Goal: Task Accomplishment & Management: Use online tool/utility

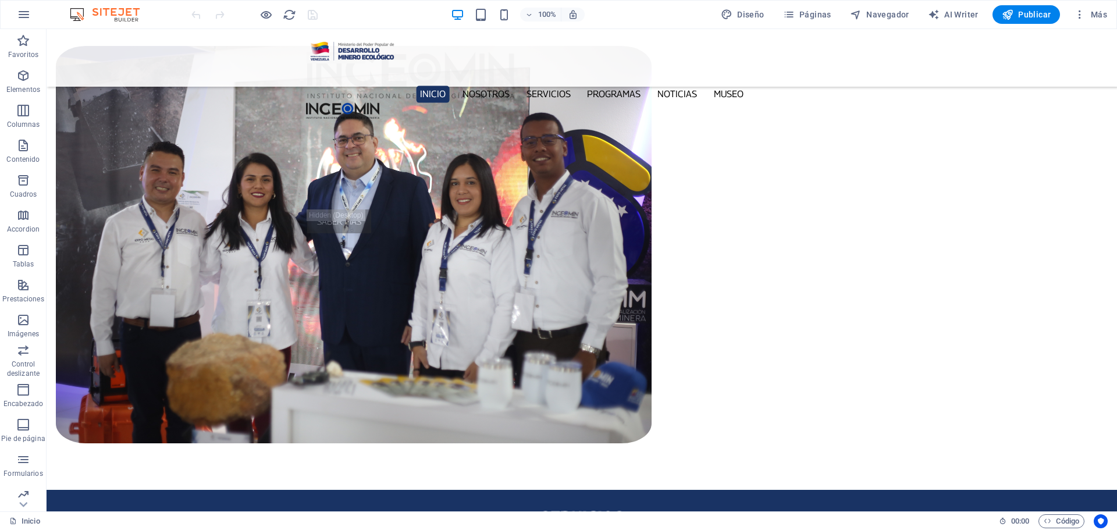
scroll to position [1067, 0]
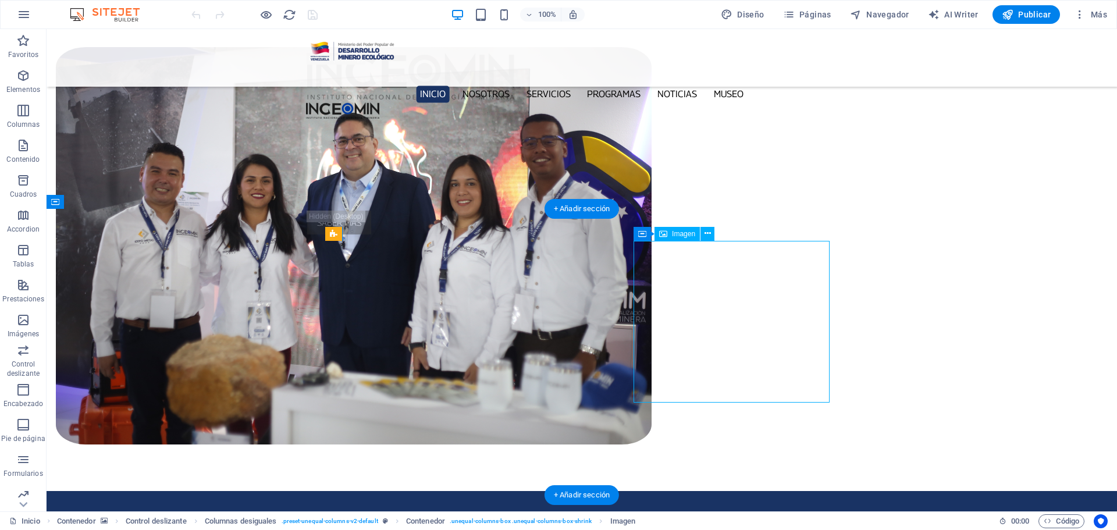
drag, startPoint x: 735, startPoint y: 327, endPoint x: 531, endPoint y: 327, distance: 204.2
select select "px"
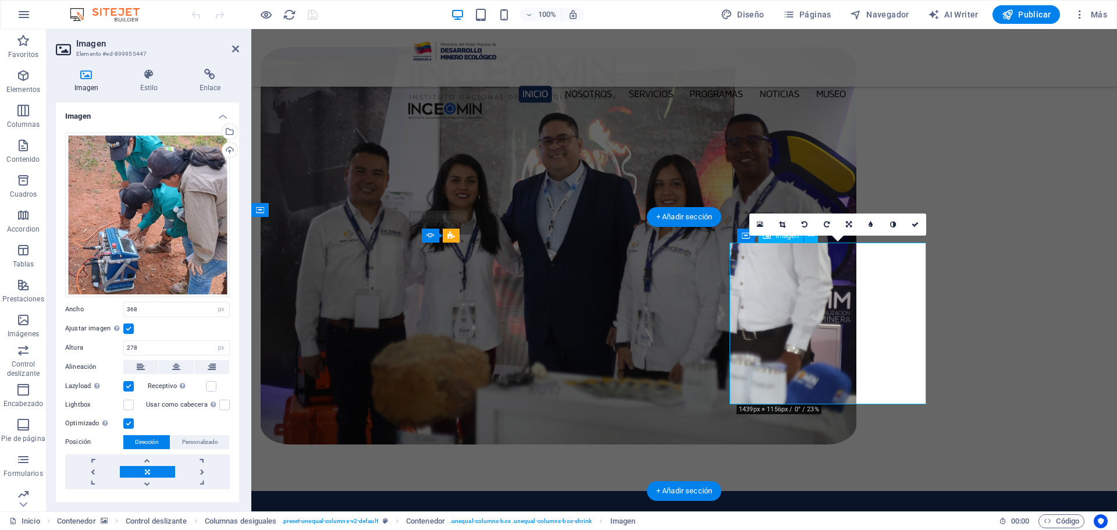
scroll to position [1059, 0]
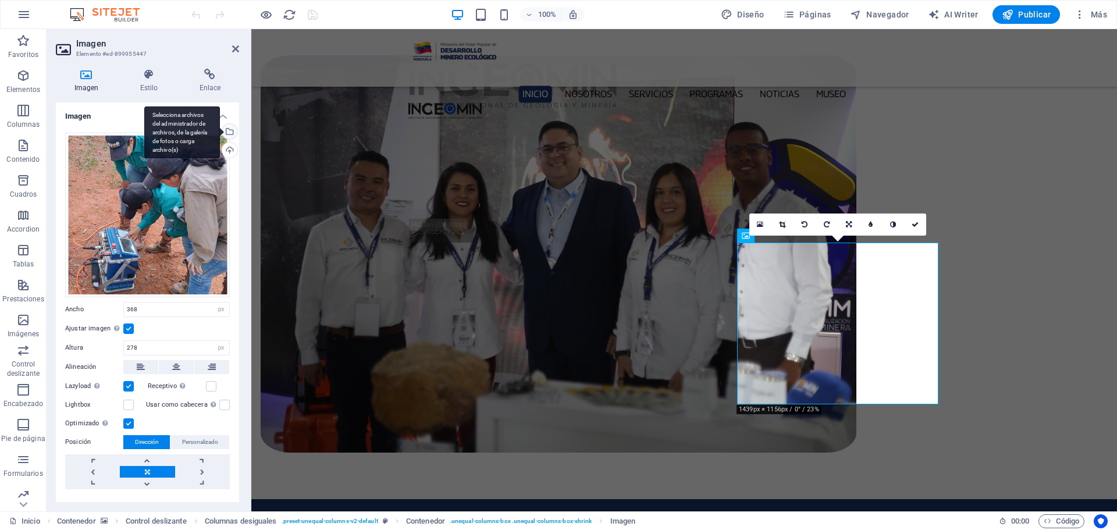
click at [227, 132] on div "Selecciona archivos del administrador de archivos, de la galería de fotos o car…" at bounding box center [228, 132] width 17 height 17
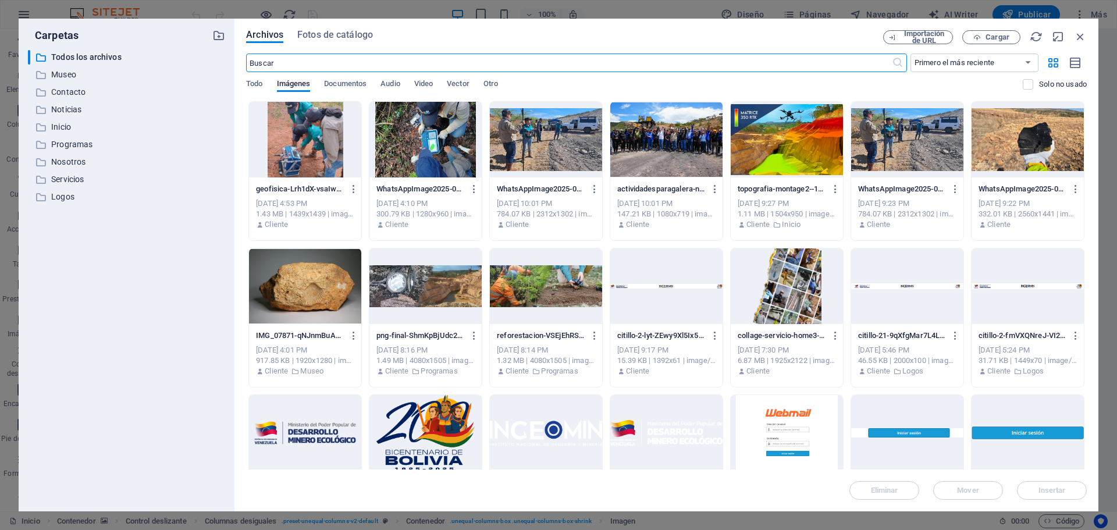
click at [422, 143] on div at bounding box center [425, 140] width 112 height 76
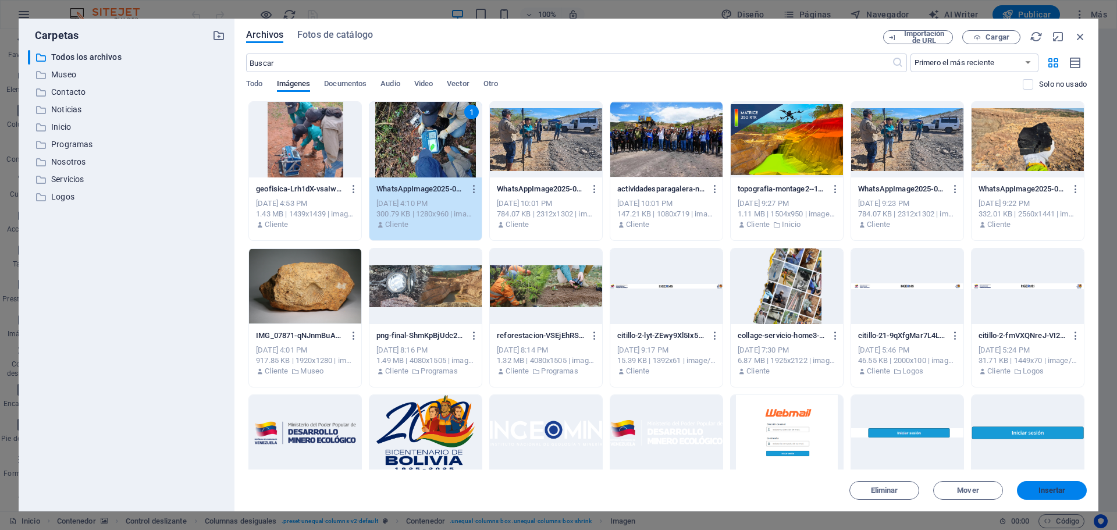
drag, startPoint x: 1058, startPoint y: 490, endPoint x: 807, endPoint y: 460, distance: 252.5
click at [1058, 490] on span "Insertar" at bounding box center [1051, 490] width 27 height 7
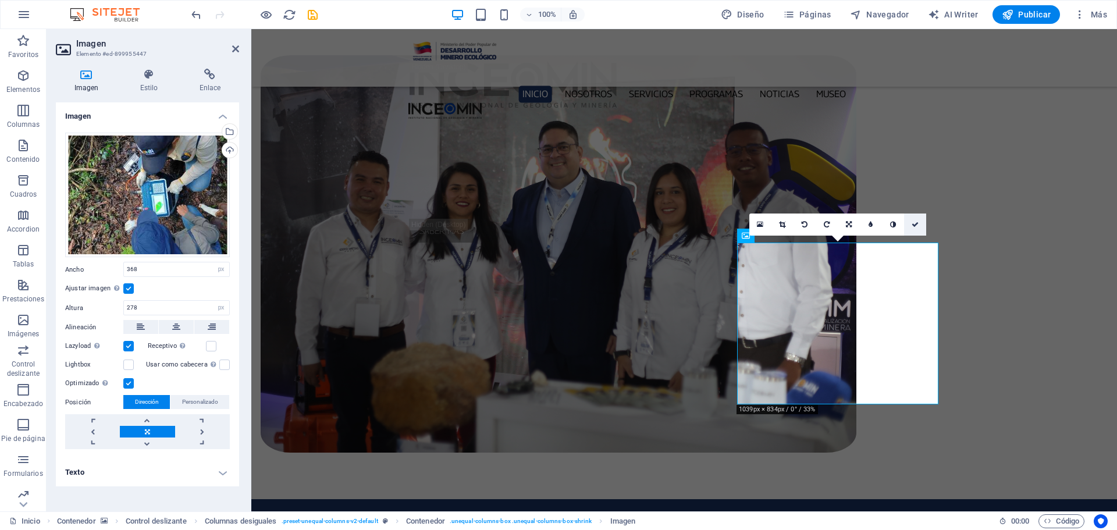
click at [917, 225] on icon at bounding box center [915, 224] width 7 height 7
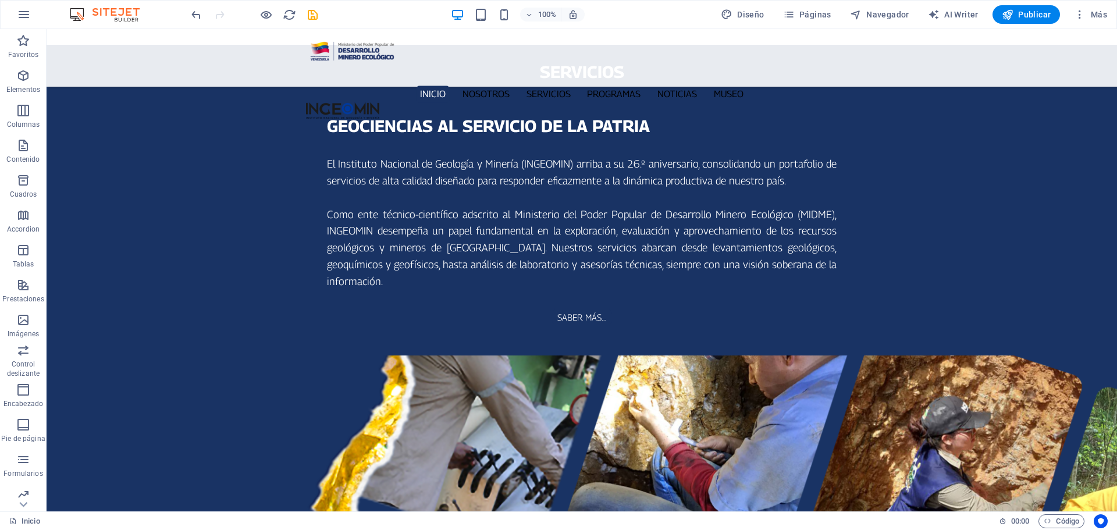
scroll to position [1358, 0]
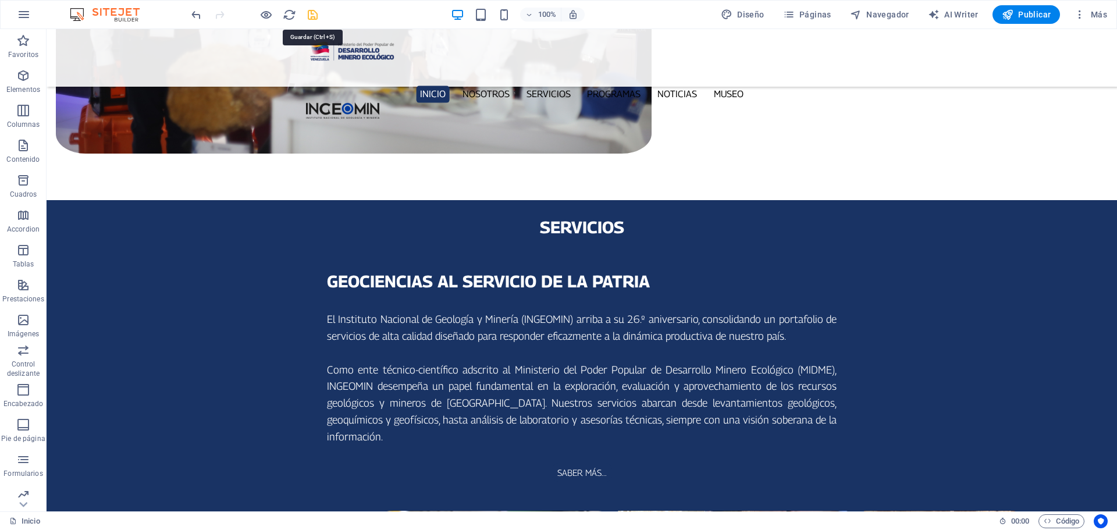
click at [314, 12] on icon "save" at bounding box center [312, 14] width 13 height 13
click at [789, 13] on icon "button" at bounding box center [789, 15] width 12 height 12
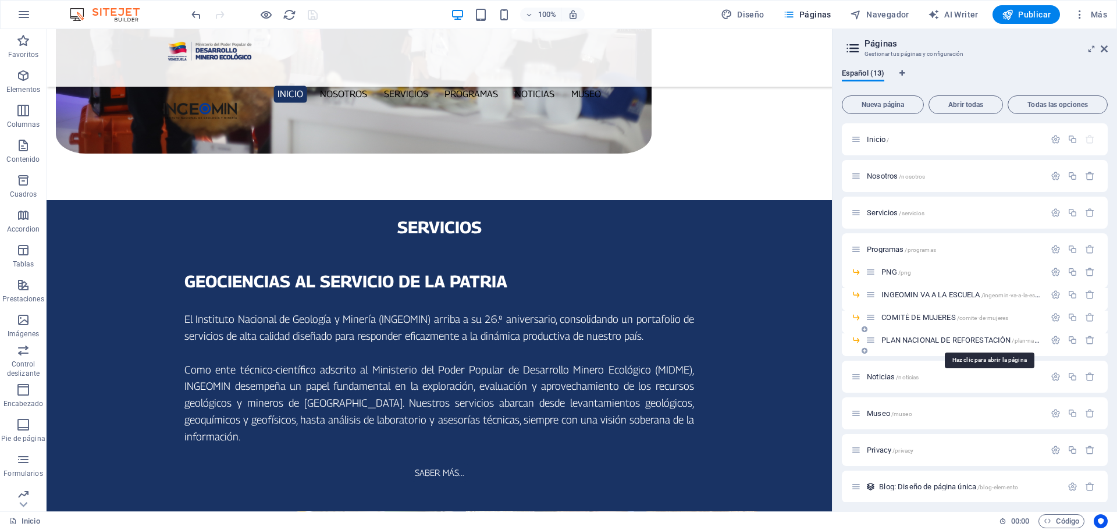
click at [942, 340] on span "PLAN NACIONAL DE REFORESTACIÓN /plan-nacional-de-reforestacion" at bounding box center [987, 340] width 213 height 9
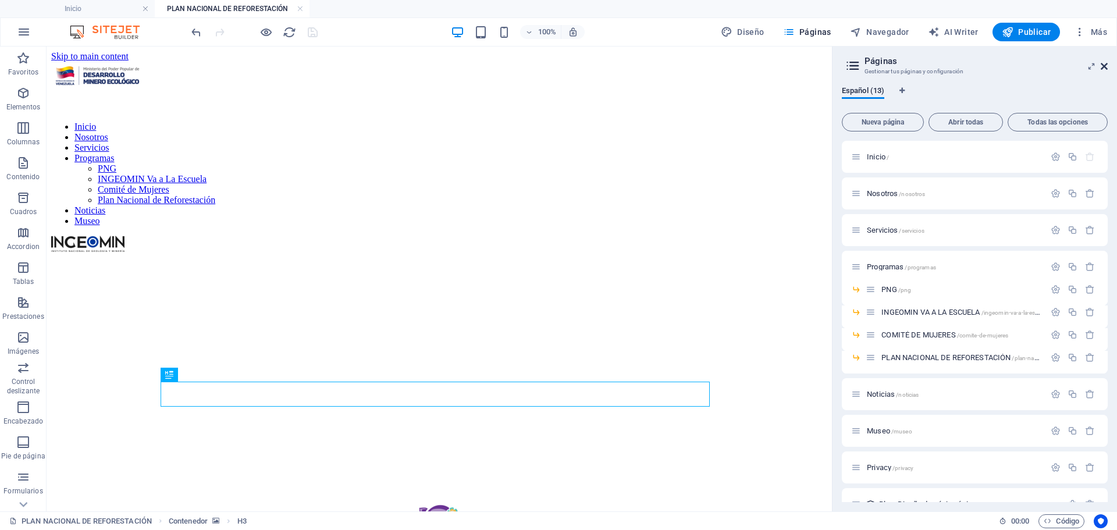
scroll to position [0, 0]
drag, startPoint x: 1105, startPoint y: 65, endPoint x: 691, endPoint y: 255, distance: 455.8
click at [1105, 65] on icon at bounding box center [1104, 66] width 7 height 9
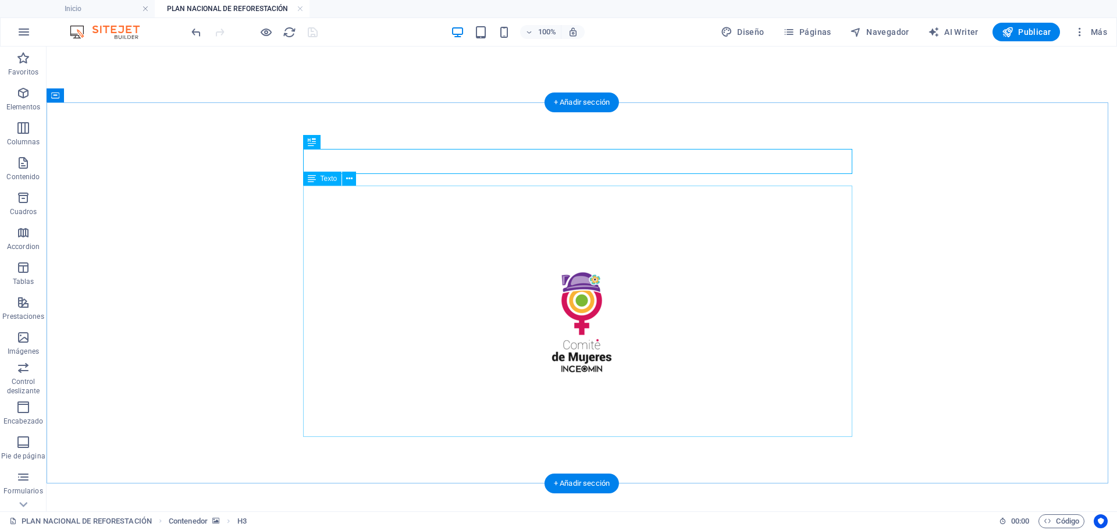
scroll to position [175, 0]
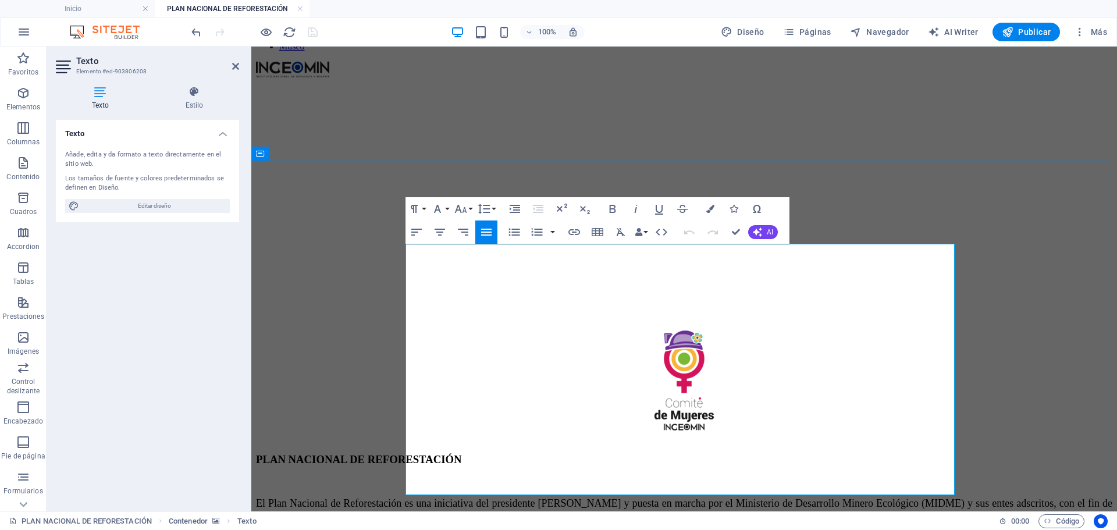
click at [496, 497] on span "El Plan Nacional de Reforestación es una iniciativa del presidente Nicolás Madu…" at bounding box center [684, 527] width 856 height 60
click at [554, 497] on span "El Plan Nacional de Reforestación es una iniciativa del presidente Nicolás Madu…" at bounding box center [684, 527] width 856 height 60
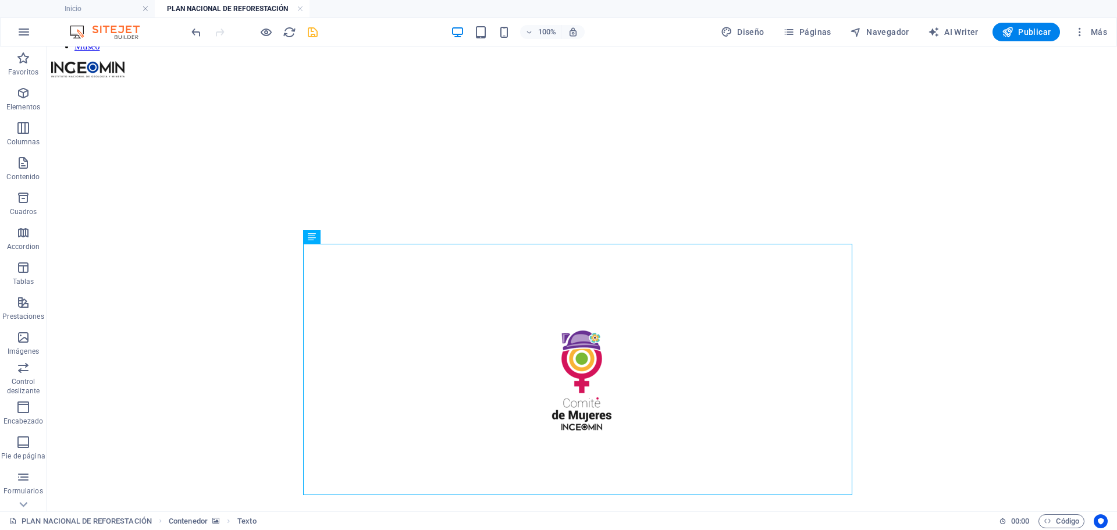
click at [310, 30] on icon "save" at bounding box center [312, 32] width 13 height 13
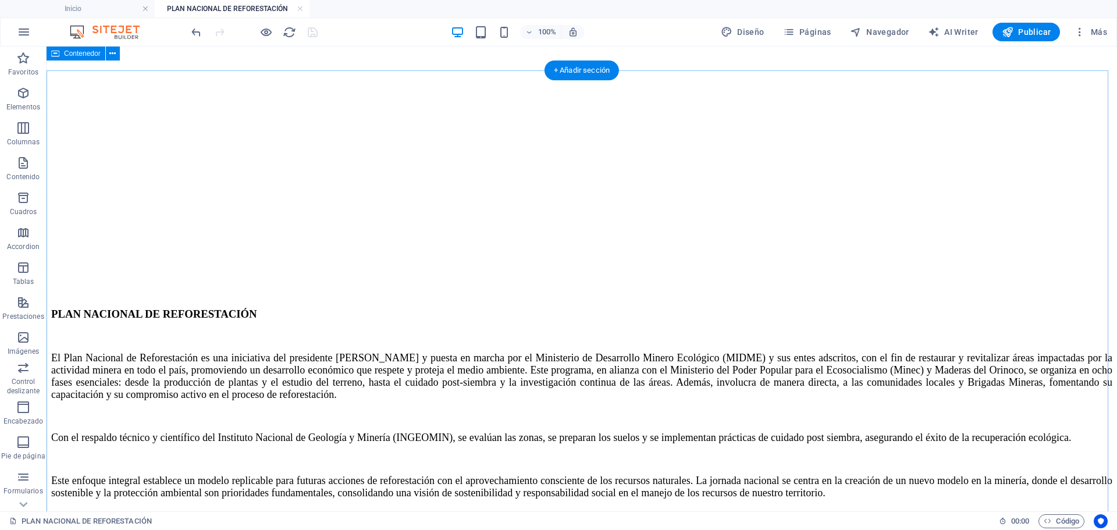
scroll to position [524, 0]
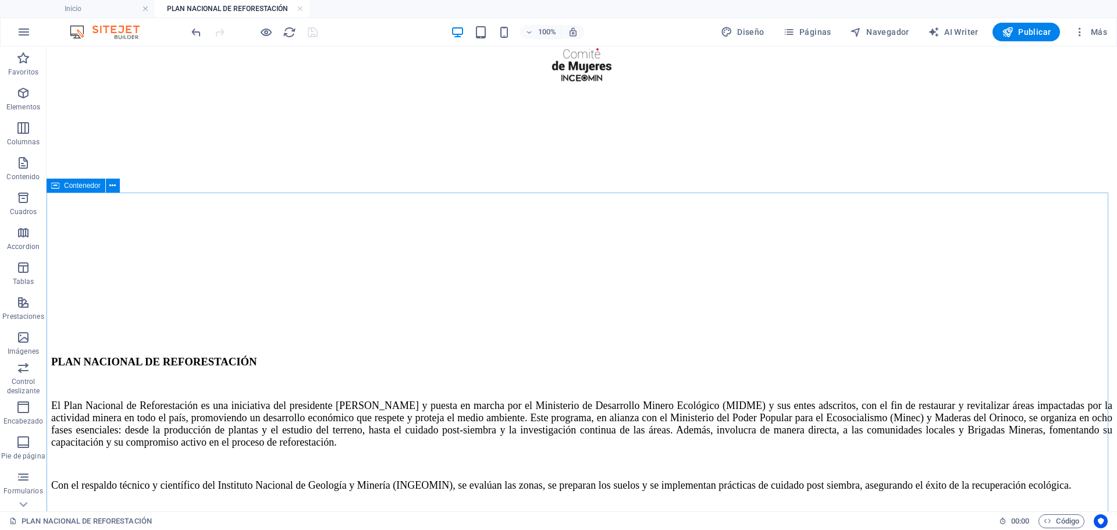
click at [66, 189] on span "Contenedor" at bounding box center [82, 185] width 37 height 7
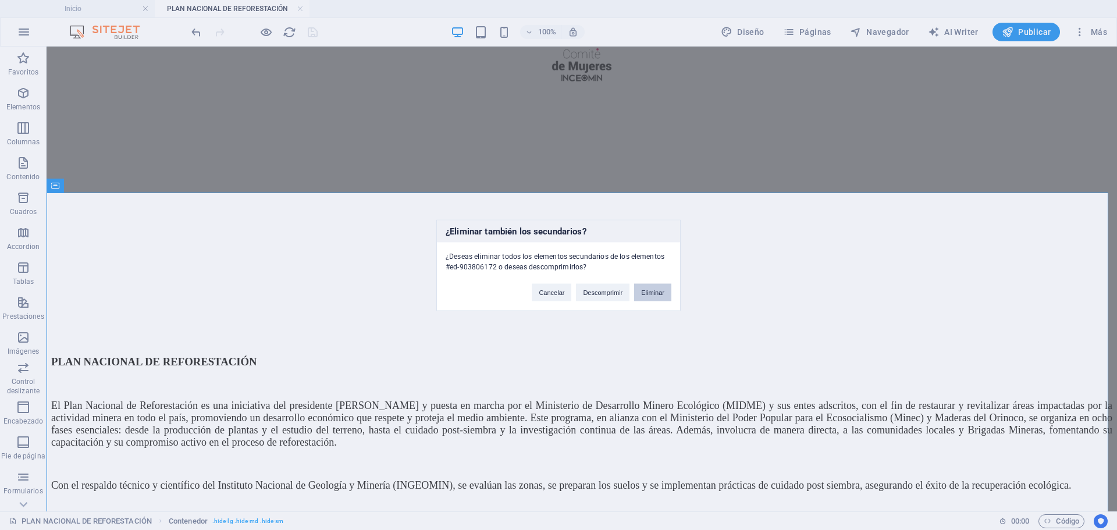
click at [660, 287] on button "Eliminar" at bounding box center [652, 291] width 37 height 17
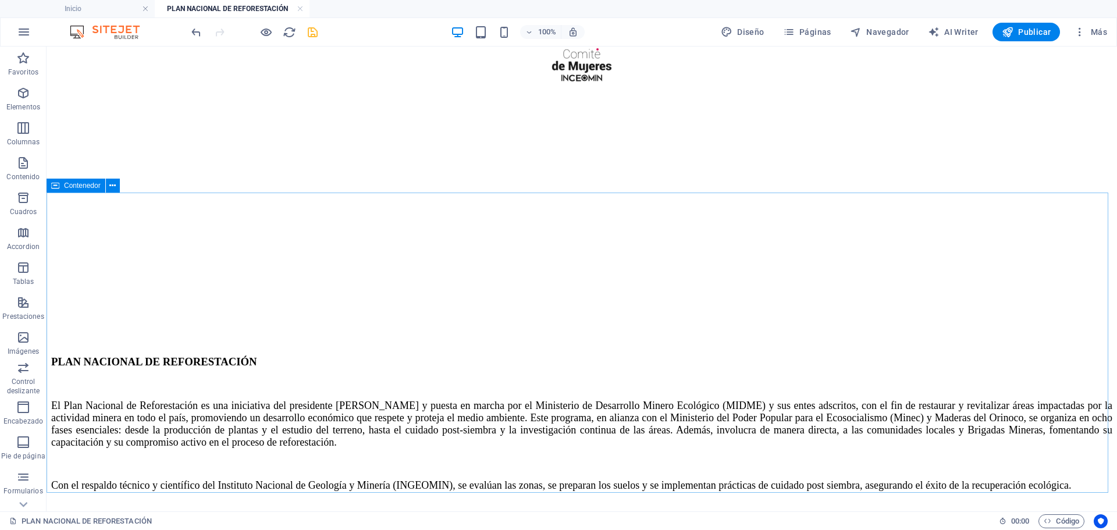
click at [56, 184] on icon at bounding box center [55, 186] width 8 height 14
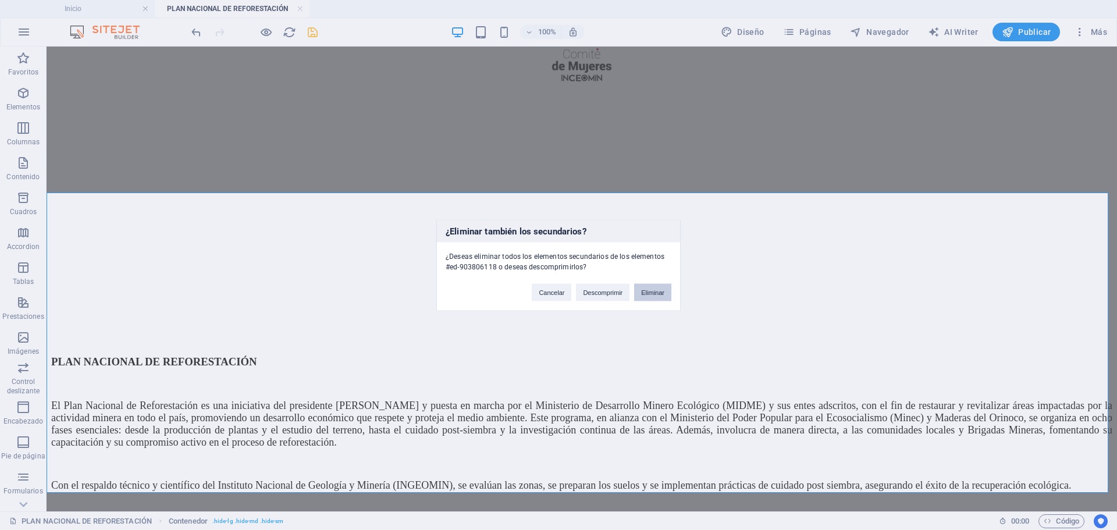
click at [649, 288] on button "Eliminar" at bounding box center [652, 291] width 37 height 17
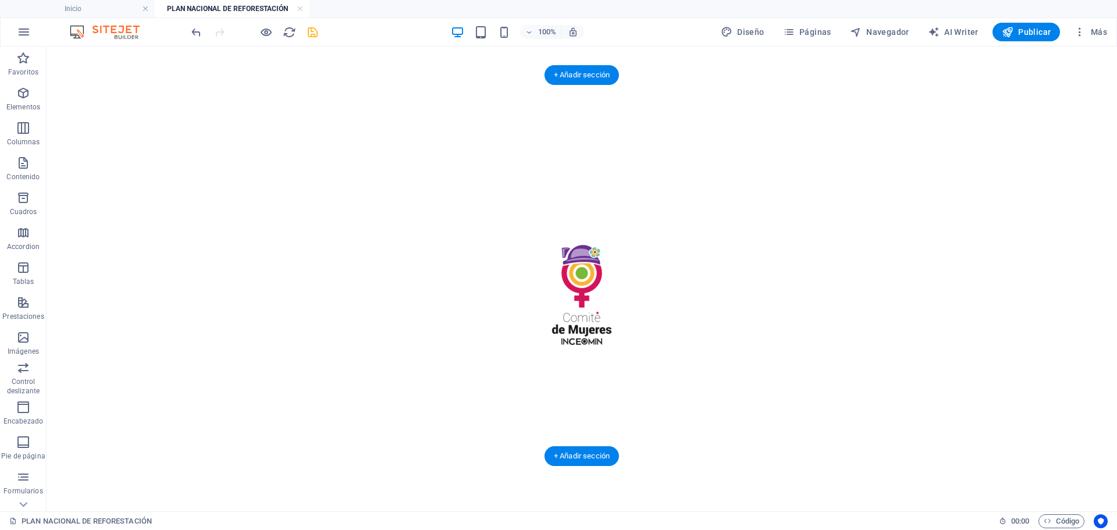
scroll to position [0, 0]
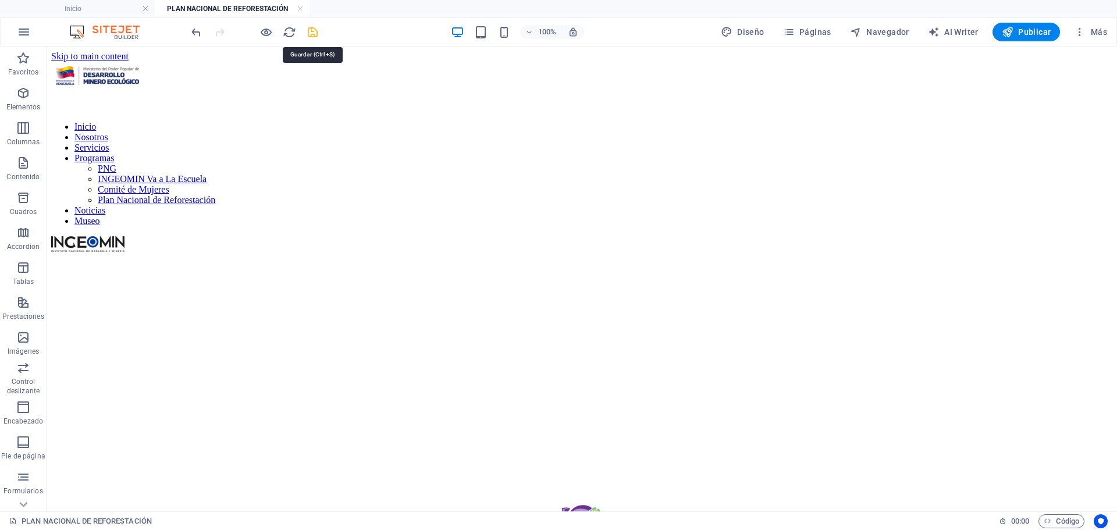
click at [307, 37] on icon "save" at bounding box center [312, 32] width 13 height 13
click at [300, 8] on link at bounding box center [300, 8] width 7 height 11
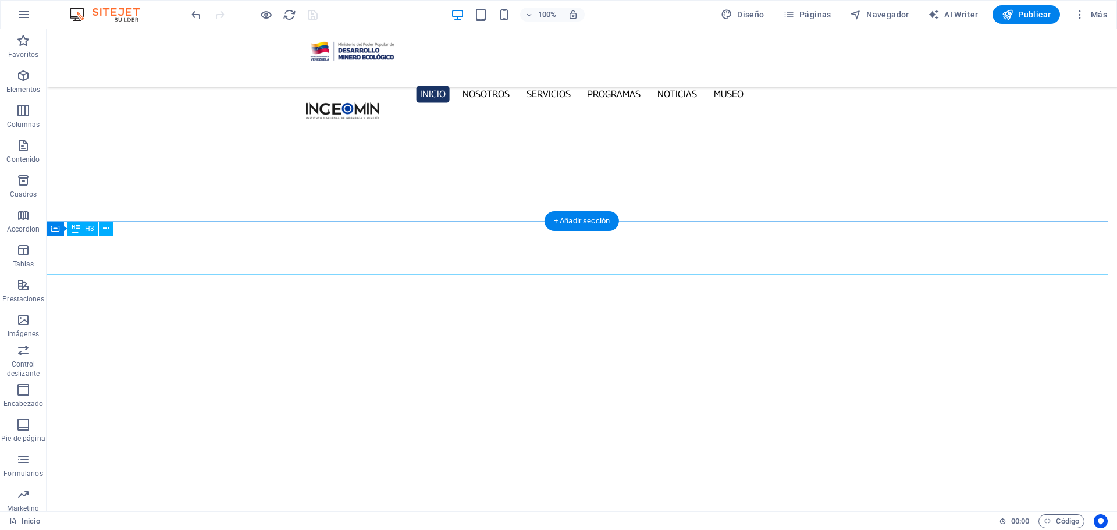
scroll to position [3494, 0]
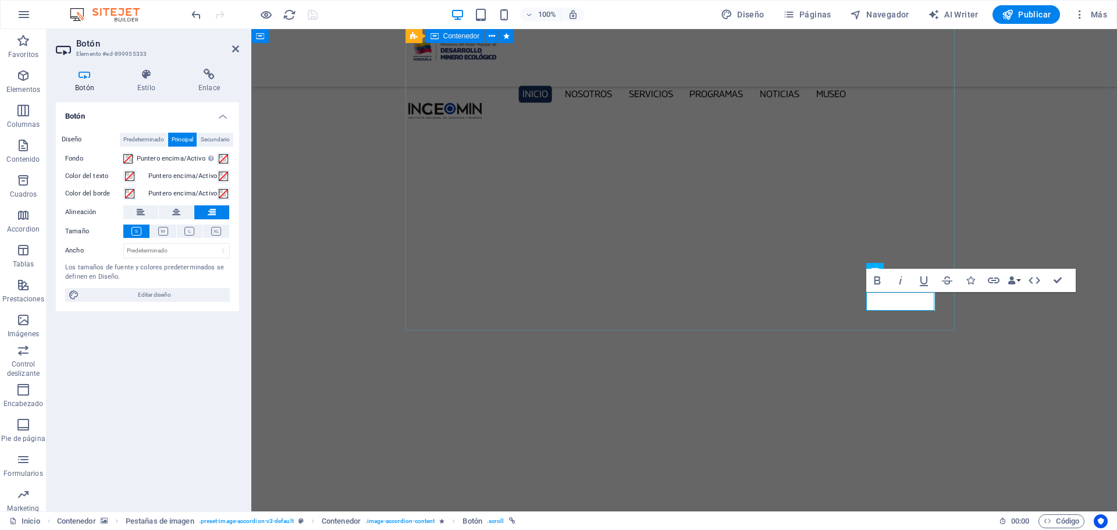
scroll to position [3479, 0]
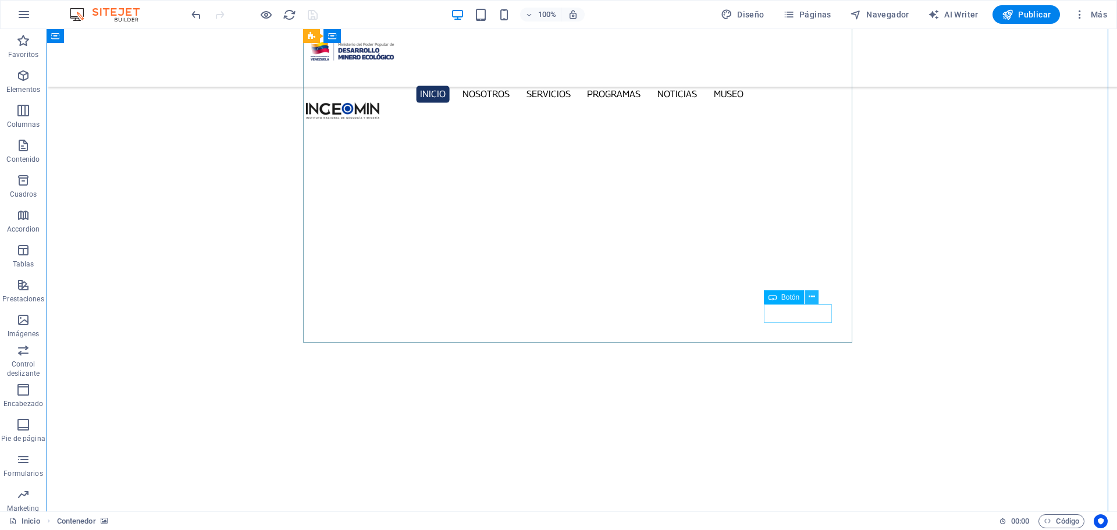
click at [812, 298] on icon at bounding box center [812, 297] width 6 height 12
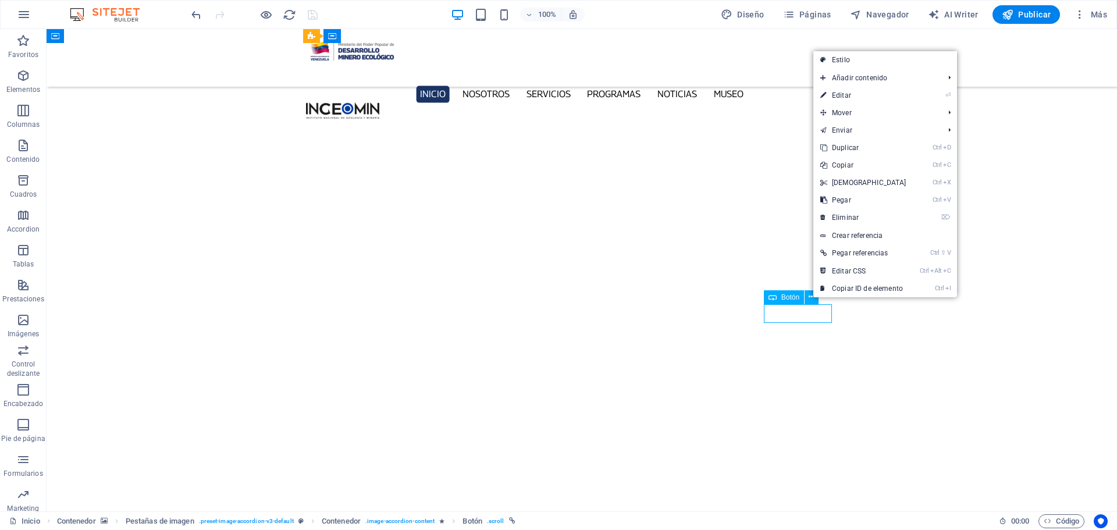
click at [795, 300] on span "Botón" at bounding box center [790, 297] width 18 height 7
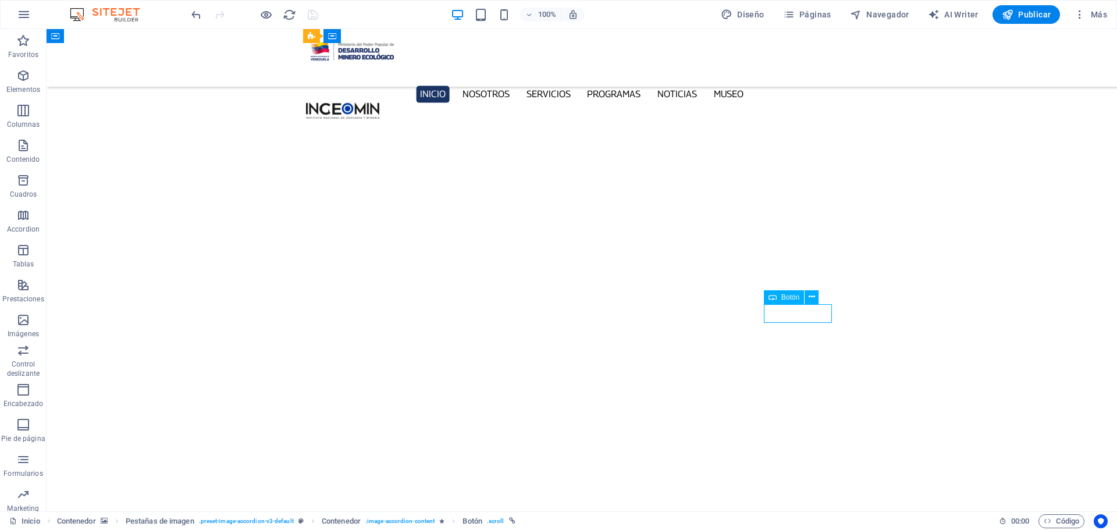
click at [795, 300] on span "Botón" at bounding box center [790, 297] width 18 height 7
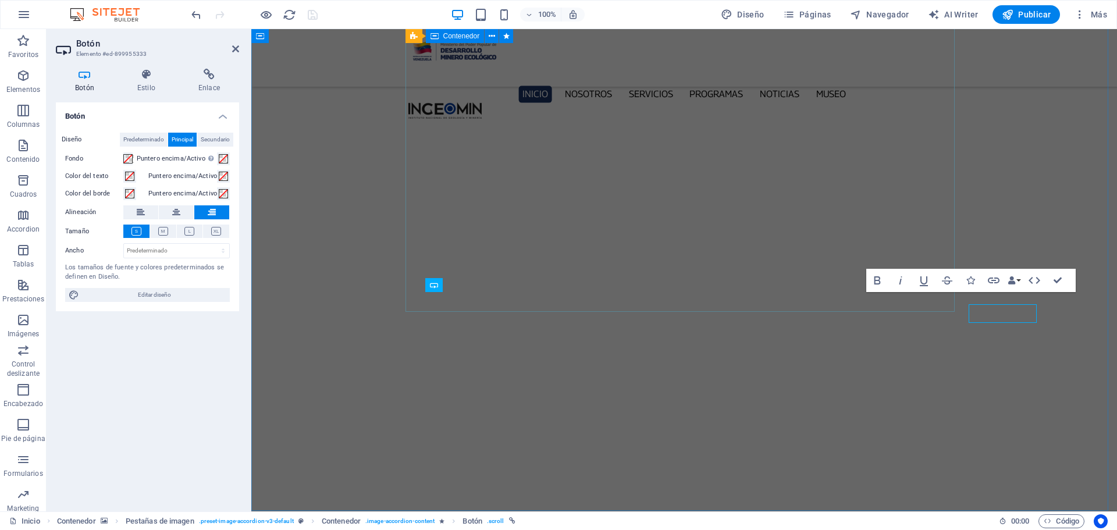
scroll to position [3464, 0]
click at [147, 77] on icon at bounding box center [146, 75] width 56 height 12
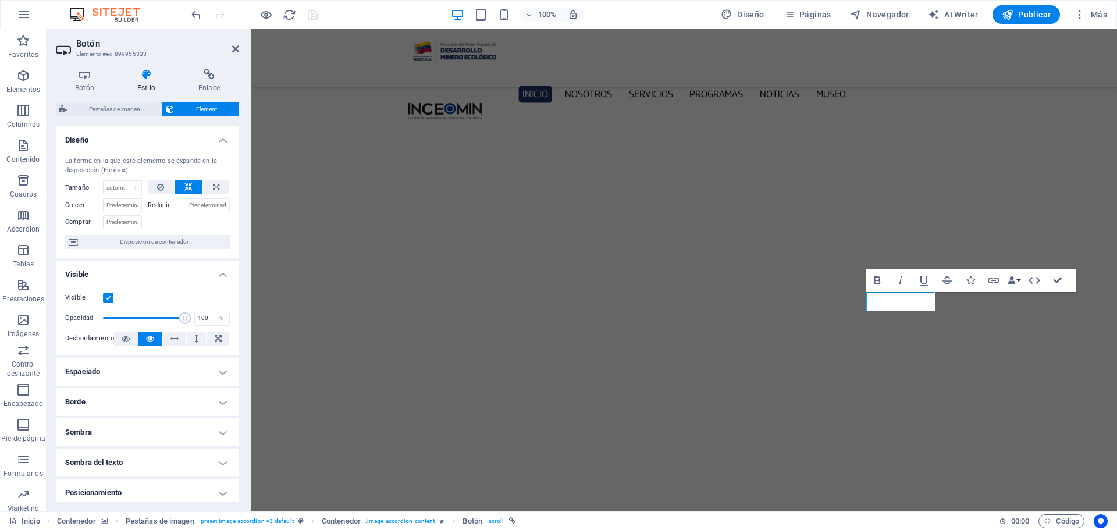
click at [110, 296] on label at bounding box center [108, 298] width 10 height 10
click at [0, 0] on input "Visible" at bounding box center [0, 0] width 0 height 0
click at [315, 17] on icon "save" at bounding box center [312, 14] width 13 height 13
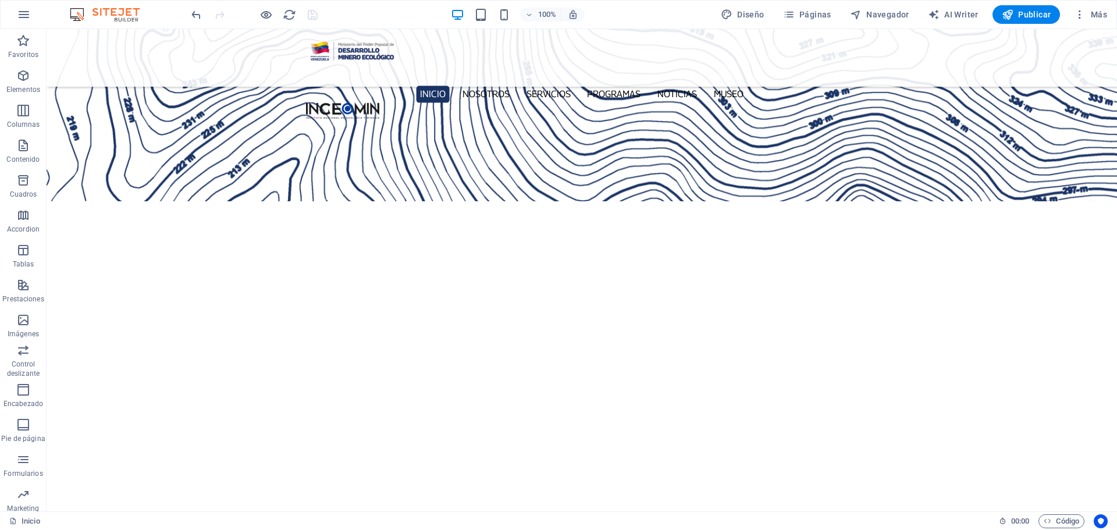
scroll to position [2882, 0]
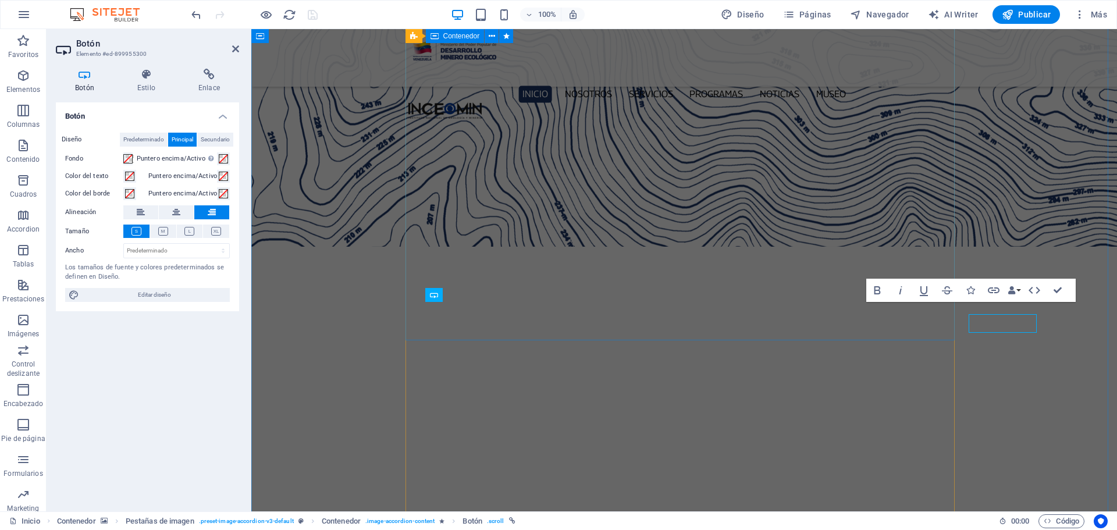
scroll to position [2867, 0]
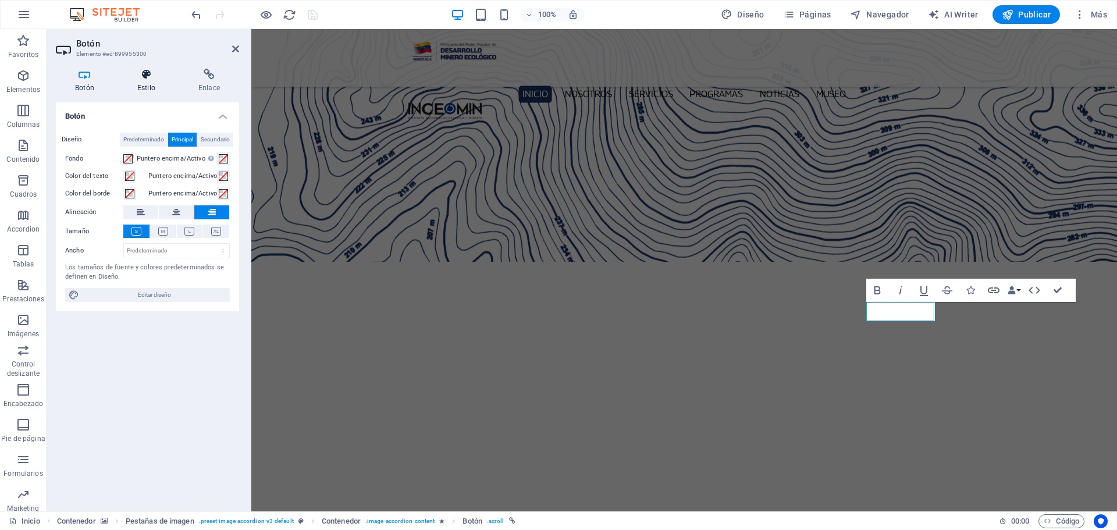
click at [152, 85] on h4 "Estilo" at bounding box center [148, 81] width 61 height 24
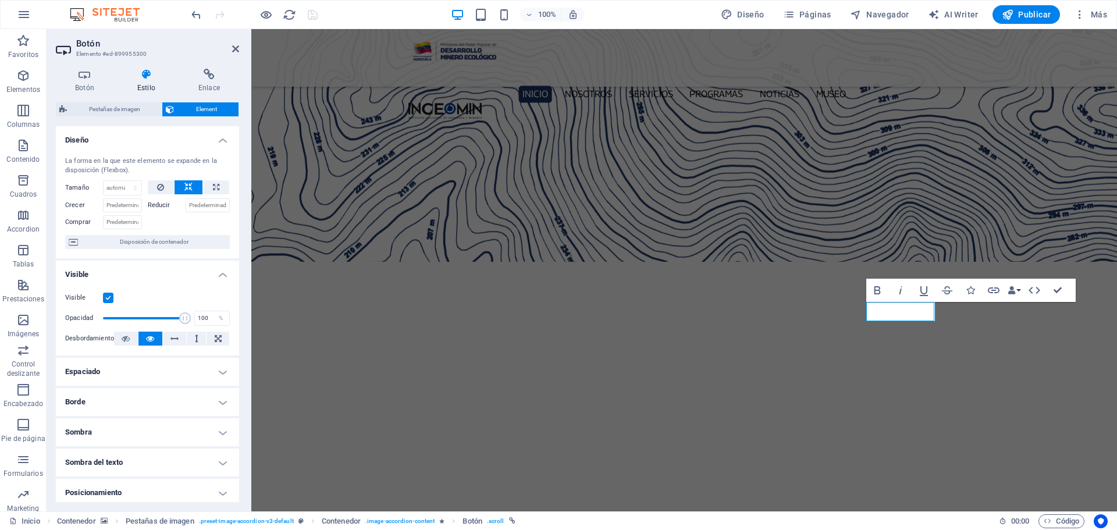
click at [110, 297] on label at bounding box center [108, 298] width 10 height 10
click at [0, 0] on input "Visible" at bounding box center [0, 0] width 0 height 0
drag, startPoint x: 312, startPoint y: 15, endPoint x: 323, endPoint y: 13, distance: 11.1
click at [312, 15] on icon "save" at bounding box center [312, 14] width 13 height 13
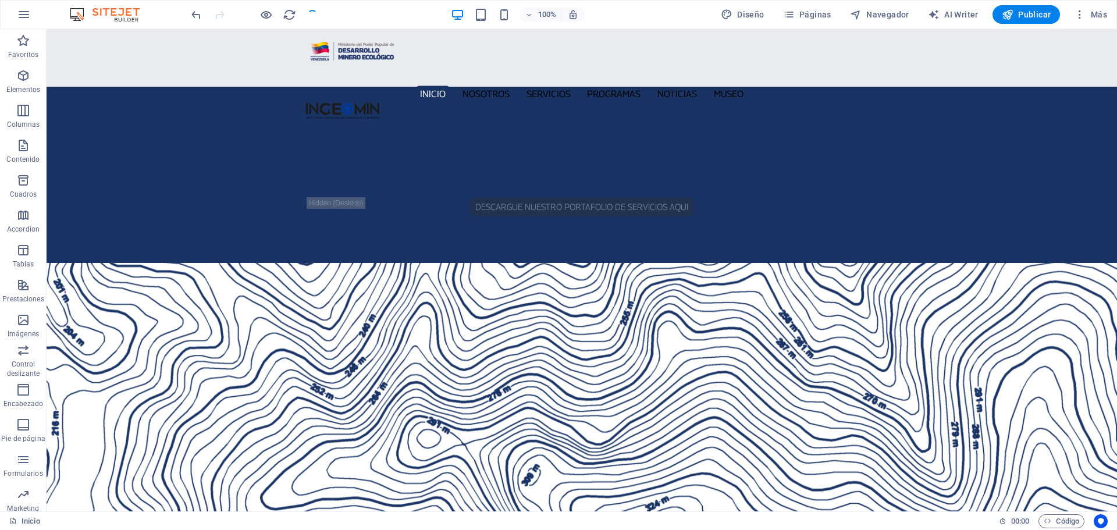
scroll to position [2227, 0]
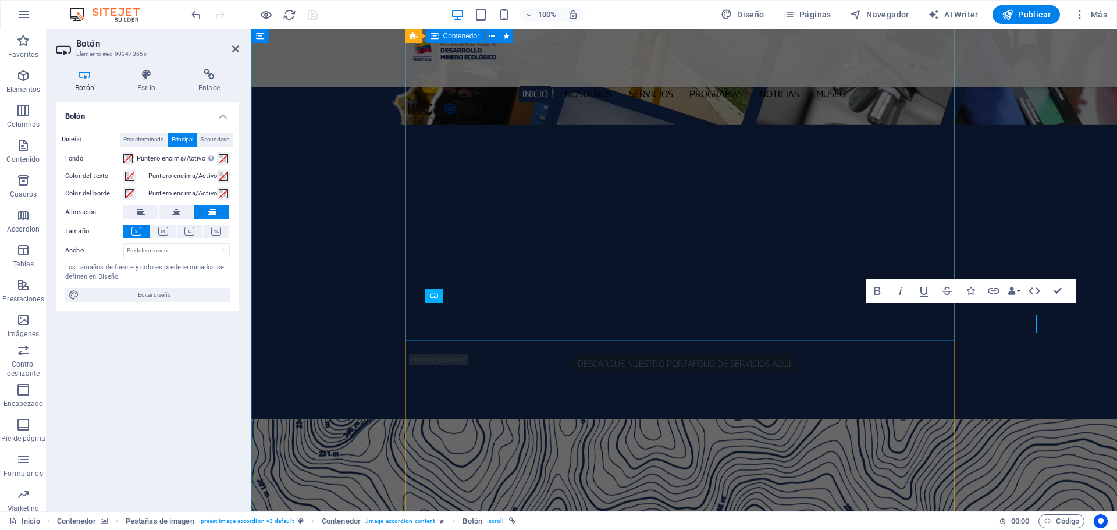
scroll to position [2212, 0]
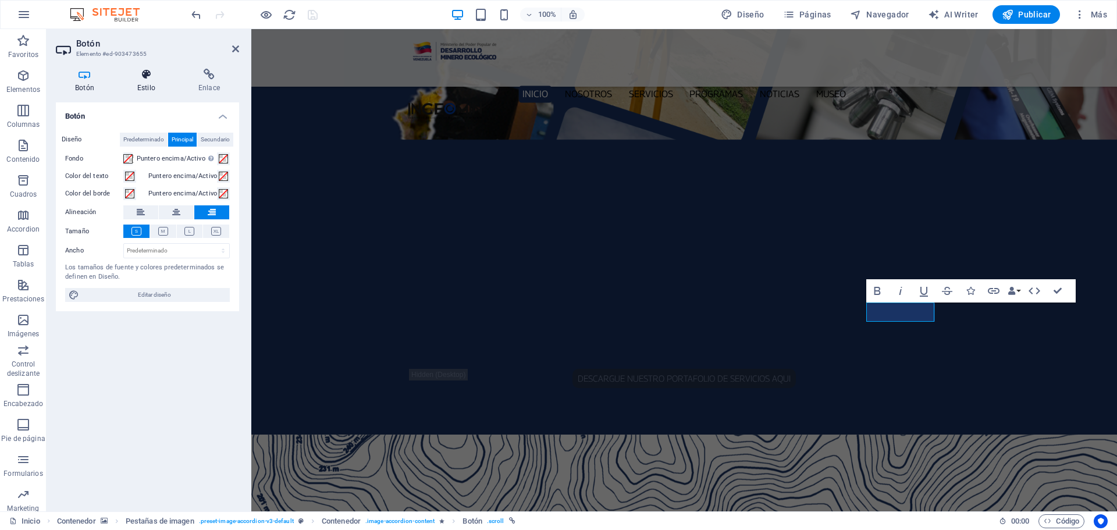
click at [146, 74] on icon at bounding box center [146, 75] width 56 height 12
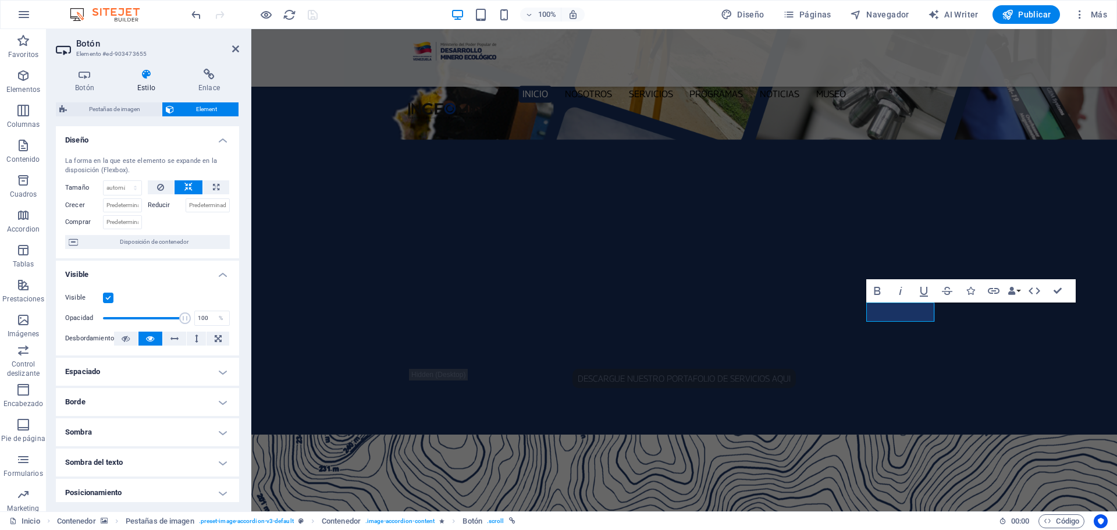
click at [111, 297] on label at bounding box center [108, 298] width 10 height 10
click at [0, 0] on input "Visible" at bounding box center [0, 0] width 0 height 0
click at [309, 16] on icon "save" at bounding box center [312, 14] width 13 height 13
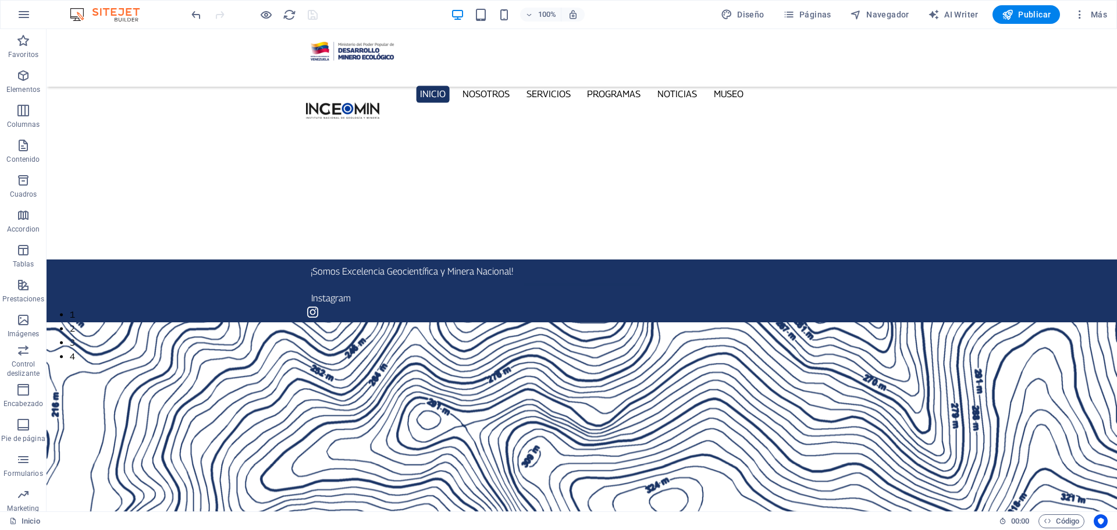
scroll to position [0, 0]
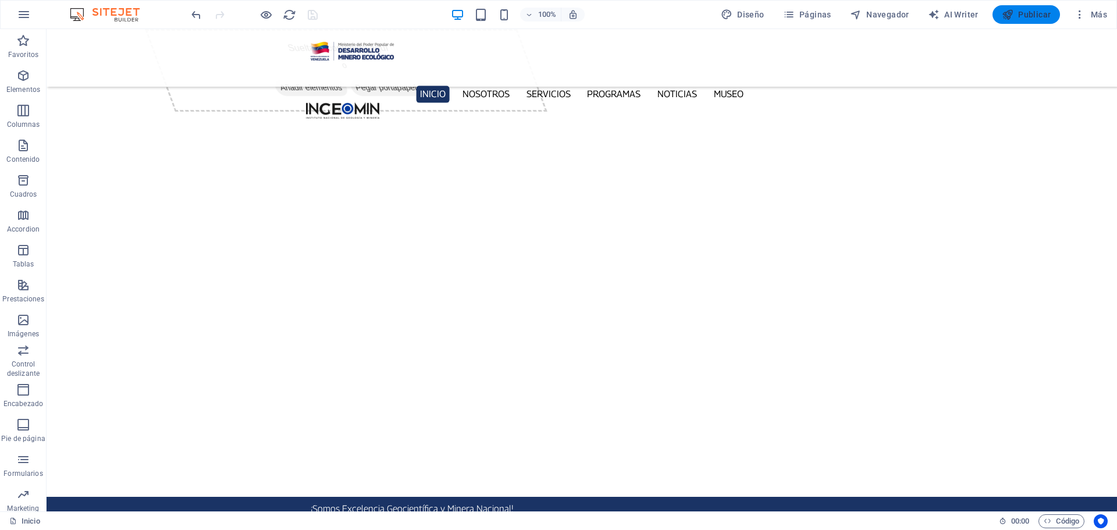
click at [1028, 15] on span "Publicar" at bounding box center [1026, 15] width 49 height 12
click at [0, 0] on icon "button" at bounding box center [0, 0] width 0 height 0
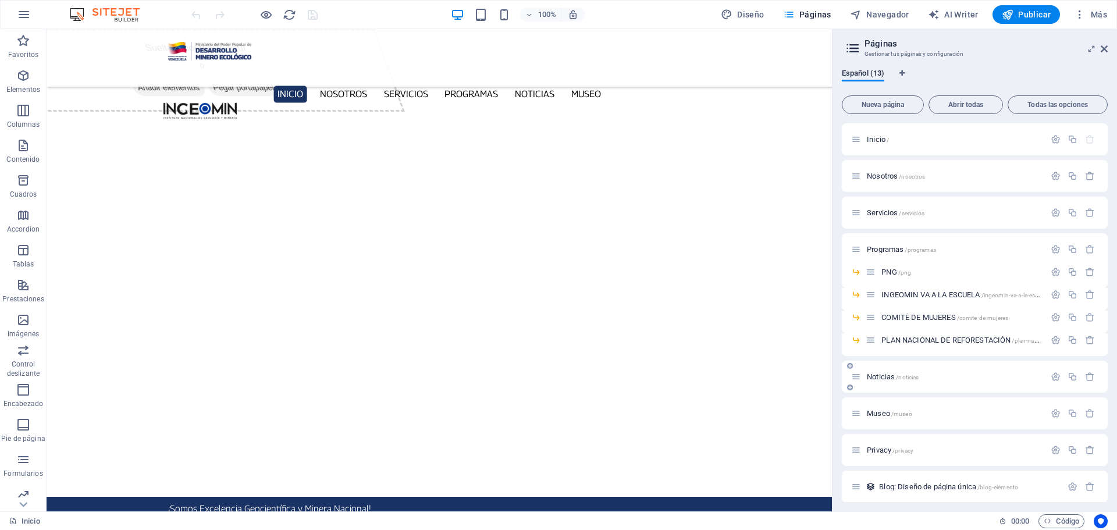
click at [880, 378] on span "Noticias /noticias" at bounding box center [893, 376] width 52 height 9
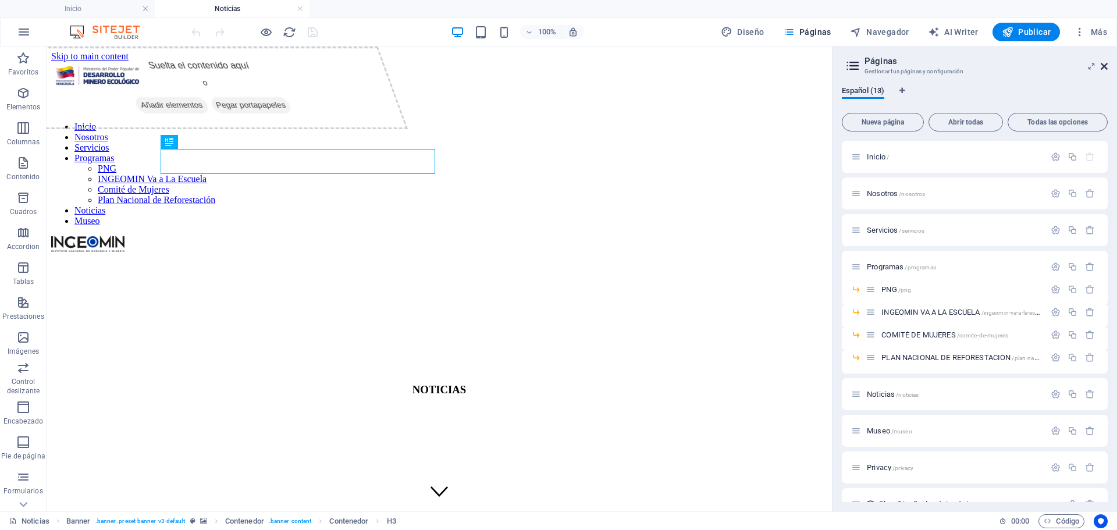
click at [0, 0] on icon at bounding box center [0, 0] width 0 height 0
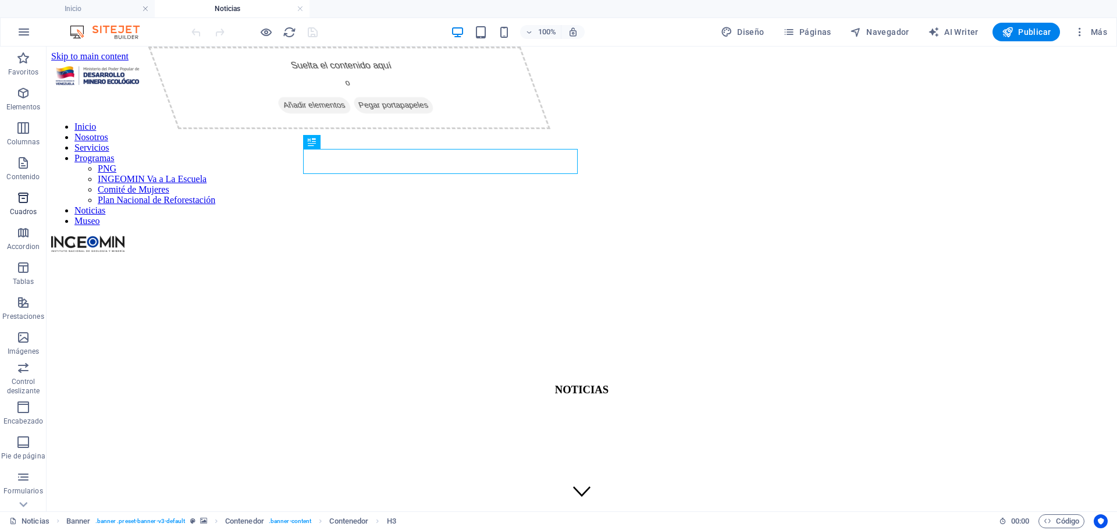
click at [27, 201] on icon "button" at bounding box center [23, 198] width 14 height 14
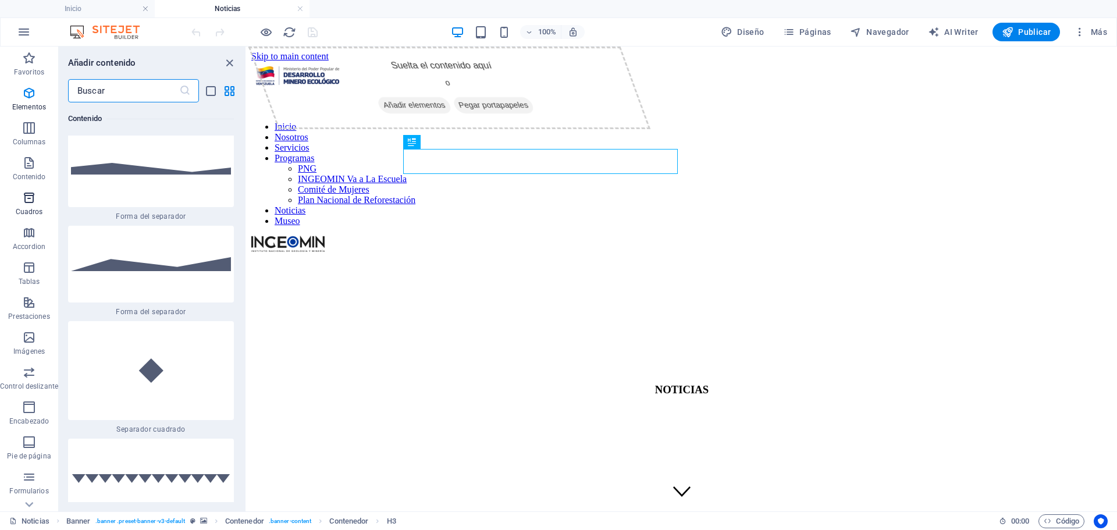
scroll to position [5785, 0]
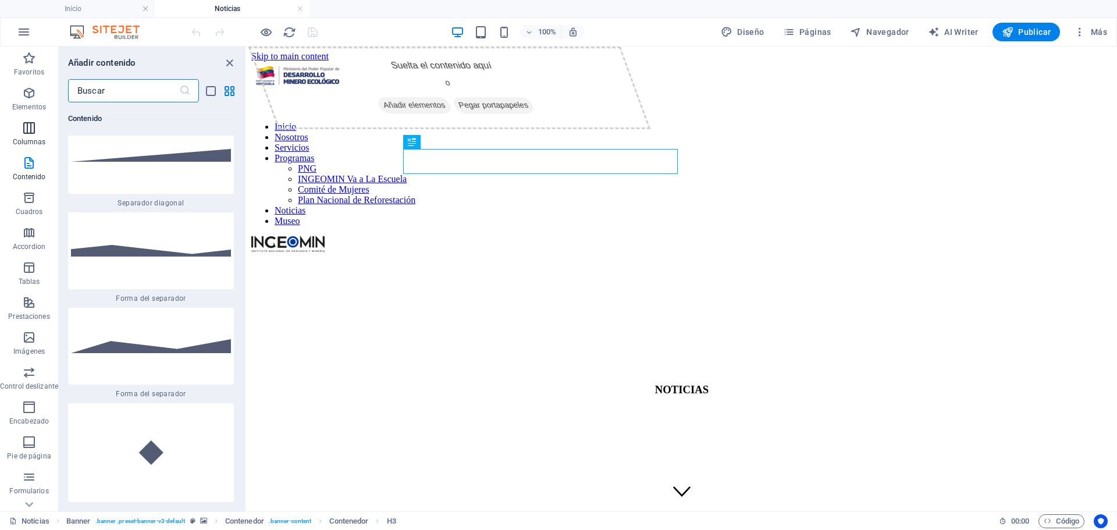
click at [26, 123] on icon "button" at bounding box center [29, 128] width 14 height 14
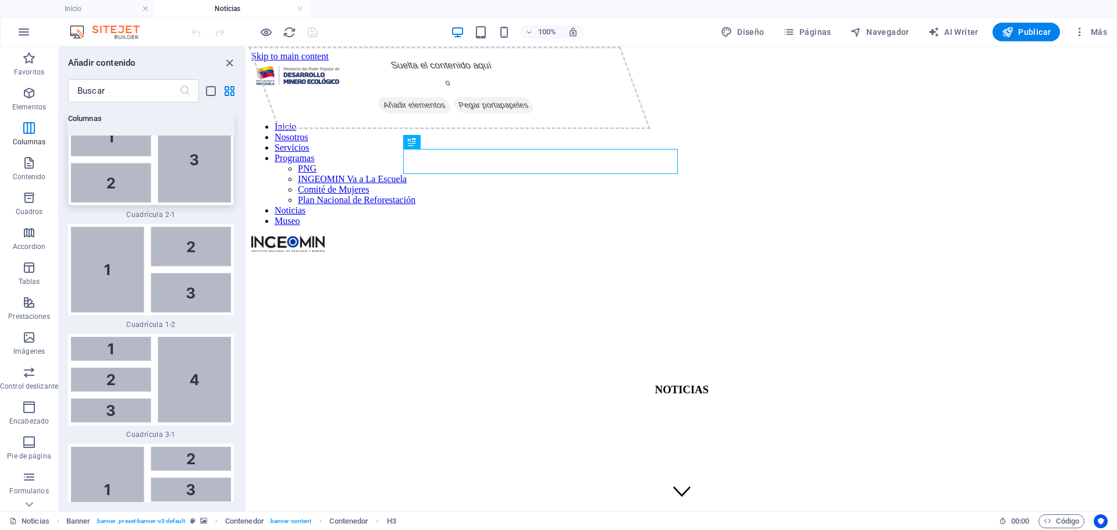
scroll to position [2631, 0]
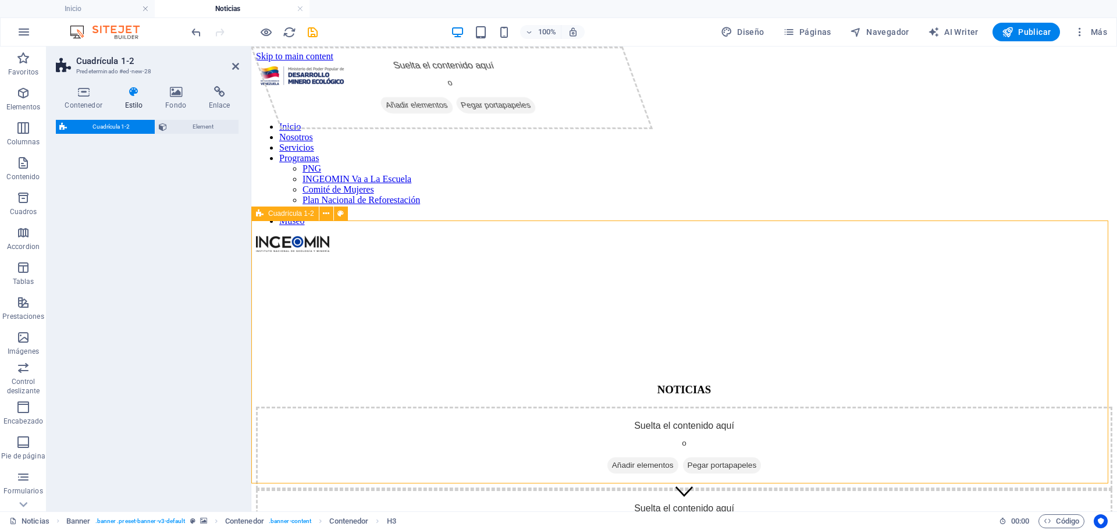
select select "rem"
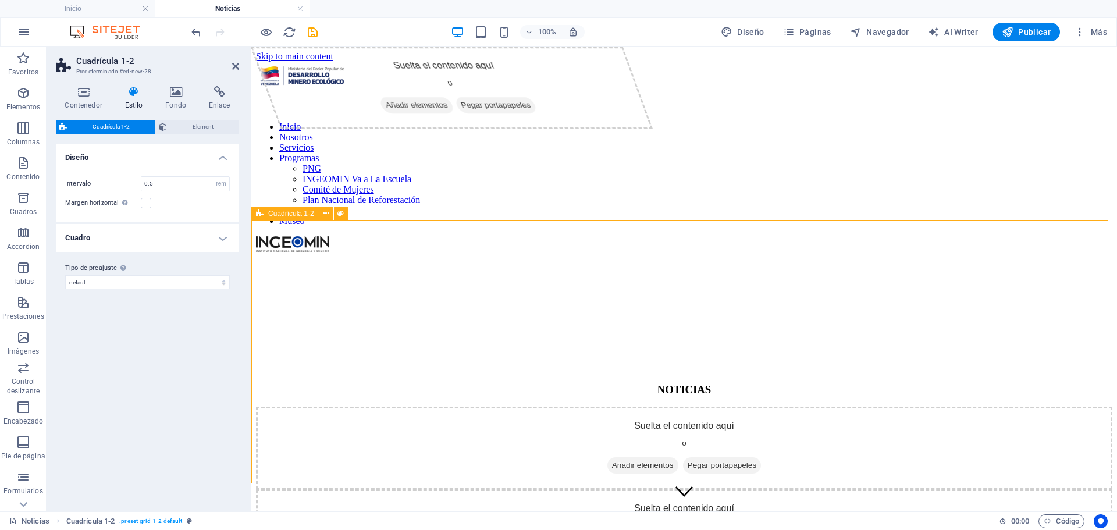
click at [284, 212] on span "Cuadrícula 1-2" at bounding box center [291, 213] width 46 height 7
click at [81, 91] on icon at bounding box center [83, 92] width 55 height 12
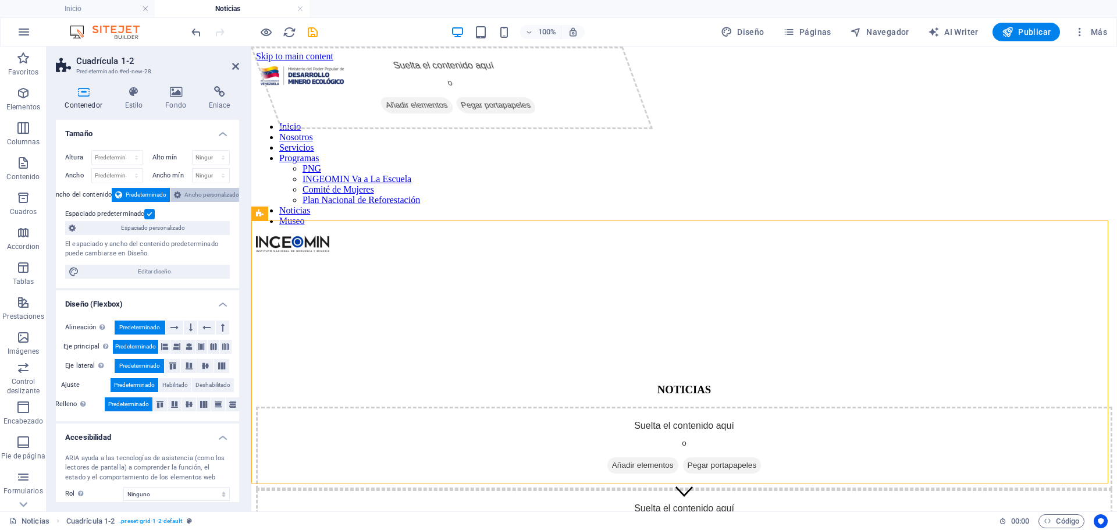
click at [200, 195] on span "Ancho personalizado" at bounding box center [211, 195] width 55 height 14
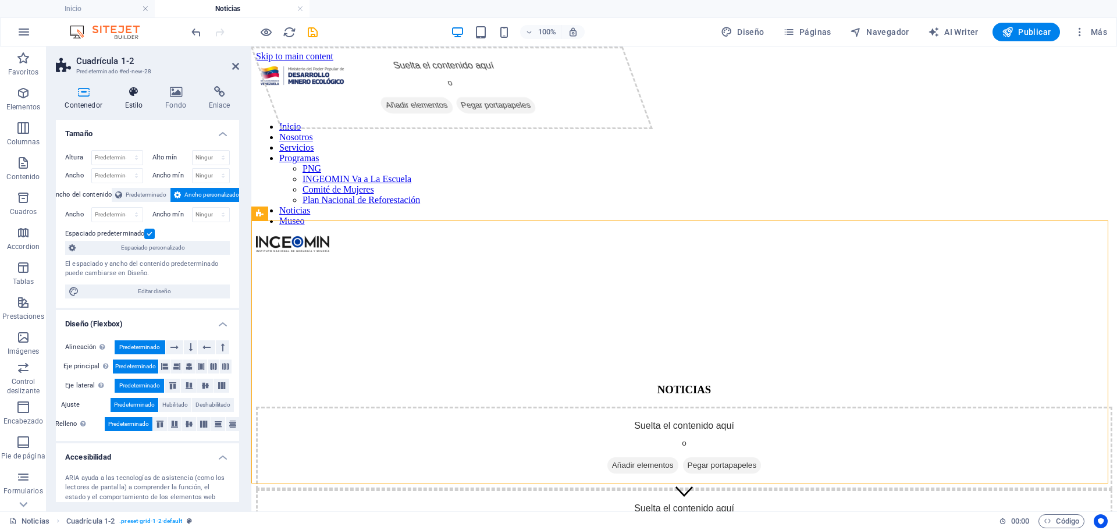
click at [130, 95] on icon at bounding box center [134, 92] width 36 height 12
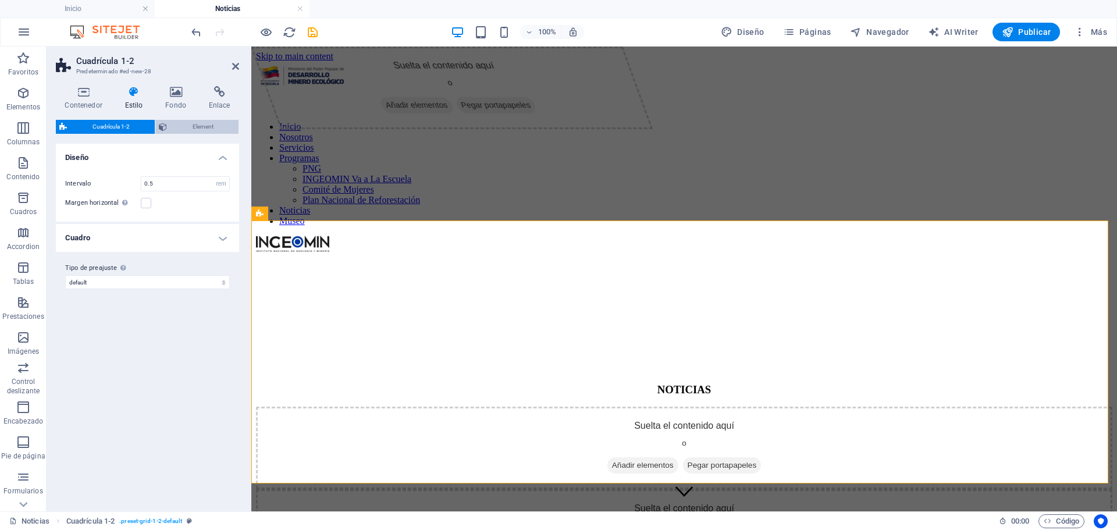
click at [212, 127] on span "Element" at bounding box center [202, 127] width 65 height 14
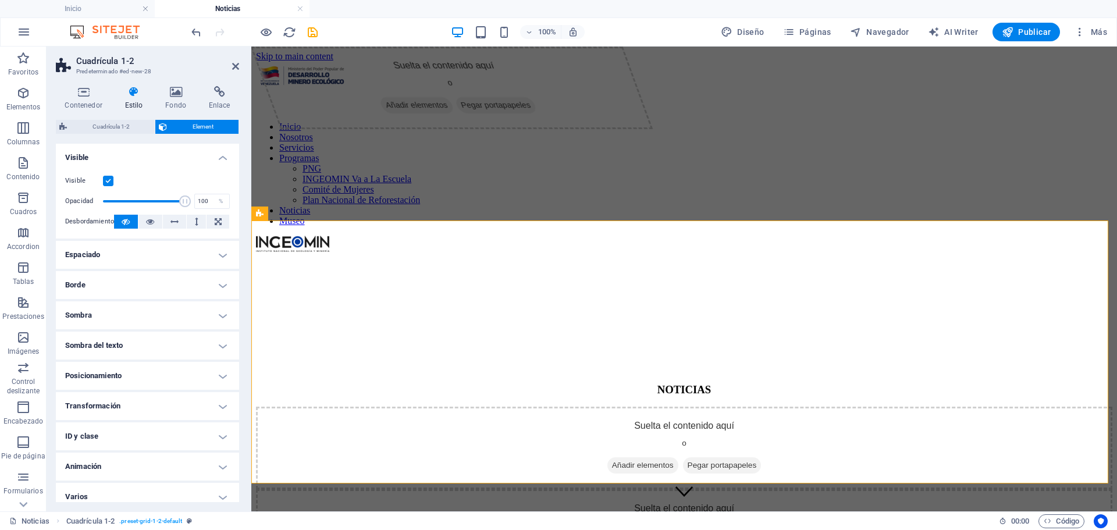
click at [141, 261] on h4 "Espaciado" at bounding box center [147, 255] width 183 height 28
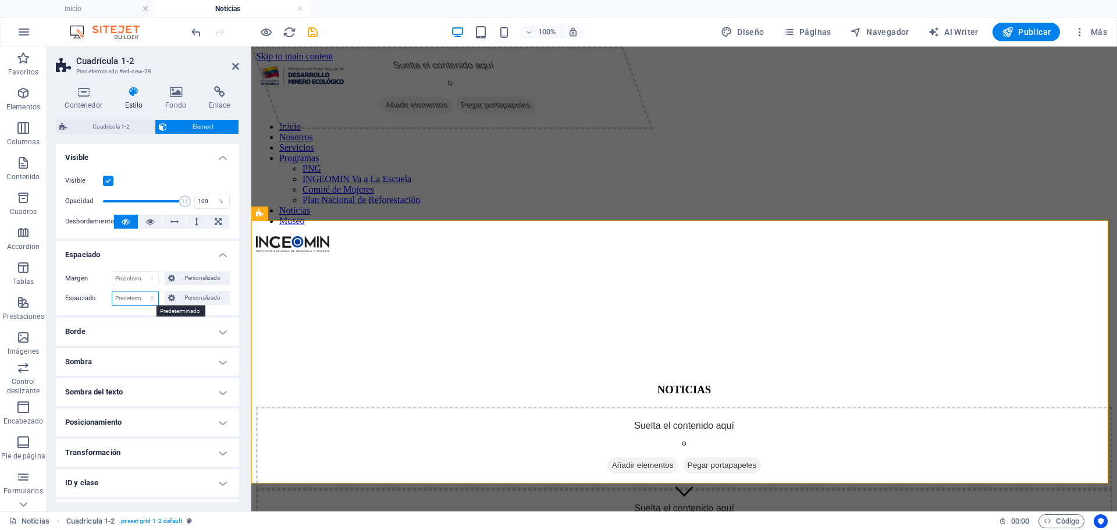
click at [150, 300] on select "Predeterminado px rem % vh vw Personalizado" at bounding box center [135, 298] width 46 height 14
select select "%"
click at [140, 291] on select "Predeterminado px rem % vh vw Personalizado" at bounding box center [135, 298] width 46 height 14
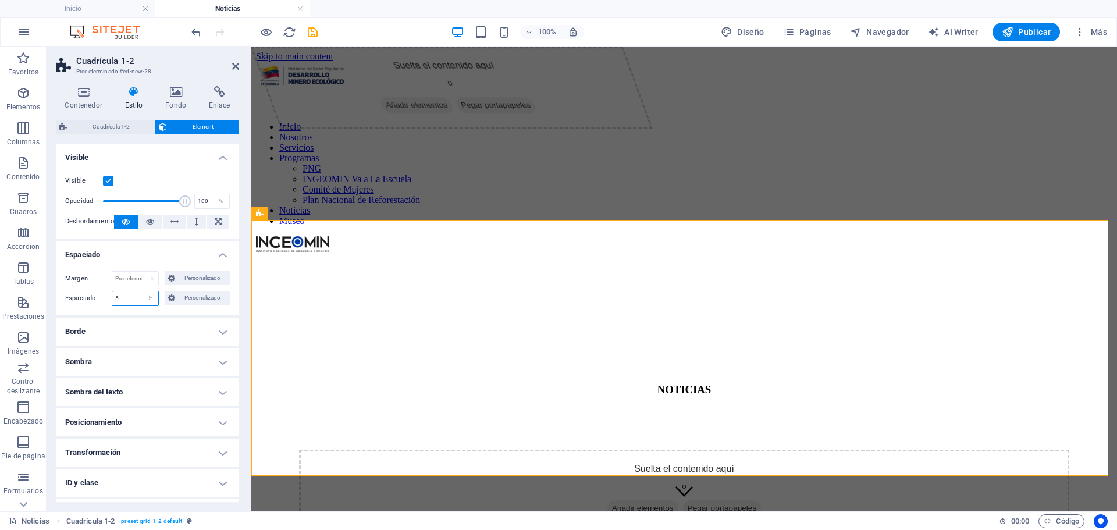
click at [122, 294] on input "5" at bounding box center [135, 298] width 46 height 14
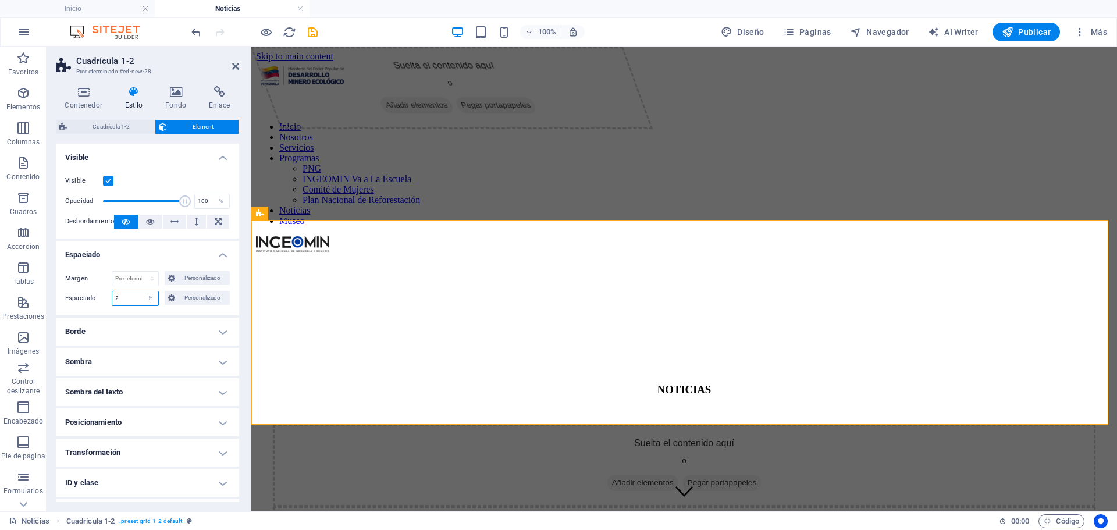
click at [130, 298] on input "2" at bounding box center [135, 298] width 46 height 14
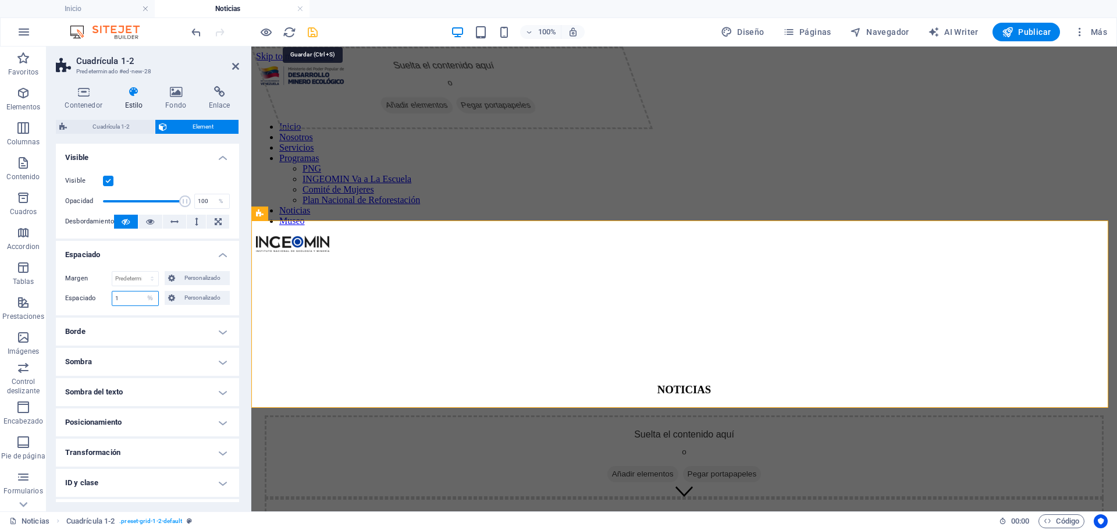
type input "1"
click at [311, 34] on icon "save" at bounding box center [312, 32] width 13 height 13
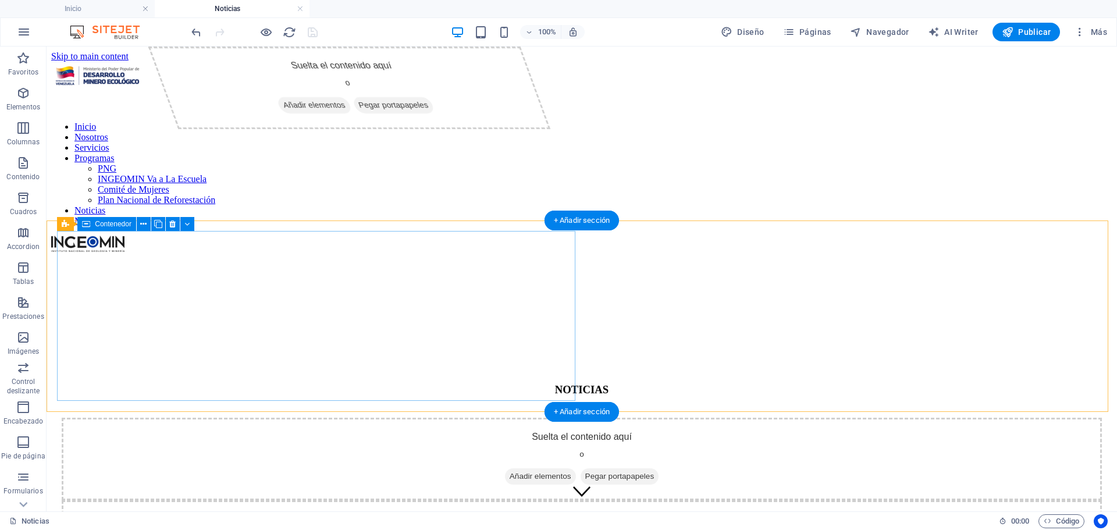
click at [505, 468] on span "Añadir elementos" at bounding box center [540, 476] width 71 height 16
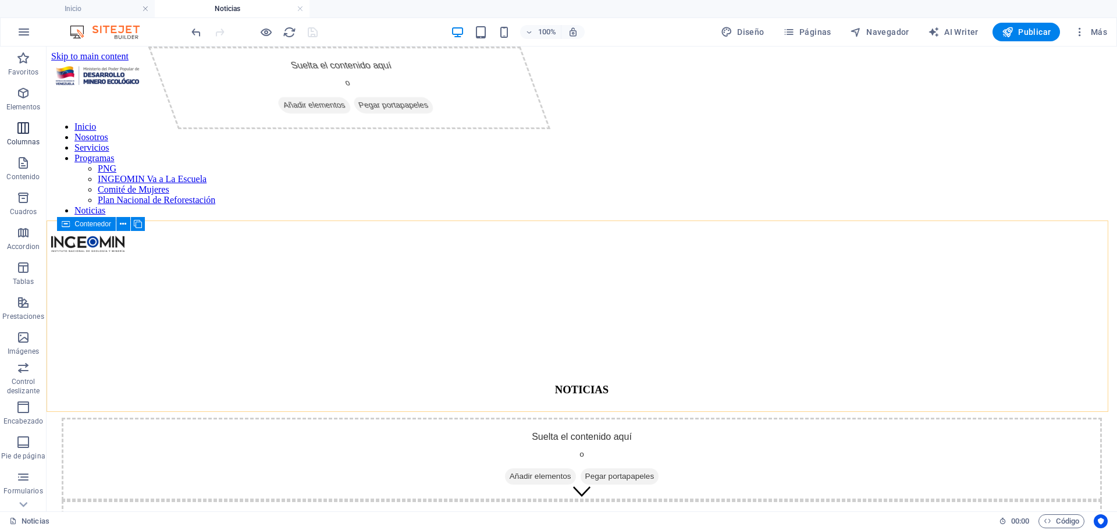
click at [23, 124] on icon "button" at bounding box center [23, 128] width 14 height 14
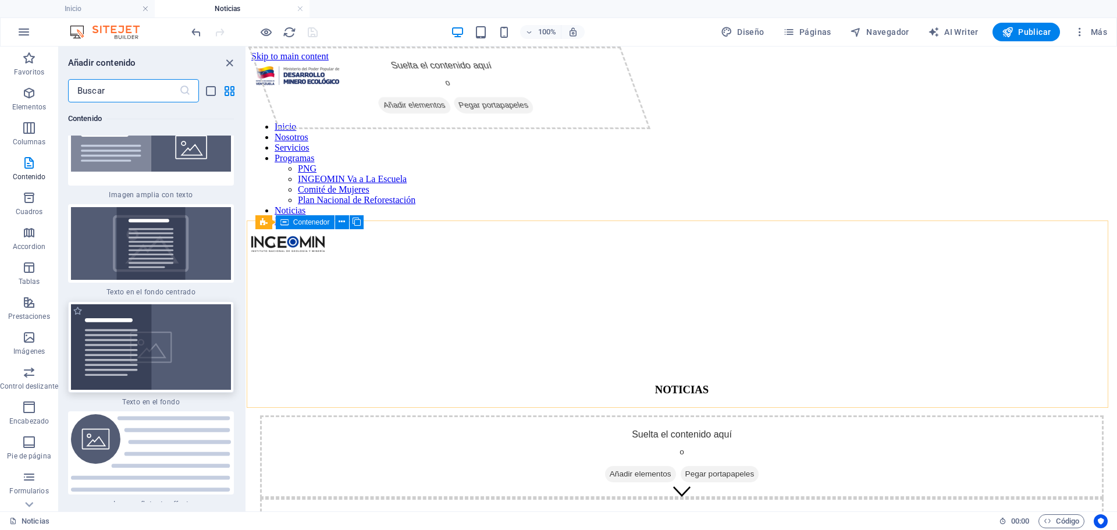
scroll to position [4627, 0]
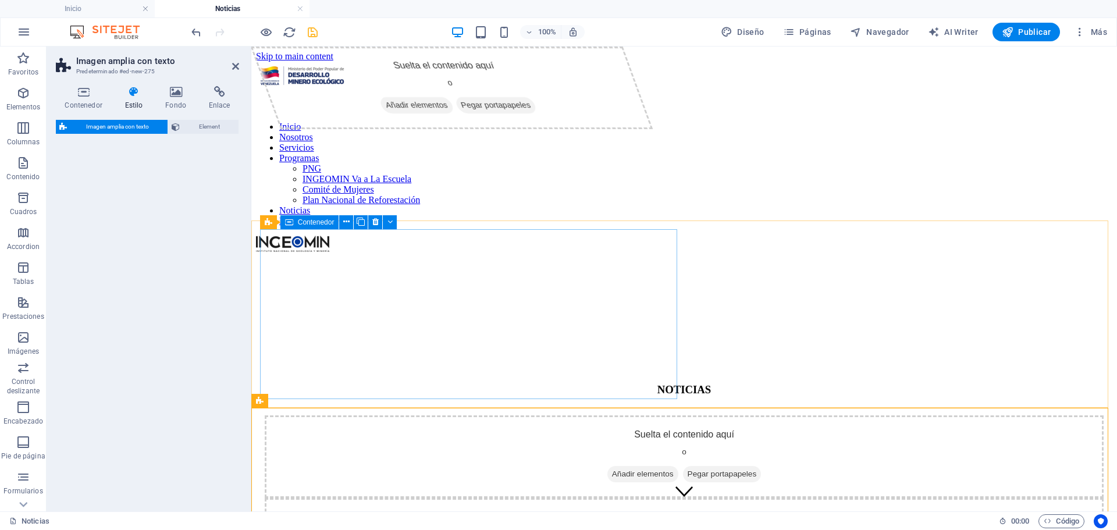
select select "%"
select select "px"
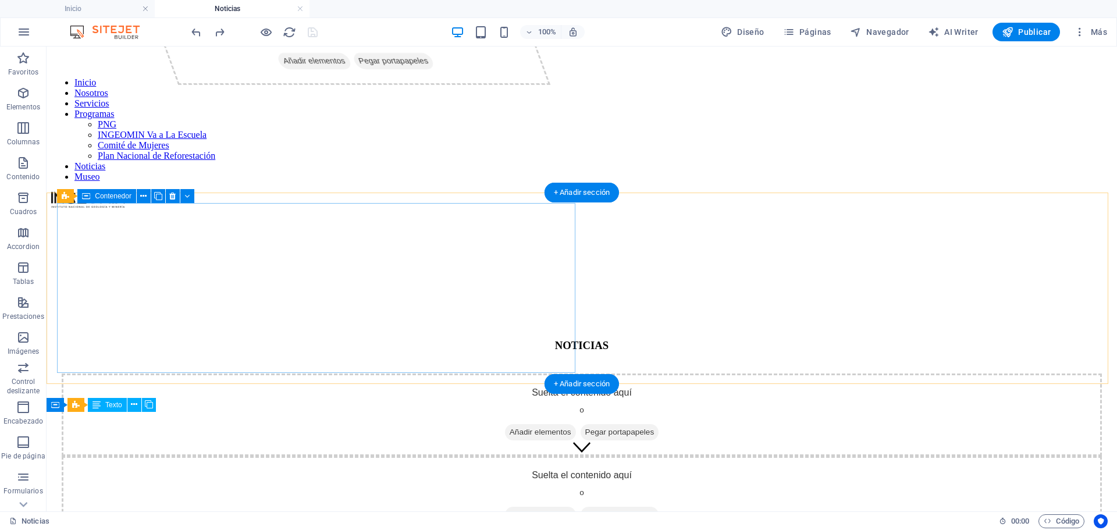
scroll to position [2, 0]
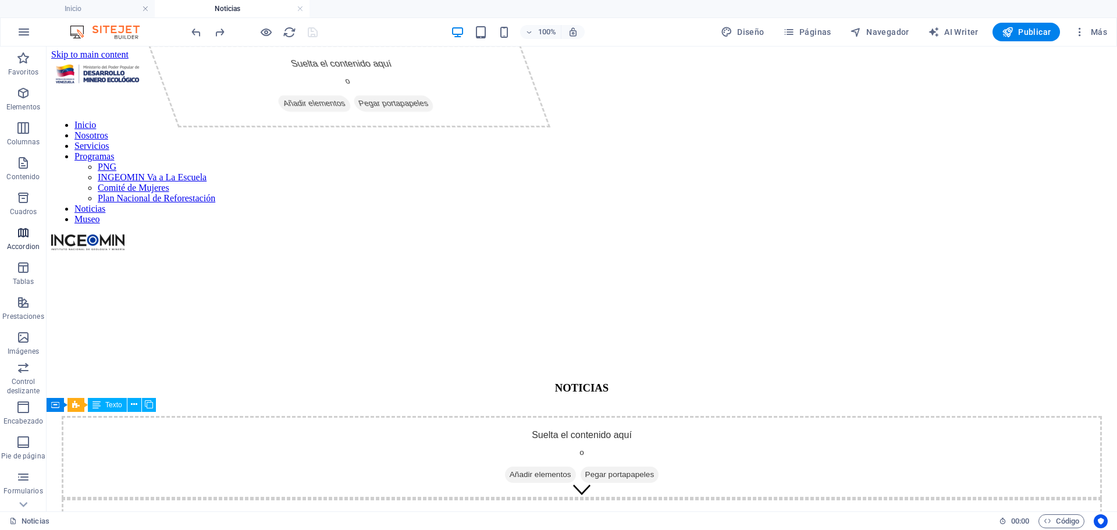
click at [28, 231] on icon "button" at bounding box center [23, 233] width 14 height 14
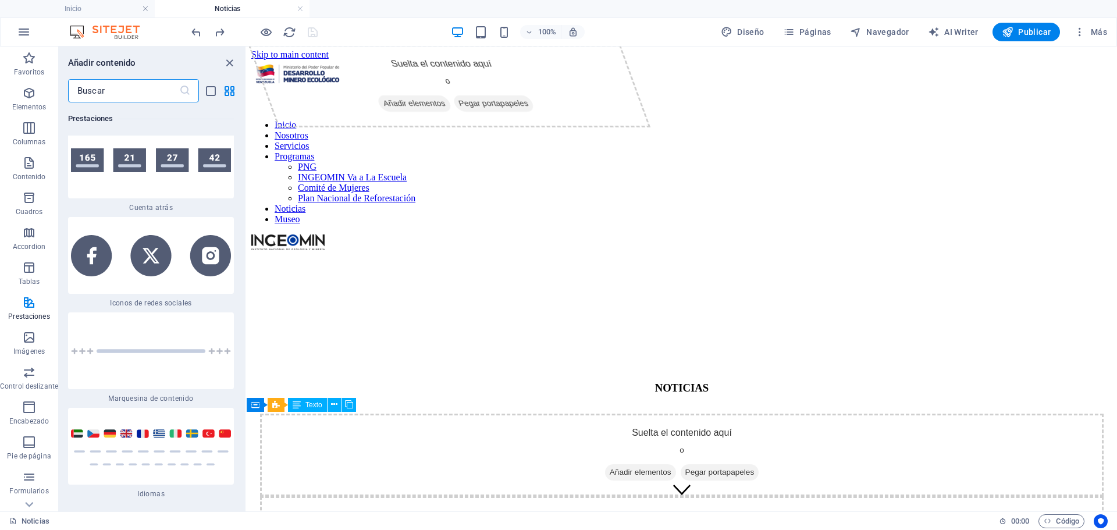
scroll to position [10542, 0]
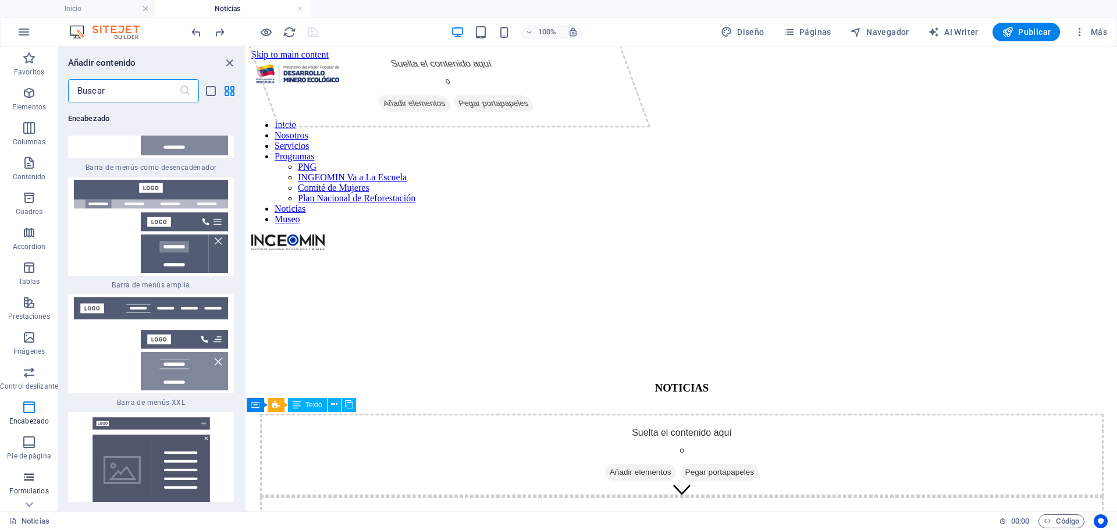
click at [32, 485] on span "Formularios" at bounding box center [29, 484] width 58 height 28
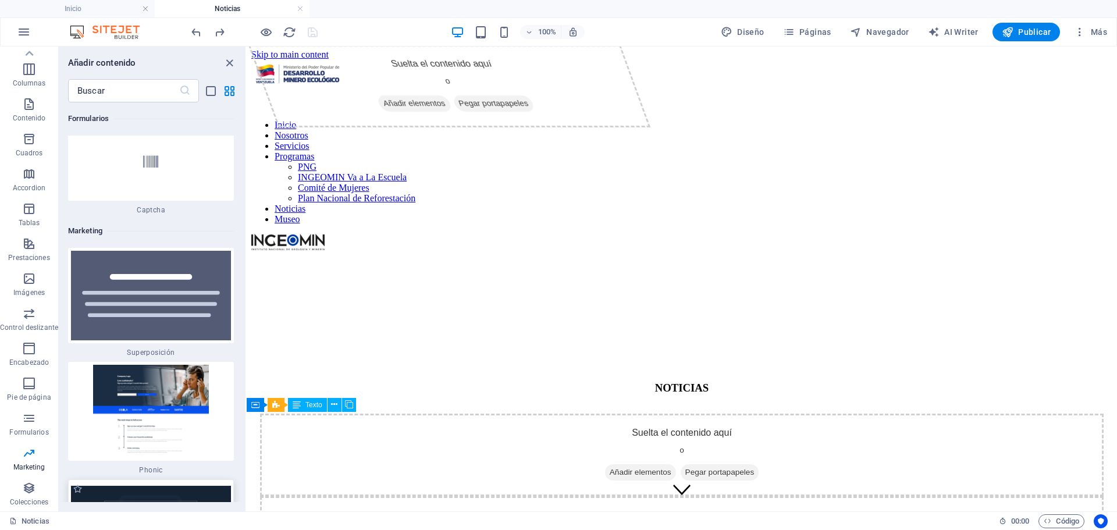
scroll to position [18856, 0]
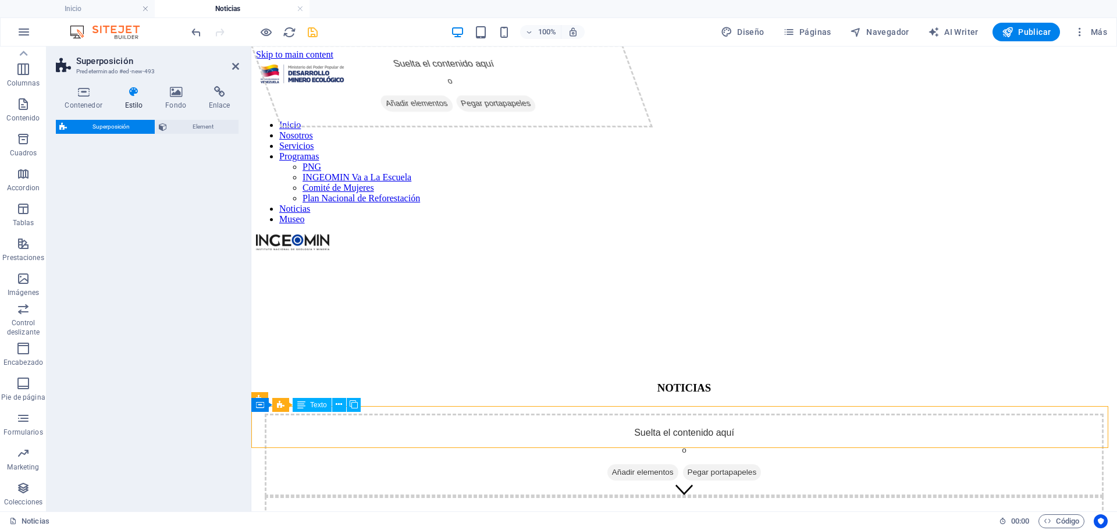
select select "rem"
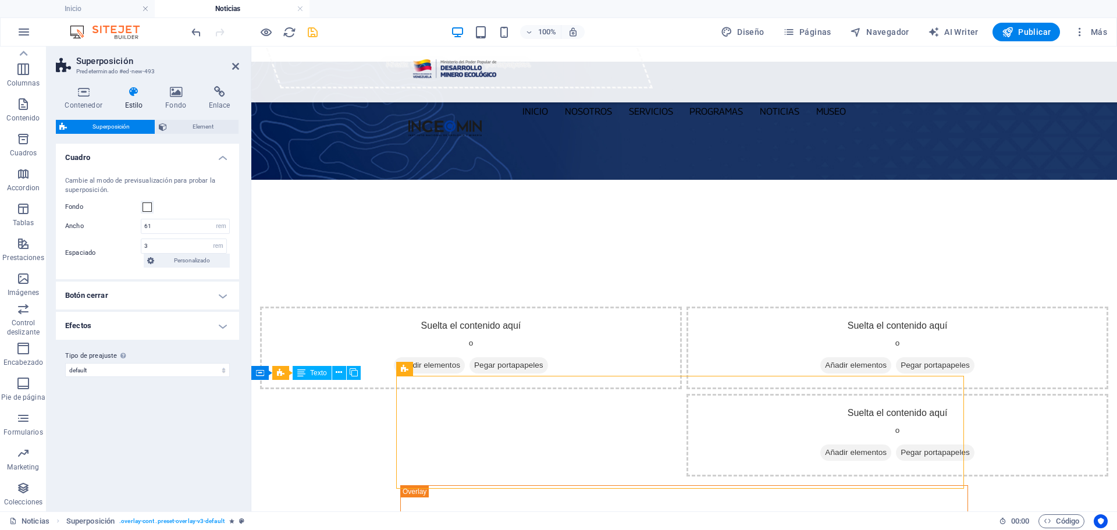
scroll to position [58, 0]
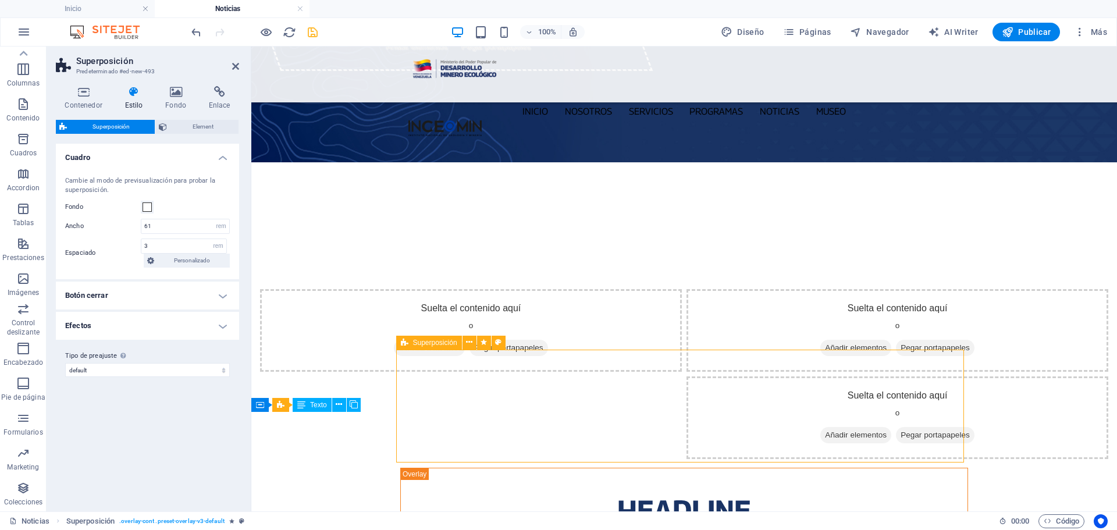
click at [429, 344] on span "Superposición" at bounding box center [435, 342] width 44 height 7
click at [169, 90] on icon at bounding box center [175, 92] width 39 height 12
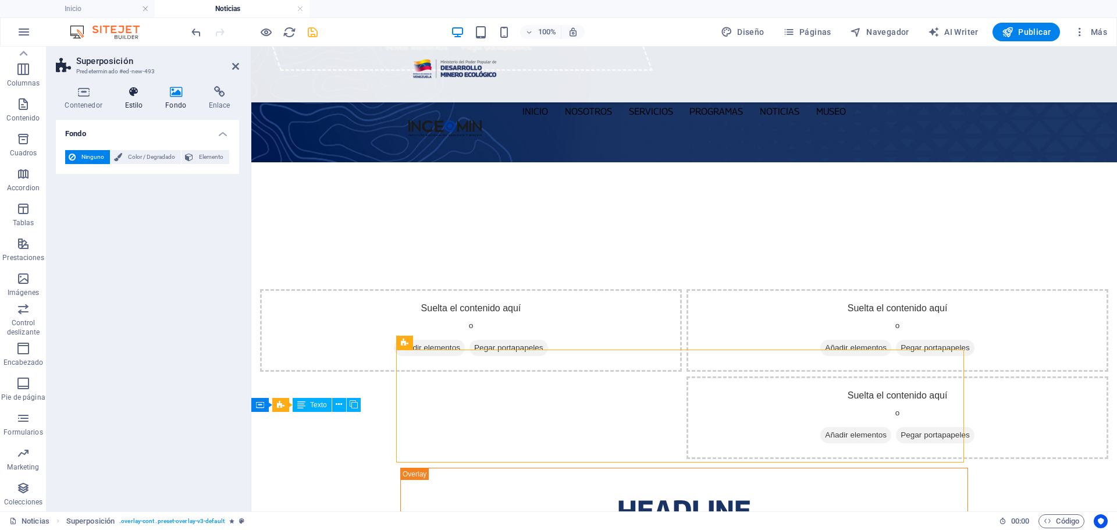
click at [132, 97] on icon at bounding box center [134, 92] width 36 height 12
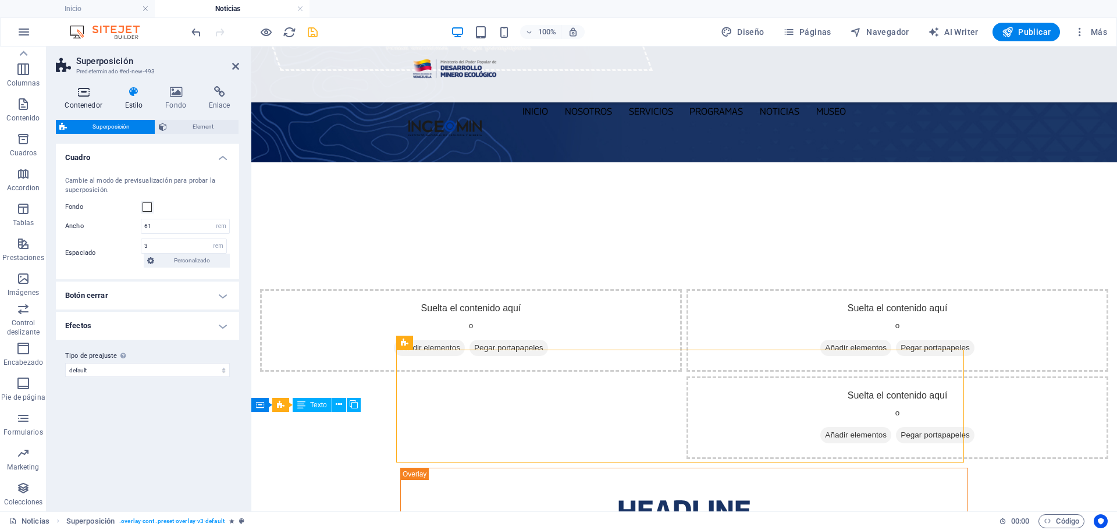
click at [92, 100] on h4 "Contenedor" at bounding box center [86, 98] width 60 height 24
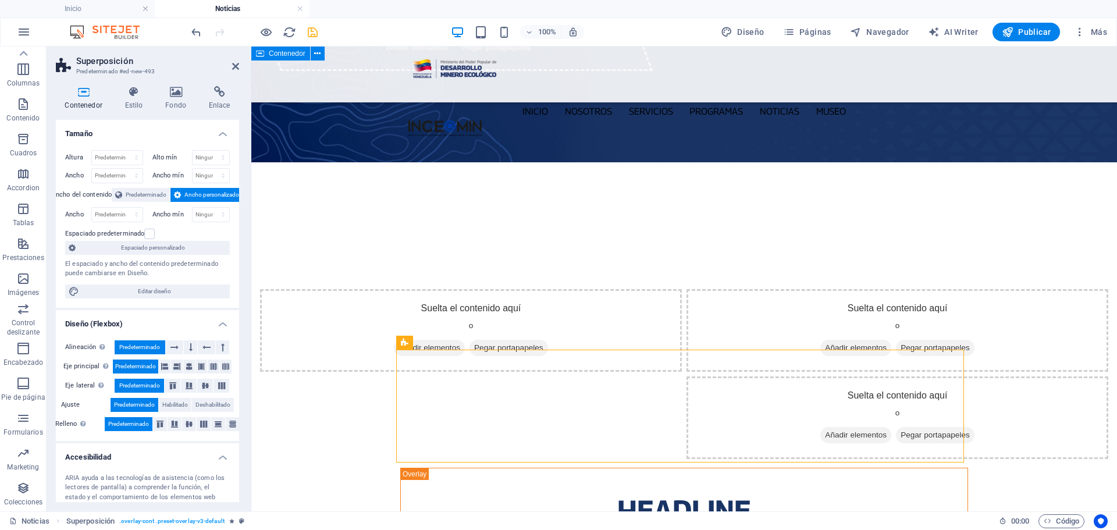
drag, startPoint x: 433, startPoint y: 406, endPoint x: 181, endPoint y: 360, distance: 256.0
click at [433, 406] on div "Texto" at bounding box center [455, 399] width 61 height 15
click at [450, 372] on span "H2" at bounding box center [446, 371] width 9 height 7
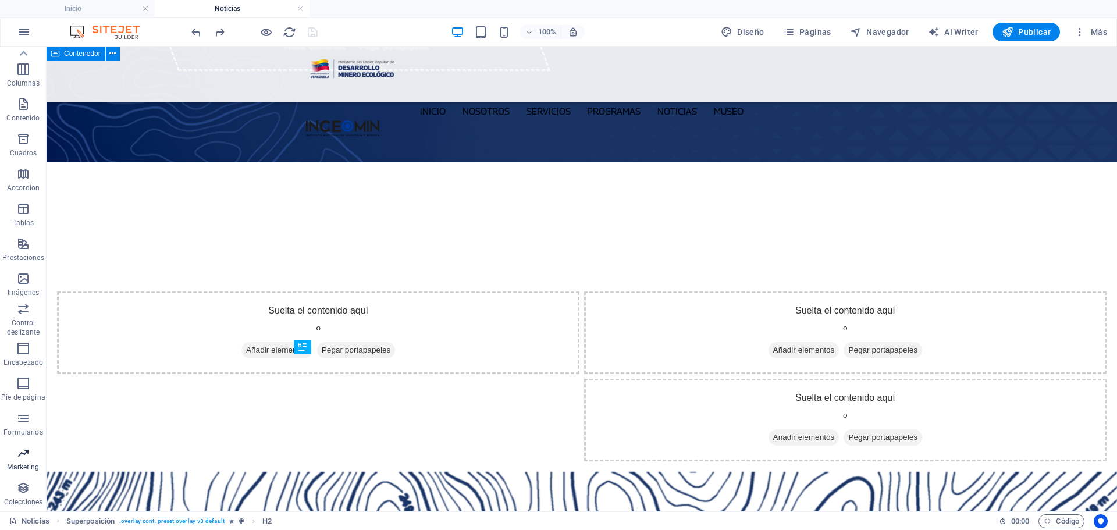
click at [27, 465] on p "Marketing" at bounding box center [23, 466] width 32 height 9
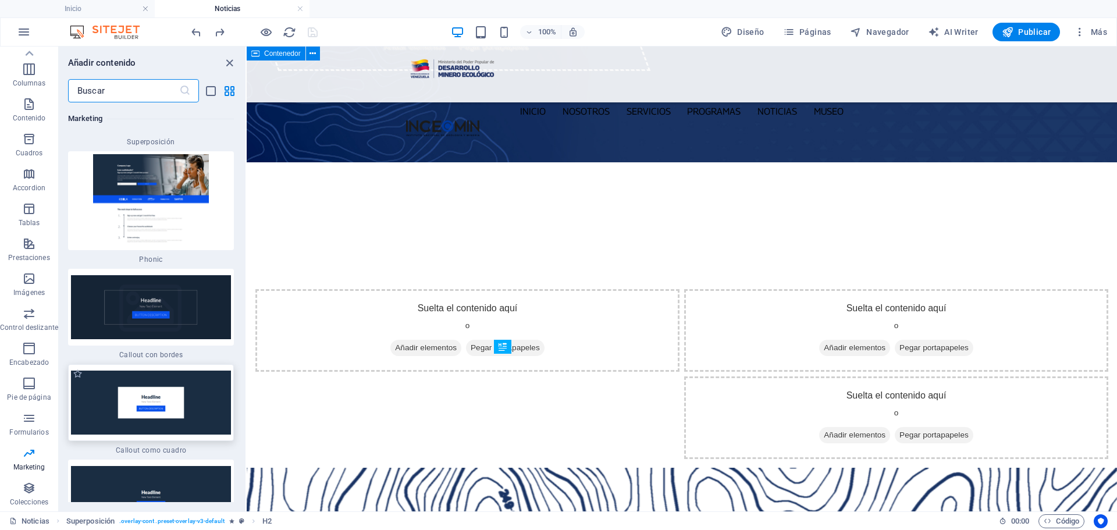
scroll to position [19100, 0]
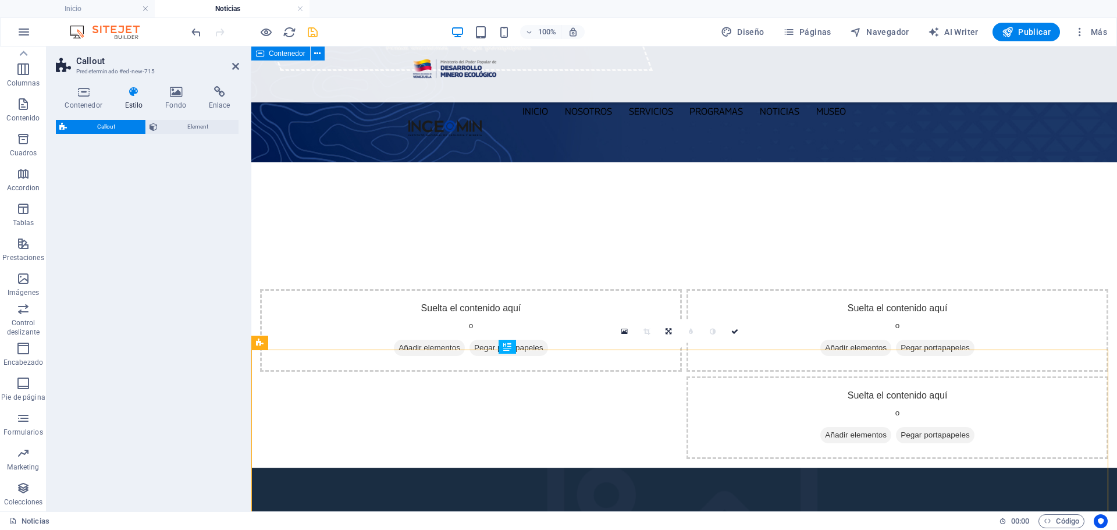
select select "rem"
select select "px"
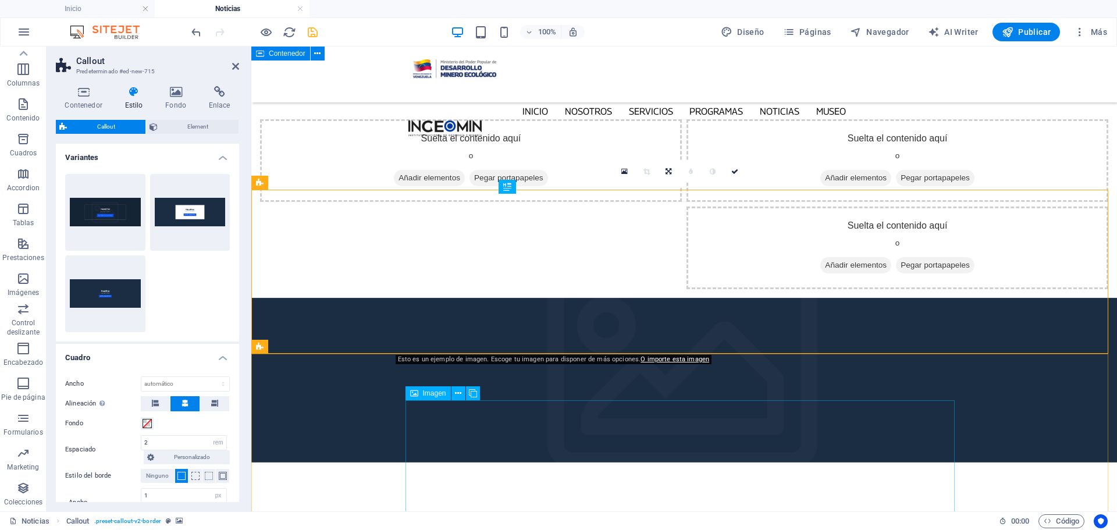
scroll to position [233, 0]
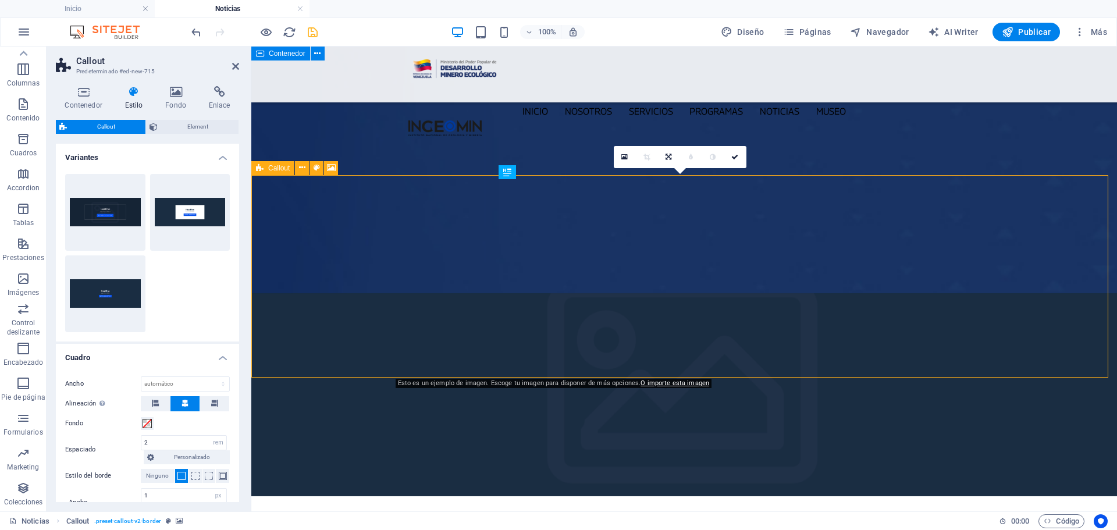
click at [255, 168] on div "Callout" at bounding box center [272, 168] width 43 height 14
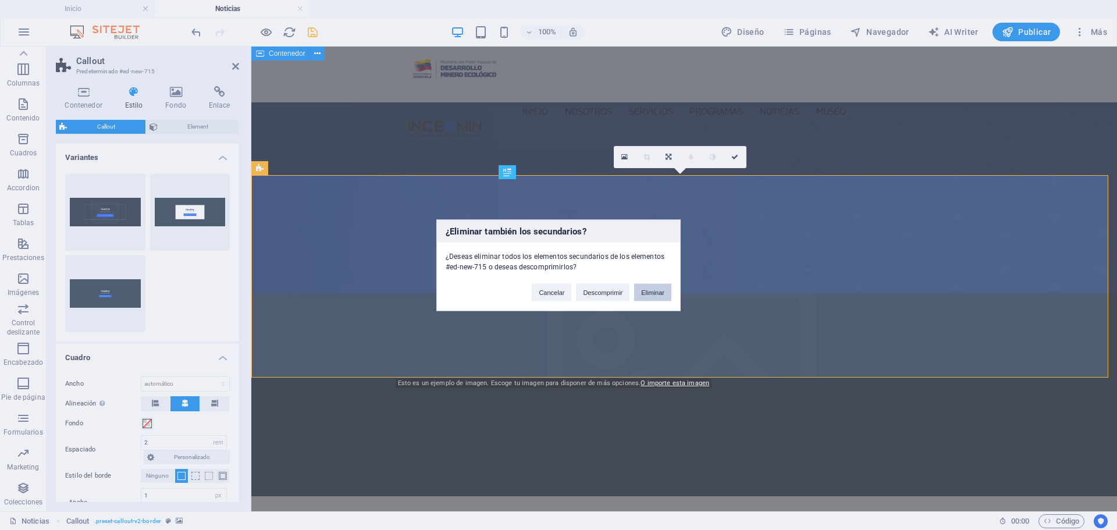
drag, startPoint x: 652, startPoint y: 294, endPoint x: 607, endPoint y: 246, distance: 65.9
click at [652, 294] on button "Eliminar" at bounding box center [652, 291] width 37 height 17
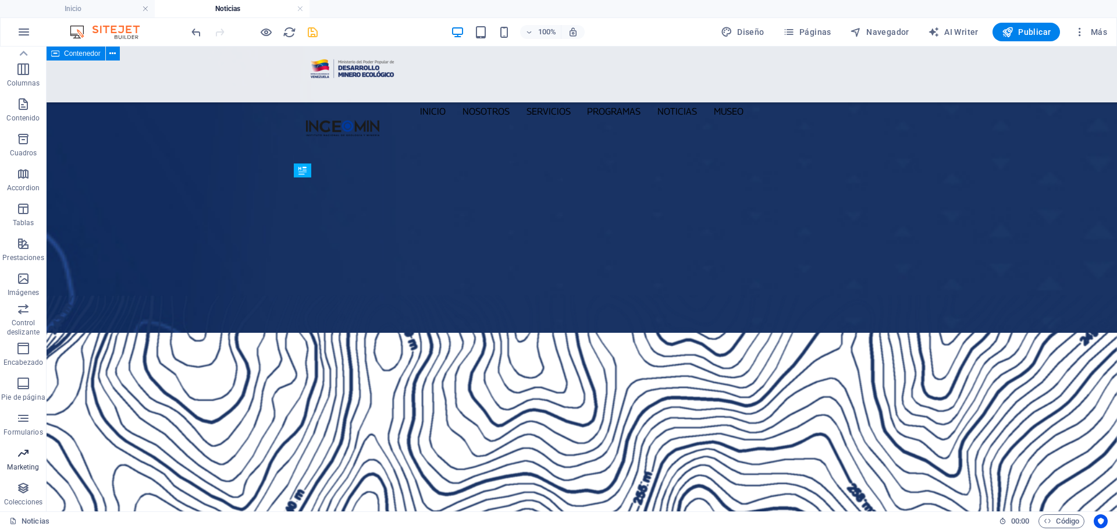
click at [12, 459] on span "Marketing" at bounding box center [23, 460] width 47 height 28
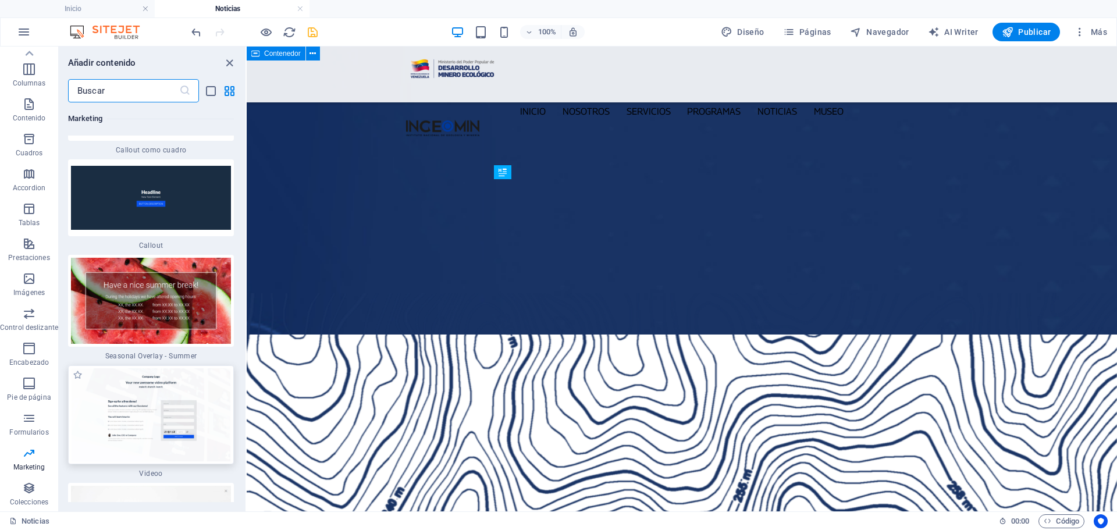
scroll to position [19391, 0]
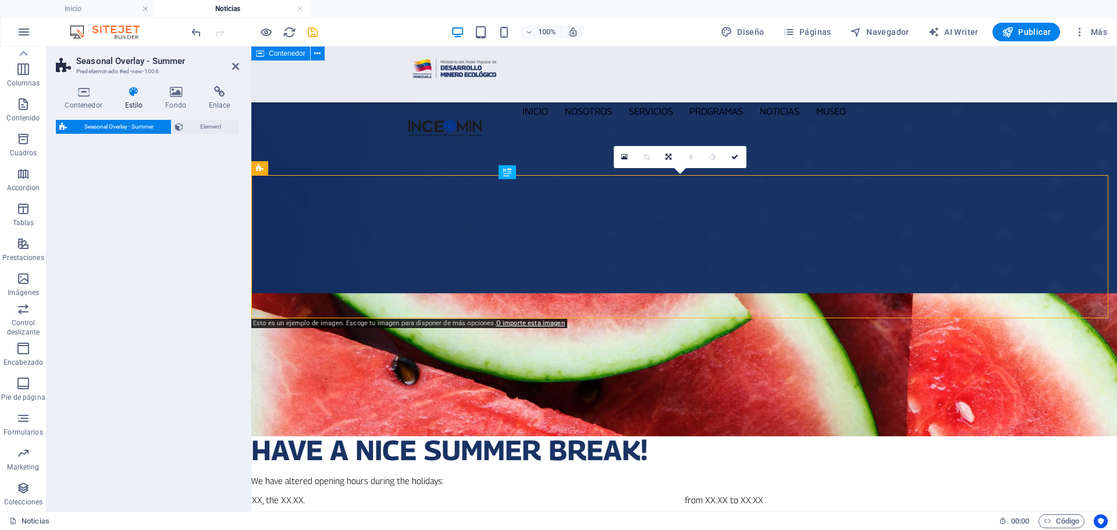
select select "px"
select select "rem"
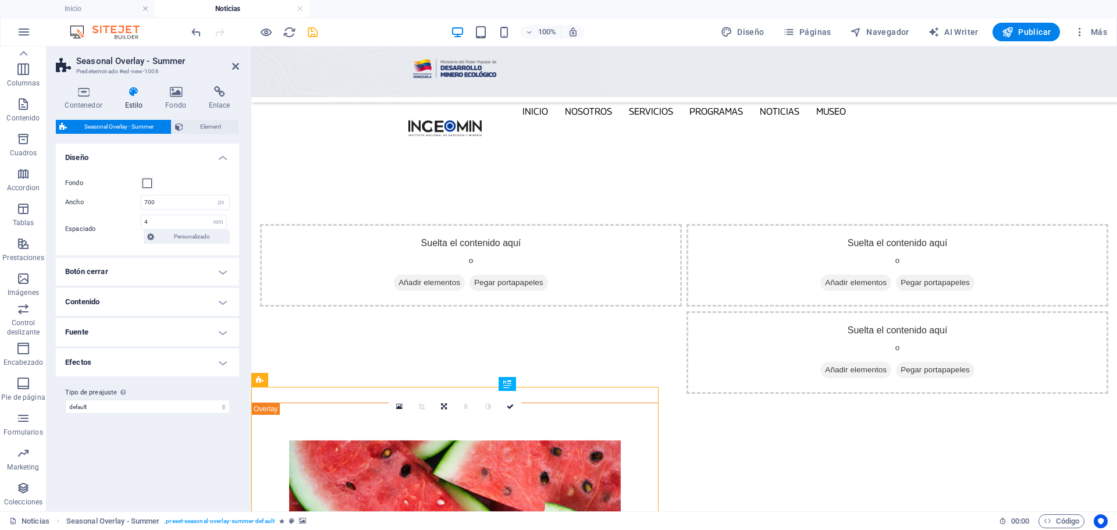
scroll to position [233, 0]
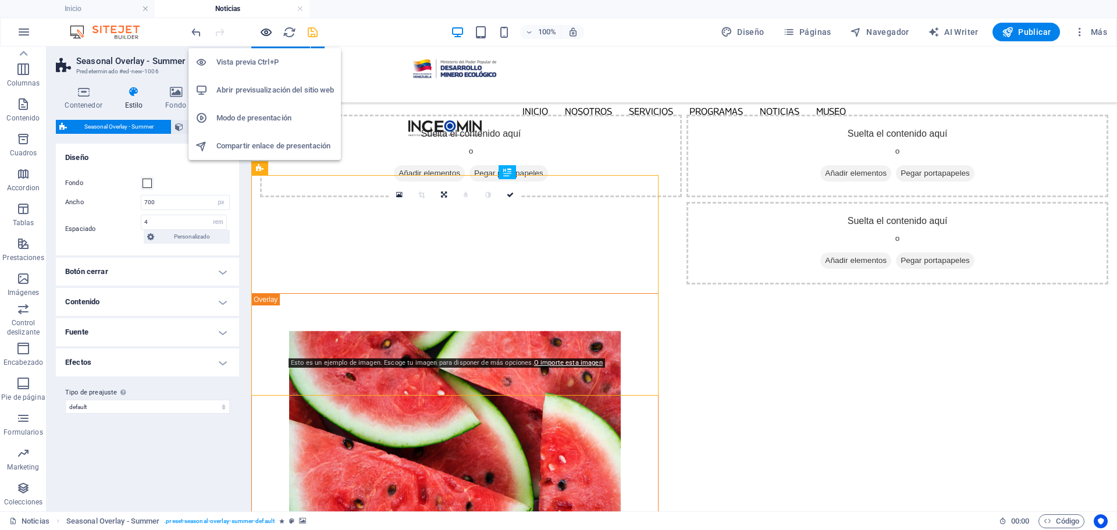
click at [265, 32] on icon "button" at bounding box center [265, 32] width 13 height 13
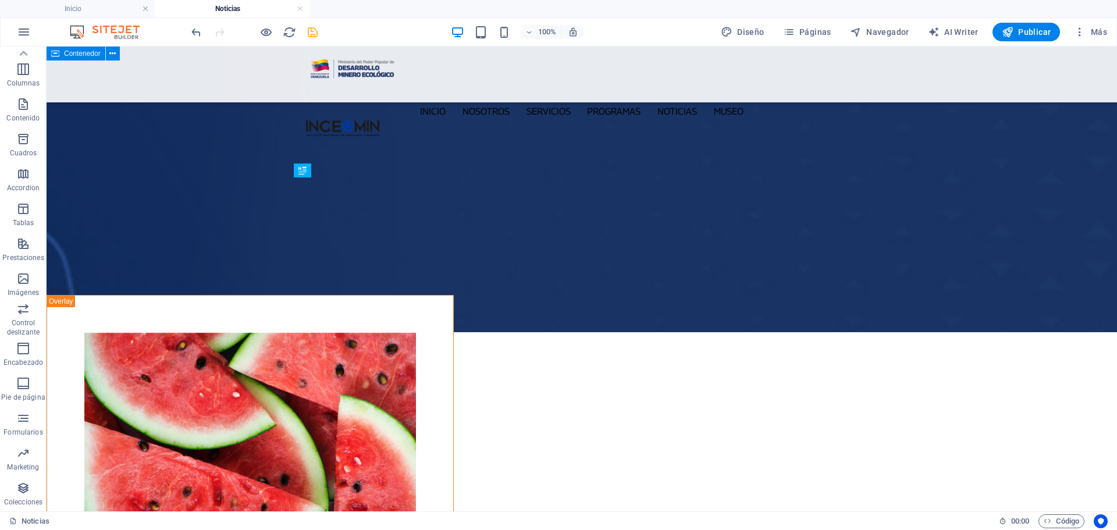
scroll to position [234, 0]
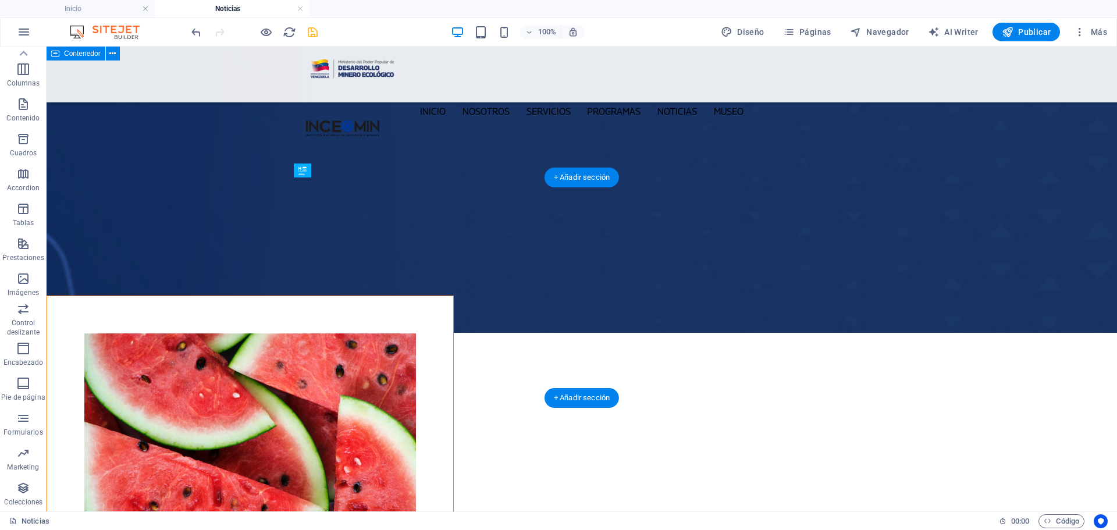
click at [122, 333] on figure at bounding box center [250, 443] width 332 height 220
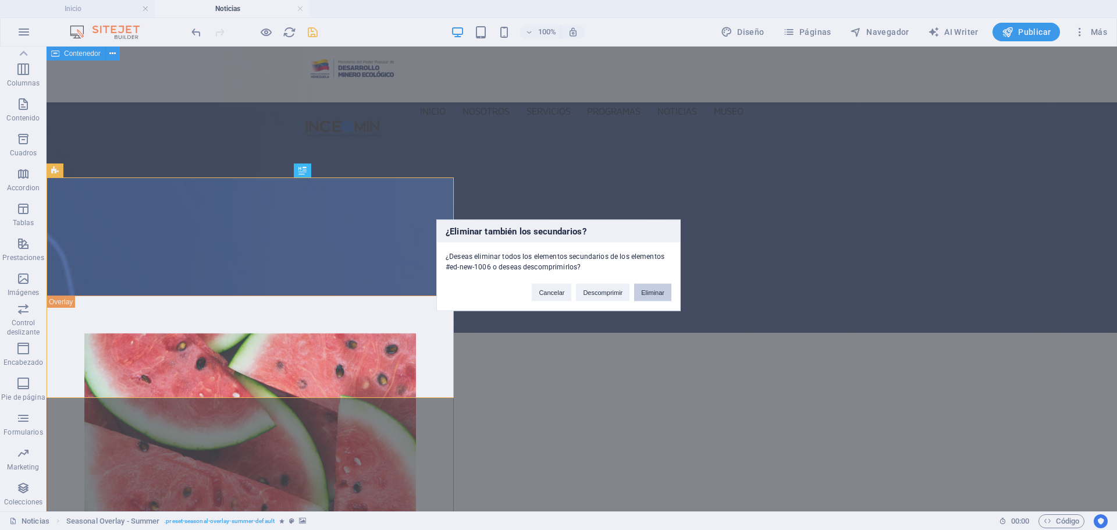
click at [660, 289] on button "Eliminar" at bounding box center [652, 291] width 37 height 17
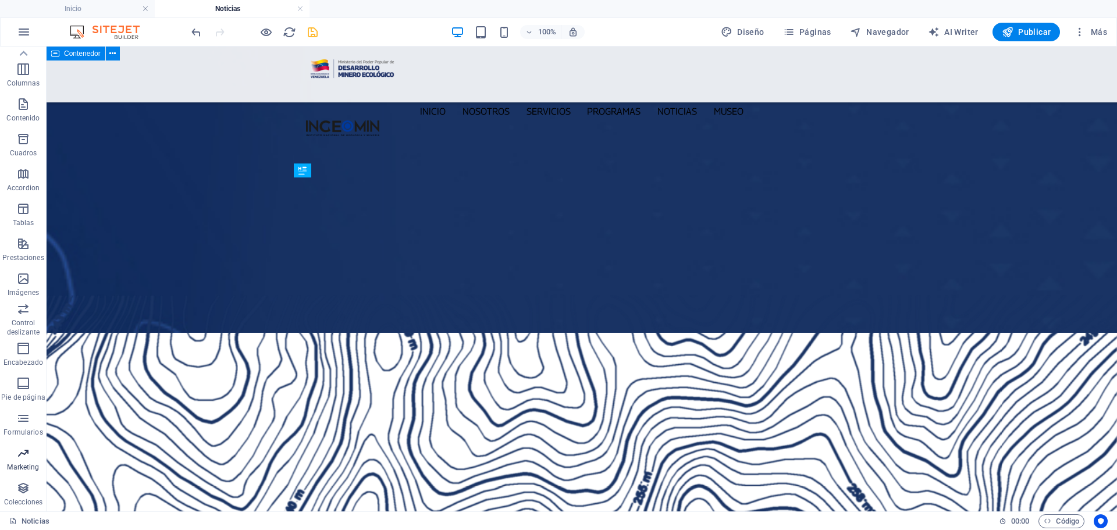
click at [23, 451] on icon "button" at bounding box center [23, 453] width 14 height 14
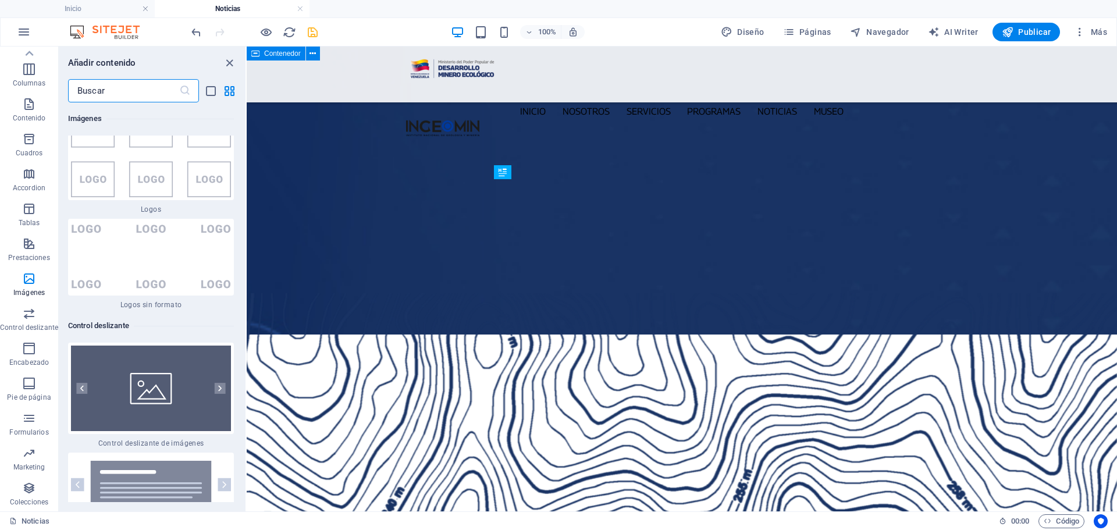
scroll to position [12778, 0]
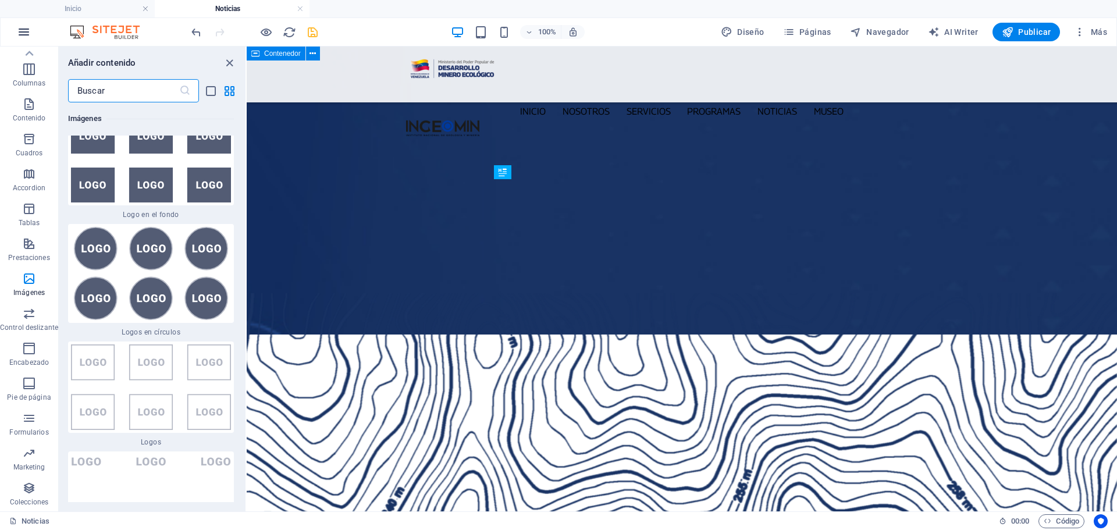
click at [27, 37] on icon "button" at bounding box center [24, 32] width 14 height 14
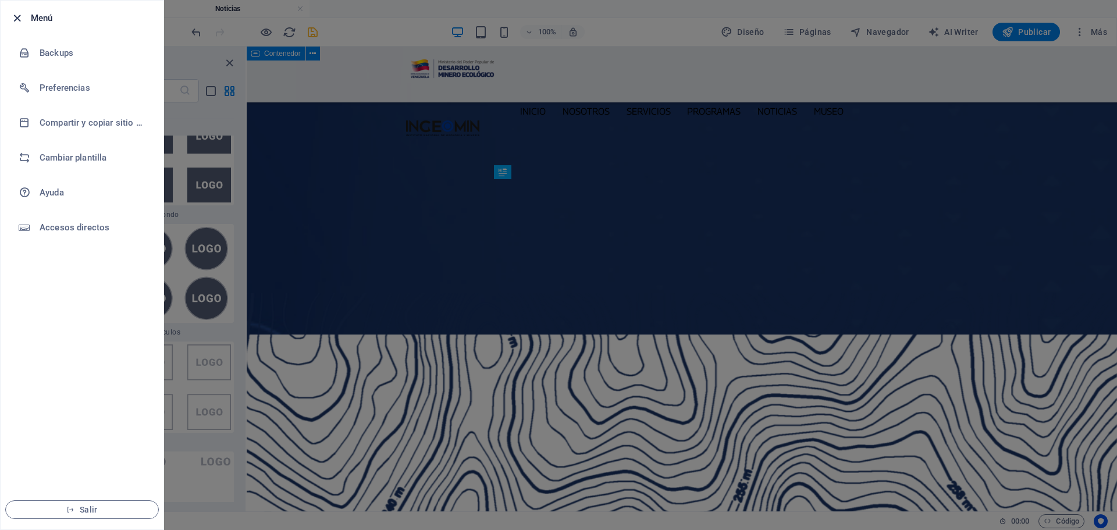
click at [17, 20] on icon "button" at bounding box center [16, 18] width 13 height 13
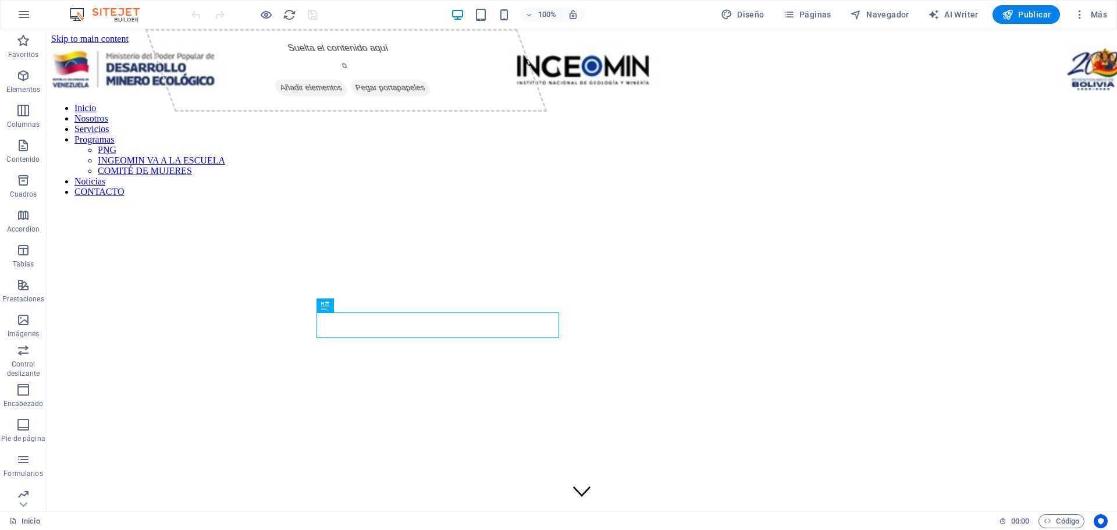
scroll to position [312, 0]
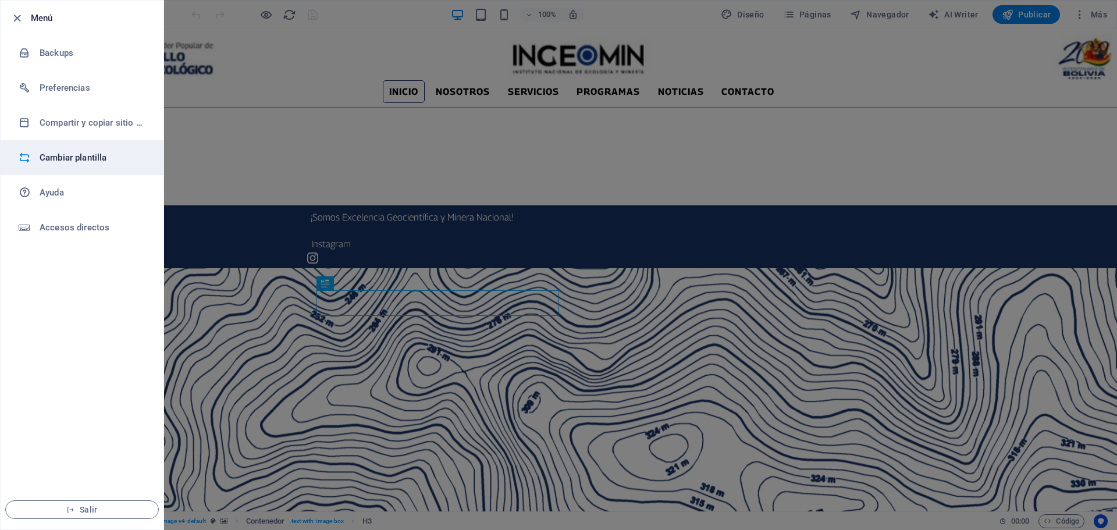
click at [86, 155] on h6 "Cambiar plantilla" at bounding box center [94, 158] width 108 height 14
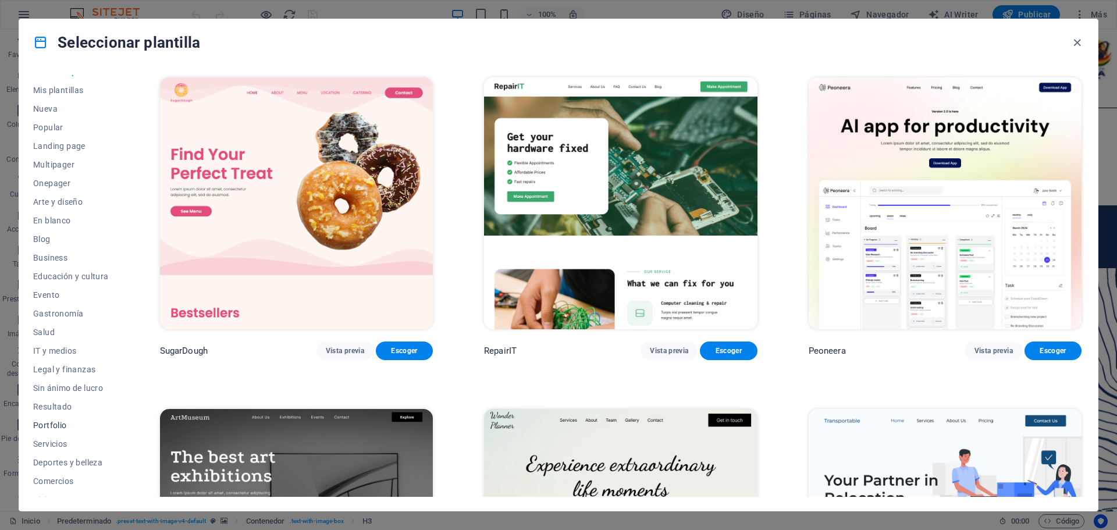
scroll to position [0, 0]
click at [0, 0] on span "IT y medios" at bounding box center [0, 0] width 0 height 0
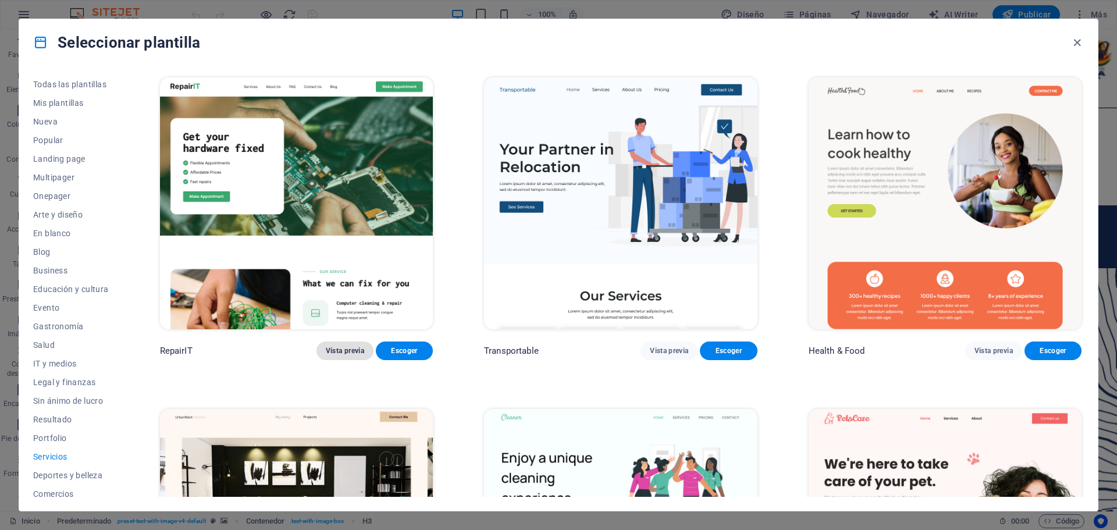
click at [351, 348] on span "Vista previa" at bounding box center [345, 350] width 38 height 9
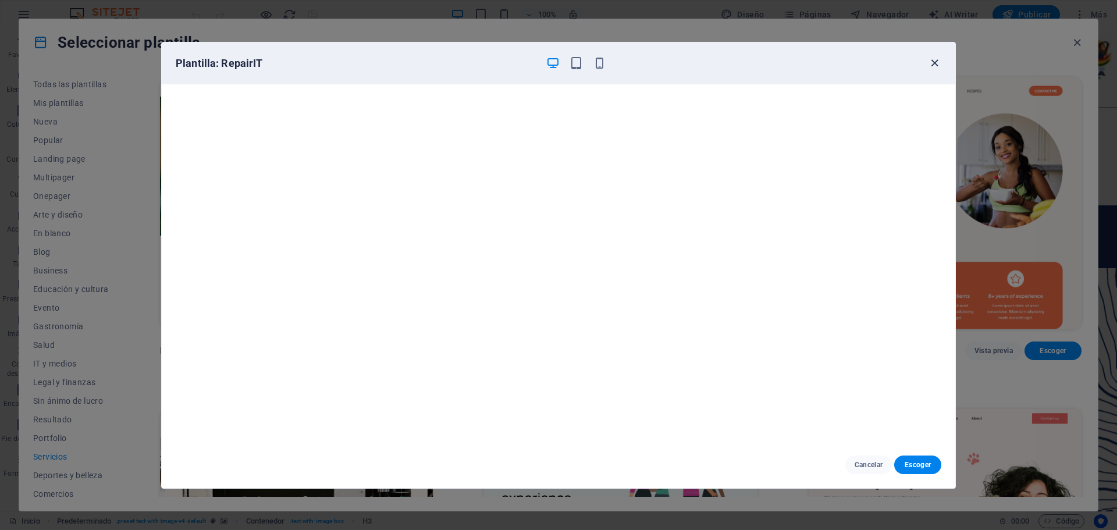
click at [933, 61] on icon "button" at bounding box center [934, 62] width 13 height 13
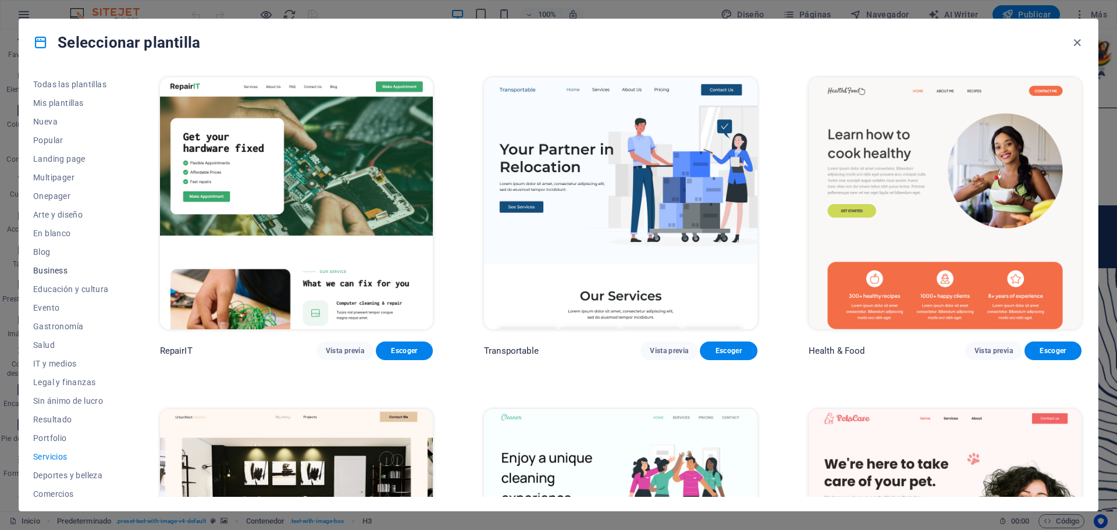
click at [68, 267] on span "Business" at bounding box center [71, 270] width 76 height 9
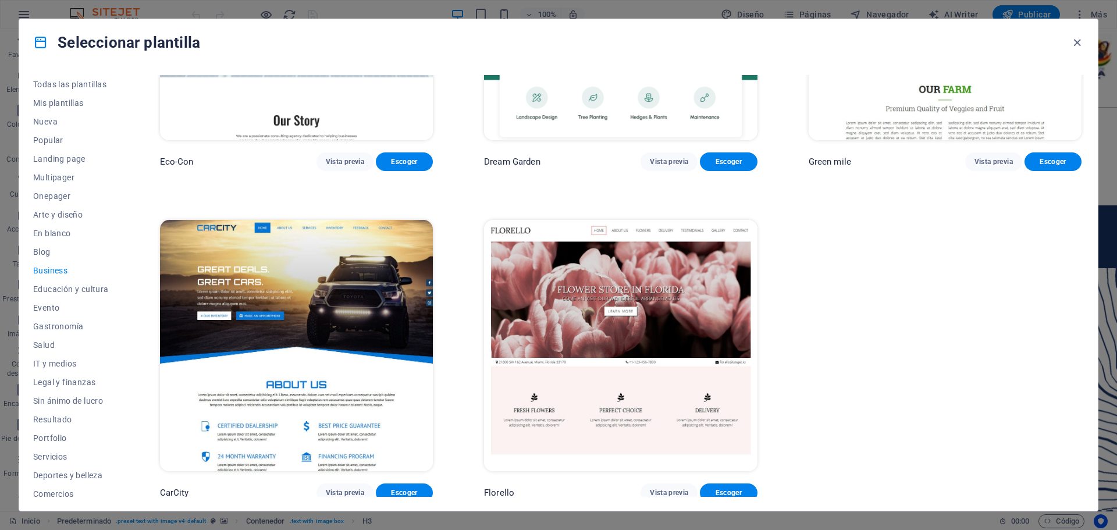
scroll to position [192, 0]
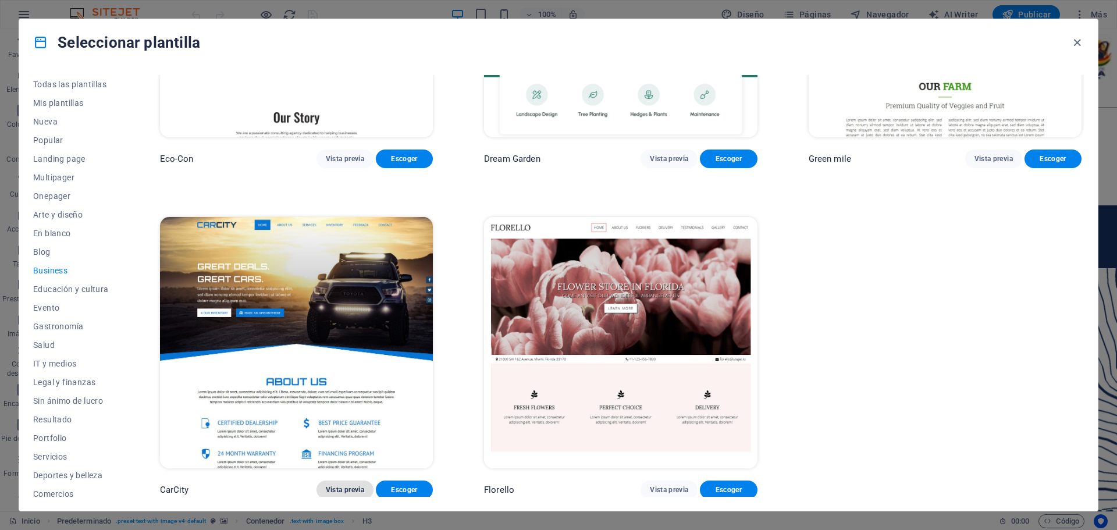
click at [333, 490] on span "Vista previa" at bounding box center [345, 489] width 38 height 9
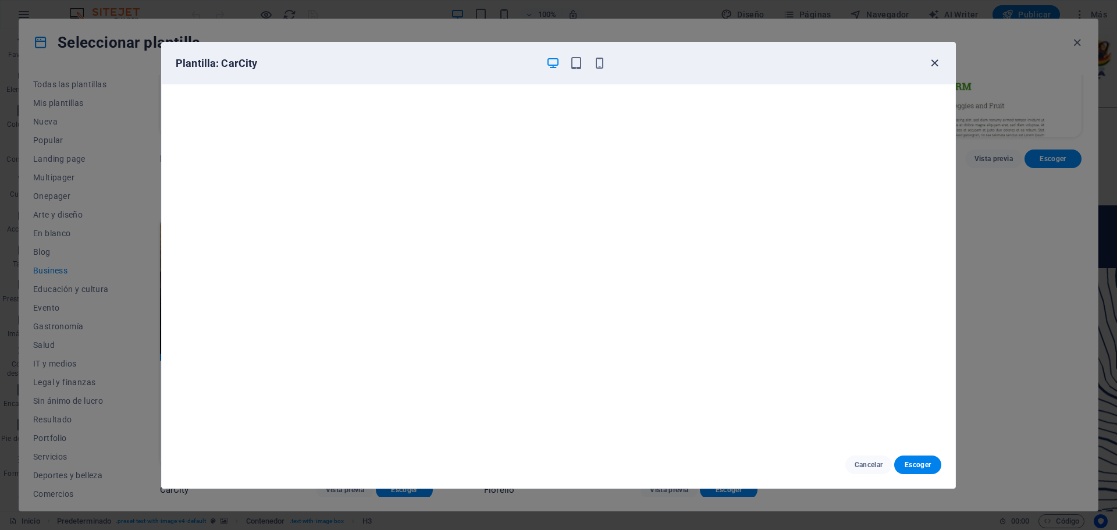
click at [937, 60] on icon "button" at bounding box center [934, 62] width 13 height 13
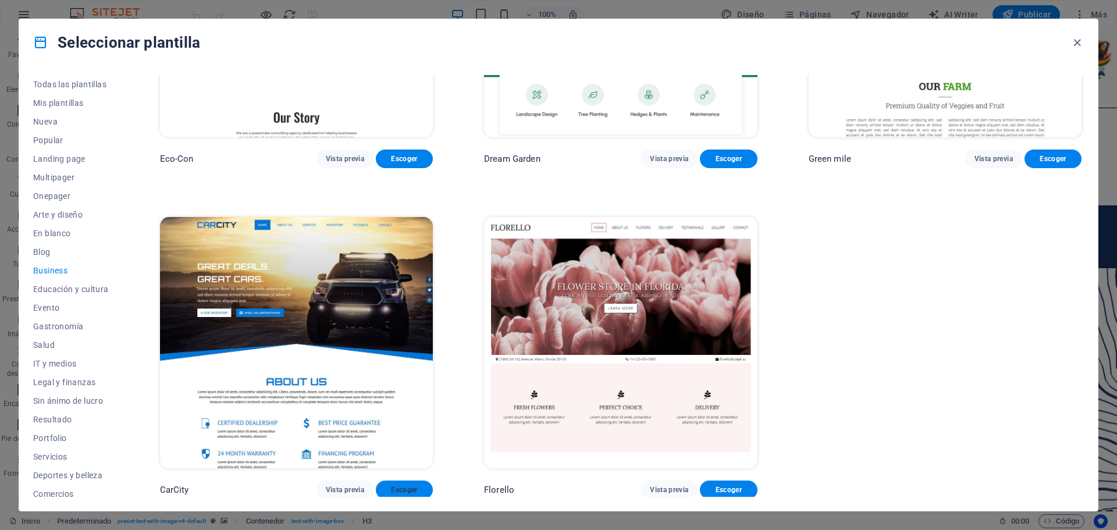
click at [403, 487] on span "Escoger" at bounding box center [404, 489] width 38 height 9
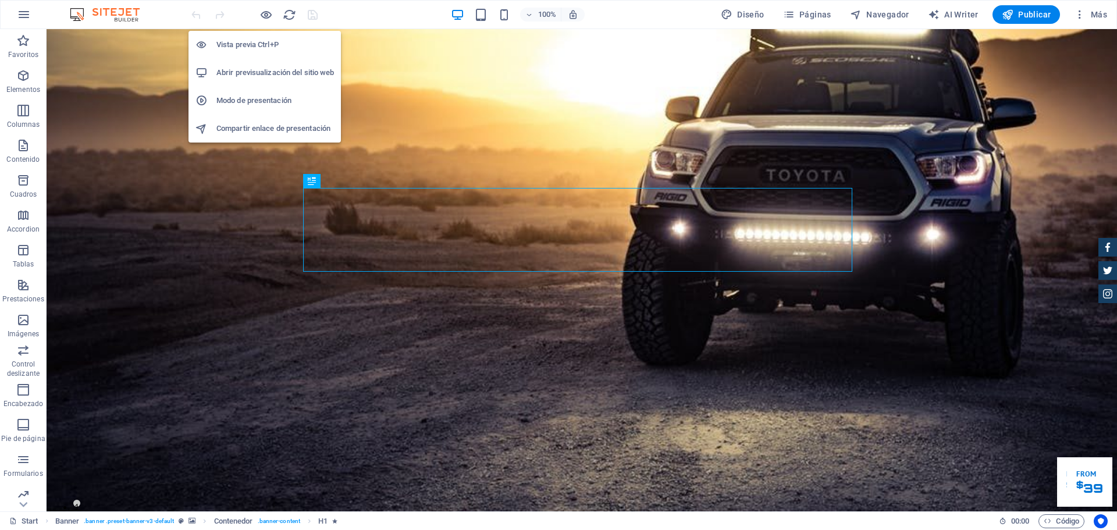
click at [268, 73] on h6 "Abrir previsualización del sitio web" at bounding box center [275, 73] width 118 height 14
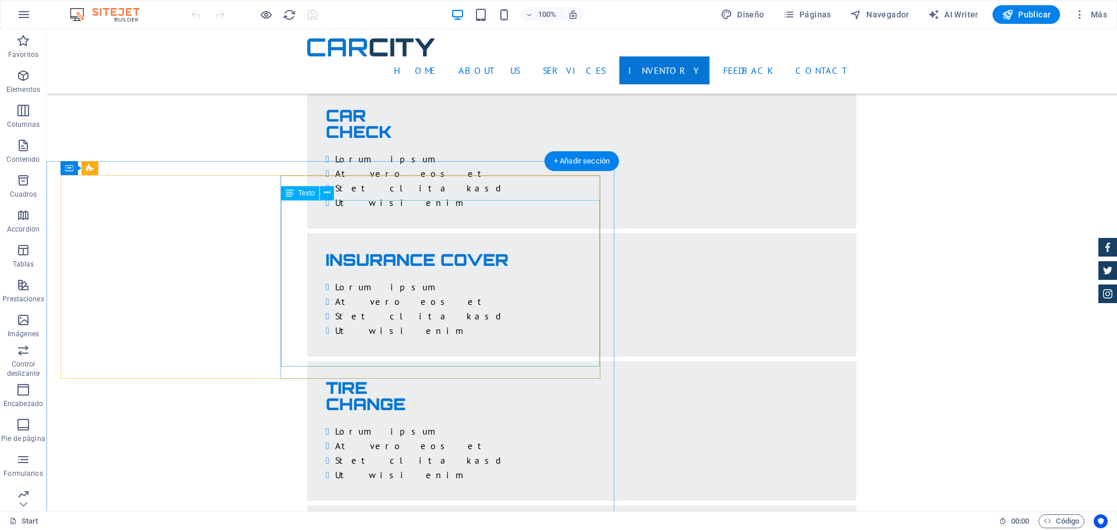
scroll to position [2385, 0]
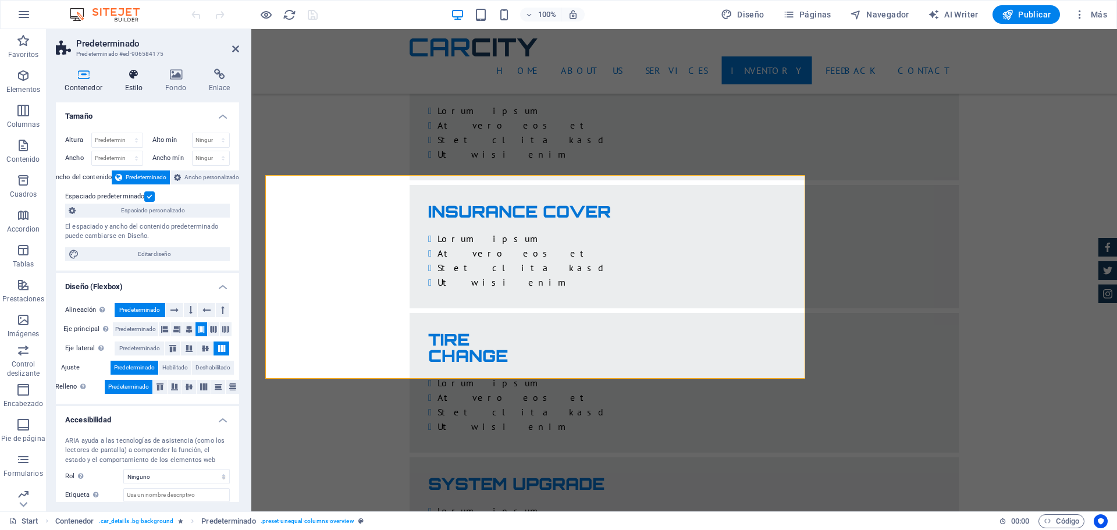
click at [139, 74] on icon at bounding box center [134, 75] width 36 height 12
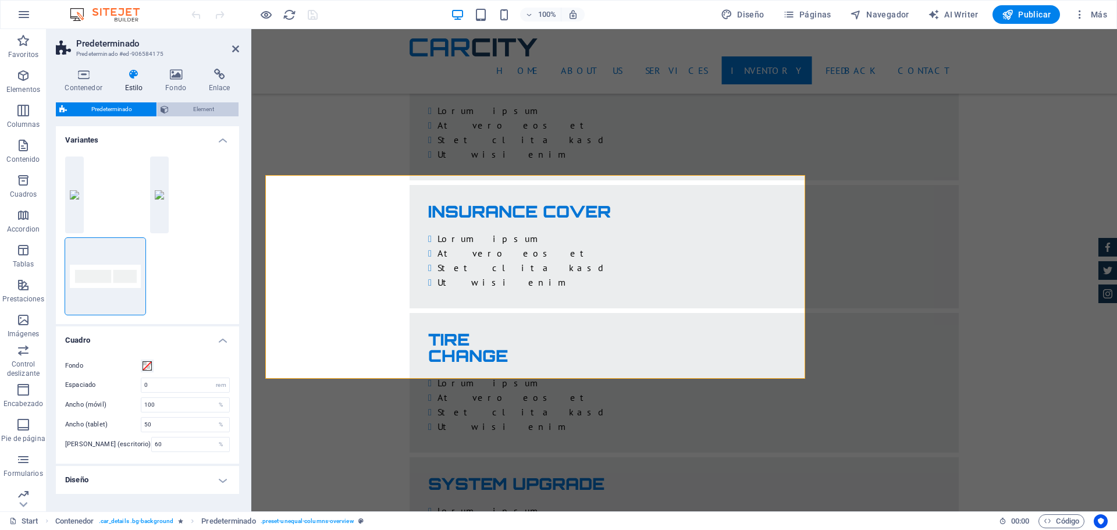
click at [198, 111] on span "Element" at bounding box center [203, 109] width 63 height 14
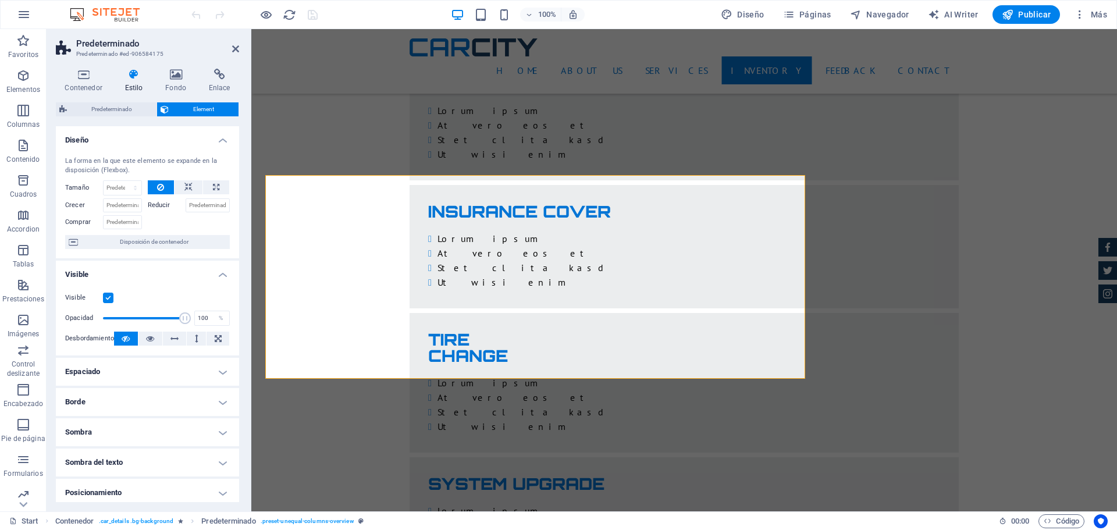
click at [138, 76] on icon at bounding box center [134, 75] width 36 height 12
click at [105, 116] on div "Predeterminado Element" at bounding box center [147, 109] width 183 height 15
click at [109, 112] on span "Predeterminado" at bounding box center [111, 109] width 83 height 14
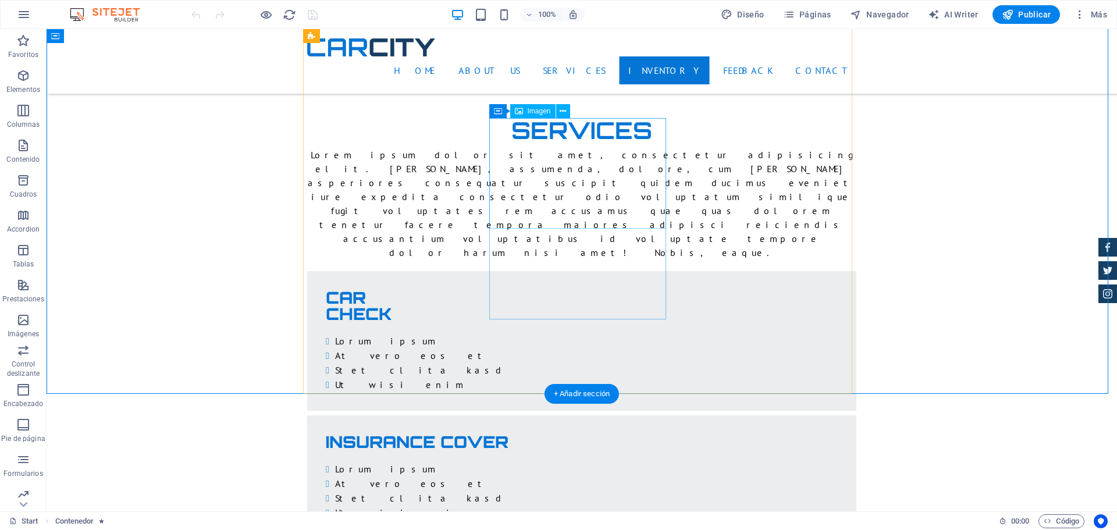
scroll to position [2152, 0]
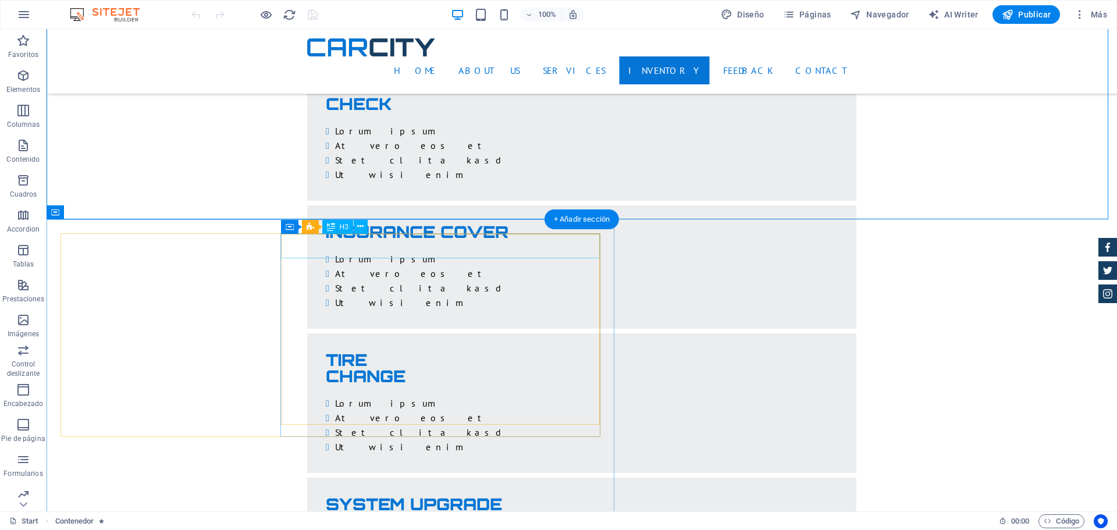
scroll to position [2385, 0]
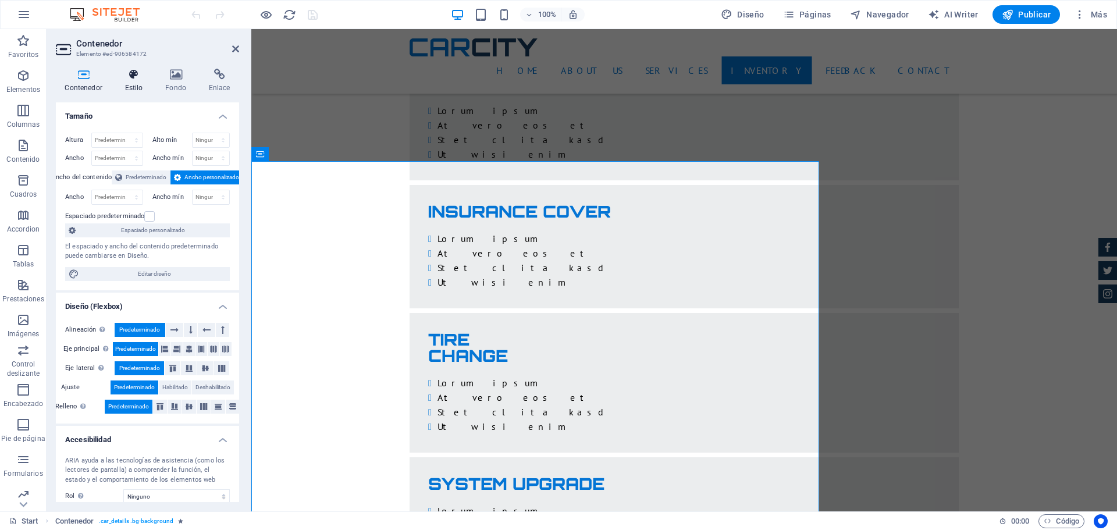
click at [131, 80] on icon at bounding box center [134, 75] width 36 height 12
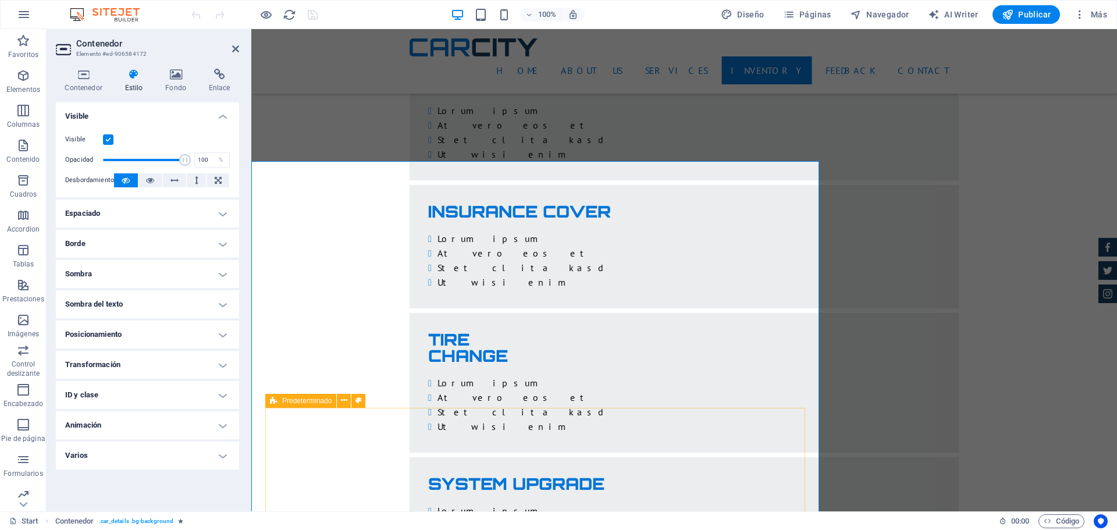
click at [276, 401] on icon at bounding box center [274, 401] width 8 height 14
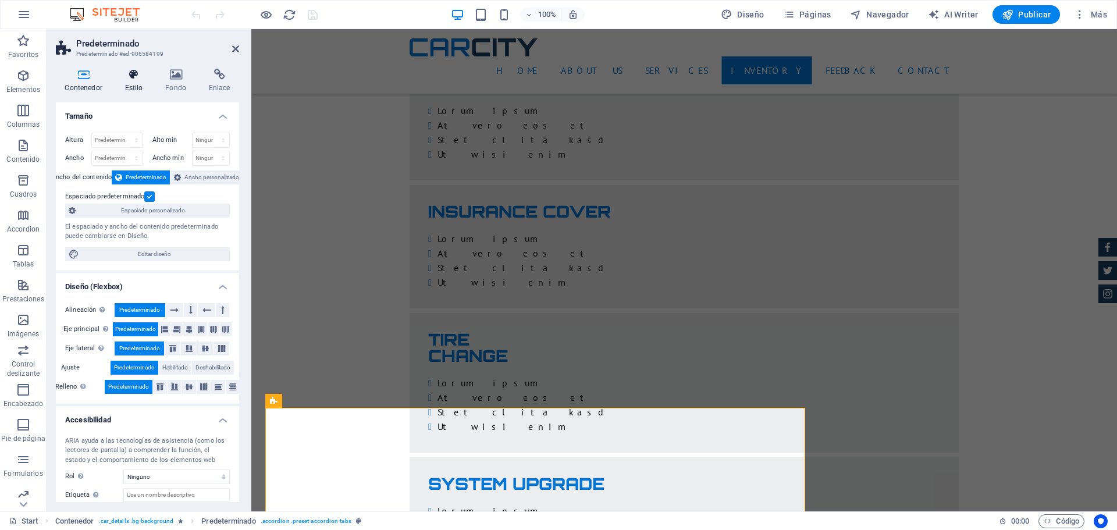
click at [133, 82] on h4 "Estilo" at bounding box center [136, 81] width 41 height 24
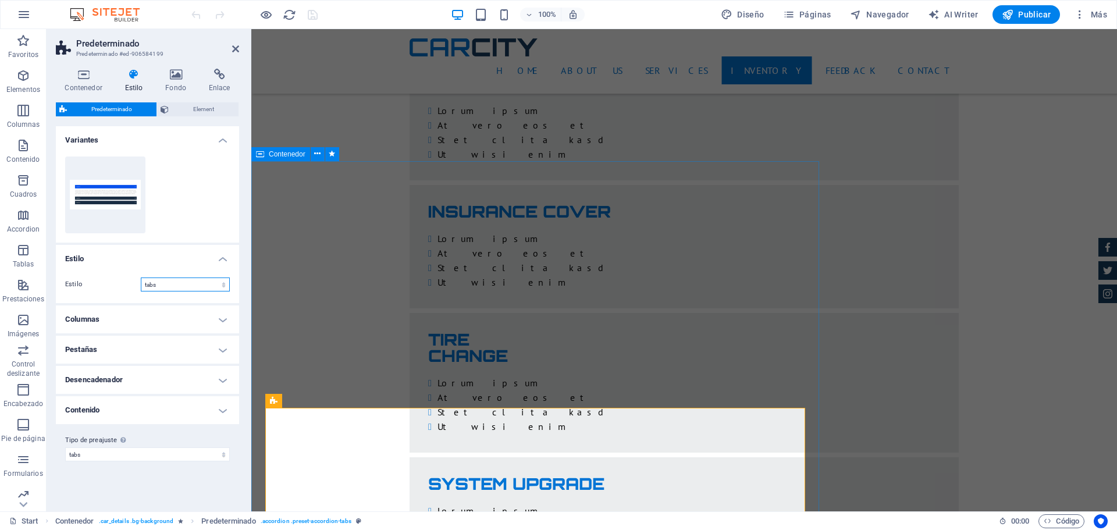
click at [226, 283] on select "normal columns tabs" at bounding box center [185, 284] width 89 height 14
click at [233, 47] on icon at bounding box center [235, 48] width 7 height 9
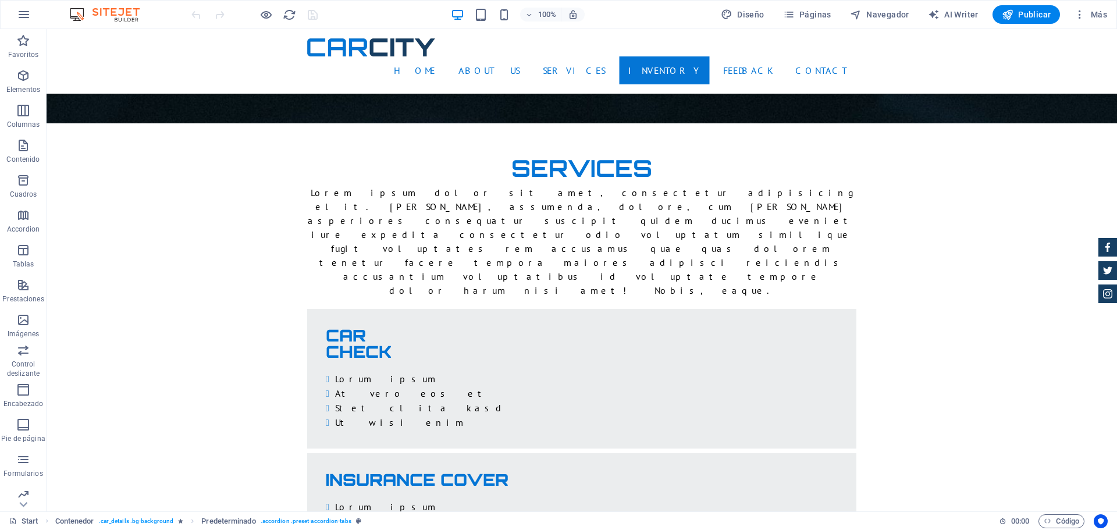
scroll to position [2036, 0]
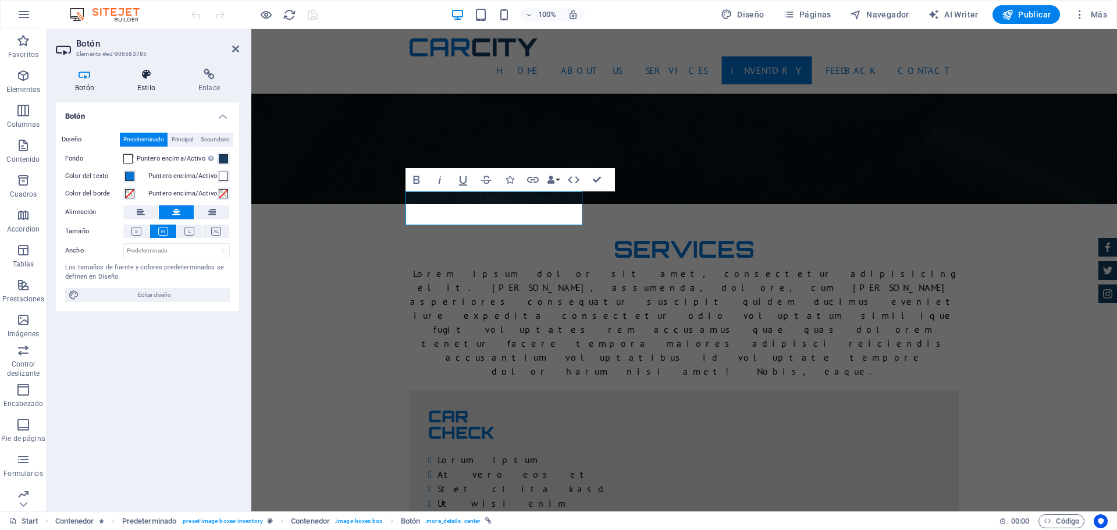
click at [145, 83] on h4 "Estilo" at bounding box center [148, 81] width 61 height 24
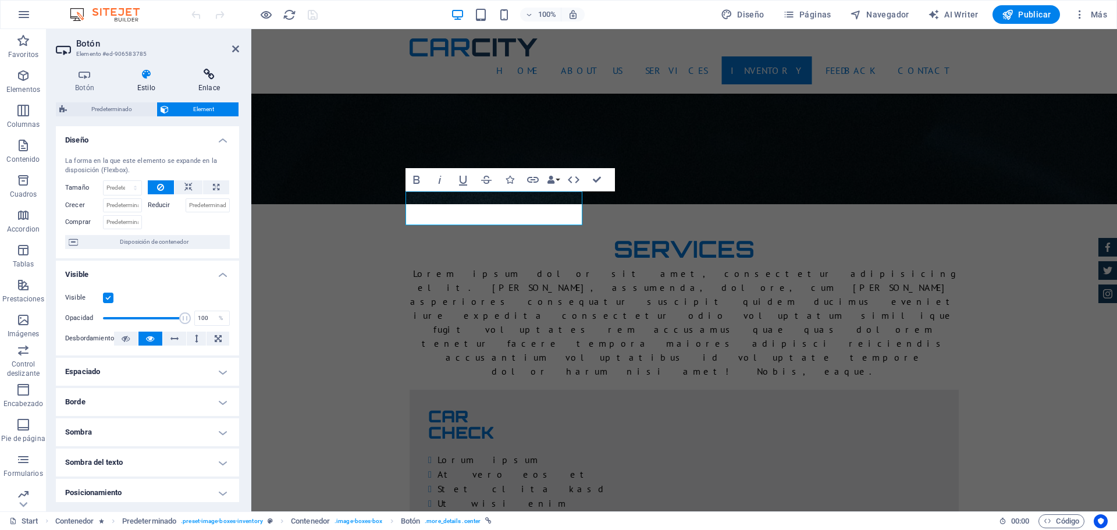
click at [210, 72] on icon at bounding box center [209, 75] width 60 height 12
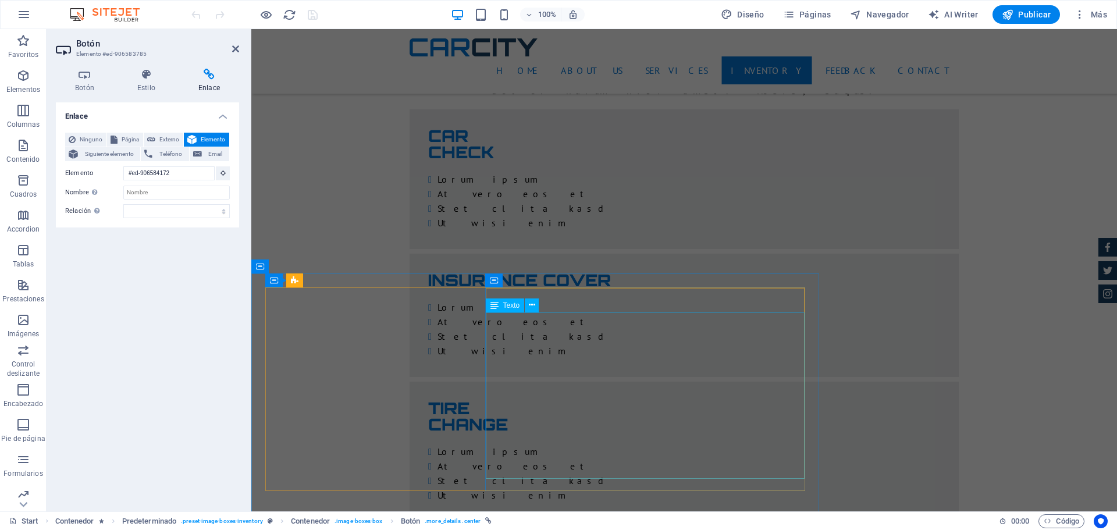
scroll to position [2344, 0]
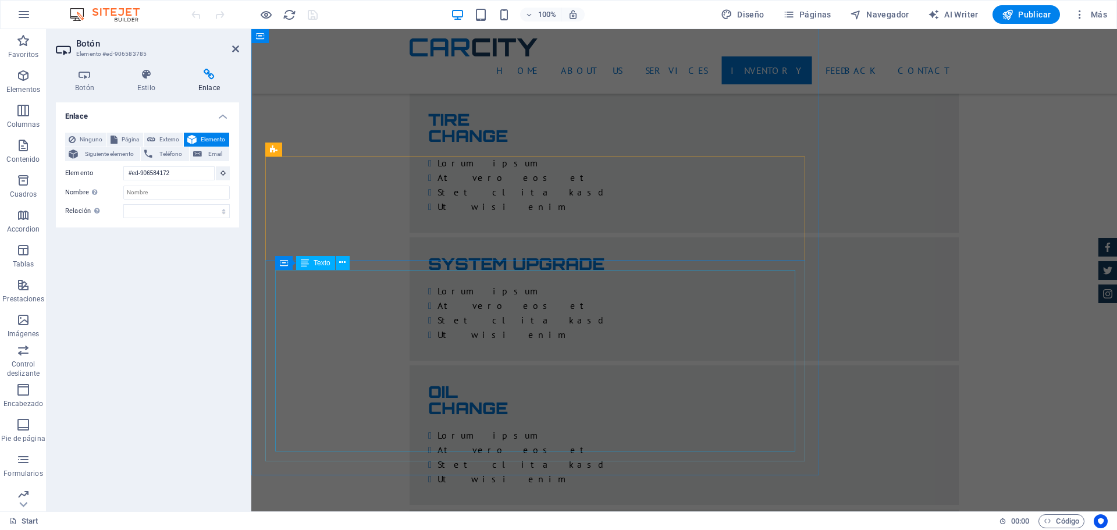
scroll to position [2588, 0]
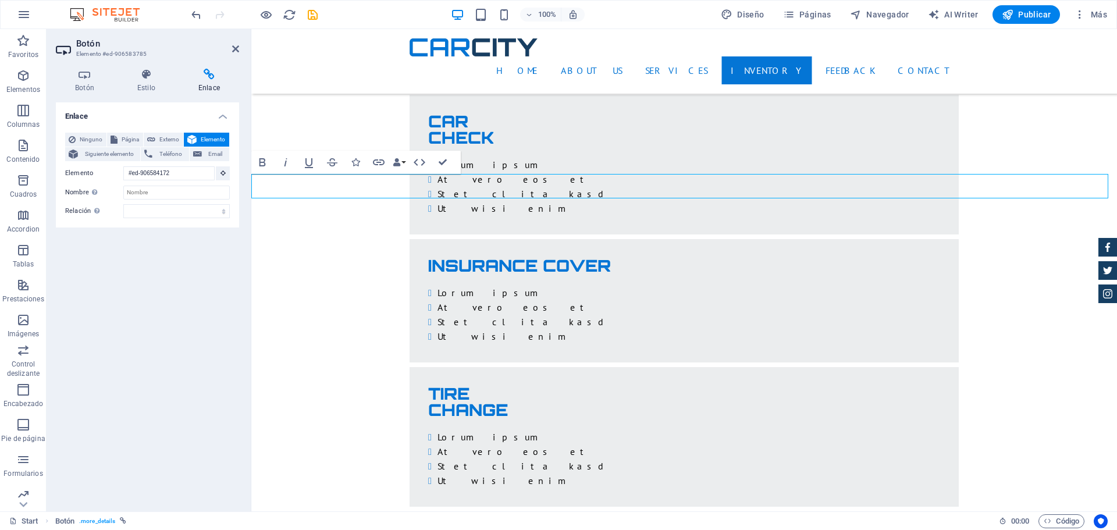
scroll to position [2288, 0]
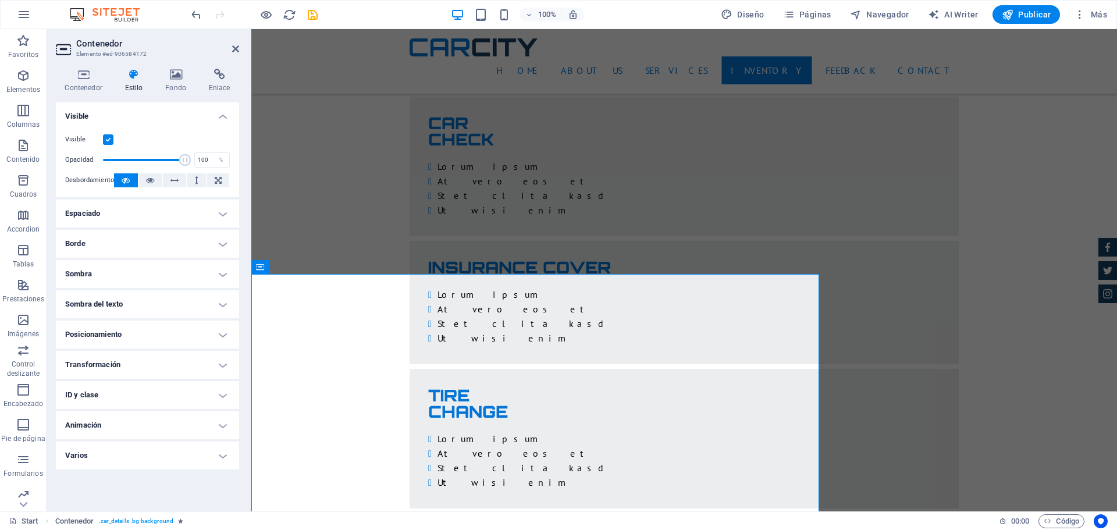
scroll to position [2346, 0]
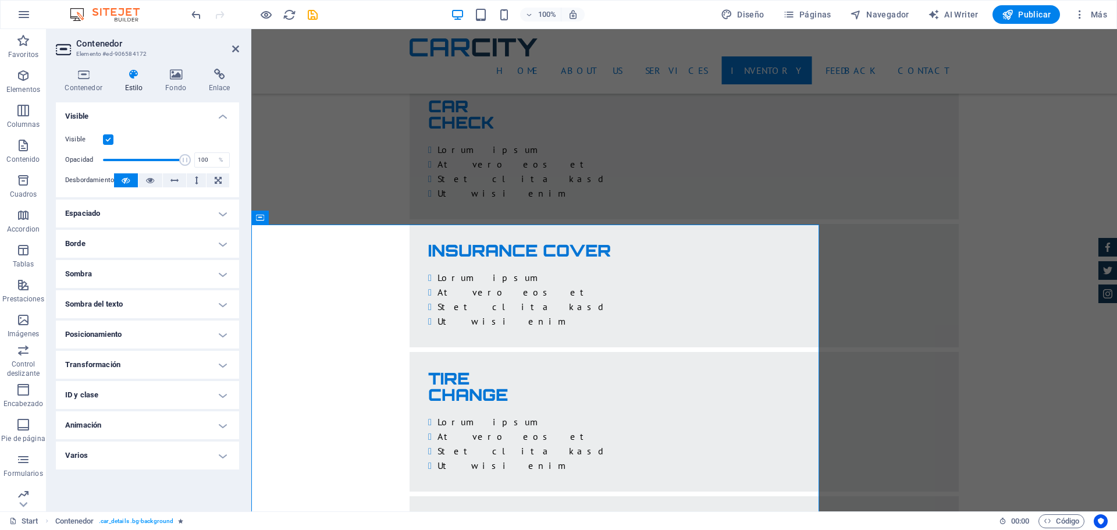
click at [129, 77] on icon at bounding box center [134, 75] width 36 height 12
click at [87, 77] on icon at bounding box center [83, 75] width 55 height 12
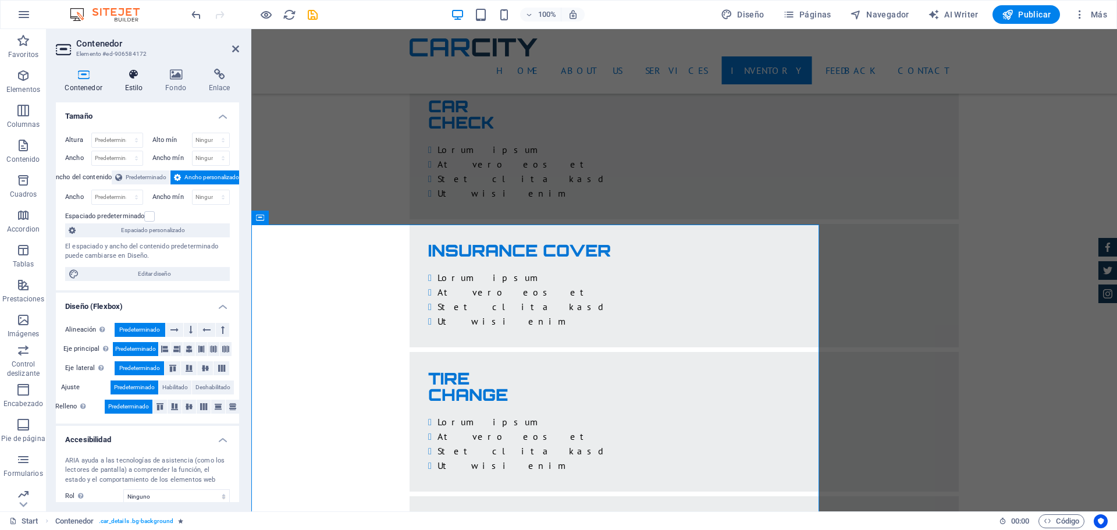
click at [134, 75] on icon at bounding box center [134, 75] width 36 height 12
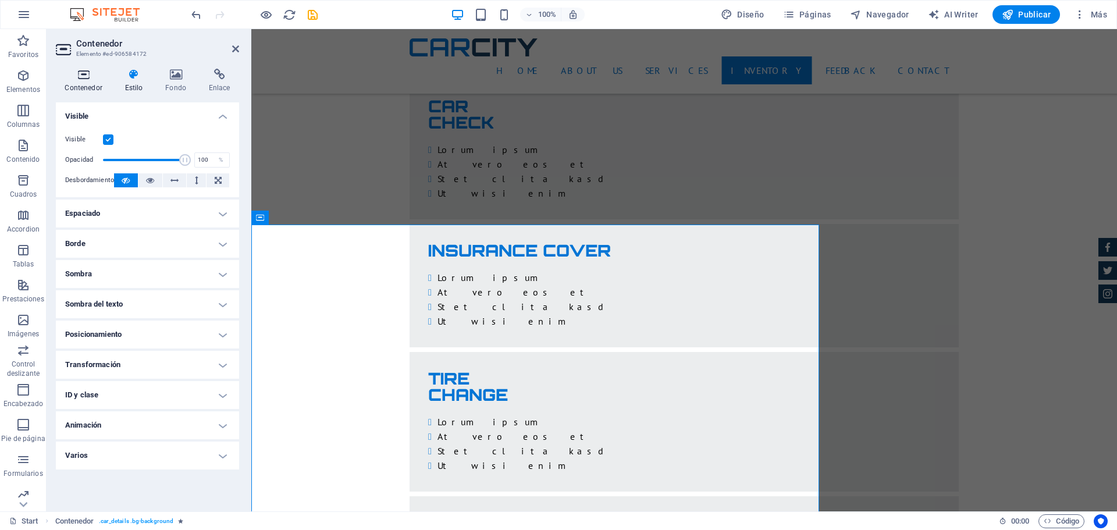
click at [85, 78] on icon at bounding box center [83, 75] width 55 height 12
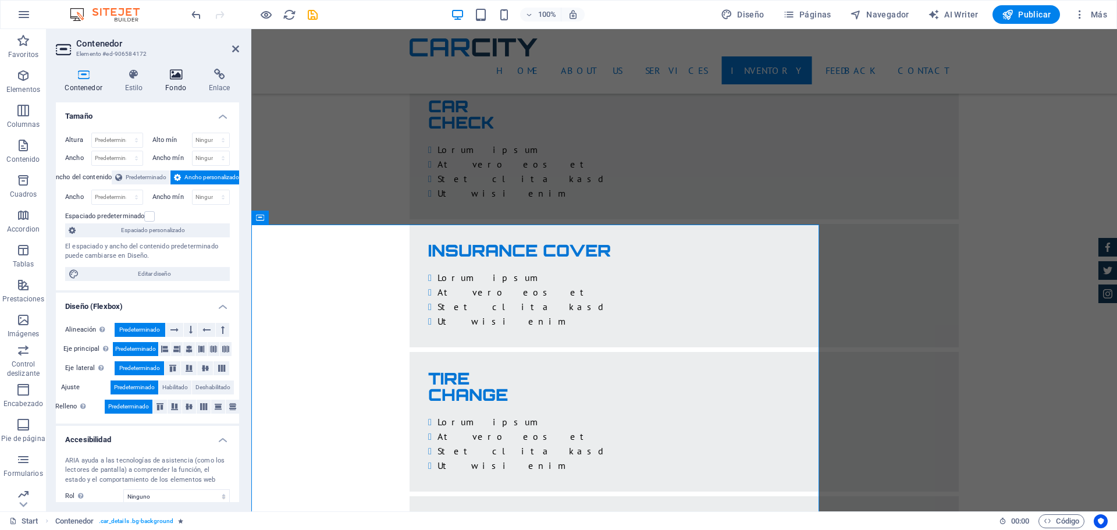
click at [170, 71] on icon at bounding box center [175, 75] width 39 height 12
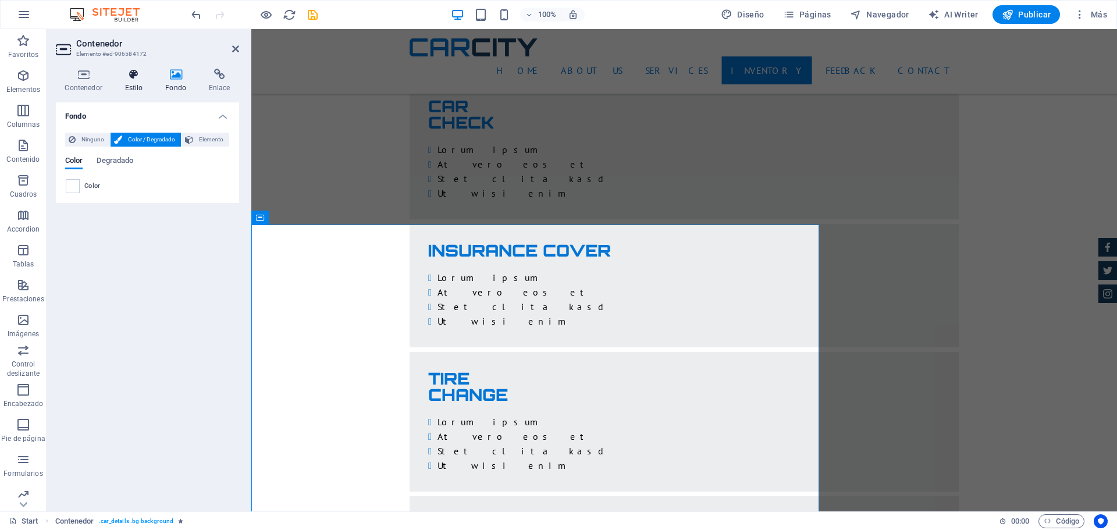
click at [135, 81] on h4 "Estilo" at bounding box center [136, 81] width 41 height 24
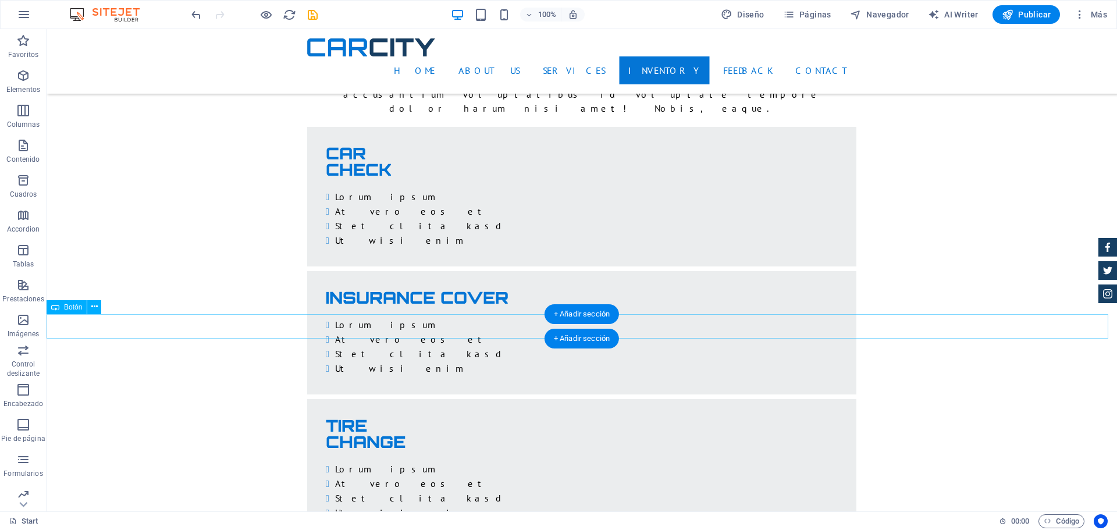
scroll to position [2230, 0]
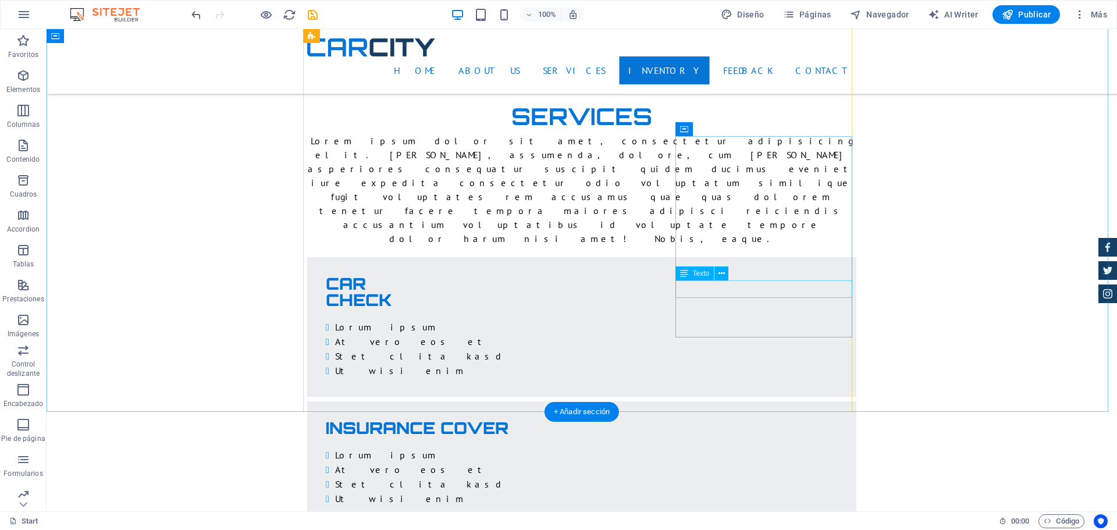
scroll to position [2133, 0]
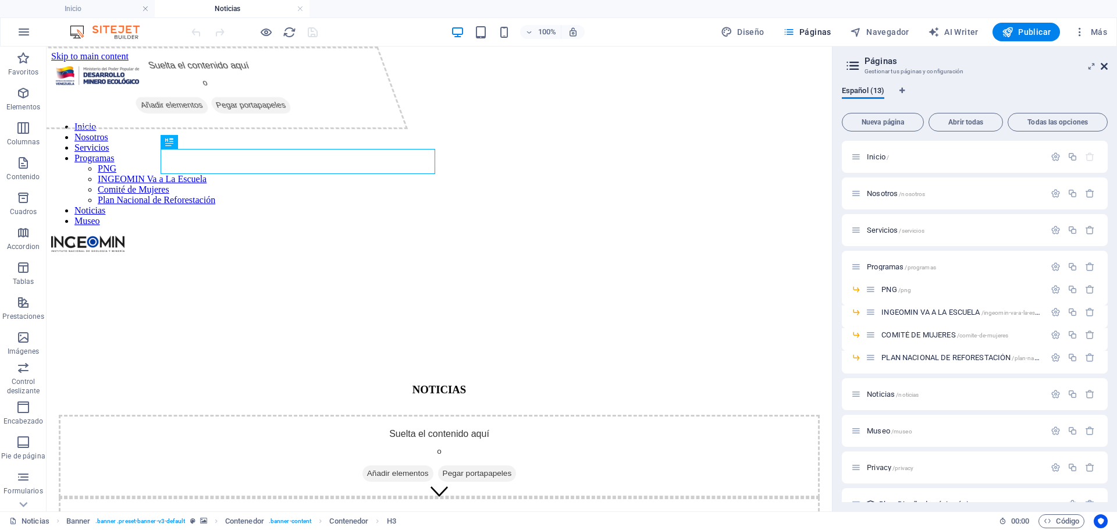
drag, startPoint x: 1105, startPoint y: 63, endPoint x: 1059, endPoint y: 17, distance: 65.4
click at [0, 0] on icon at bounding box center [0, 0] width 0 height 0
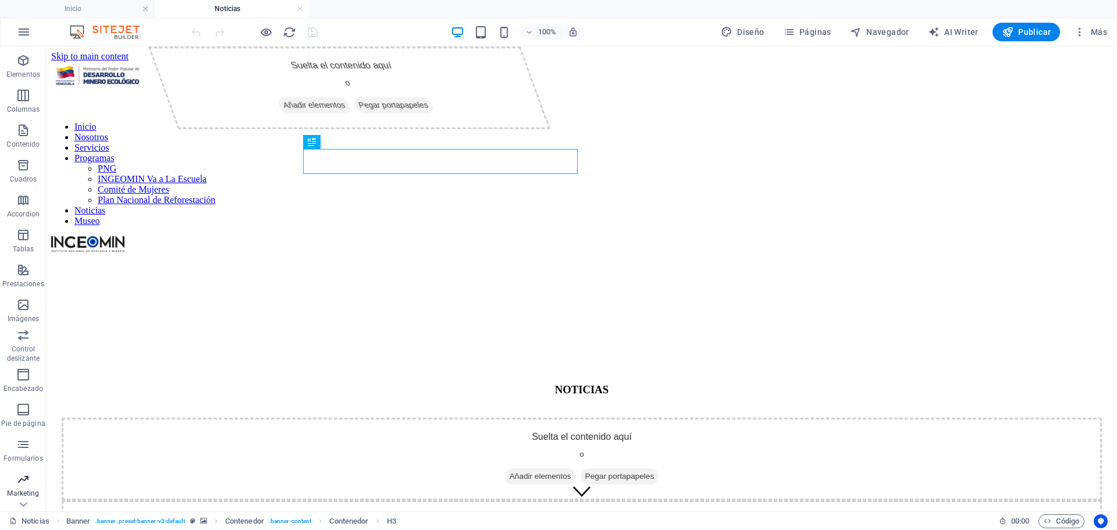
scroll to position [59, 0]
click at [24, 489] on icon "button" at bounding box center [23, 488] width 14 height 14
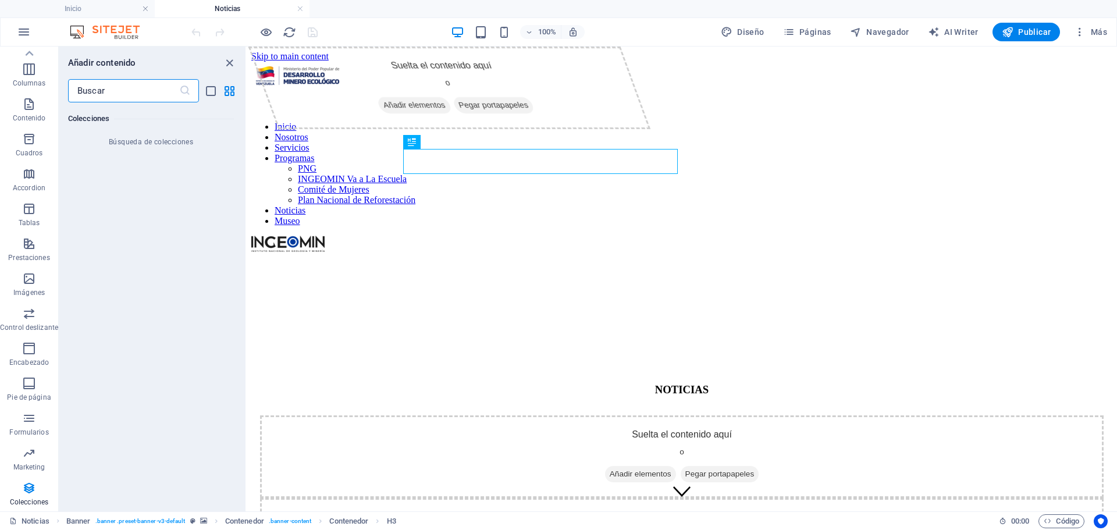
scroll to position [22117, 0]
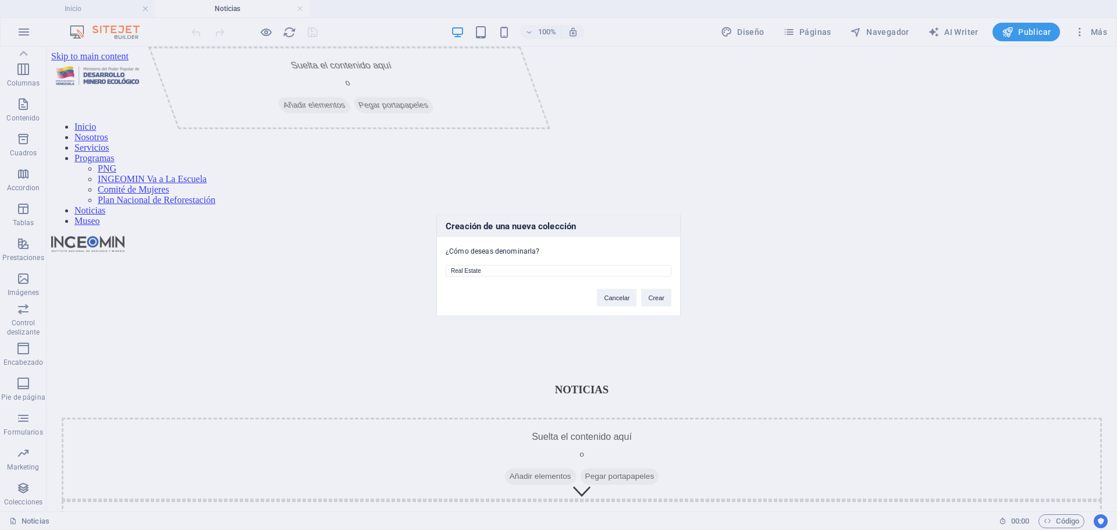
drag, startPoint x: 491, startPoint y: 270, endPoint x: 428, endPoint y: 270, distance: 62.8
click at [428, 270] on div "Creación de una nueva colección ¿Cómo deseas denominarla? Real Estate Cancelar …" at bounding box center [558, 265] width 1117 height 530
type input "Noticias"
click at [658, 299] on button "Crear" at bounding box center [656, 297] width 30 height 17
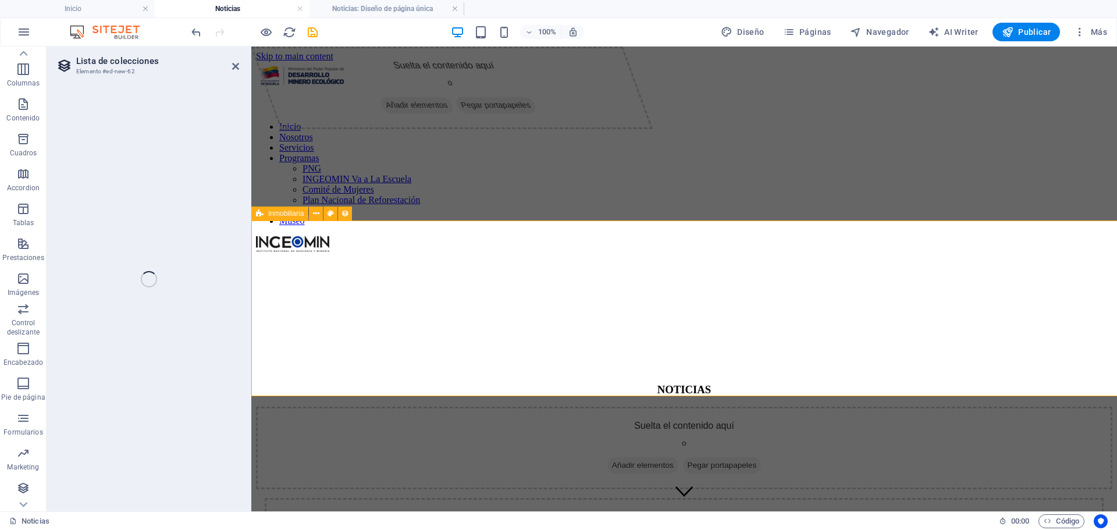
select select "68b9ca2a011925103f01aa2b"
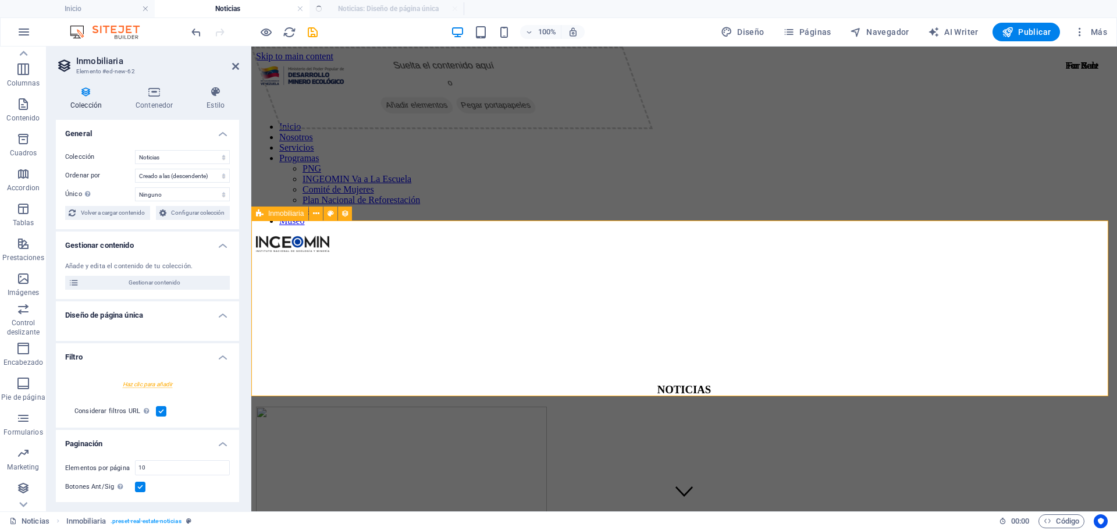
select select "createdAt_DESC"
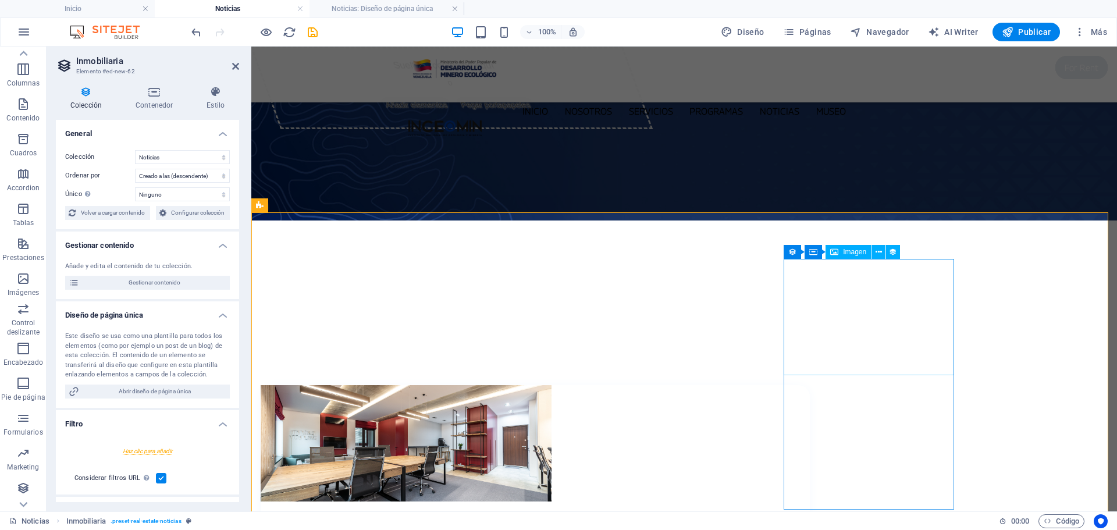
scroll to position [58, 0]
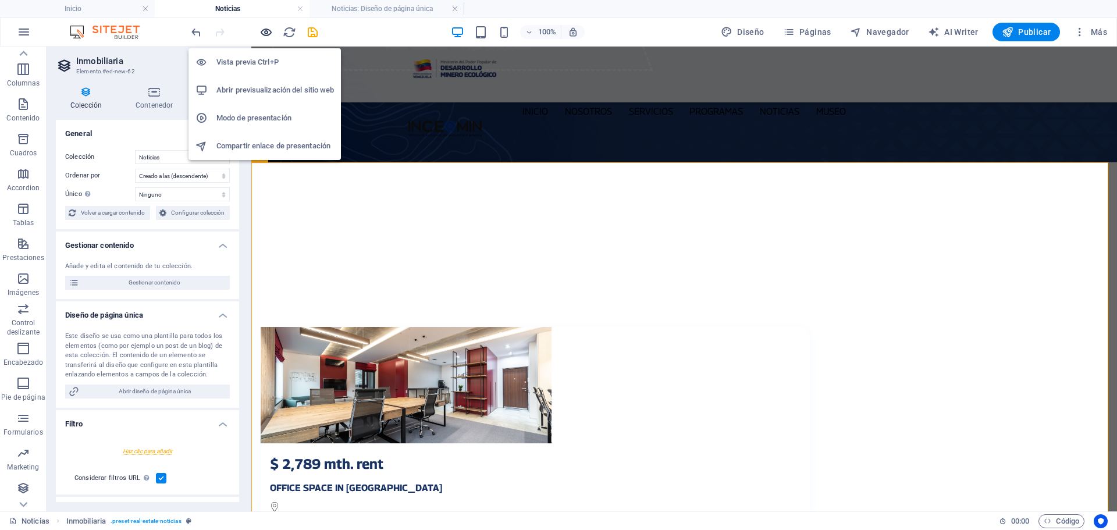
click at [267, 32] on icon "button" at bounding box center [265, 32] width 13 height 13
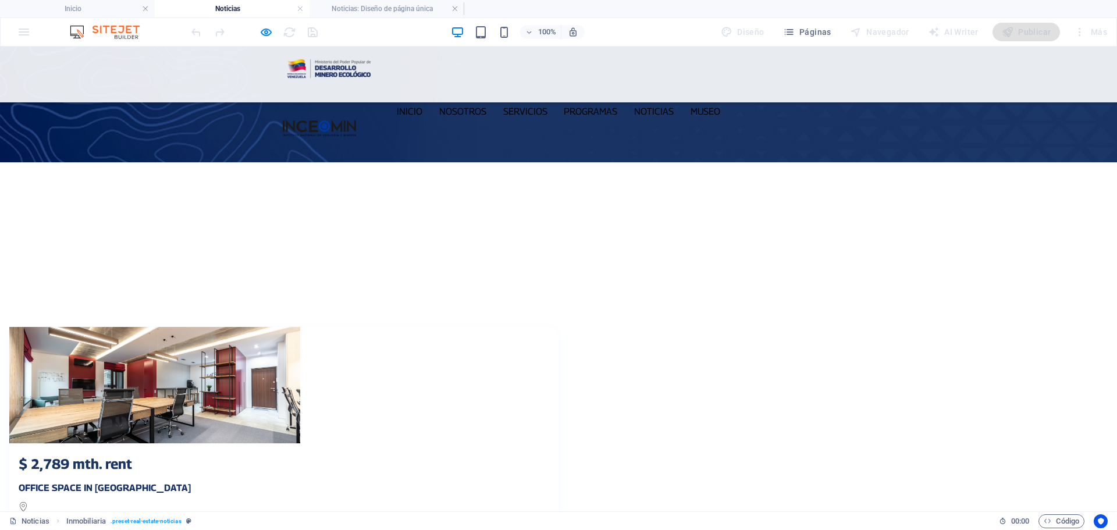
click at [1055, 21] on div "For Rent" at bounding box center [1081, 9] width 52 height 23
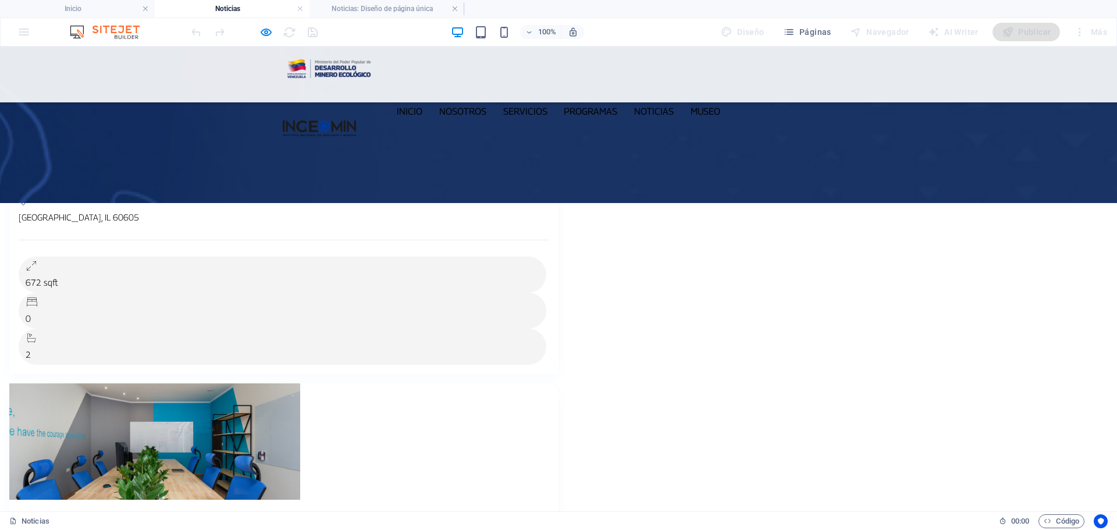
scroll to position [0, 0]
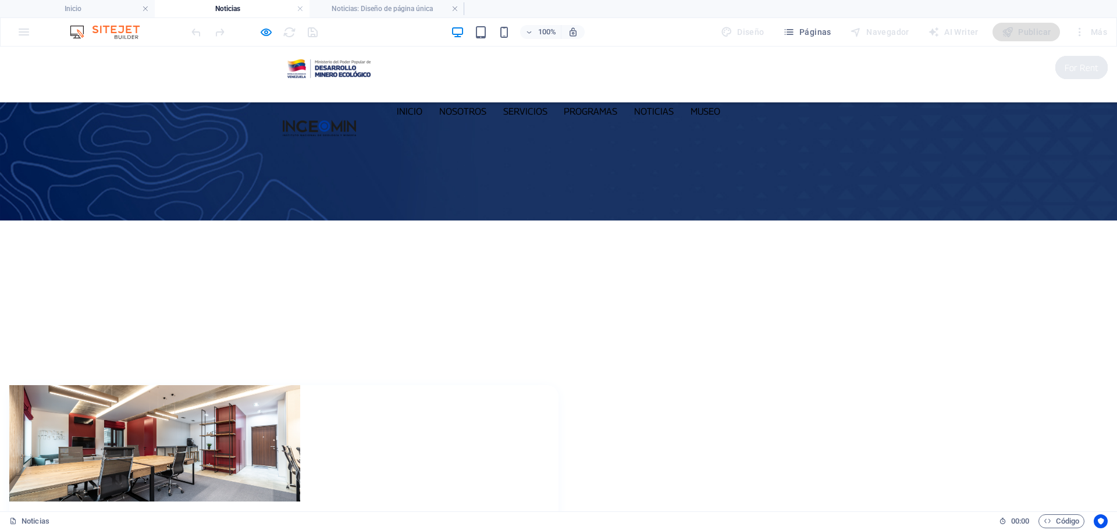
drag, startPoint x: 828, startPoint y: 314, endPoint x: 971, endPoint y: 293, distance: 145.2
select select "68b9ca2c0612a0cf310a64e8"
click at [0, 0] on div at bounding box center [0, 0] width 0 height 0
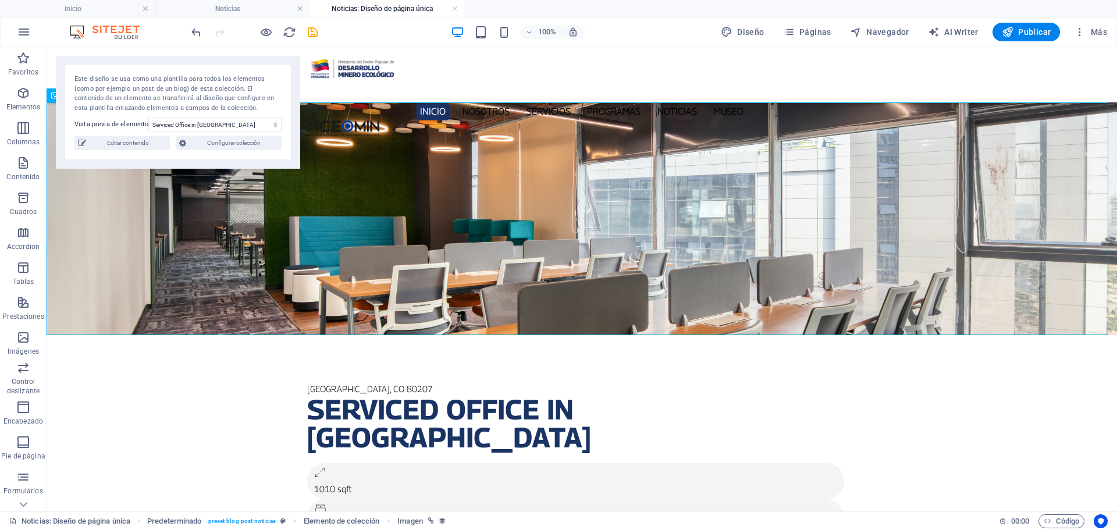
click at [992, 323] on div at bounding box center [582, 218] width 1070 height 233
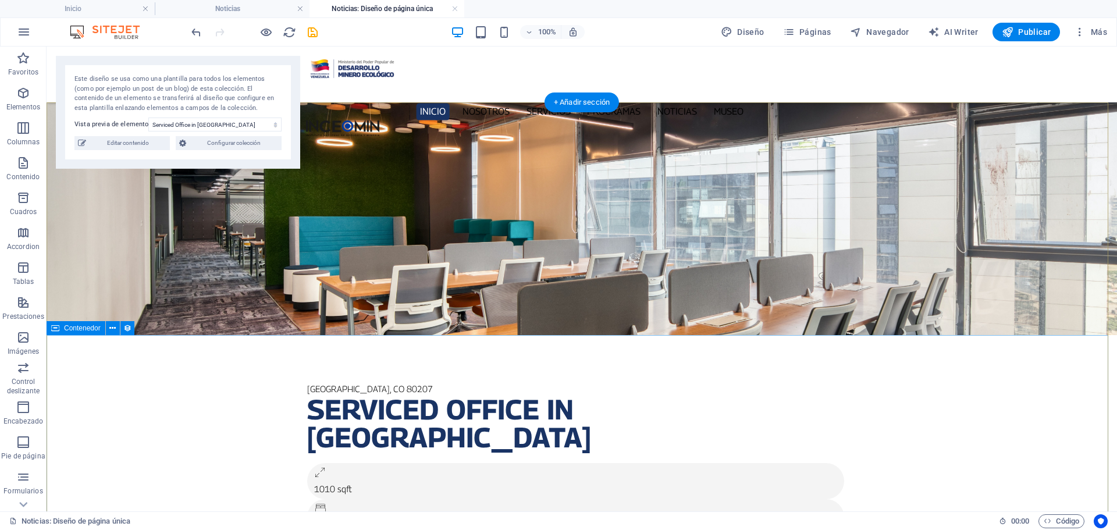
drag, startPoint x: 918, startPoint y: 458, endPoint x: 914, endPoint y: 445, distance: 13.8
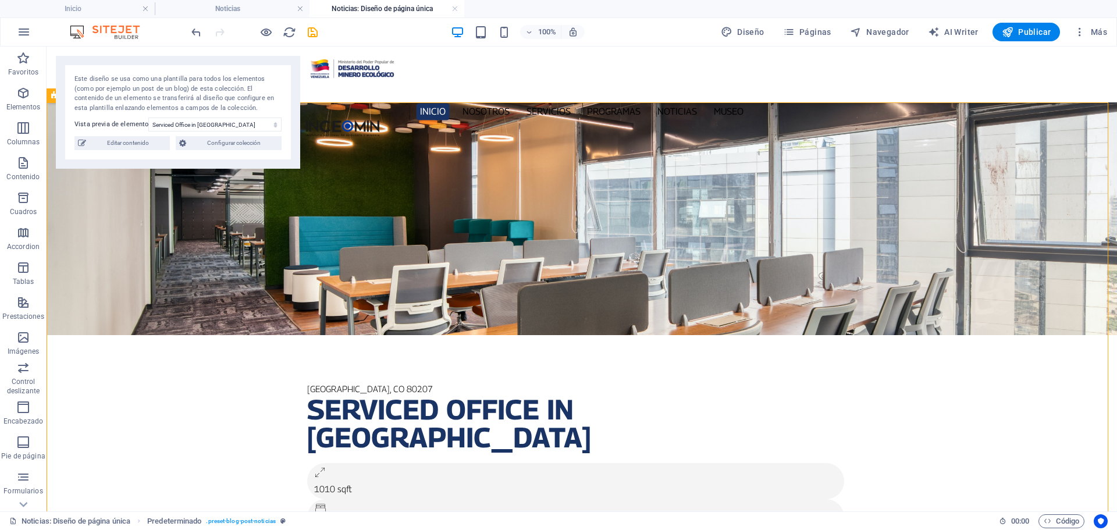
drag, startPoint x: 454, startPoint y: 9, endPoint x: 472, endPoint y: 4, distance: 18.6
click at [454, 9] on link at bounding box center [454, 8] width 7 height 11
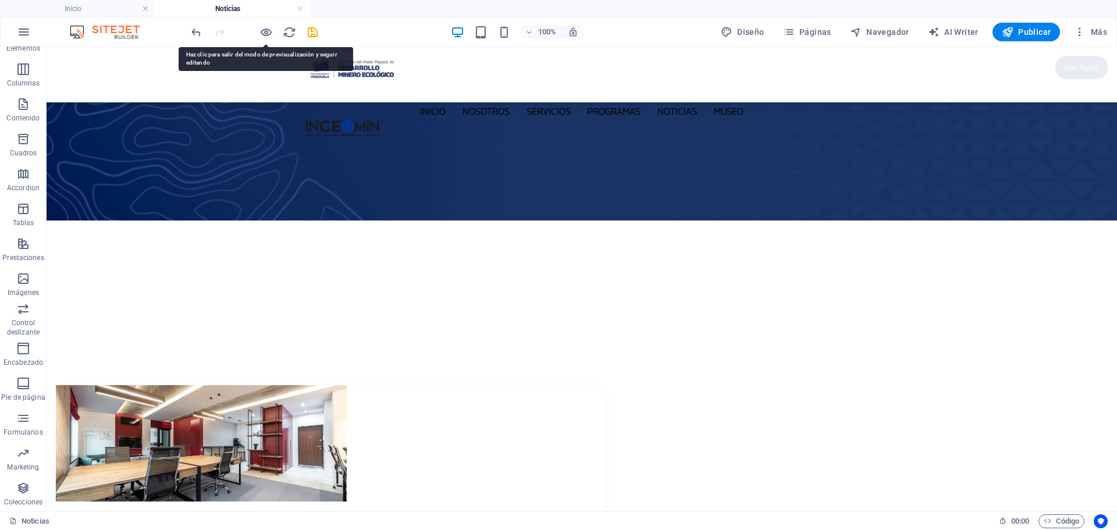
select select "68b9ca2a011925103f01aa2b"
select select "createdAt_DESC"
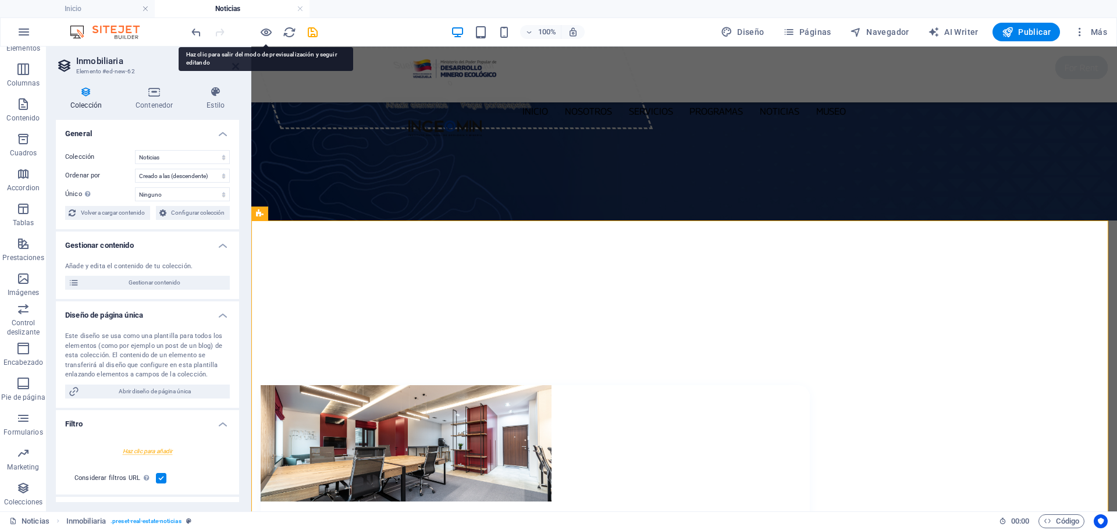
click at [182, 252] on div "Añade y edita el contenido de tu colección. Gestionar contenido" at bounding box center [147, 275] width 183 height 47
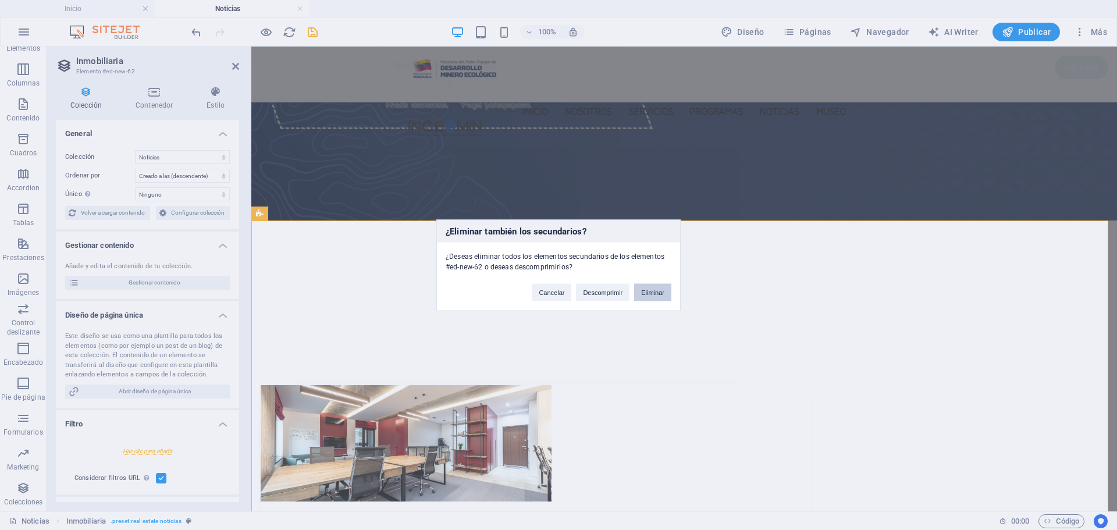
drag, startPoint x: 662, startPoint y: 295, endPoint x: 978, endPoint y: 265, distance: 317.9
click at [662, 295] on button "Eliminar" at bounding box center [652, 291] width 37 height 17
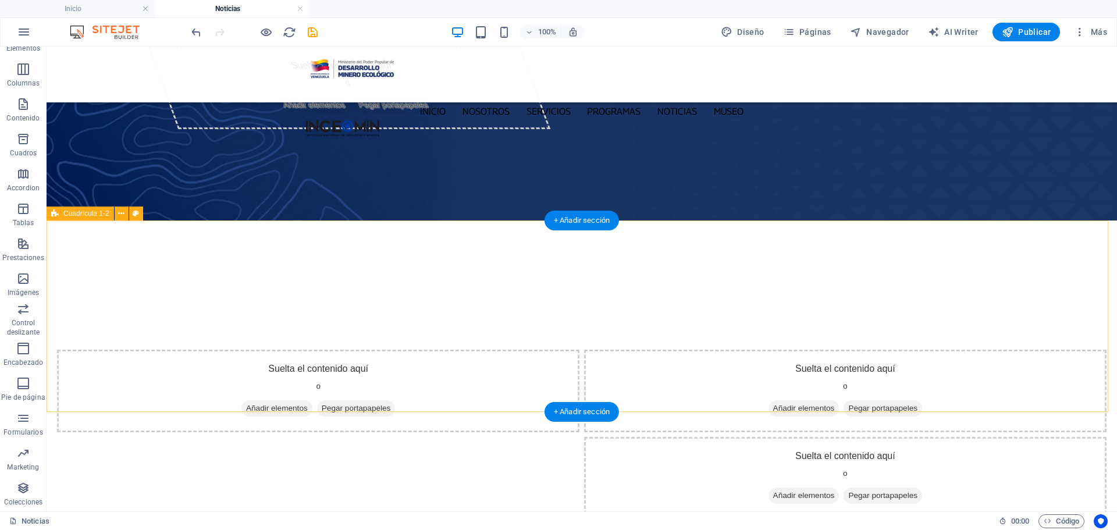
click at [219, 408] on div "Suelta el contenido aquí o Añadir elementos Pegar portapapeles Suelta el conten…" at bounding box center [582, 434] width 1070 height 191
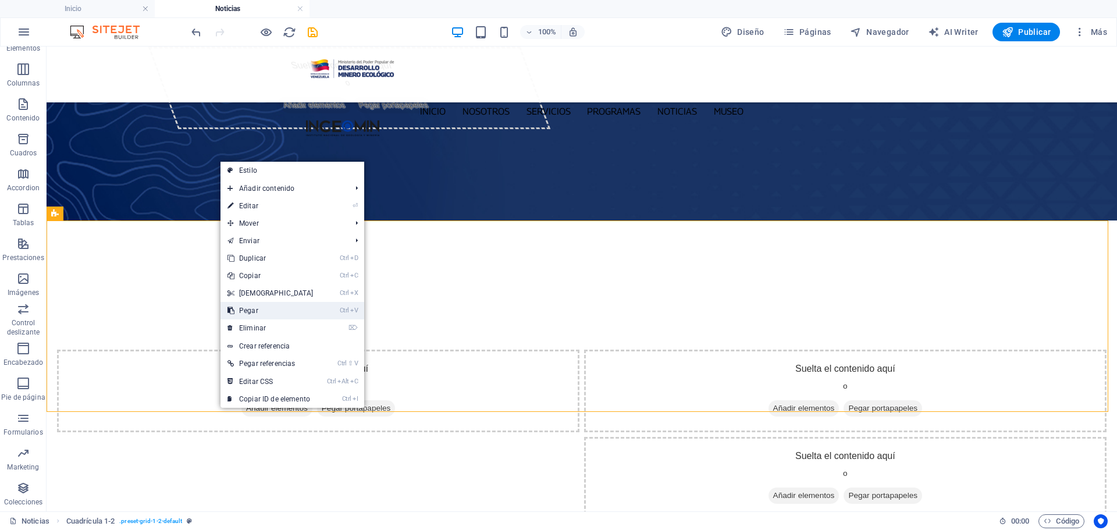
click at [272, 312] on link "Ctrl V Pegar" at bounding box center [270, 310] width 100 height 17
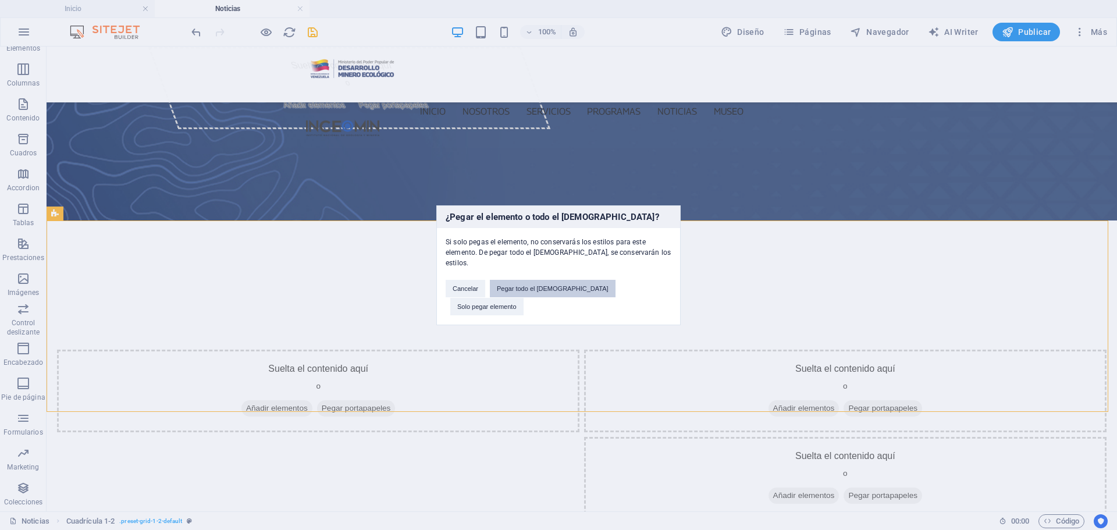
click at [570, 295] on button "Pegar todo el [DEMOGRAPHIC_DATA]" at bounding box center [553, 288] width 126 height 17
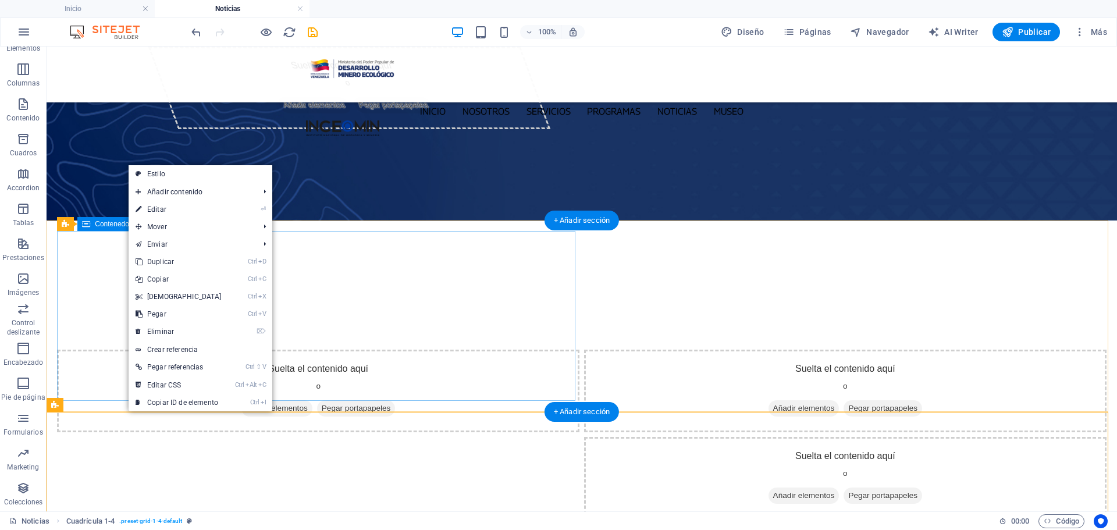
click at [102, 372] on div "Suelta el contenido aquí o Añadir elementos Pegar portapapeles" at bounding box center [318, 435] width 522 height 170
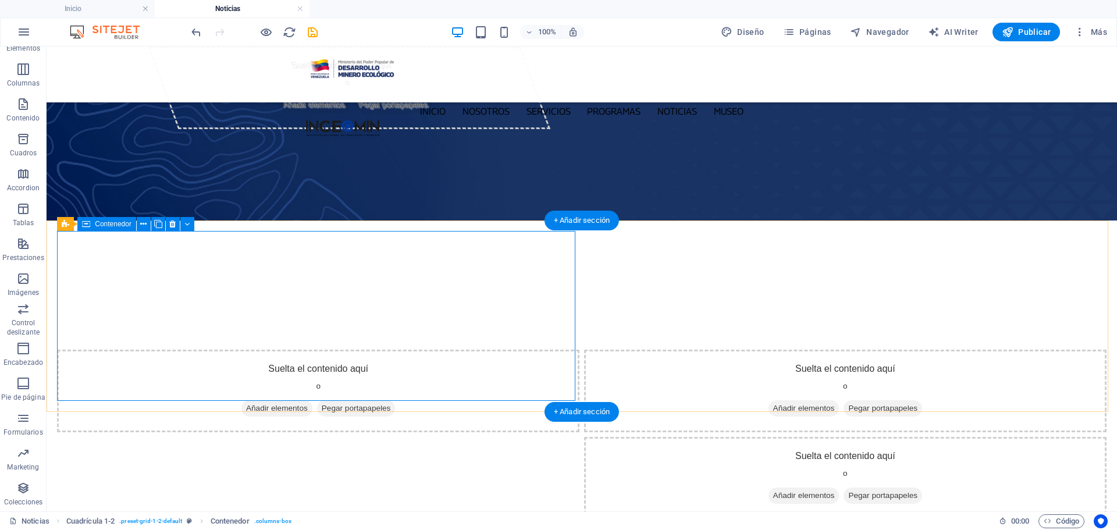
click at [366, 400] on span "Pegar portapapeles" at bounding box center [356, 408] width 79 height 16
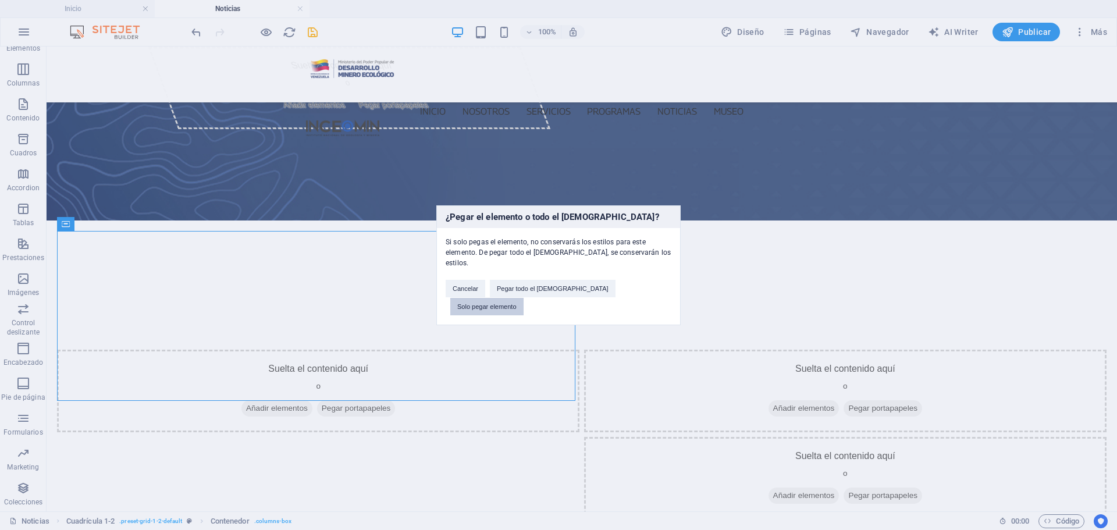
drag, startPoint x: 643, startPoint y: 294, endPoint x: 743, endPoint y: 252, distance: 108.5
click at [524, 298] on button "Solo pegar elemento" at bounding box center [486, 306] width 73 height 17
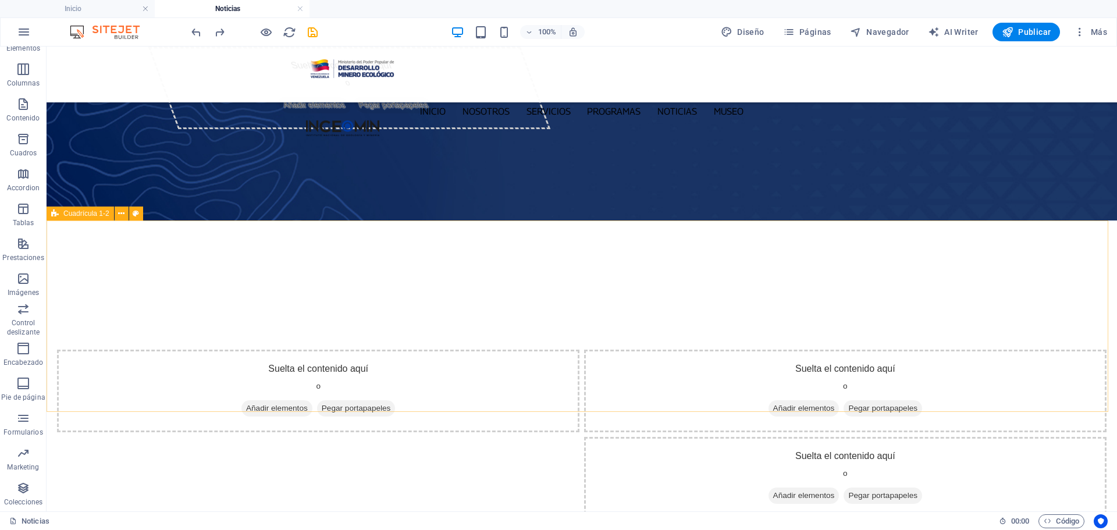
click at [59, 219] on div "Cuadrícula 1-2" at bounding box center [80, 214] width 67 height 14
click at [66, 215] on span "Cuadrícula 1-2" at bounding box center [86, 213] width 46 height 7
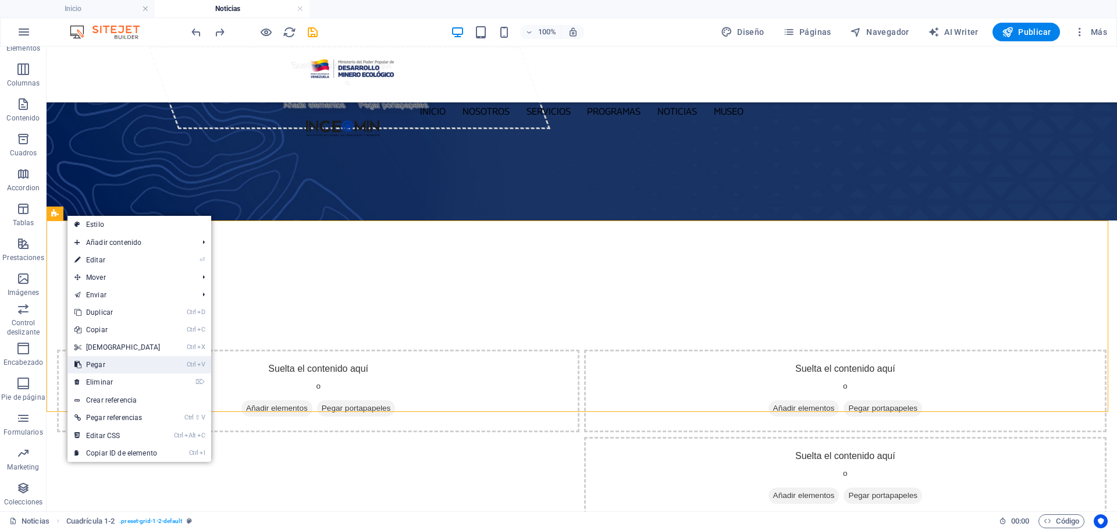
click at [115, 361] on link "Ctrl V Pegar" at bounding box center [117, 364] width 100 height 17
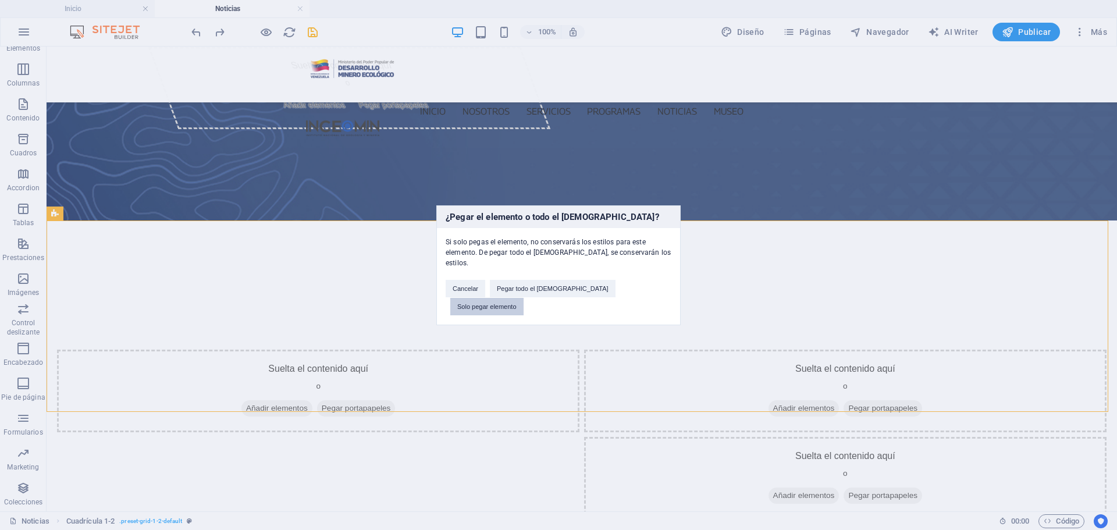
click at [524, 298] on button "Solo pegar elemento" at bounding box center [486, 306] width 73 height 17
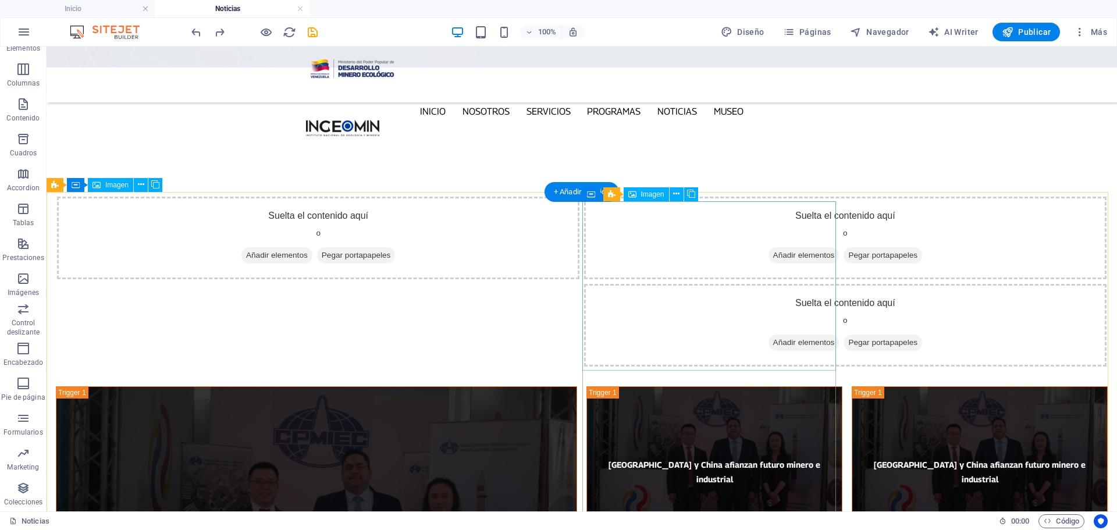
scroll to position [233, 0]
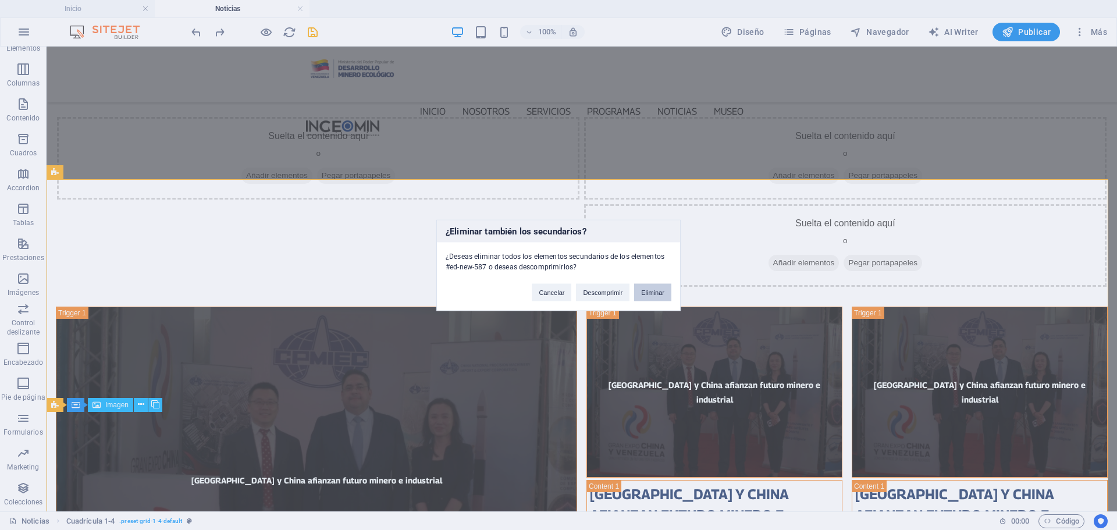
drag, startPoint x: 614, startPoint y: 247, endPoint x: 658, endPoint y: 294, distance: 64.2
click at [658, 294] on button "Eliminar" at bounding box center [652, 291] width 37 height 17
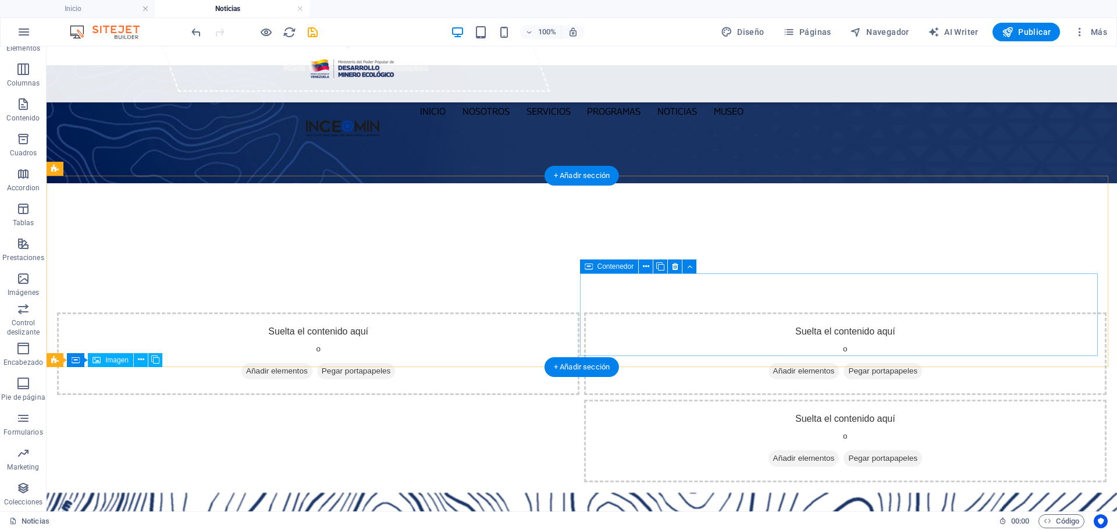
scroll to position [58, 0]
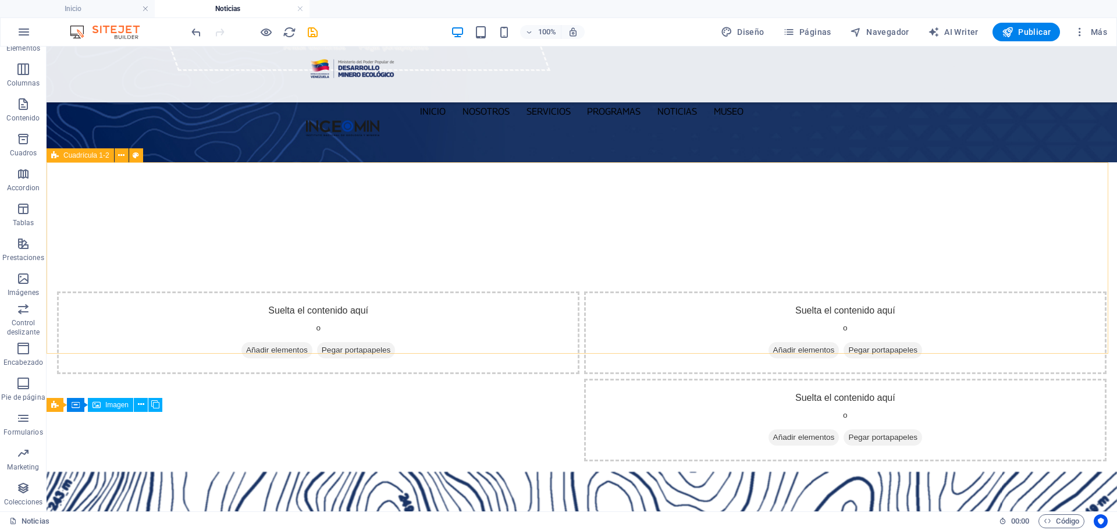
click at [54, 152] on icon at bounding box center [55, 155] width 8 height 14
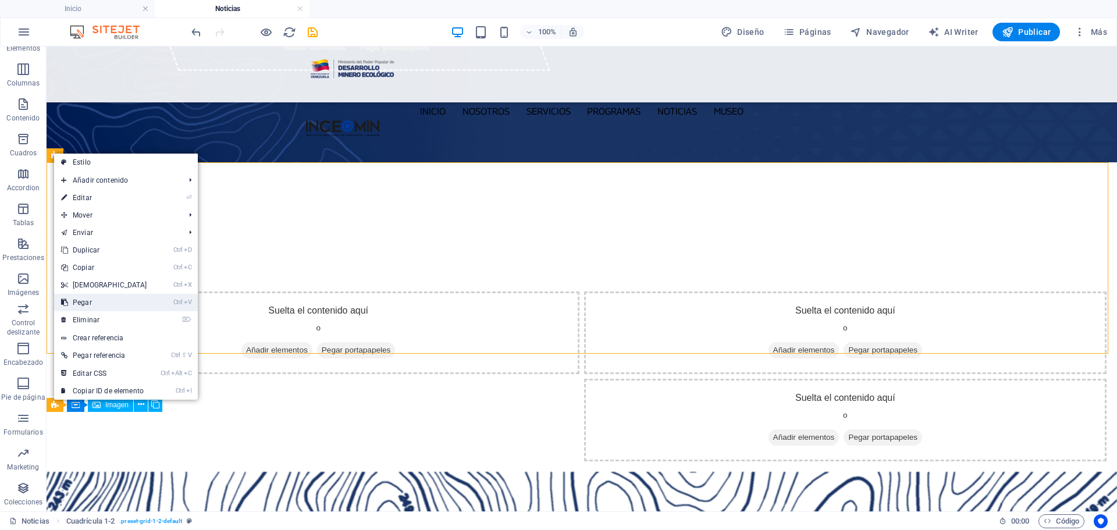
click at [111, 302] on link "Ctrl V Pegar" at bounding box center [104, 302] width 100 height 17
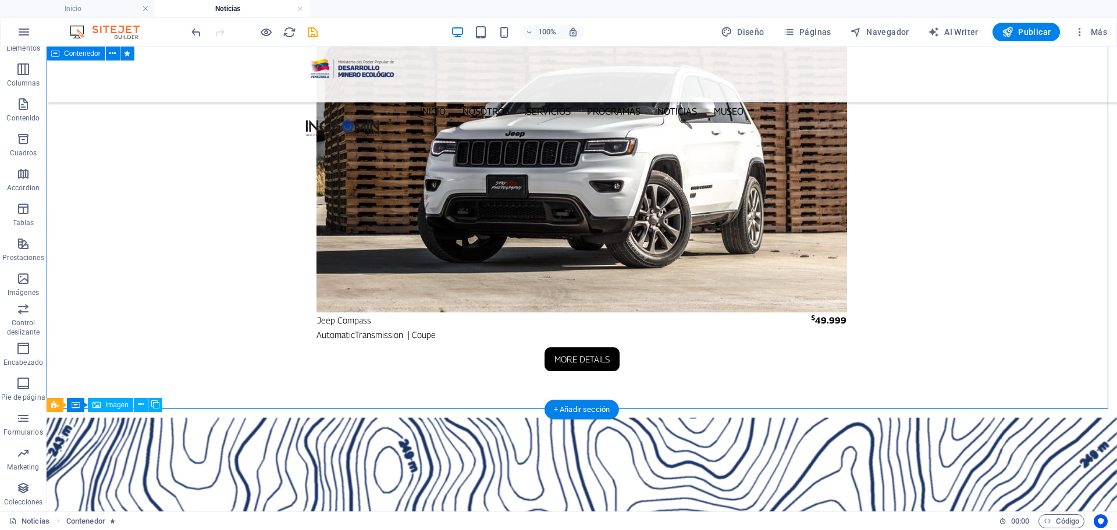
scroll to position [2501, 0]
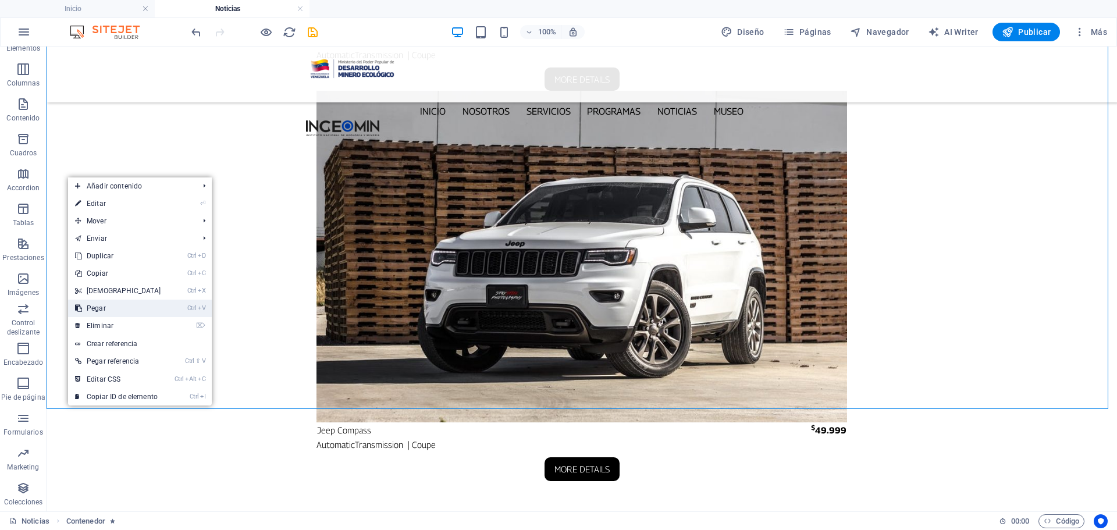
click at [124, 306] on link "Ctrl V Pegar" at bounding box center [118, 308] width 100 height 17
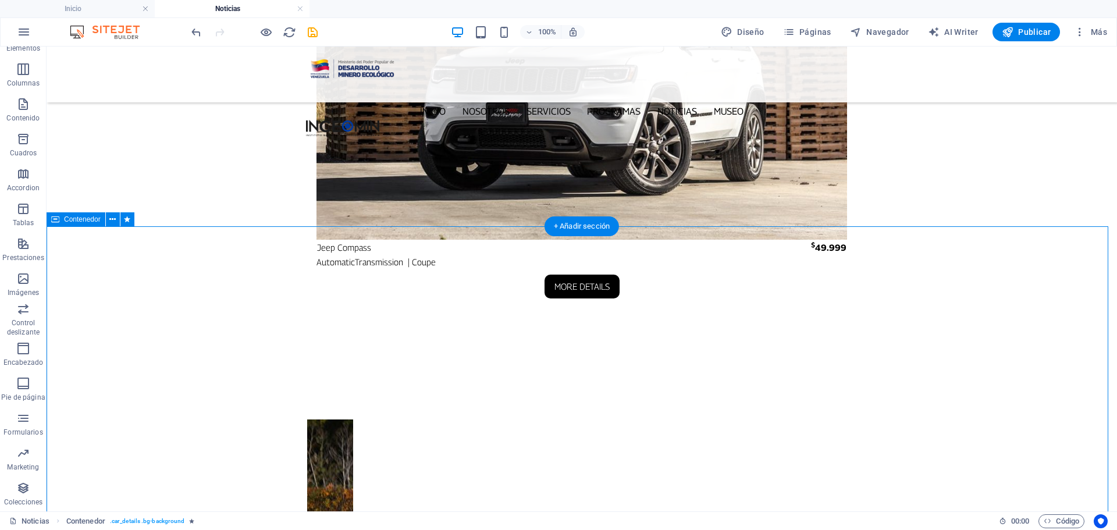
scroll to position [2618, 0]
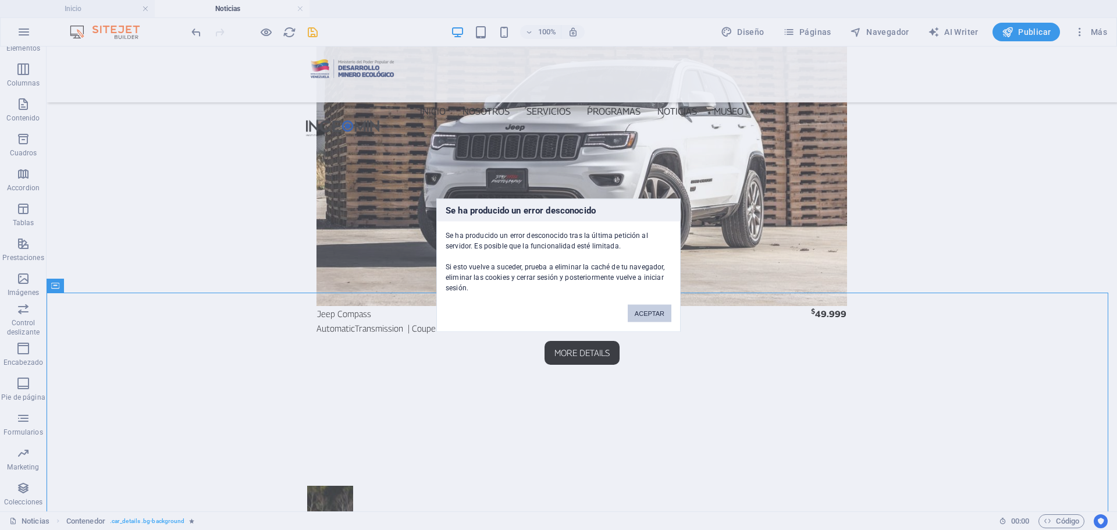
click at [638, 314] on button "ACEPTAR" at bounding box center [650, 312] width 44 height 17
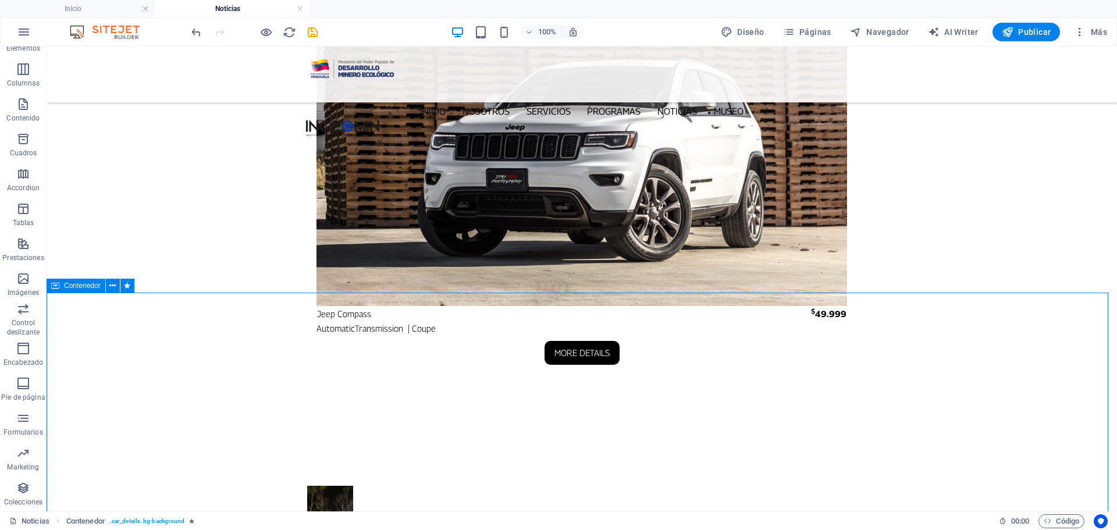
click at [47, 286] on div "Contenedor" at bounding box center [76, 286] width 59 height 14
click at [51, 286] on div "Contenedor" at bounding box center [76, 286] width 59 height 14
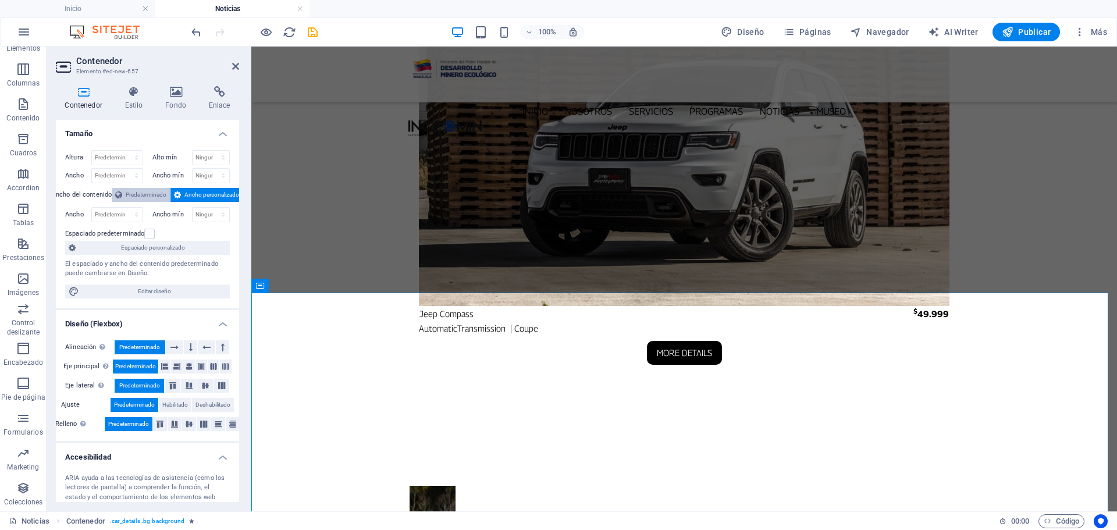
drag, startPoint x: 127, startPoint y: 192, endPoint x: 34, endPoint y: 160, distance: 99.0
click at [127, 192] on span "Predeterminado" at bounding box center [146, 195] width 41 height 14
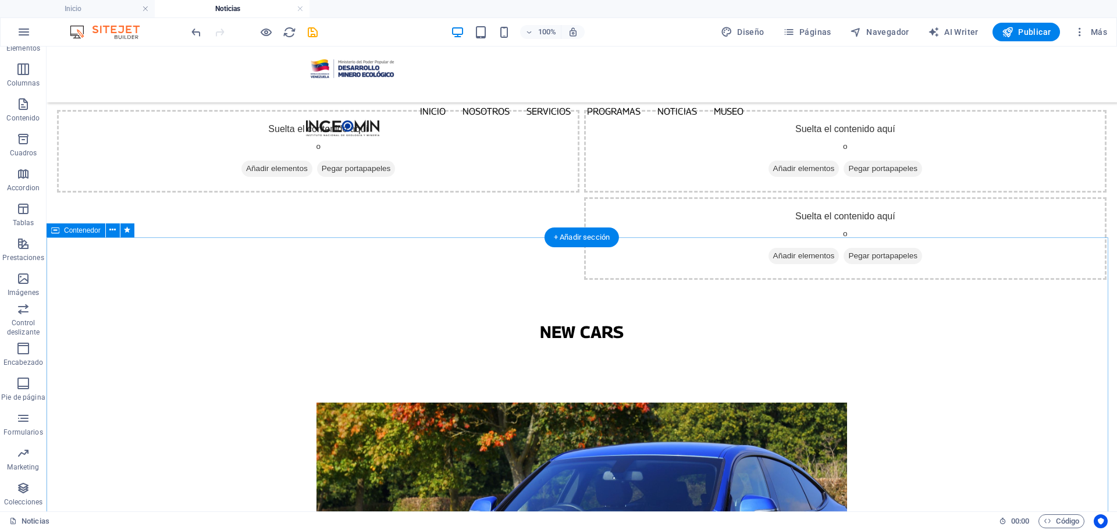
scroll to position [175, 0]
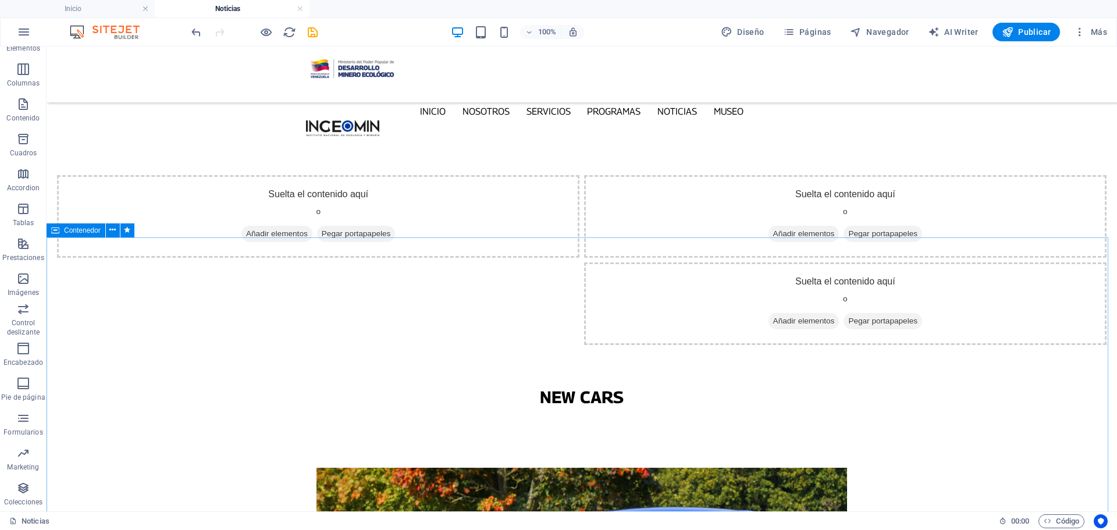
click at [71, 228] on span "Contenedor" at bounding box center [82, 230] width 37 height 7
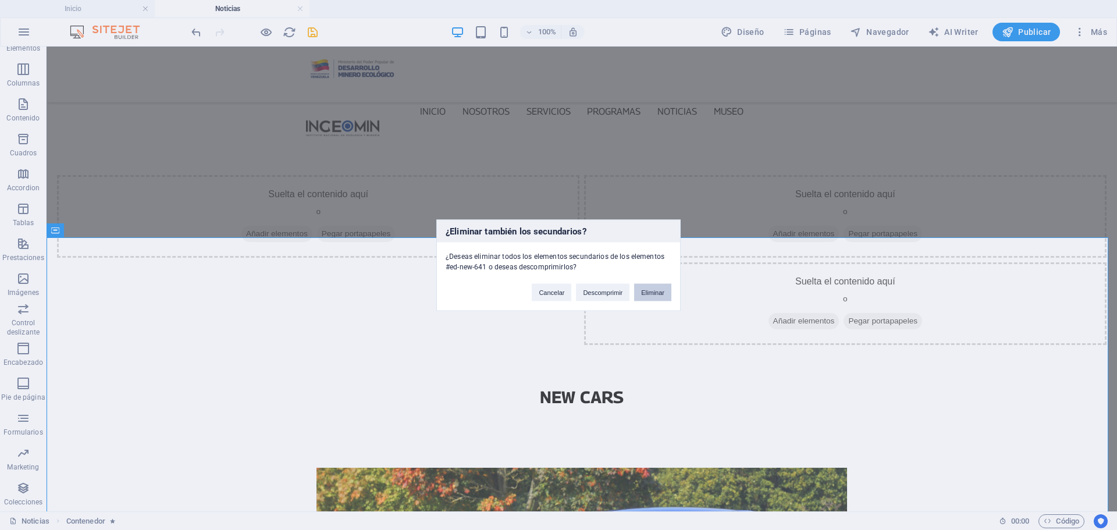
click at [653, 296] on button "Eliminar" at bounding box center [652, 291] width 37 height 17
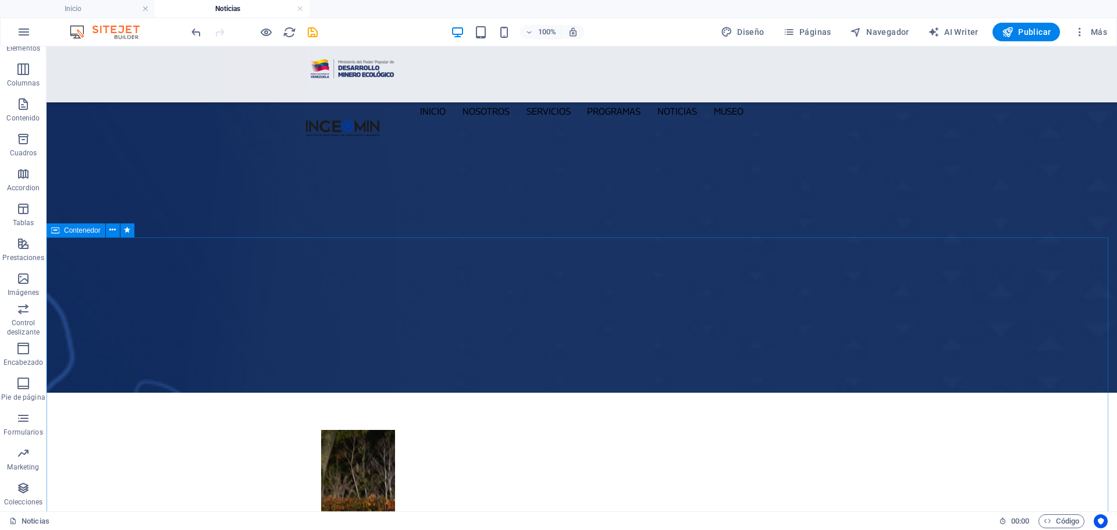
click at [80, 231] on span "Contenedor" at bounding box center [82, 230] width 37 height 7
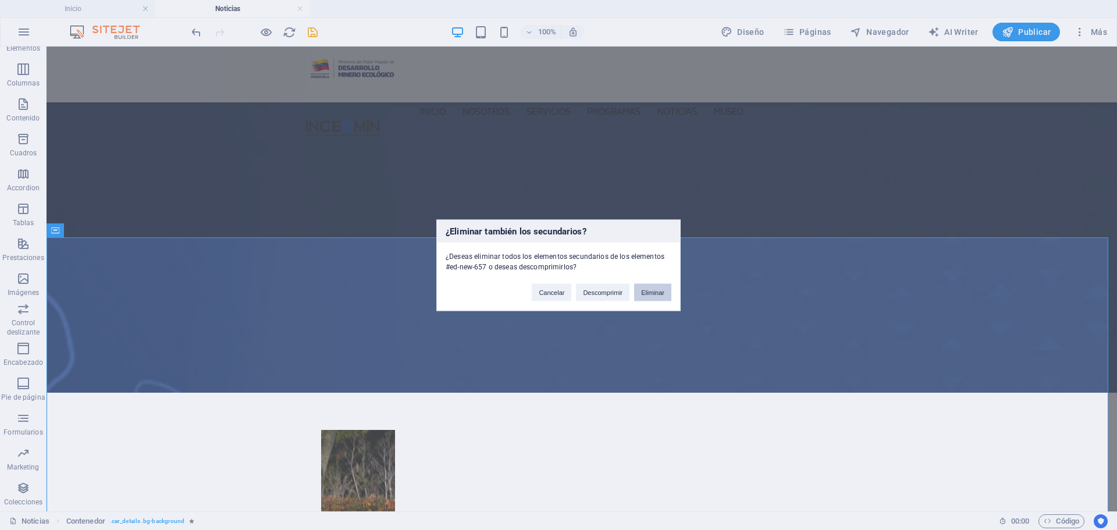
click at [643, 293] on button "Eliminar" at bounding box center [652, 291] width 37 height 17
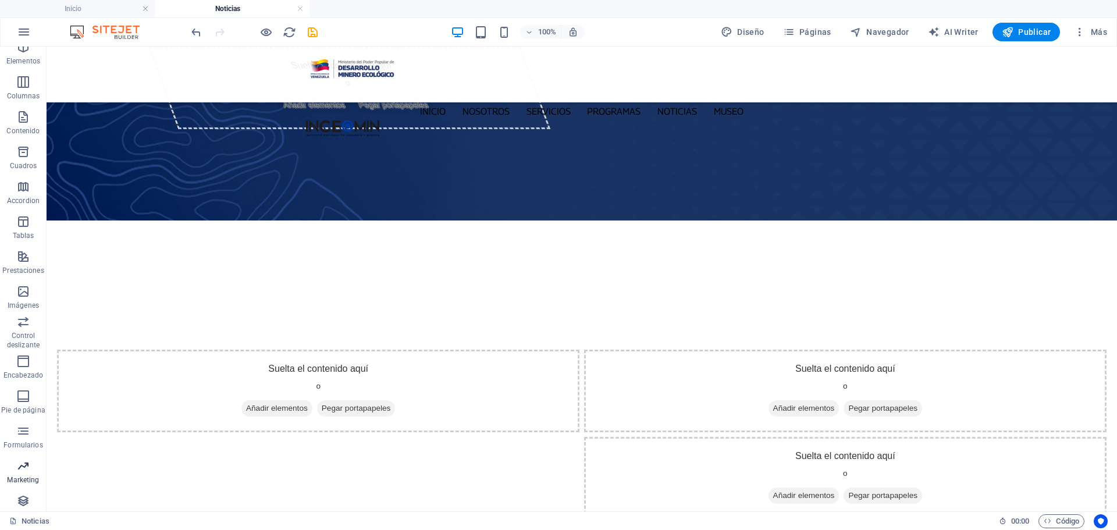
scroll to position [59, 0]
click at [33, 471] on p "Marketing" at bounding box center [23, 466] width 32 height 9
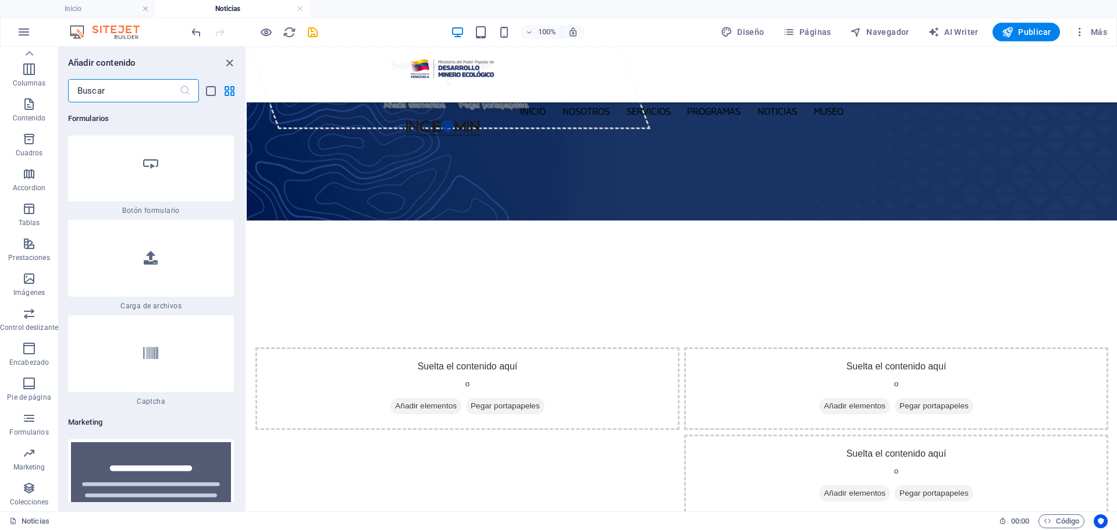
scroll to position [18926, 0]
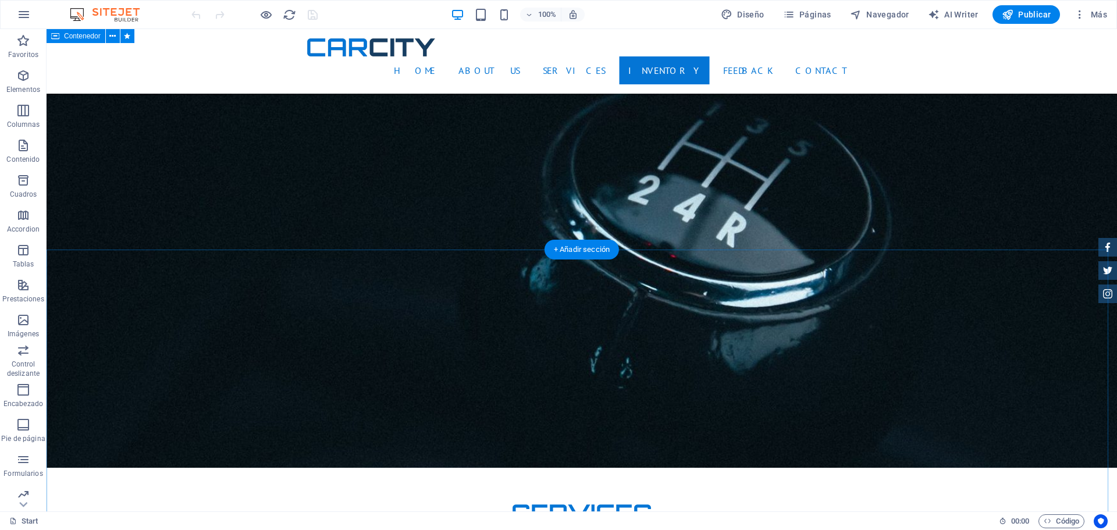
scroll to position [1745, 0]
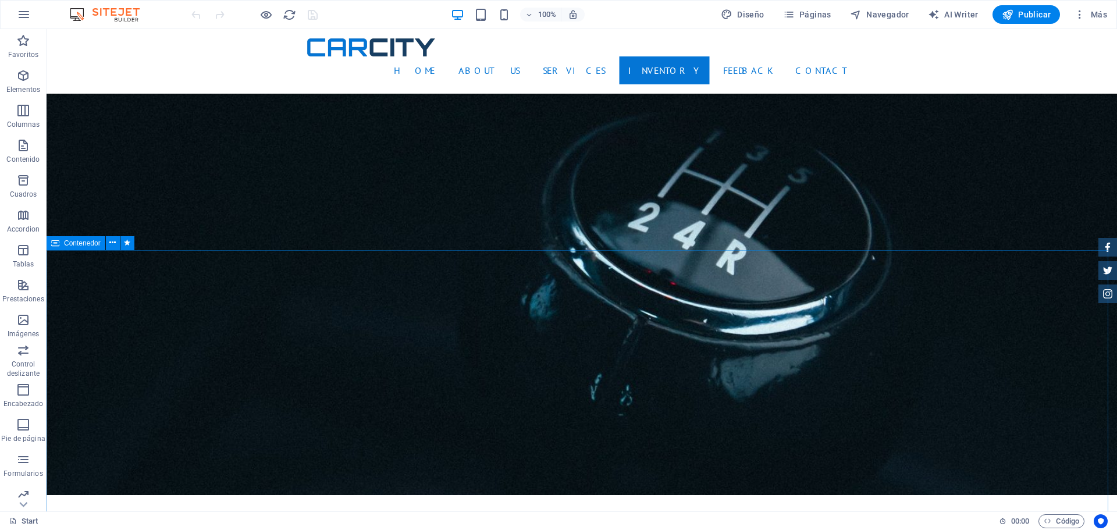
click at [0, 0] on span "Contenedor" at bounding box center [0, 0] width 0 height 0
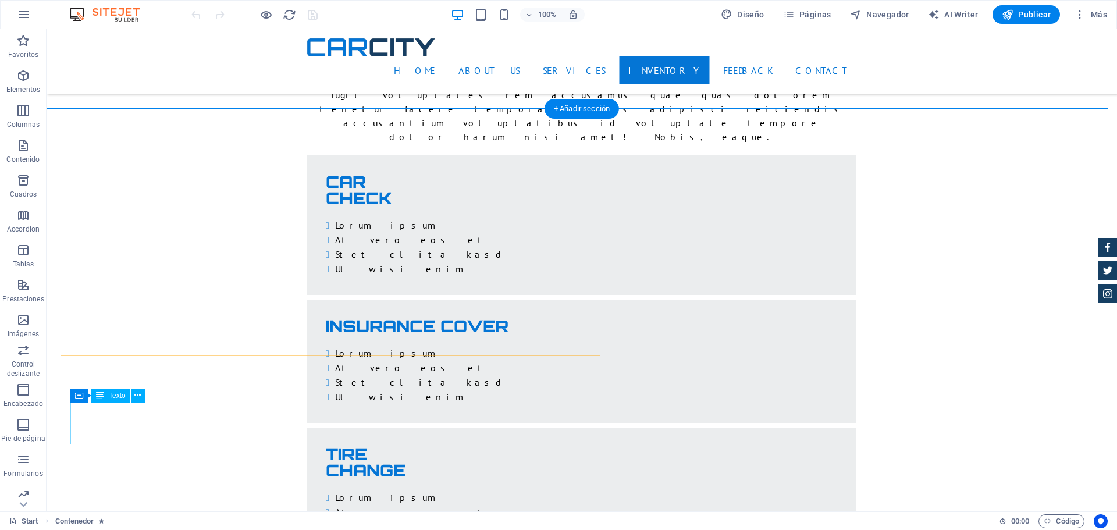
scroll to position [2269, 0]
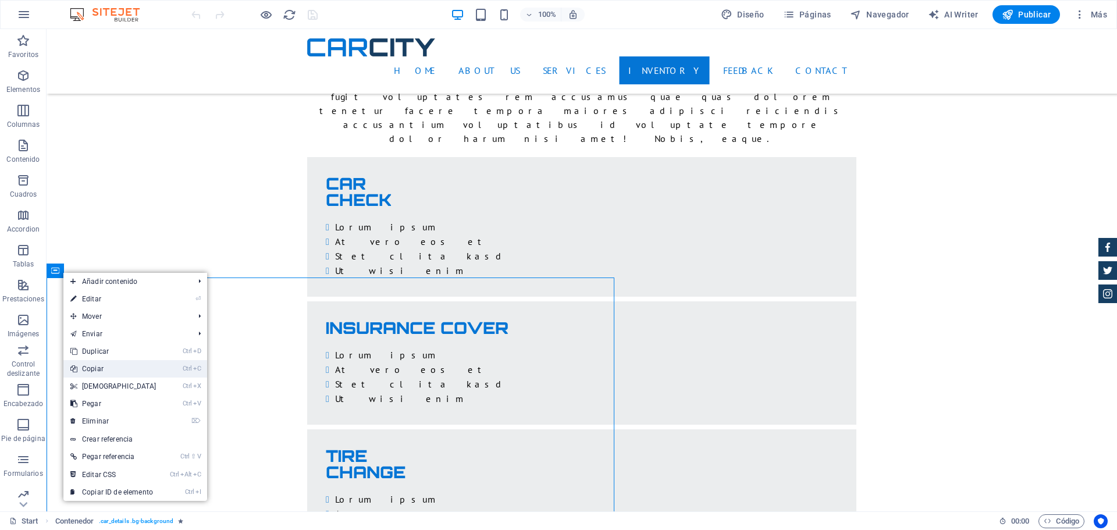
drag, startPoint x: 62, startPoint y: 336, endPoint x: 107, endPoint y: 365, distance: 53.9
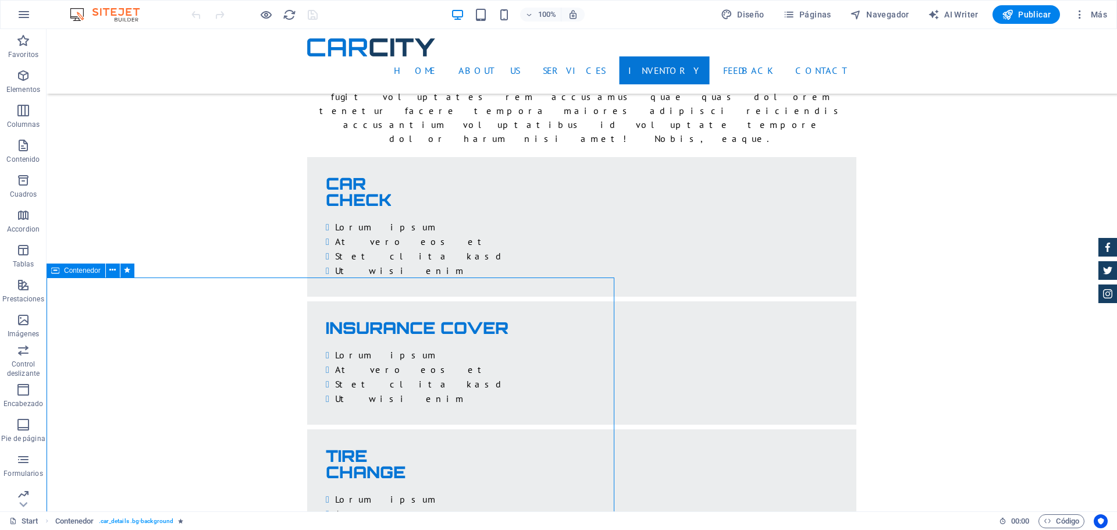
drag, startPoint x: 49, startPoint y: 267, endPoint x: 514, endPoint y: 257, distance: 464.3
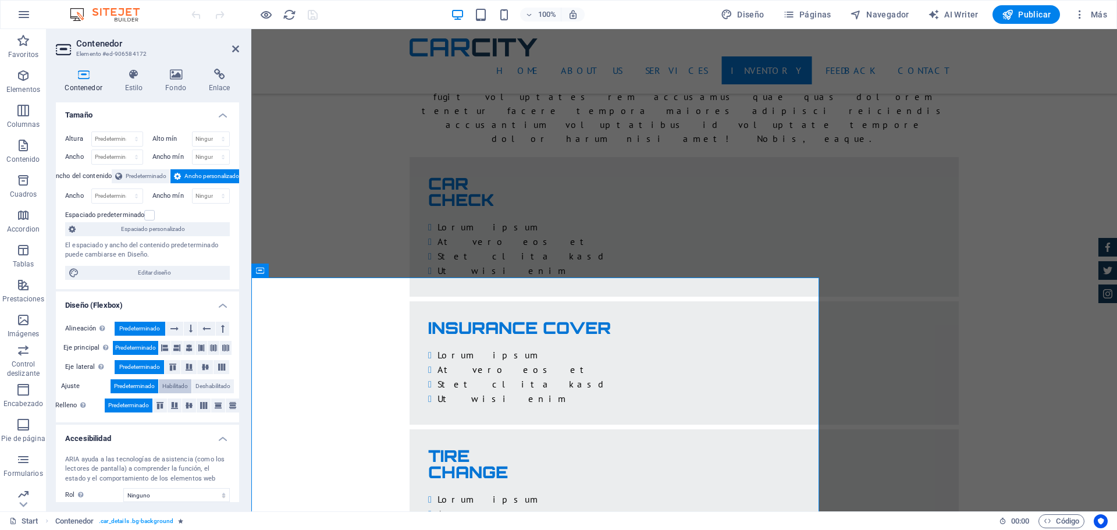
scroll to position [0, 0]
click at [135, 71] on icon at bounding box center [134, 75] width 36 height 12
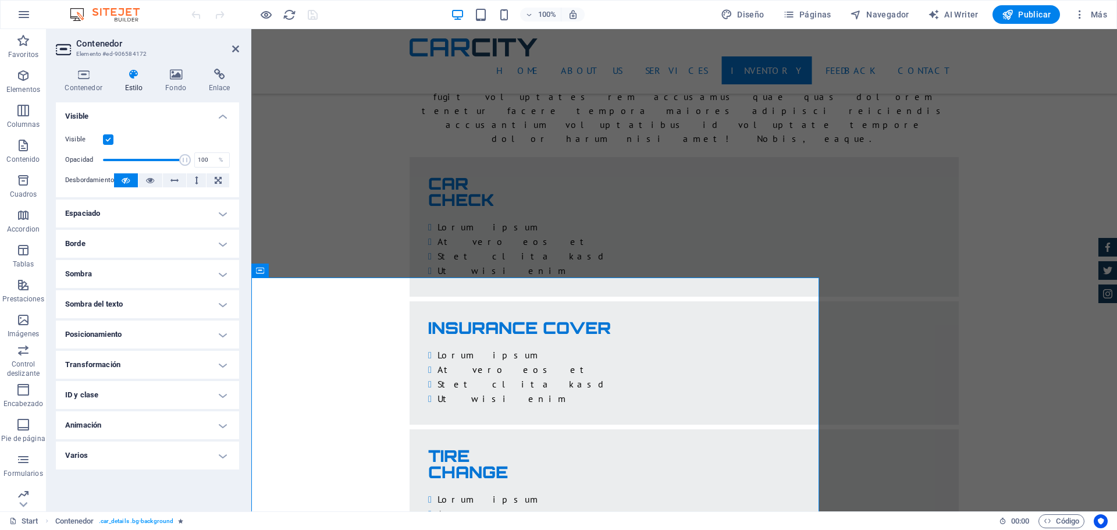
click at [221, 214] on h4 "Espaciado" at bounding box center [147, 214] width 183 height 28
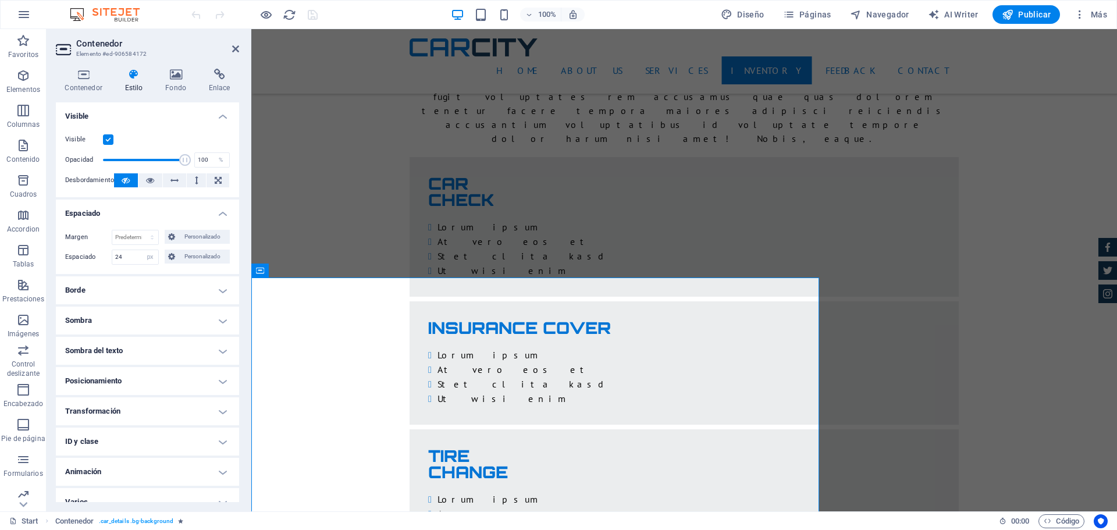
click at [222, 211] on h4 "Espaciado" at bounding box center [147, 210] width 183 height 21
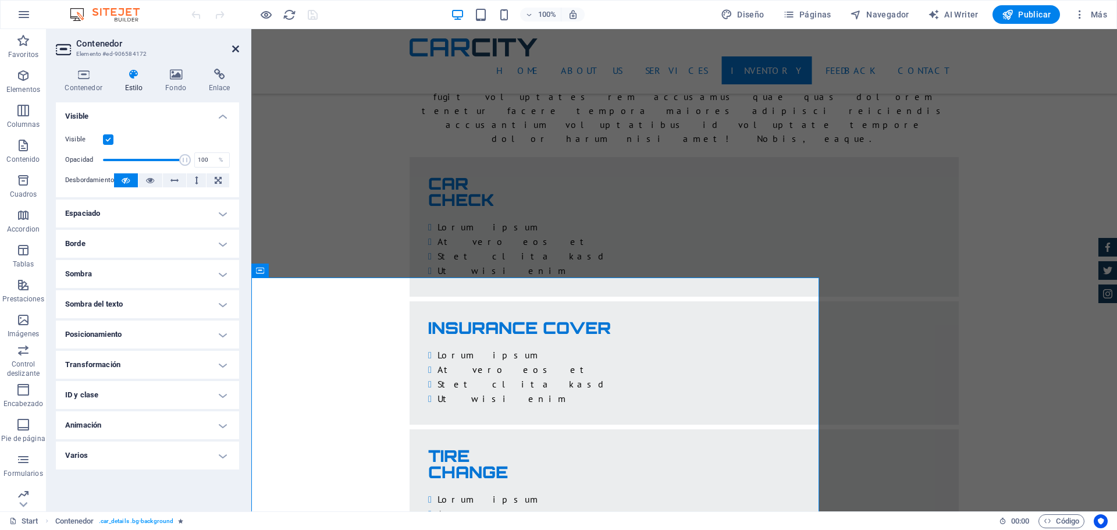
click at [234, 49] on icon at bounding box center [235, 48] width 7 height 9
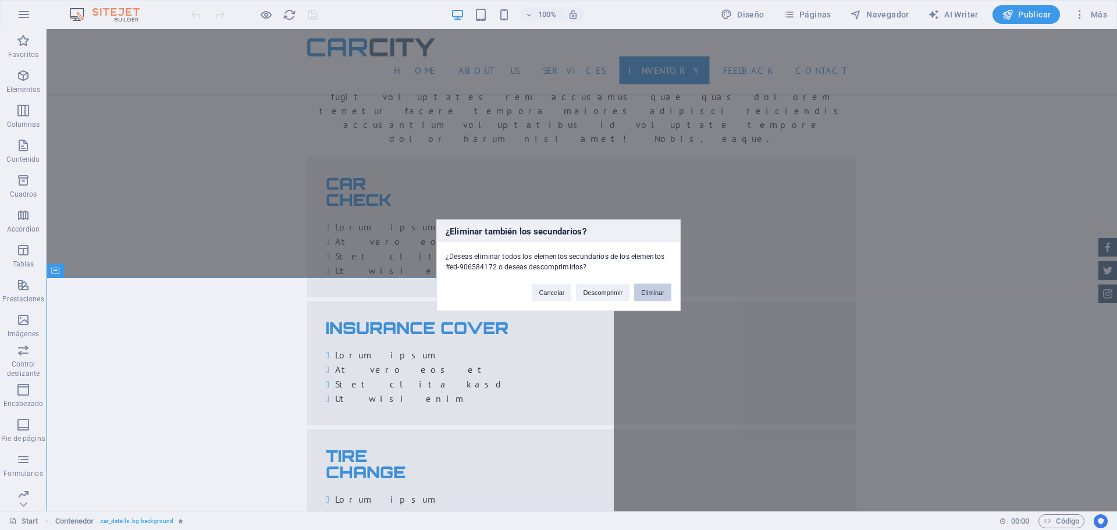
click at [664, 291] on button "Eliminar" at bounding box center [652, 291] width 37 height 17
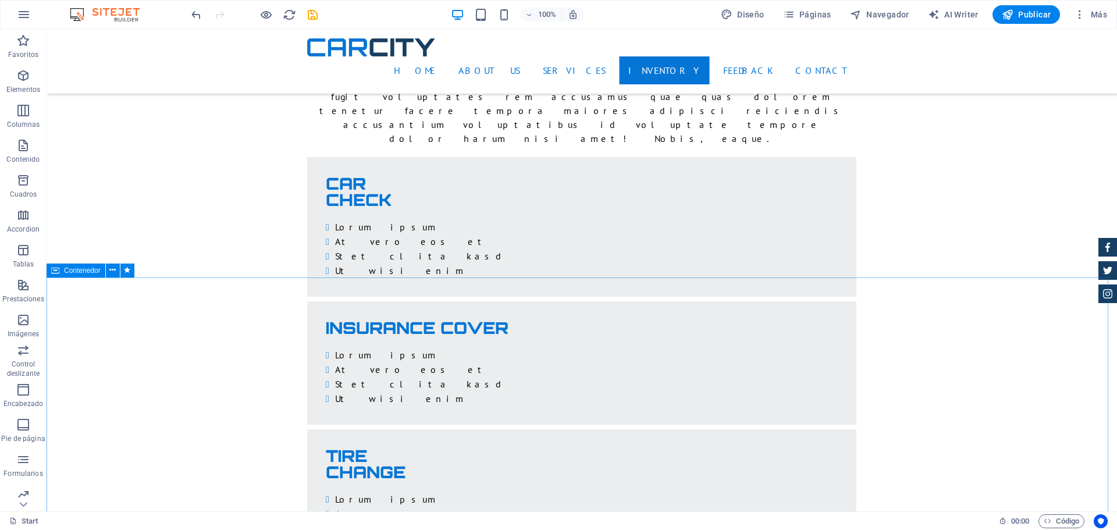
click at [83, 271] on span "Contenedor" at bounding box center [82, 270] width 37 height 7
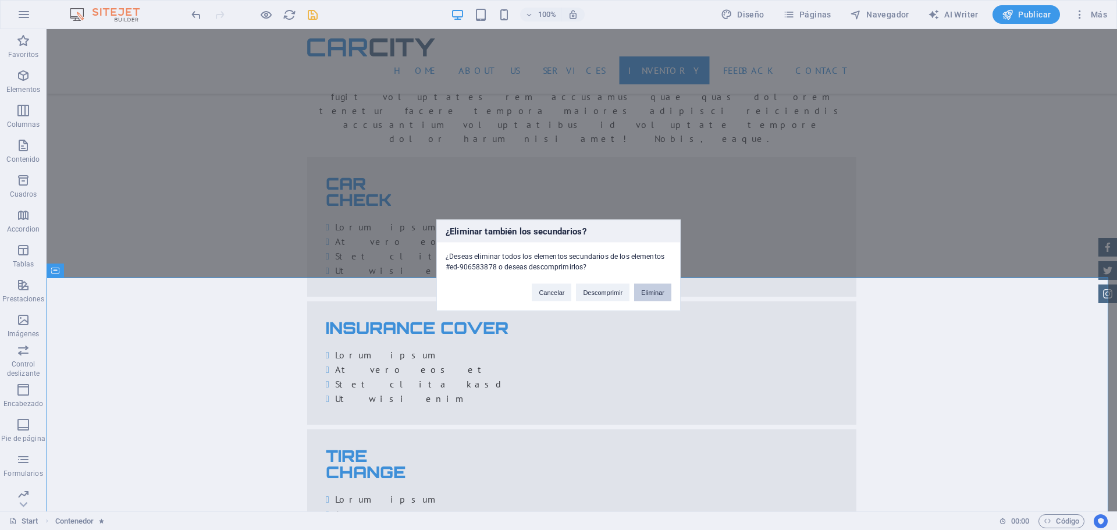
drag, startPoint x: 660, startPoint y: 294, endPoint x: 636, endPoint y: 261, distance: 40.8
click at [660, 294] on button "Eliminar" at bounding box center [652, 291] width 37 height 17
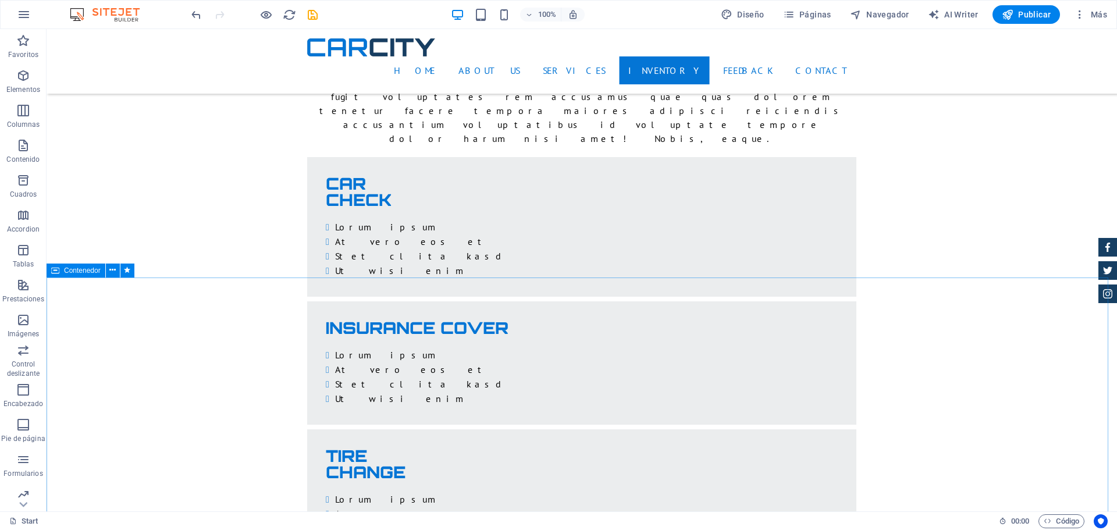
click at [71, 273] on span "Contenedor" at bounding box center [82, 270] width 37 height 7
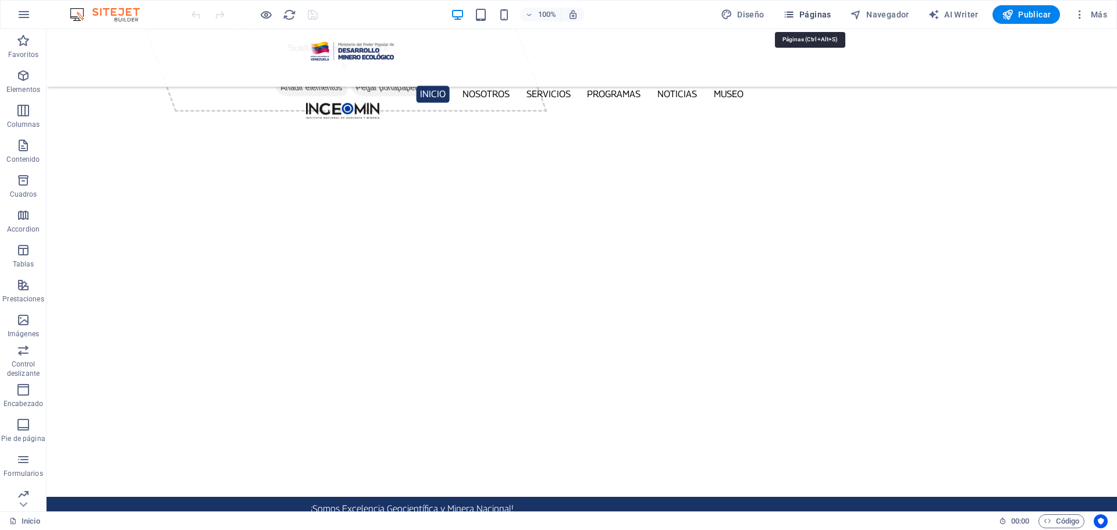
click at [790, 6] on button "Páginas" at bounding box center [807, 14] width 58 height 19
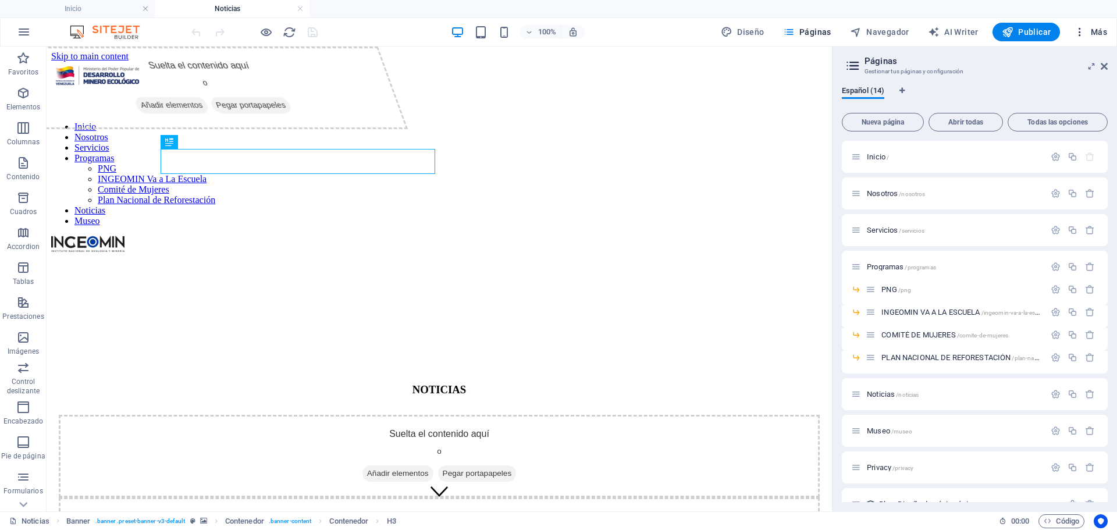
click at [1104, 32] on span "Más" at bounding box center [1090, 32] width 33 height 12
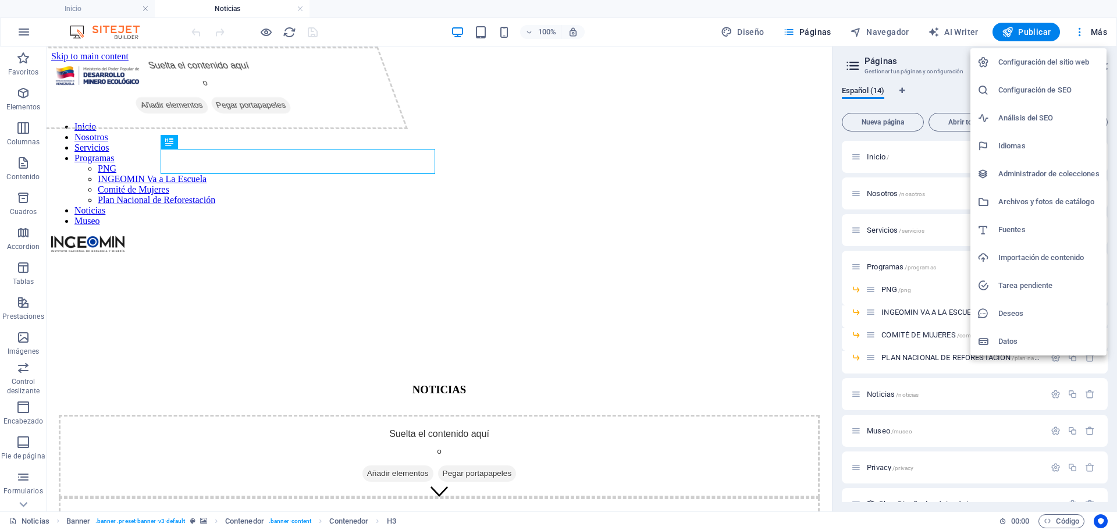
click at [1106, 34] on div at bounding box center [558, 265] width 1117 height 530
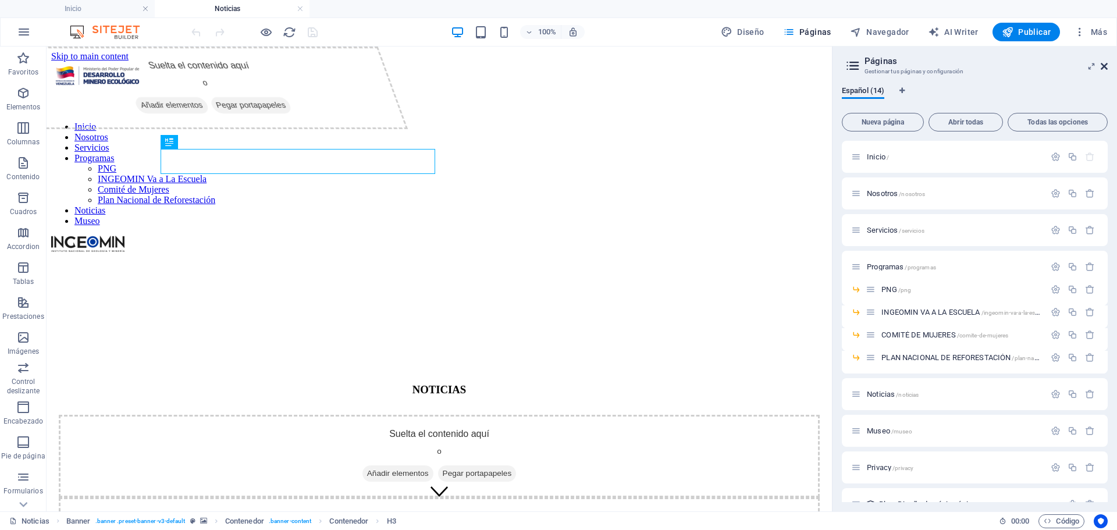
click at [1106, 65] on icon at bounding box center [1104, 66] width 7 height 9
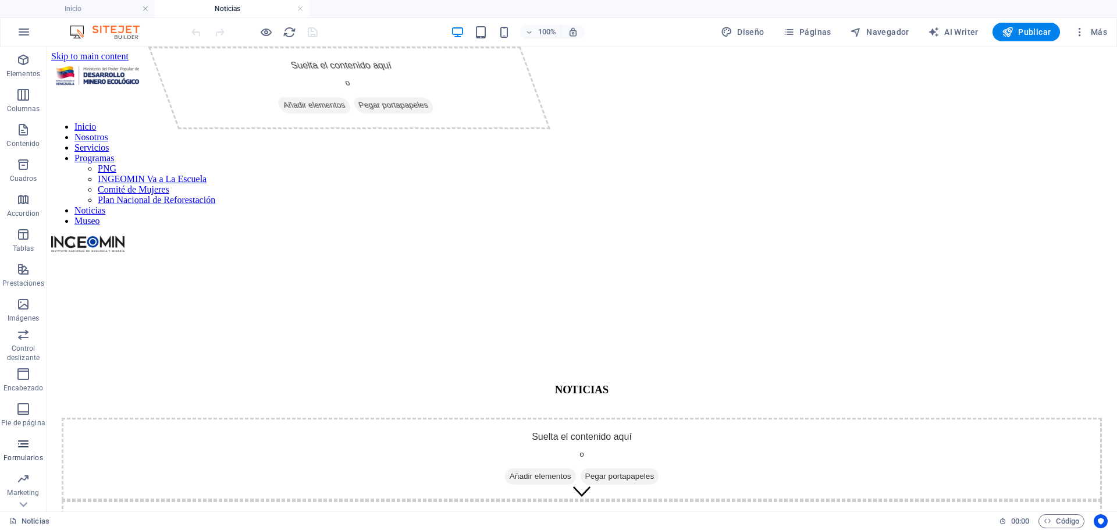
scroll to position [59, 0]
click at [21, 276] on icon "button" at bounding box center [23, 279] width 14 height 14
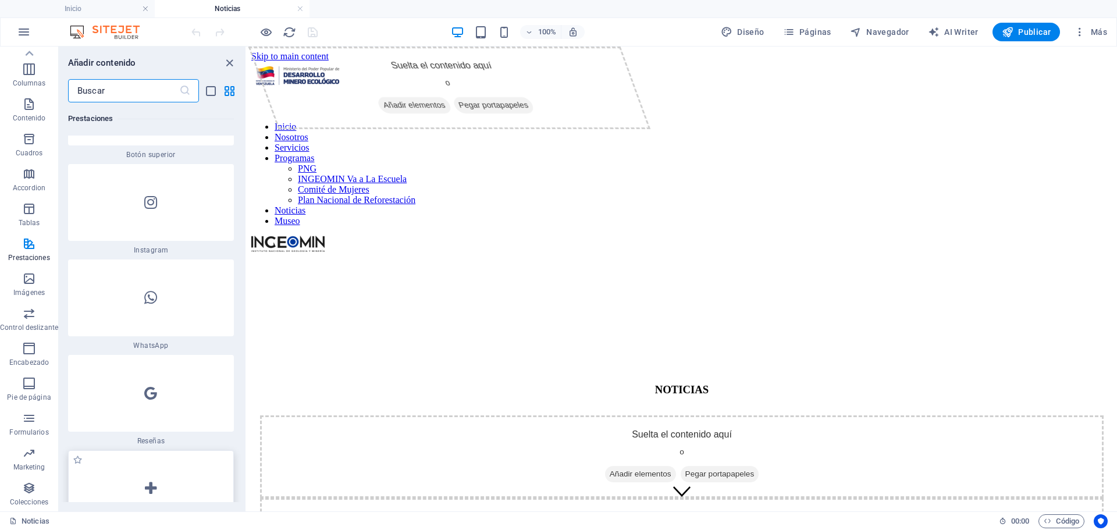
scroll to position [11346, 0]
click at [29, 282] on icon "button" at bounding box center [29, 279] width 14 height 14
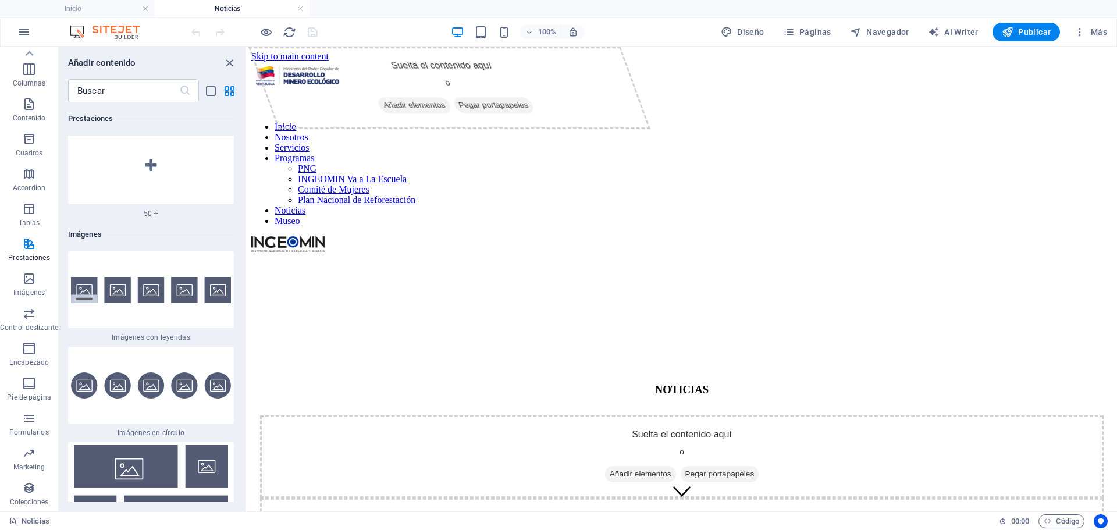
scroll to position [11557, 0]
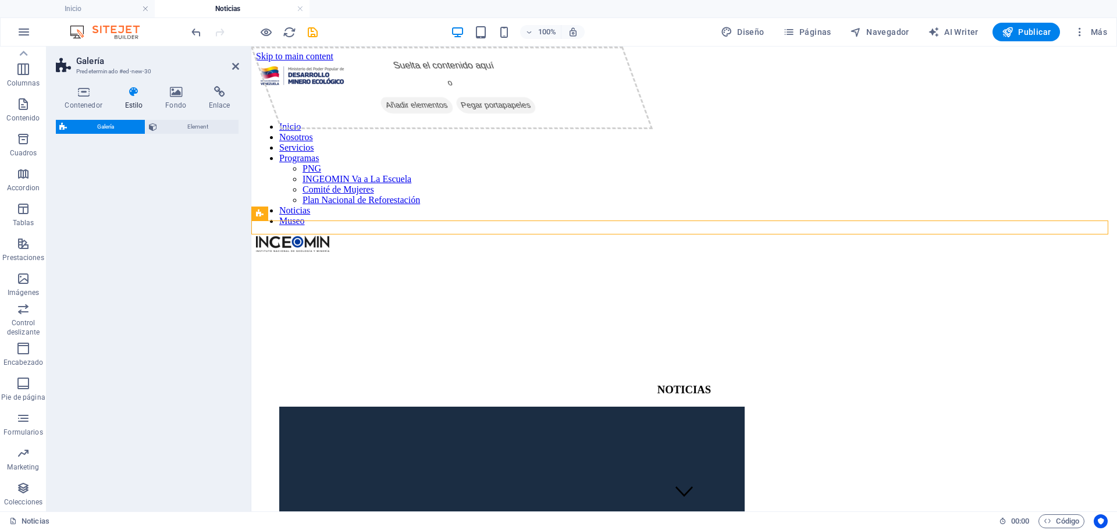
select select "rem"
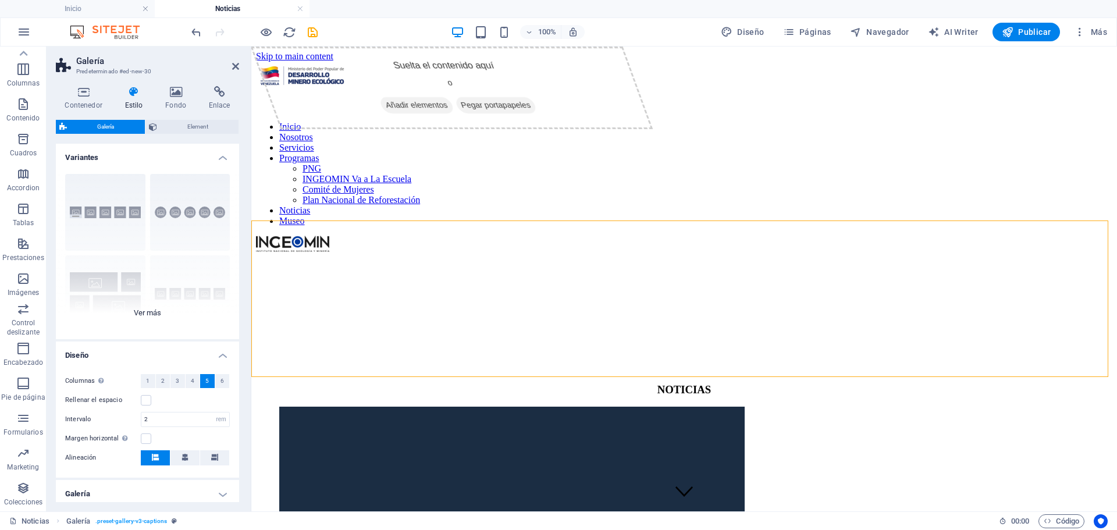
click at [158, 313] on div "Leyendas Círculo Collage Predeterminado Cuadrícula Cuadrícula despla..." at bounding box center [147, 252] width 183 height 175
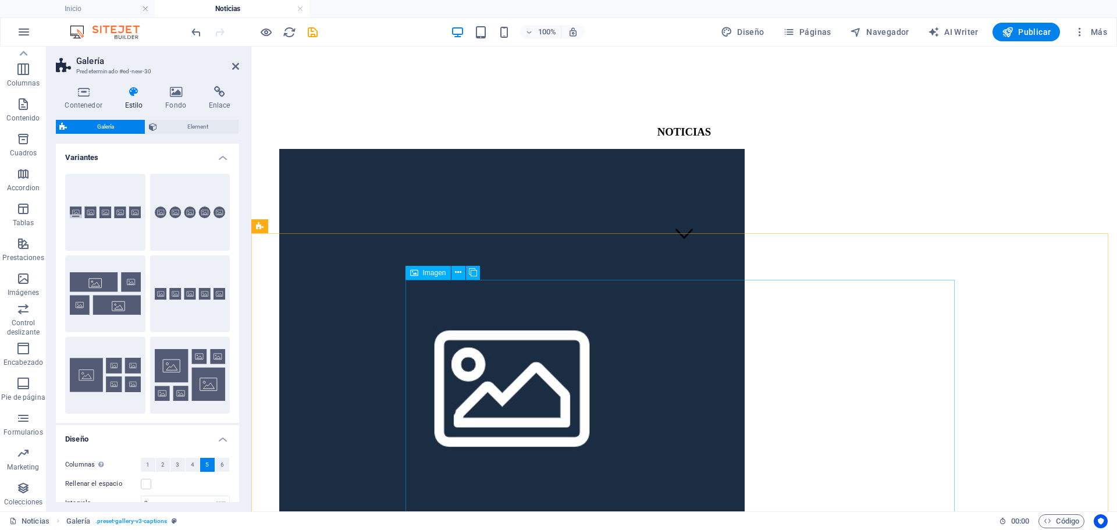
scroll to position [0, 0]
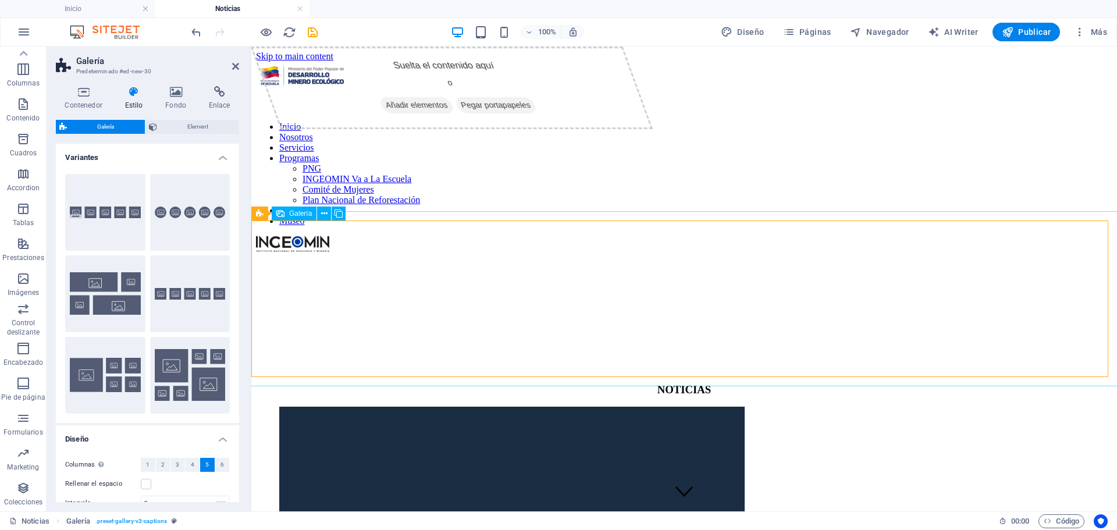
select select "4"
select select "px"
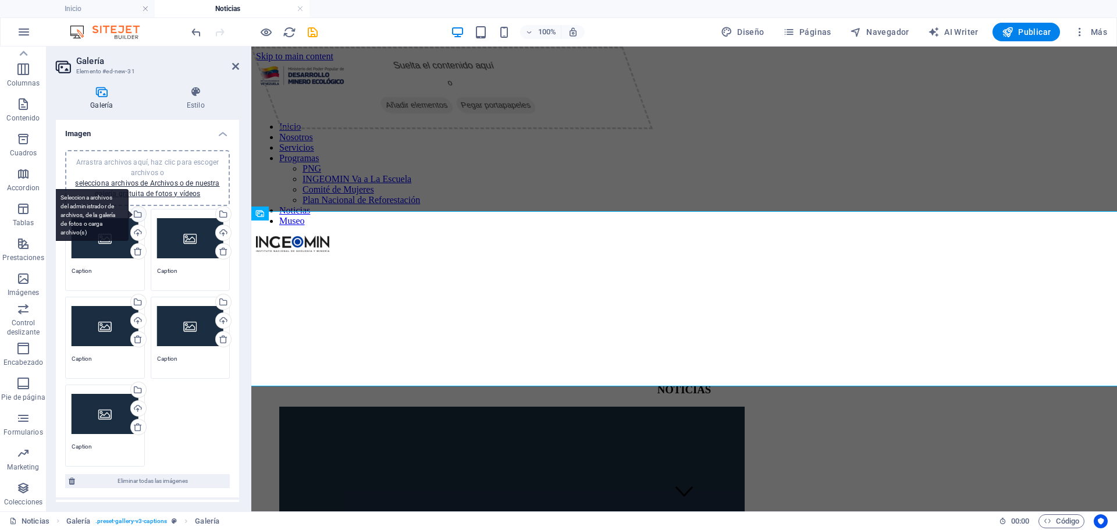
click at [137, 212] on div "Selecciona archivos del administrador de archivos, de la galería de fotos o car…" at bounding box center [137, 215] width 17 height 17
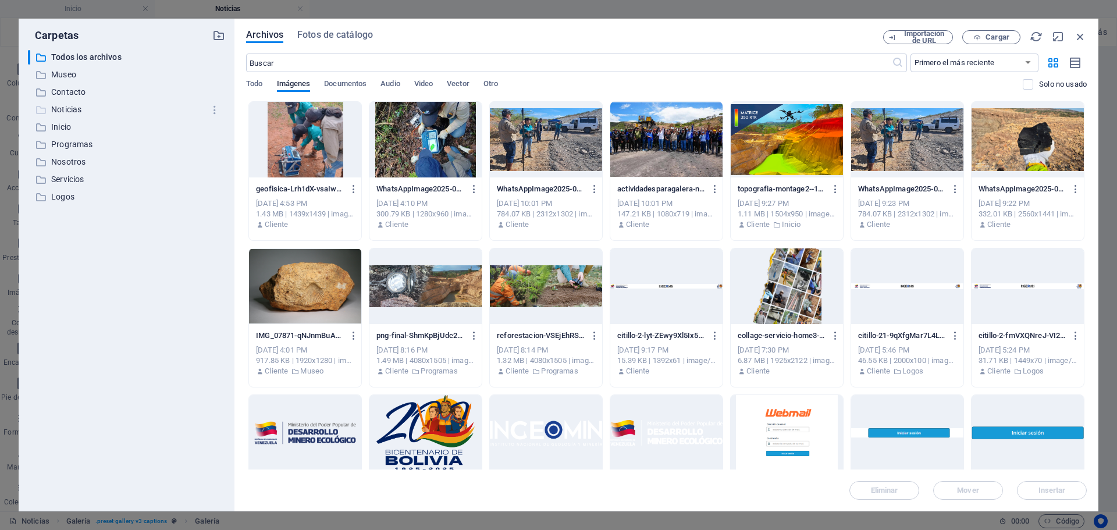
click at [72, 106] on p "Noticias" at bounding box center [127, 109] width 152 height 13
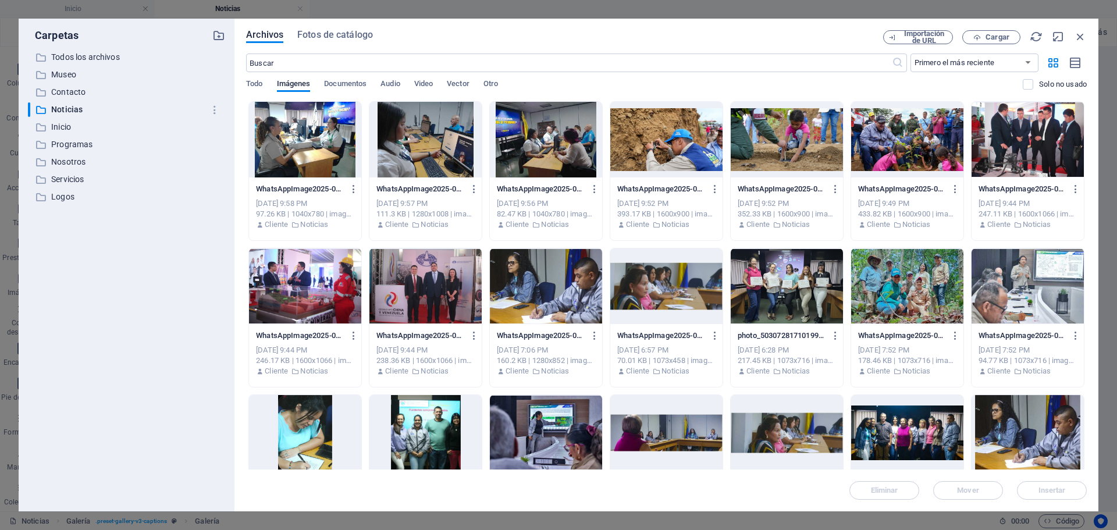
click at [423, 288] on div at bounding box center [425, 286] width 112 height 76
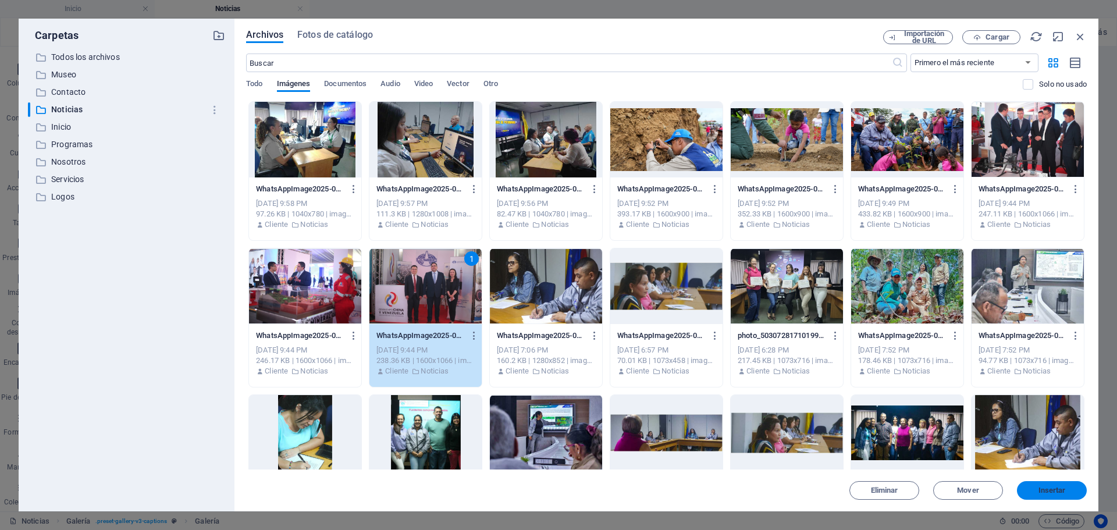
click at [1062, 489] on span "Insertar" at bounding box center [1051, 490] width 27 height 7
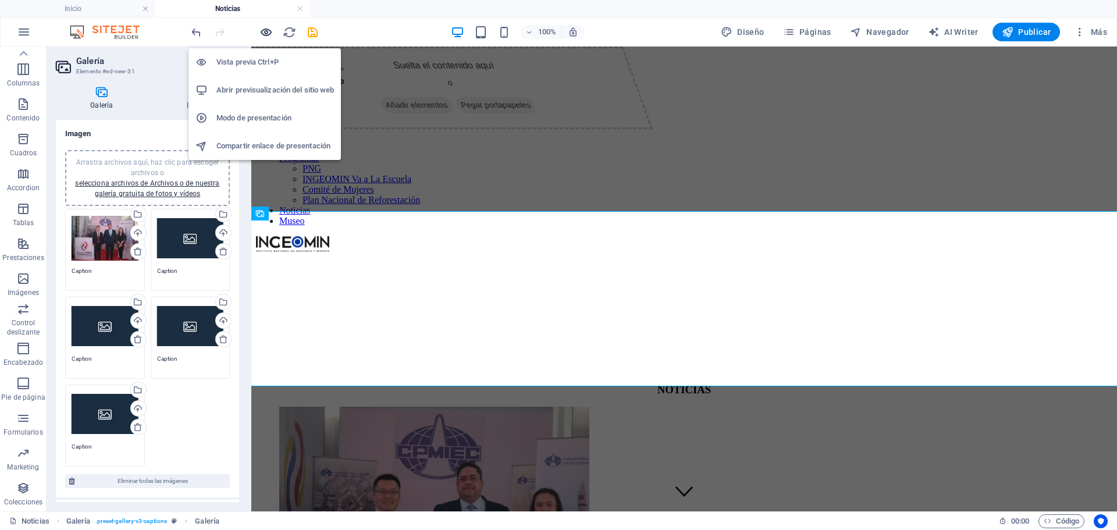
click at [268, 31] on icon "button" at bounding box center [265, 32] width 13 height 13
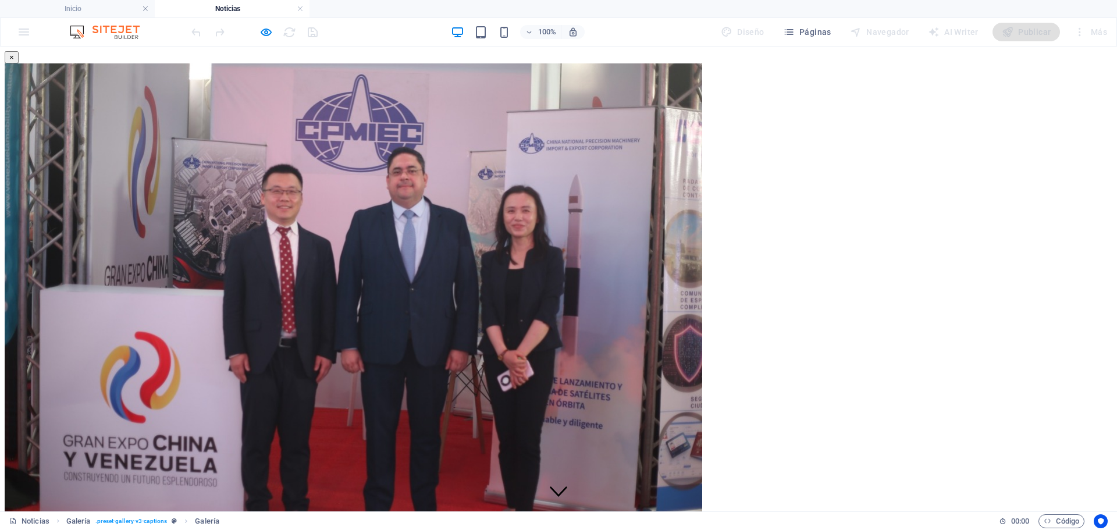
click at [621, 251] on img at bounding box center [353, 295] width 697 height 465
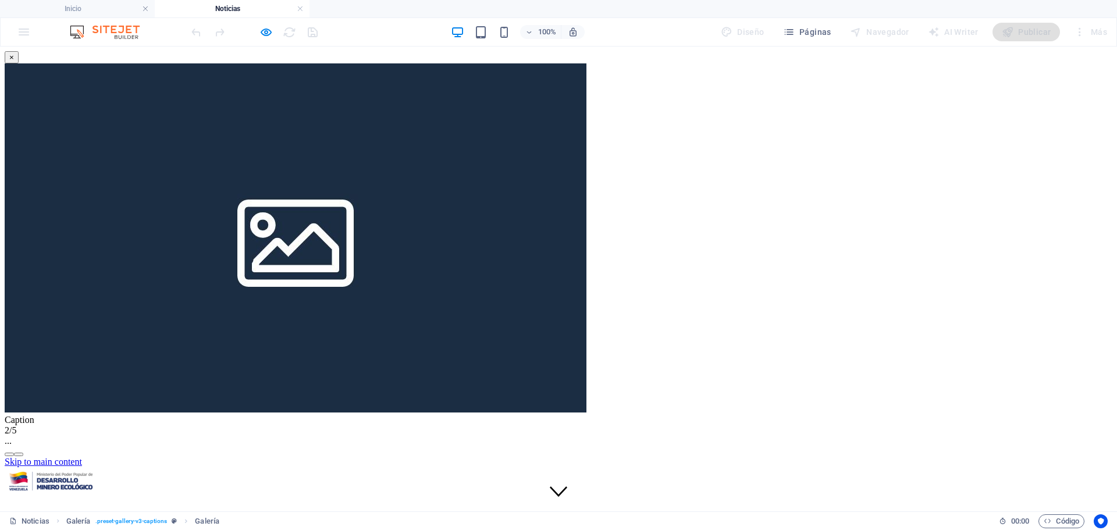
click at [586, 251] on img at bounding box center [296, 237] width 582 height 349
click at [586, 175] on img at bounding box center [296, 237] width 582 height 349
click at [586, 232] on img at bounding box center [296, 237] width 582 height 349
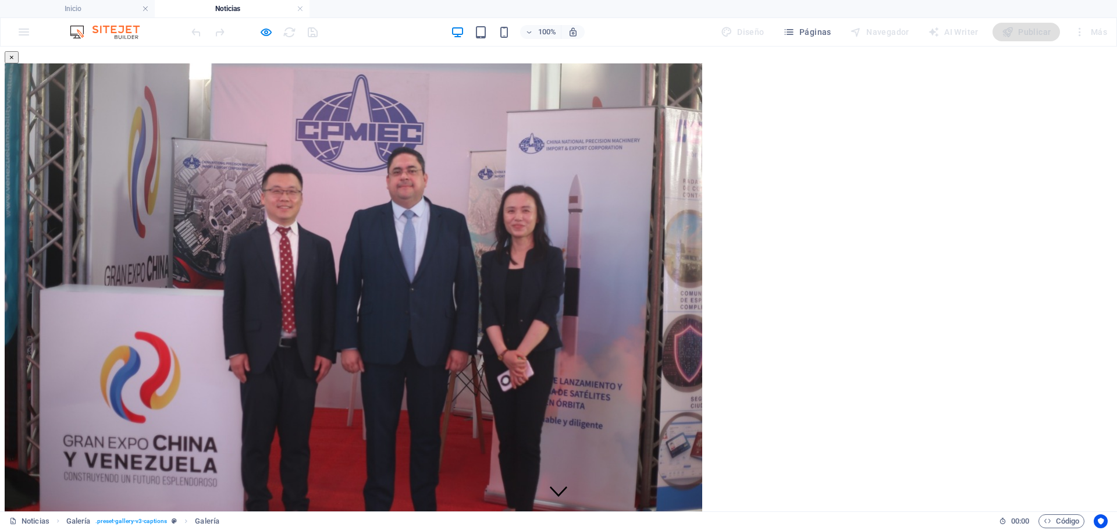
click at [702, 232] on img at bounding box center [353, 295] width 697 height 465
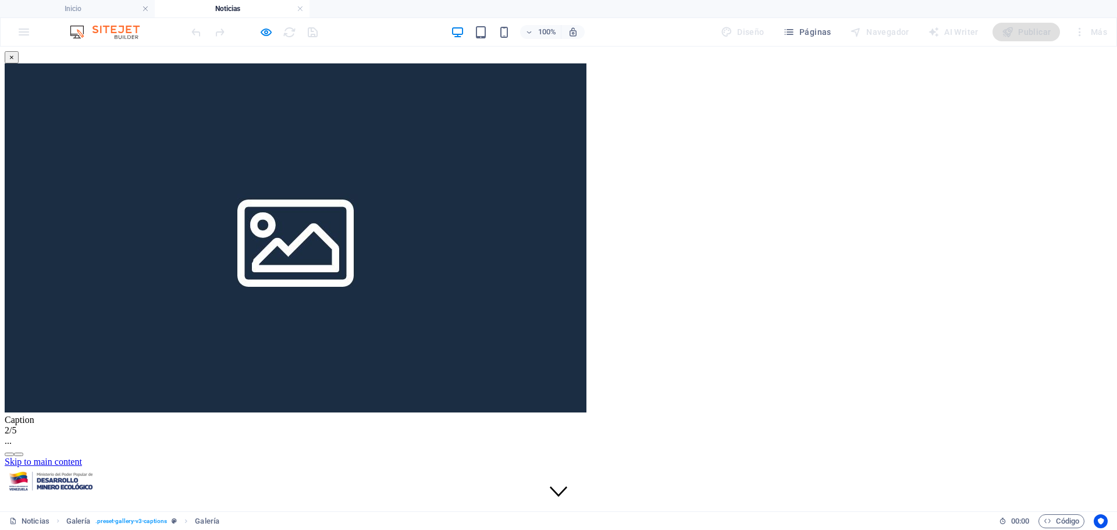
click at [19, 63] on button "×" at bounding box center [12, 57] width 14 height 12
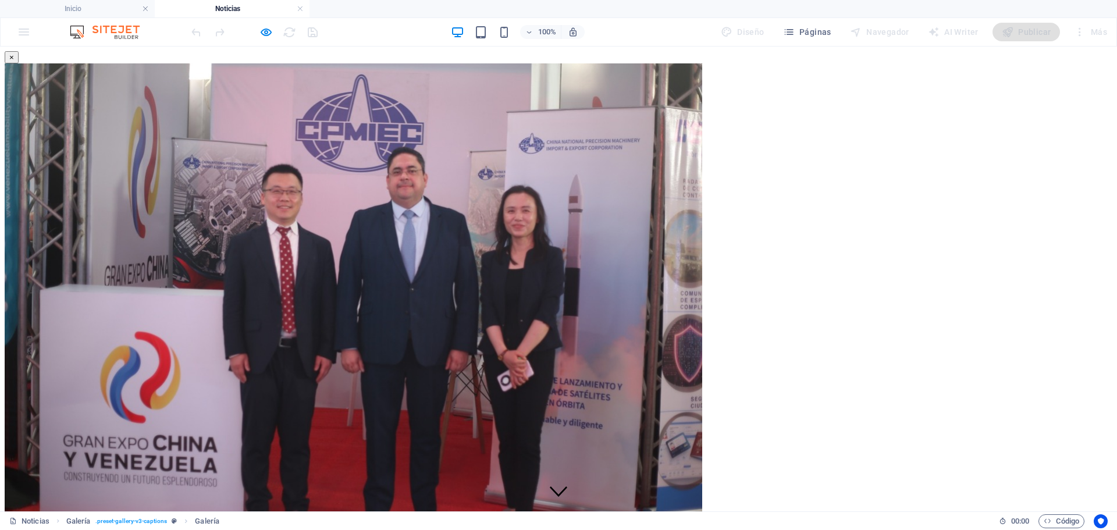
click at [19, 59] on button "×" at bounding box center [12, 57] width 14 height 12
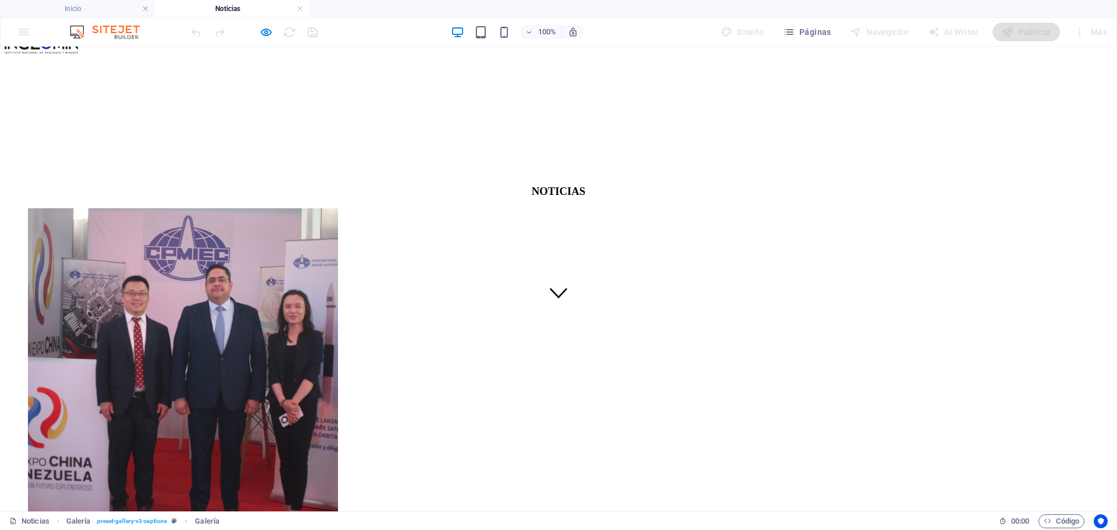
scroll to position [175, 0]
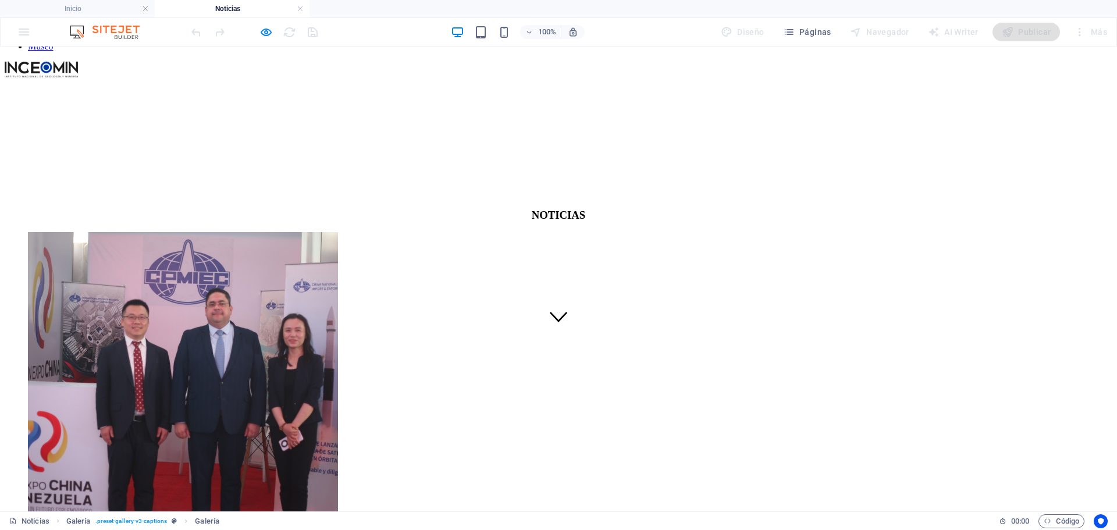
click at [33, 529] on link at bounding box center [183, 539] width 310 height 10
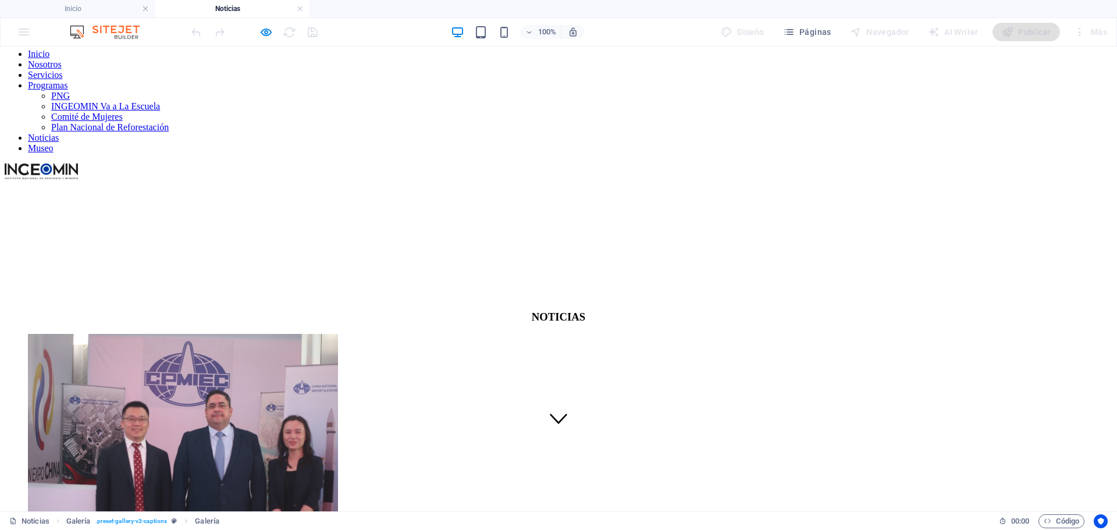
scroll to position [0, 0]
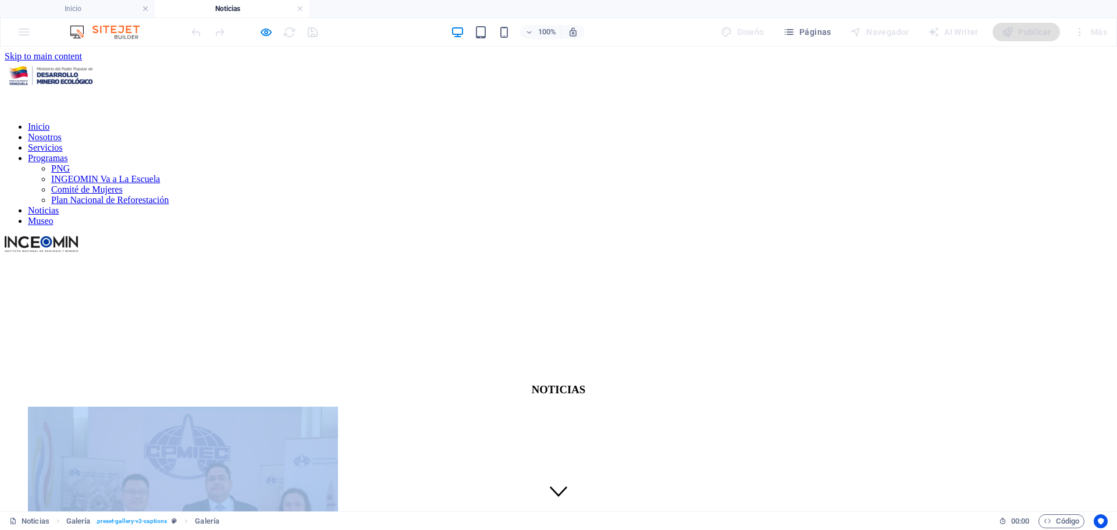
select select "4"
select select "px"
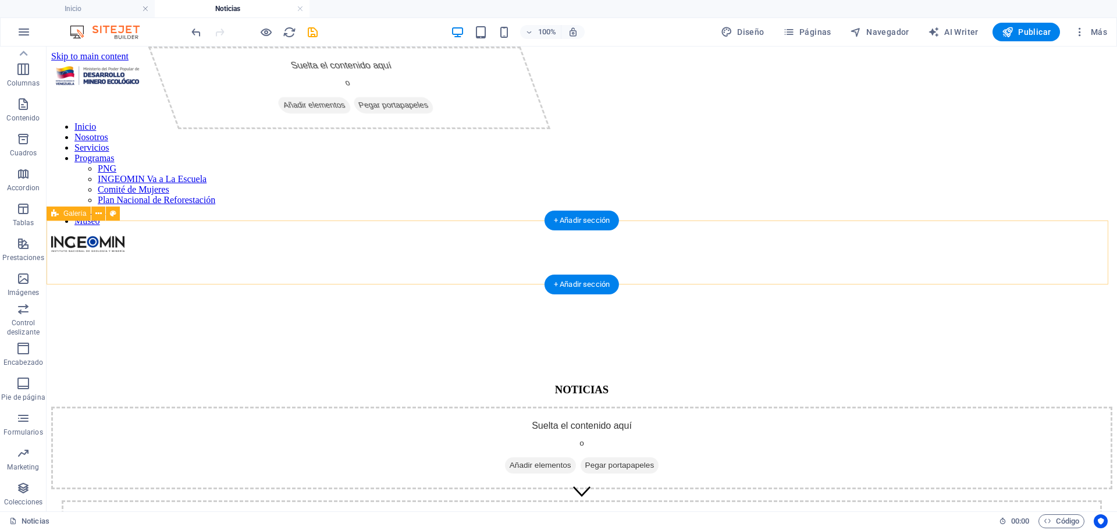
click at [224, 407] on div "Suelta el contenido aquí o Añadir elementos Pegar portapapeles" at bounding box center [581, 448] width 1061 height 83
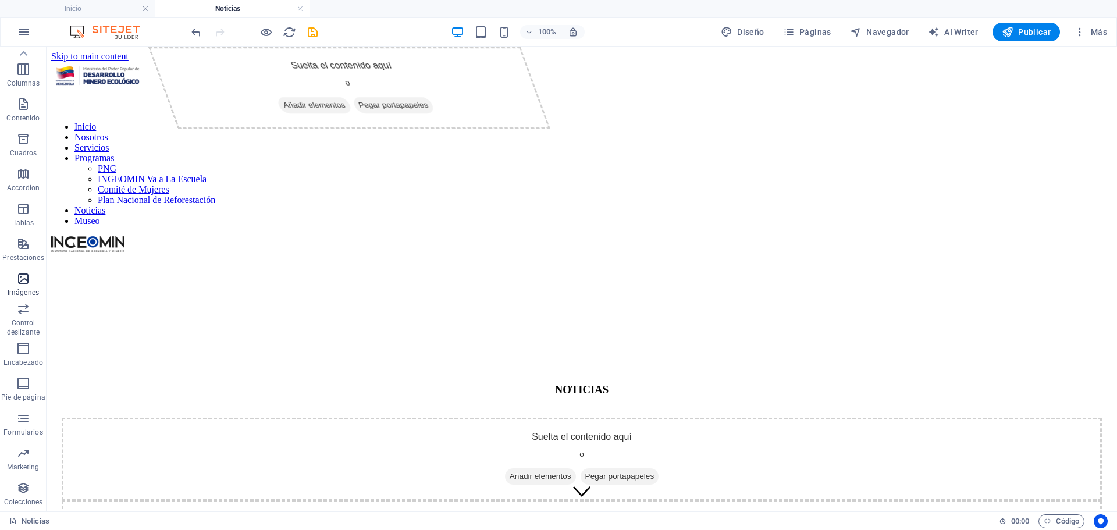
click at [32, 287] on span "Imágenes" at bounding box center [23, 286] width 47 height 28
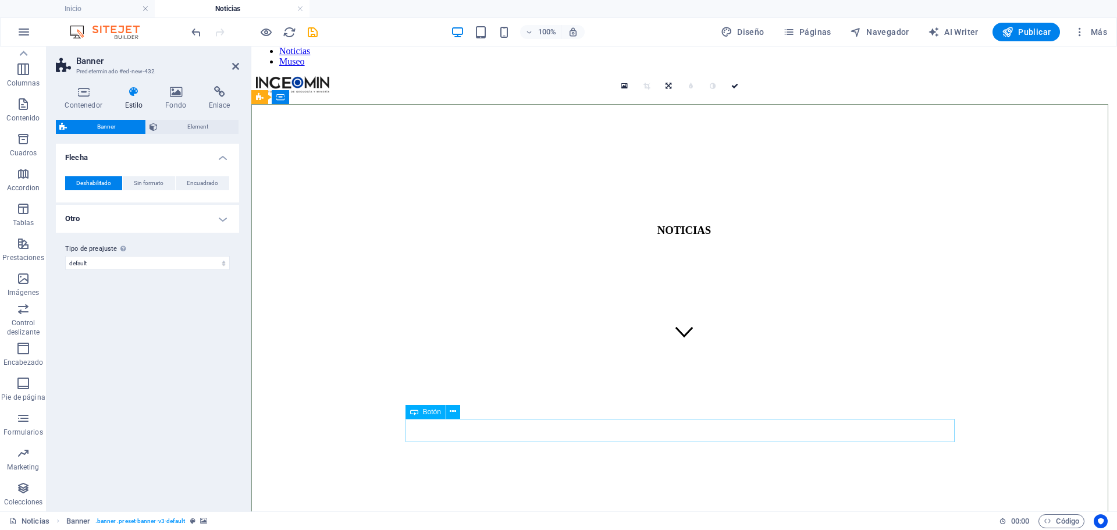
scroll to position [175, 0]
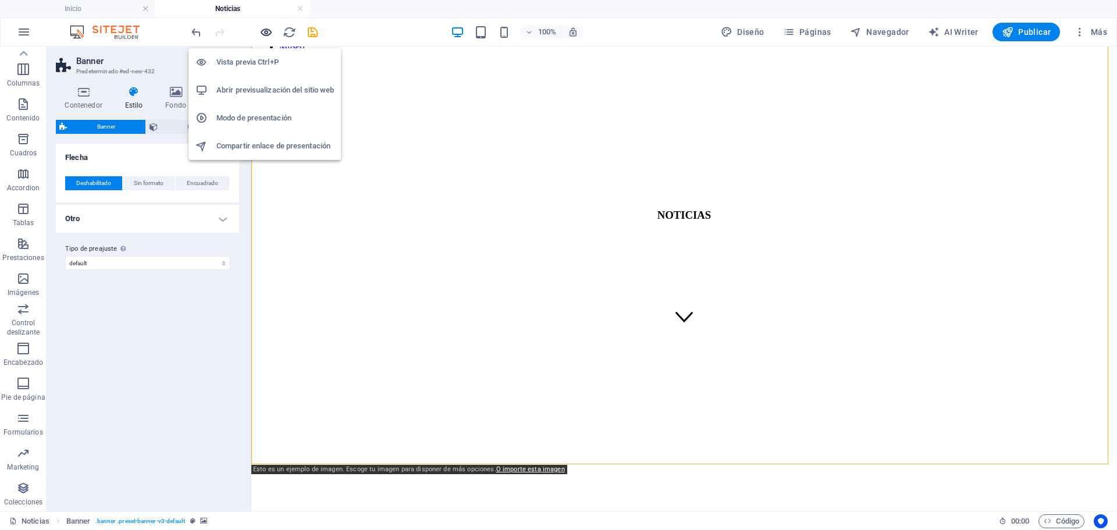
click at [261, 26] on icon "button" at bounding box center [265, 32] width 13 height 13
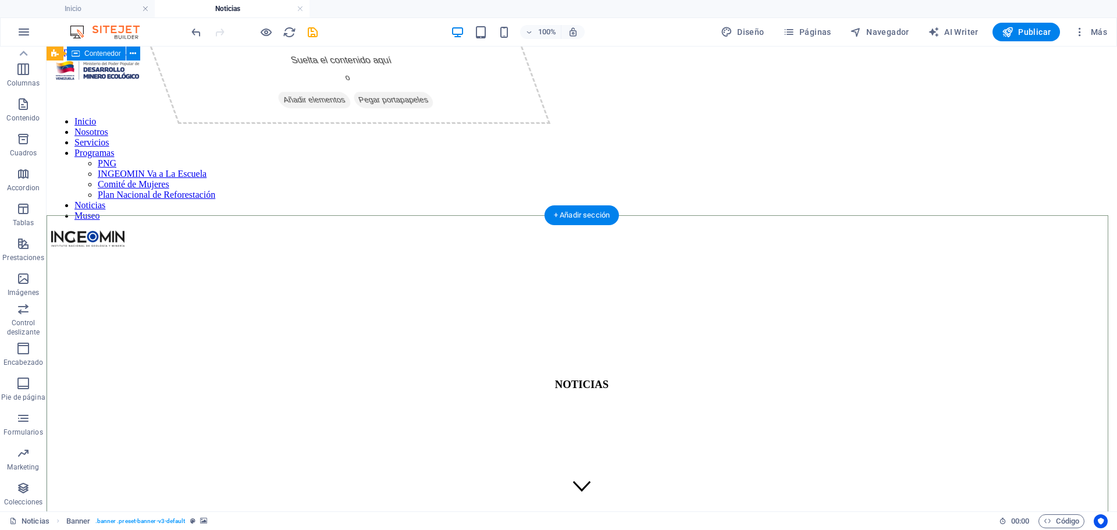
scroll to position [0, 0]
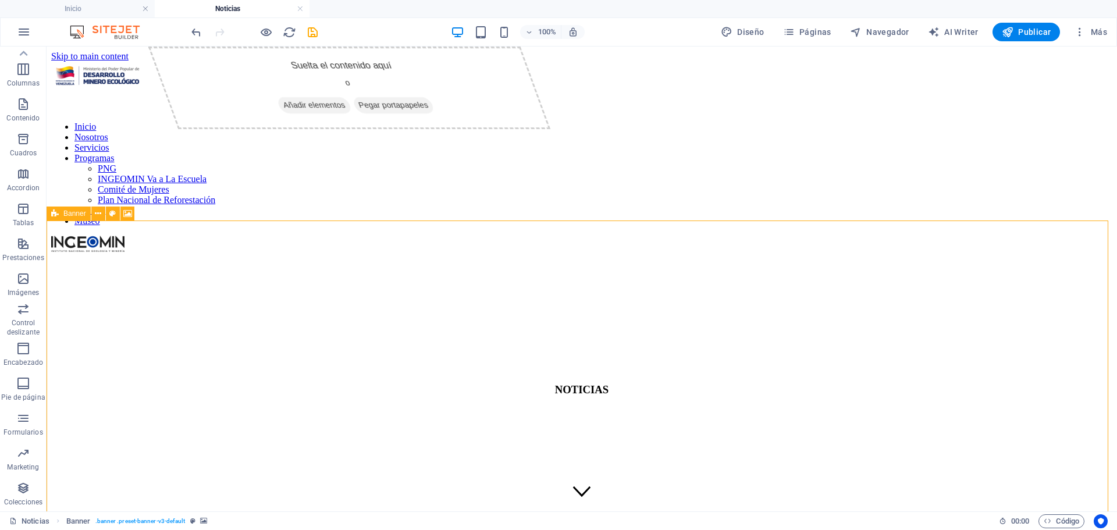
click at [55, 213] on icon at bounding box center [55, 214] width 8 height 14
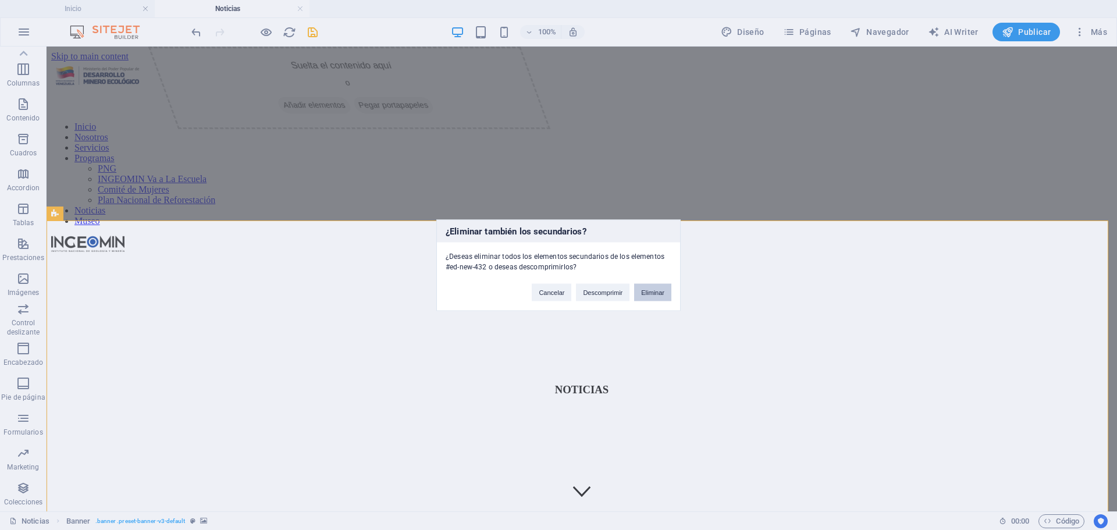
drag, startPoint x: 665, startPoint y: 293, endPoint x: 618, endPoint y: 245, distance: 67.5
click at [665, 293] on button "Eliminar" at bounding box center [652, 291] width 37 height 17
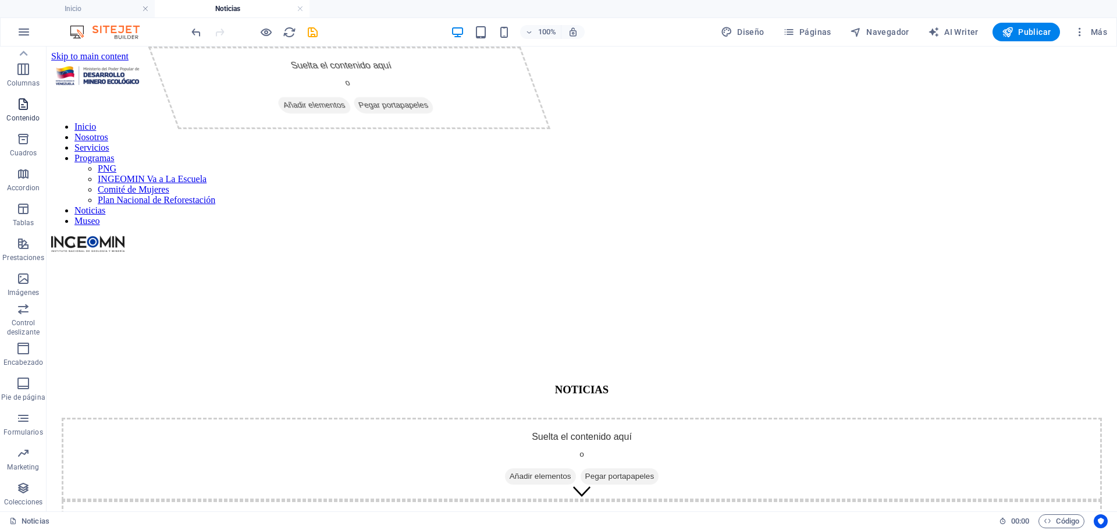
click at [21, 104] on icon "button" at bounding box center [23, 104] width 14 height 14
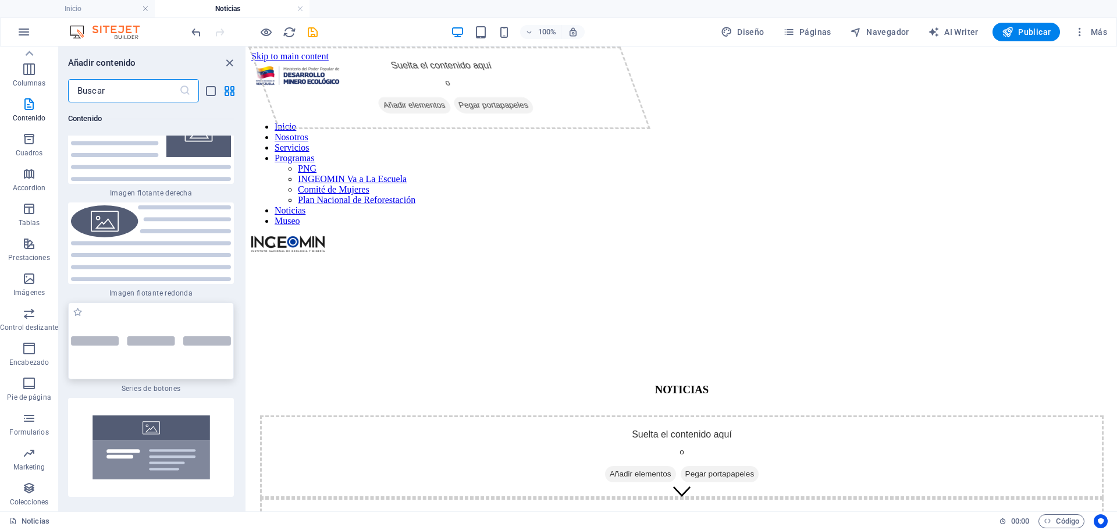
scroll to position [5226, 0]
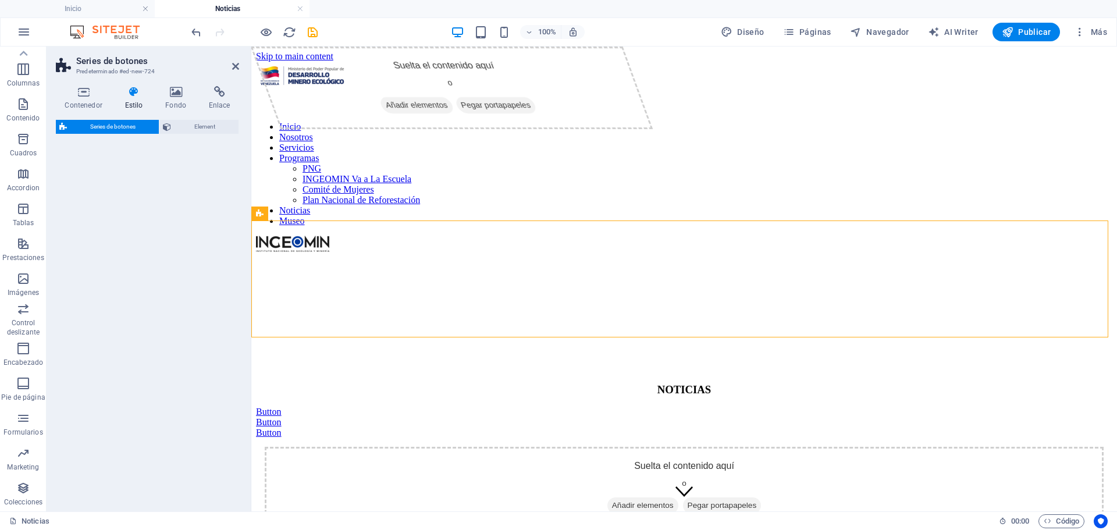
select select "rem"
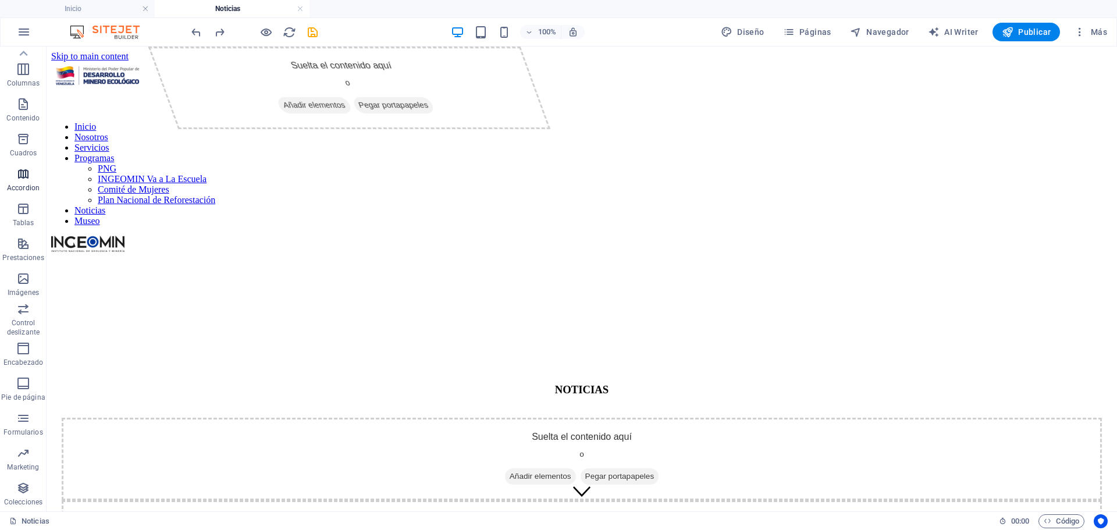
click at [34, 180] on span "Accordion" at bounding box center [23, 181] width 47 height 28
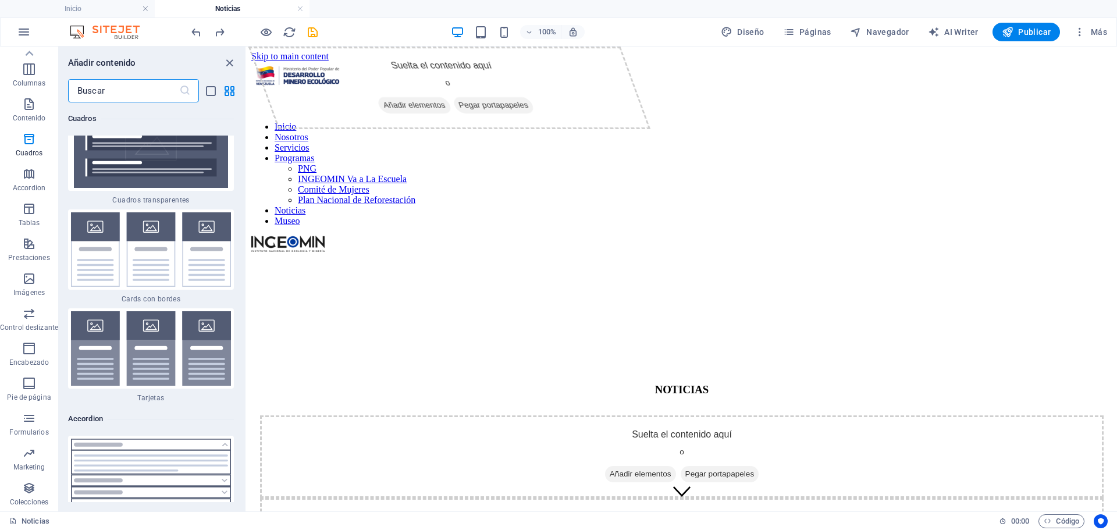
scroll to position [6936, 0]
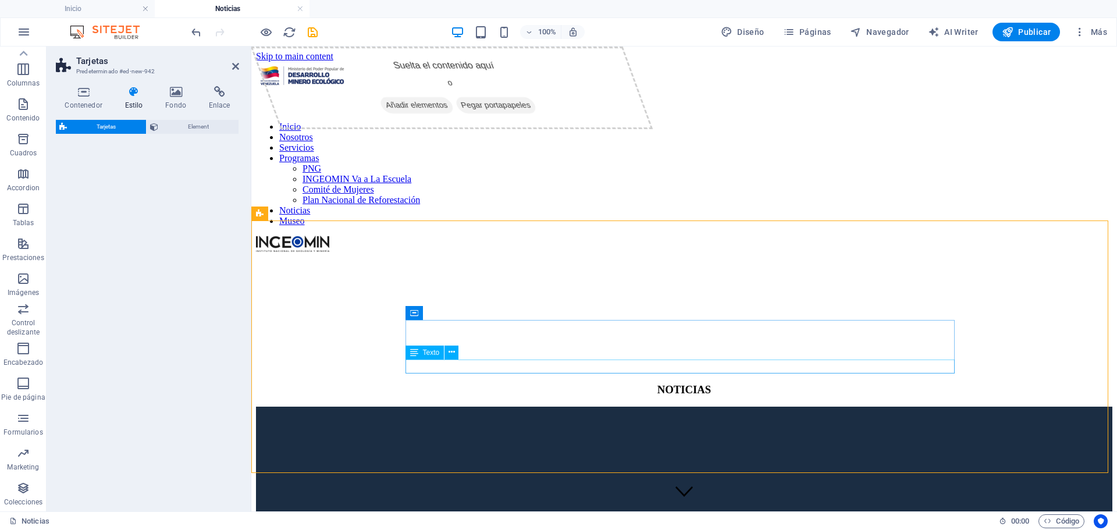
select select "rem"
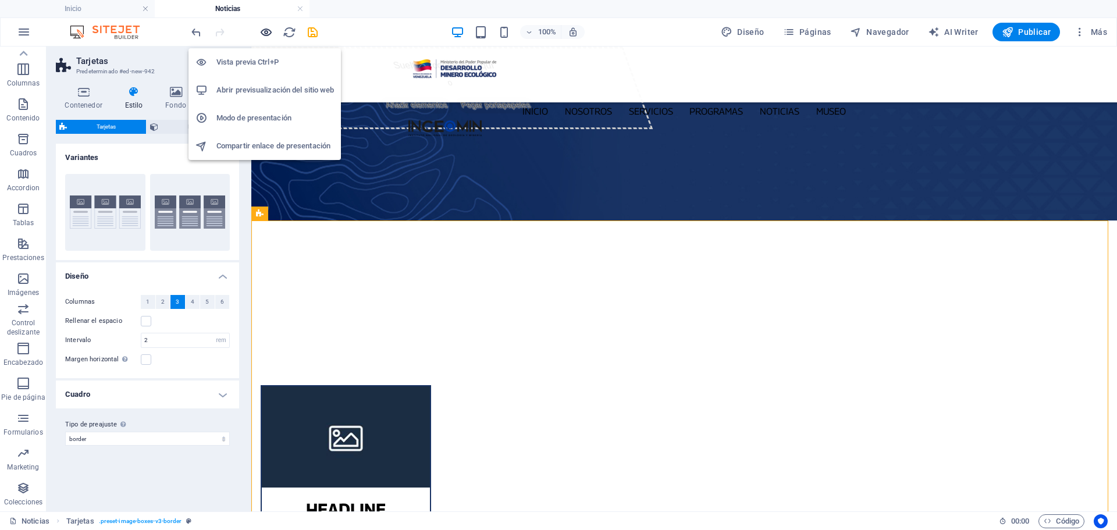
click at [268, 29] on icon "button" at bounding box center [265, 32] width 13 height 13
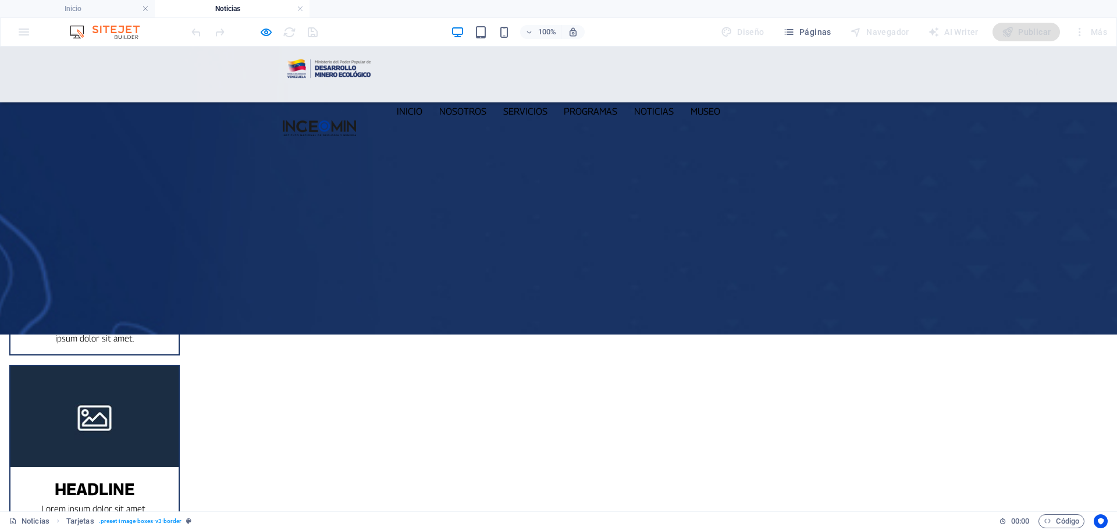
scroll to position [58, 0]
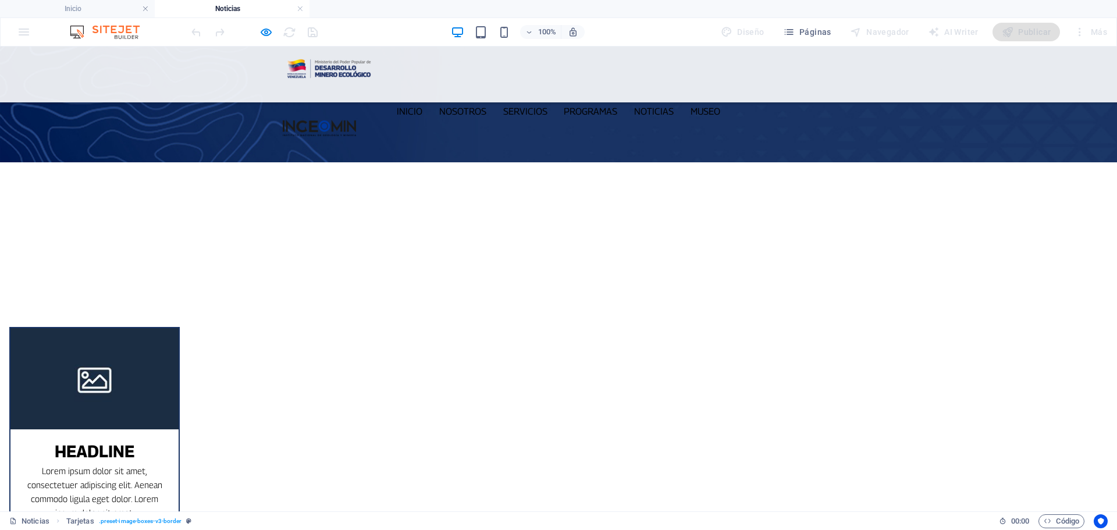
click at [169, 439] on h3 "Headline" at bounding box center [94, 451] width 149 height 25
click at [179, 328] on img at bounding box center [94, 378] width 168 height 101
click at [169, 439] on h3 "Headline" at bounding box center [94, 451] width 149 height 25
click at [169, 464] on p "Lorem ipsum dolor sit amet, consectetuer adipiscing elit. Aenean commodo ligula…" at bounding box center [94, 492] width 149 height 56
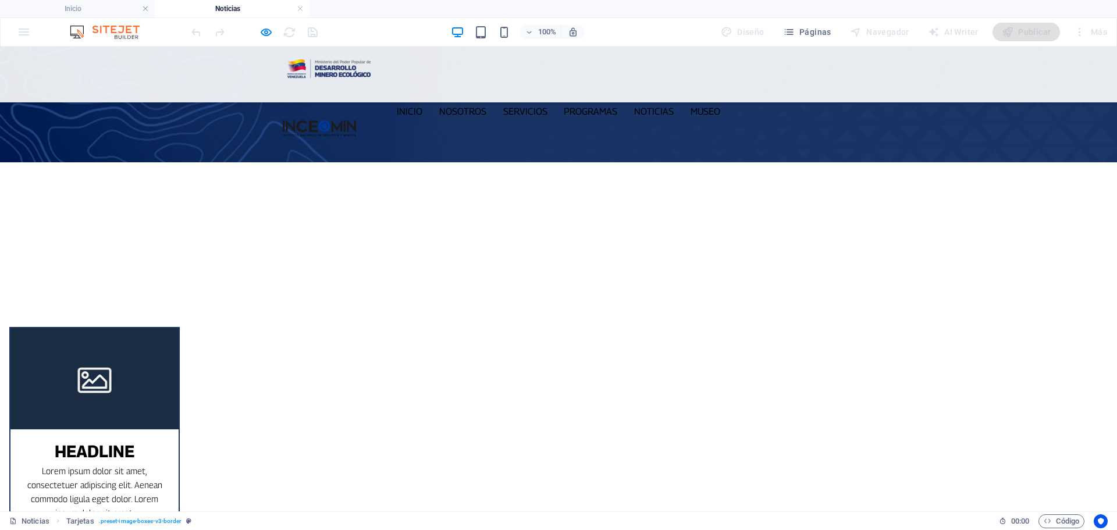
drag, startPoint x: 374, startPoint y: 405, endPoint x: 562, endPoint y: 366, distance: 191.9
click at [179, 464] on div "Lorem ipsum dolor sit amet, consectetuer adipiscing elit. Aenean commodo ligula…" at bounding box center [94, 496] width 168 height 65
select select "rem"
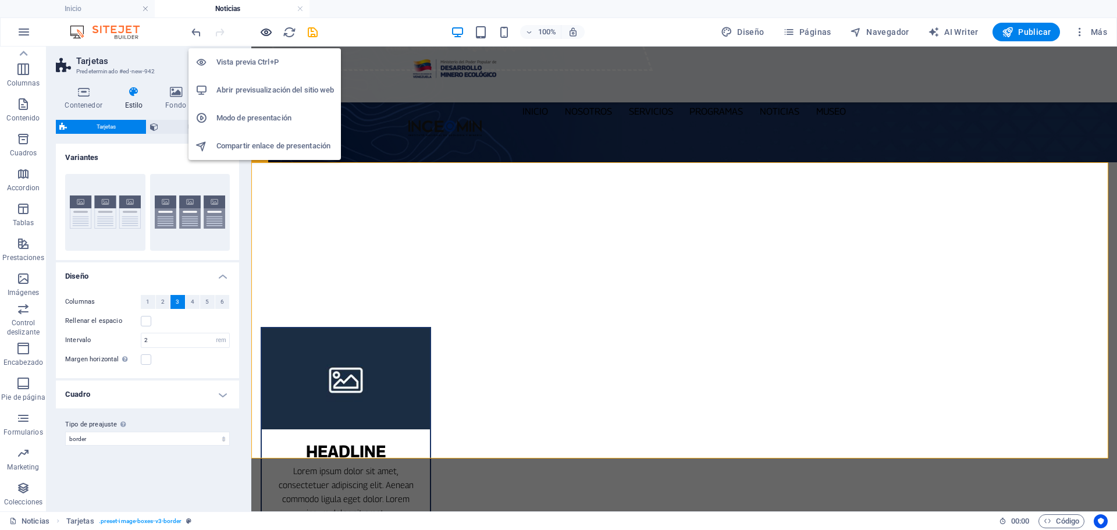
click at [265, 30] on icon "button" at bounding box center [265, 32] width 13 height 13
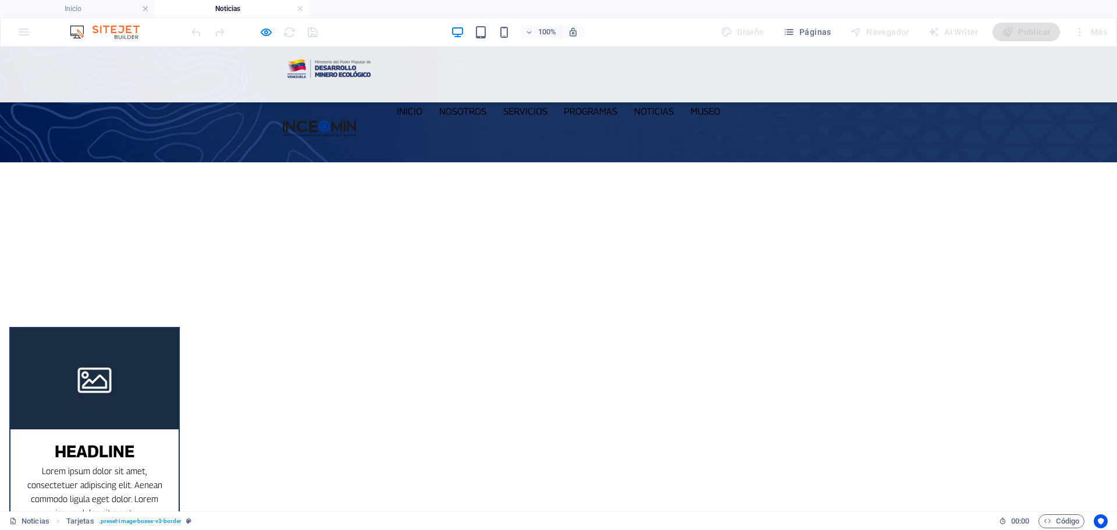
click at [179, 328] on img at bounding box center [94, 378] width 168 height 101
drag, startPoint x: 538, startPoint y: 340, endPoint x: 537, endPoint y: 365, distance: 25.0
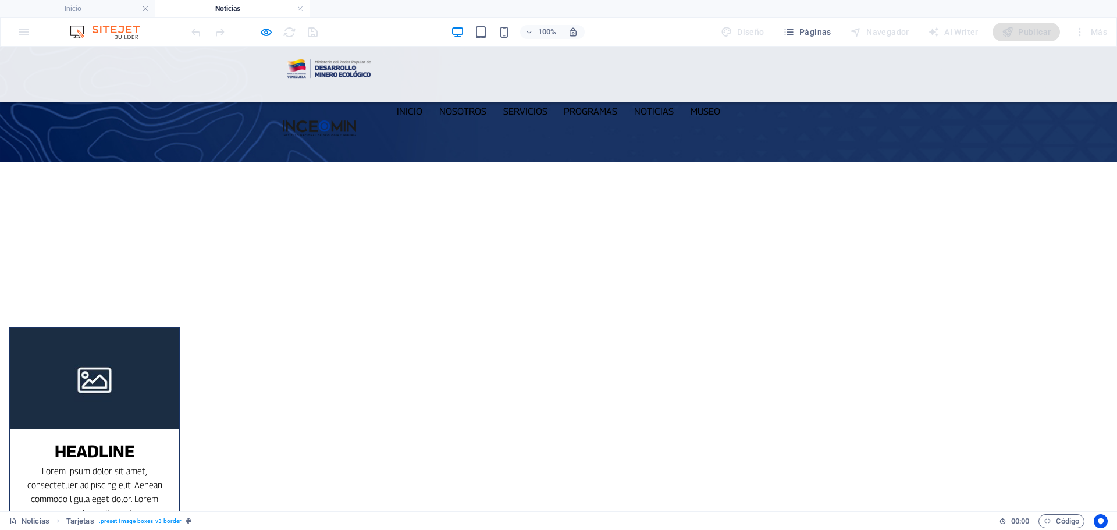
select select "rem"
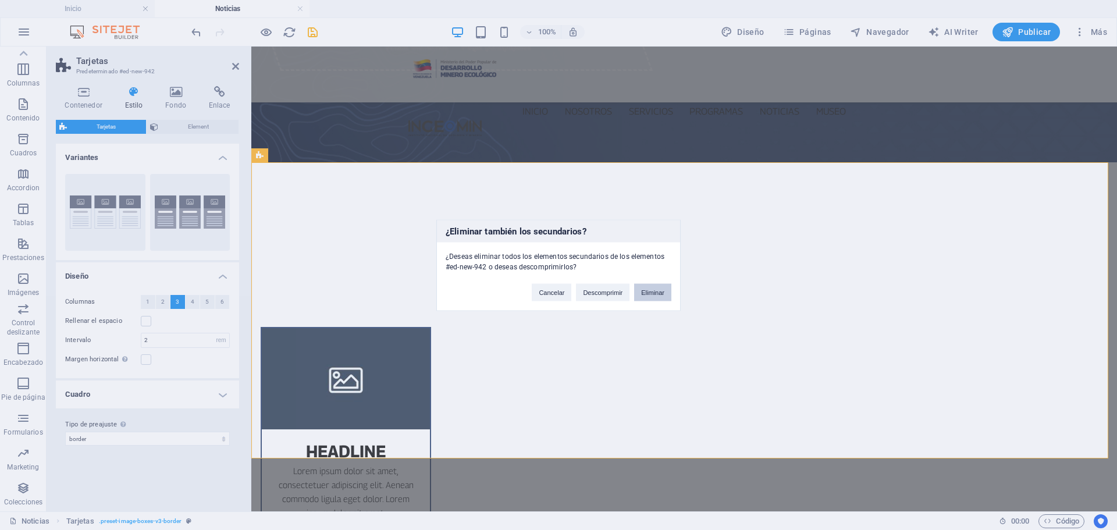
click at [654, 292] on button "Eliminar" at bounding box center [652, 291] width 37 height 17
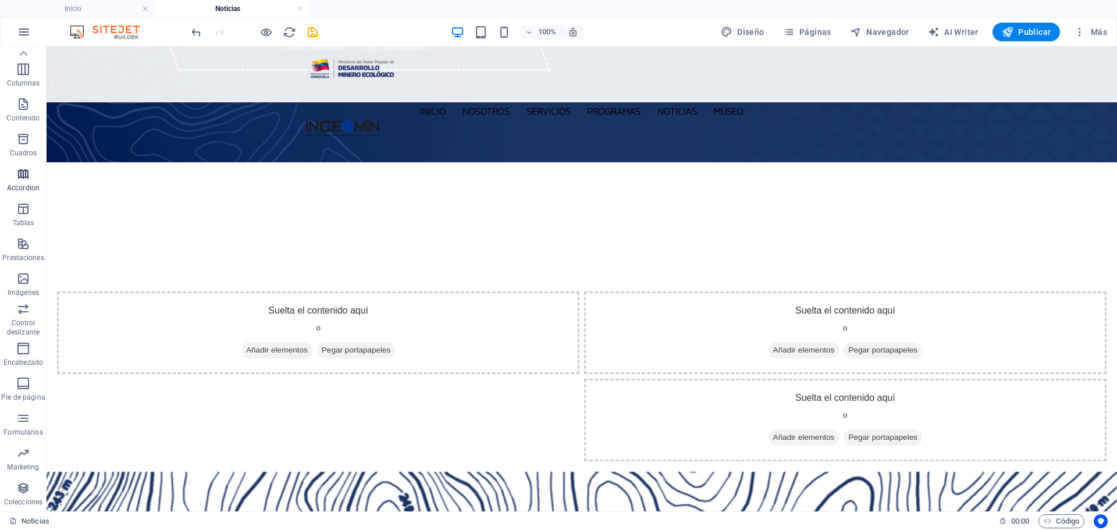
click at [24, 180] on icon "button" at bounding box center [23, 174] width 14 height 14
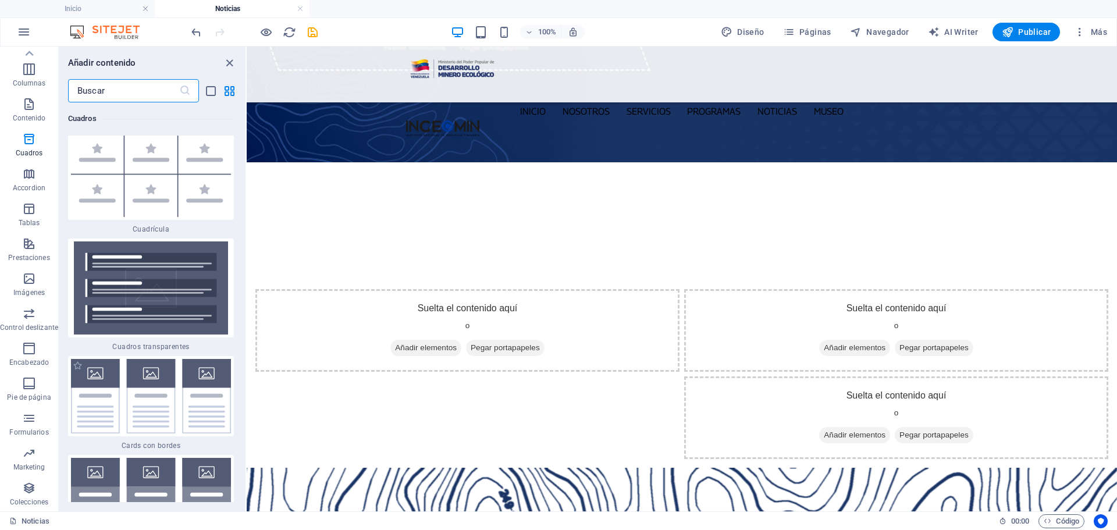
scroll to position [6819, 0]
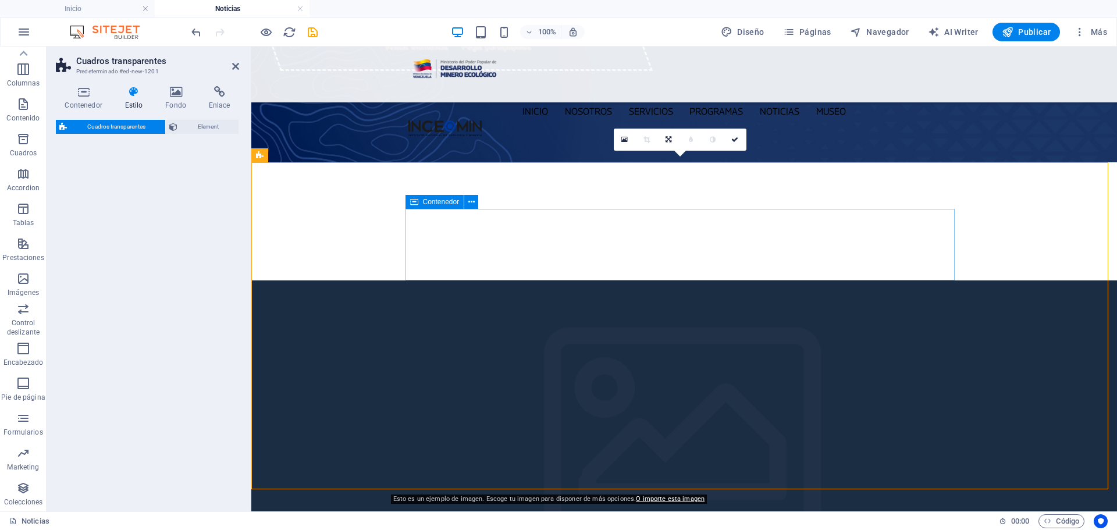
select select "rem"
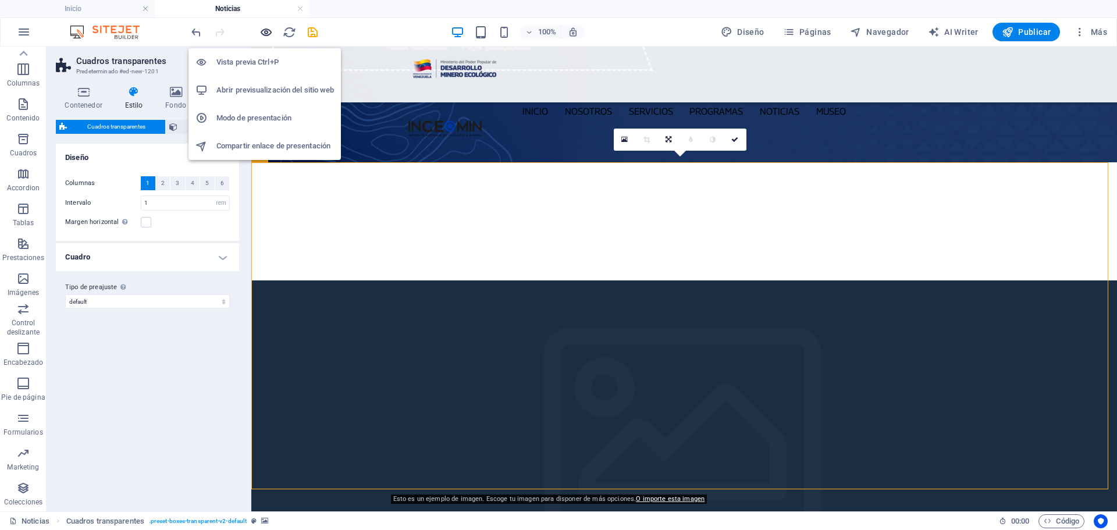
click at [266, 28] on icon "button" at bounding box center [265, 32] width 13 height 13
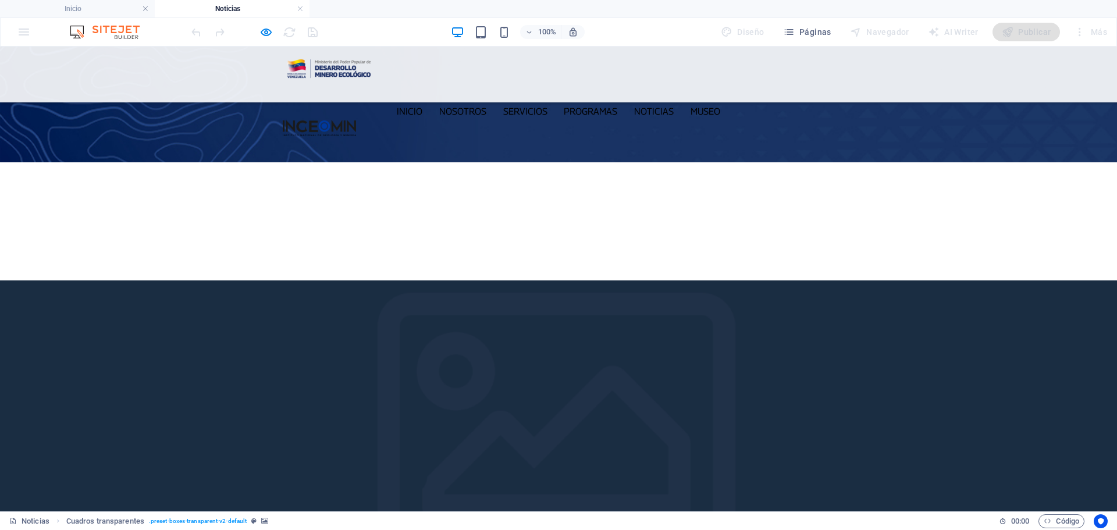
click at [167, 280] on div at bounding box center [558, 443] width 1117 height 327
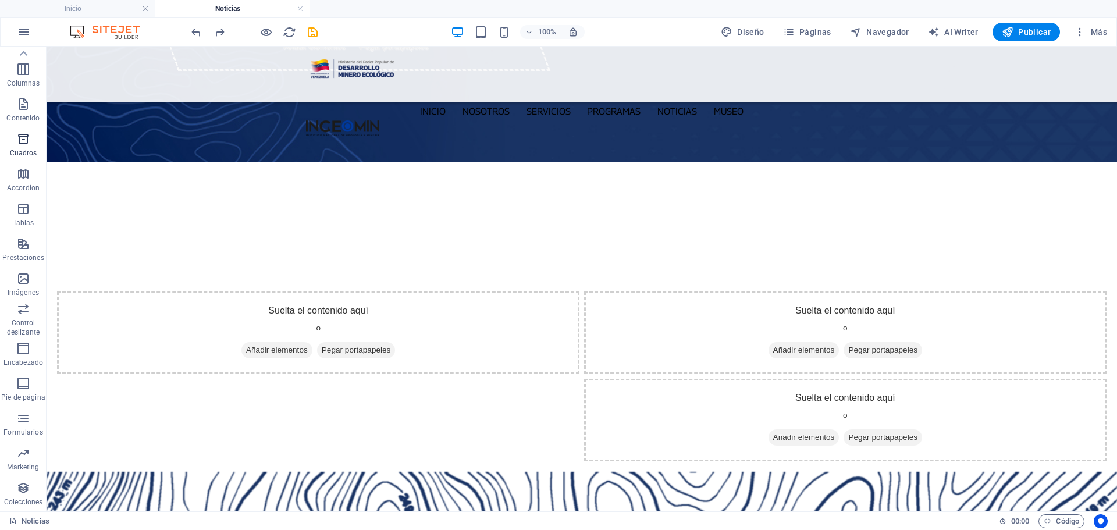
click at [26, 140] on icon "button" at bounding box center [23, 139] width 14 height 14
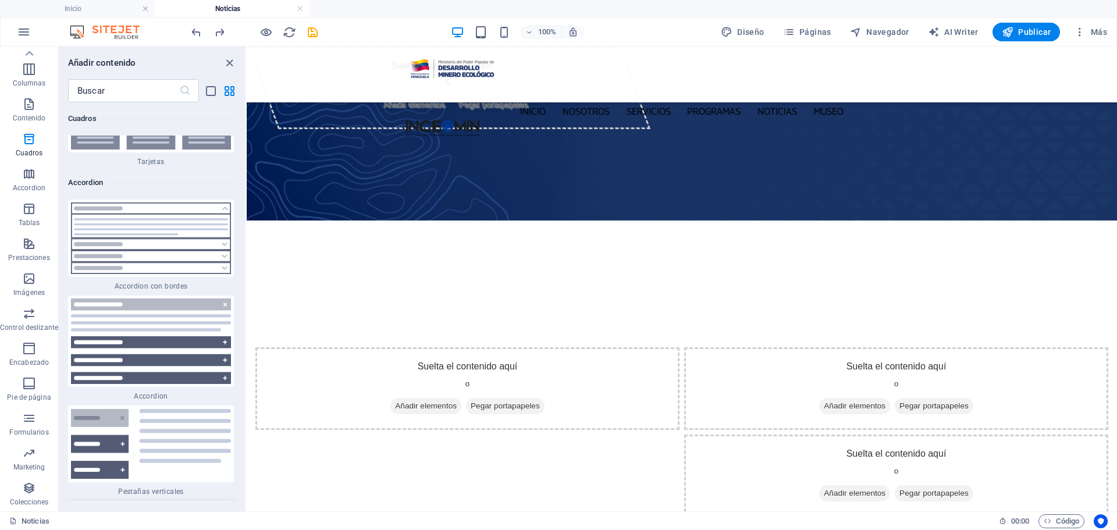
scroll to position [7164, 0]
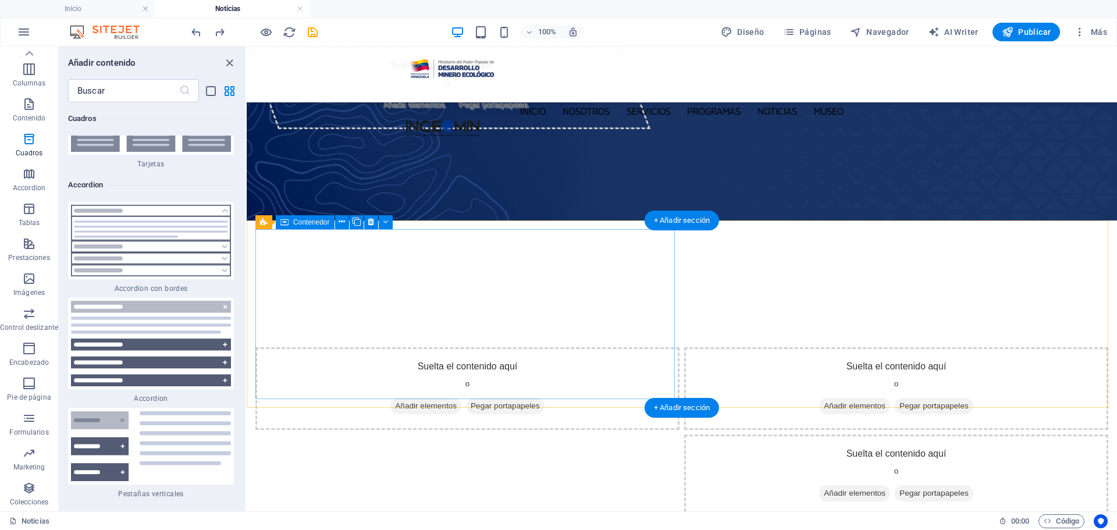
click at [432, 398] on span "Añadir elementos" at bounding box center [425, 406] width 71 height 16
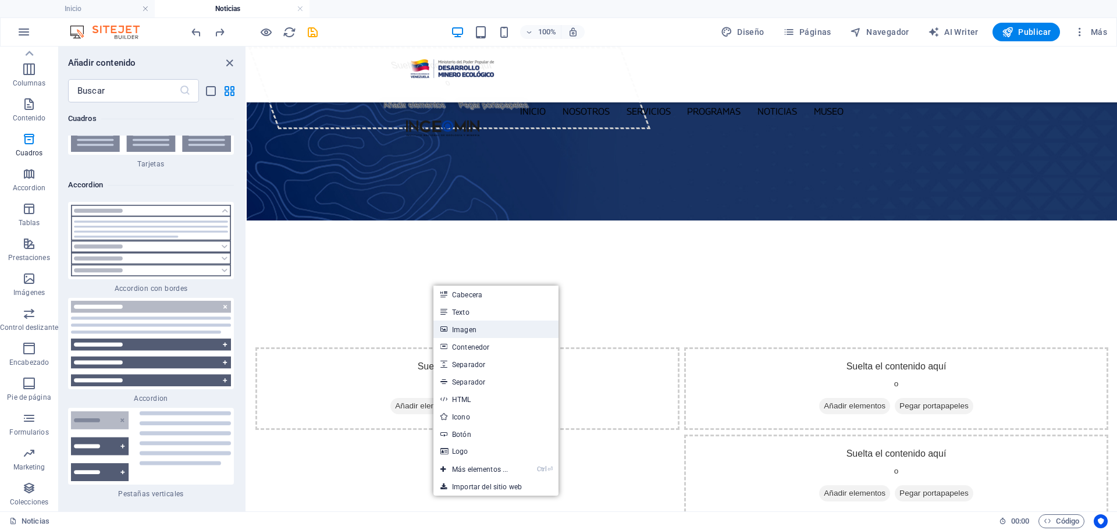
click at [483, 333] on link "Imagen" at bounding box center [495, 329] width 125 height 17
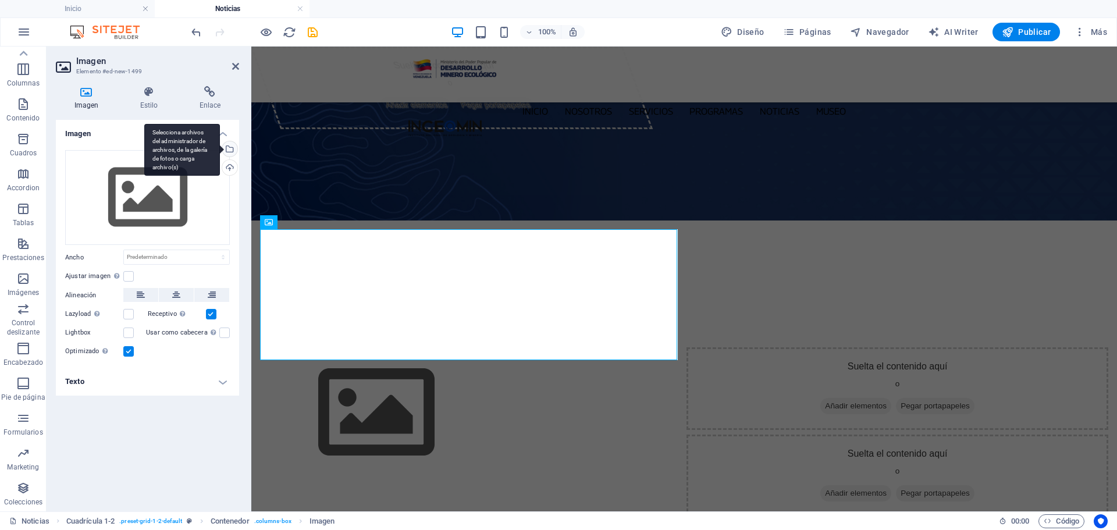
click at [229, 153] on div "Selecciona archivos del administrador de archivos, de la galería de fotos o car…" at bounding box center [228, 149] width 17 height 17
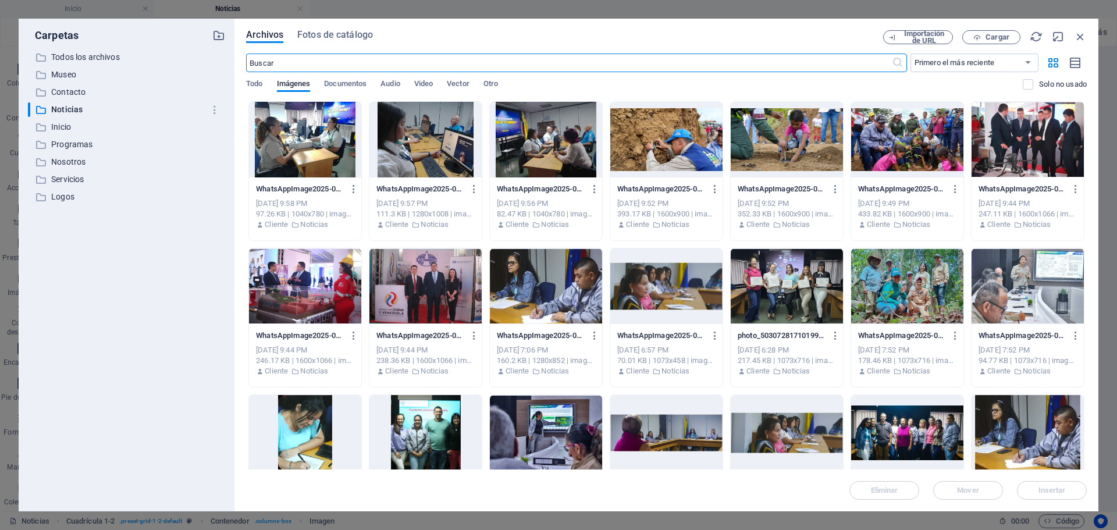
click at [435, 283] on div at bounding box center [425, 286] width 112 height 76
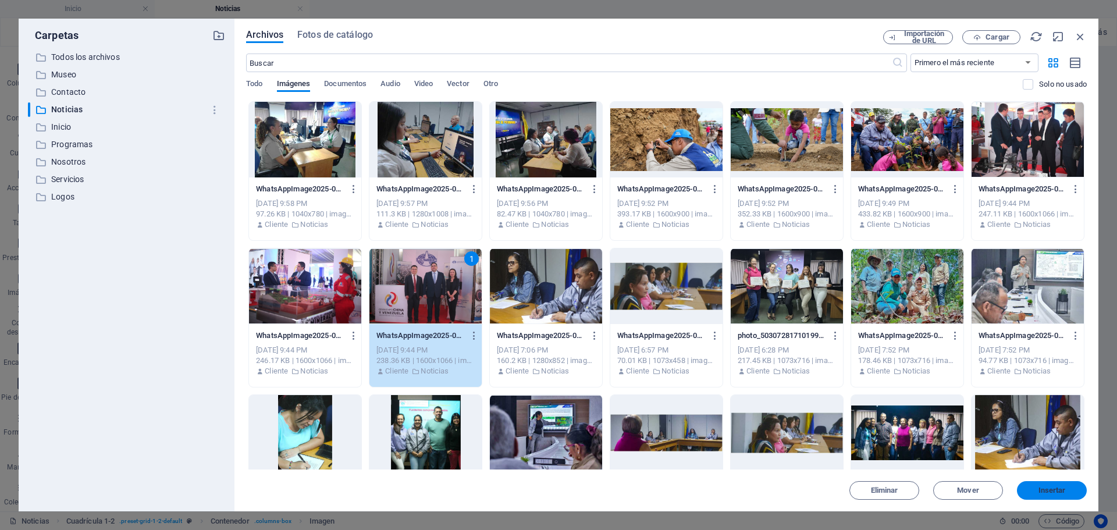
click at [1062, 491] on span "Insertar" at bounding box center [1051, 490] width 27 height 7
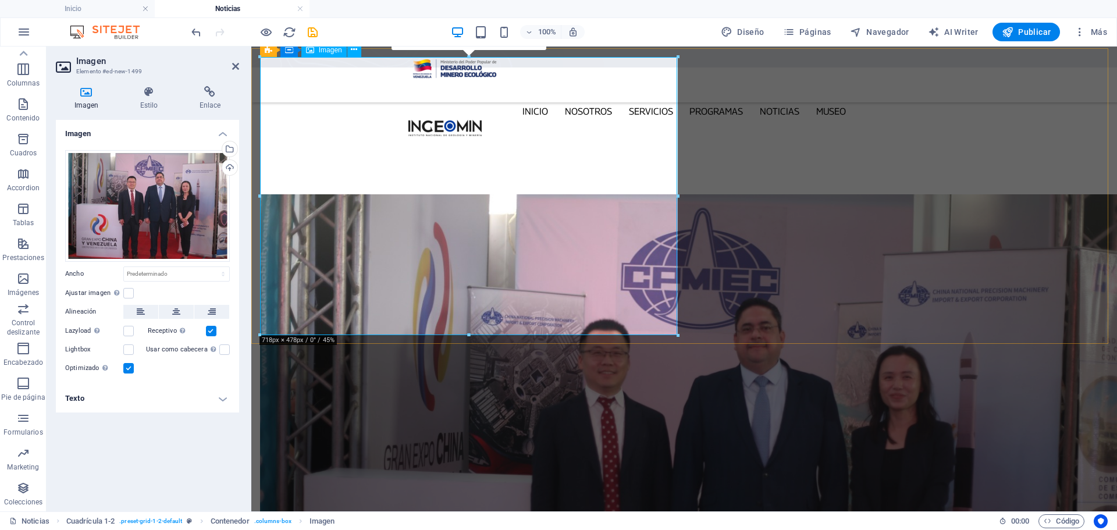
scroll to position [175, 0]
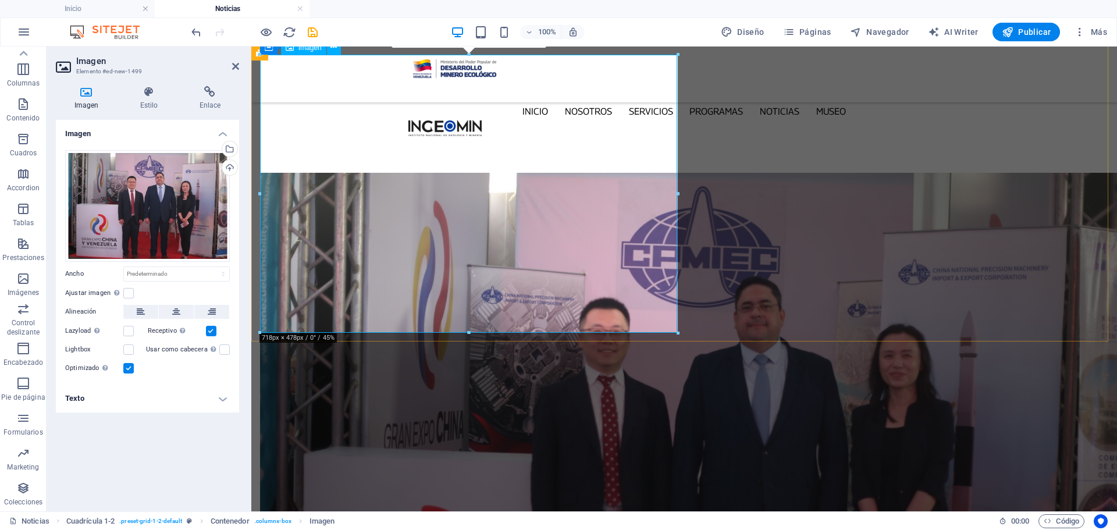
click at [499, 294] on figure at bounding box center [693, 461] width 866 height 576
click at [27, 173] on icon "button" at bounding box center [23, 174] width 14 height 14
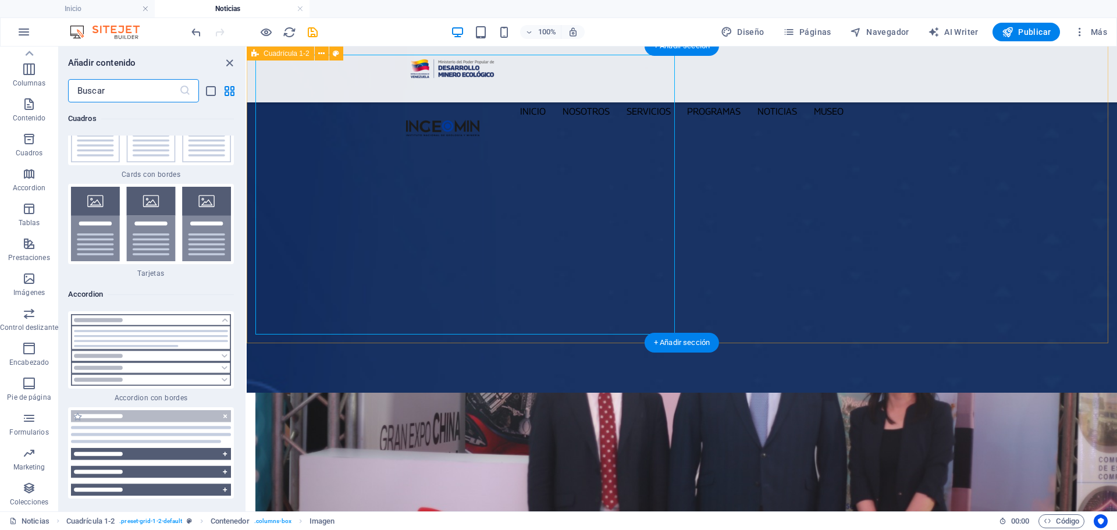
scroll to position [7227, 0]
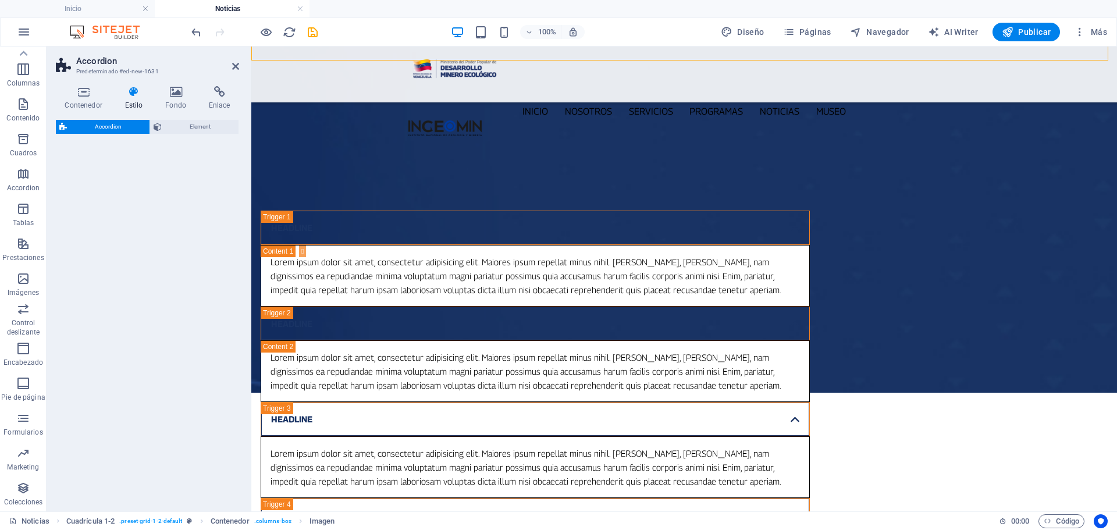
select select "rem"
select select "preset-accordion-v3-border"
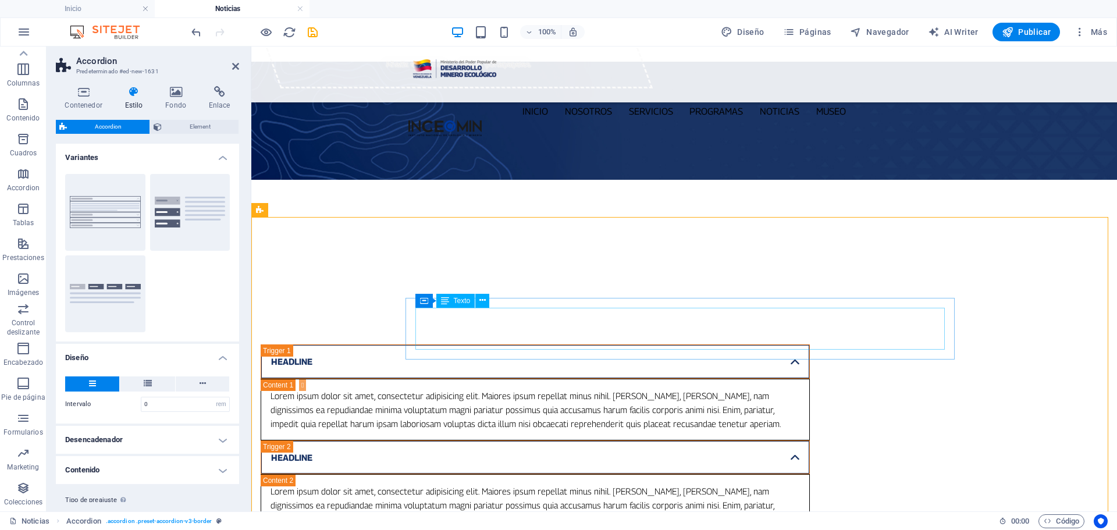
scroll to position [58, 0]
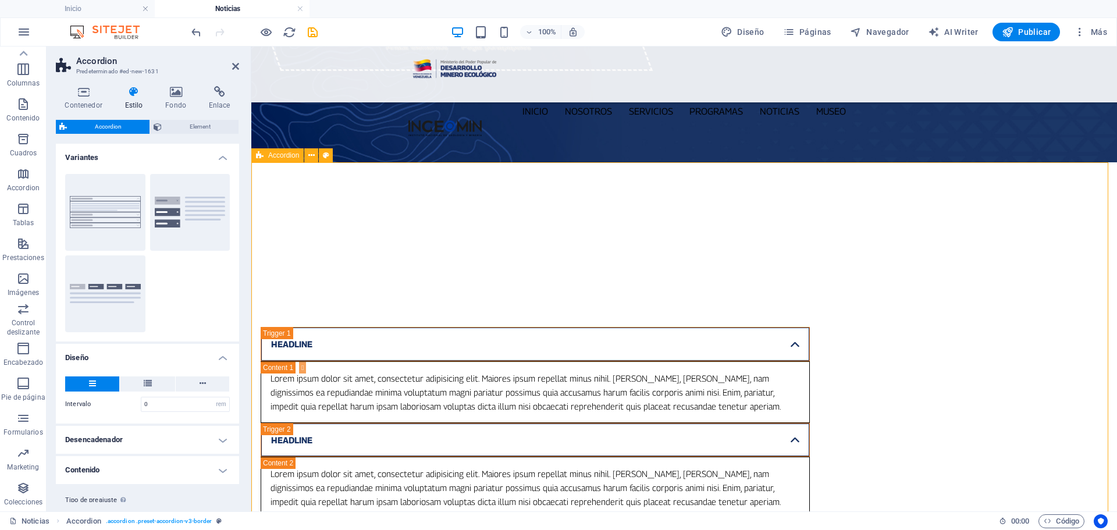
click at [279, 154] on span "Accordion" at bounding box center [283, 155] width 31 height 7
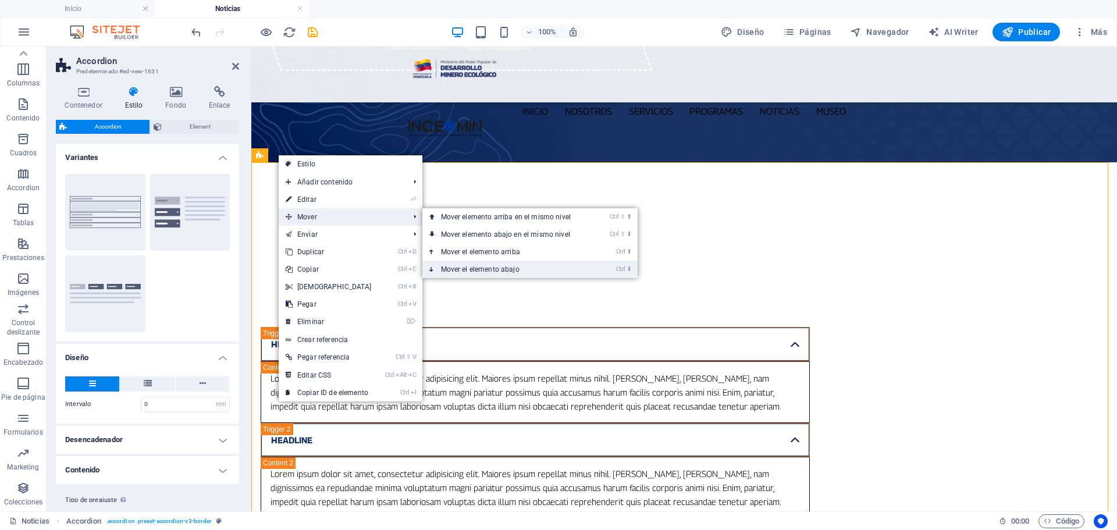
click at [550, 275] on link "Ctrl ⬇ Mover el elemento abajo" at bounding box center [508, 269] width 172 height 17
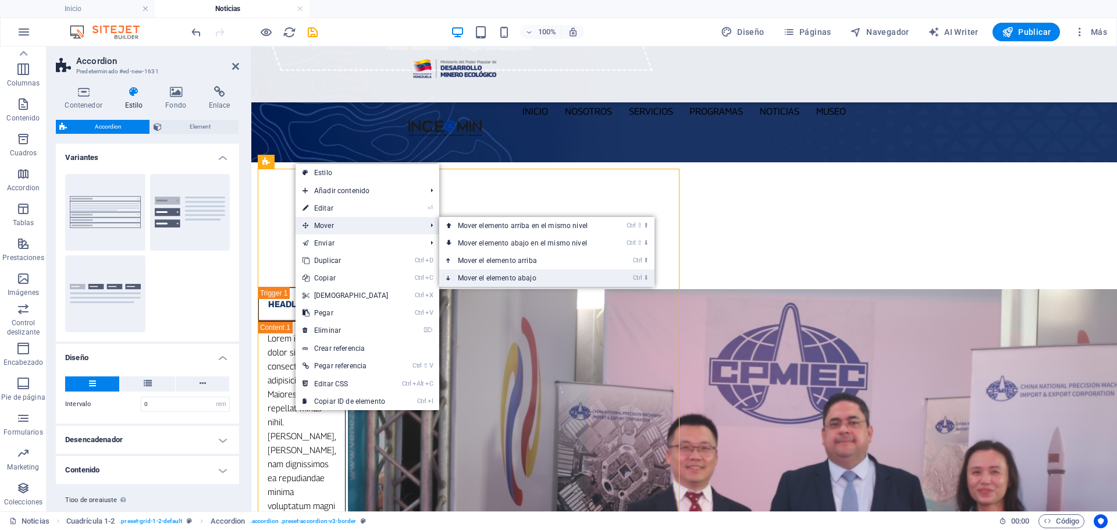
click at [556, 281] on link "Ctrl ⬇ Mover el elemento abajo" at bounding box center [525, 277] width 172 height 17
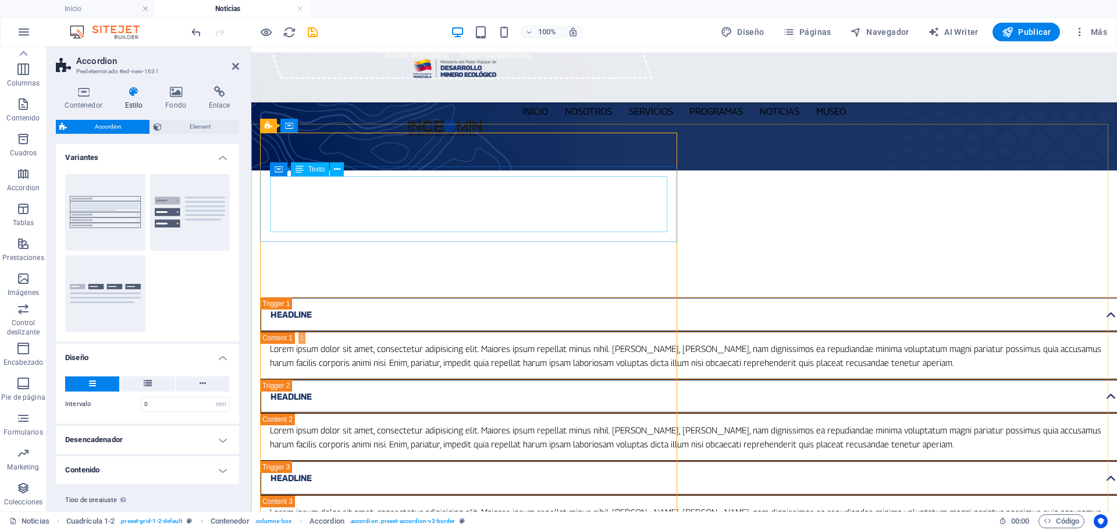
scroll to position [0, 0]
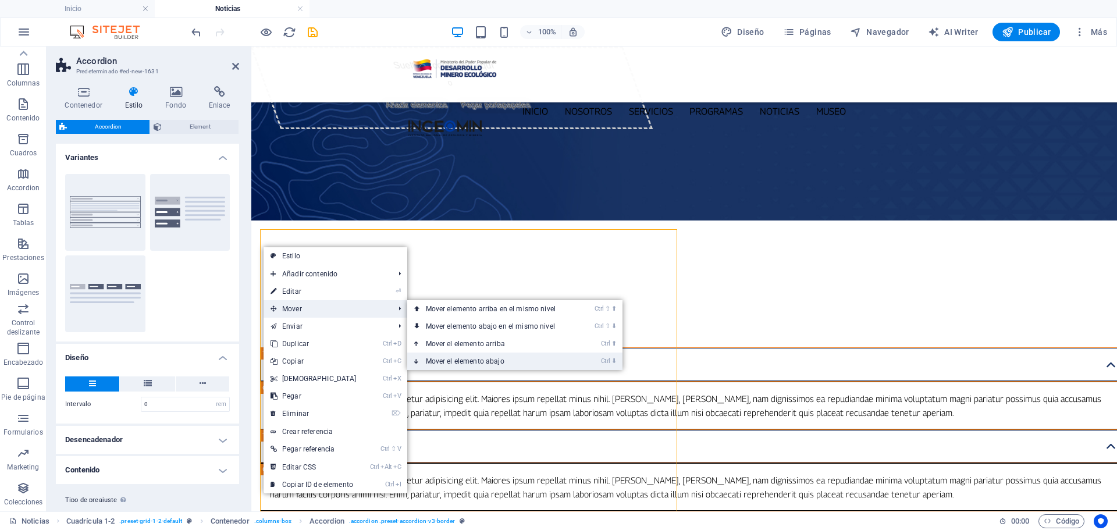
click at [500, 360] on link "Ctrl ⬇ Mover el elemento abajo" at bounding box center [493, 361] width 172 height 17
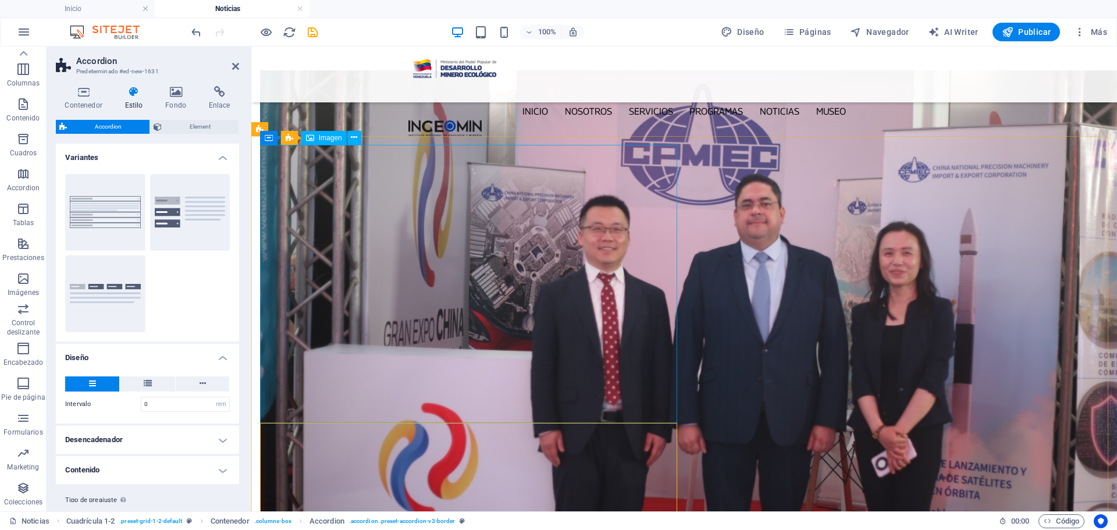
scroll to position [291, 0]
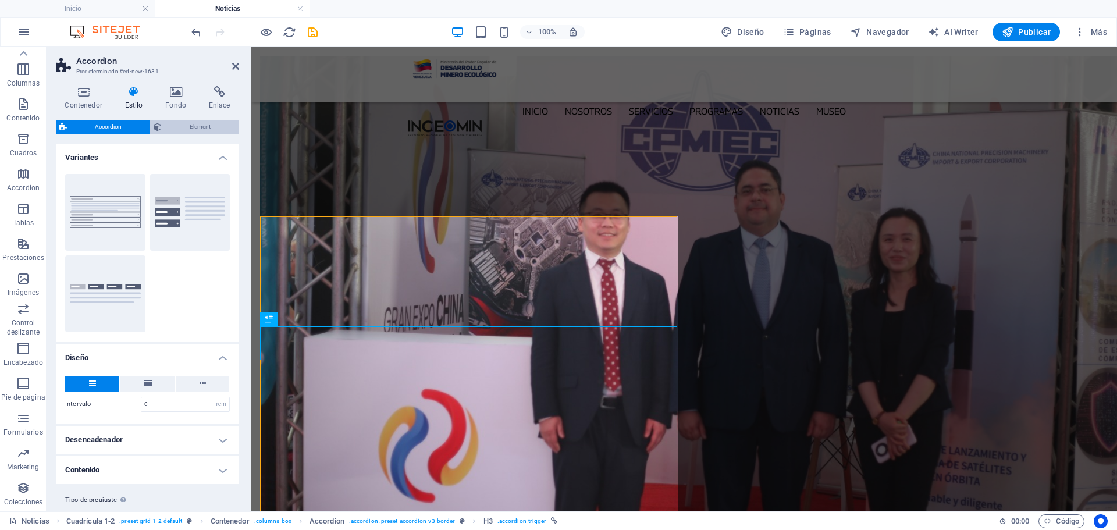
click at [184, 127] on span "Element" at bounding box center [200, 127] width 70 height 14
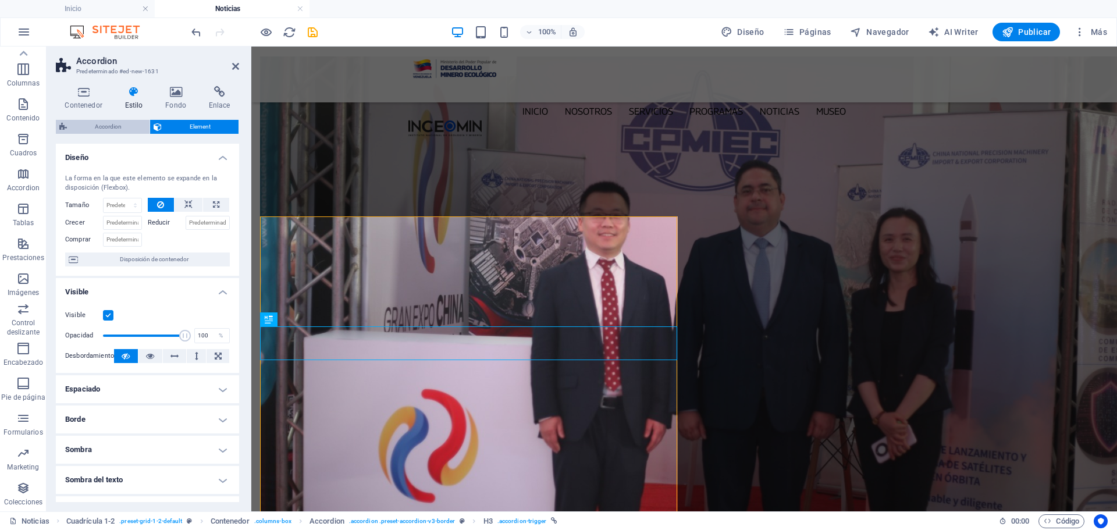
click at [119, 129] on span "Accordion" at bounding box center [108, 127] width 76 height 14
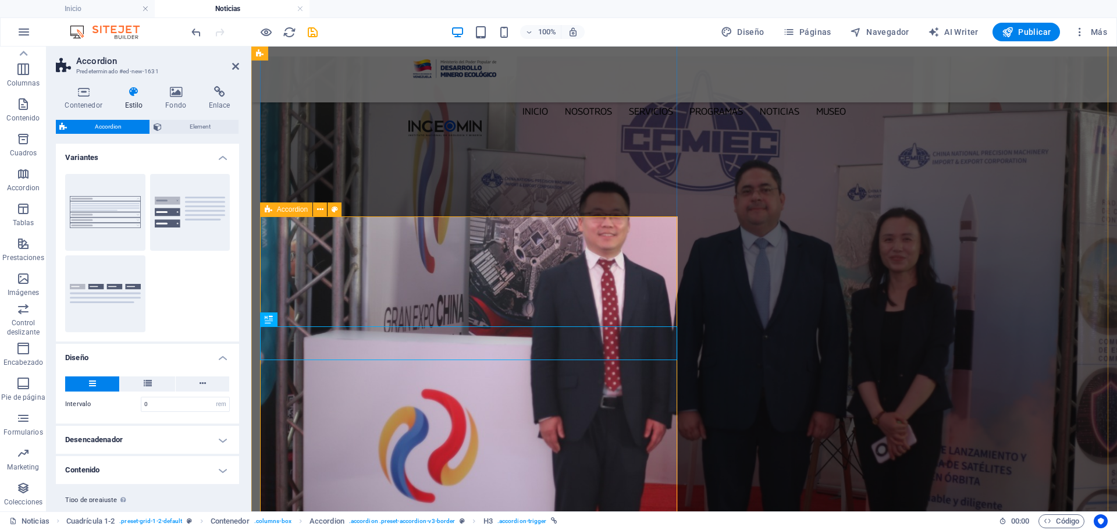
click at [268, 208] on icon at bounding box center [269, 209] width 8 height 14
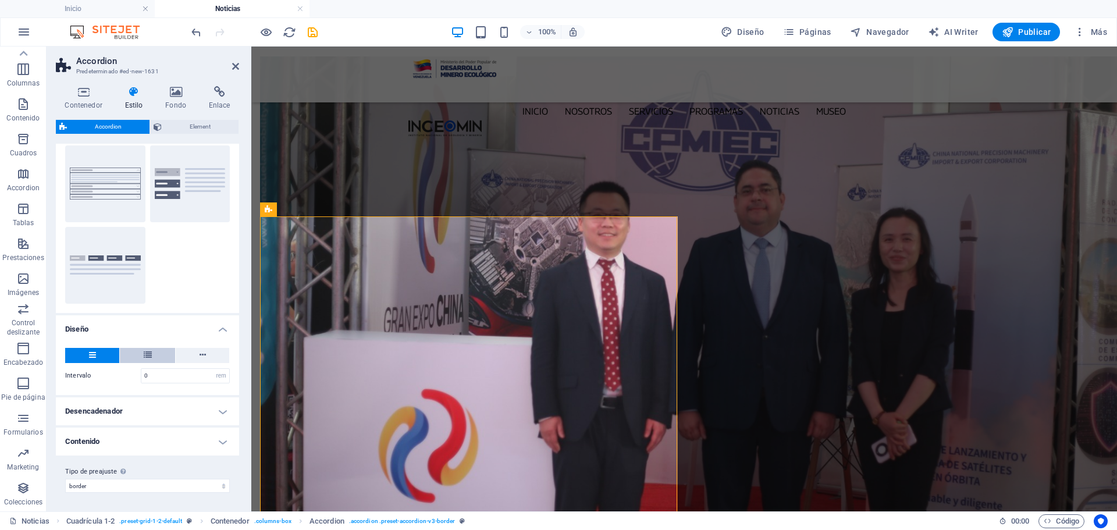
click at [155, 354] on button at bounding box center [147, 355] width 55 height 15
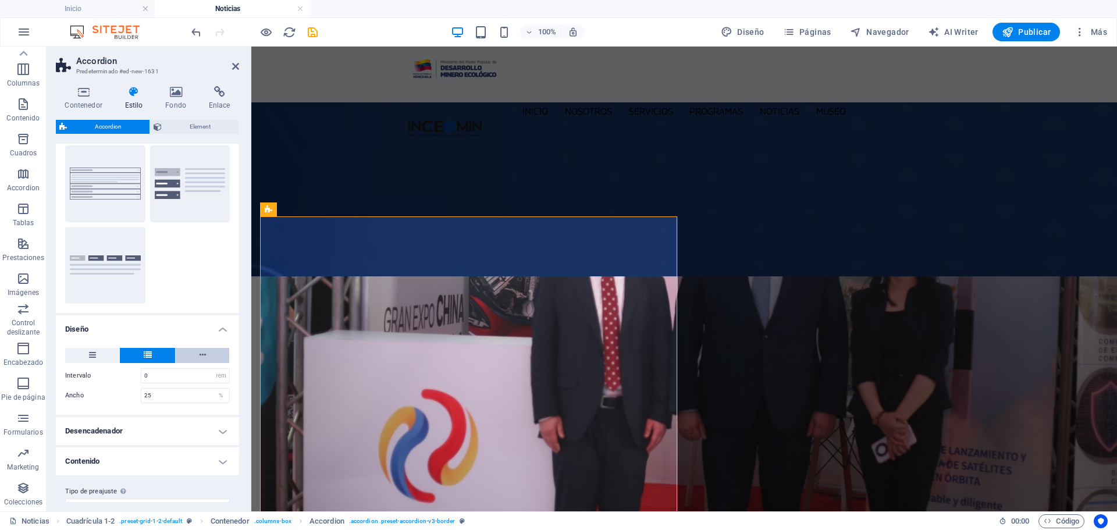
click at [208, 354] on button at bounding box center [203, 355] width 54 height 15
click at [81, 357] on button at bounding box center [92, 355] width 54 height 15
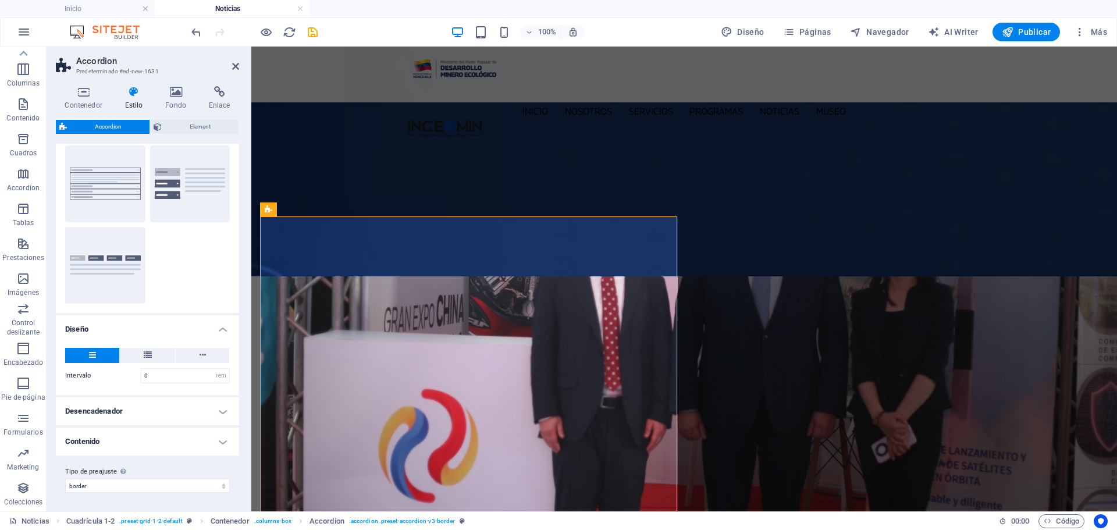
click at [226, 410] on h4 "Desencadenador" at bounding box center [147, 411] width 183 height 28
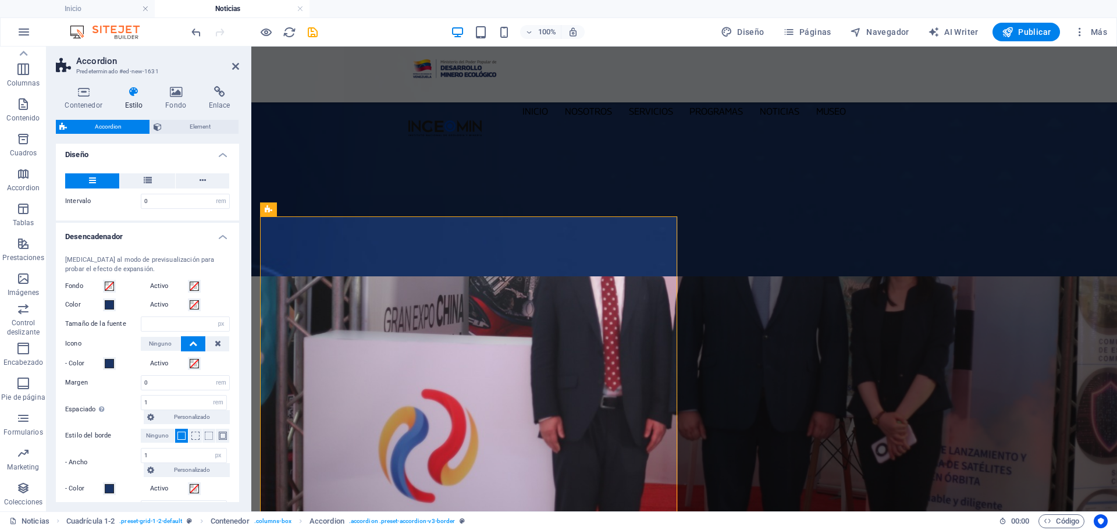
scroll to position [338, 0]
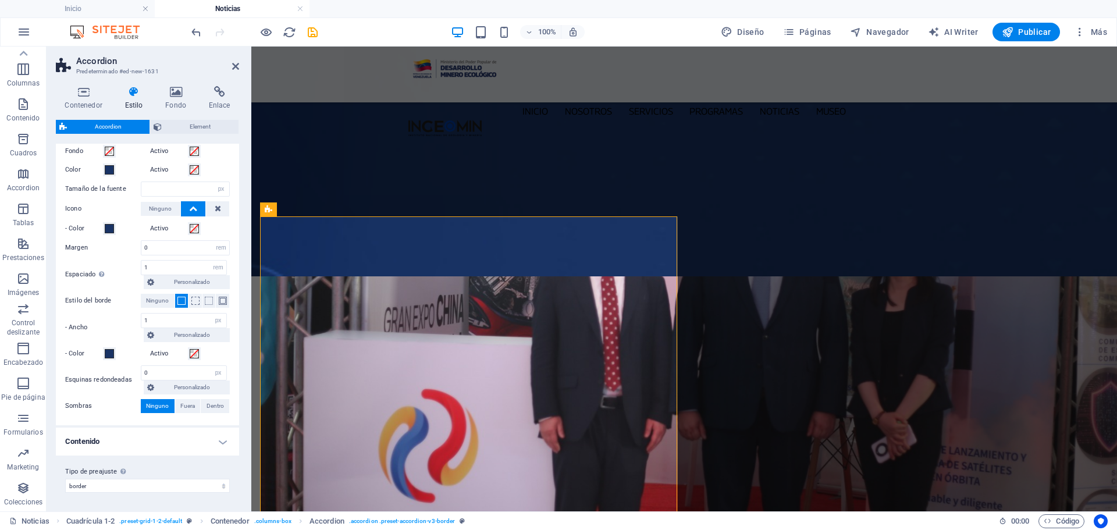
click at [217, 437] on h4 "Contenido" at bounding box center [147, 442] width 183 height 28
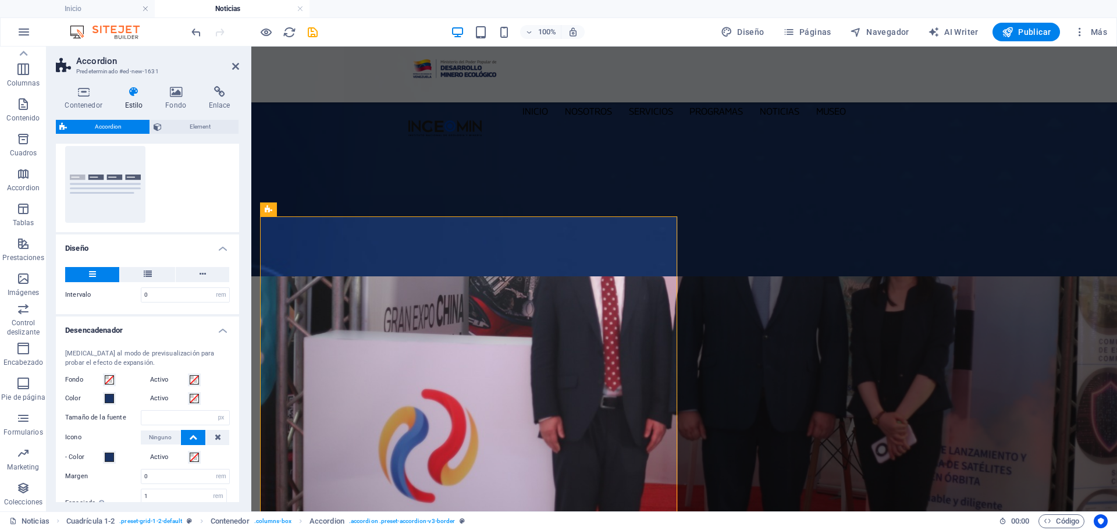
scroll to position [0, 0]
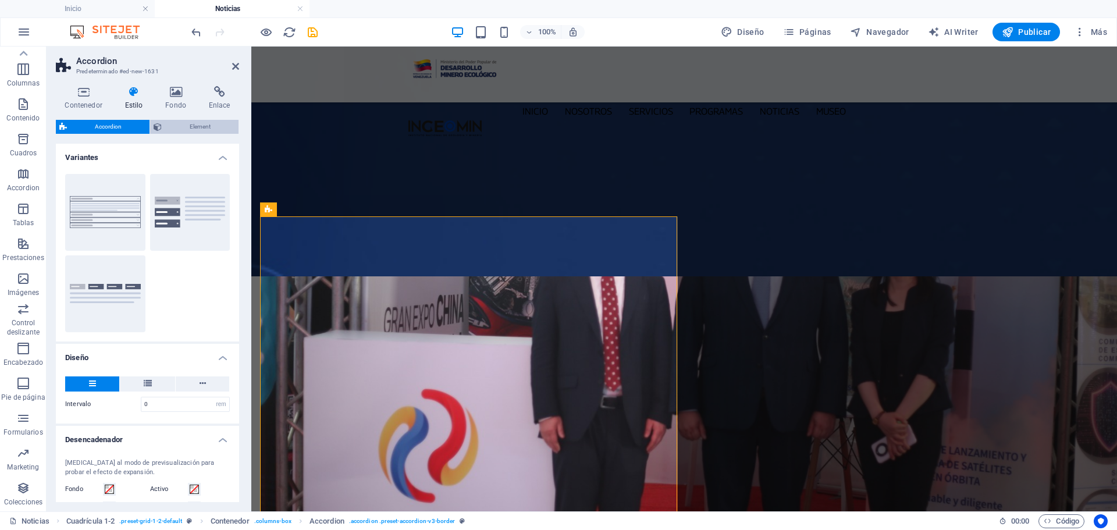
click at [187, 125] on span "Element" at bounding box center [200, 127] width 70 height 14
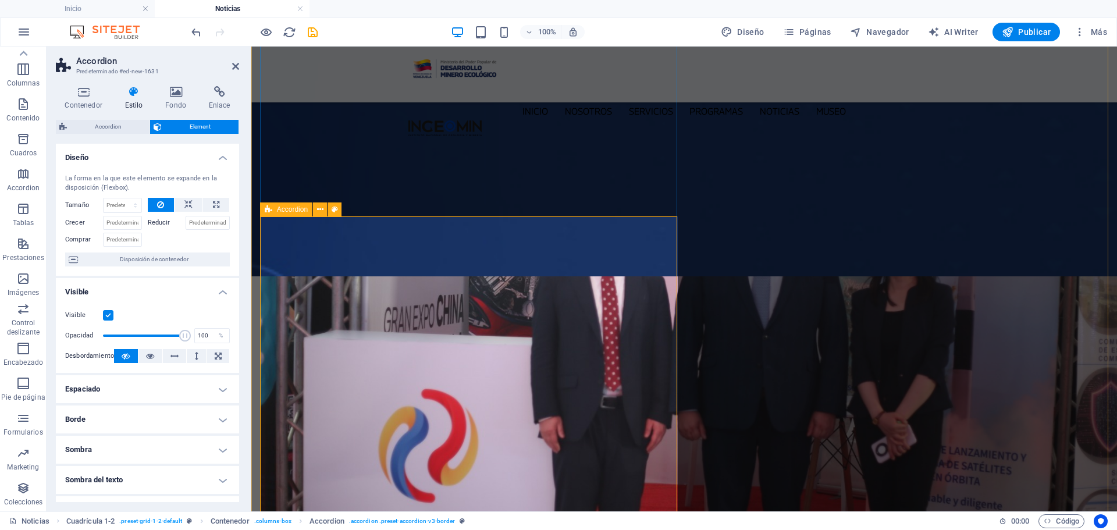
click at [265, 208] on icon at bounding box center [269, 209] width 8 height 14
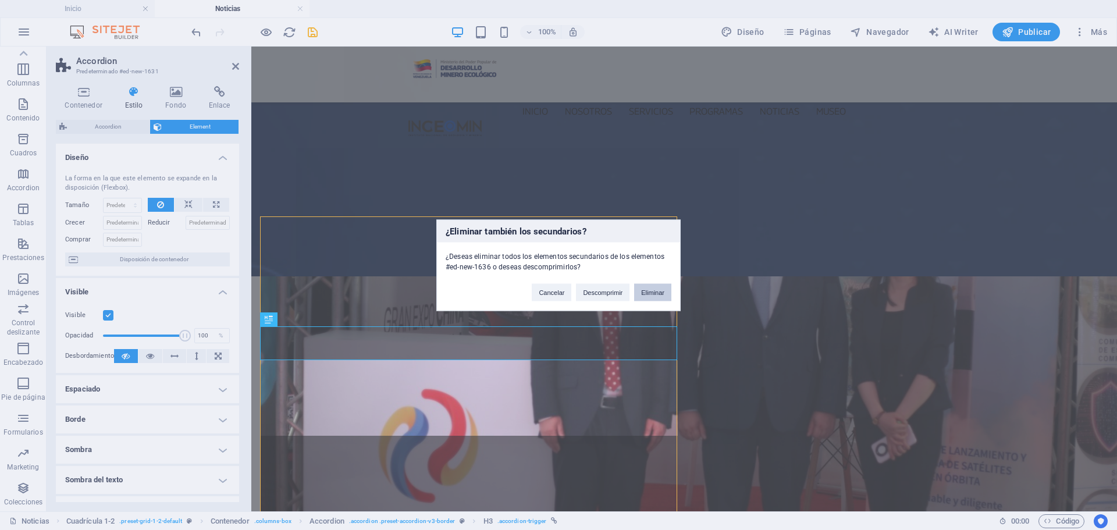
click at [653, 289] on button "Eliminar" at bounding box center [652, 291] width 37 height 17
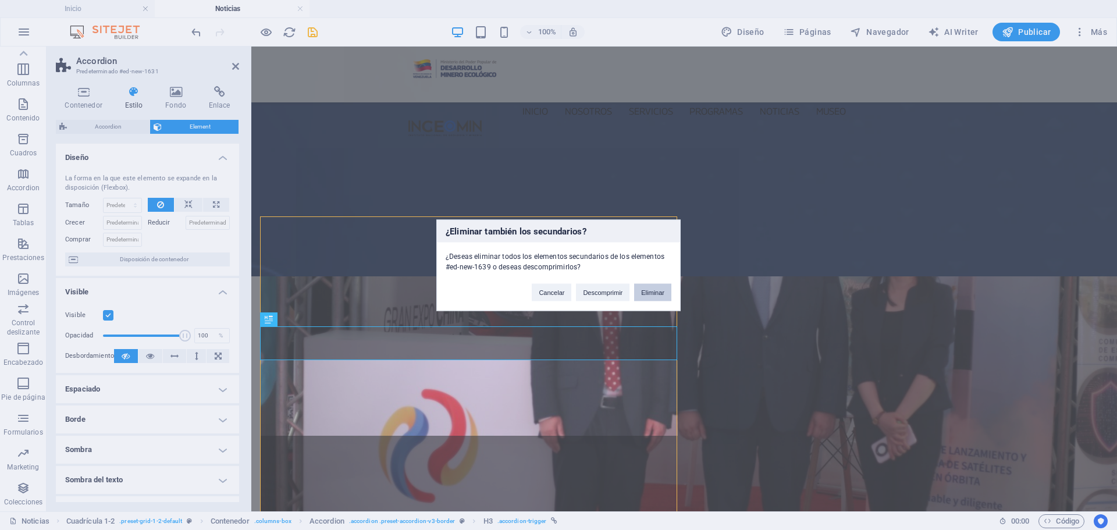
click at [658, 296] on button "Eliminar" at bounding box center [652, 291] width 37 height 17
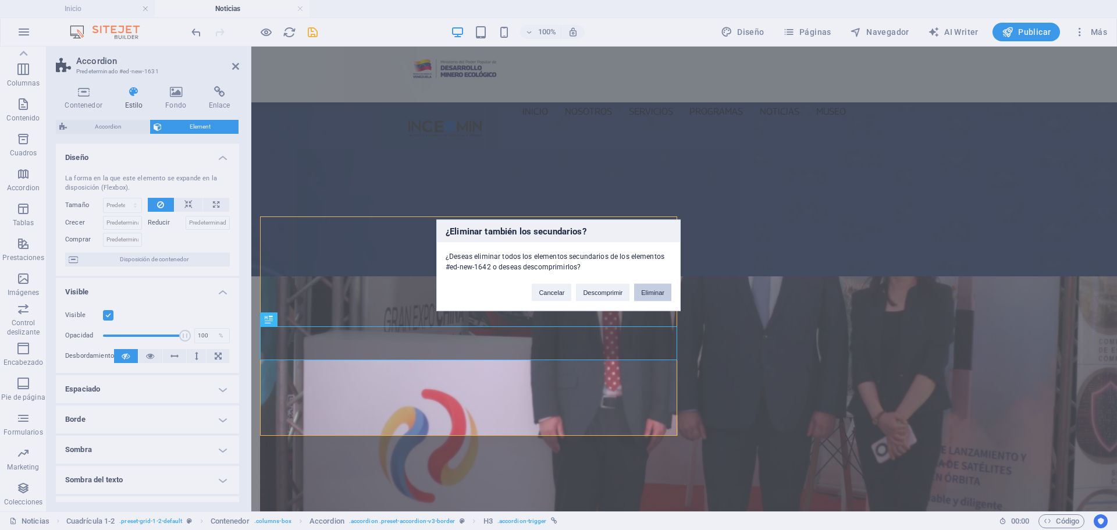
drag, startPoint x: 668, startPoint y: 292, endPoint x: 417, endPoint y: 245, distance: 256.1
click at [668, 292] on button "Eliminar" at bounding box center [652, 291] width 37 height 17
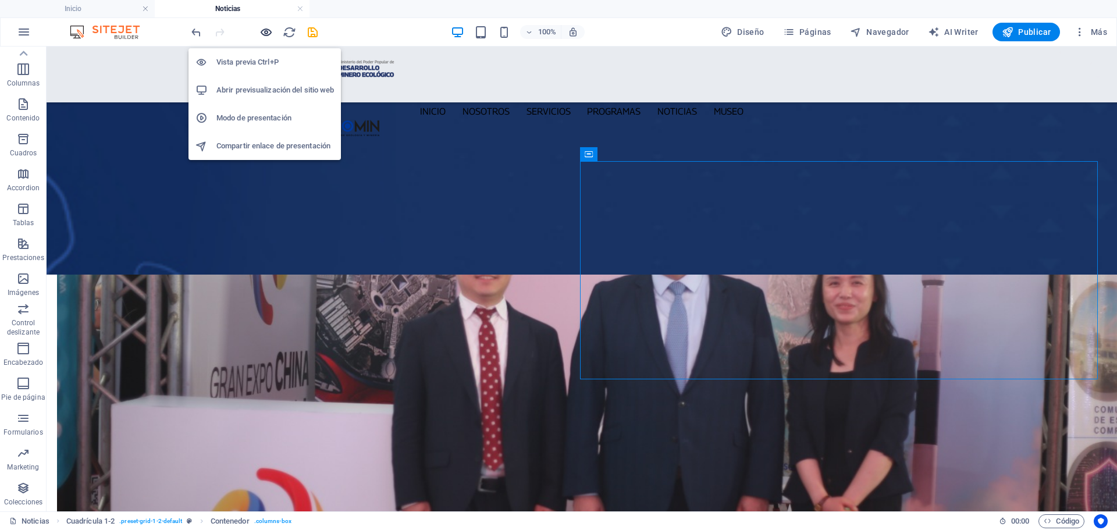
click at [261, 31] on icon "button" at bounding box center [265, 32] width 13 height 13
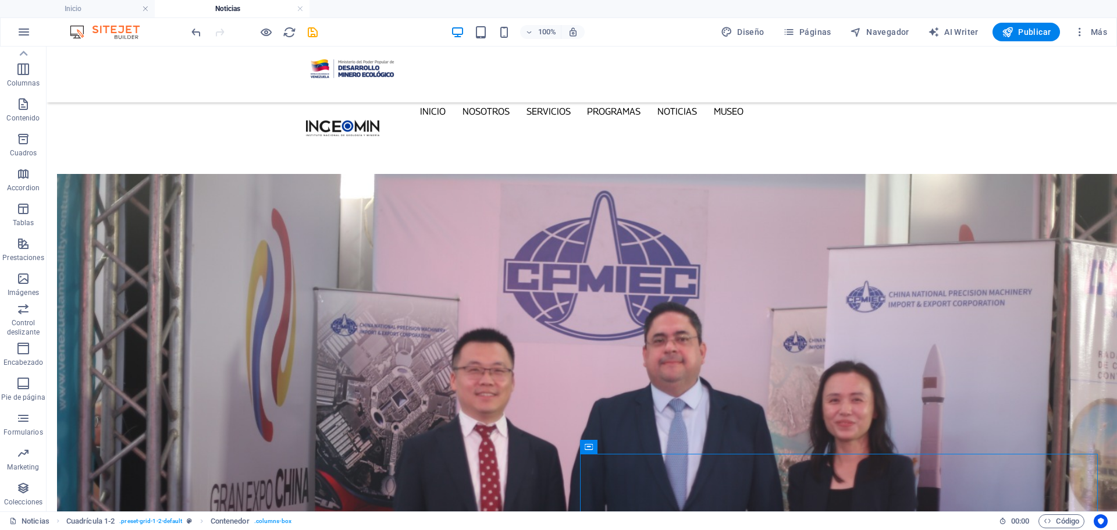
scroll to position [349, 0]
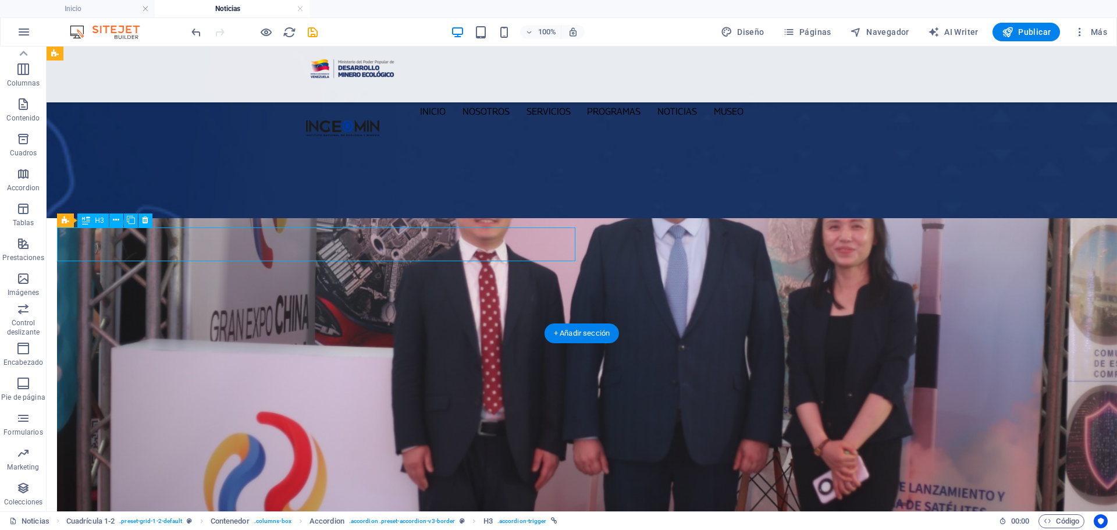
scroll to position [347, 0]
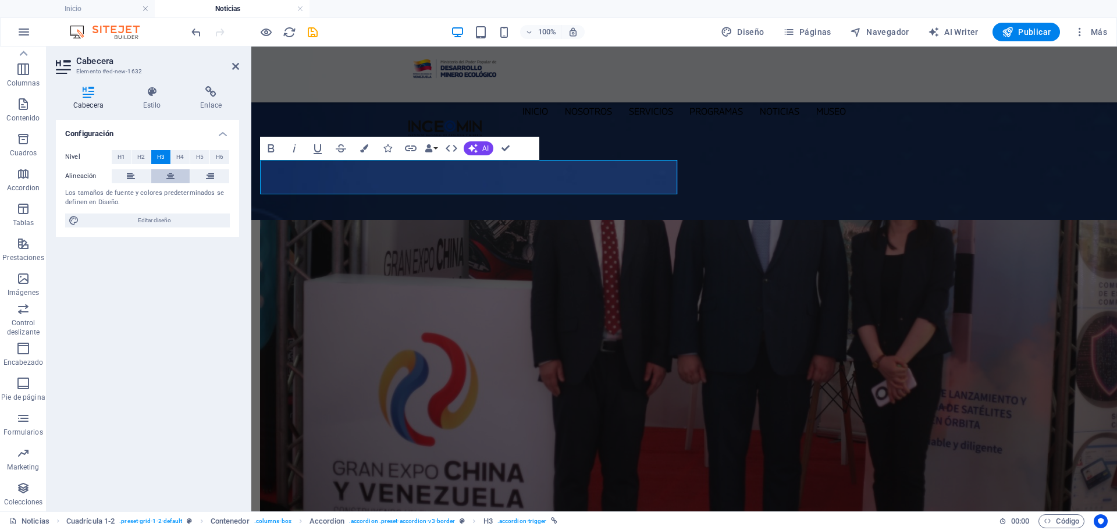
click at [170, 172] on icon at bounding box center [170, 176] width 8 height 14
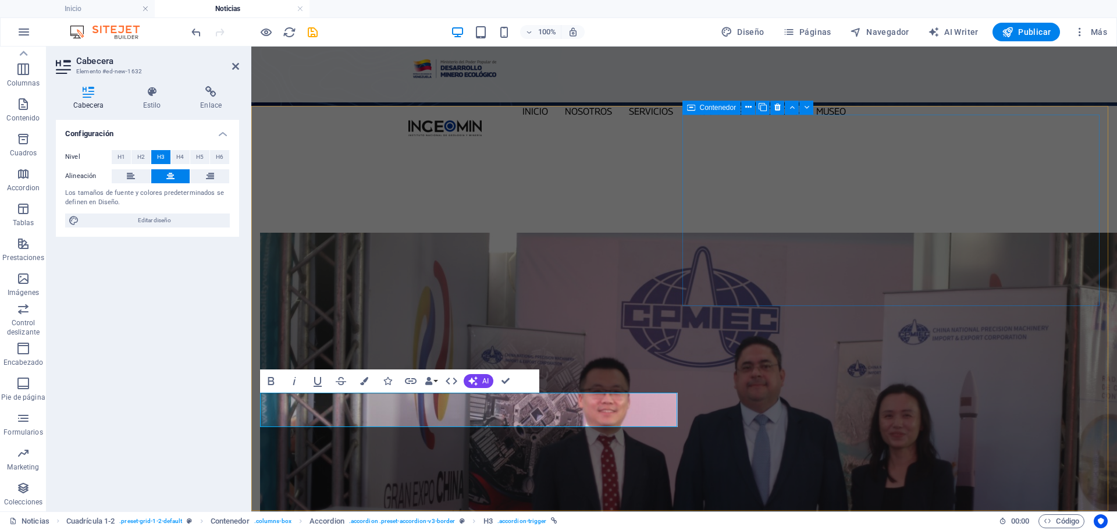
scroll to position [173, 0]
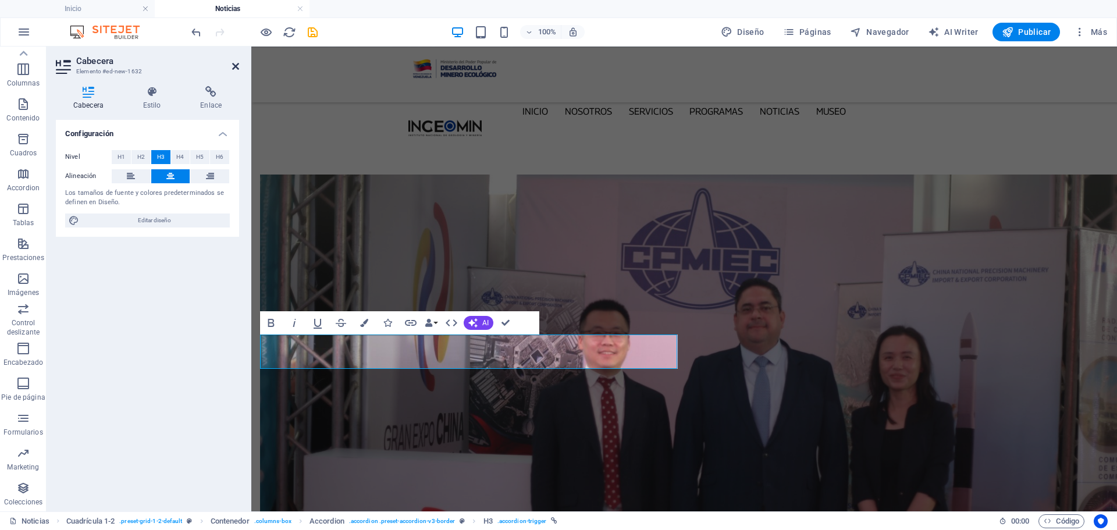
click at [235, 67] on icon at bounding box center [235, 66] width 7 height 9
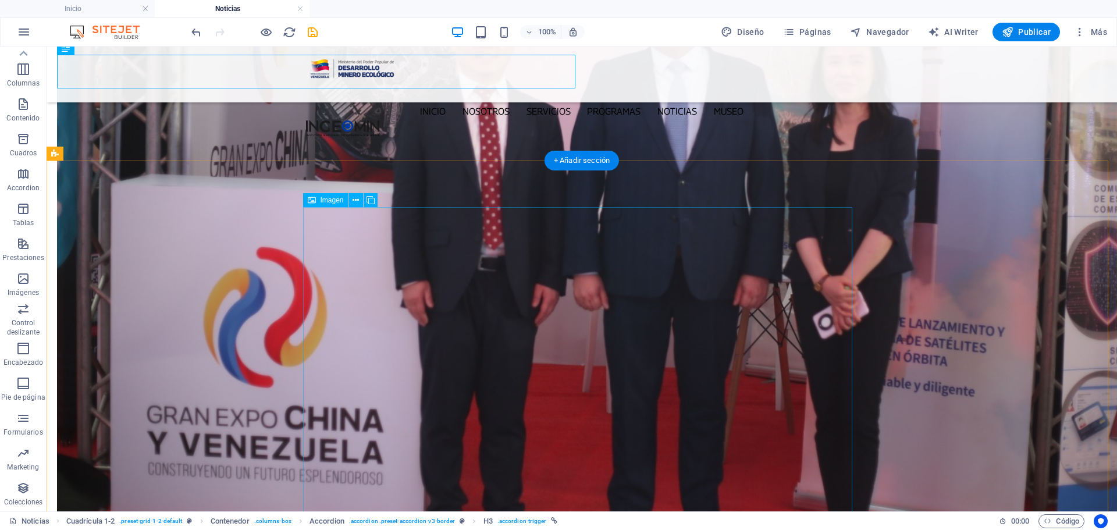
scroll to position [522, 0]
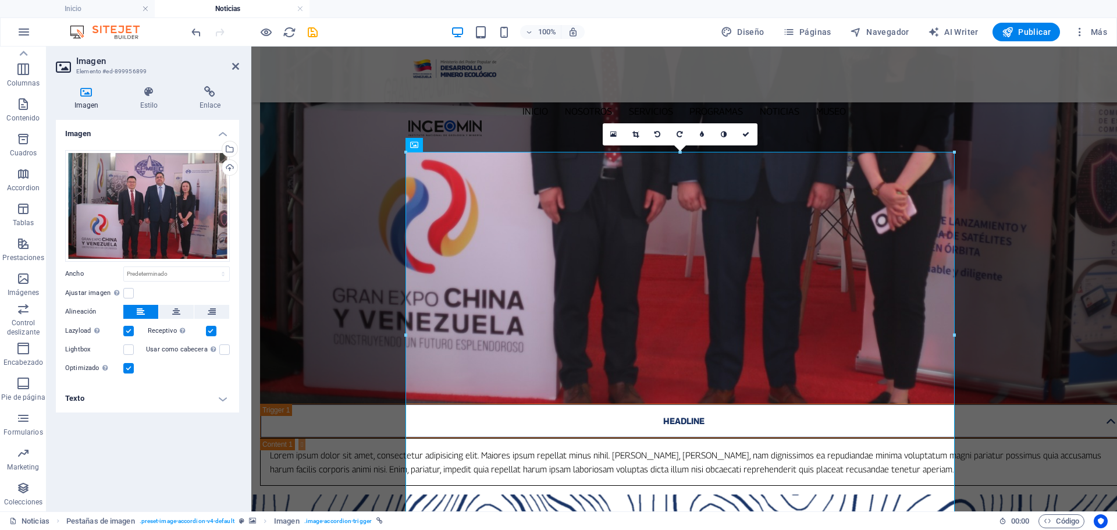
click at [219, 397] on h4 "Texto" at bounding box center [147, 399] width 183 height 28
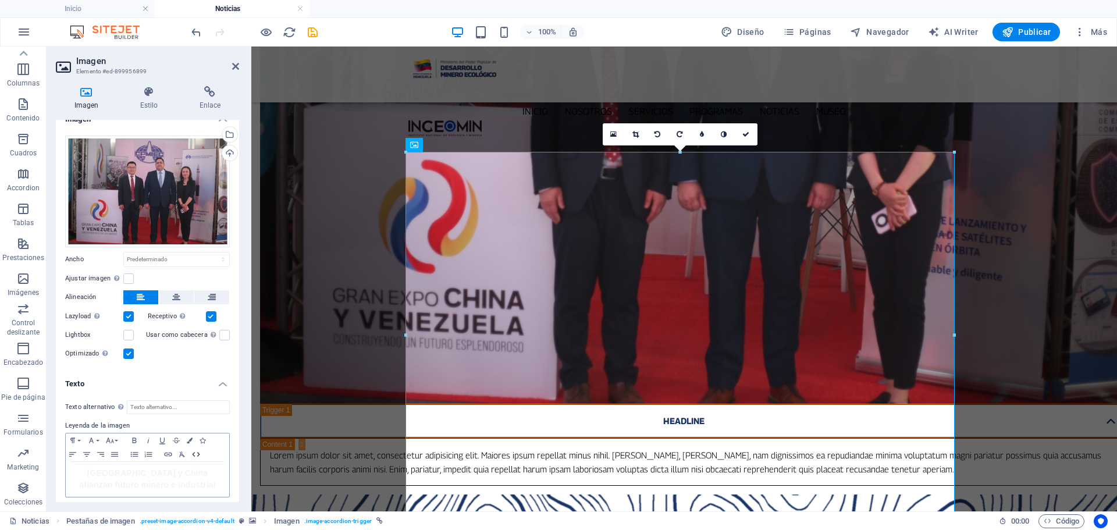
scroll to position [18, 0]
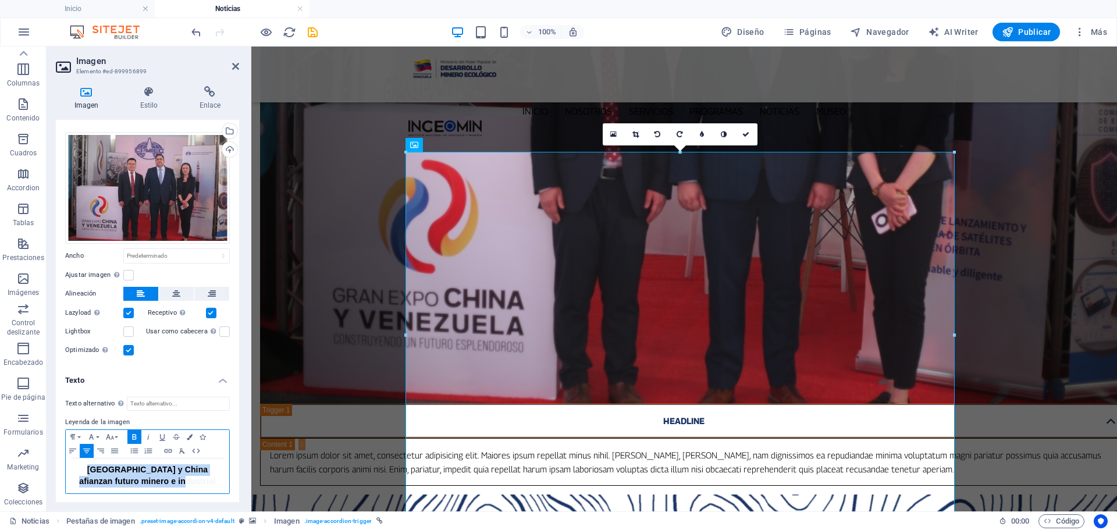
drag, startPoint x: 216, startPoint y: 476, endPoint x: 51, endPoint y: 447, distance: 167.6
click at [51, 447] on div "Imagen Estilo Enlace Imagen Arrastra archivos aquí, haz clic para escoger archi…" at bounding box center [148, 294] width 202 height 435
copy span "[GEOGRAPHIC_DATA] y China afianzan futuro minero e industrial"
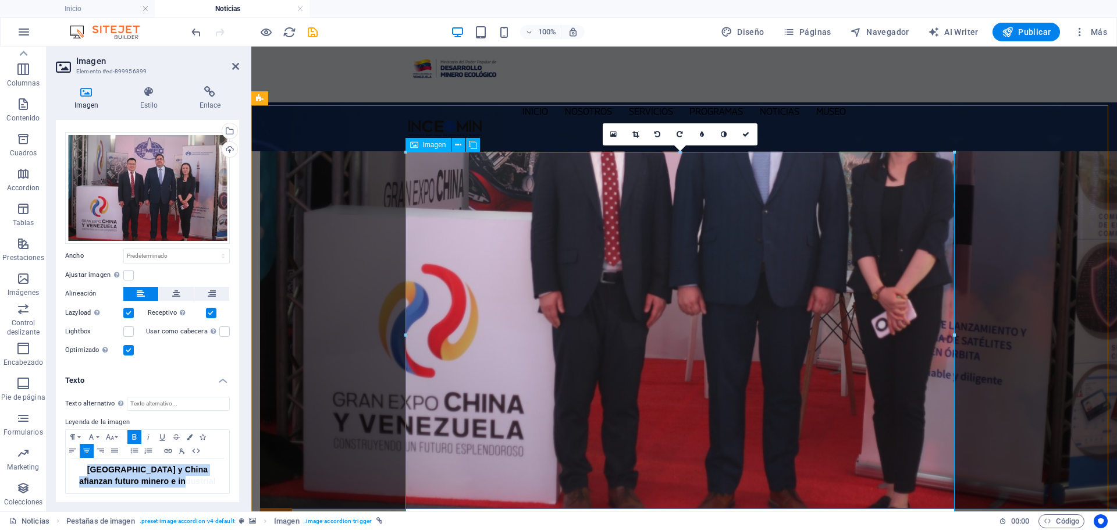
scroll to position [171, 0]
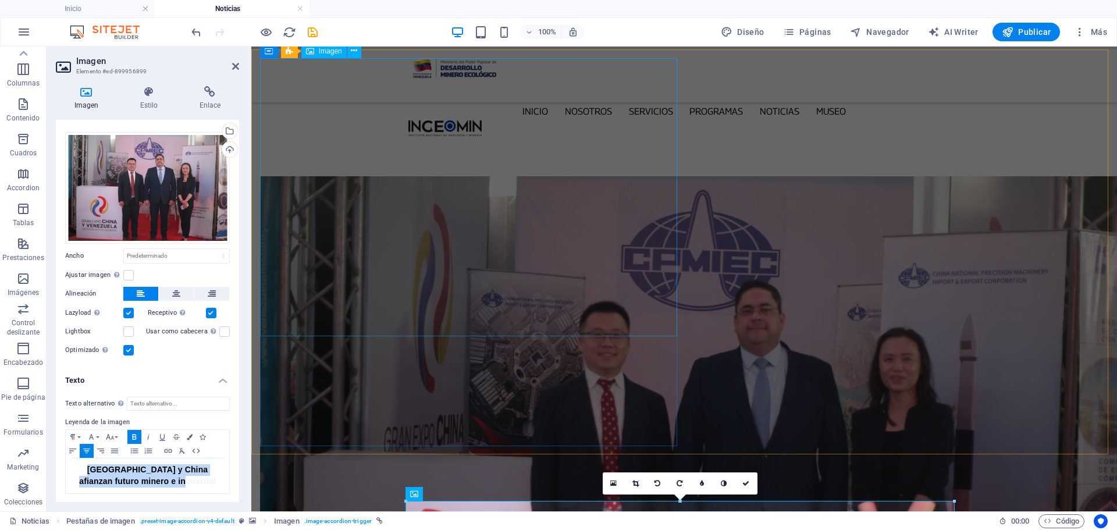
click at [562, 263] on figure at bounding box center [693, 464] width 866 height 576
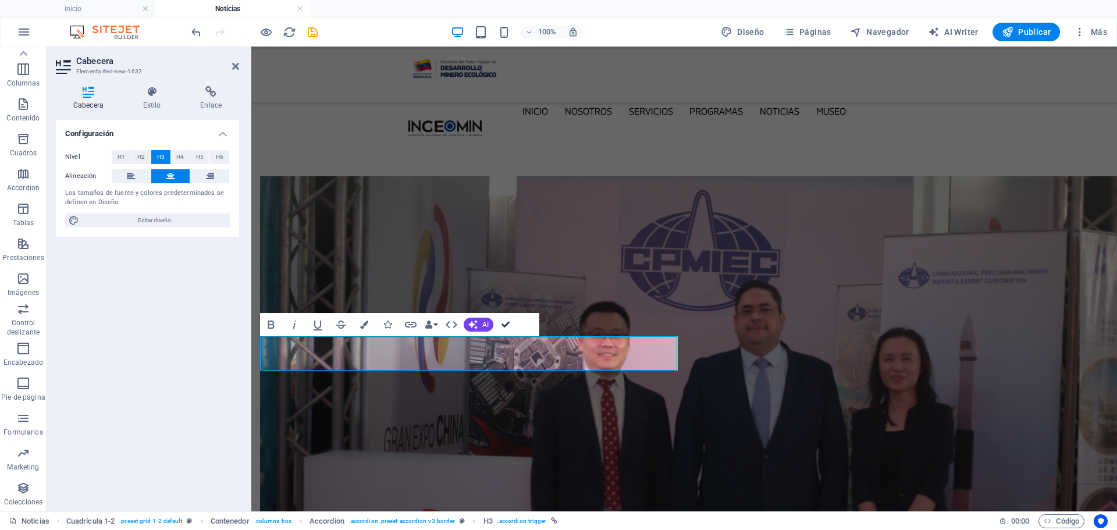
drag, startPoint x: 507, startPoint y: 319, endPoint x: 460, endPoint y: 274, distance: 65.0
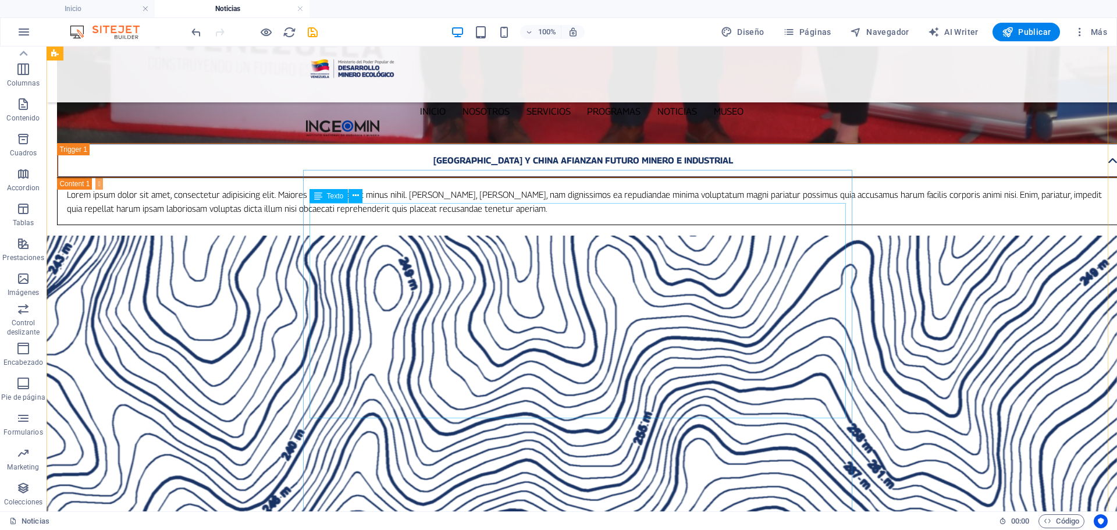
scroll to position [931, 0]
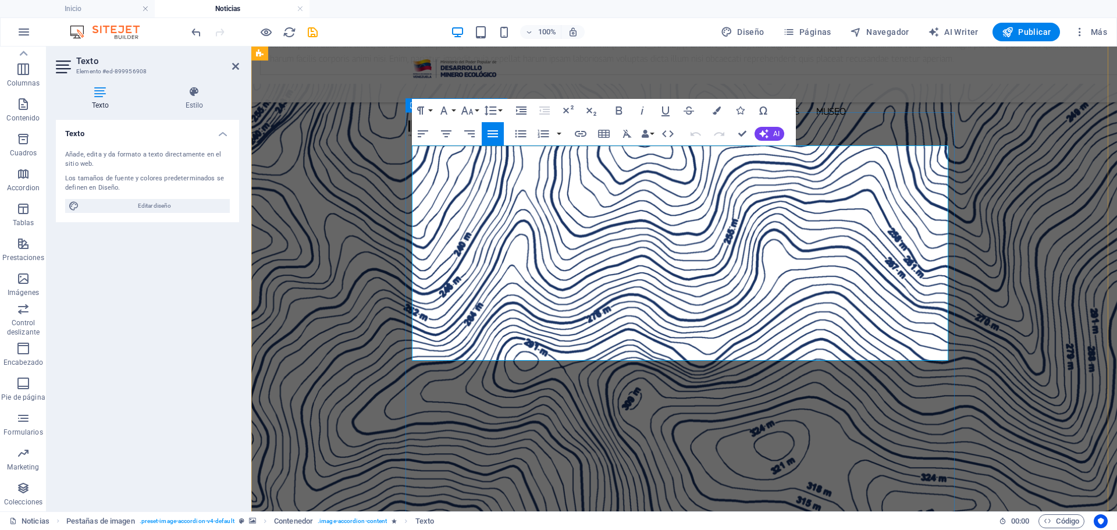
drag, startPoint x: 593, startPoint y: 337, endPoint x: 405, endPoint y: 155, distance: 261.6
click at [1037, 200] on figure at bounding box center [684, 429] width 866 height 690
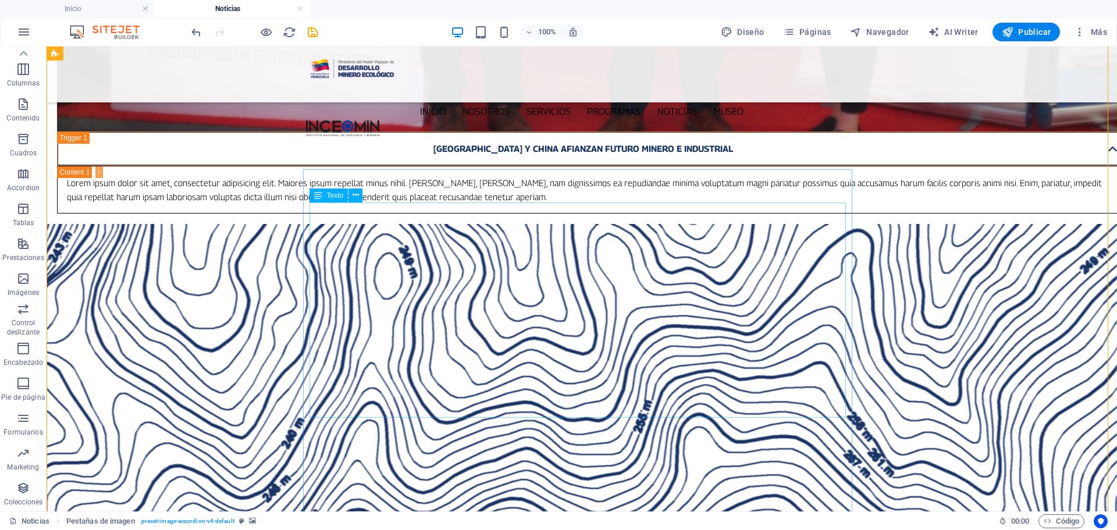
click at [315, 196] on icon at bounding box center [318, 195] width 8 height 14
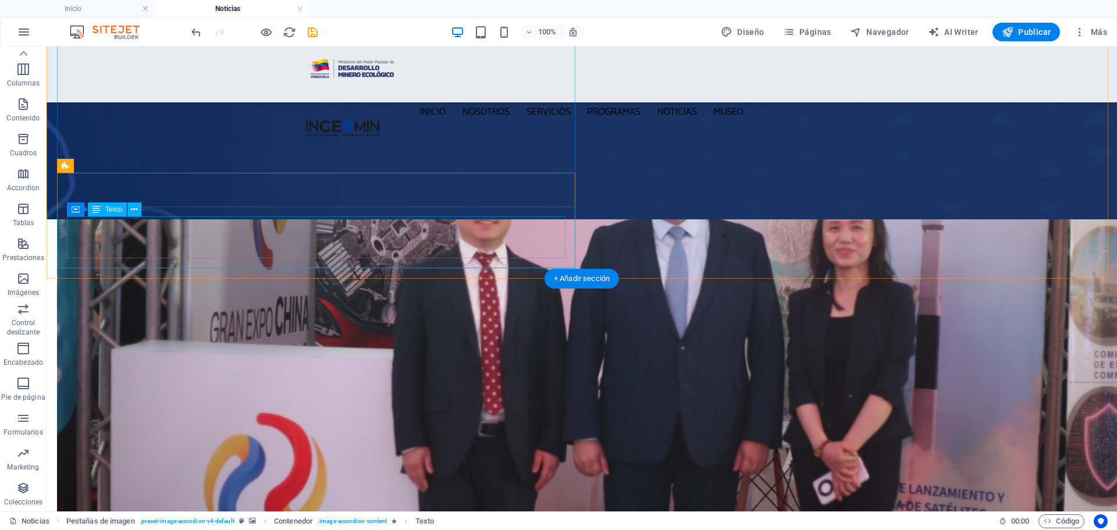
scroll to position [291, 0]
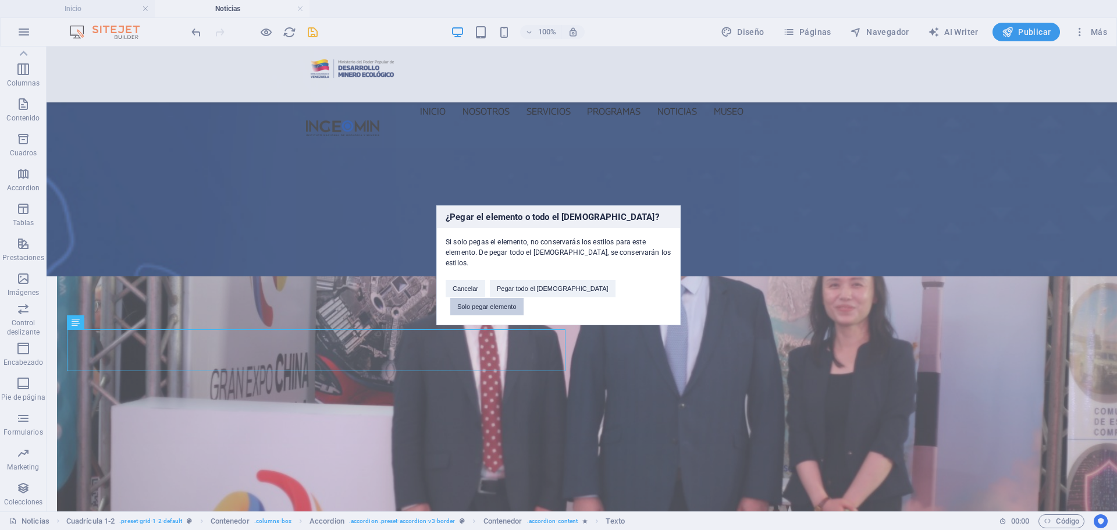
click at [524, 298] on button "Solo pegar elemento" at bounding box center [486, 306] width 73 height 17
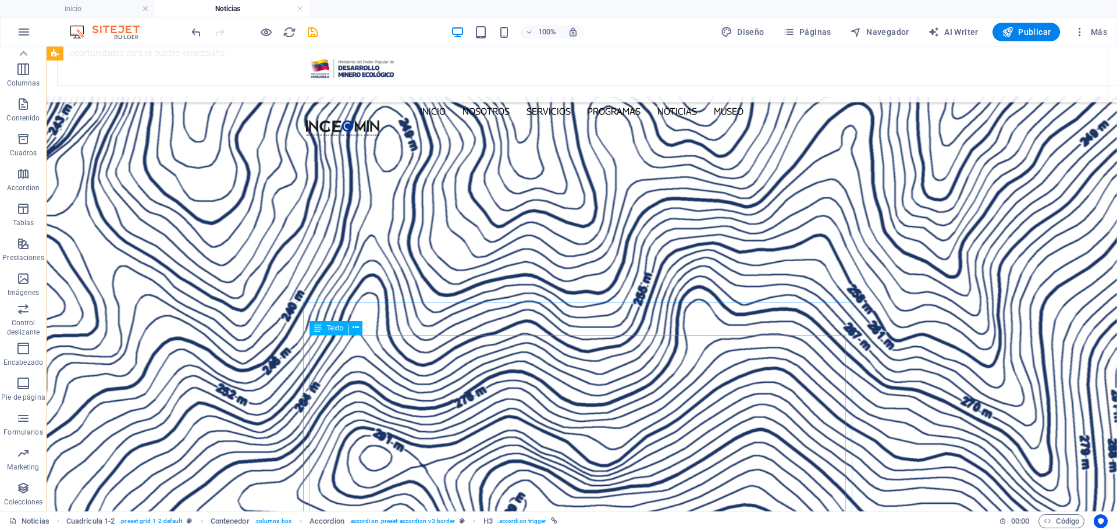
scroll to position [1222, 0]
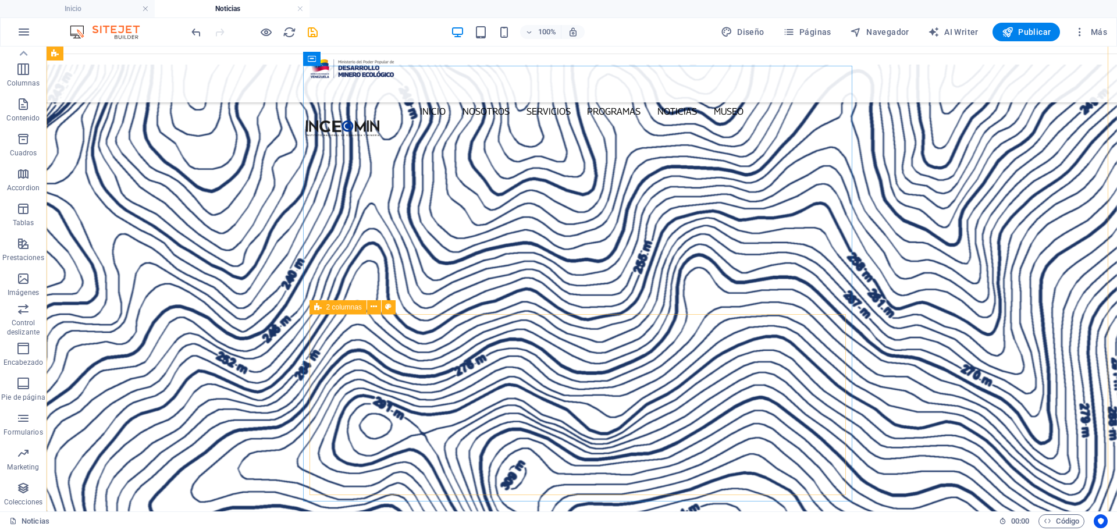
click at [315, 311] on icon at bounding box center [318, 307] width 8 height 14
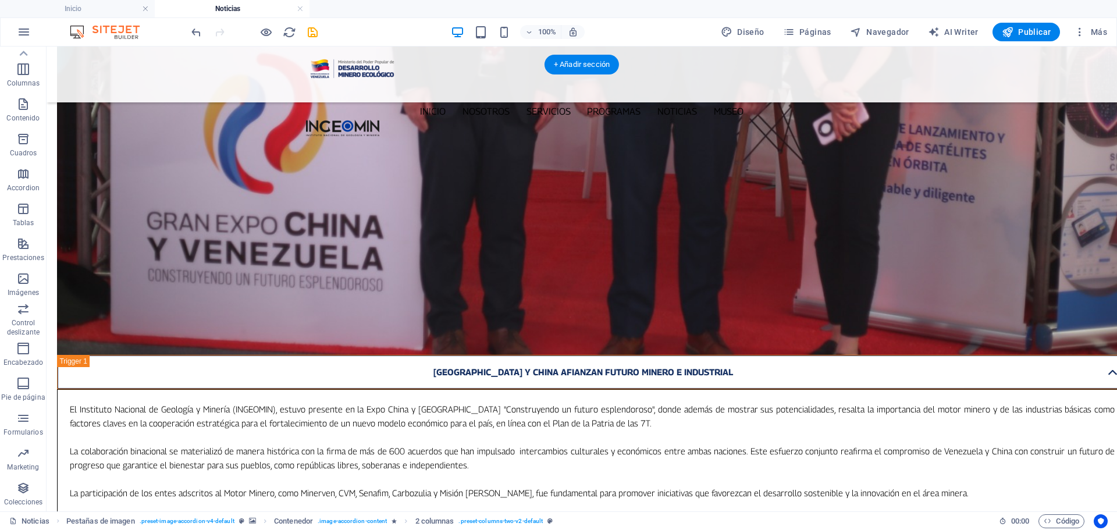
scroll to position [524, 0]
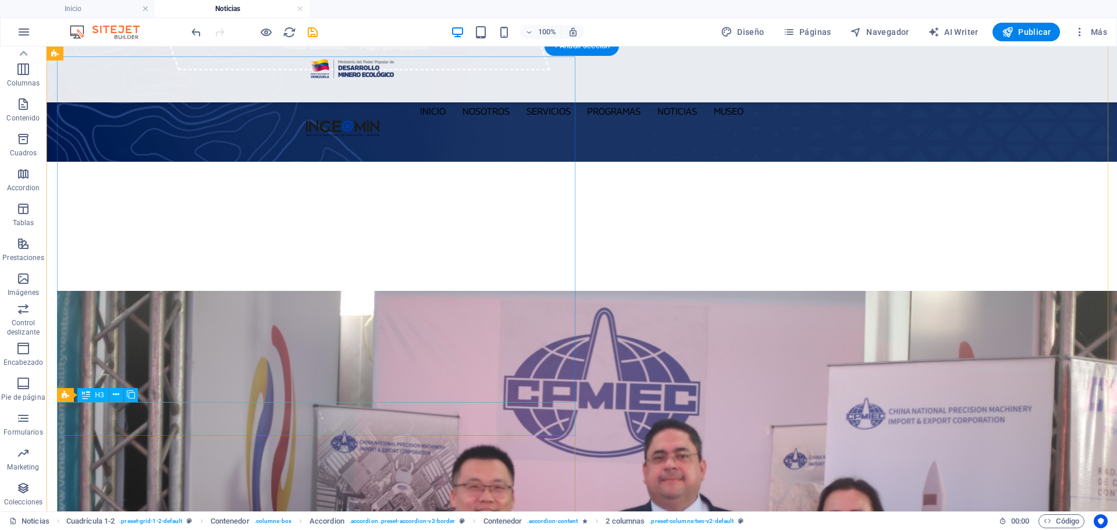
scroll to position [0, 0]
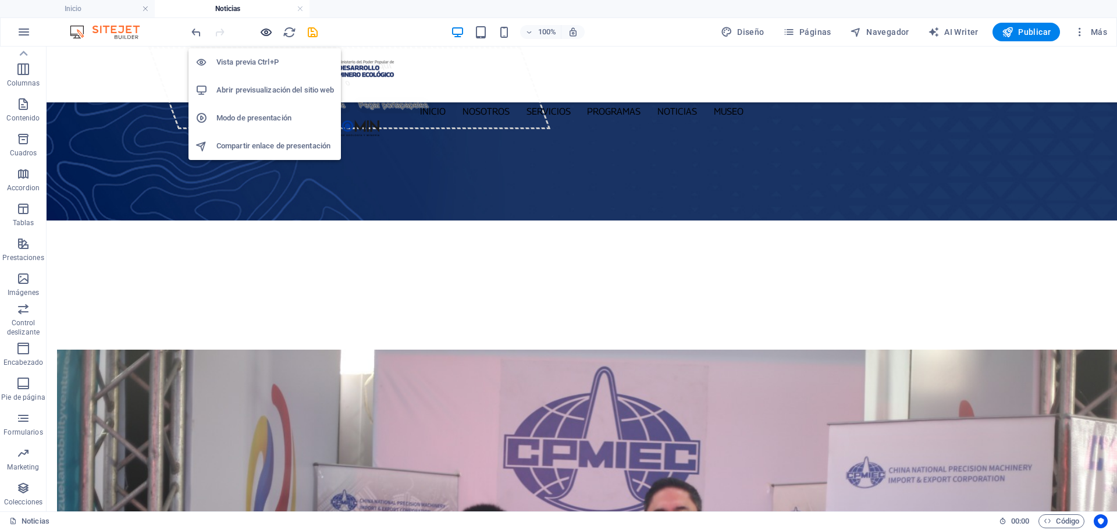
click at [265, 29] on icon "button" at bounding box center [265, 32] width 13 height 13
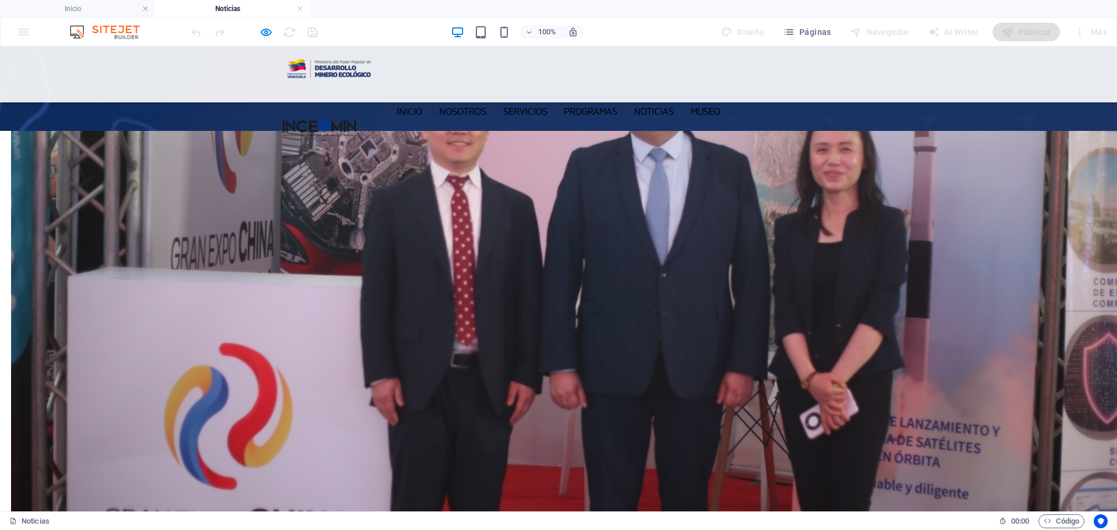
scroll to position [291, 0]
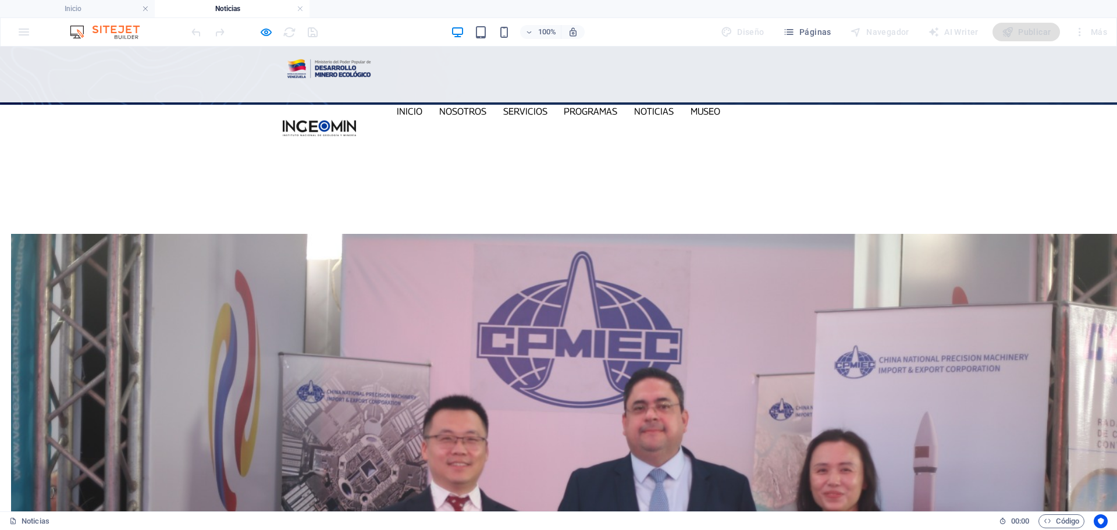
scroll to position [116, 0]
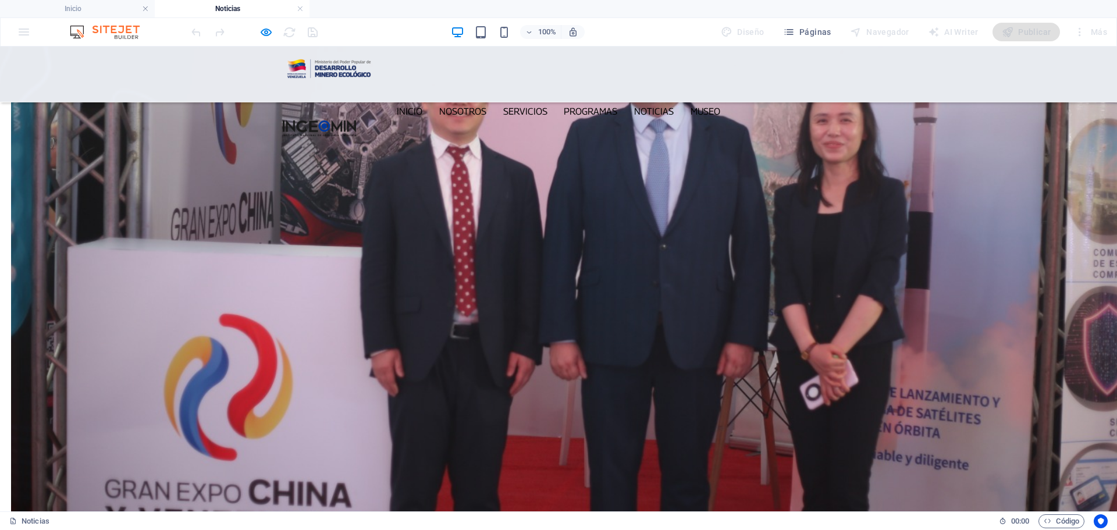
scroll to position [582, 0]
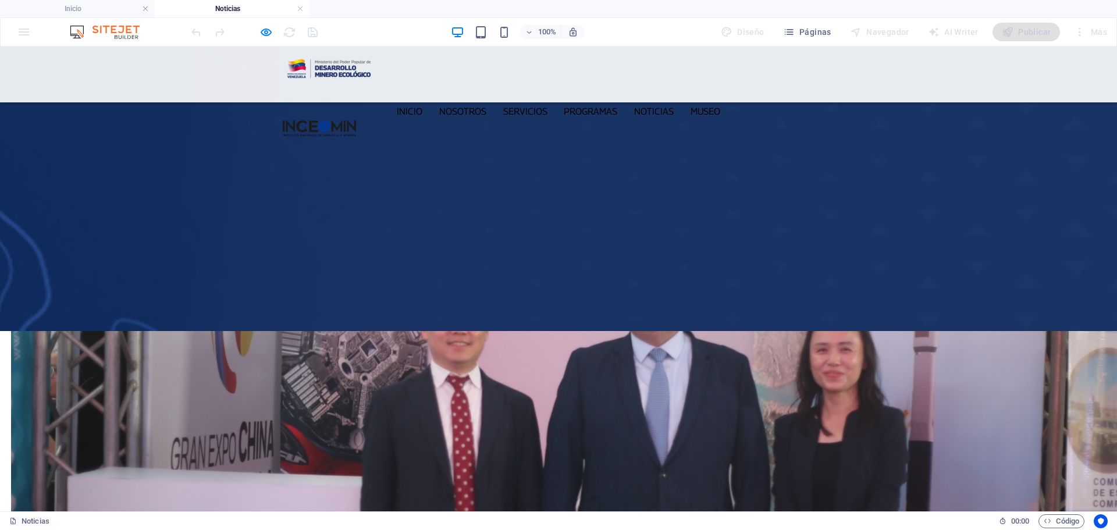
scroll to position [233, 0]
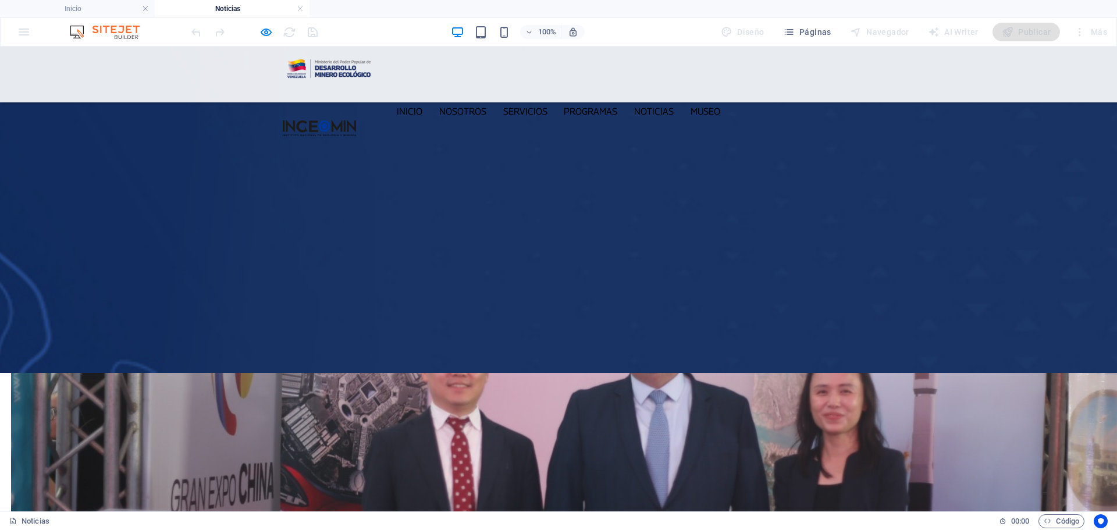
scroll to position [175, 0]
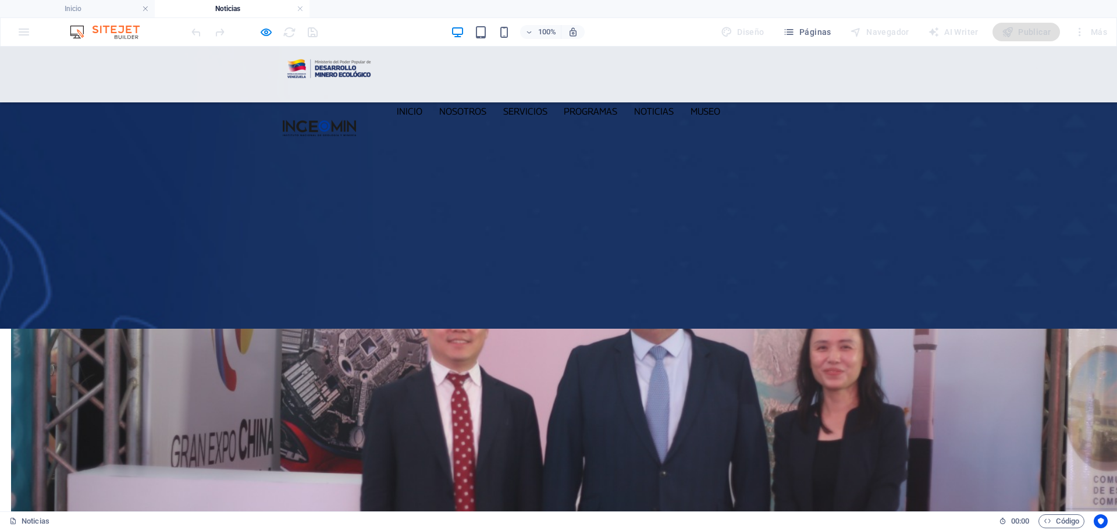
scroll to position [233, 0]
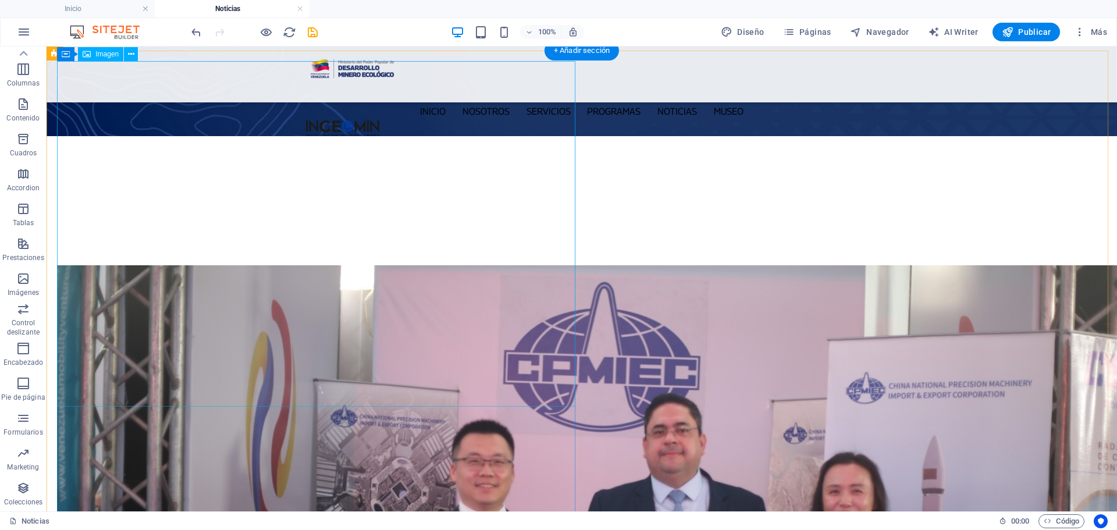
scroll to position [0, 0]
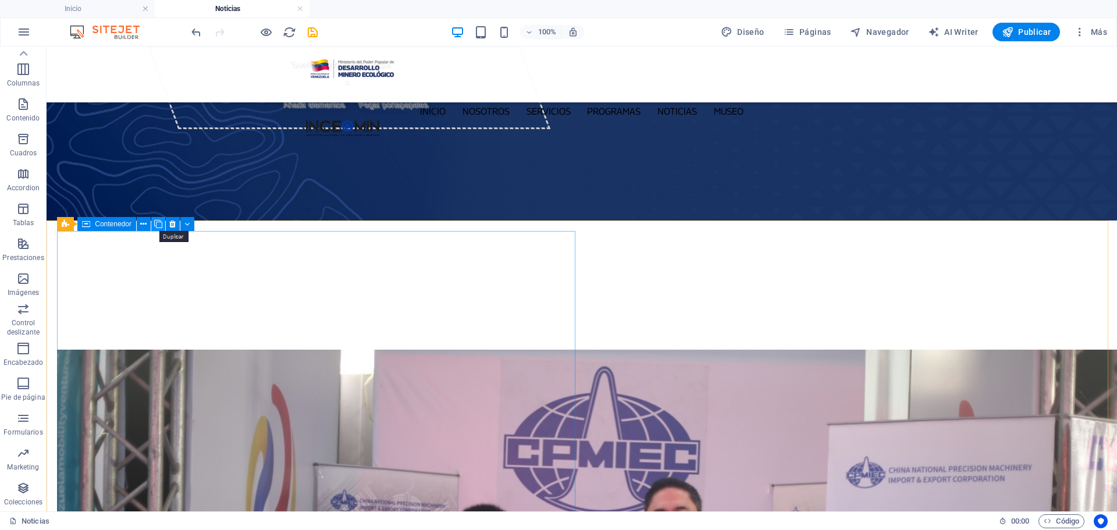
click at [161, 226] on icon at bounding box center [158, 224] width 8 height 12
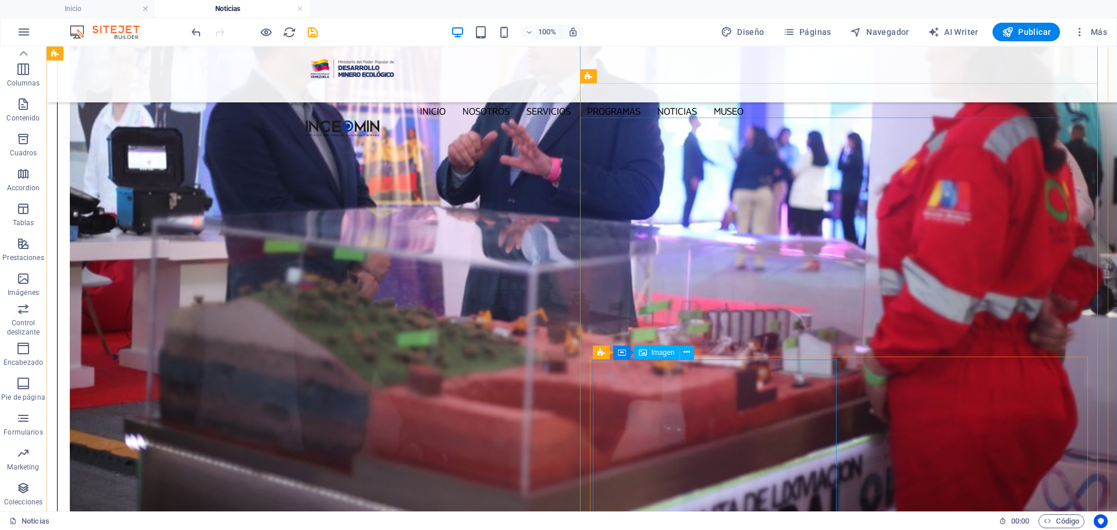
scroll to position [1512, 0]
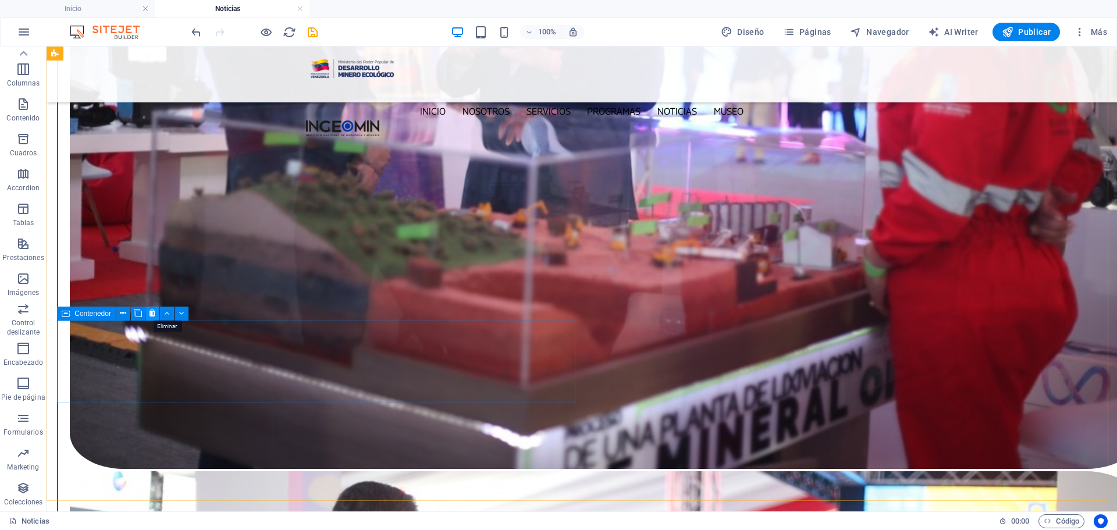
click at [149, 316] on icon at bounding box center [152, 313] width 6 height 12
click at [148, 312] on button at bounding box center [152, 314] width 14 height 14
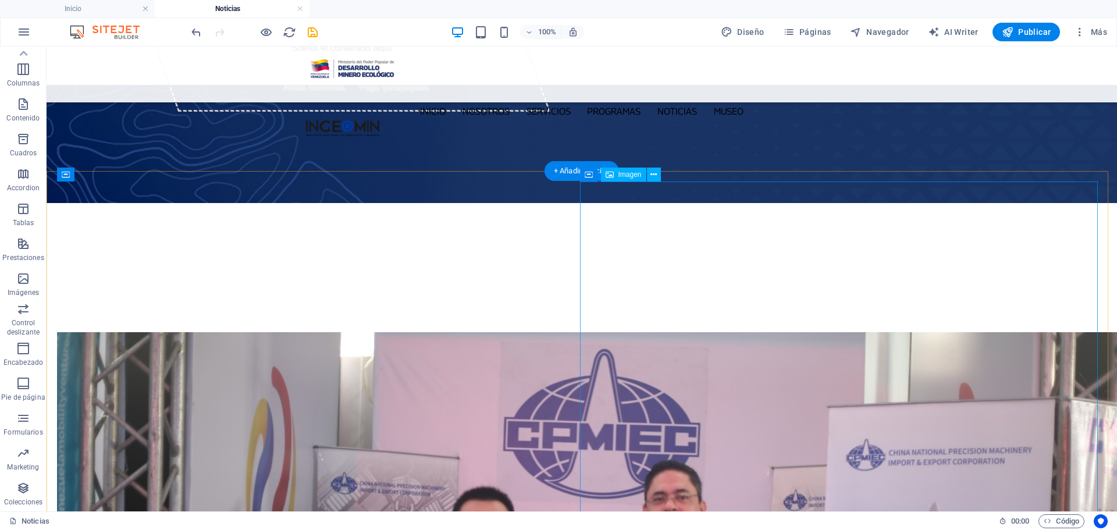
scroll to position [0, 0]
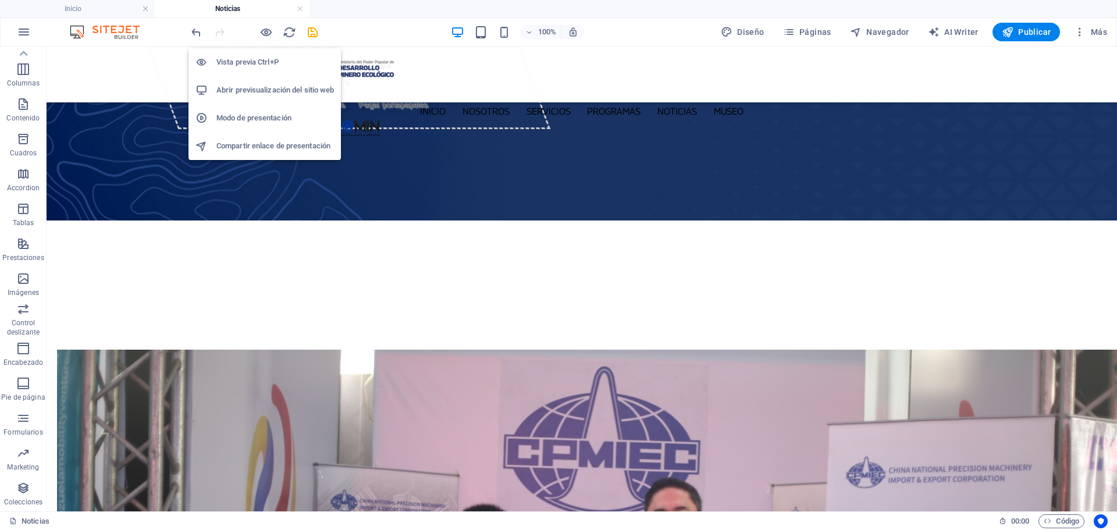
click at [269, 94] on h6 "Abrir previsualización del sitio web" at bounding box center [275, 90] width 118 height 14
click at [266, 34] on icon "button" at bounding box center [265, 32] width 13 height 13
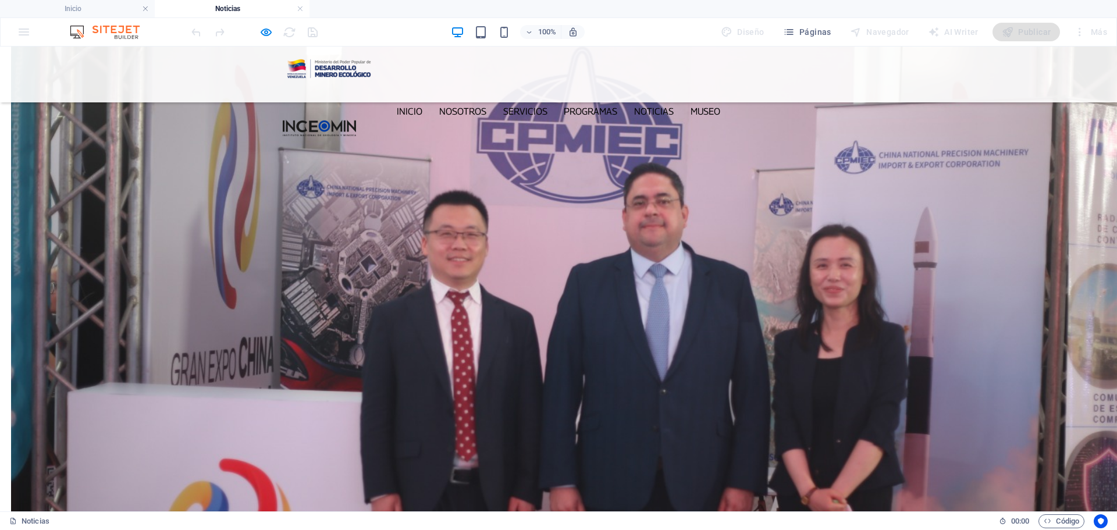
scroll to position [349, 0]
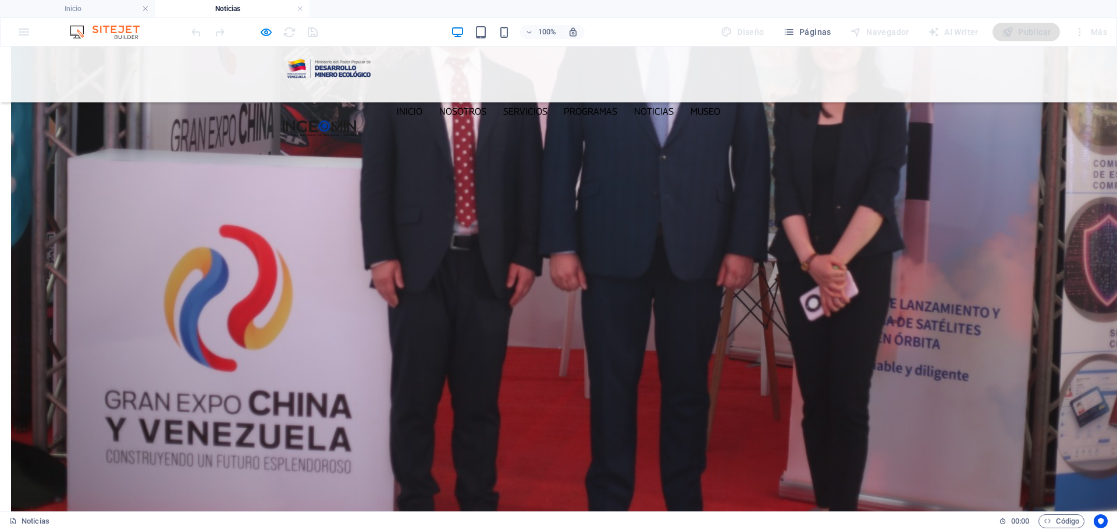
scroll to position [582, 0]
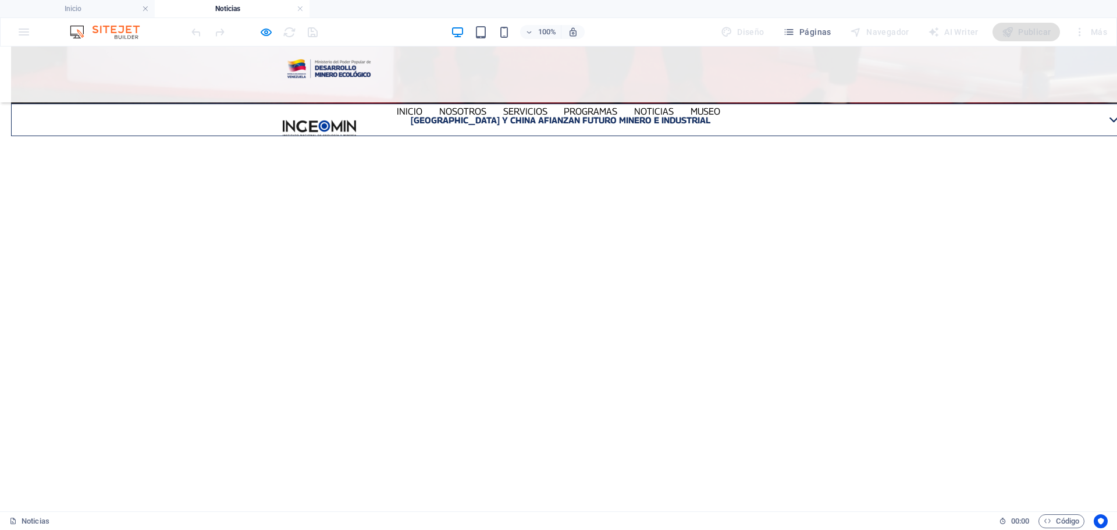
scroll to position [1047, 0]
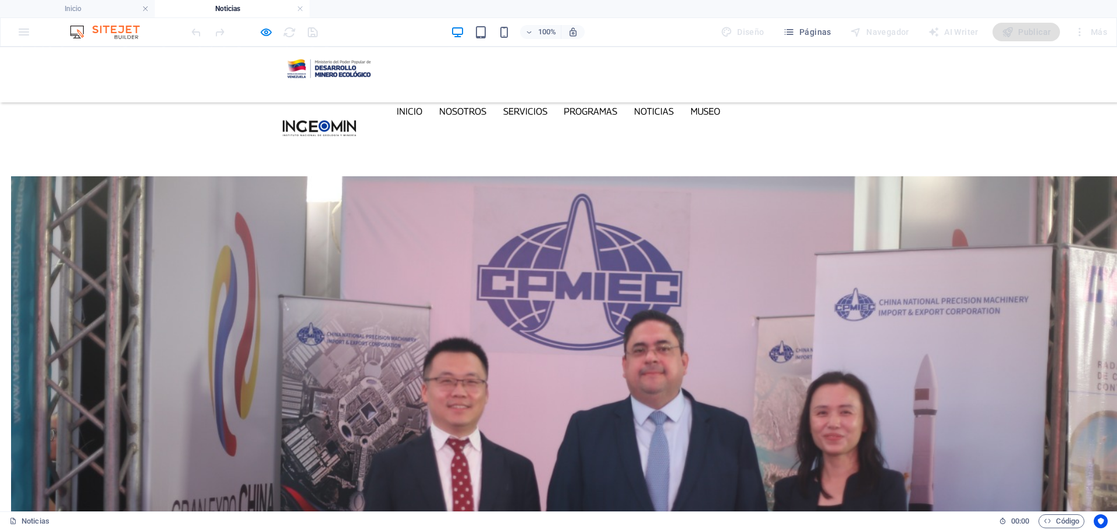
scroll to position [175, 0]
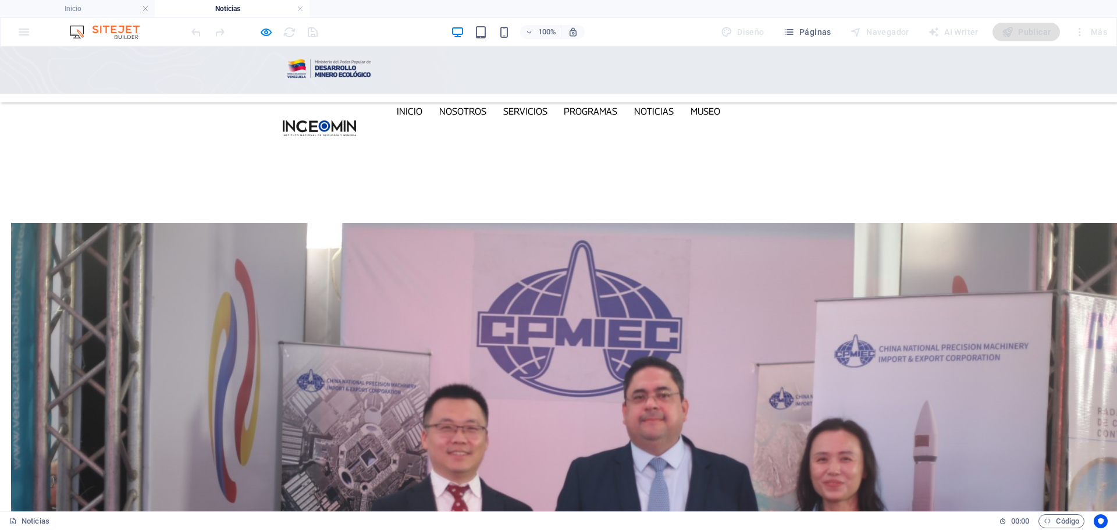
scroll to position [116, 0]
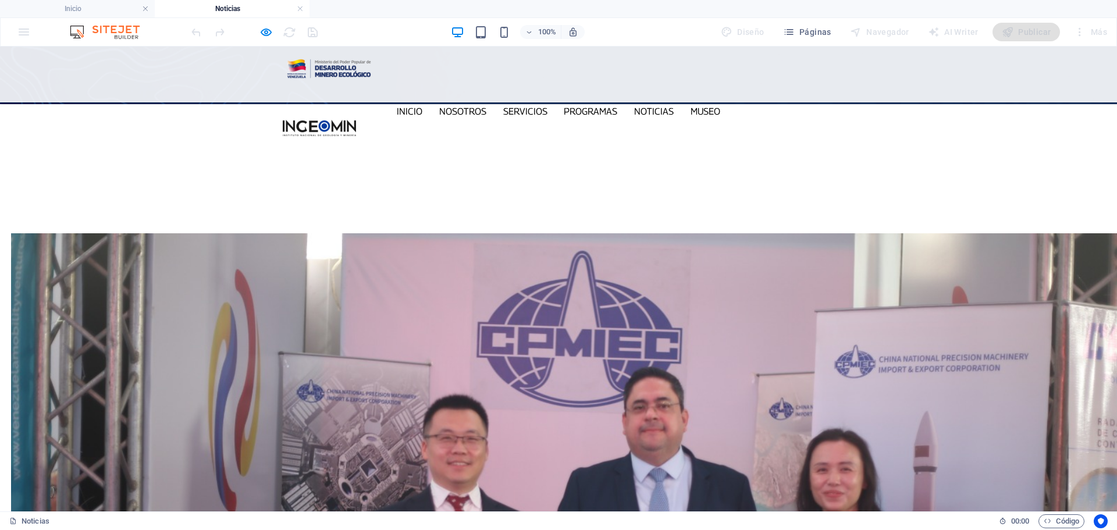
click at [880, 271] on img at bounding box center [558, 325] width 1117 height 465
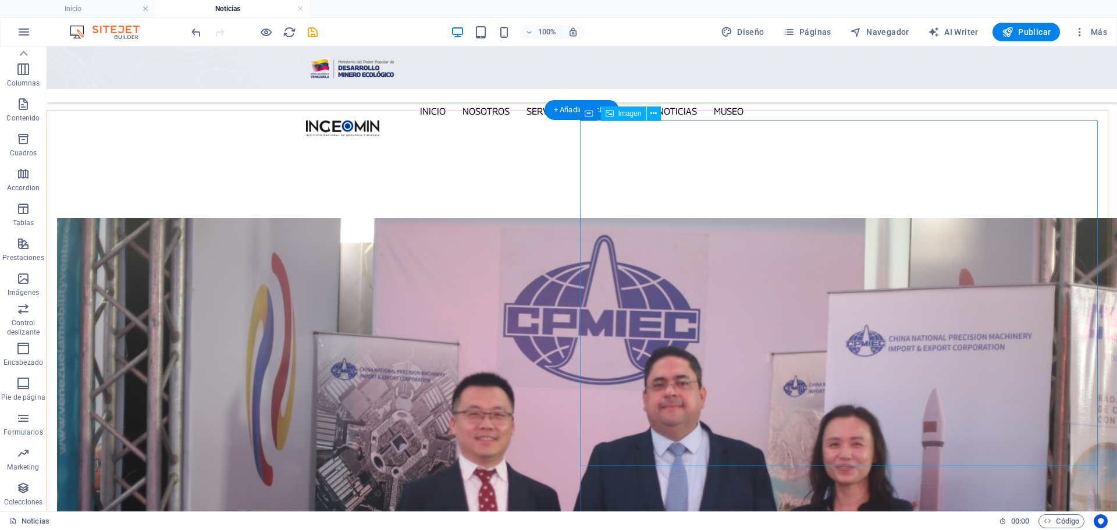
scroll to position [233, 0]
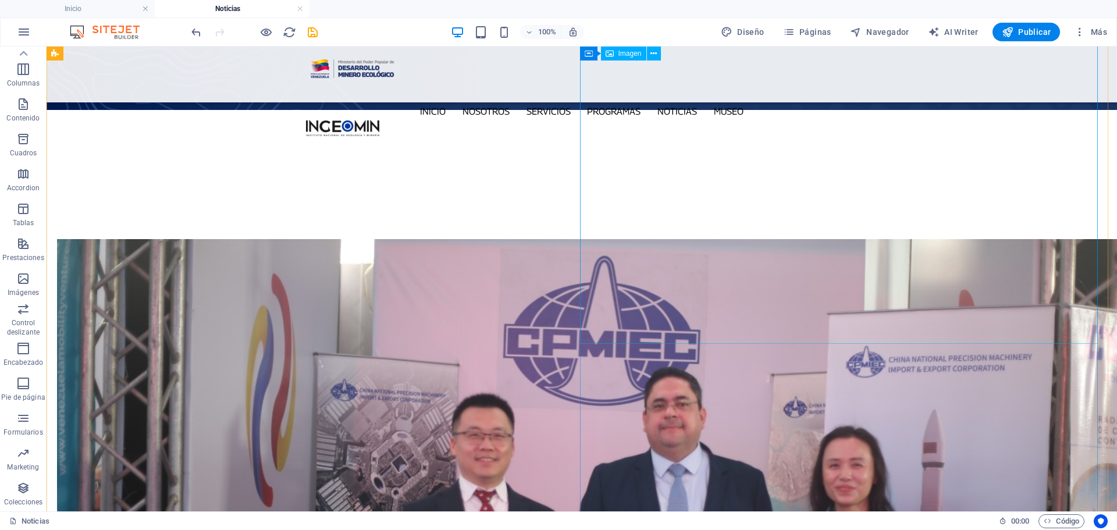
scroll to position [0, 0]
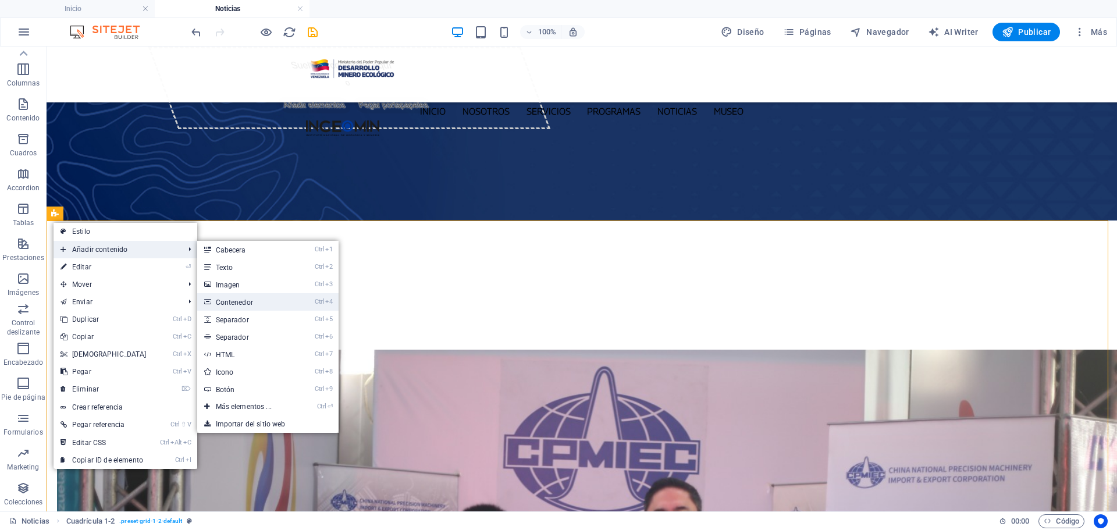
click at [264, 305] on link "Ctrl 4 Contenedor" at bounding box center [246, 301] width 98 height 17
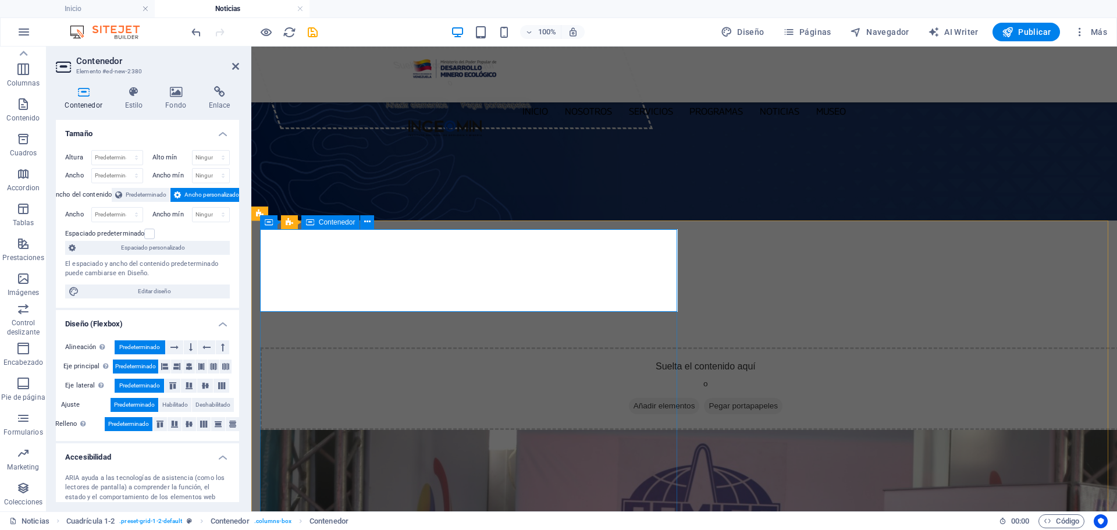
click at [356, 347] on div "Suelta el contenido aquí o Añadir elementos Pegar portapapeles" at bounding box center [705, 388] width 891 height 83
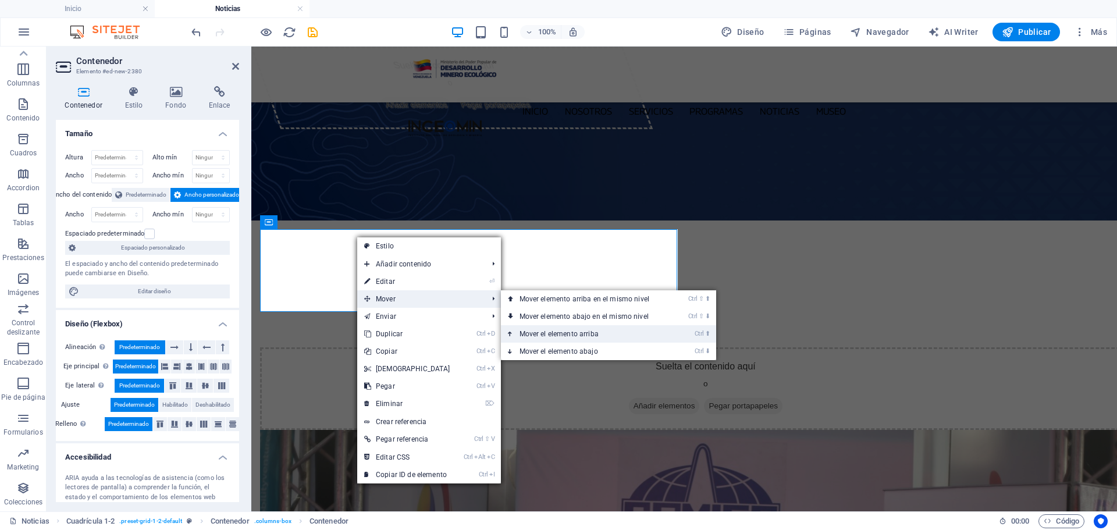
click at [595, 332] on link "Ctrl ⬆ Mover el elemento arriba" at bounding box center [587, 333] width 172 height 17
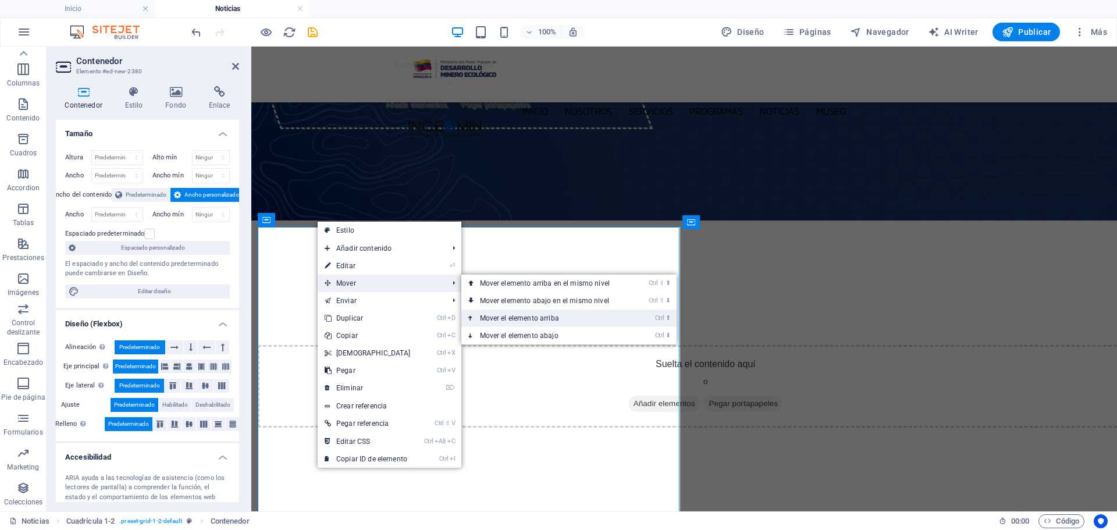
click at [570, 318] on link "Ctrl ⬆ Mover el elemento arriba" at bounding box center [547, 317] width 172 height 17
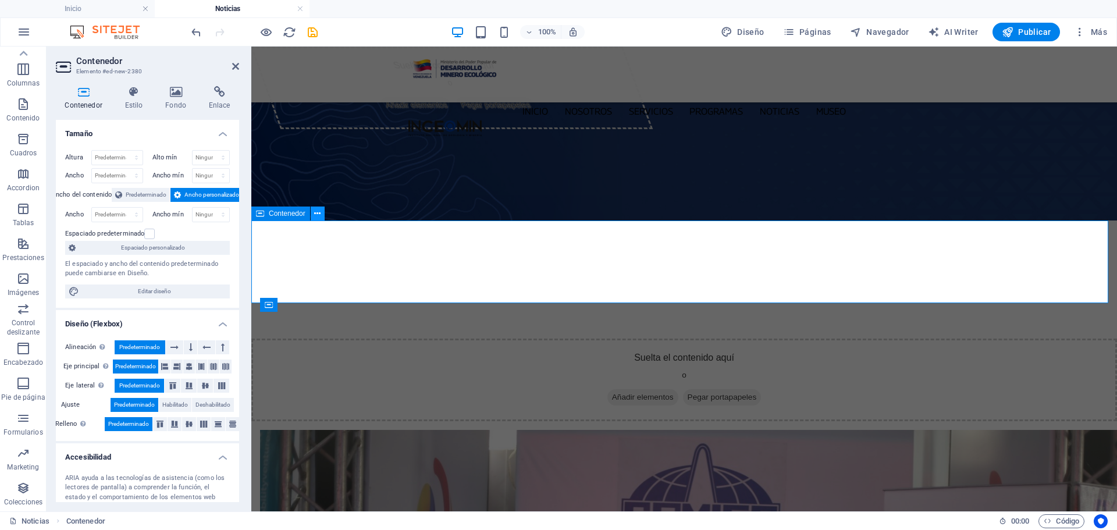
click at [320, 212] on icon at bounding box center [317, 214] width 6 height 12
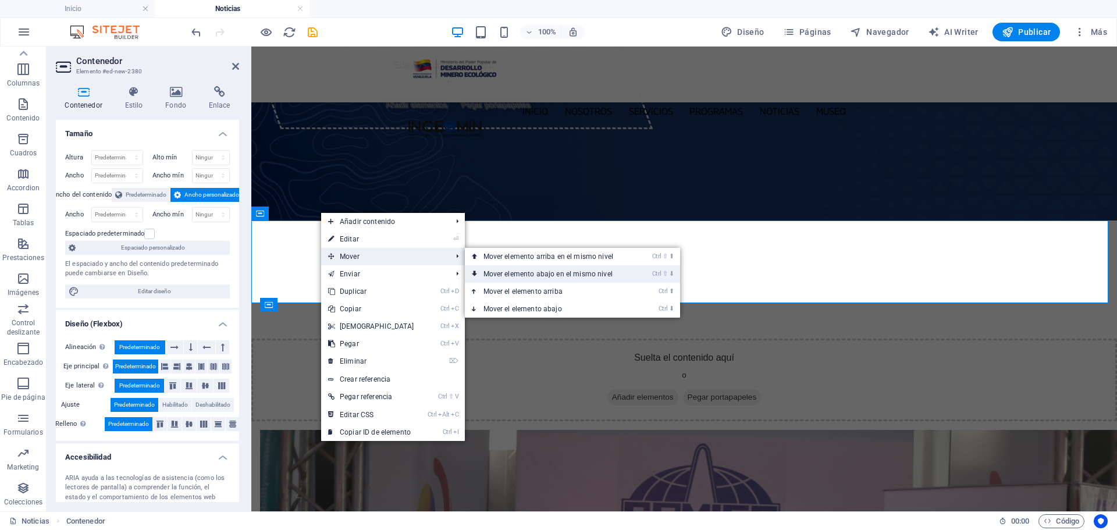
click at [613, 276] on link "Ctrl ⇧ ⬇ Mover elemento abajo en el mismo nivel" at bounding box center [551, 273] width 172 height 17
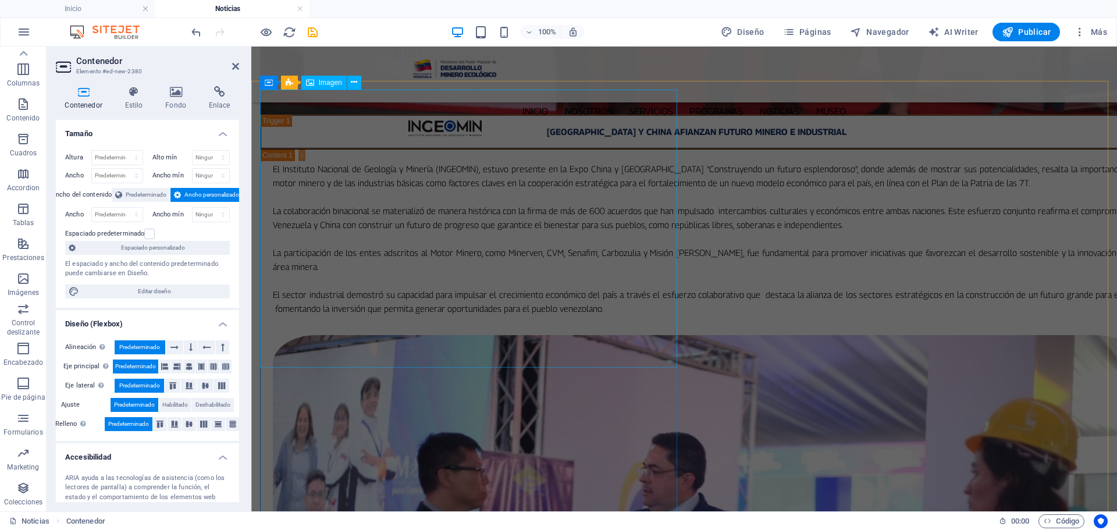
scroll to position [1508, 0]
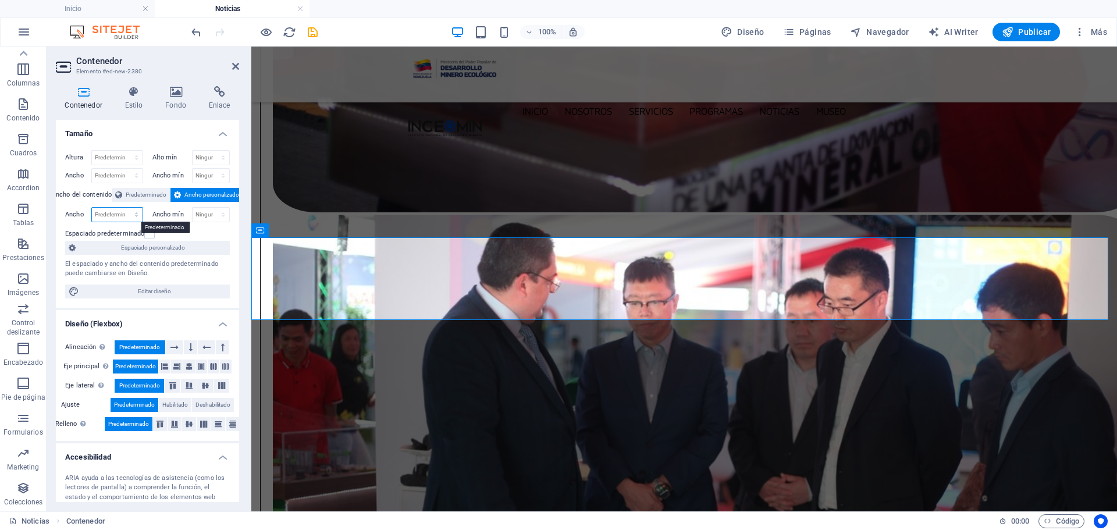
click at [114, 215] on select "Predeterminado px rem % em vh vw" at bounding box center [117, 215] width 51 height 14
select select "%"
click at [124, 208] on select "Predeterminado px rem % em vh vw" at bounding box center [117, 215] width 51 height 14
type input "50"
click at [152, 234] on label at bounding box center [149, 234] width 10 height 10
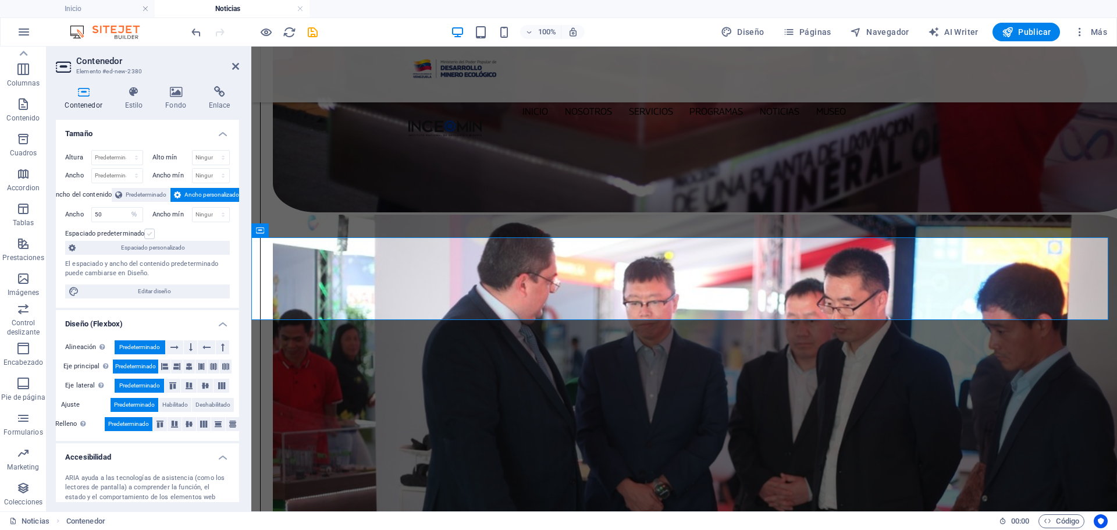
click at [0, 0] on input "Espaciado predeterminado" at bounding box center [0, 0] width 0 height 0
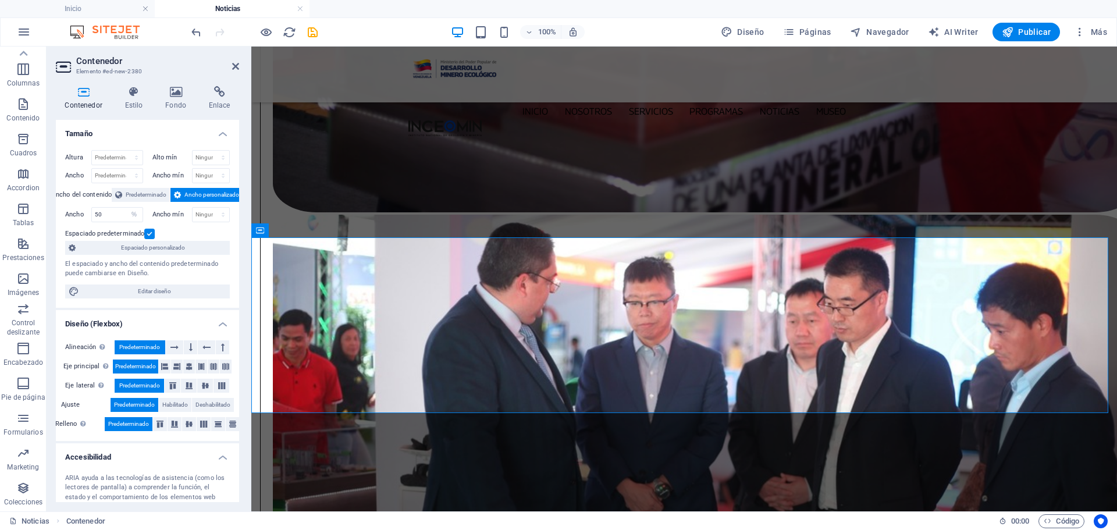
click at [152, 234] on label at bounding box center [149, 234] width 10 height 10
click at [0, 0] on input "Espaciado predeterminado" at bounding box center [0, 0] width 0 height 0
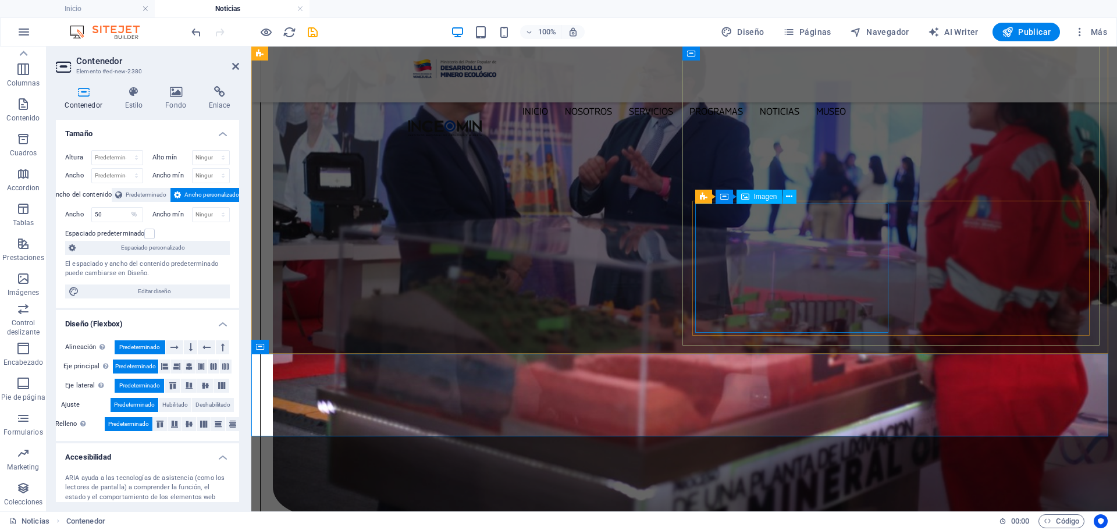
scroll to position [1392, 0]
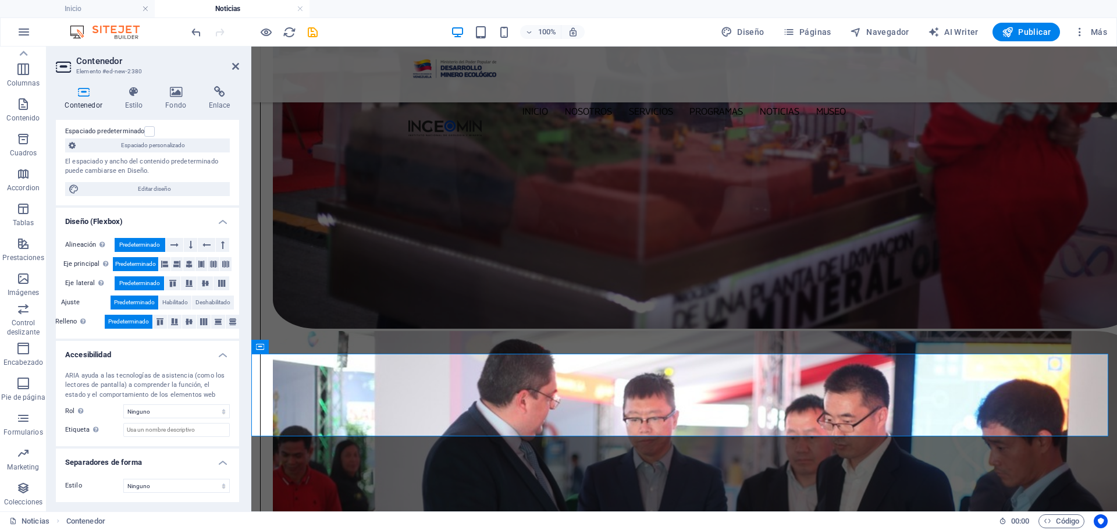
scroll to position [0, 0]
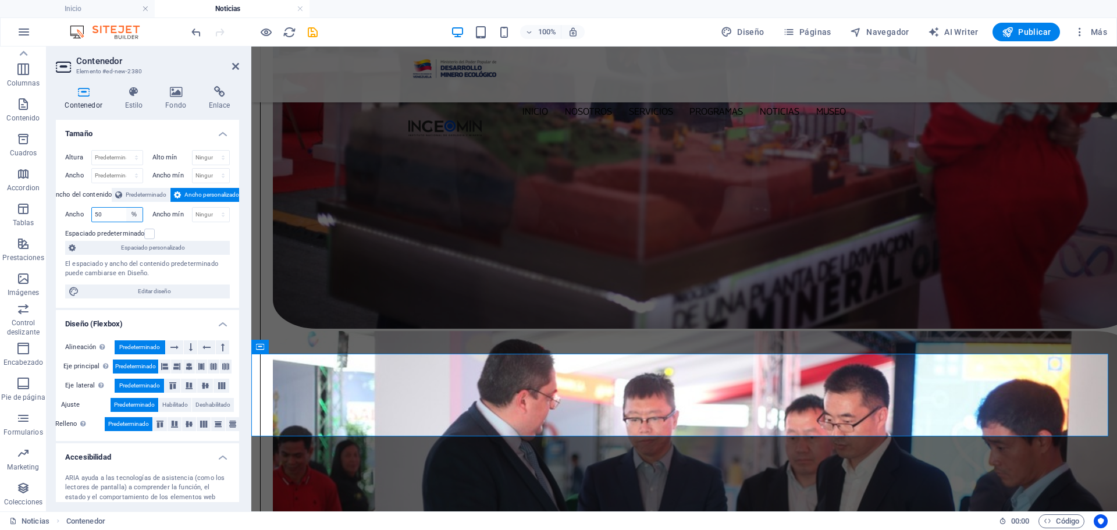
click at [135, 212] on select "Predeterminado px rem % em vh vw" at bounding box center [134, 215] width 16 height 14
select select "4kk3pl99ufg"
click at [126, 208] on select "Predeterminado px rem % em vh vw" at bounding box center [134, 215] width 16 height 14
select select "DISABLED_OPTION_VALUE"
click at [169, 245] on span "Espaciado personalizado" at bounding box center [152, 248] width 147 height 14
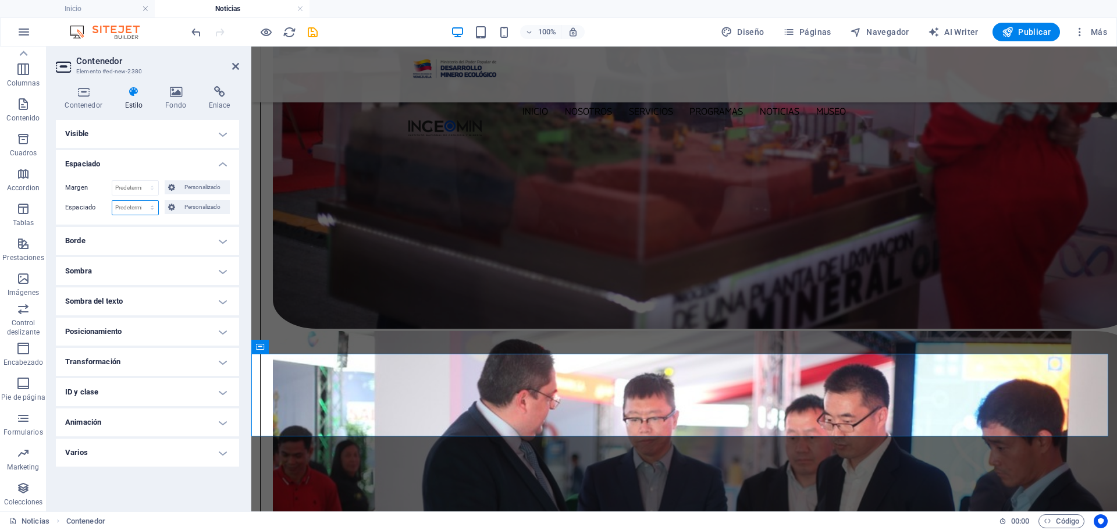
click at [130, 207] on select "Predeterminado px rem % vh vw Personalizado" at bounding box center [135, 208] width 46 height 14
select select "px"
click at [141, 201] on select "Predeterminado px rem % vh vw Personalizado" at bounding box center [135, 208] width 46 height 14
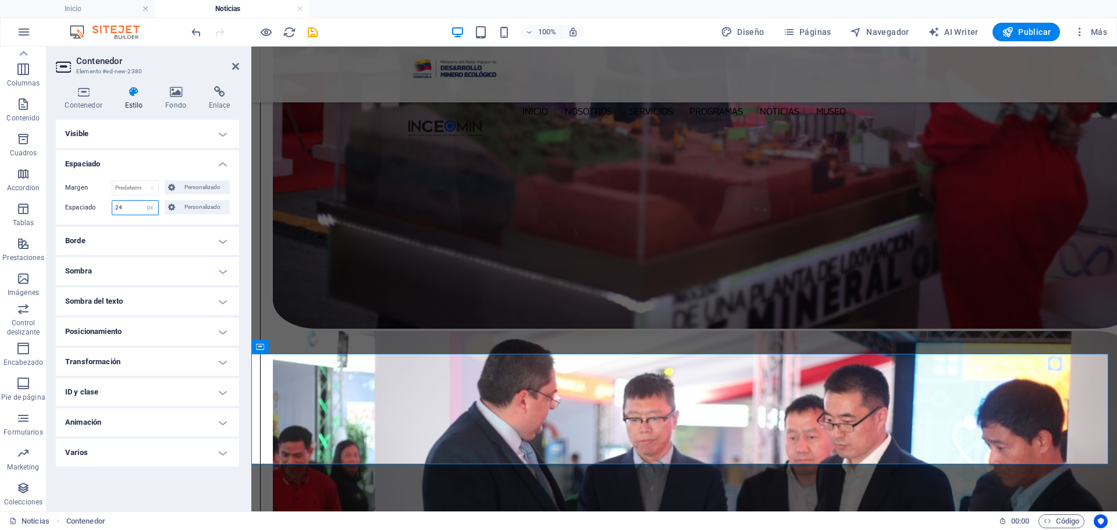
type input "24"
click at [230, 137] on h4 "Visible" at bounding box center [147, 134] width 183 height 28
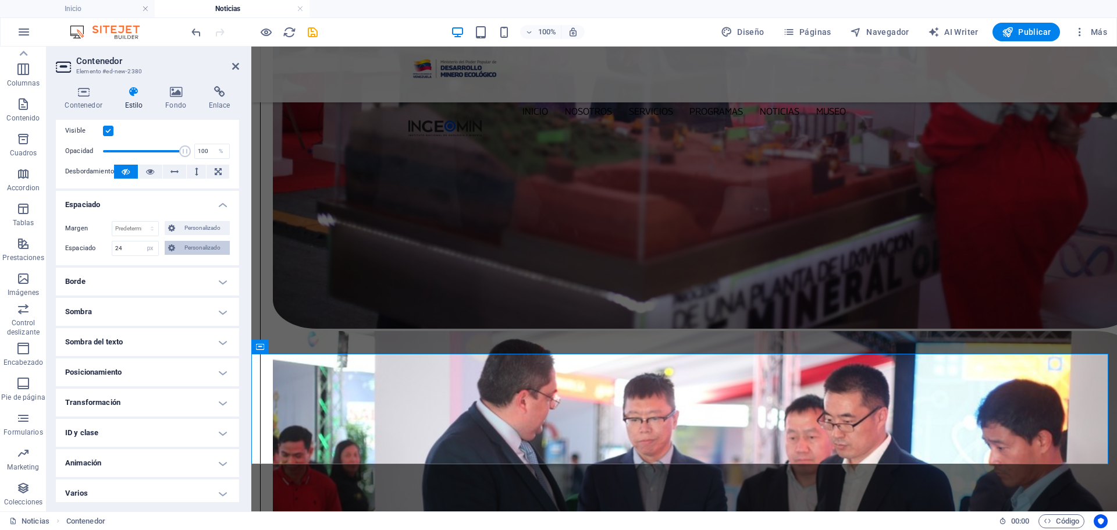
scroll to position [31, 0]
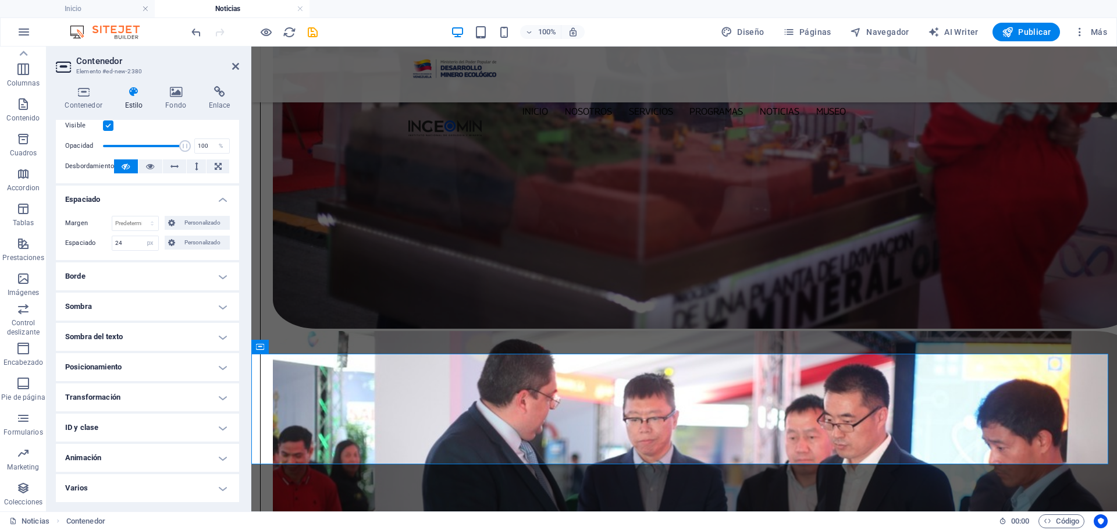
click at [219, 279] on h4 "Borde" at bounding box center [147, 276] width 183 height 28
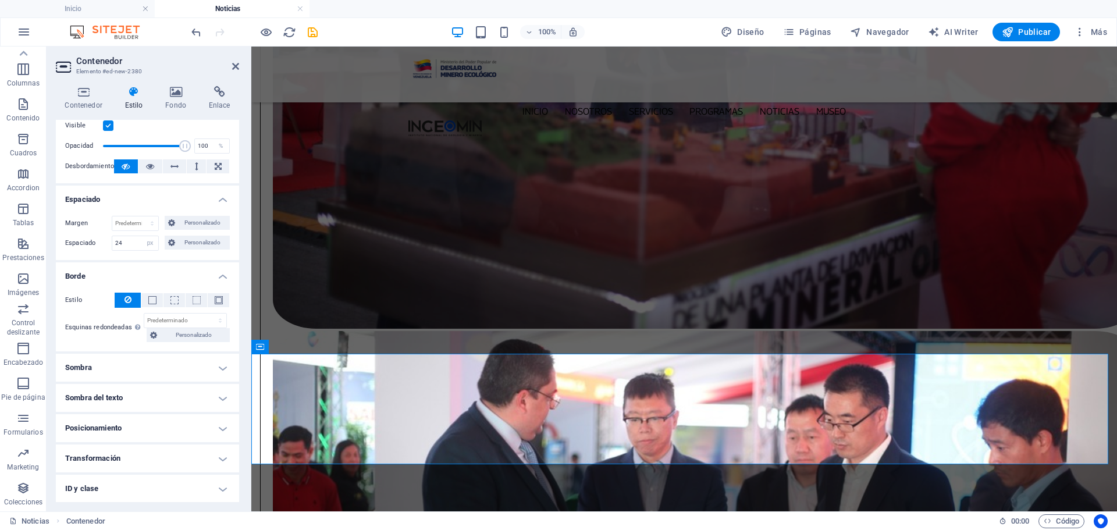
click at [218, 368] on h4 "Sombra" at bounding box center [147, 368] width 183 height 28
click at [216, 425] on h4 "Sombra del texto" at bounding box center [147, 424] width 183 height 28
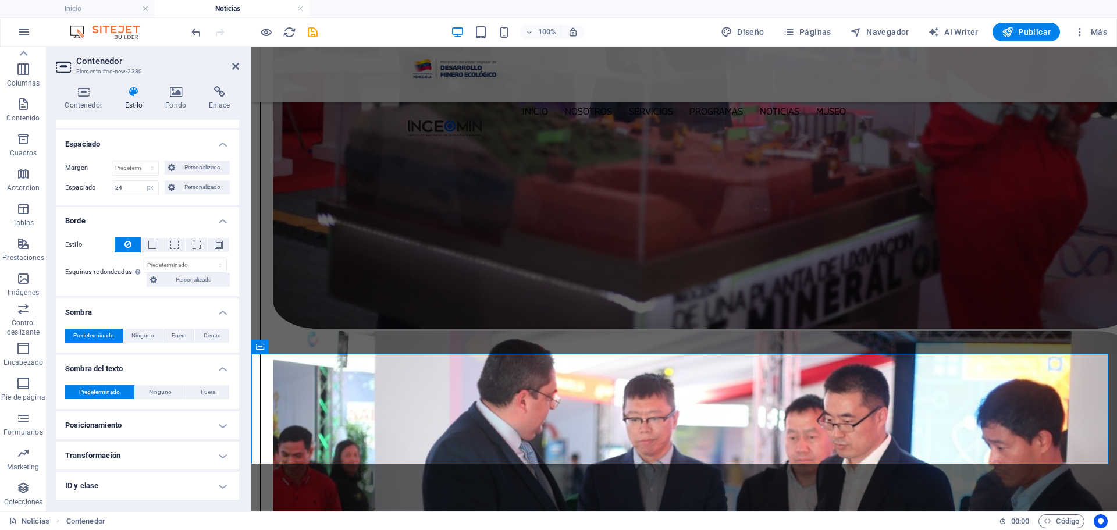
scroll to position [145, 0]
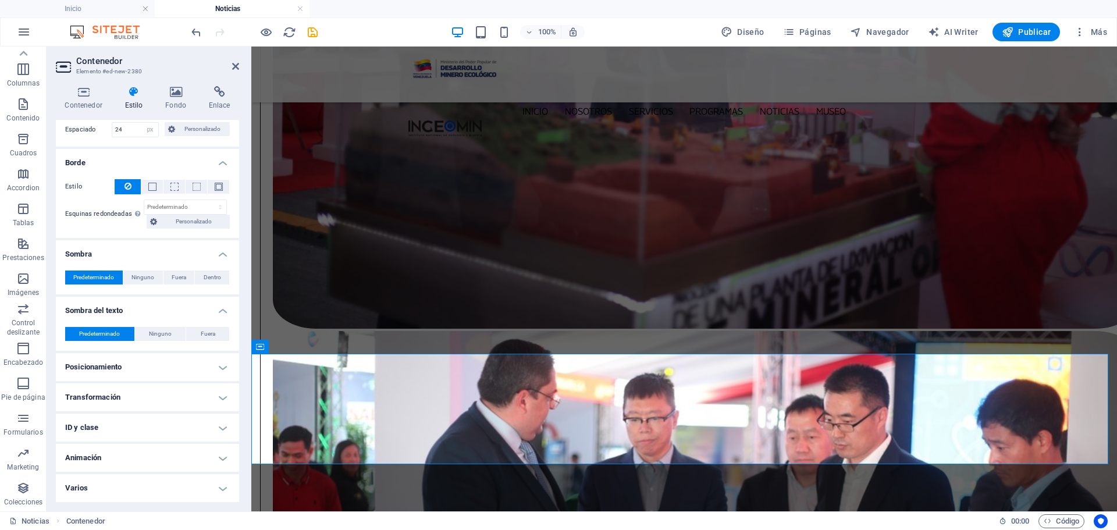
click at [222, 366] on h4 "Posicionamiento" at bounding box center [147, 367] width 183 height 28
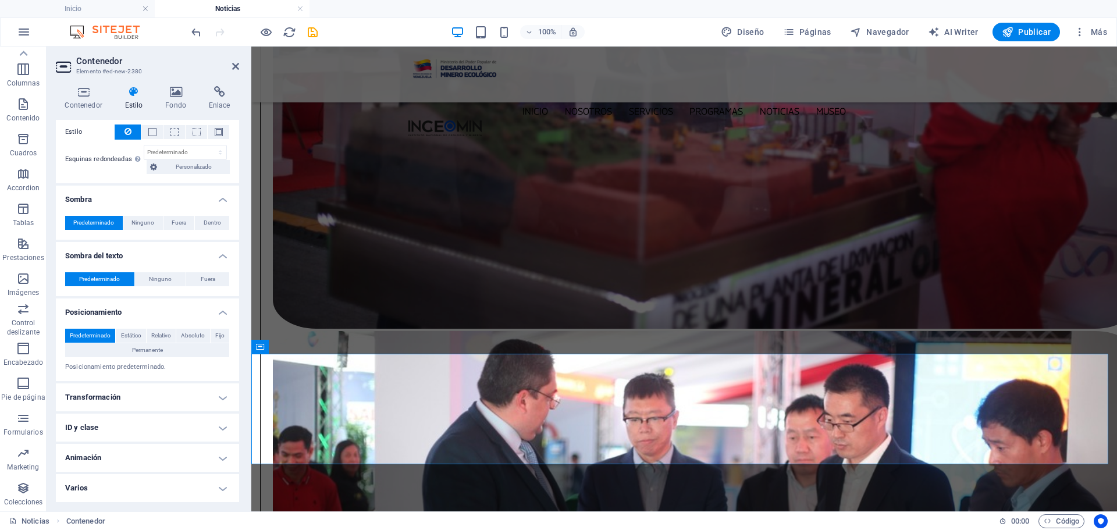
click at [219, 398] on h4 "Transformación" at bounding box center [147, 397] width 183 height 28
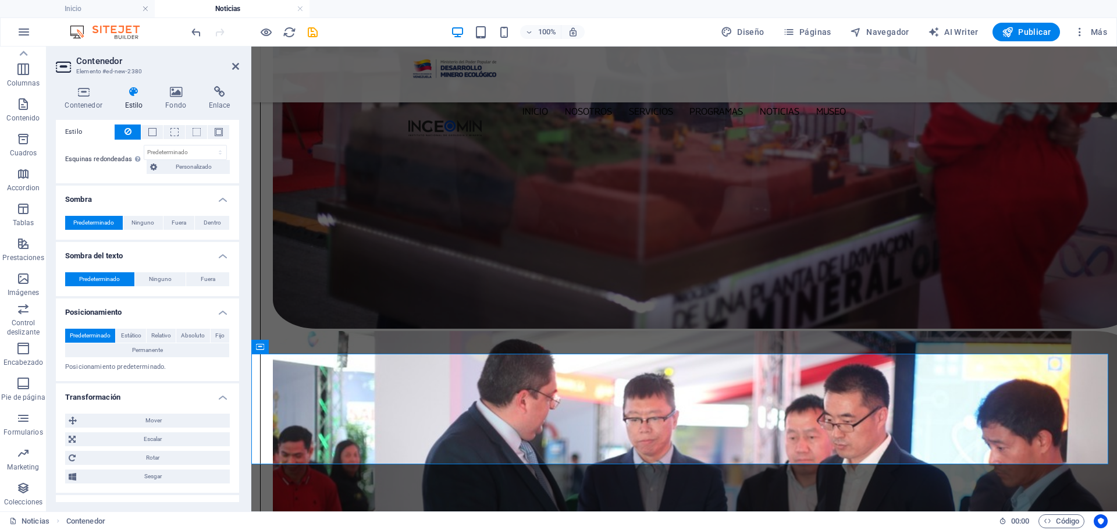
scroll to position [281, 0]
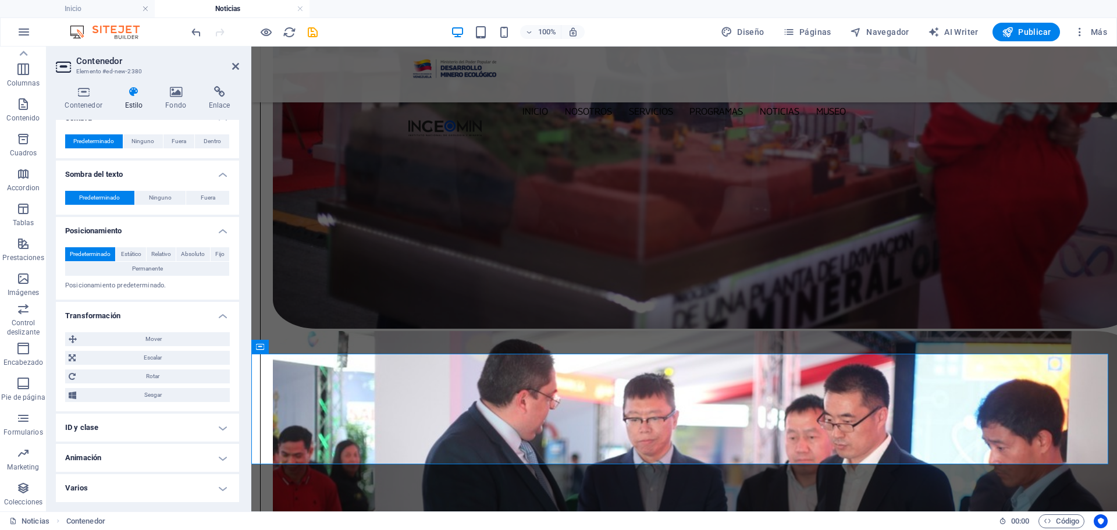
click at [212, 421] on h4 "ID y clase" at bounding box center [147, 428] width 183 height 28
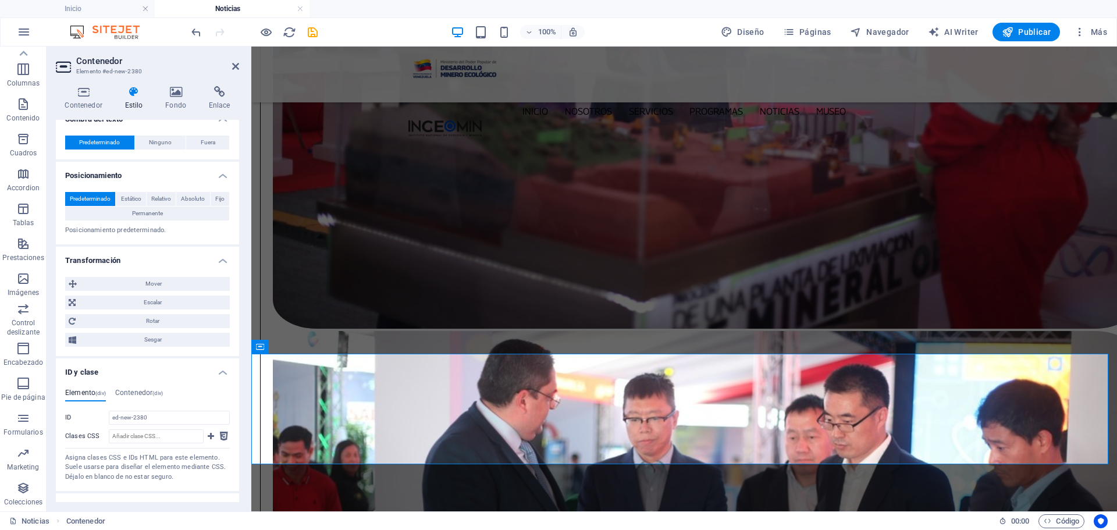
scroll to position [386, 0]
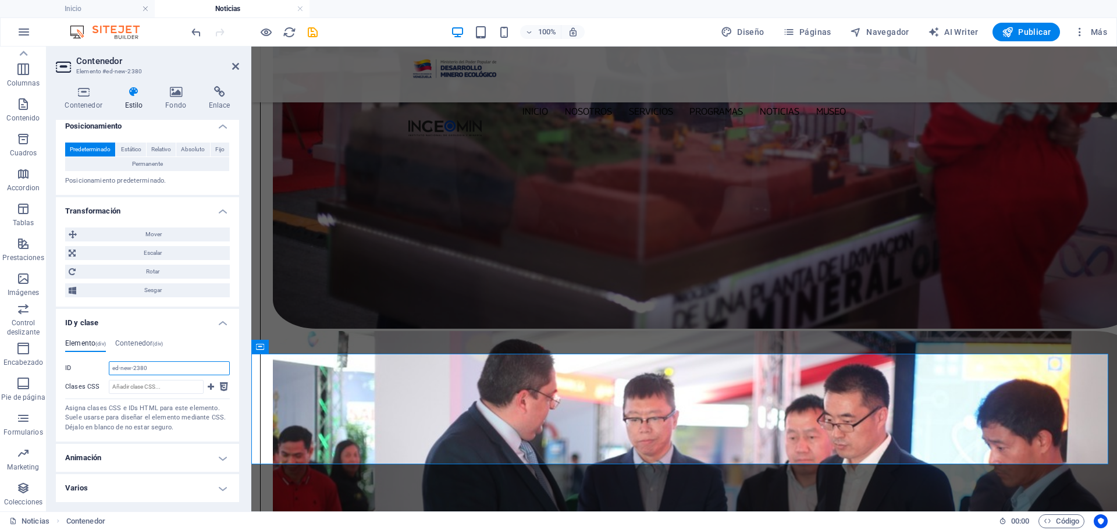
click at [149, 367] on input "ed-new-2380" at bounding box center [169, 368] width 121 height 14
click at [165, 365] on input "ed-new-2380" at bounding box center [169, 368] width 121 height 14
click at [181, 391] on input "Clases CSS" at bounding box center [156, 387] width 95 height 14
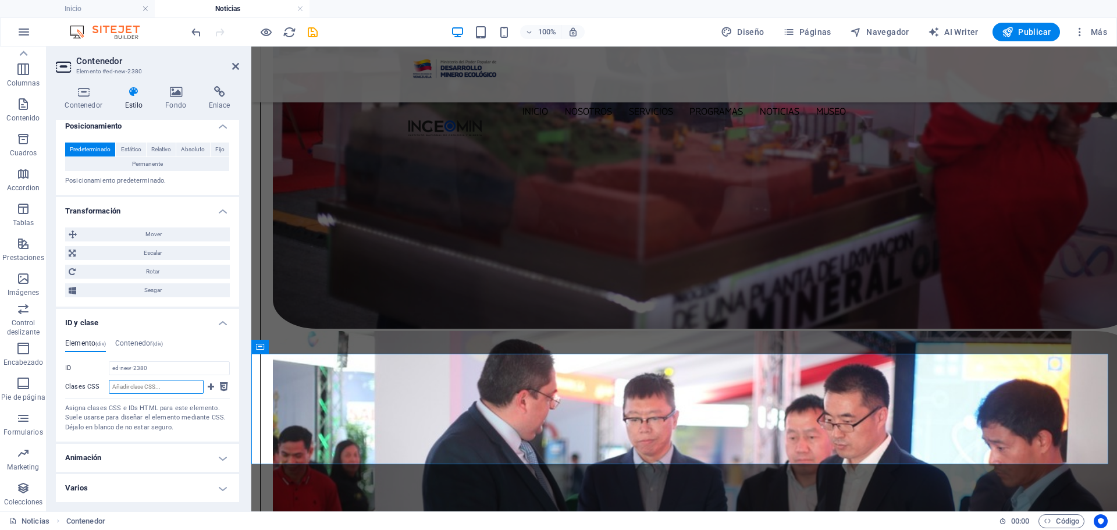
paste input "car_details"
type input "car_details"
click at [209, 387] on icon at bounding box center [211, 387] width 6 height 14
click at [149, 386] on input "Clases CSS" at bounding box center [156, 387] width 95 height 14
paste input "bg-background"
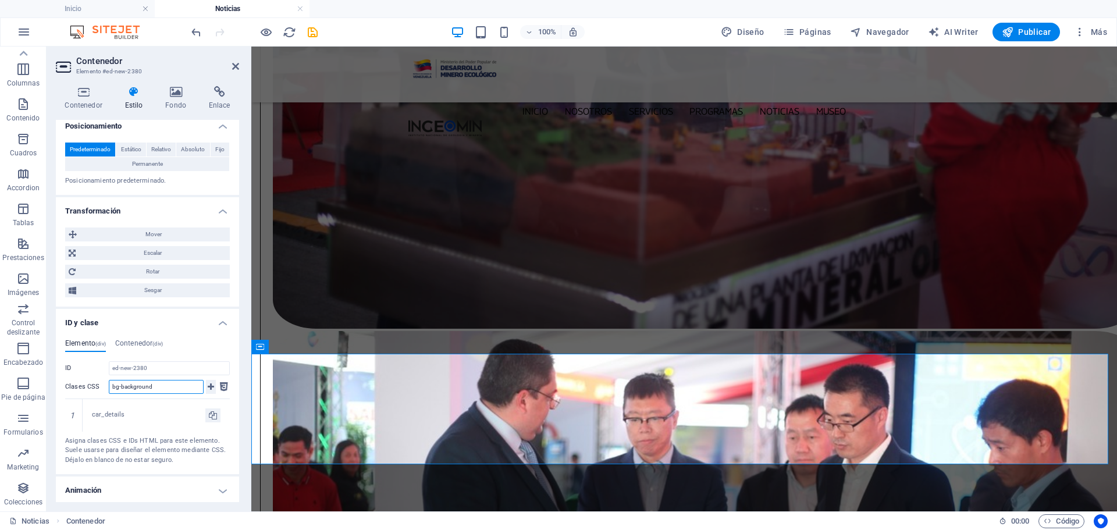
type input "bg-background"
click at [208, 387] on icon at bounding box center [211, 387] width 6 height 14
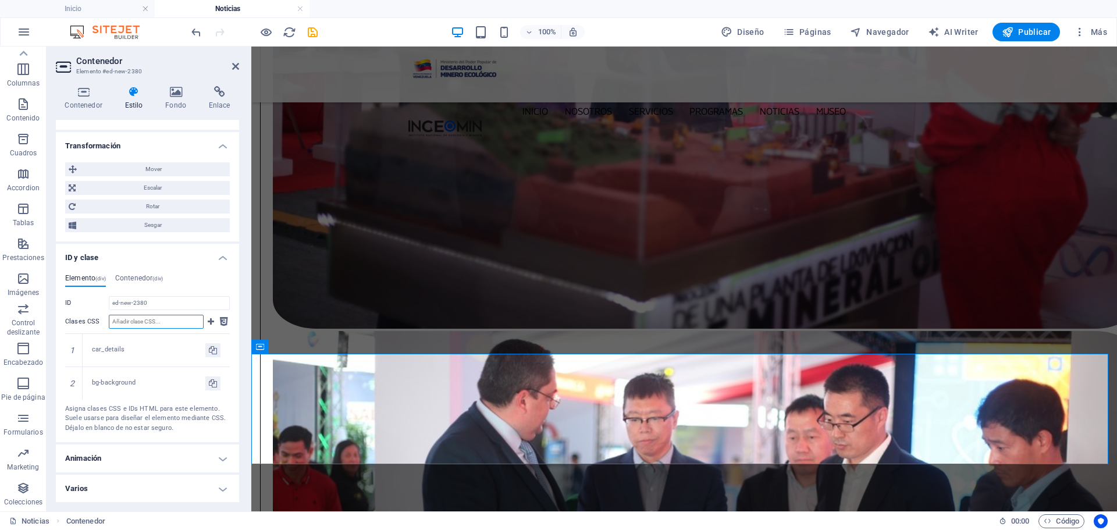
scroll to position [451, 0]
click at [218, 456] on h4 "Animación" at bounding box center [147, 458] width 183 height 28
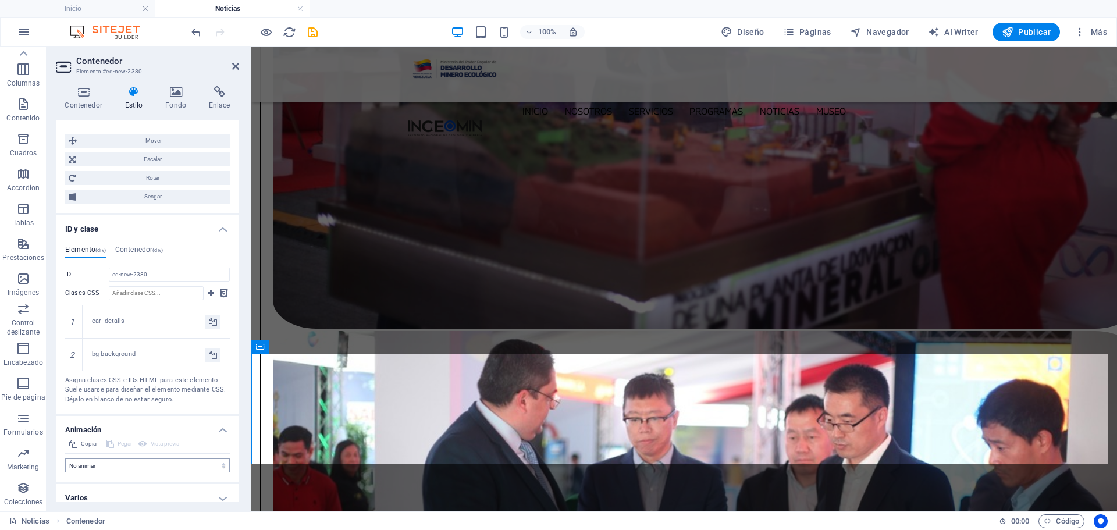
scroll to position [489, 0]
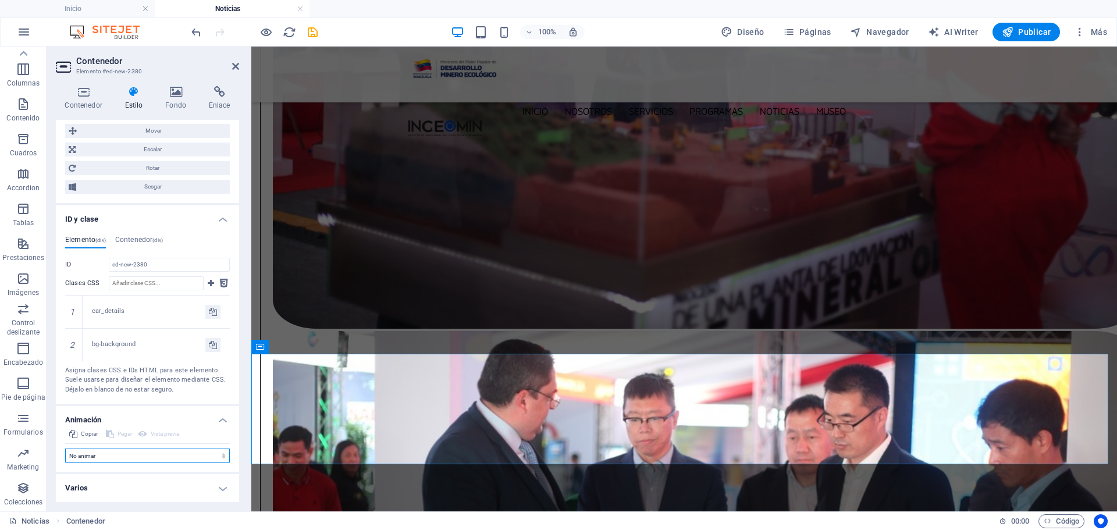
click at [219, 455] on select "No animar Mostrar / Ocultar Subir/bajar Acercar/alejar Deslizar de izquierda a …" at bounding box center [147, 455] width 165 height 14
select select "overlay"
click at [65, 462] on select "No animar Mostrar / Ocultar Subir/bajar Acercar/alejar Deslizar de izquierda a …" at bounding box center [147, 455] width 165 height 14
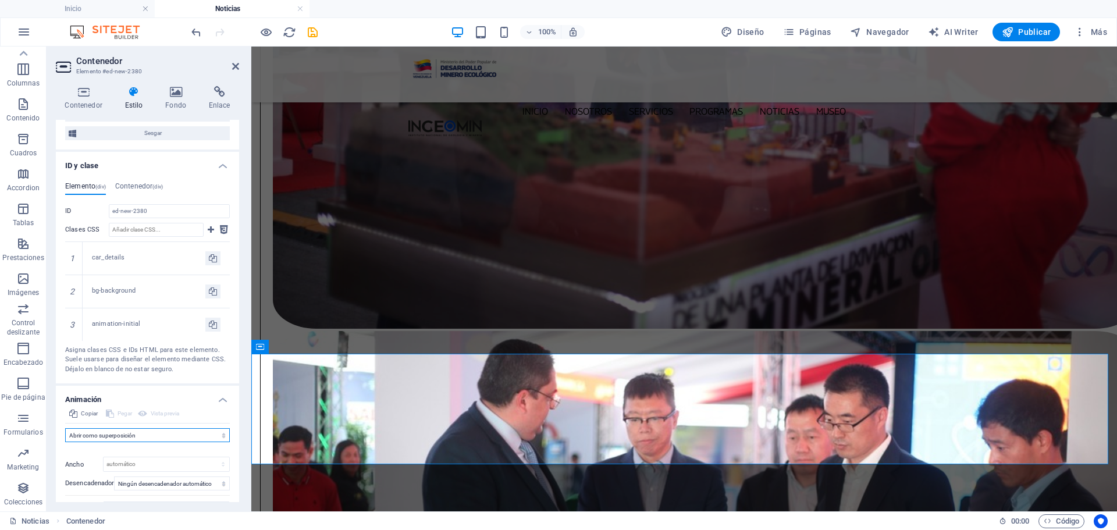
scroll to position [596, 0]
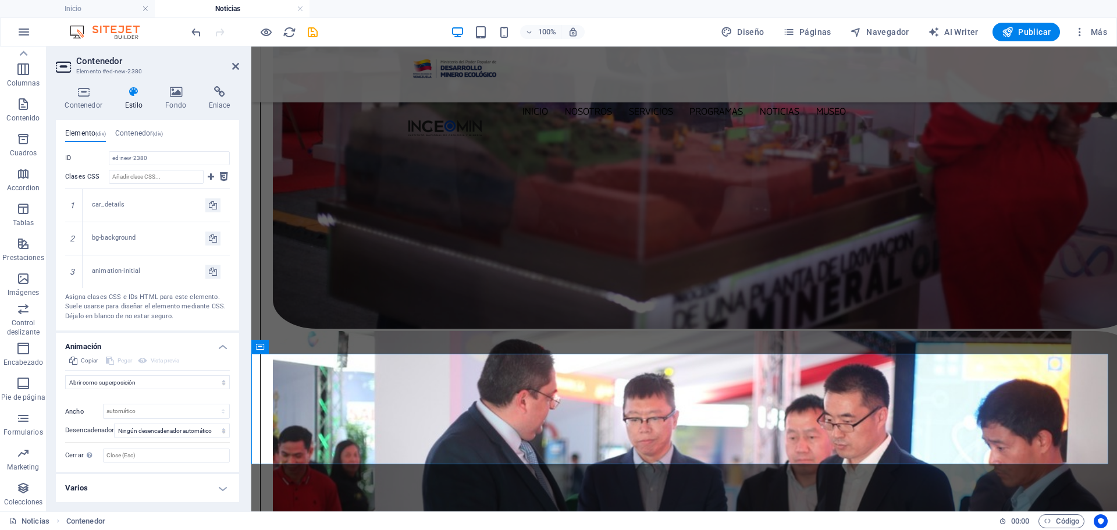
drag, startPoint x: 226, startPoint y: 492, endPoint x: 219, endPoint y: 480, distance: 13.4
click at [226, 490] on h4 "Varios" at bounding box center [147, 488] width 183 height 28
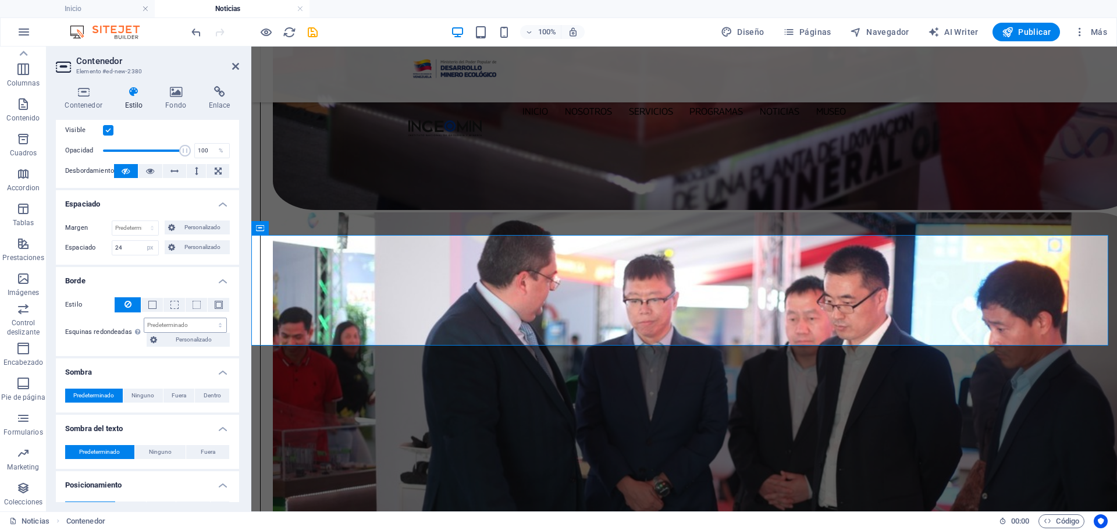
scroll to position [0, 0]
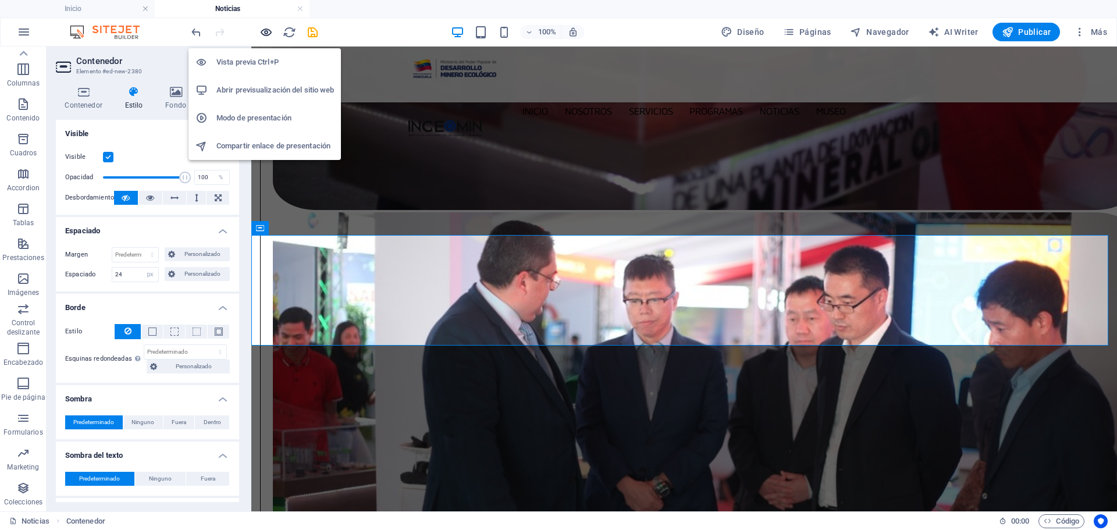
click at [263, 33] on icon "button" at bounding box center [265, 32] width 13 height 13
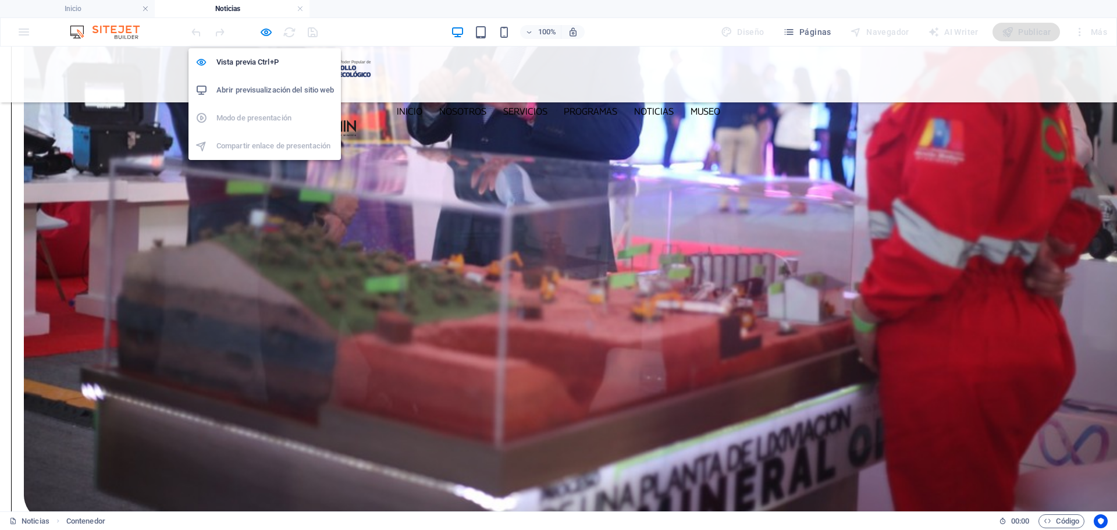
scroll to position [1513, 0]
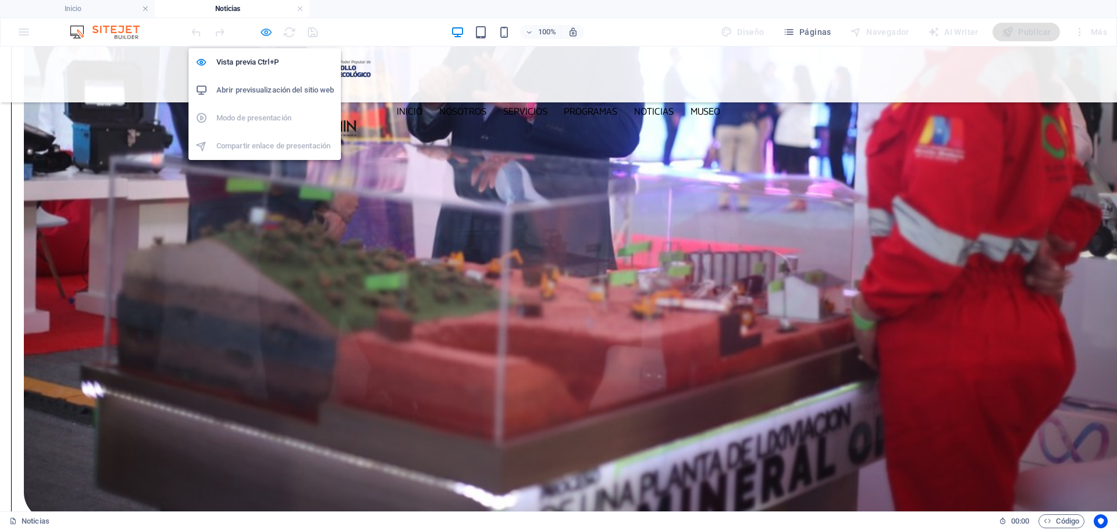
click at [269, 36] on icon "button" at bounding box center [265, 32] width 13 height 13
select select "px"
select select "overlay"
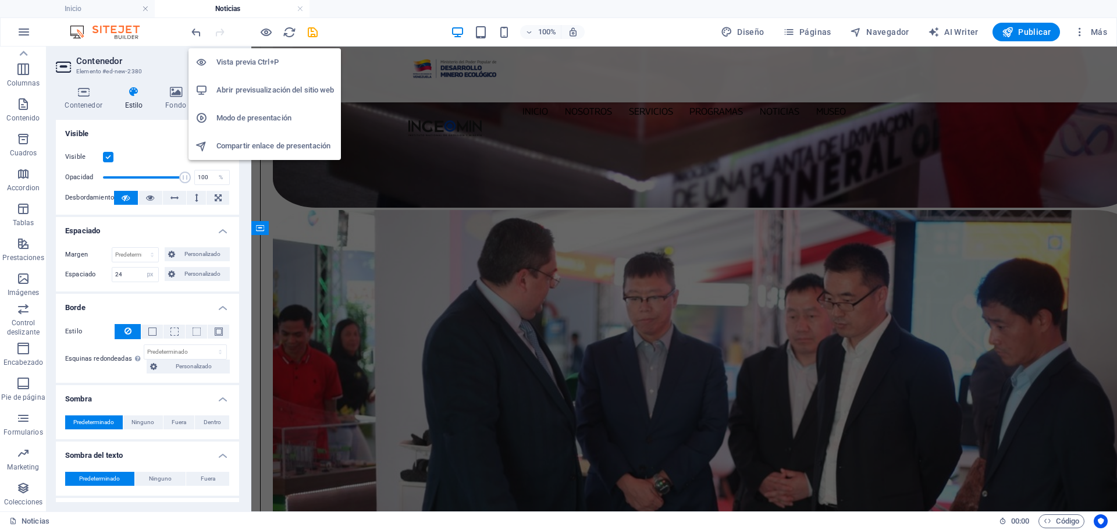
scroll to position [1511, 0]
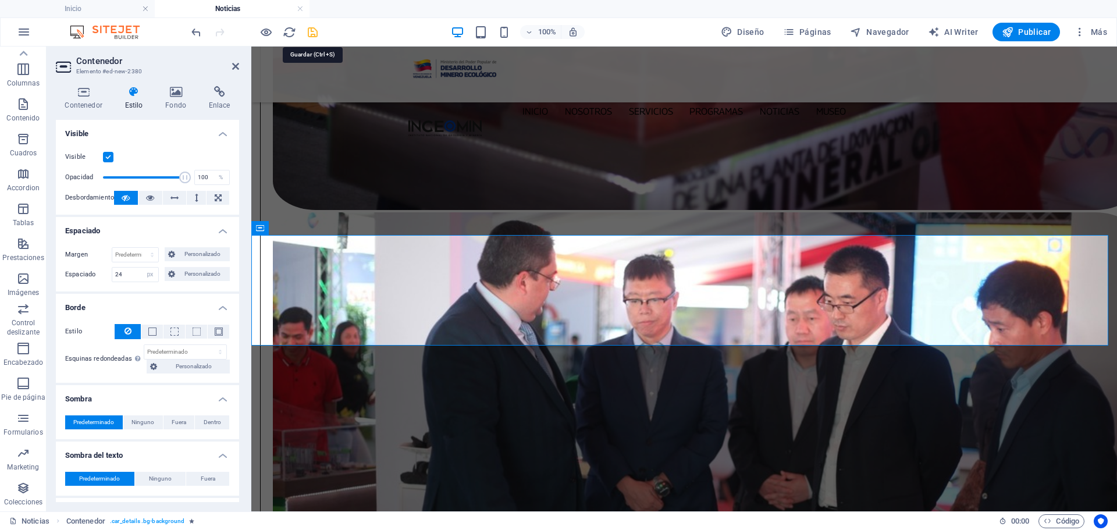
click at [311, 29] on icon "save" at bounding box center [312, 32] width 13 height 13
select select "px"
select select "overlay"
type input "ed-906691171"
click at [78, 98] on h4 "Contenedor" at bounding box center [86, 98] width 60 height 24
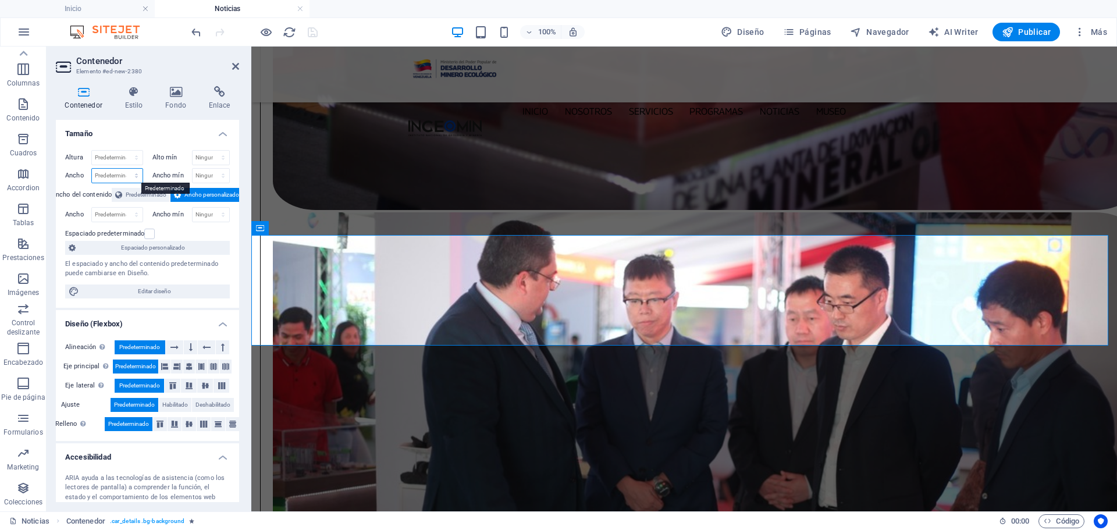
click at [140, 179] on select "Predeterminado px rem % em vh vw" at bounding box center [117, 176] width 51 height 14
select select "px"
click at [124, 169] on select "Predeterminado px rem % em vh vw" at bounding box center [117, 176] width 51 height 14
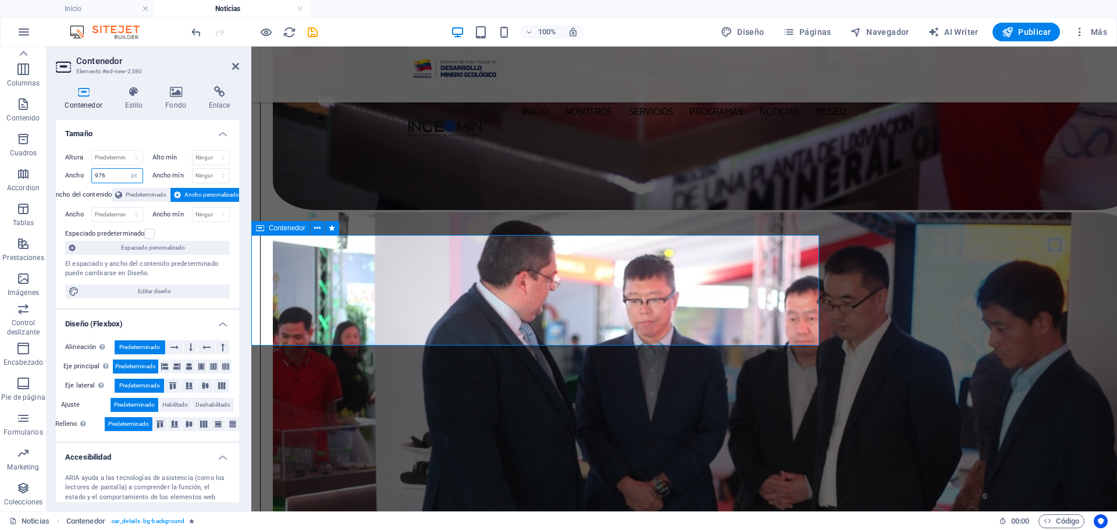
click at [115, 175] on input "976" at bounding box center [117, 176] width 51 height 14
click at [114, 175] on input "976" at bounding box center [117, 176] width 51 height 14
click at [115, 175] on input "976" at bounding box center [117, 176] width 51 height 14
type input "1000"
click at [309, 27] on icon "save" at bounding box center [312, 32] width 13 height 13
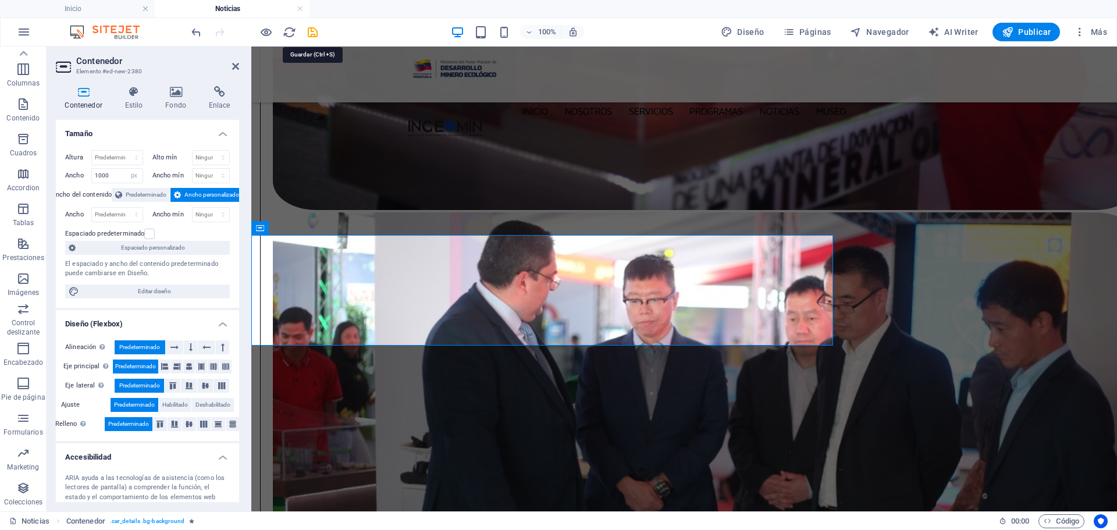
select select "px"
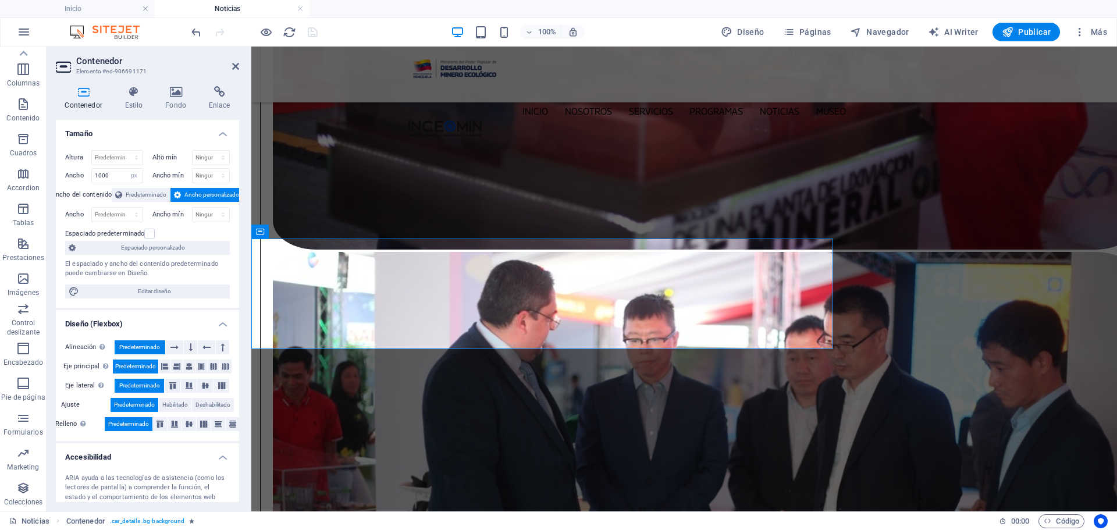
scroll to position [1453, 0]
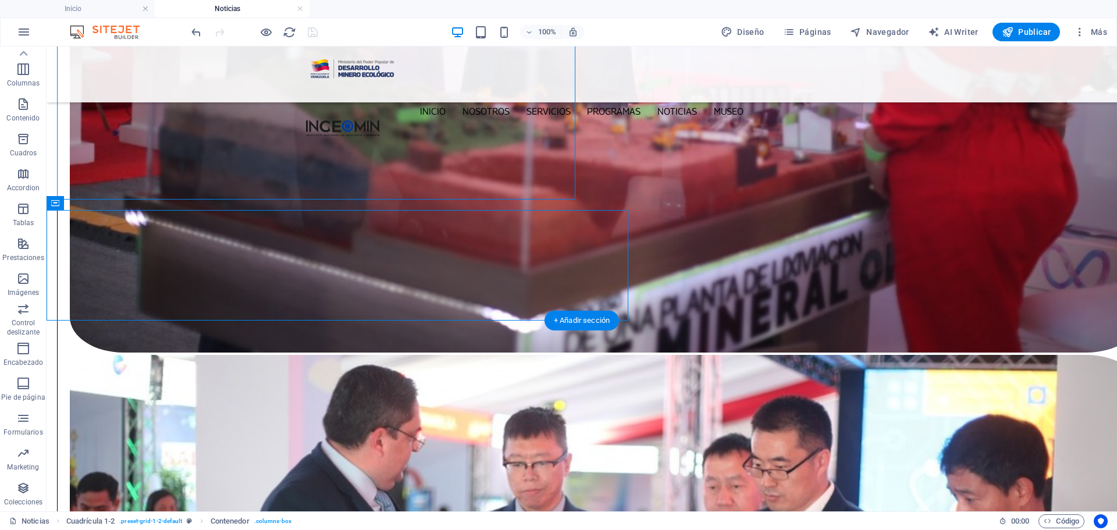
scroll to position [1978, 0]
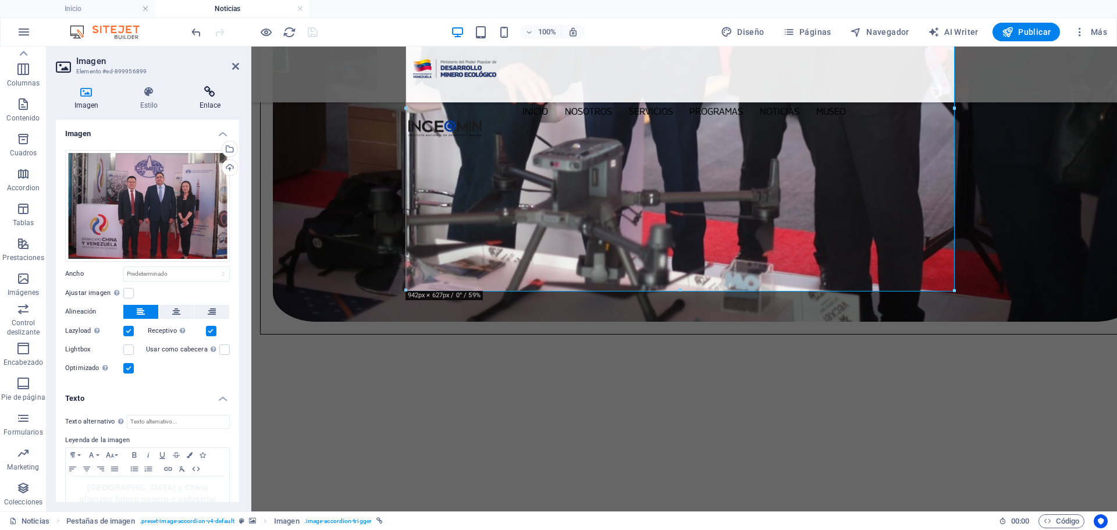
click at [215, 99] on h4 "Enlace" at bounding box center [210, 98] width 58 height 24
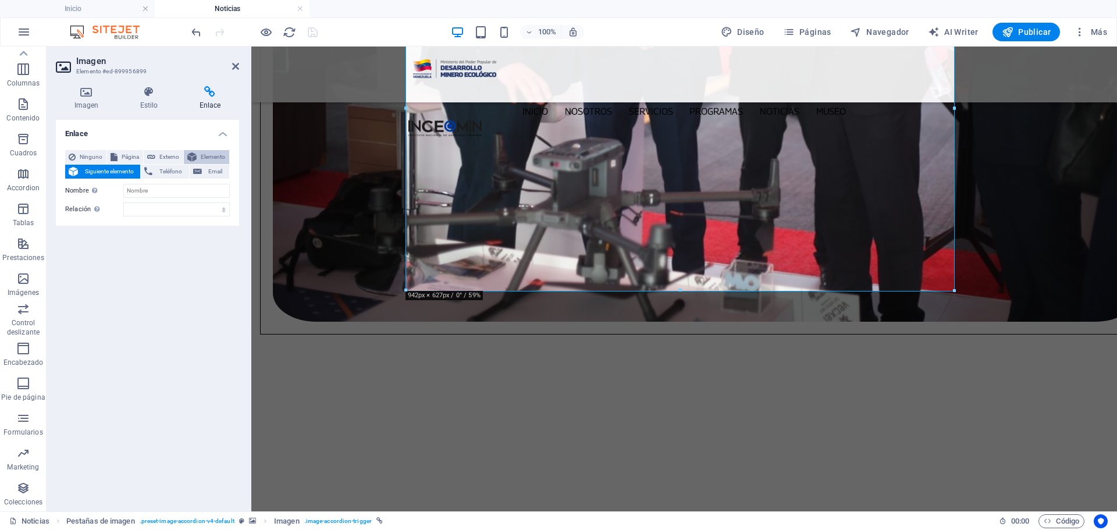
click at [211, 153] on span "Elemento" at bounding box center [213, 157] width 26 height 14
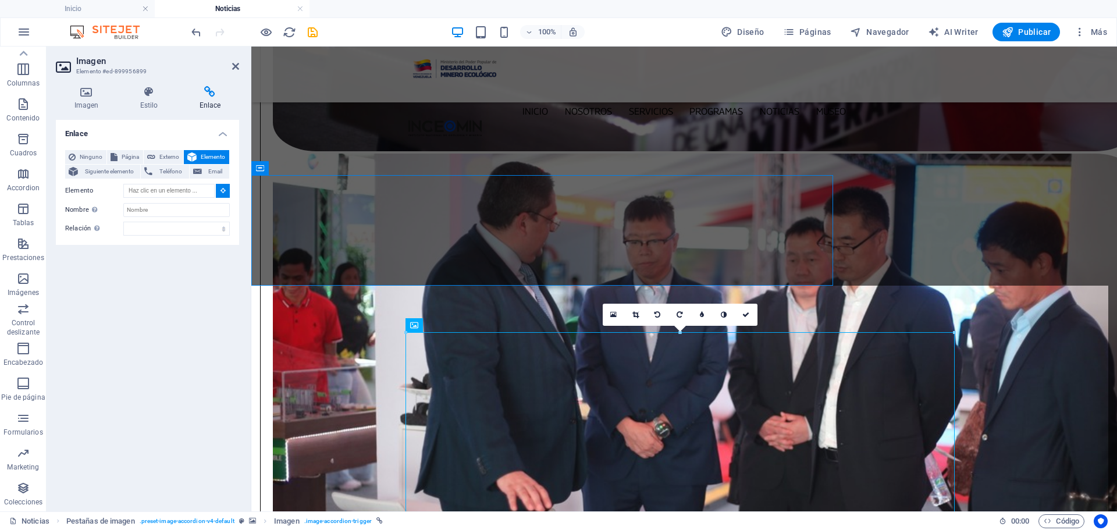
scroll to position [1571, 0]
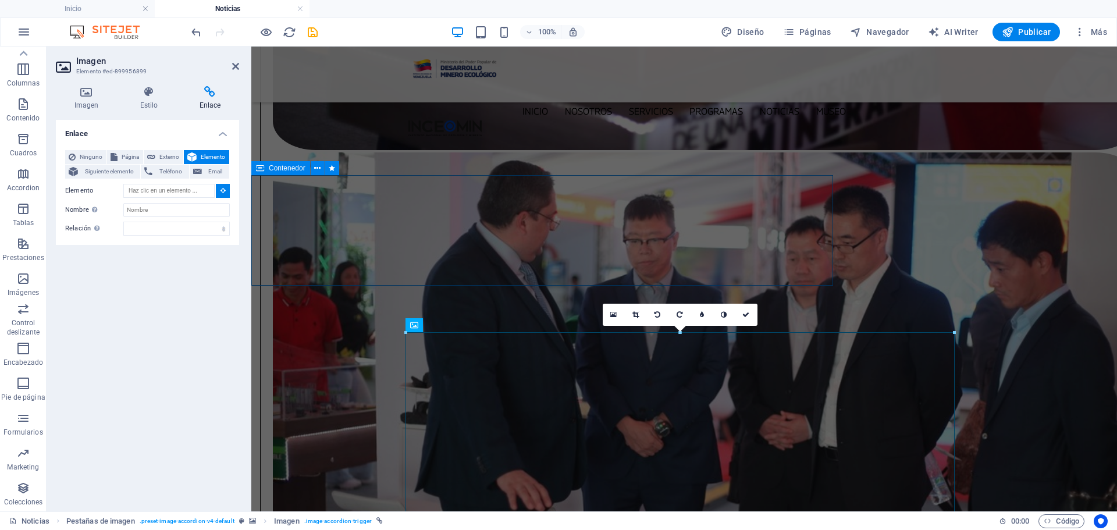
click at [286, 172] on span "Contenedor" at bounding box center [287, 168] width 37 height 7
type input "#ed-906691171"
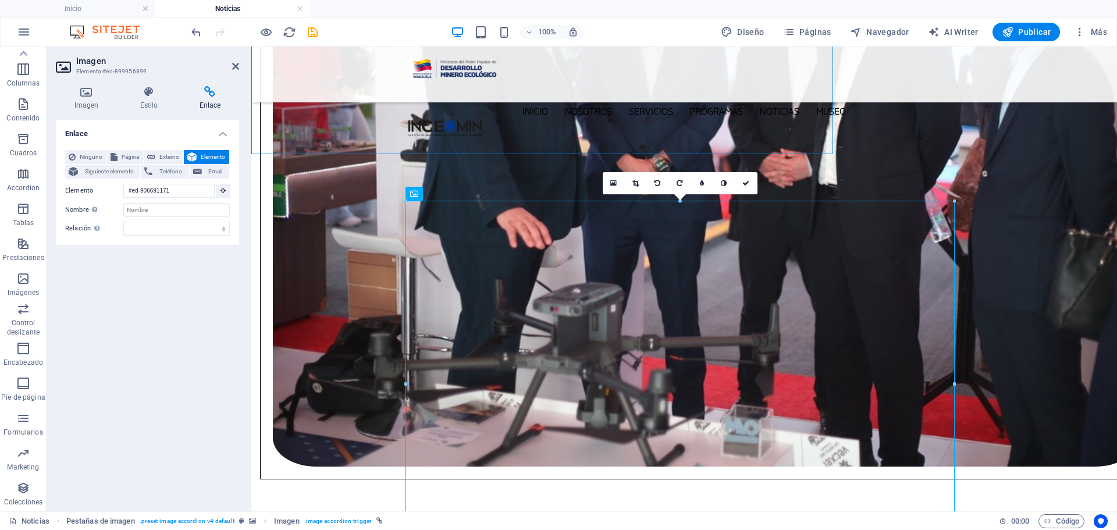
scroll to position [1864, 0]
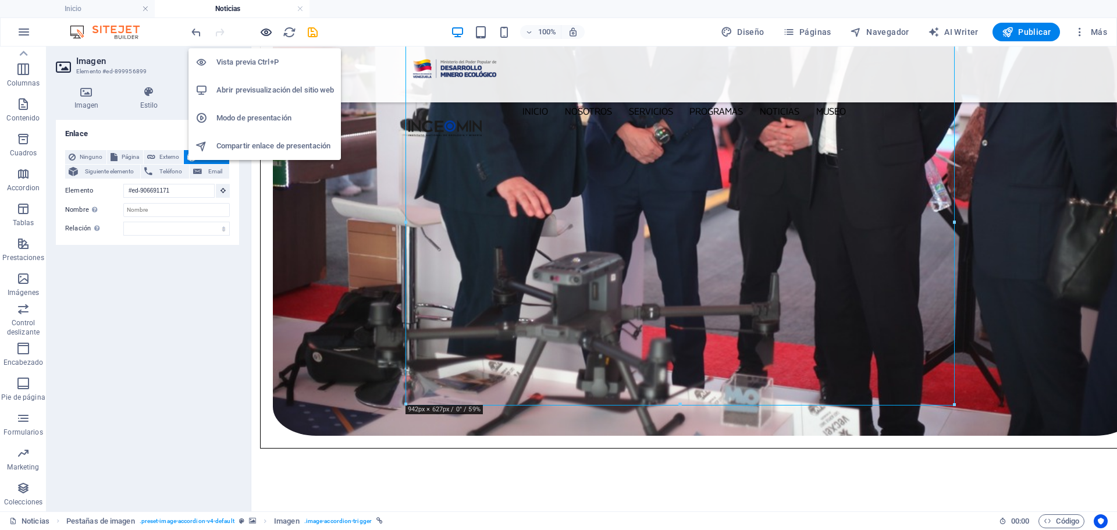
click at [0, 0] on icon "button" at bounding box center [0, 0] width 0 height 0
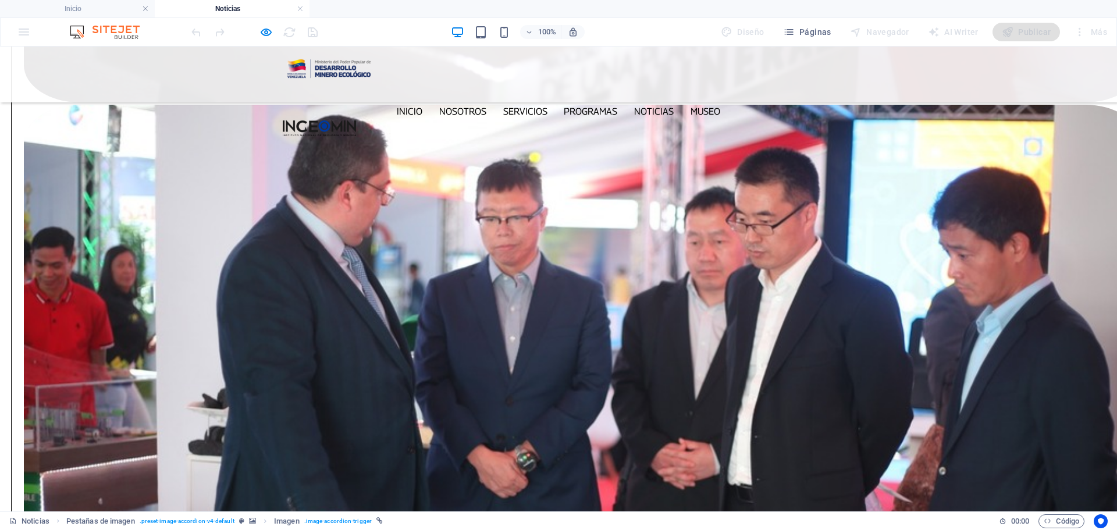
scroll to position [1856, 0]
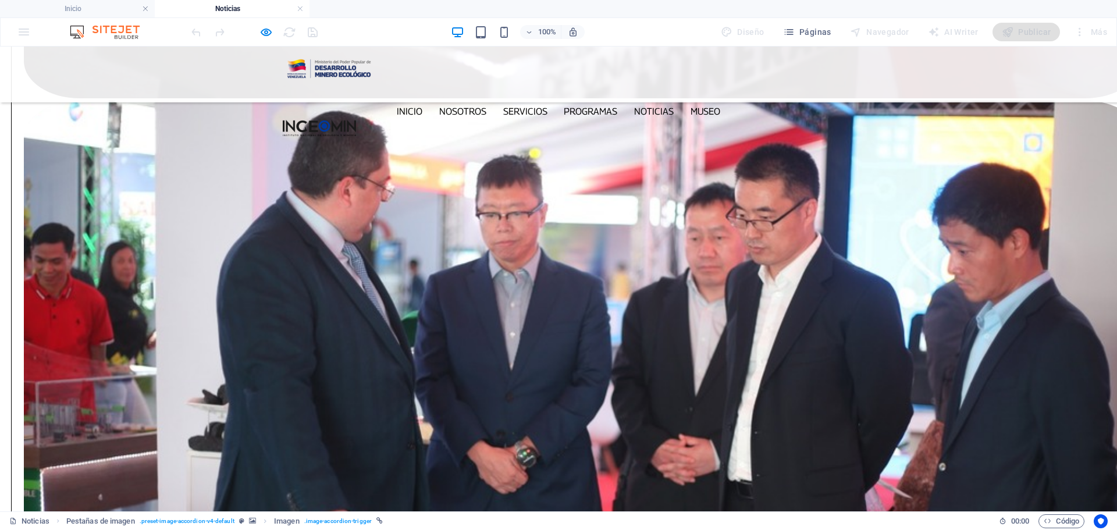
scroll to position [1914, 0]
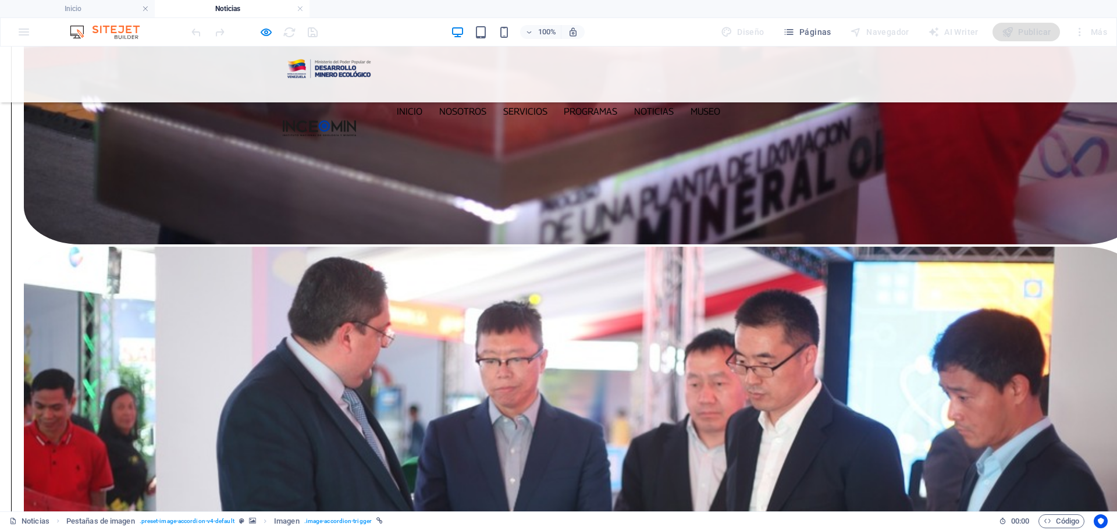
scroll to position [1797, 0]
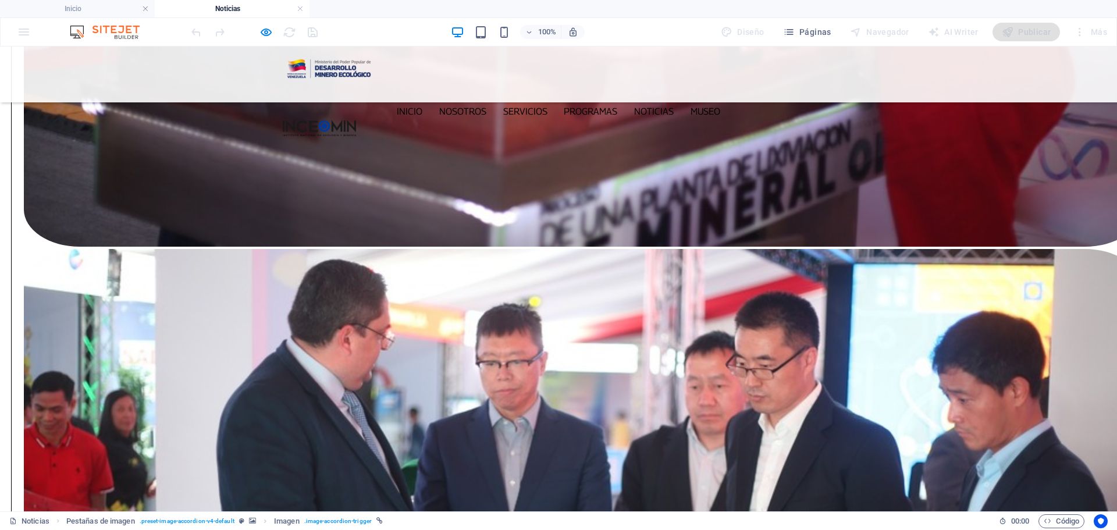
scroll to position [1795, 0]
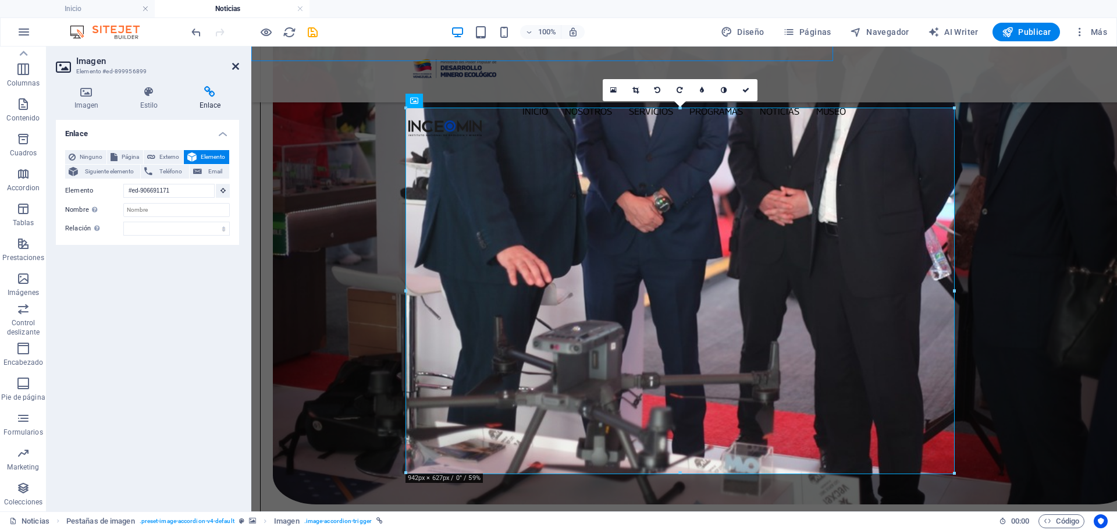
drag, startPoint x: 236, startPoint y: 64, endPoint x: 445, endPoint y: 113, distance: 215.2
click at [236, 64] on icon at bounding box center [235, 66] width 7 height 9
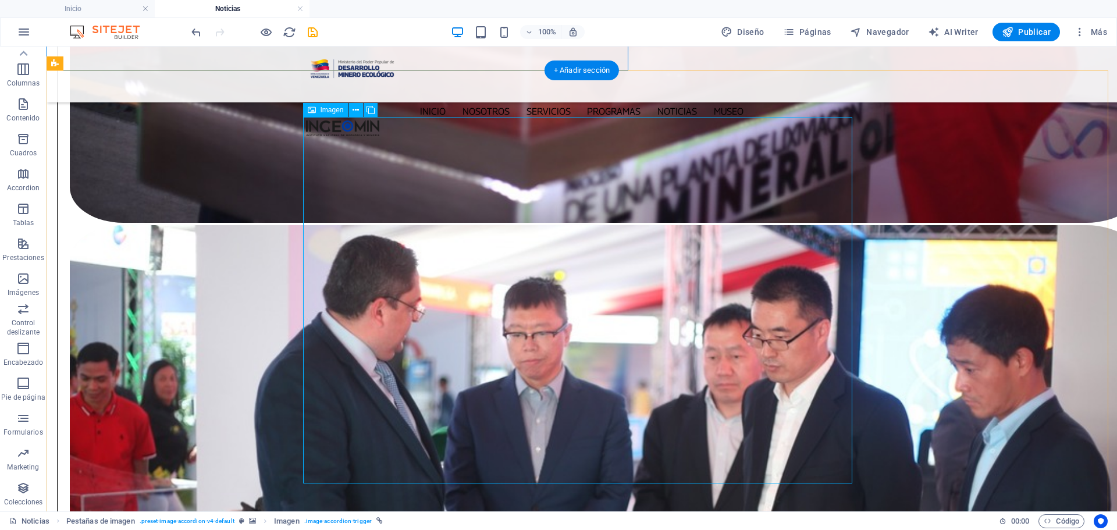
scroll to position [1597, 0]
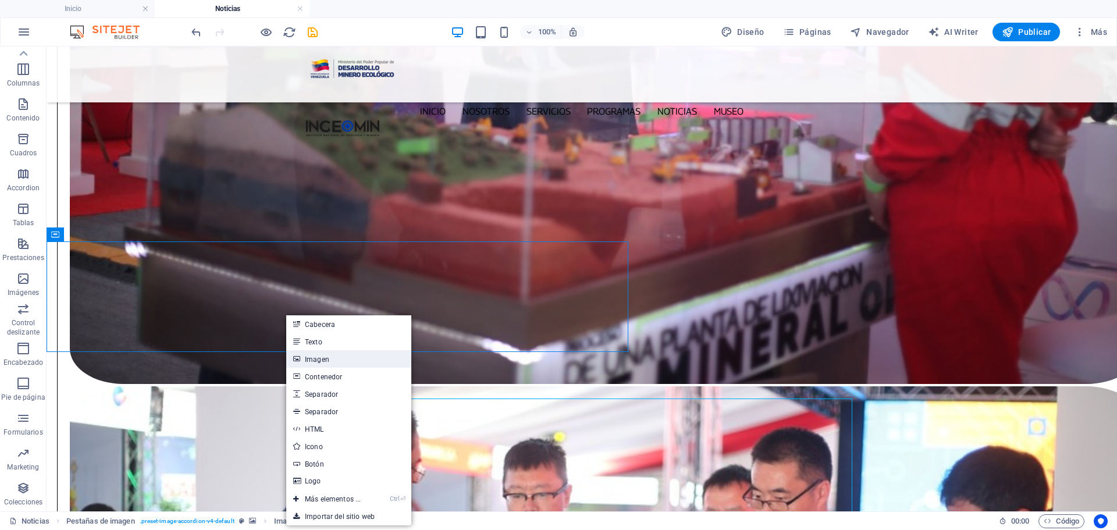
click at [314, 358] on link "Imagen" at bounding box center [348, 358] width 125 height 17
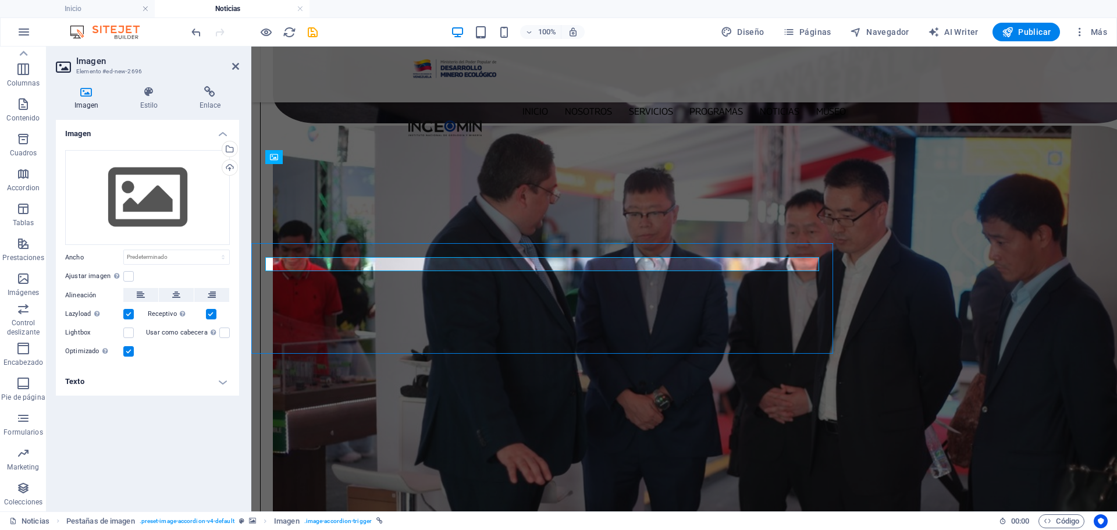
scroll to position [1596, 0]
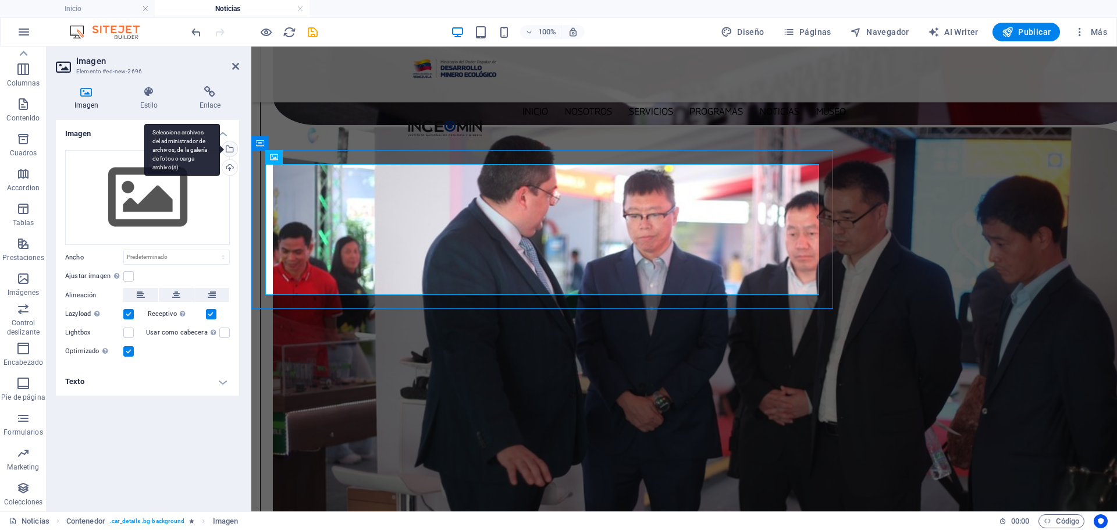
click at [220, 150] on div "Selecciona archivos del administrador de archivos, de la galería de fotos o car…" at bounding box center [182, 150] width 76 height 52
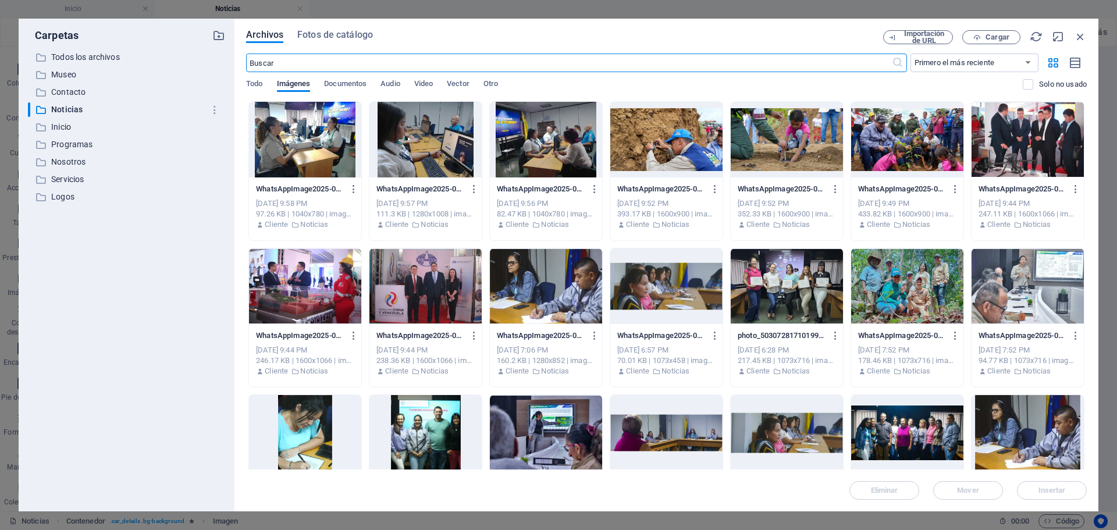
scroll to position [1593, 0]
click at [422, 279] on div at bounding box center [425, 286] width 112 height 76
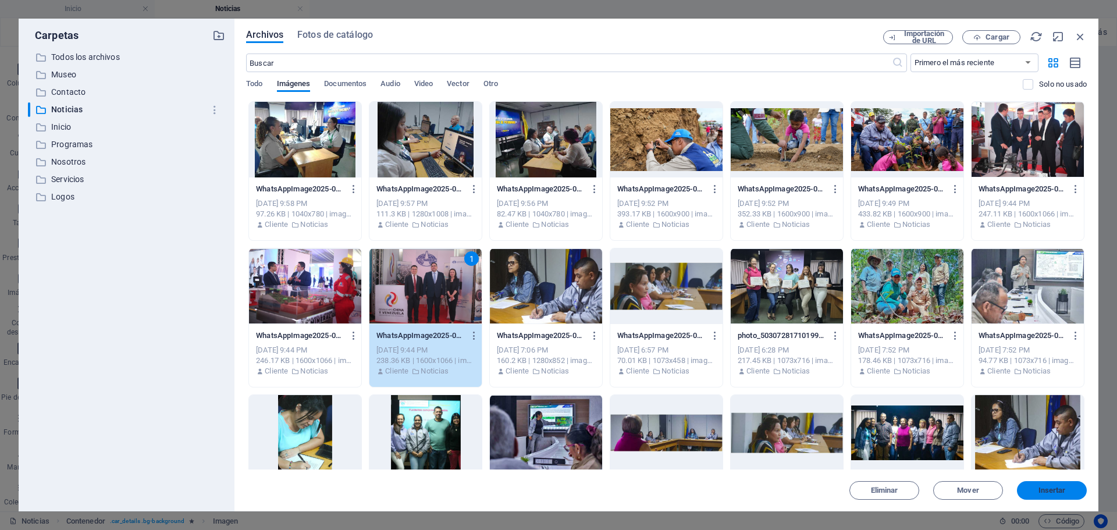
drag, startPoint x: 1070, startPoint y: 494, endPoint x: 820, endPoint y: 444, distance: 254.5
click at [1070, 494] on button "Insertar" at bounding box center [1052, 490] width 70 height 19
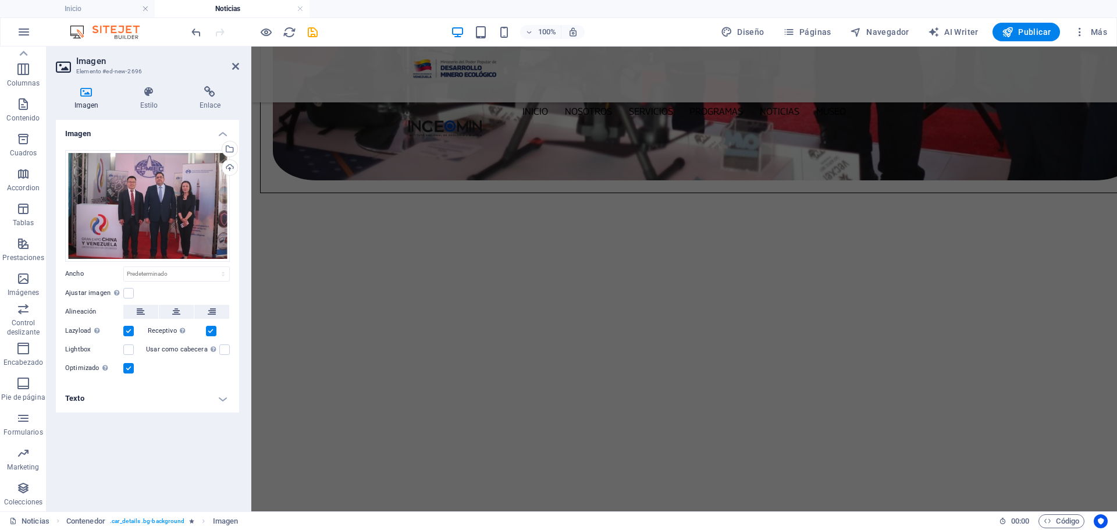
scroll to position [2352, 0]
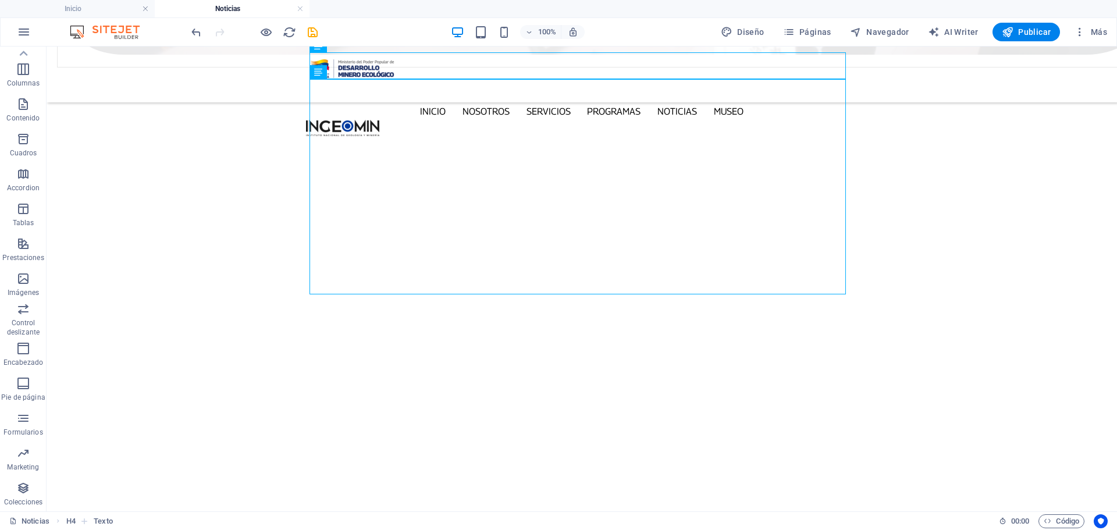
scroll to position [2643, 0]
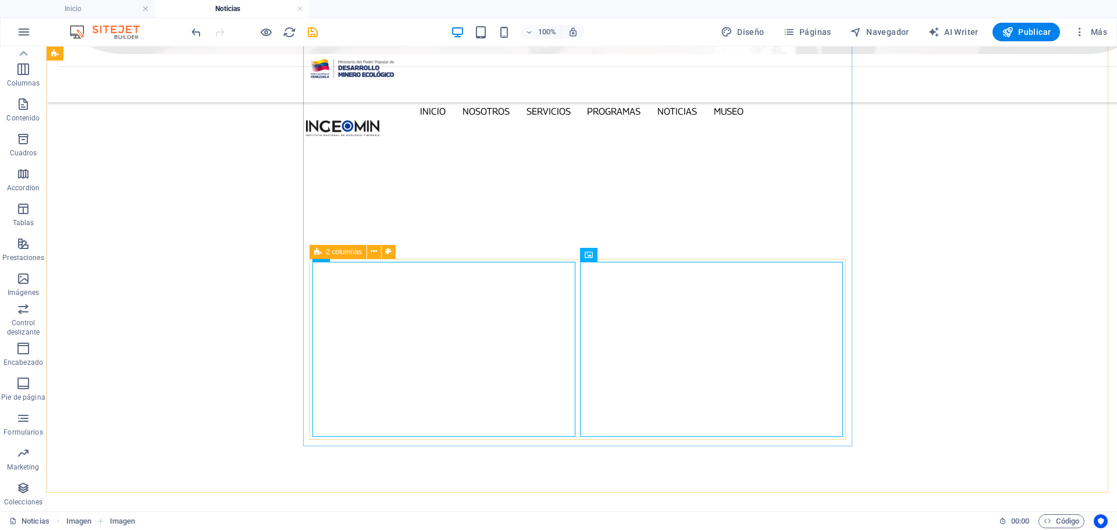
click at [317, 252] on icon at bounding box center [318, 252] width 8 height 14
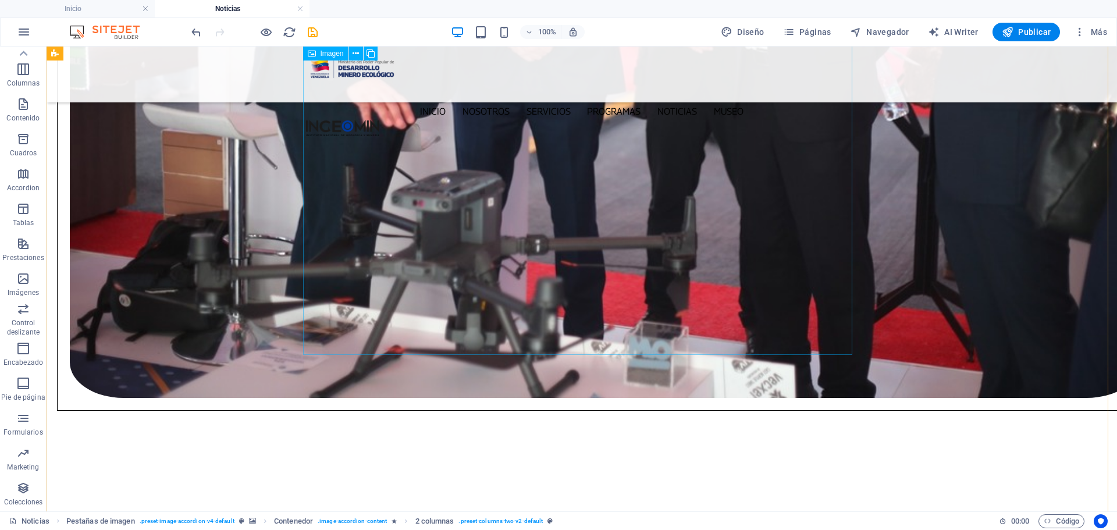
scroll to position [2294, 0]
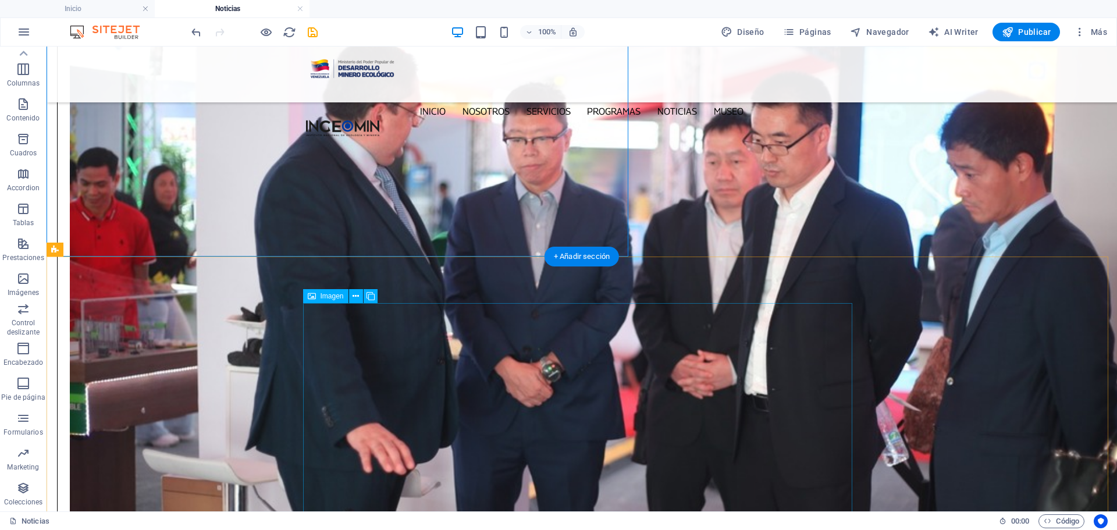
scroll to position [1828, 0]
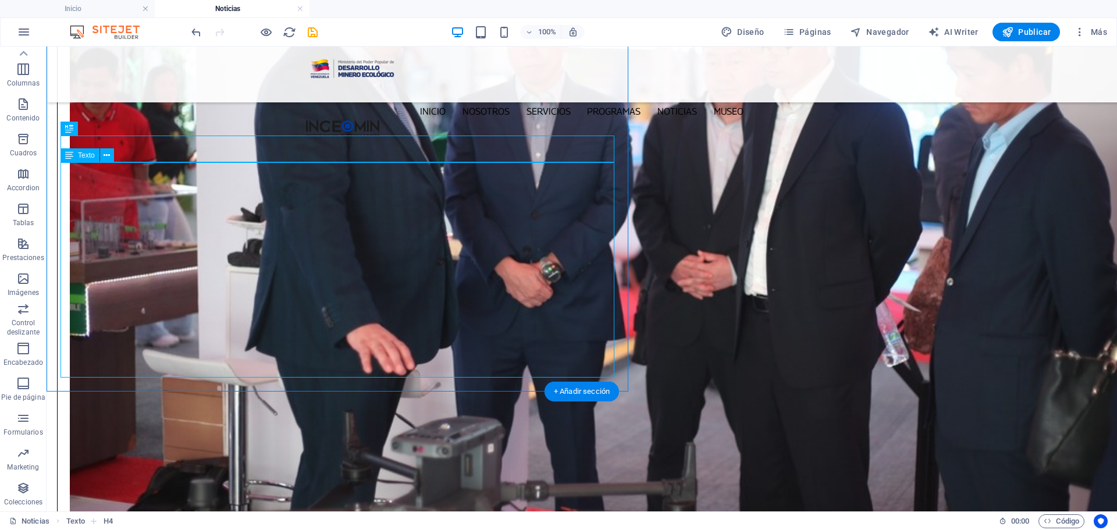
scroll to position [1945, 0]
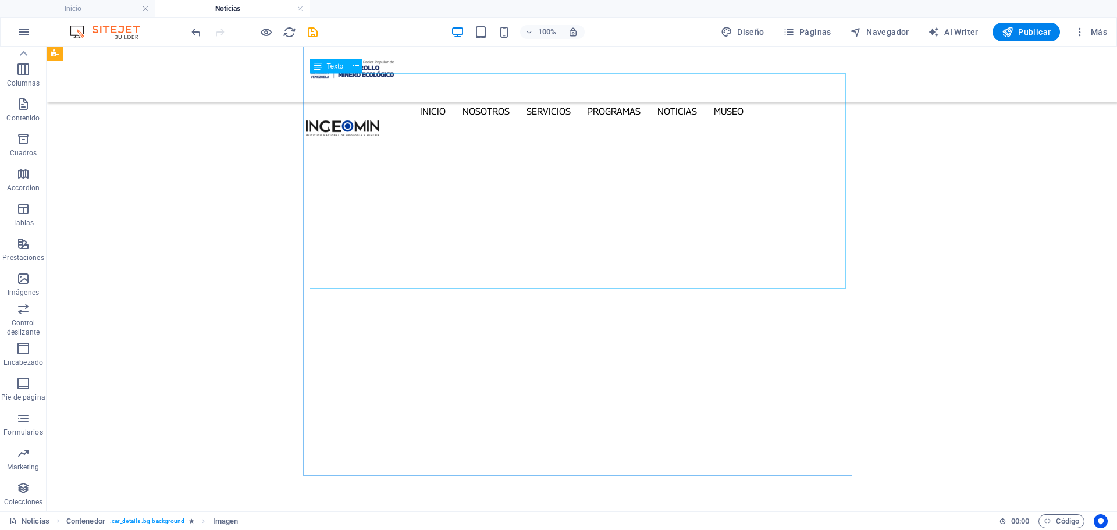
scroll to position [2875, 0]
click at [316, 265] on icon at bounding box center [318, 261] width 8 height 14
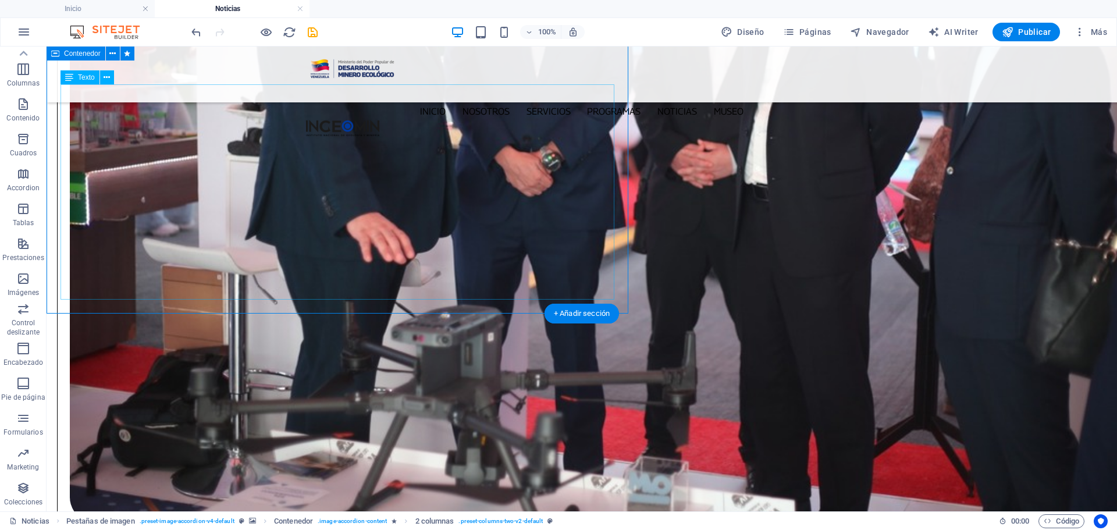
scroll to position [2061, 0]
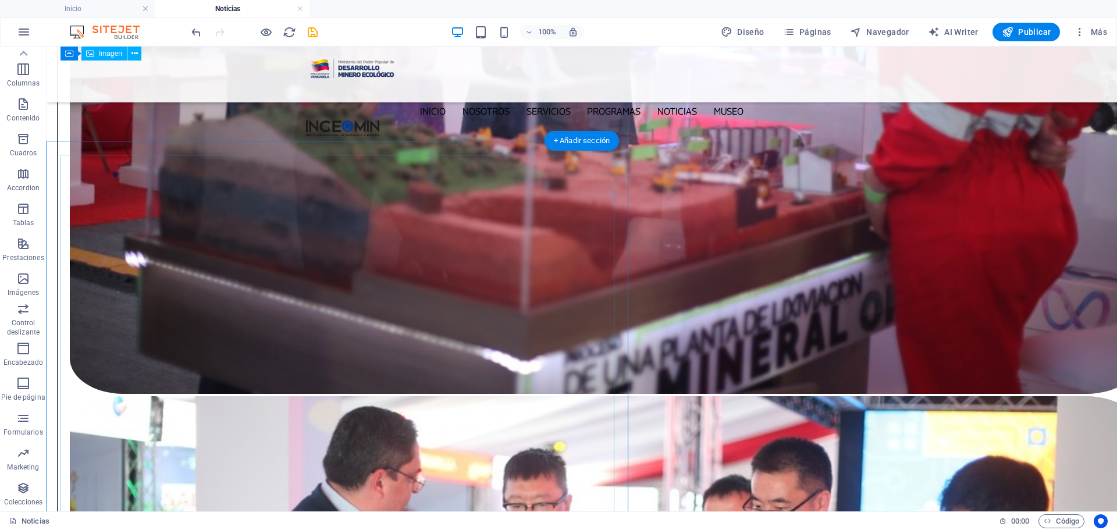
scroll to position [1537, 0]
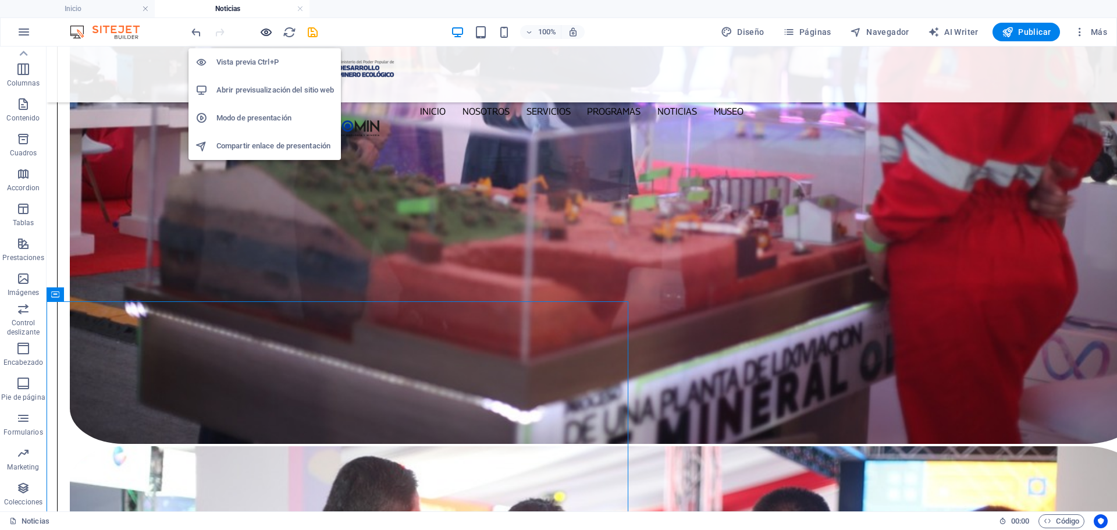
click at [0, 0] on icon "button" at bounding box center [0, 0] width 0 height 0
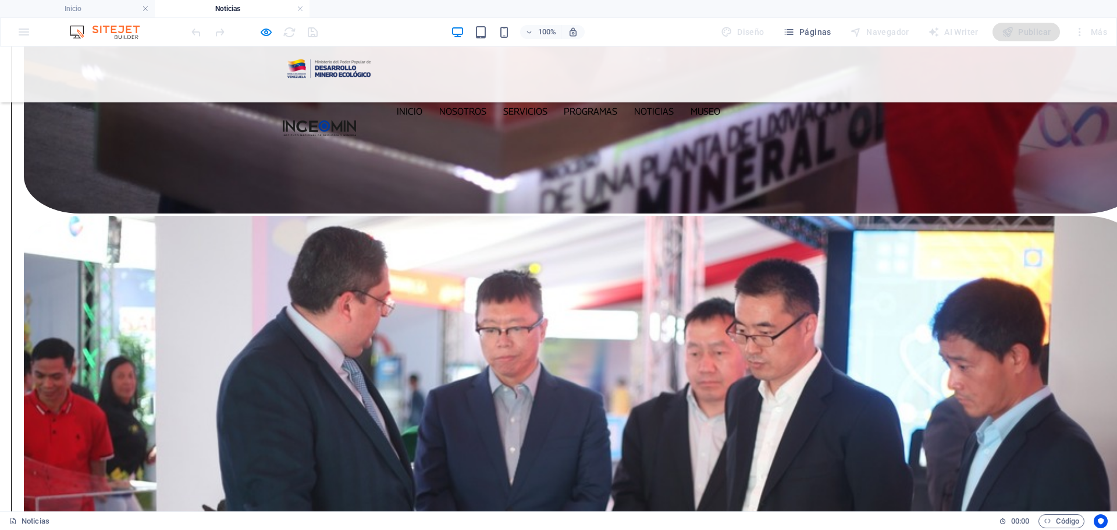
scroll to position [1829, 0]
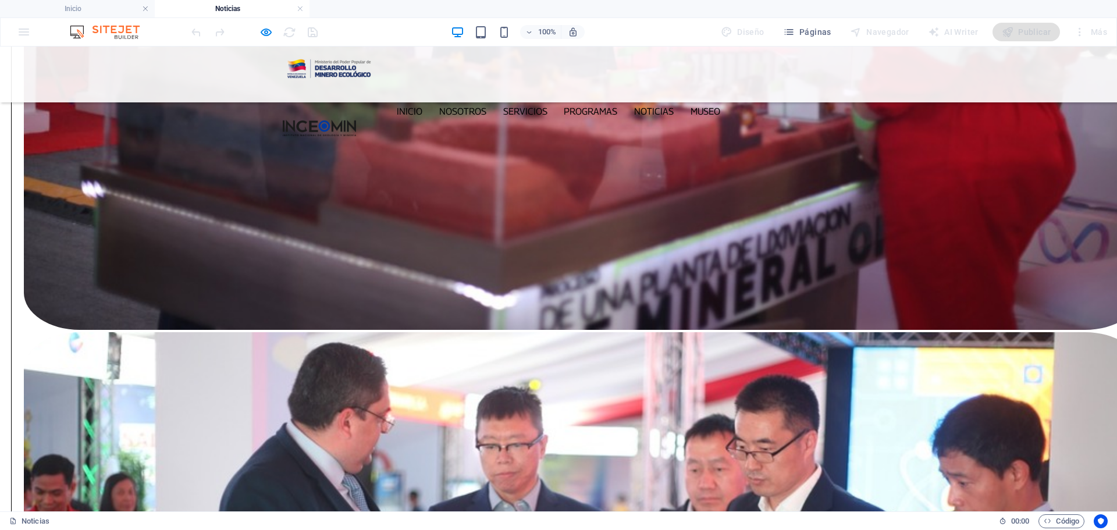
scroll to position [1713, 0]
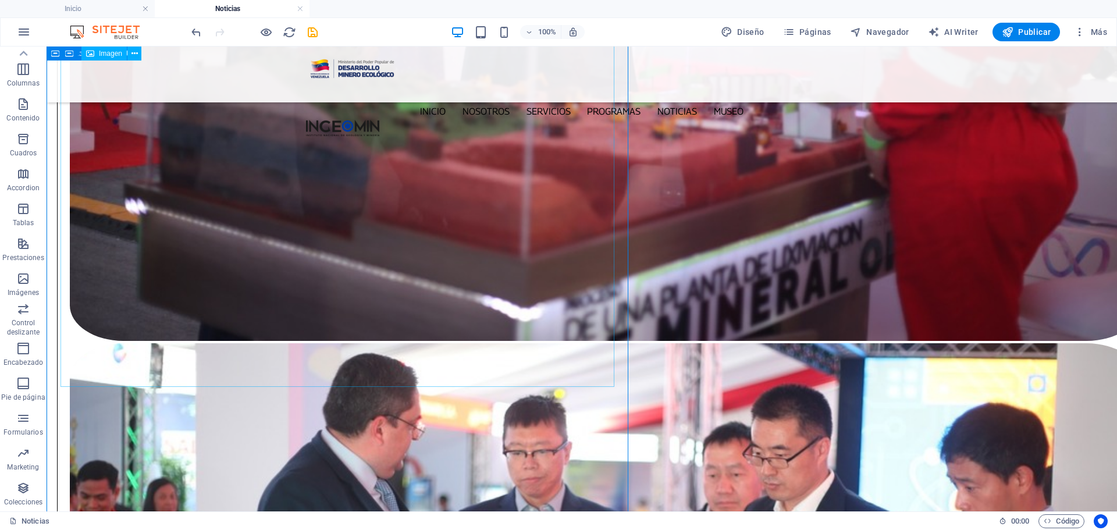
scroll to position [1631, 0]
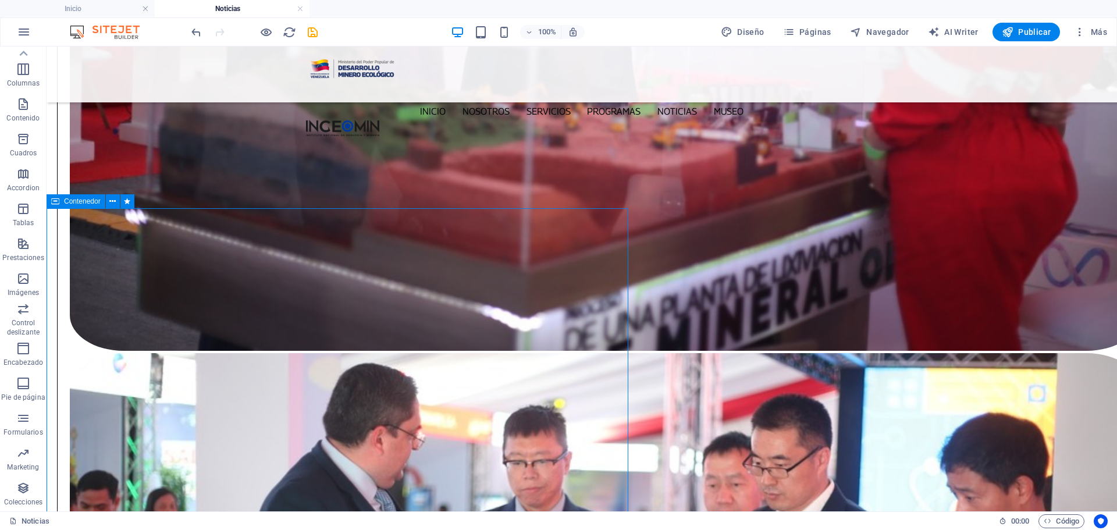
click at [57, 202] on icon at bounding box center [55, 201] width 8 height 14
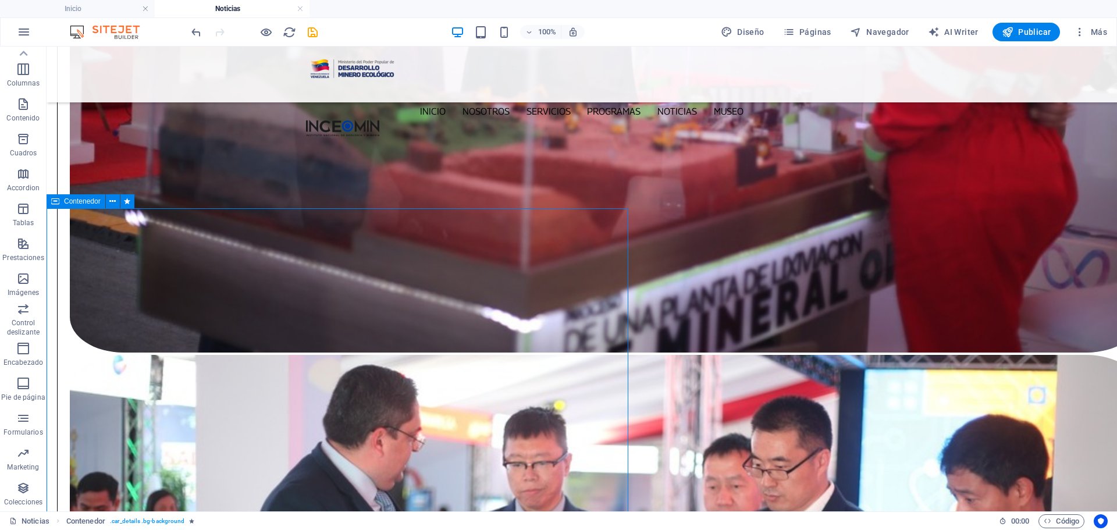
select select "px"
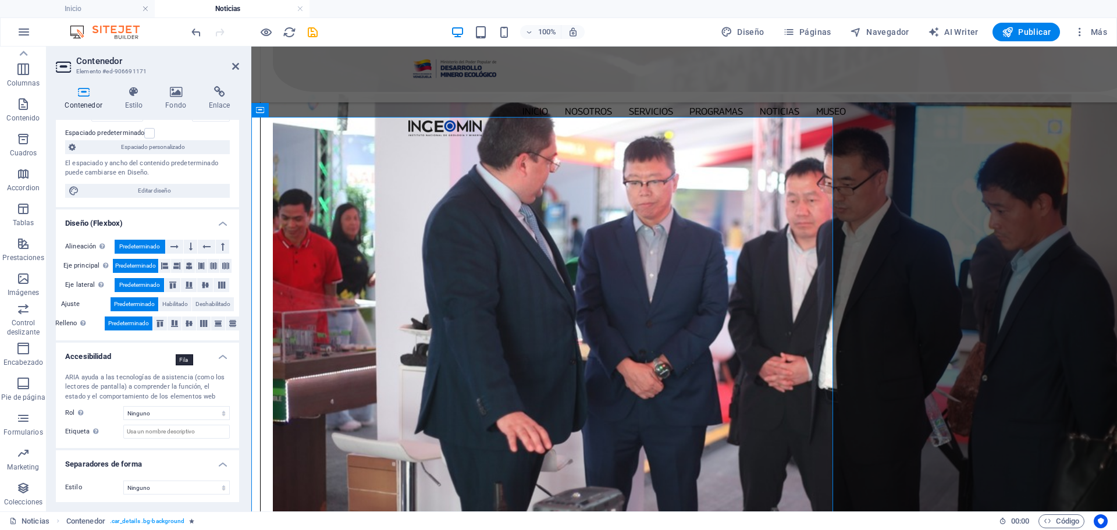
scroll to position [102, 0]
click at [90, 95] on icon at bounding box center [83, 92] width 55 height 12
click at [139, 99] on h4 "Estilo" at bounding box center [136, 98] width 41 height 24
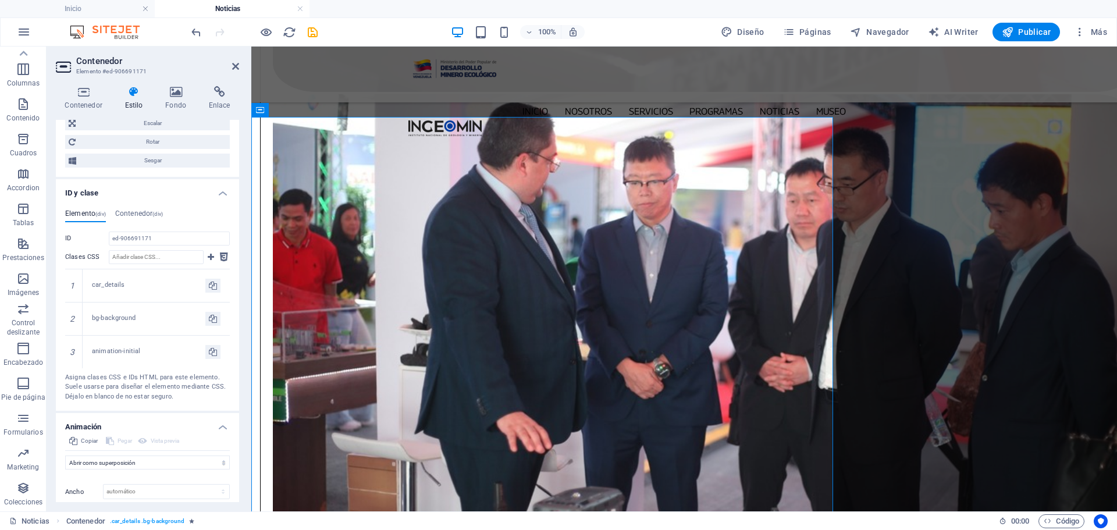
scroll to position [668, 0]
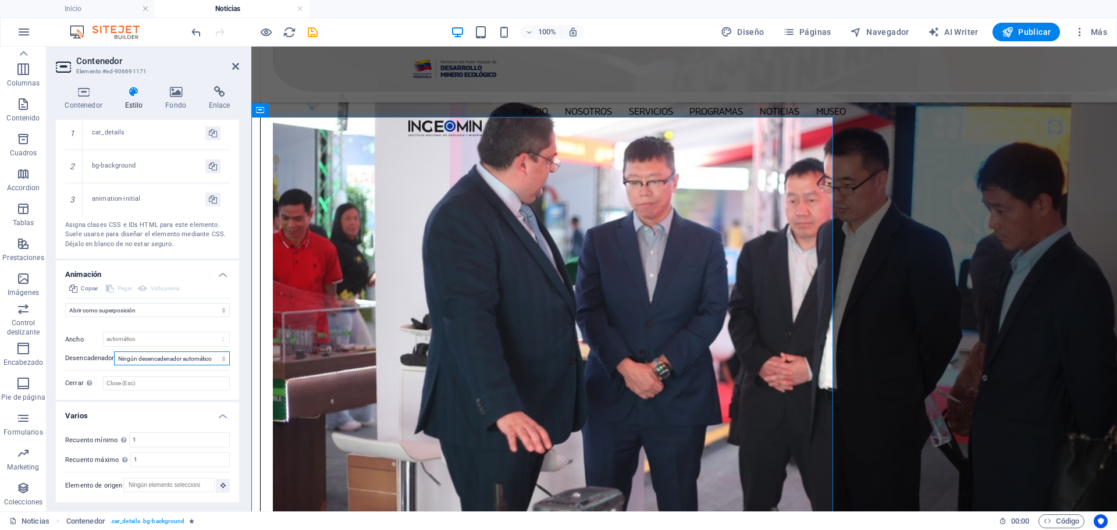
click at [222, 358] on select "Ningún desencadenador automático Al cargar la página Desplazar hasta que esté v…" at bounding box center [172, 358] width 116 height 14
click at [130, 306] on select "No animar Mostrar / Ocultar Subir/bajar Acercar/alejar Deslizar de izquierda a …" at bounding box center [147, 310] width 165 height 14
click at [65, 303] on select "No animar Mostrar / Ocultar Subir/bajar Acercar/alejar Deslizar de izquierda a …" at bounding box center [147, 310] width 165 height 14
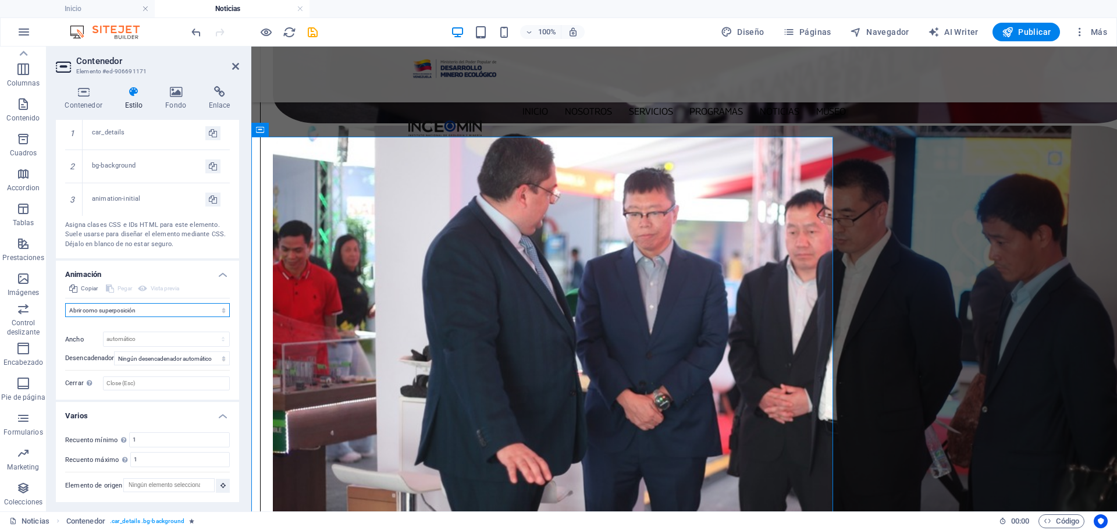
scroll to position [1573, 0]
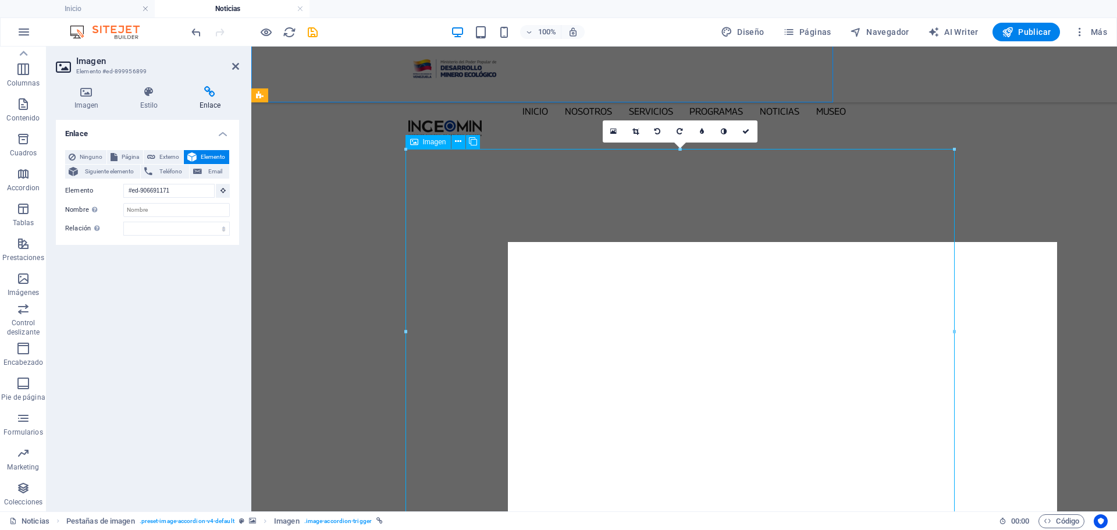
scroll to position [2469, 0]
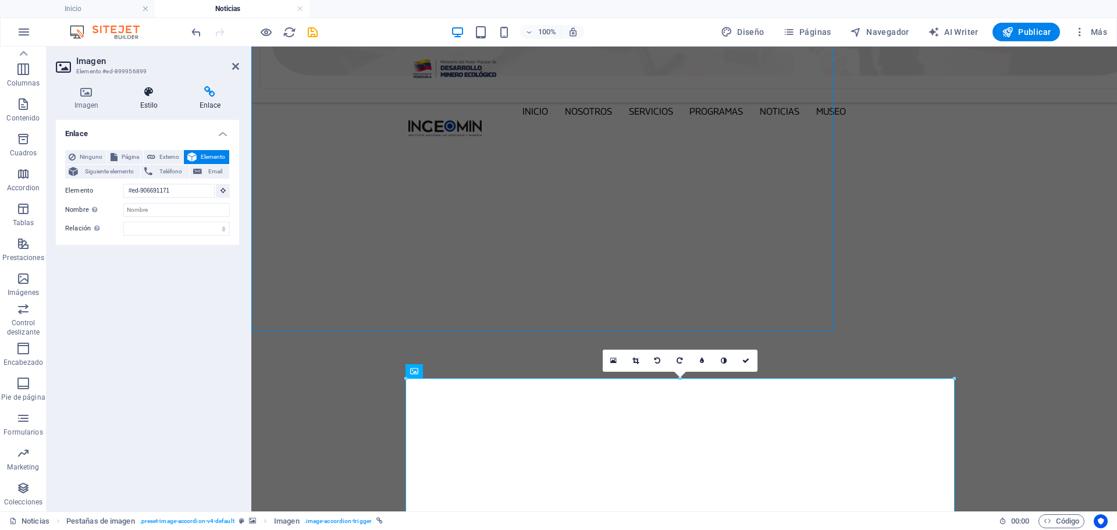
scroll to position [2190, 0]
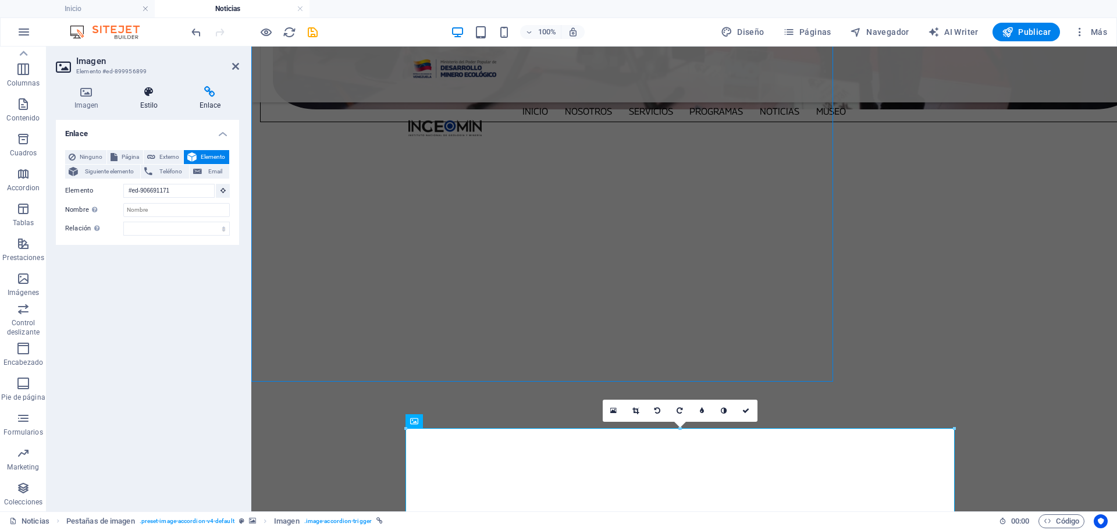
click at [149, 94] on icon at bounding box center [149, 92] width 55 height 12
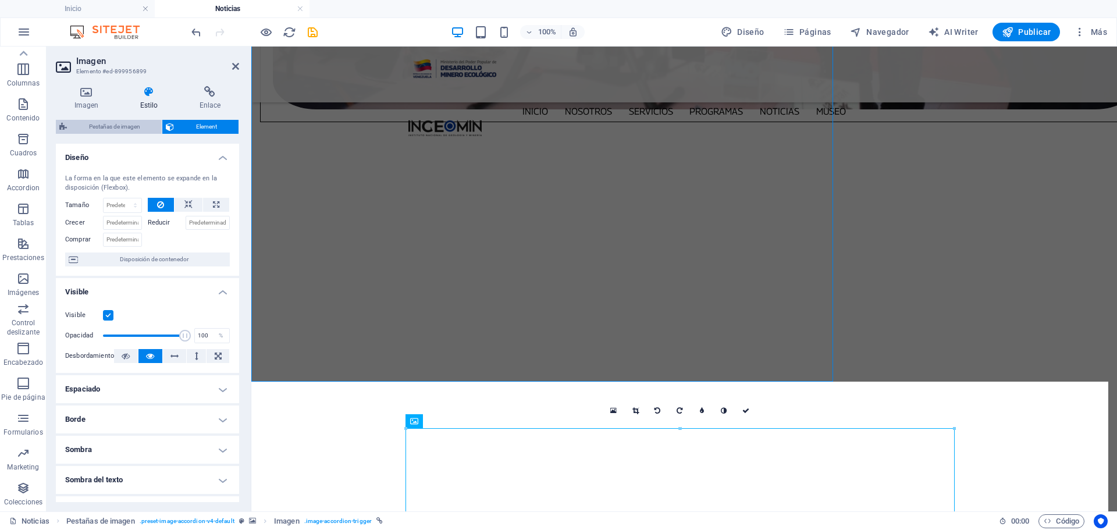
click at [133, 127] on span "Pestañas de imagen" at bounding box center [114, 127] width 88 height 14
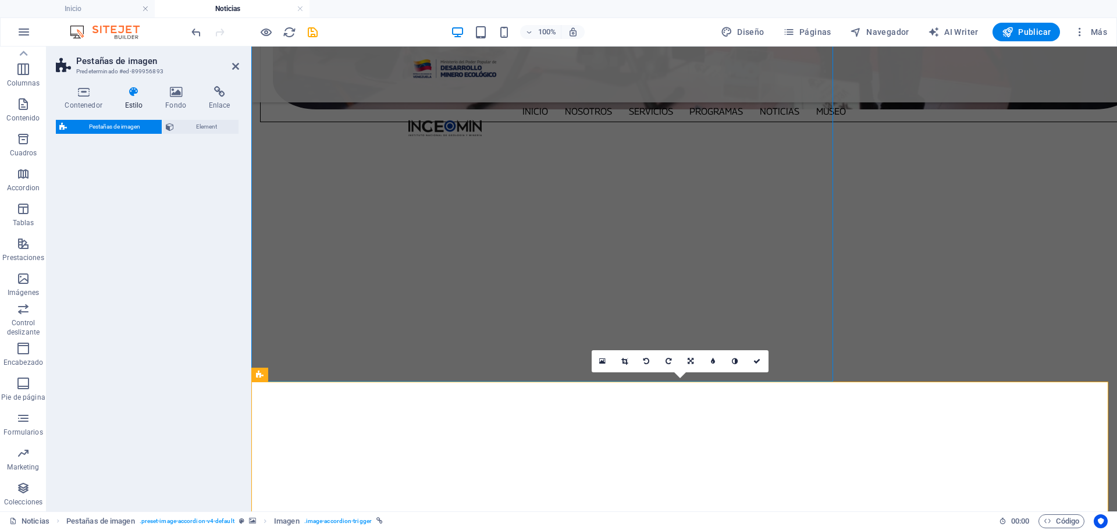
select select "rem"
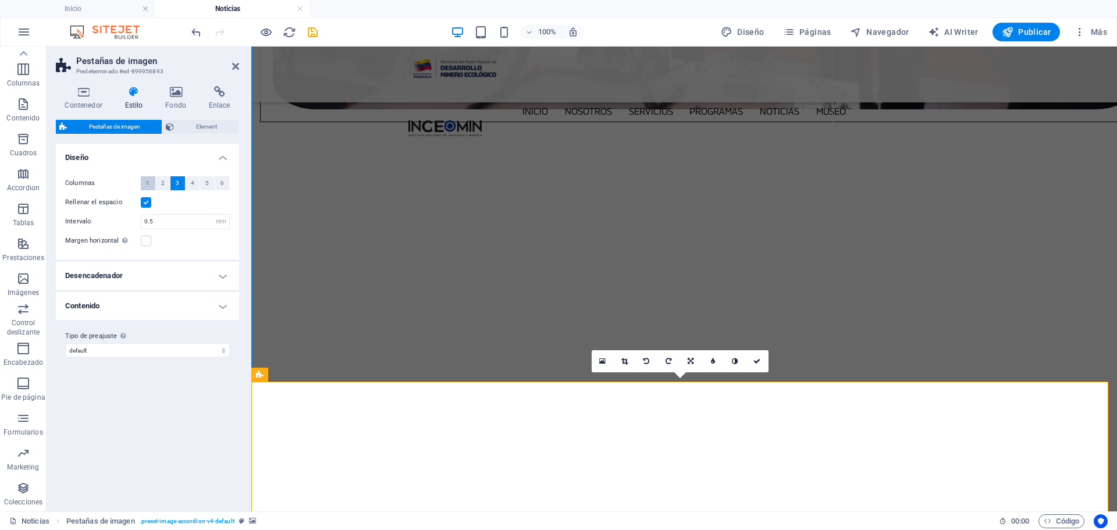
click at [148, 186] on span "1" at bounding box center [147, 183] width 3 height 14
click at [224, 276] on h4 "Desencadenador" at bounding box center [147, 276] width 183 height 28
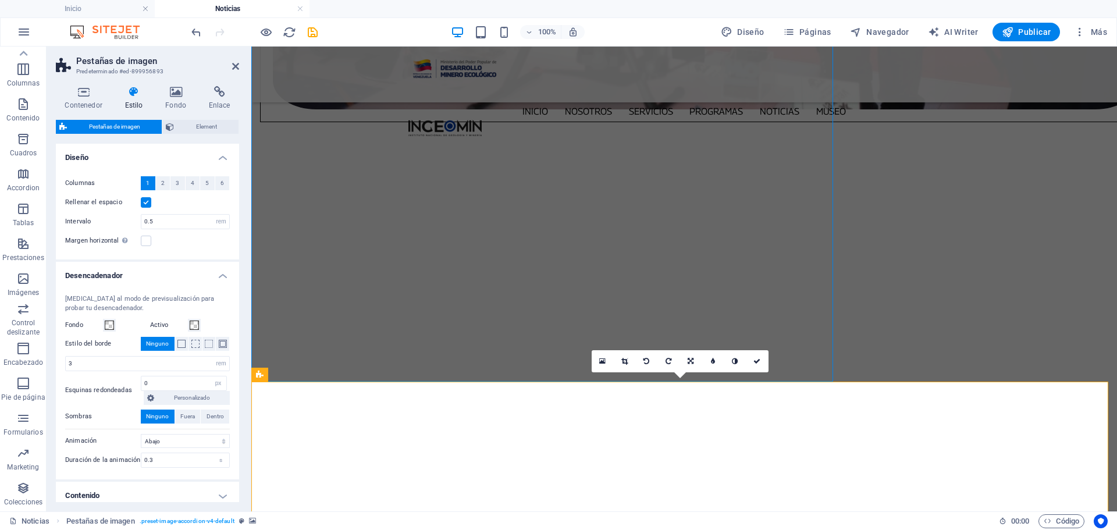
scroll to position [54, 0]
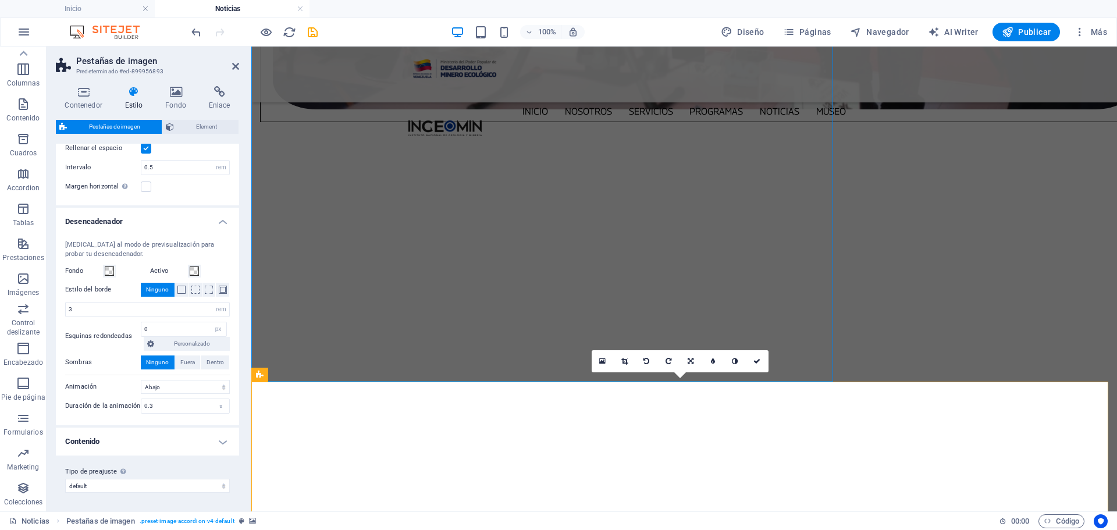
click at [223, 442] on h4 "Contenido" at bounding box center [147, 442] width 183 height 28
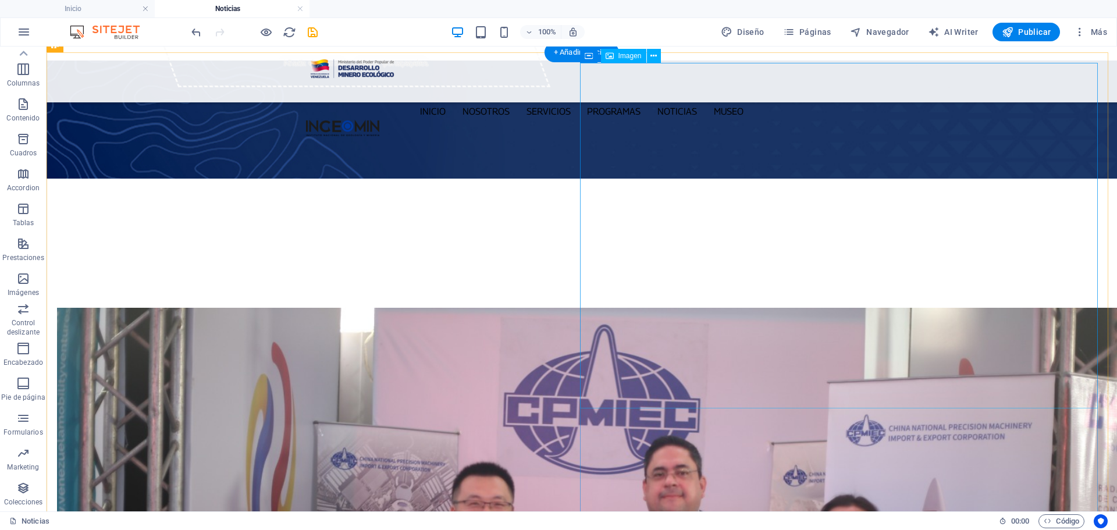
scroll to position [349, 0]
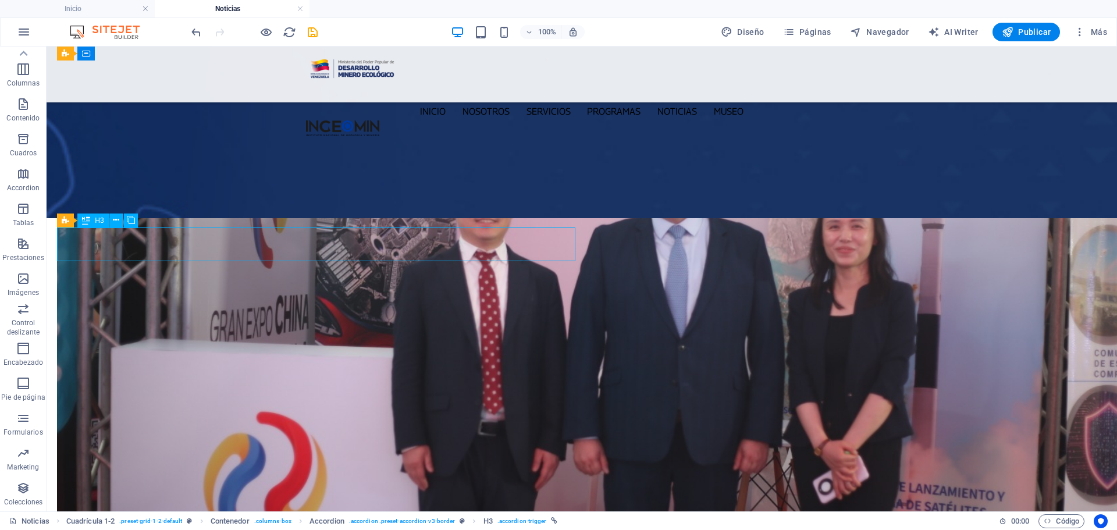
scroll to position [347, 0]
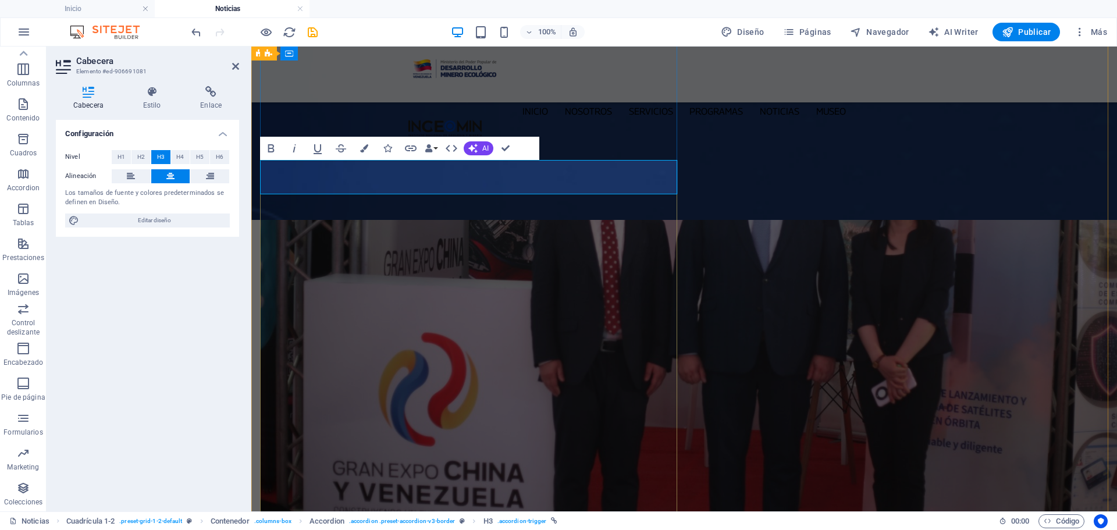
click at [152, 92] on icon at bounding box center [152, 92] width 53 height 12
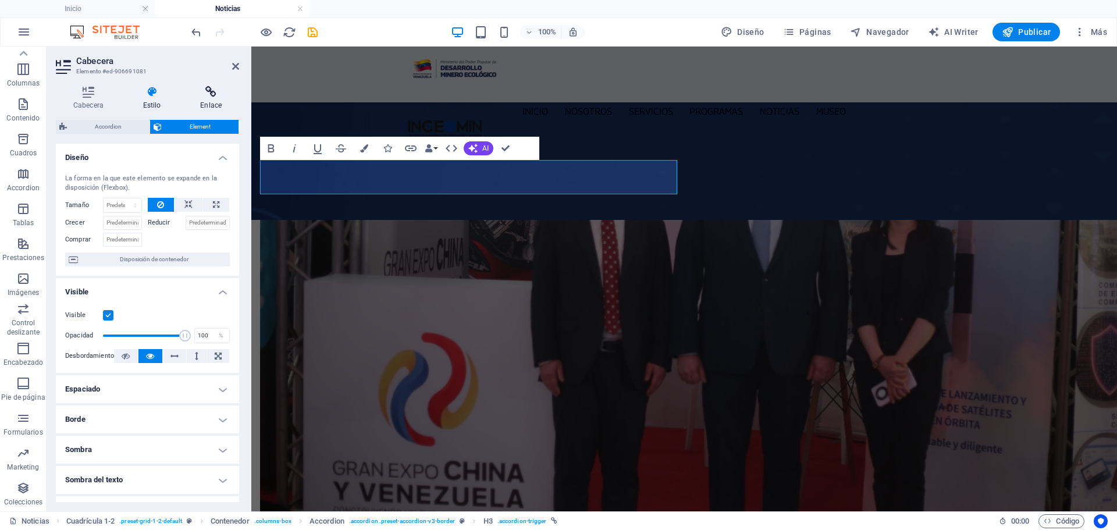
click at [207, 102] on h4 "Enlace" at bounding box center [211, 98] width 56 height 24
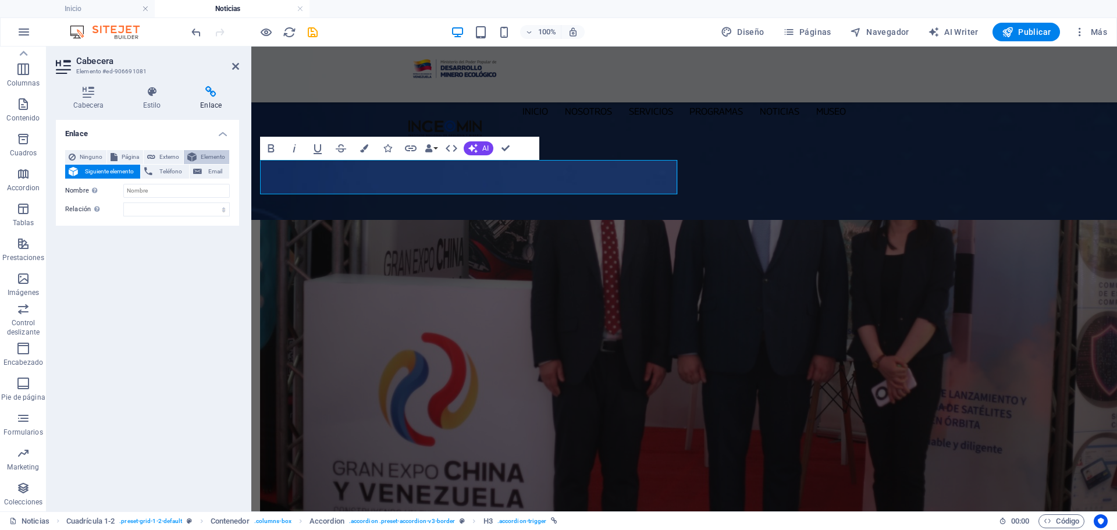
click at [201, 156] on span "Elemento" at bounding box center [213, 157] width 26 height 14
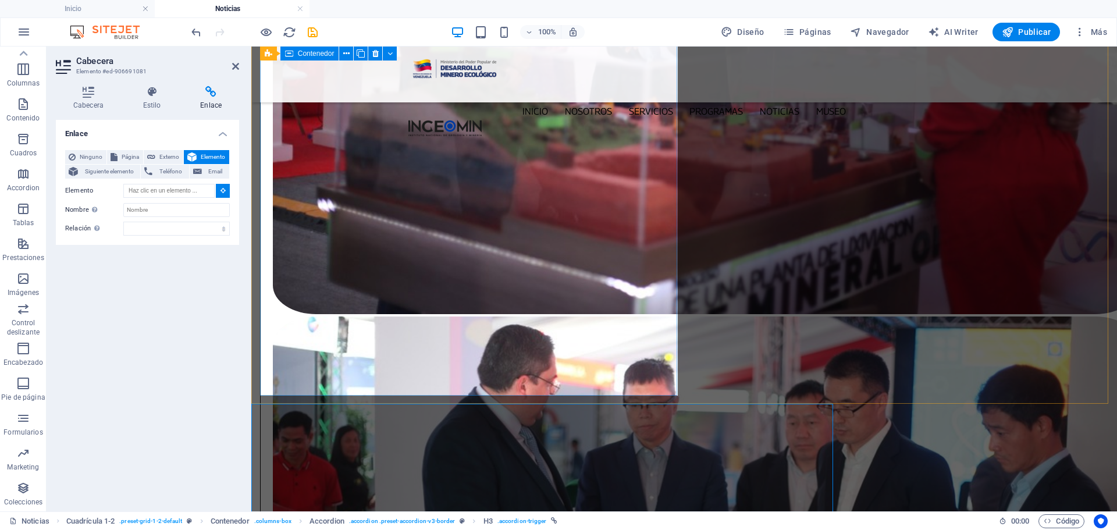
scroll to position [1455, 0]
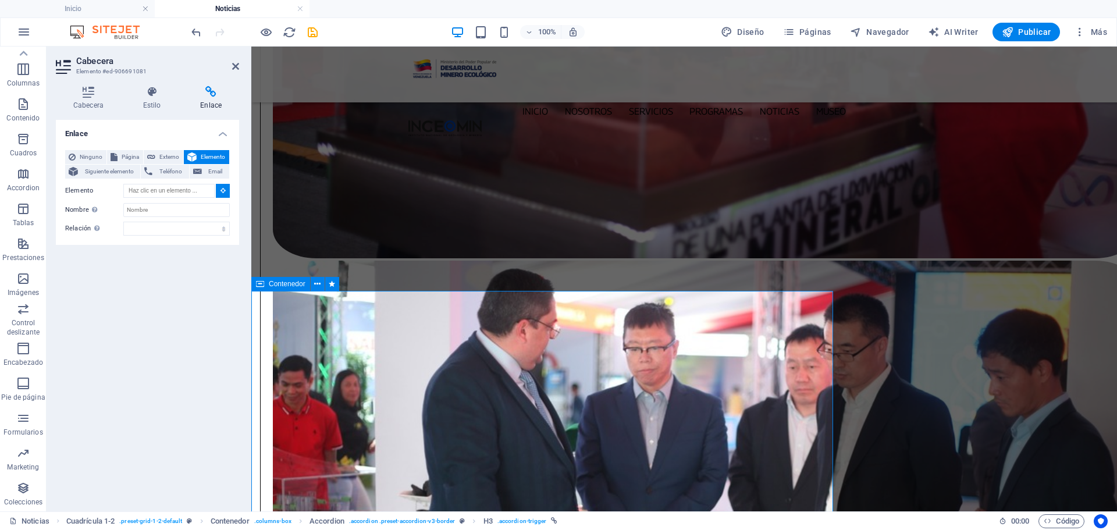
type input "#ed-906691171"
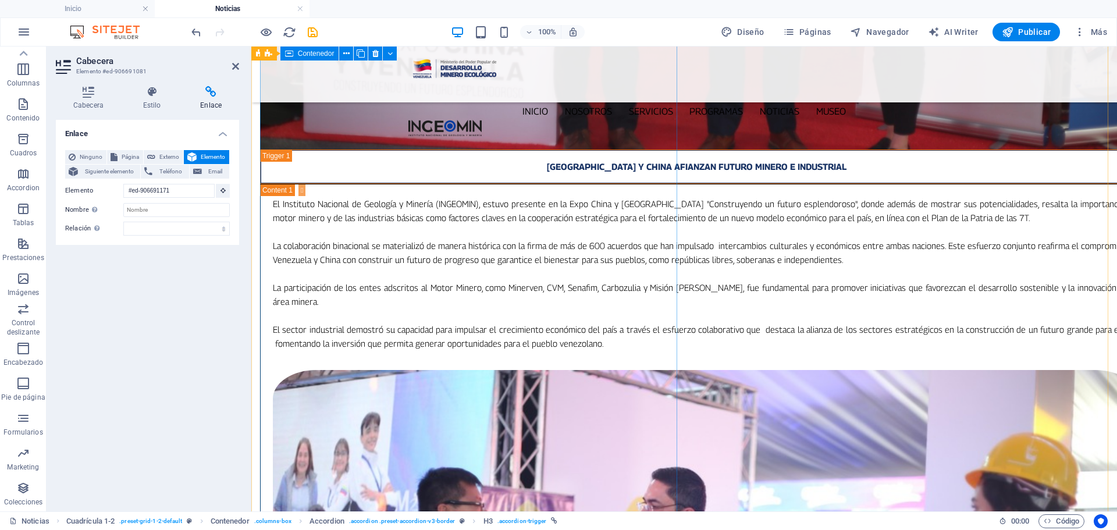
scroll to position [245, 0]
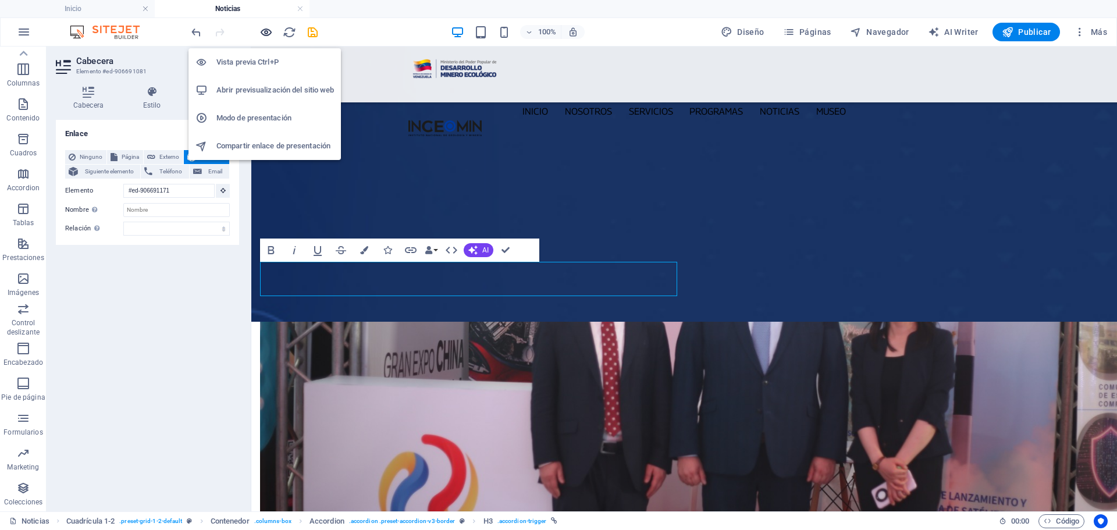
click at [0, 0] on icon "button" at bounding box center [0, 0] width 0 height 0
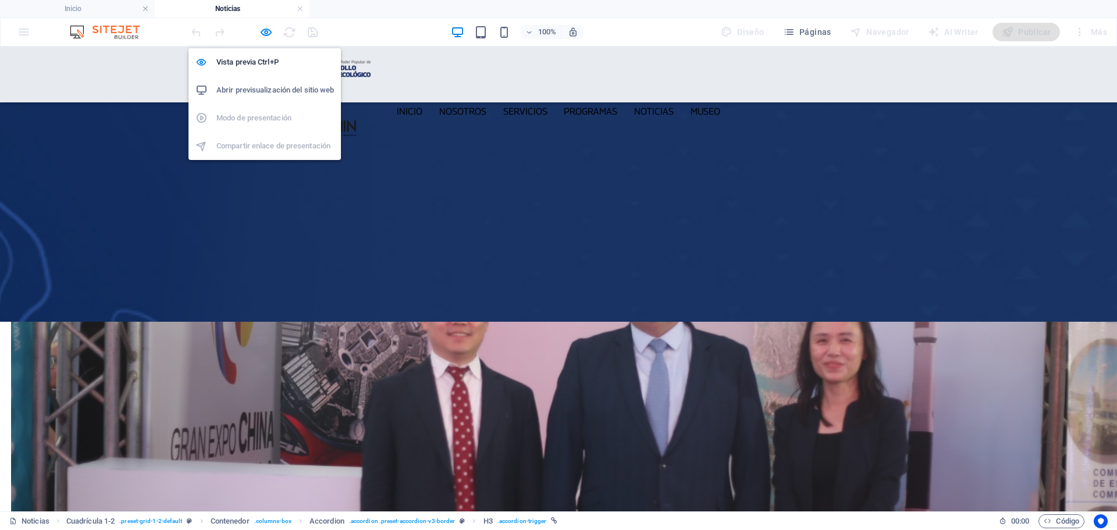
scroll to position [248, 0]
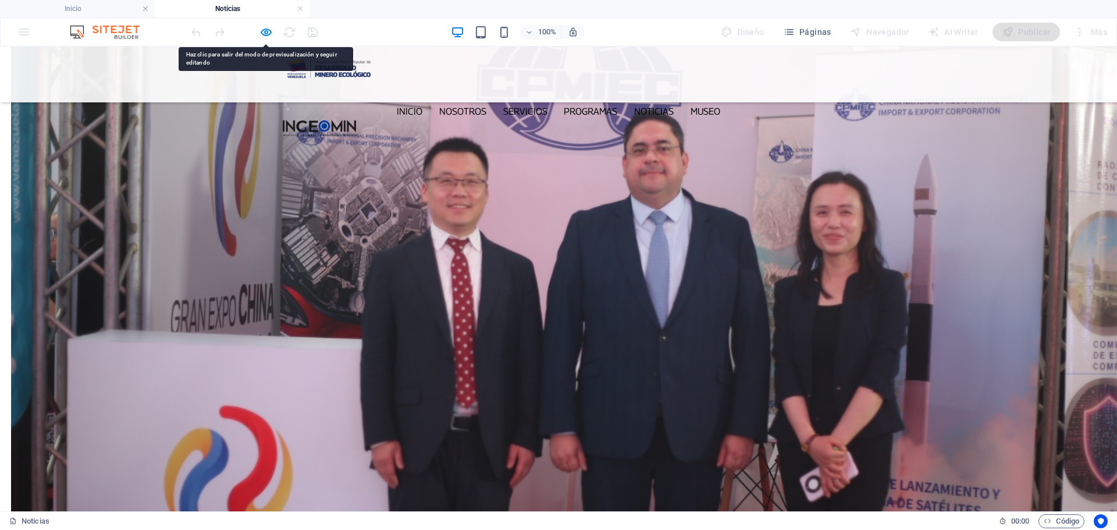
scroll to position [190, 0]
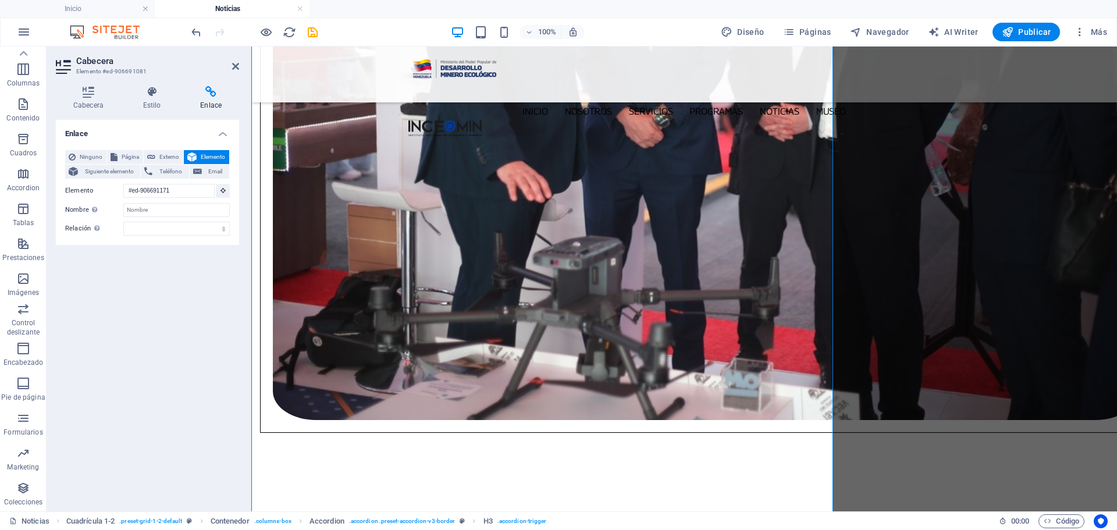
scroll to position [20, 0]
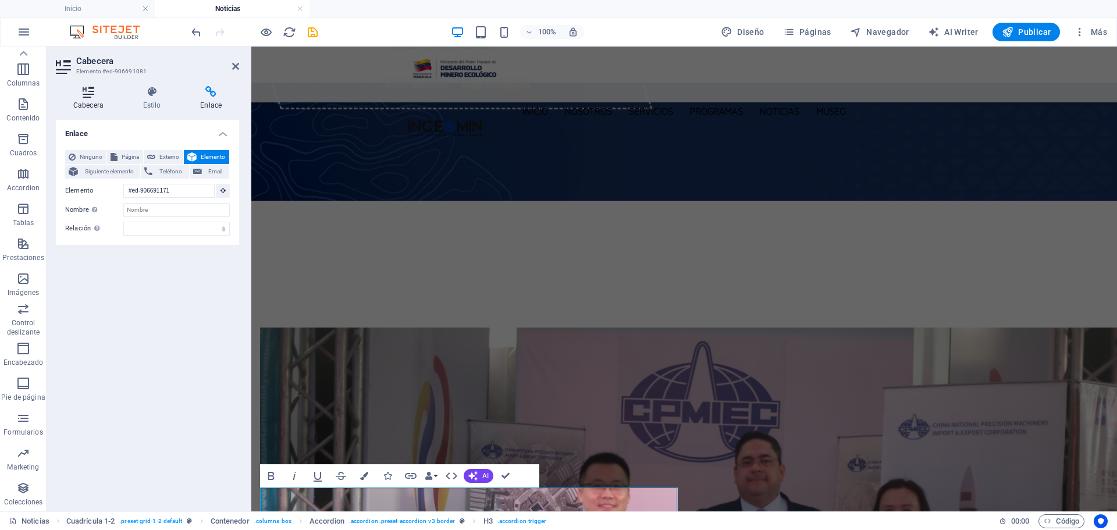
click at [85, 93] on icon at bounding box center [88, 92] width 65 height 12
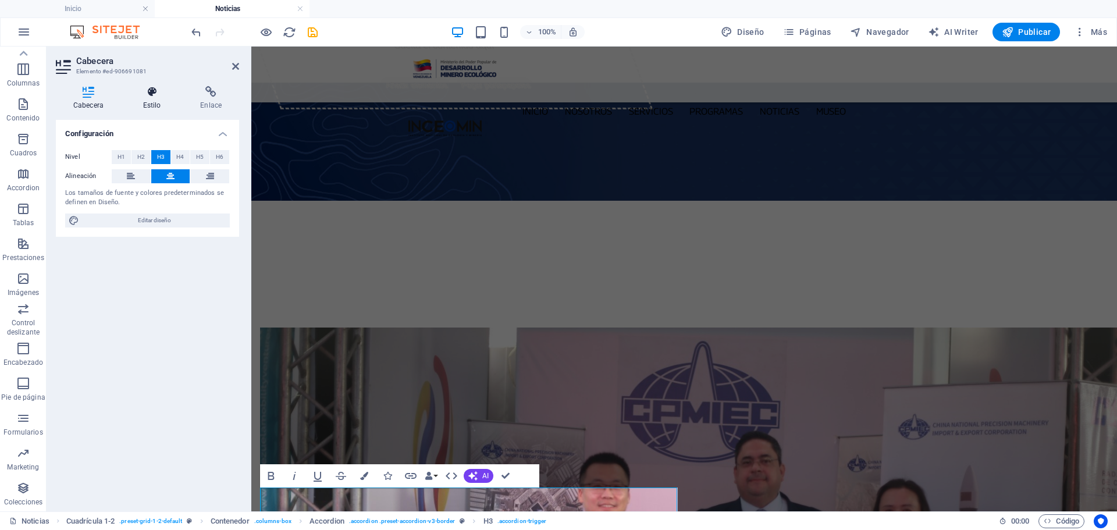
click at [150, 97] on h4 "Estilo" at bounding box center [155, 98] width 58 height 24
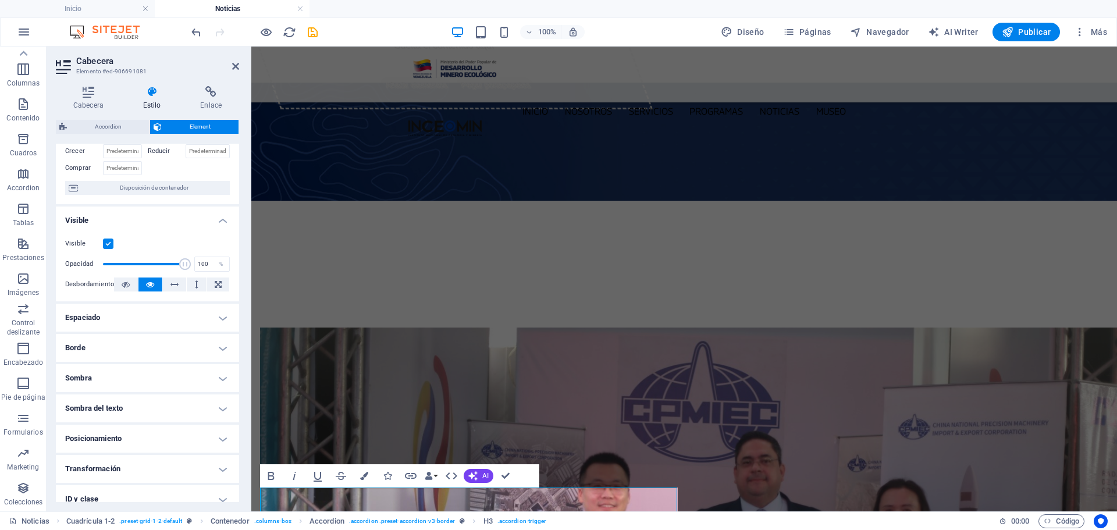
scroll to position [143, 0]
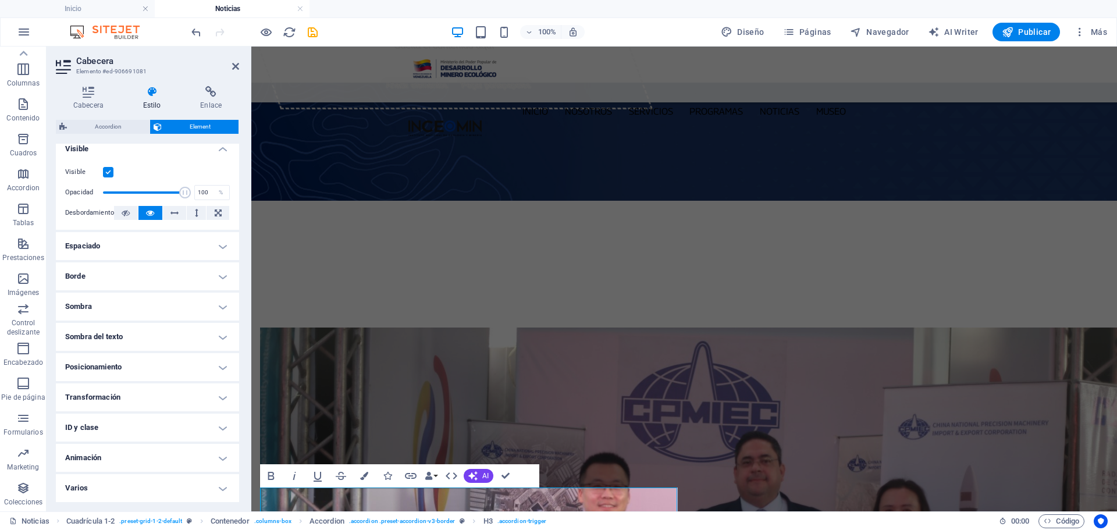
click at [213, 245] on h4 "Espaciado" at bounding box center [147, 246] width 183 height 28
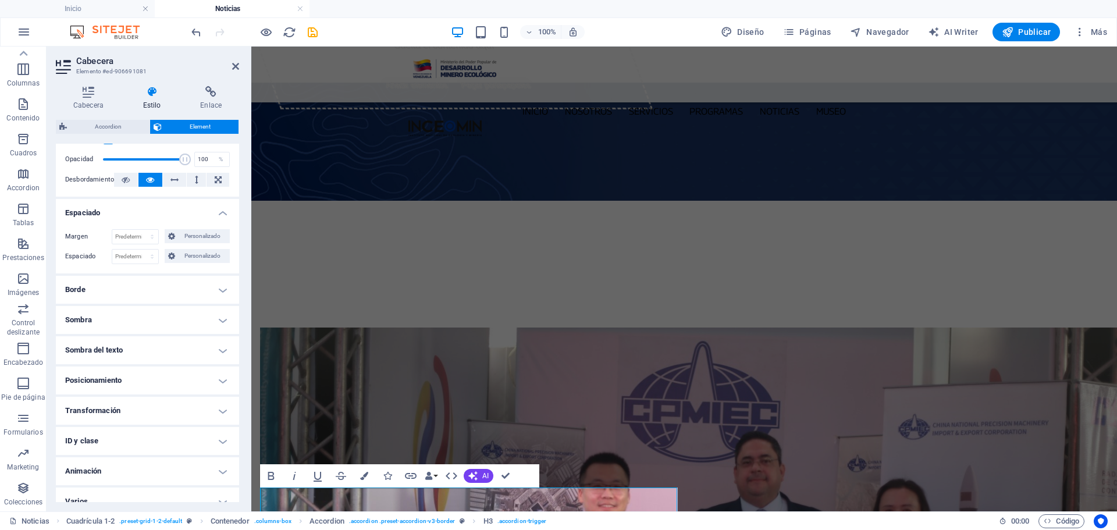
scroll to position [190, 0]
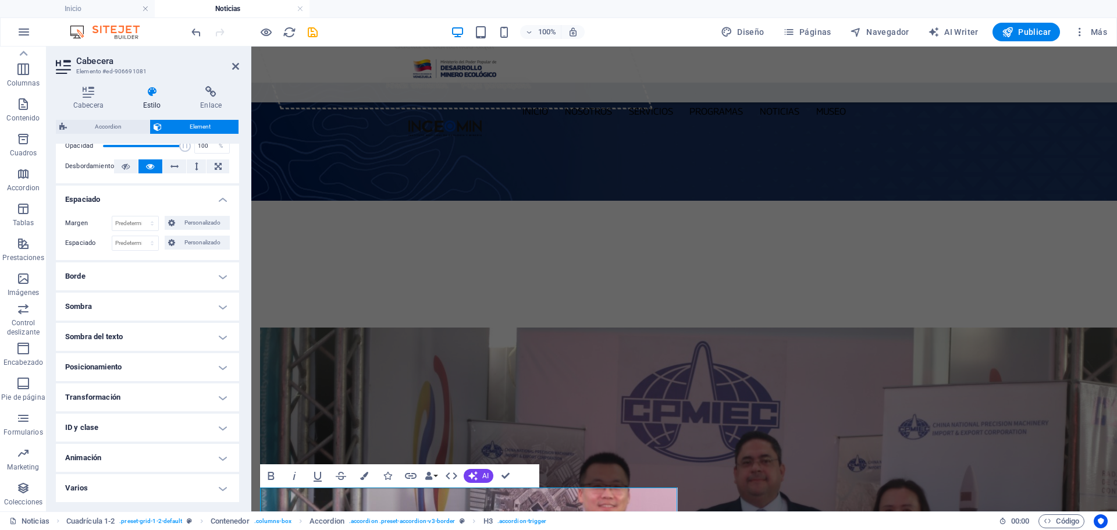
drag, startPoint x: 225, startPoint y: 487, endPoint x: 226, endPoint y: 482, distance: 5.8
click at [226, 487] on h4 "Varios" at bounding box center [147, 488] width 183 height 28
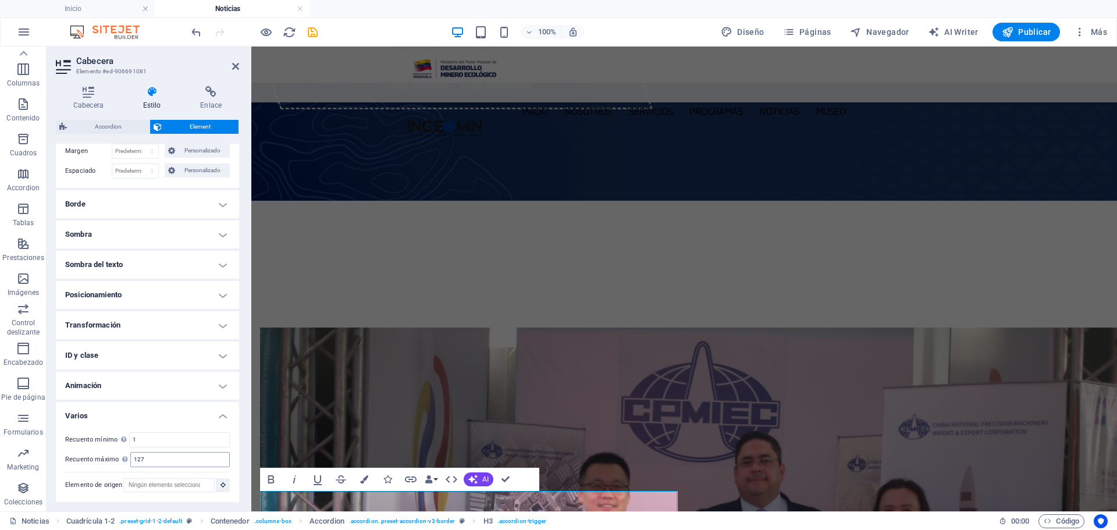
scroll to position [0, 0]
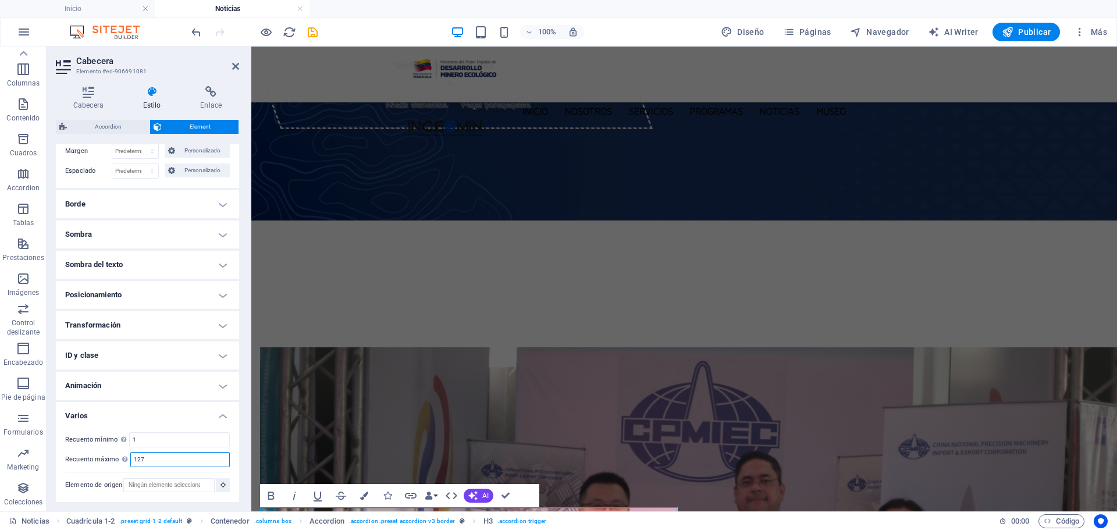
click at [163, 462] on input "127" at bounding box center [180, 460] width 98 height 14
type input "1"
click at [224, 383] on h4 "Animación" at bounding box center [147, 386] width 183 height 28
click at [220, 425] on select "No animar Mostrar / Ocultar Subir/bajar Acercar/alejar Deslizar de izquierda a …" at bounding box center [147, 421] width 165 height 14
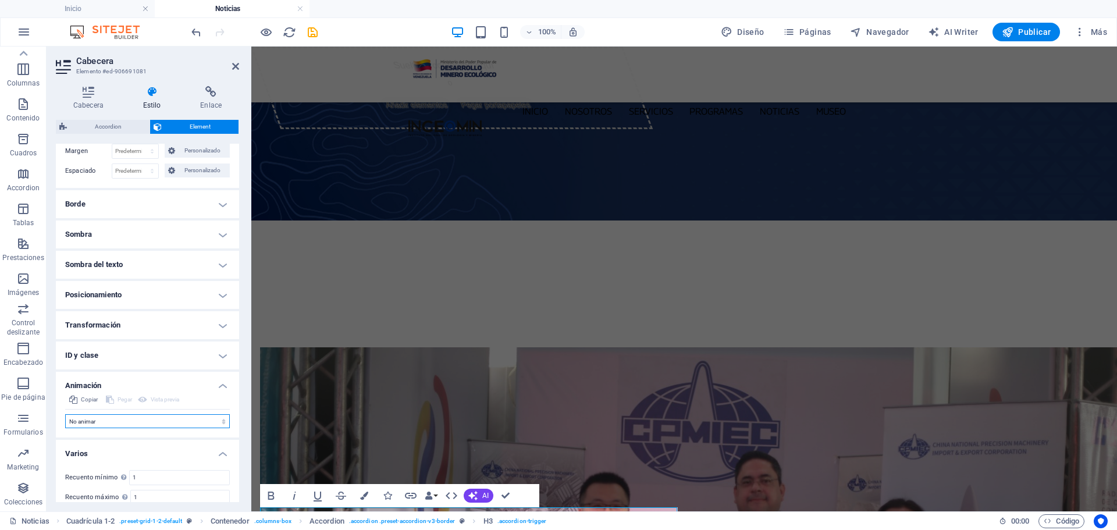
select select "overlay"
click at [65, 414] on select "No animar Mostrar / Ocultar Subir/bajar Acercar/alejar Deslizar de izquierda a …" at bounding box center [147, 421] width 165 height 14
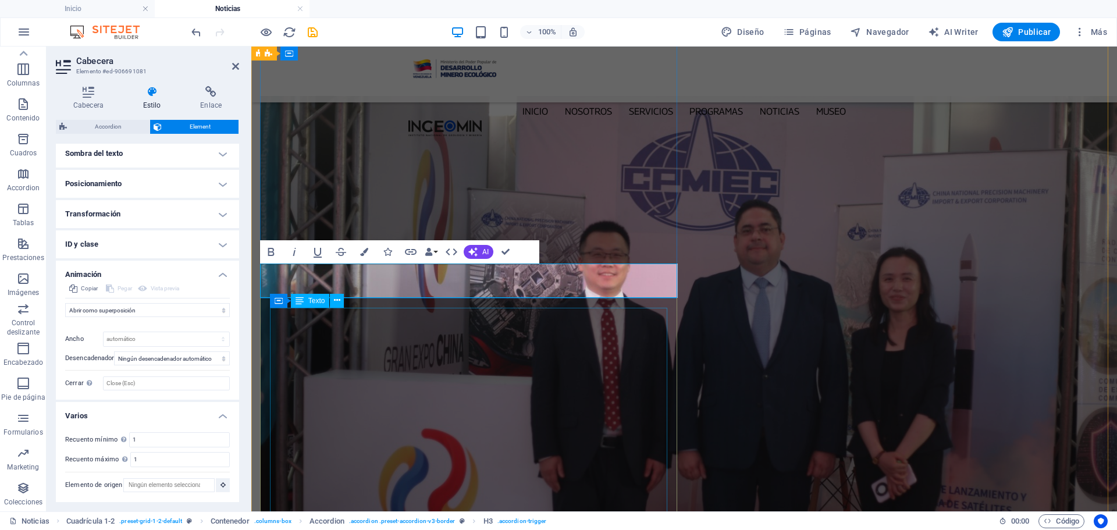
scroll to position [233, 0]
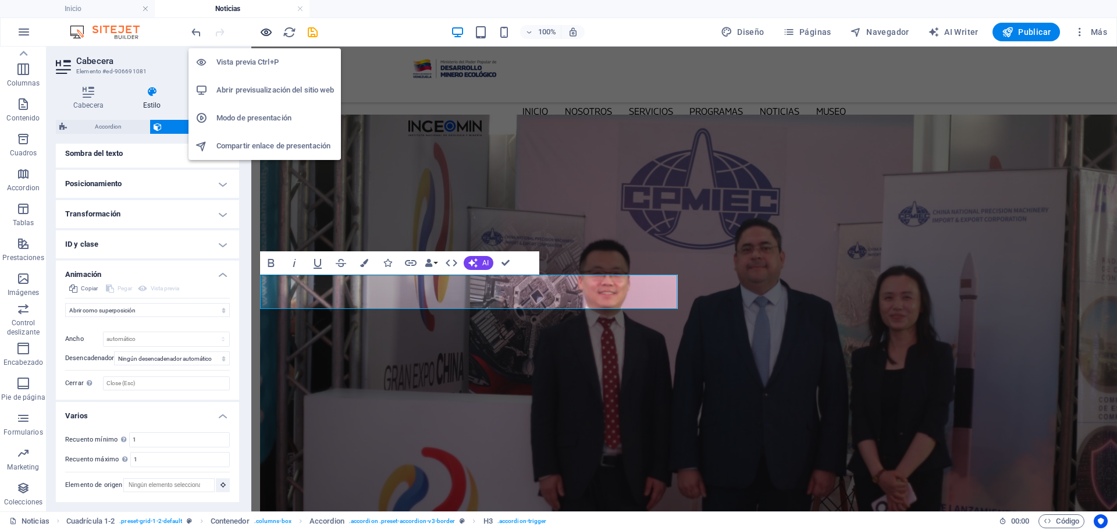
click at [0, 0] on icon "button" at bounding box center [0, 0] width 0 height 0
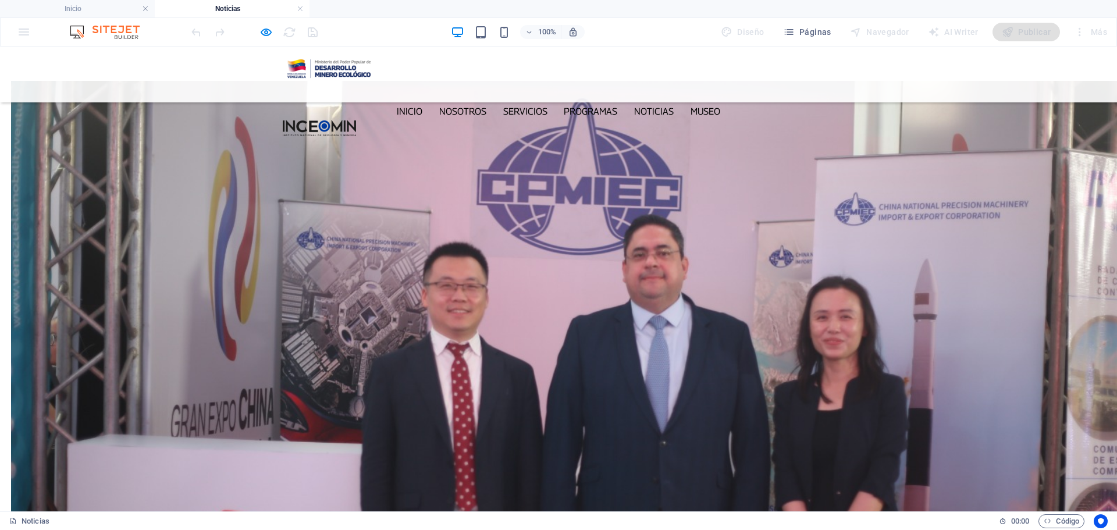
scroll to position [291, 0]
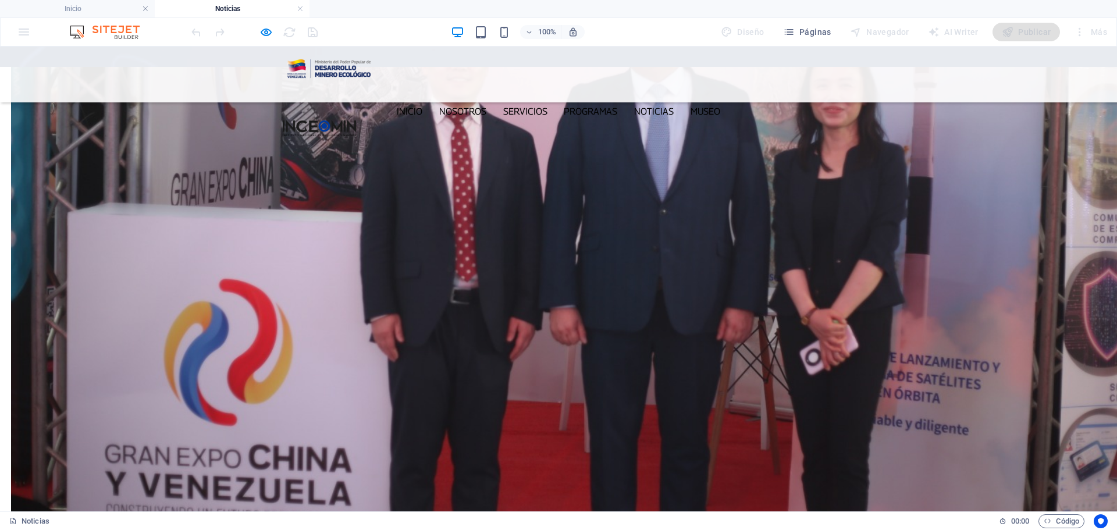
scroll to position [582, 0]
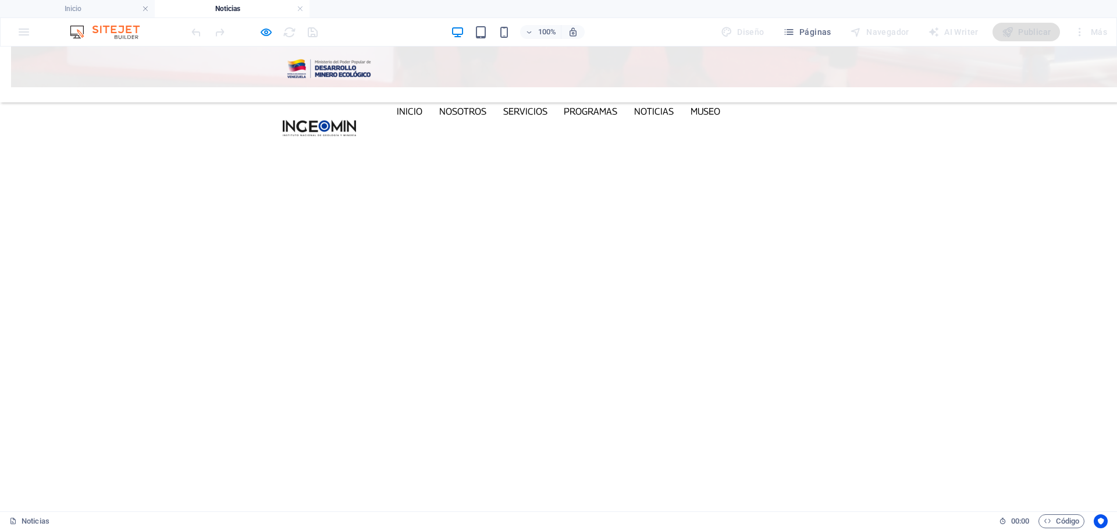
scroll to position [1105, 0]
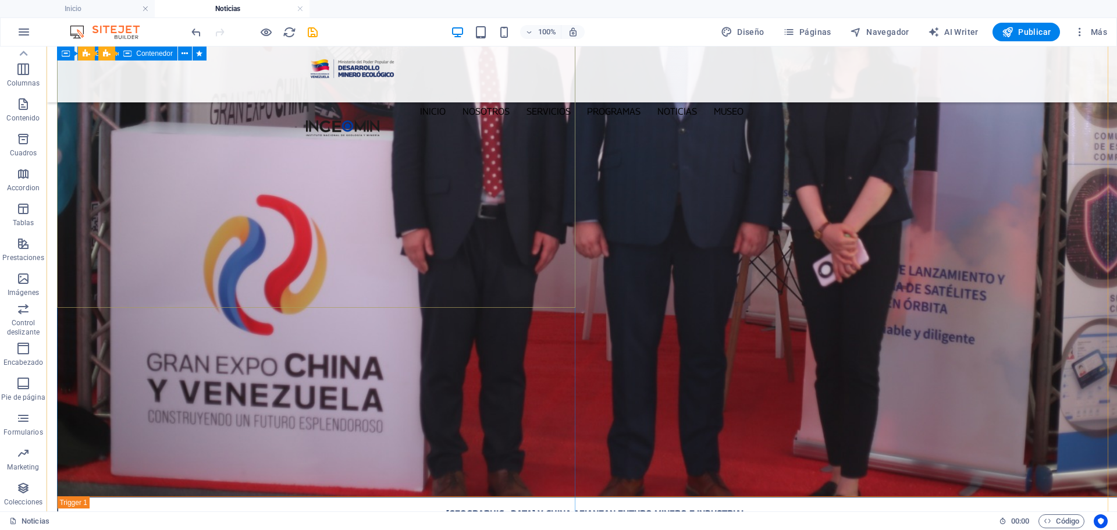
scroll to position [431, 0]
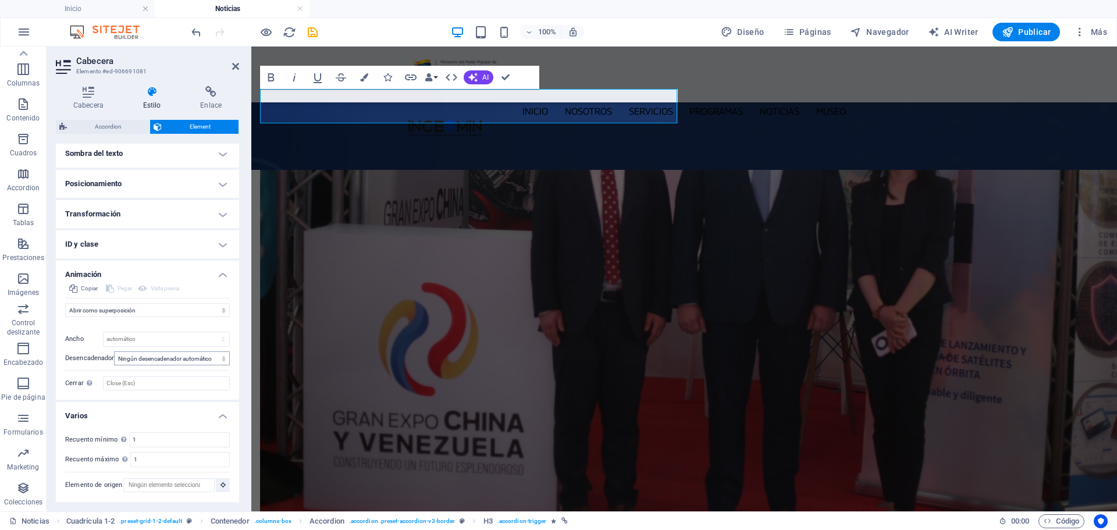
scroll to position [373, 0]
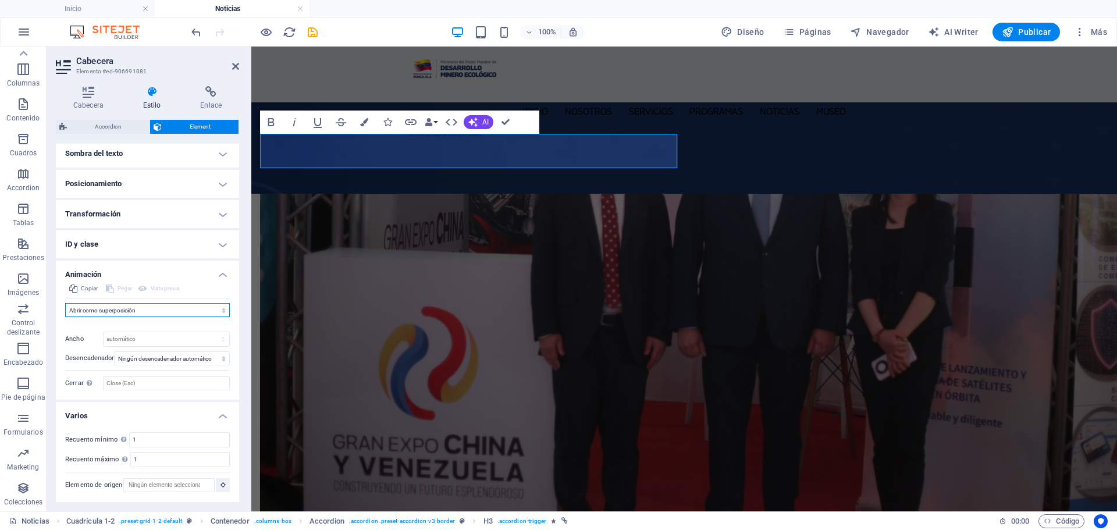
click at [200, 311] on select "No animar Mostrar / Ocultar Subir/bajar Acercar/alejar Deslizar de izquierda a …" at bounding box center [147, 310] width 165 height 14
select select "none"
click at [65, 317] on select "No animar Mostrar / Ocultar Subir/bajar Acercar/alejar Deslizar de izquierda a …" at bounding box center [147, 310] width 165 height 14
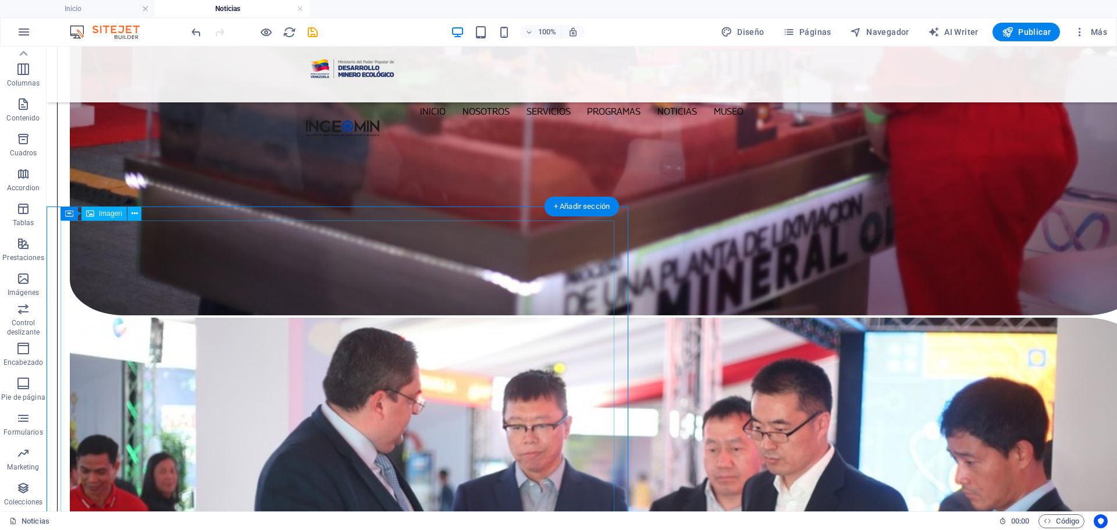
scroll to position [1687, 0]
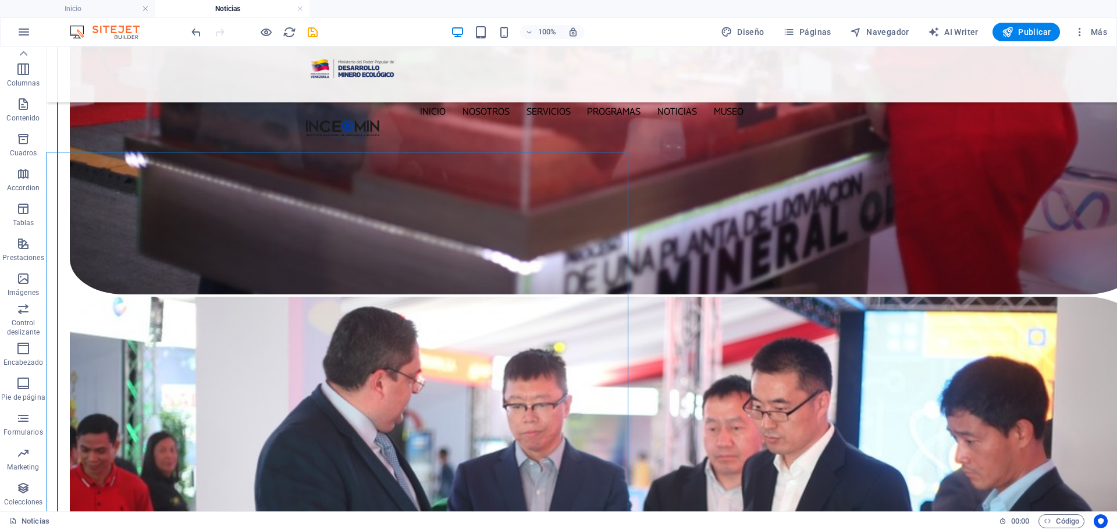
click at [61, 145] on div "Contenedor" at bounding box center [76, 145] width 59 height 14
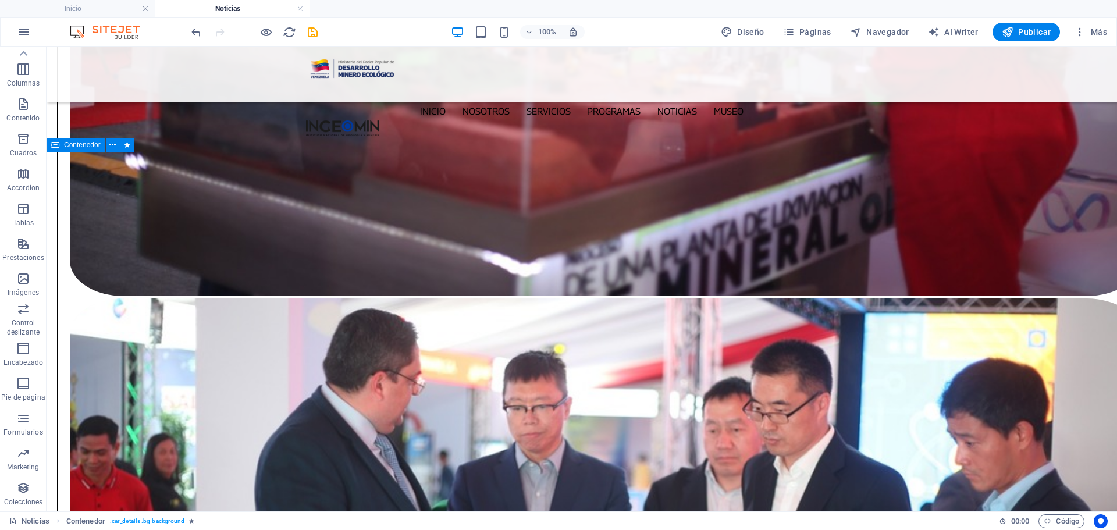
select select "px"
select select "overlay"
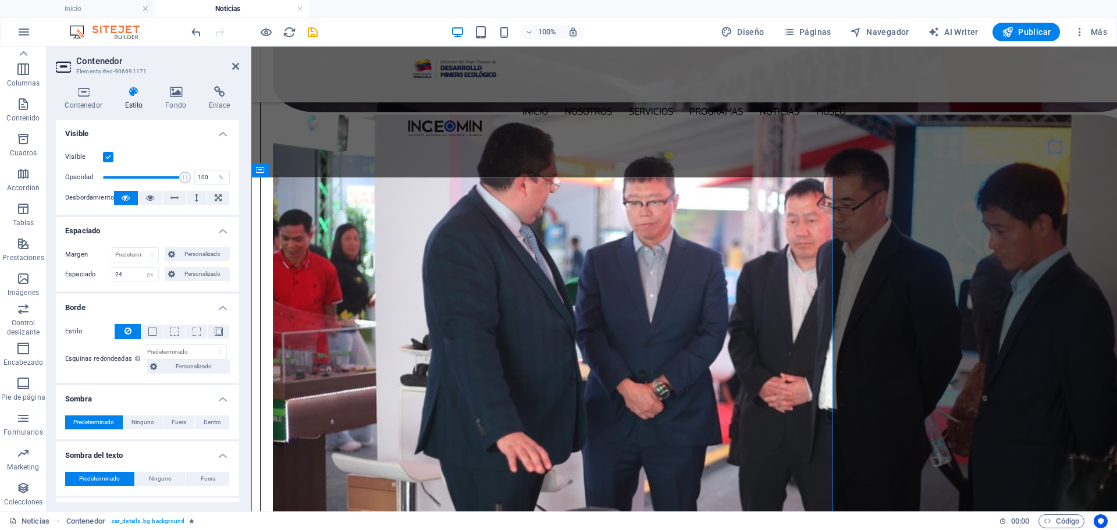
scroll to position [1627, 0]
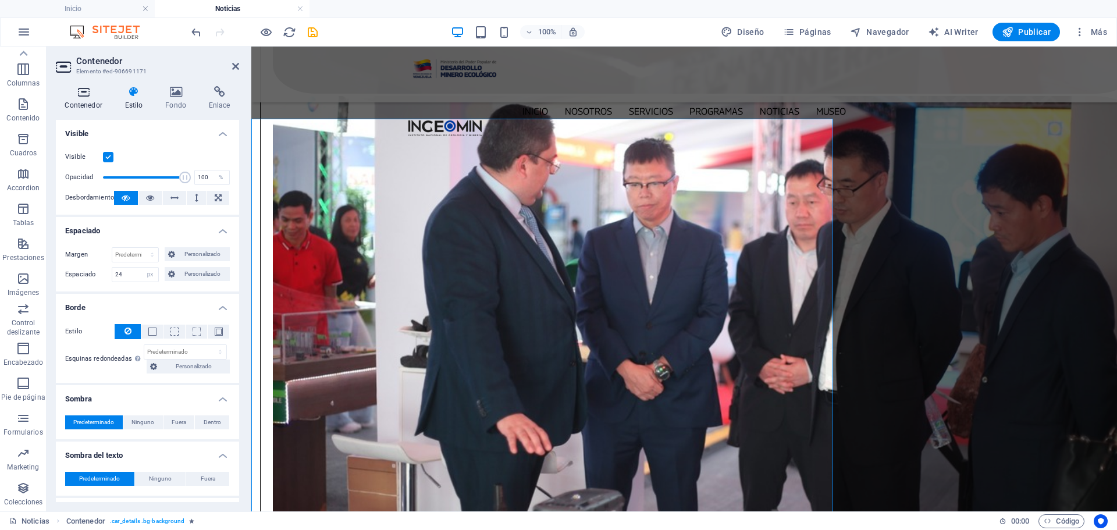
drag, startPoint x: 87, startPoint y: 94, endPoint x: 166, endPoint y: 45, distance: 93.5
click at [87, 94] on icon at bounding box center [83, 92] width 55 height 12
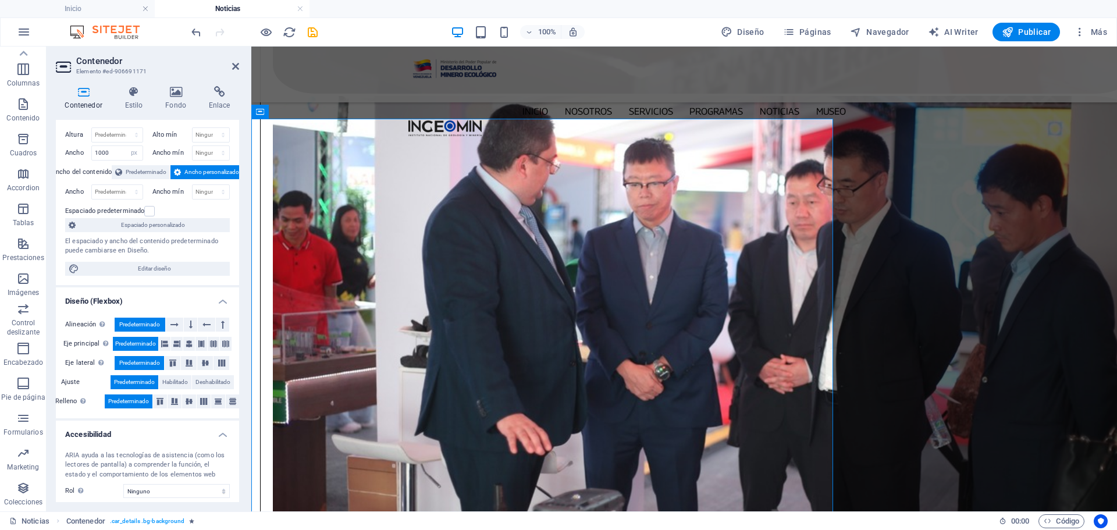
scroll to position [0, 0]
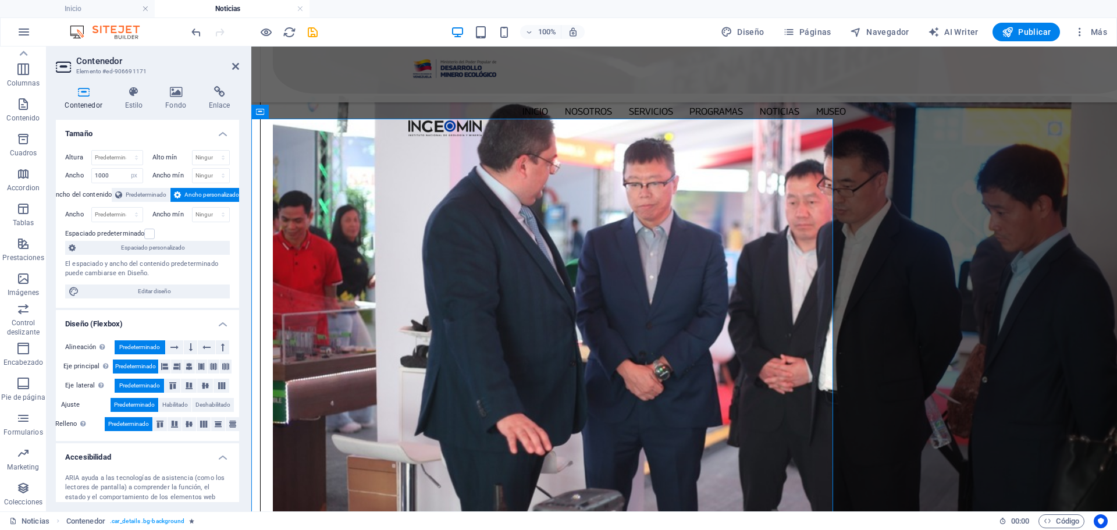
click at [163, 254] on span "Espaciado personalizado" at bounding box center [152, 248] width 147 height 14
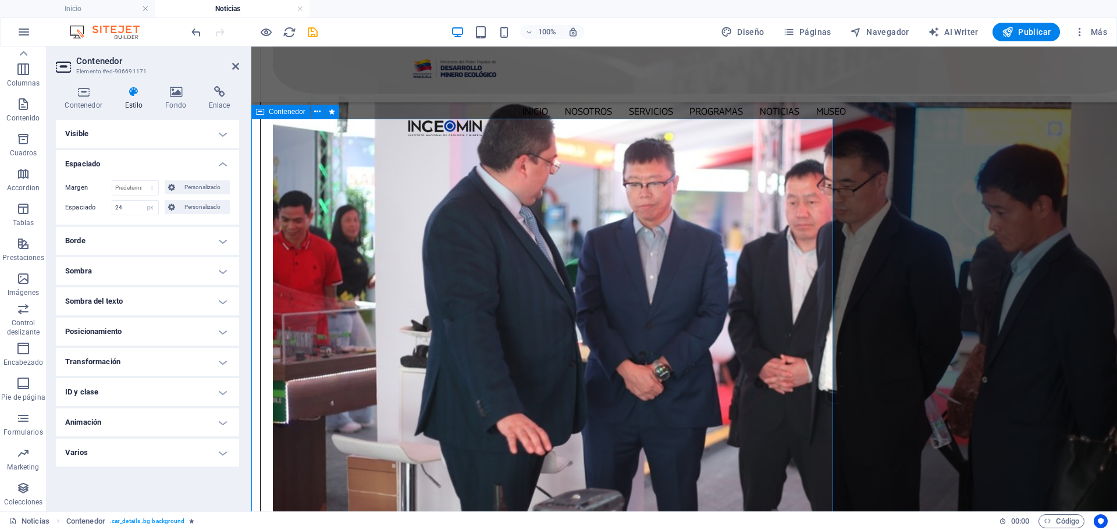
click at [222, 127] on h4 "Visible" at bounding box center [147, 134] width 183 height 28
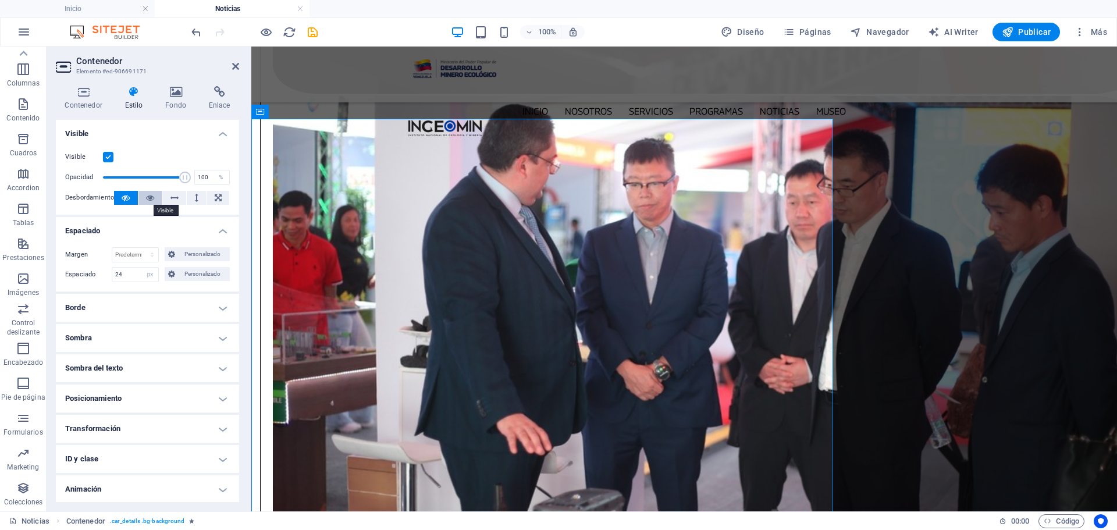
click at [151, 195] on icon at bounding box center [150, 198] width 8 height 14
click at [130, 196] on button at bounding box center [126, 198] width 24 height 14
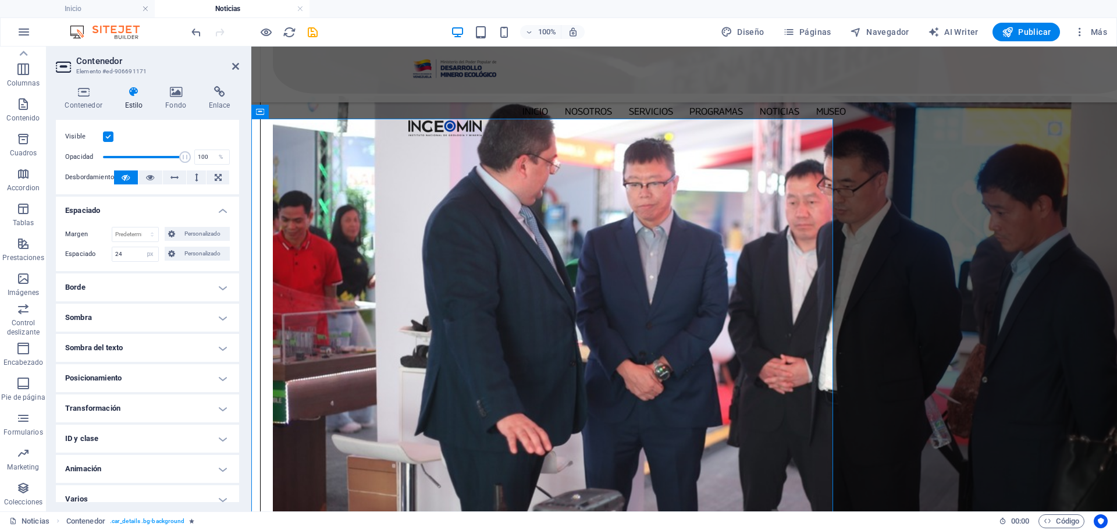
scroll to position [31, 0]
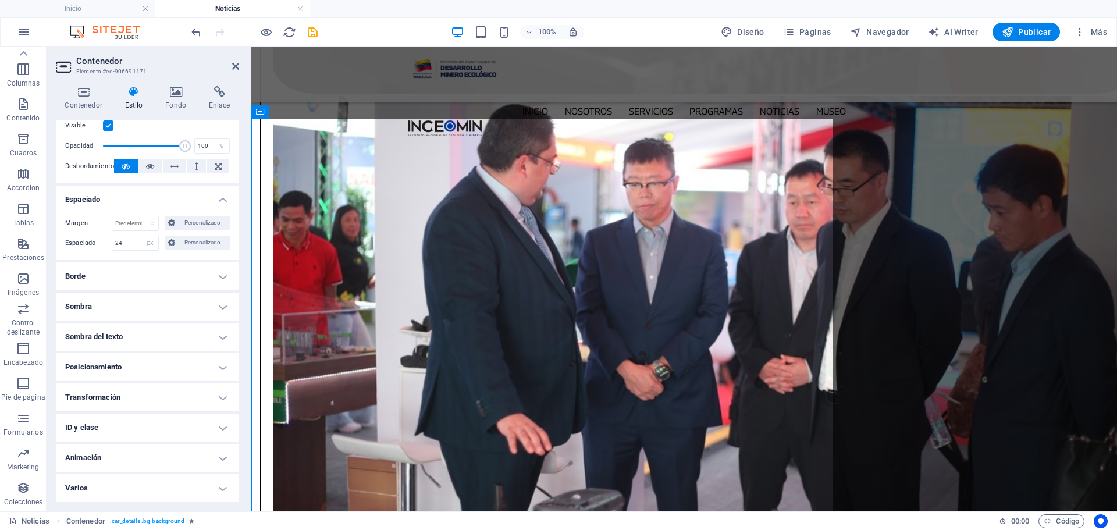
click at [220, 275] on h4 "Borde" at bounding box center [147, 276] width 183 height 28
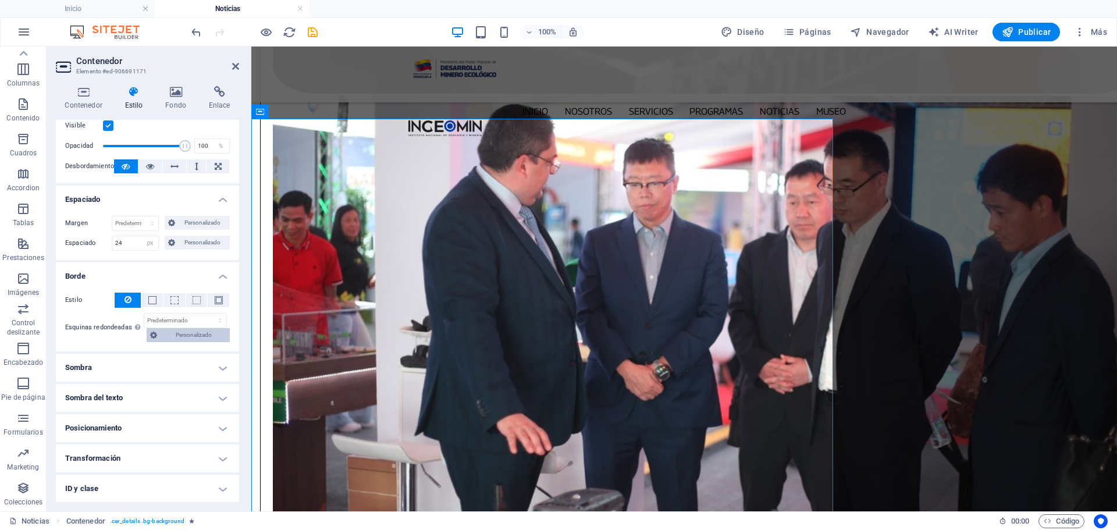
click at [211, 337] on span "Personalizado" at bounding box center [194, 335] width 66 height 14
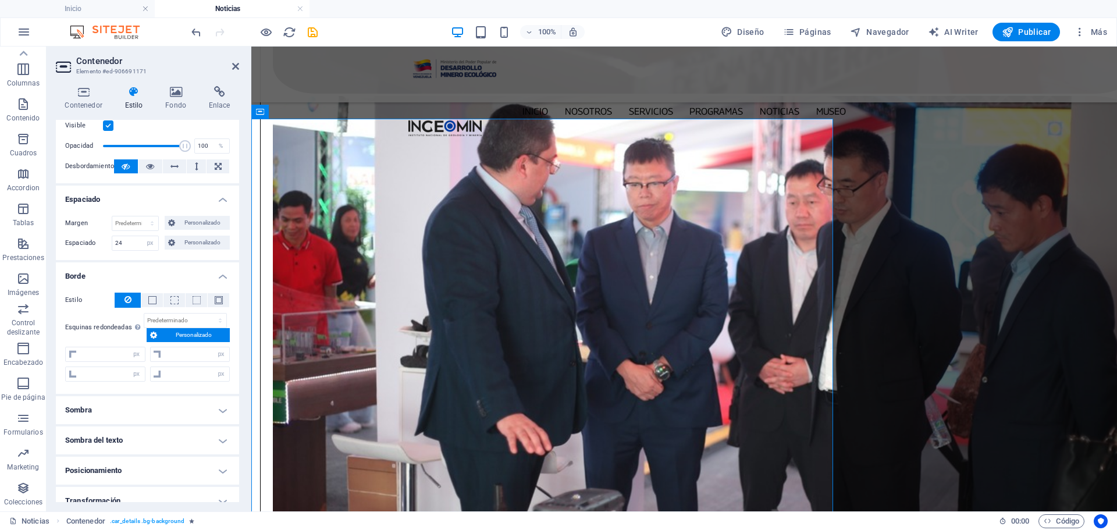
click at [219, 410] on h4 "Sombra" at bounding box center [147, 410] width 183 height 28
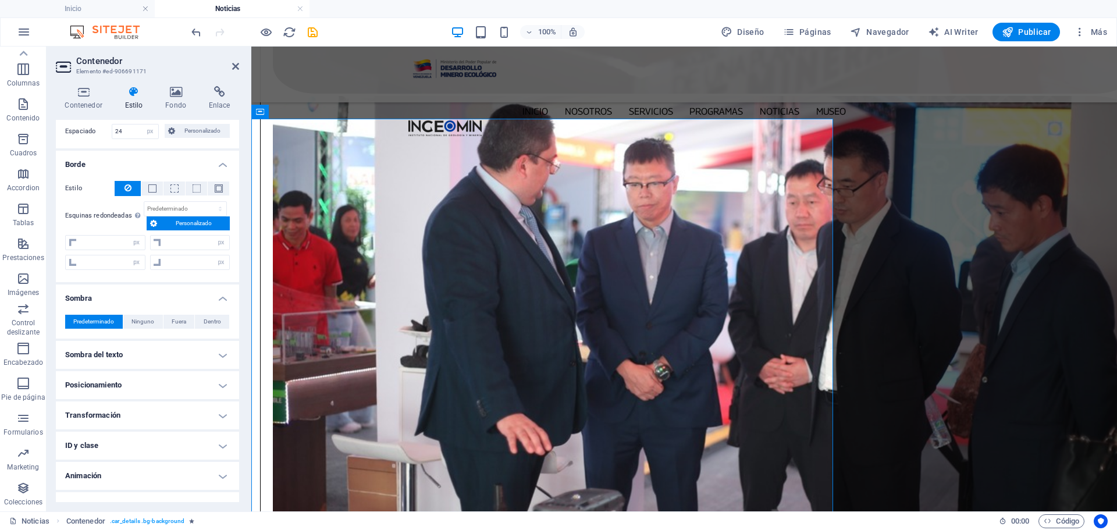
scroll to position [148, 0]
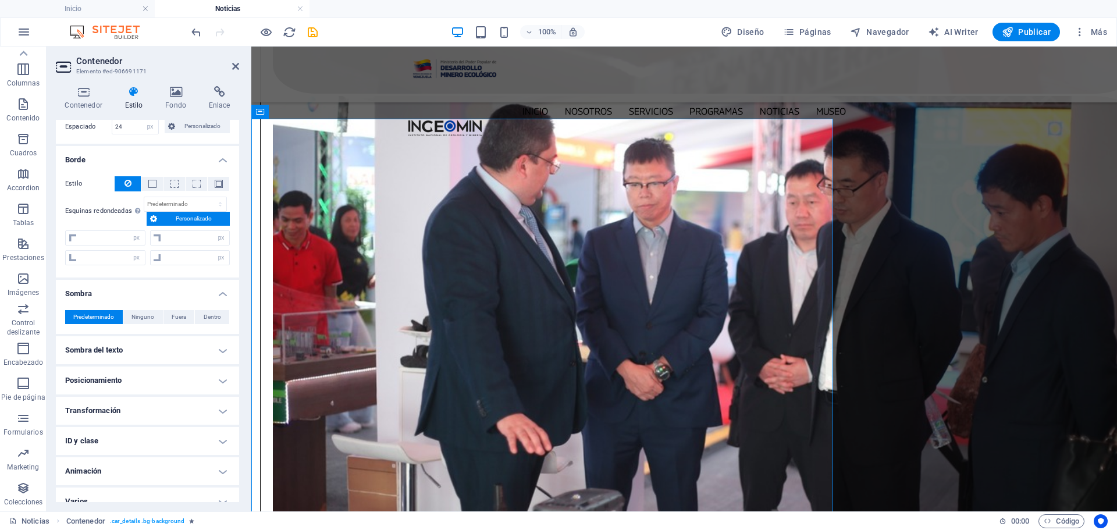
click at [217, 350] on h4 "Sombra del texto" at bounding box center [147, 350] width 183 height 28
click at [218, 409] on h4 "Posicionamiento" at bounding box center [147, 407] width 183 height 28
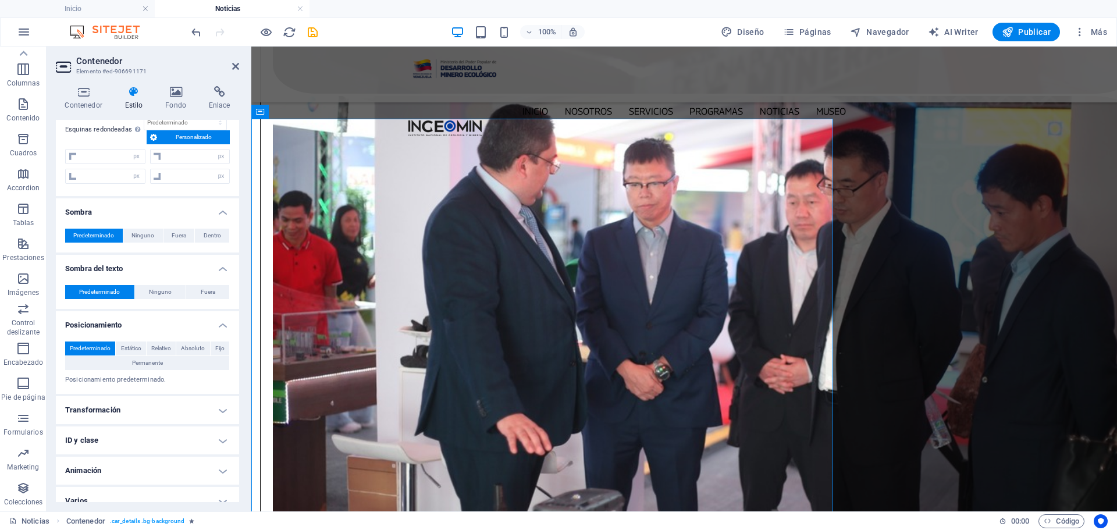
scroll to position [242, 0]
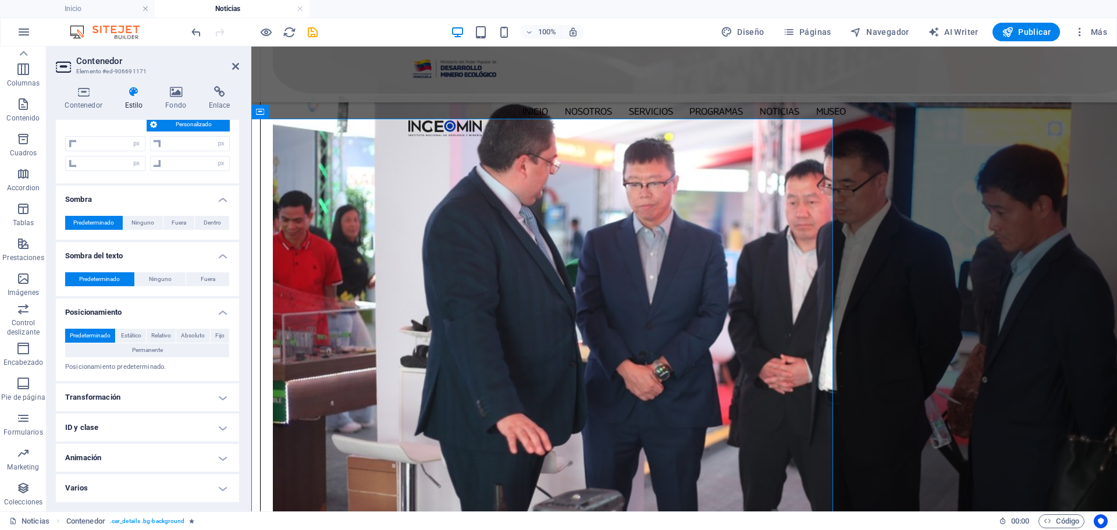
click at [222, 394] on h4 "Transformación" at bounding box center [147, 397] width 183 height 28
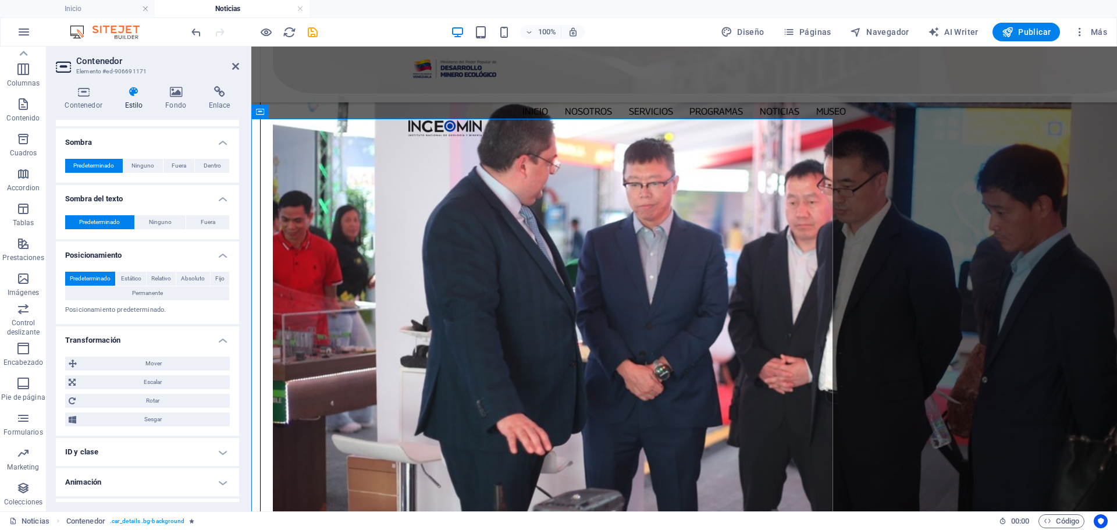
scroll to position [323, 0]
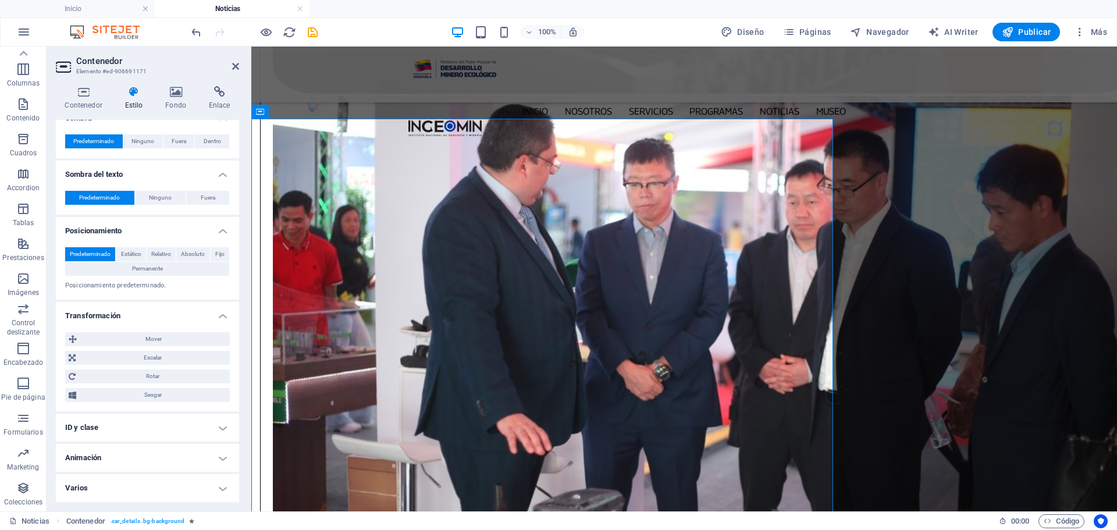
click at [223, 424] on h4 "ID y clase" at bounding box center [147, 428] width 183 height 28
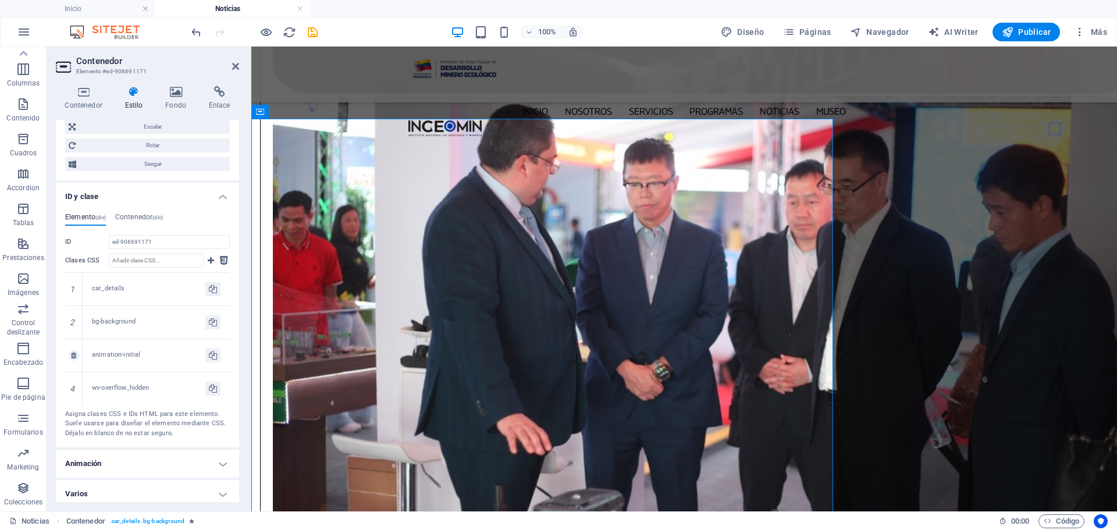
scroll to position [560, 0]
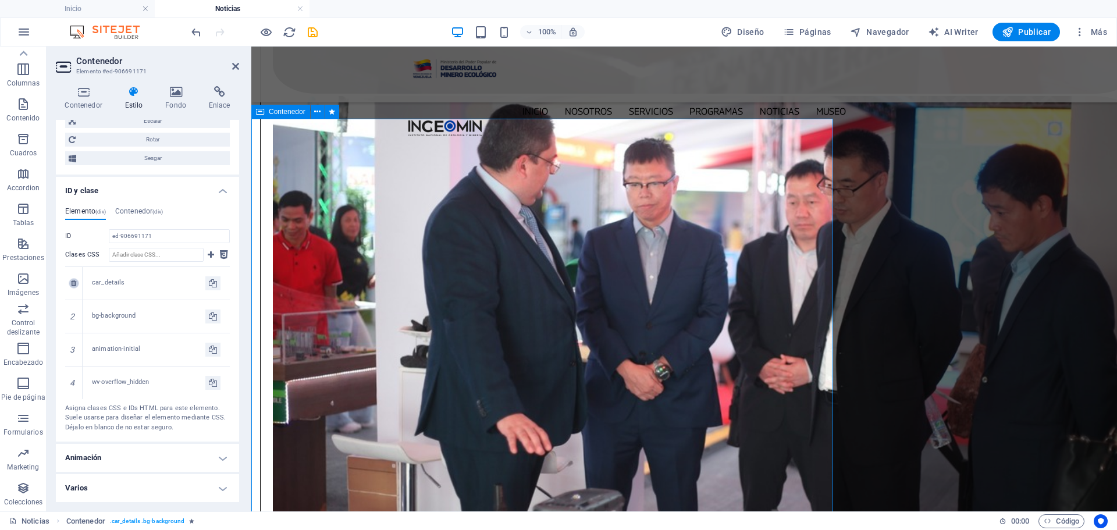
click at [76, 284] on icon at bounding box center [73, 283] width 5 height 7
click at [74, 316] on icon at bounding box center [73, 315] width 5 height 7
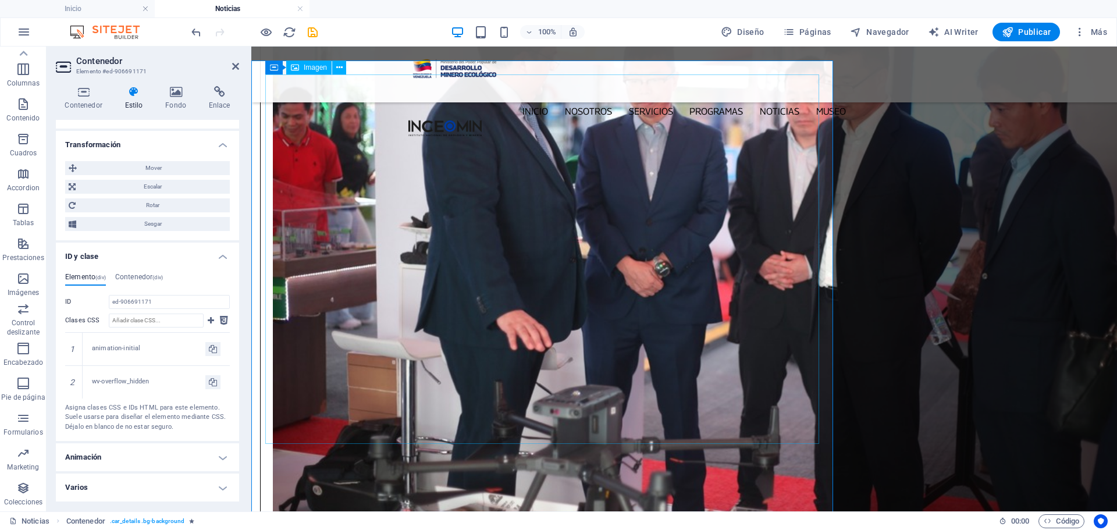
scroll to position [1743, 0]
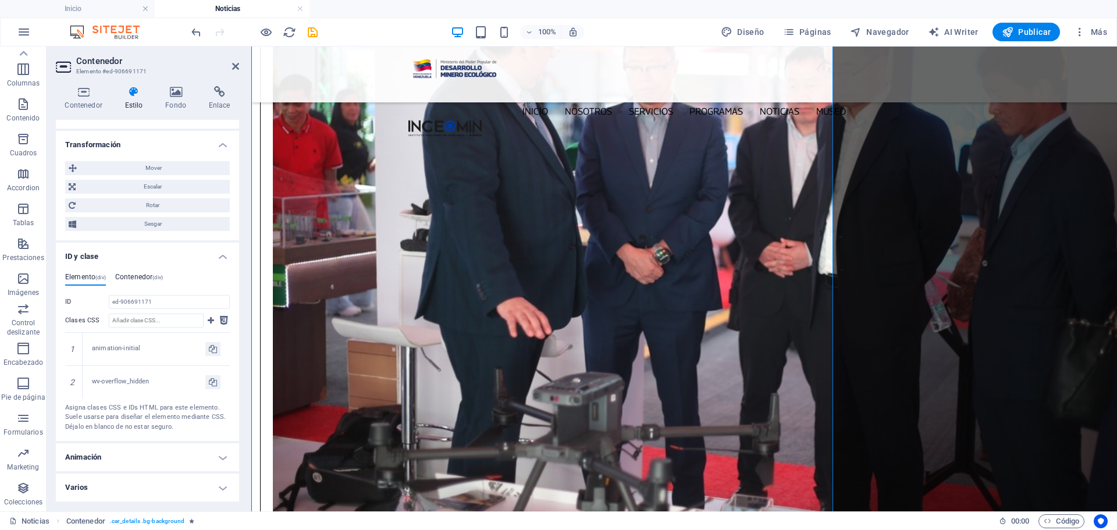
click at [138, 275] on h4 "Contenedor (div)" at bounding box center [139, 279] width 48 height 13
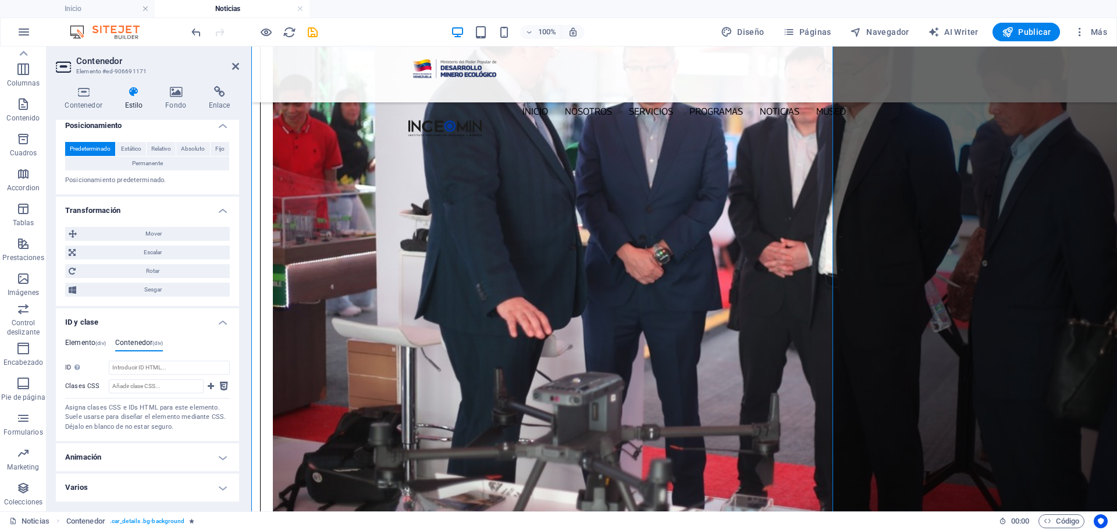
click at [81, 343] on h4 "Elemento (div)" at bounding box center [85, 345] width 41 height 13
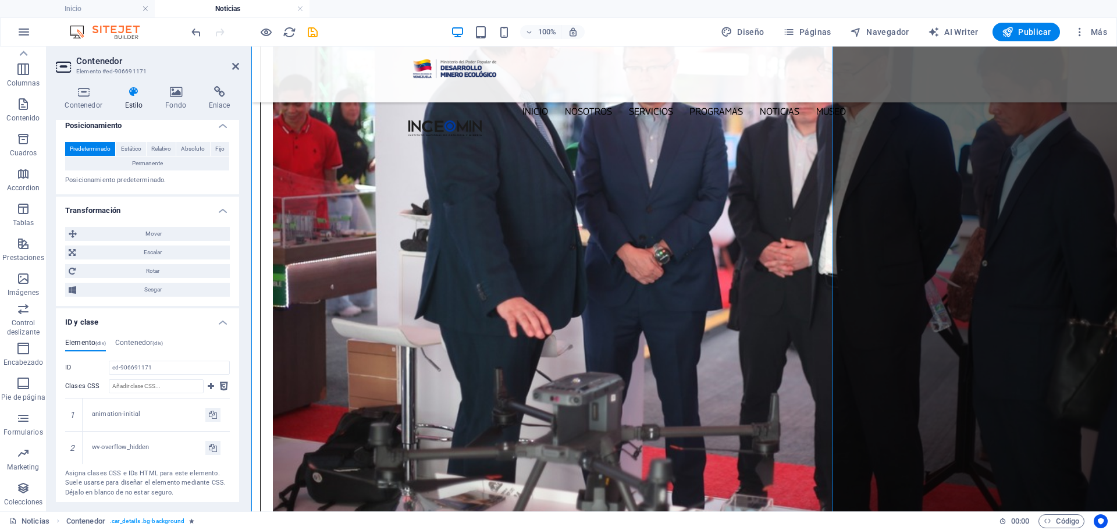
scroll to position [494, 0]
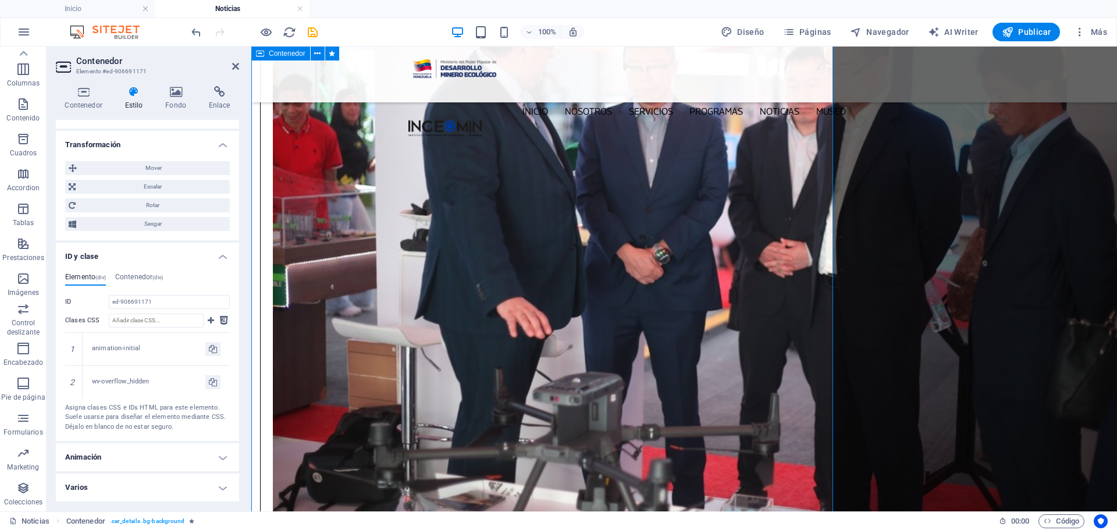
click at [220, 454] on h4 "Animación" at bounding box center [147, 457] width 183 height 28
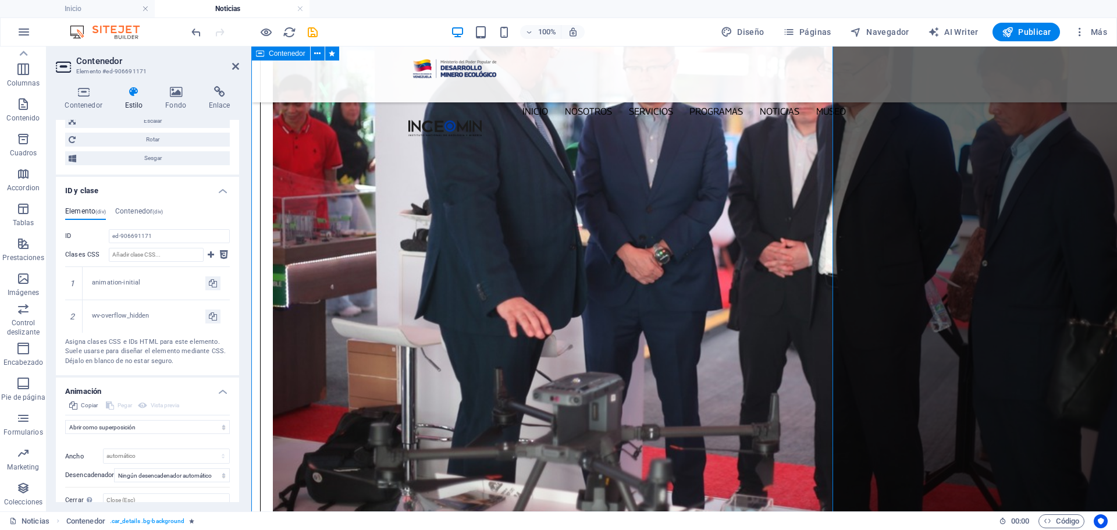
click at [119, 405] on div "Pegar" at bounding box center [119, 405] width 30 height 14
drag, startPoint x: 124, startPoint y: 407, endPoint x: 133, endPoint y: 405, distance: 8.8
click at [124, 406] on div "Pegar" at bounding box center [119, 405] width 30 height 14
click at [223, 429] on select "No animar Mostrar / Ocultar Subir/bajar Acercar/alejar Deslizar de izquierda a …" at bounding box center [147, 427] width 165 height 14
click at [65, 420] on select "No animar Mostrar / Ocultar Subir/bajar Acercar/alejar Deslizar de izquierda a …" at bounding box center [147, 427] width 165 height 14
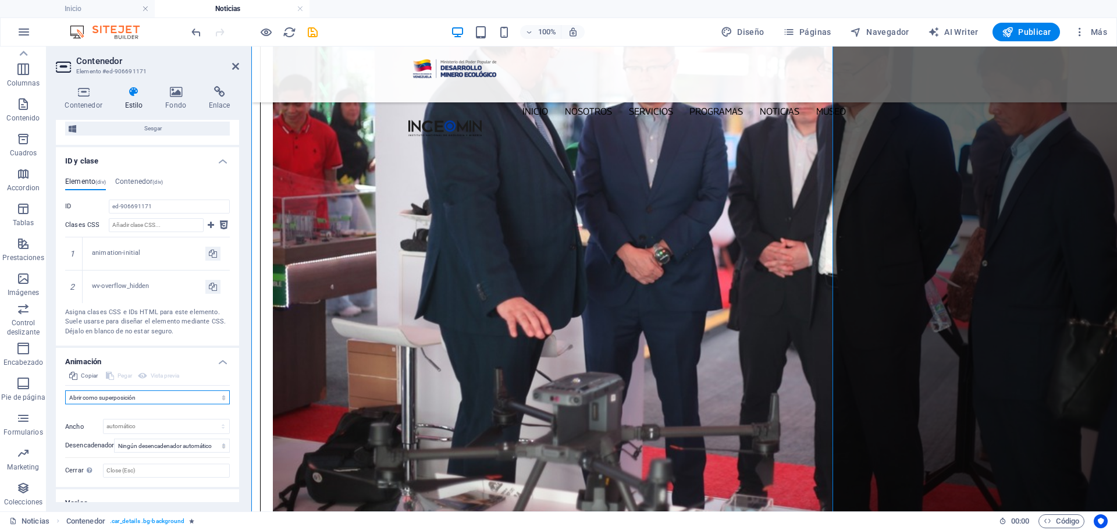
scroll to position [605, 0]
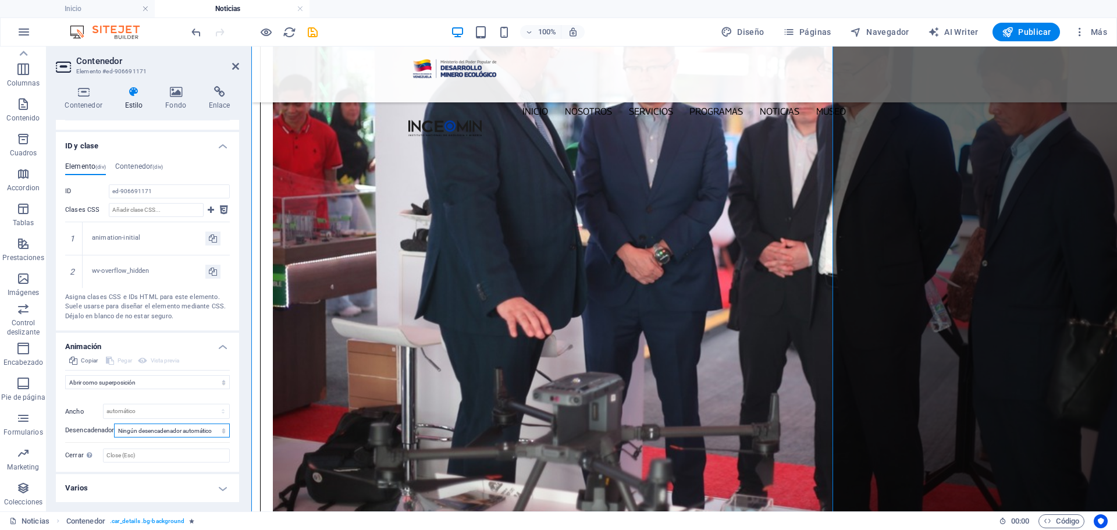
click at [222, 430] on select "Ningún desencadenador automático Al cargar la página Desplazar hasta que esté v…" at bounding box center [172, 430] width 116 height 14
drag, startPoint x: 216, startPoint y: 483, endPoint x: 226, endPoint y: 479, distance: 10.4
click at [218, 485] on h4 "Varios" at bounding box center [147, 488] width 183 height 28
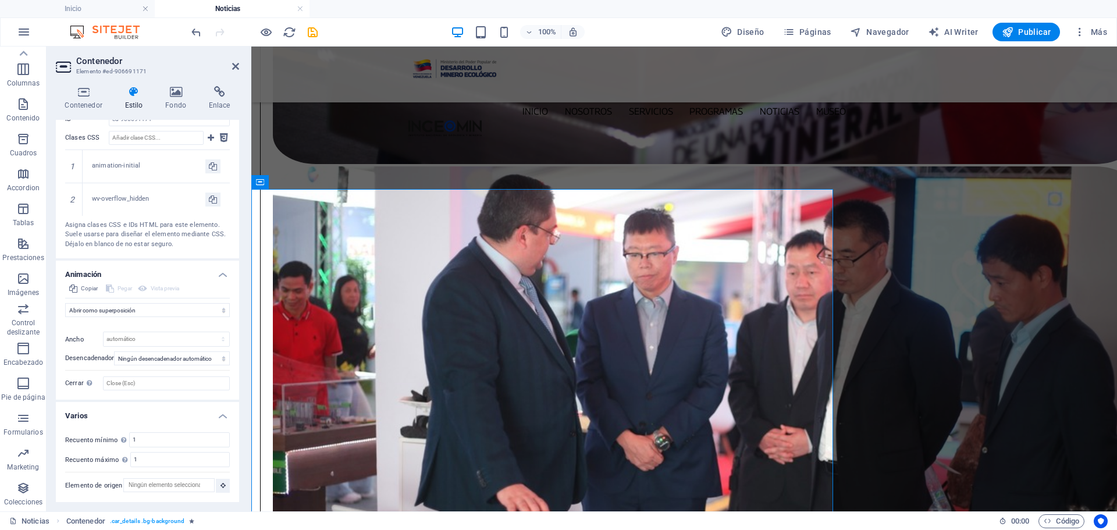
scroll to position [328, 0]
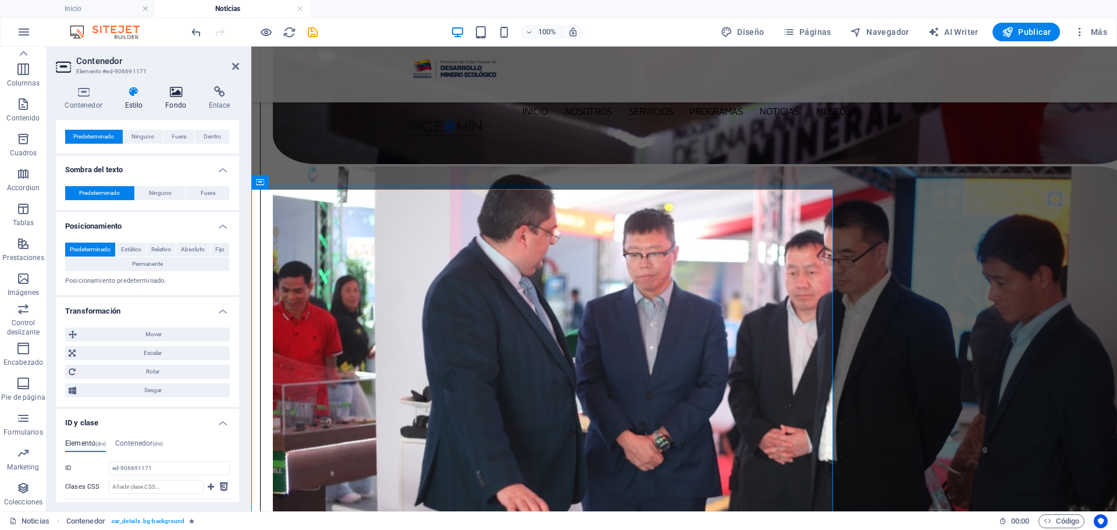
click at [172, 89] on icon at bounding box center [175, 92] width 39 height 12
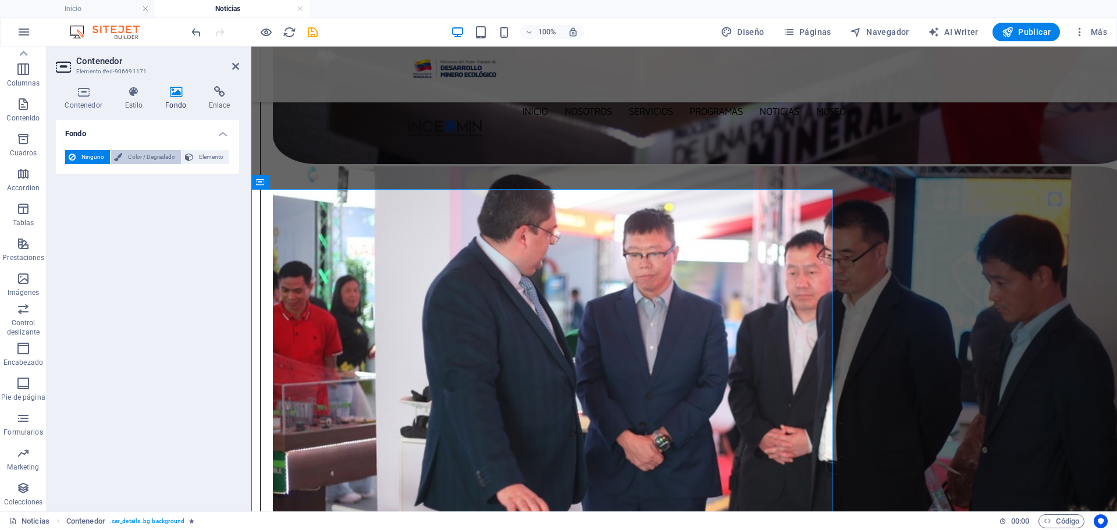
click at [123, 157] on button "Color / Degradado" at bounding box center [146, 157] width 70 height 14
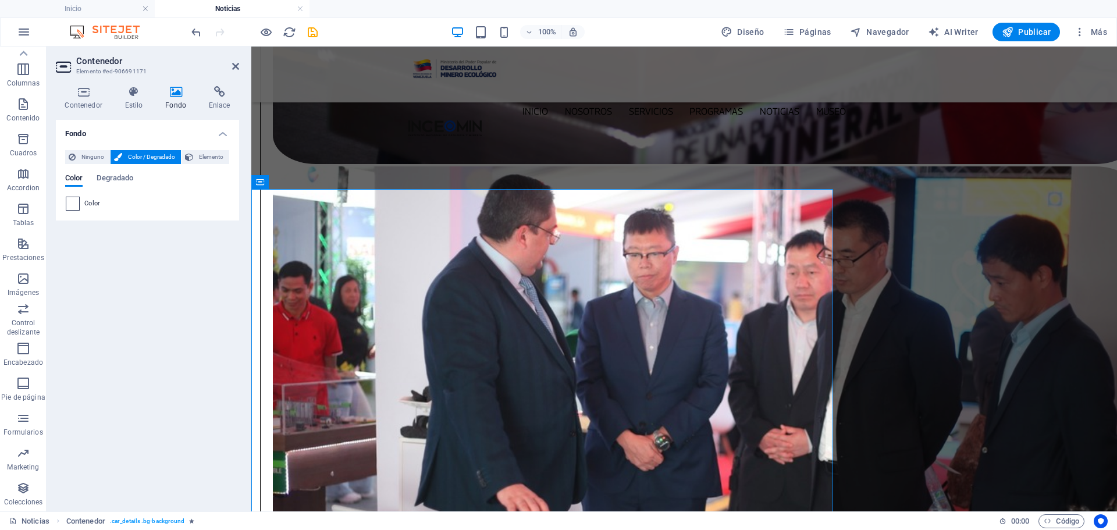
click at [72, 208] on span at bounding box center [72, 203] width 13 height 13
type input "#ffffff"
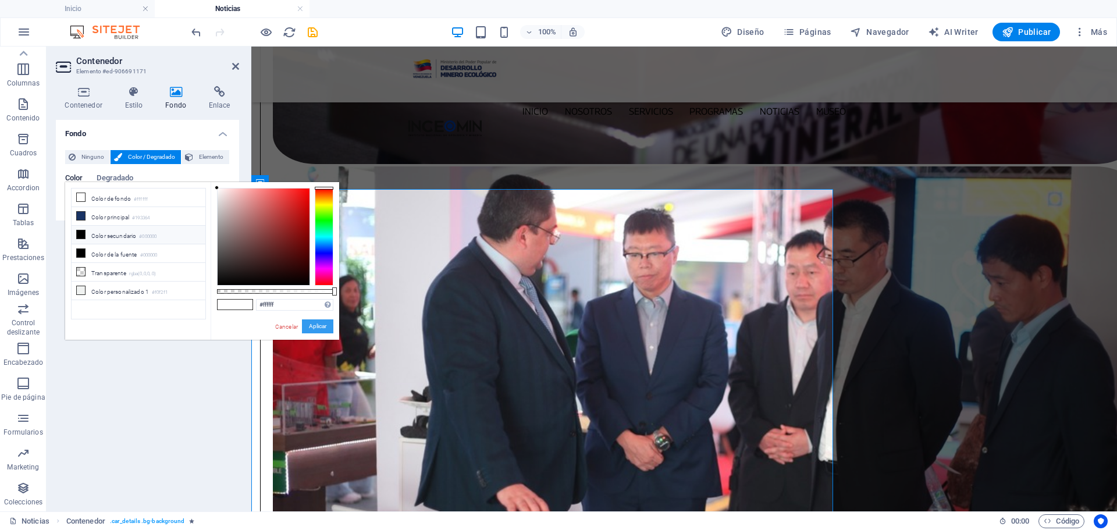
drag, startPoint x: 323, startPoint y: 329, endPoint x: 73, endPoint y: 283, distance: 253.9
click at [323, 329] on button "Aplicar" at bounding box center [317, 326] width 31 height 14
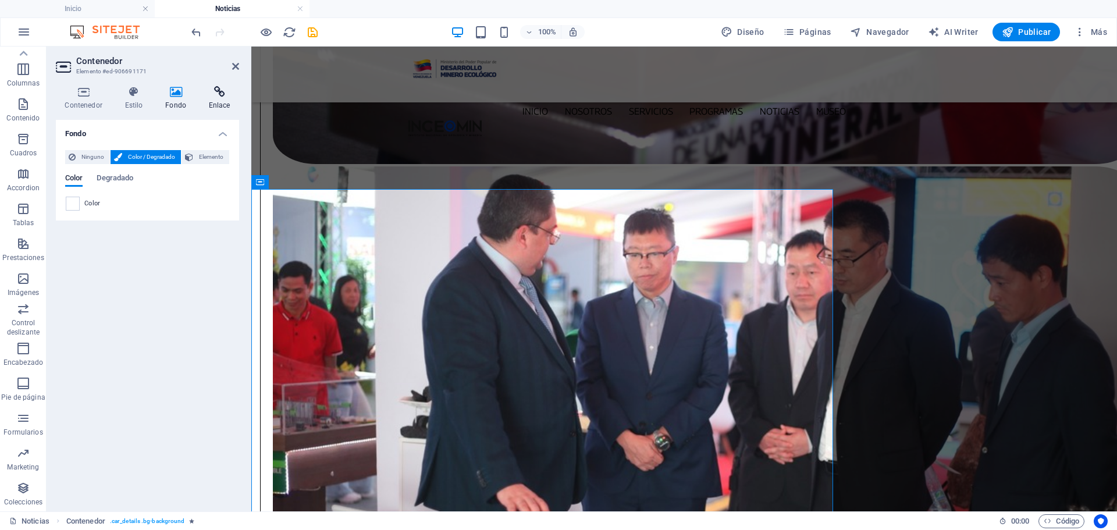
click at [220, 94] on icon at bounding box center [220, 92] width 40 height 12
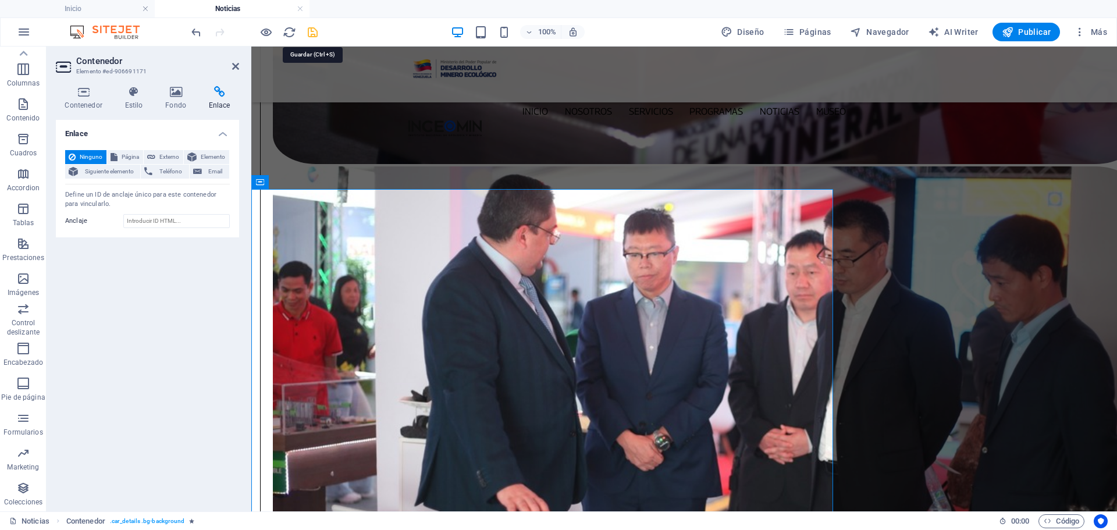
click at [313, 32] on icon "save" at bounding box center [312, 32] width 13 height 13
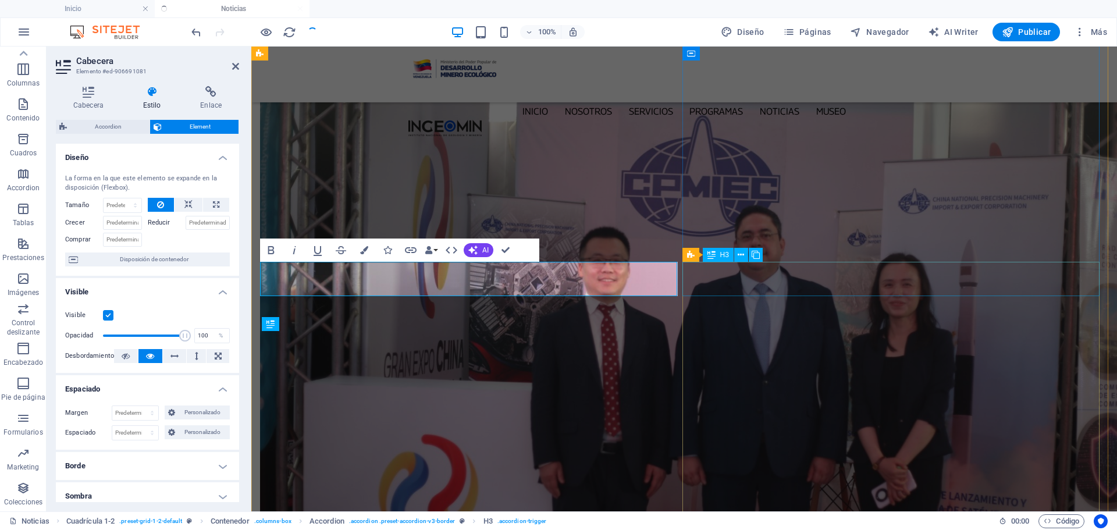
scroll to position [0, 0]
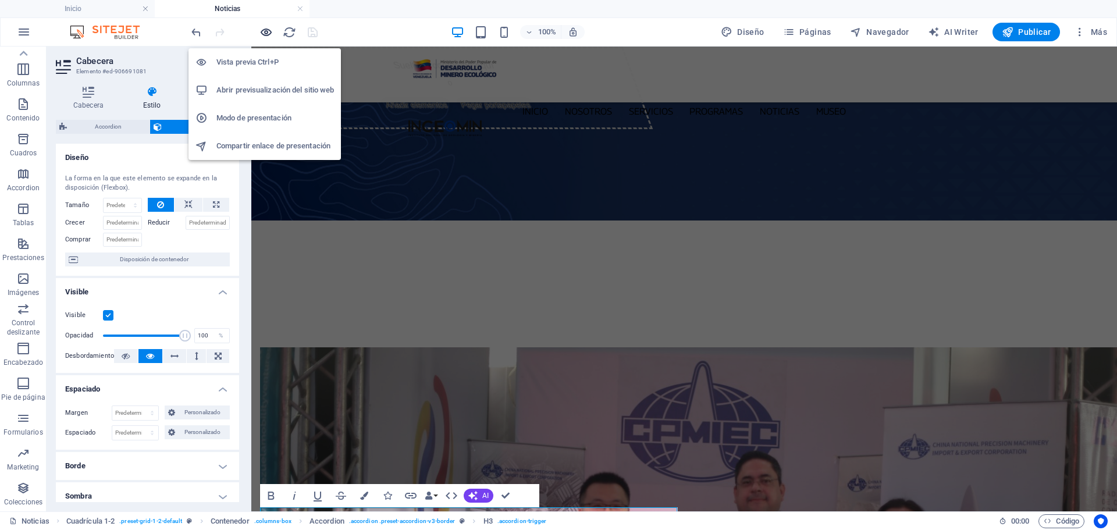
click at [0, 0] on icon "button" at bounding box center [0, 0] width 0 height 0
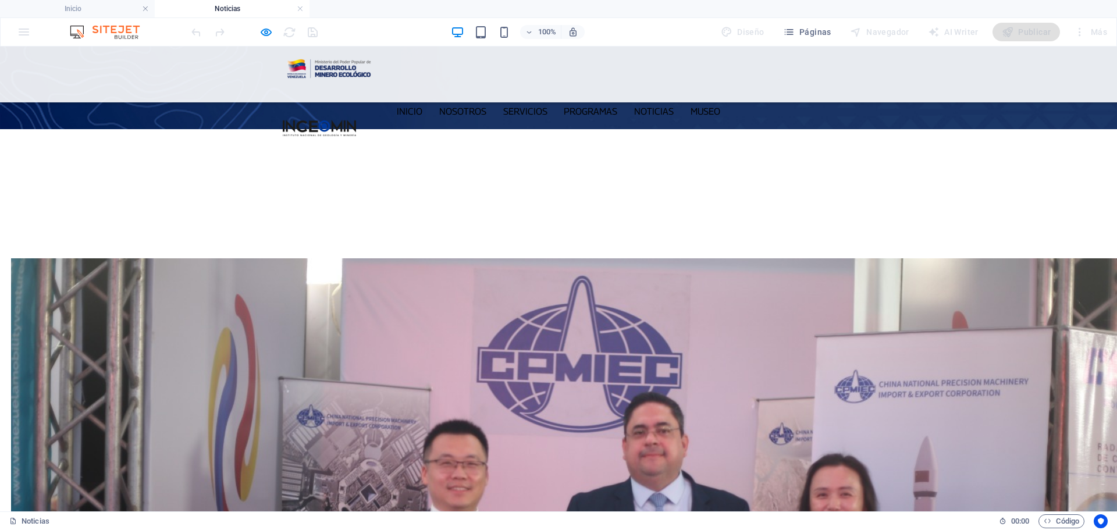
scroll to position [233, 0]
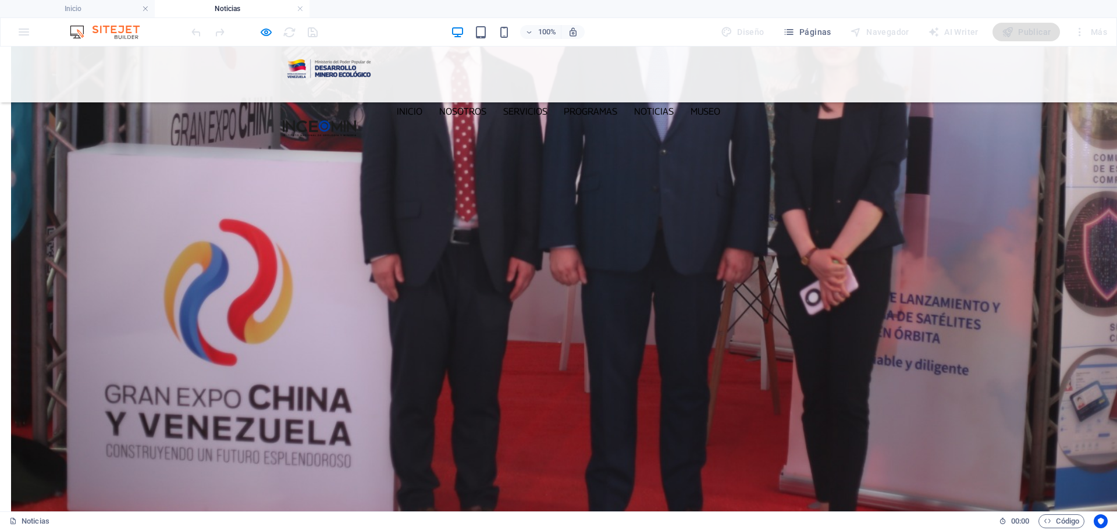
scroll to position [582, 0]
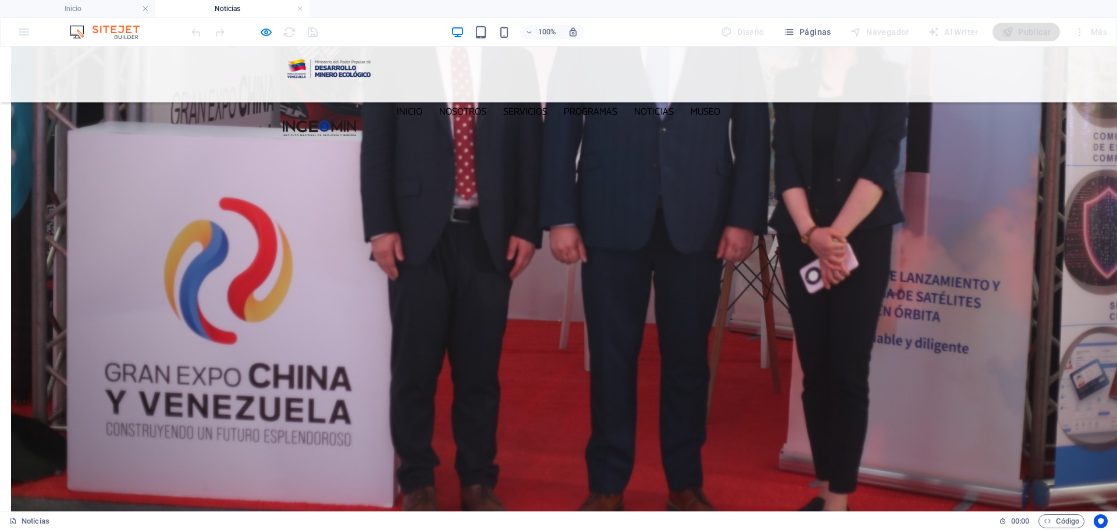
drag, startPoint x: 954, startPoint y: 419, endPoint x: 953, endPoint y: 411, distance: 8.2
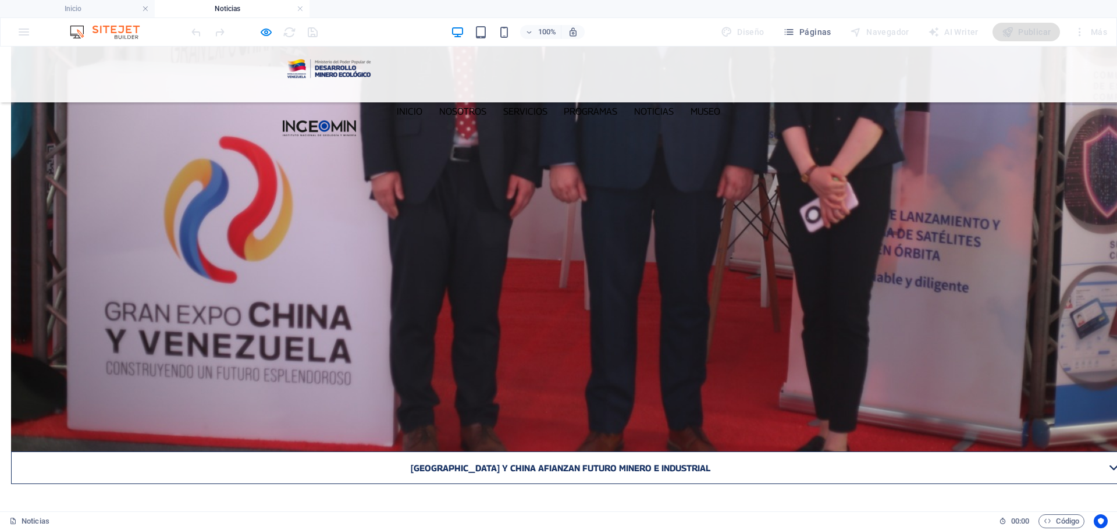
scroll to position [698, 0]
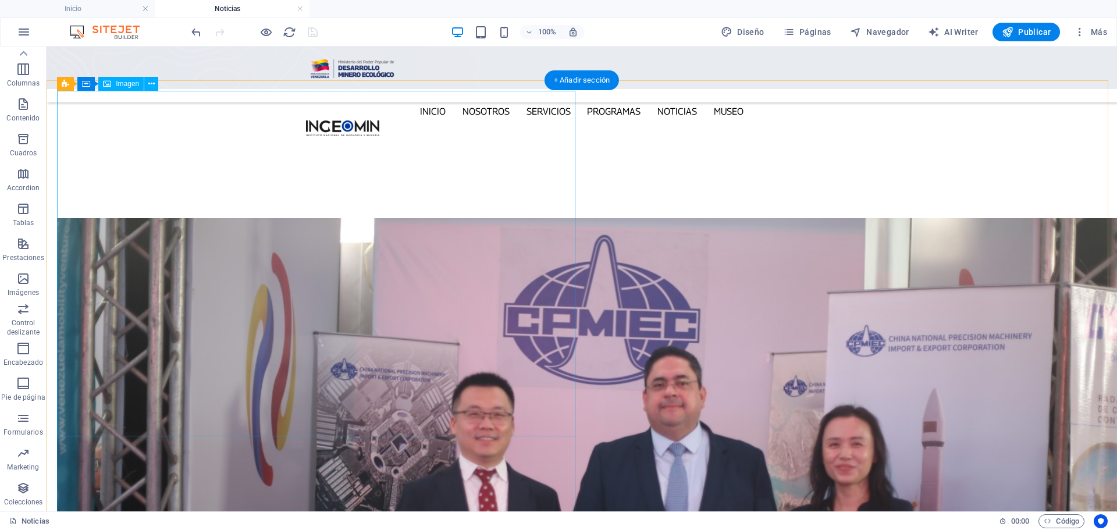
scroll to position [0, 0]
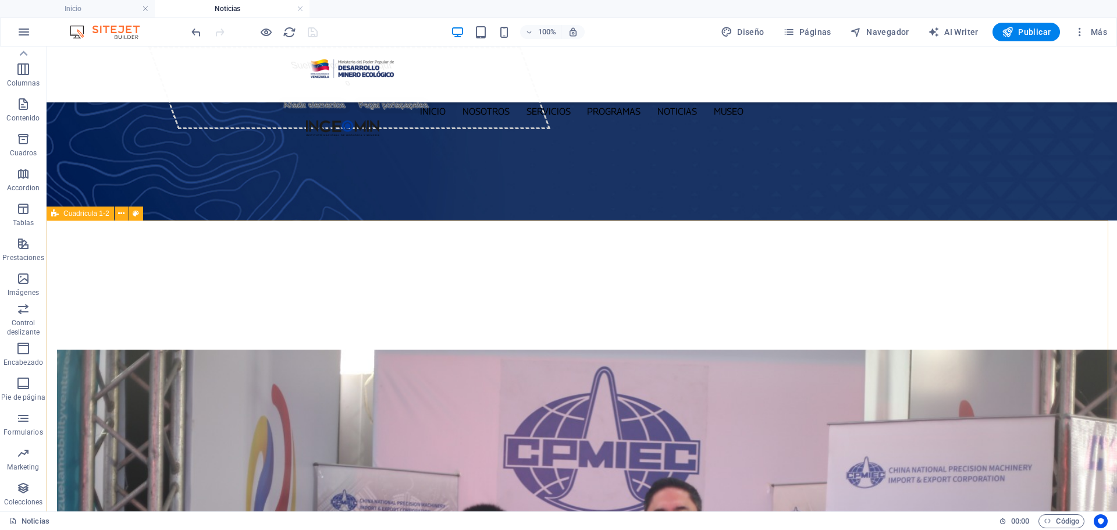
click at [50, 219] on div "Cuadrícula 1-2" at bounding box center [80, 214] width 67 height 14
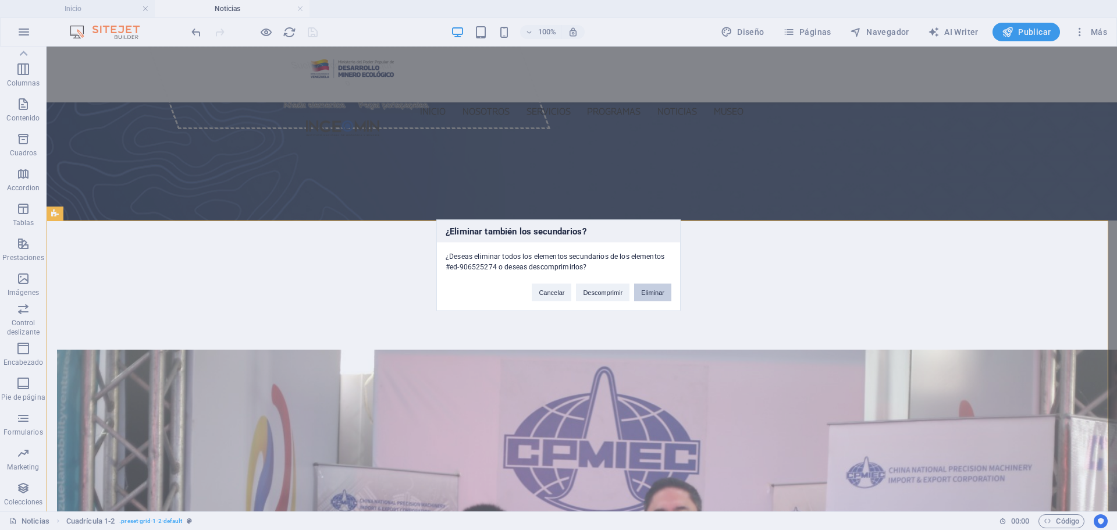
click at [656, 287] on button "Eliminar" at bounding box center [652, 291] width 37 height 17
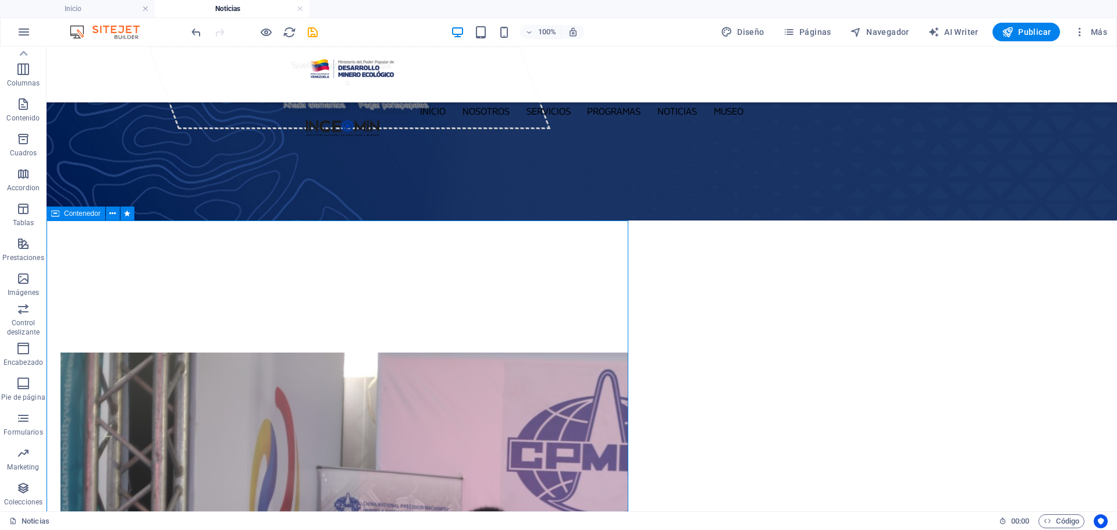
click at [62, 214] on div "Contenedor" at bounding box center [76, 214] width 59 height 14
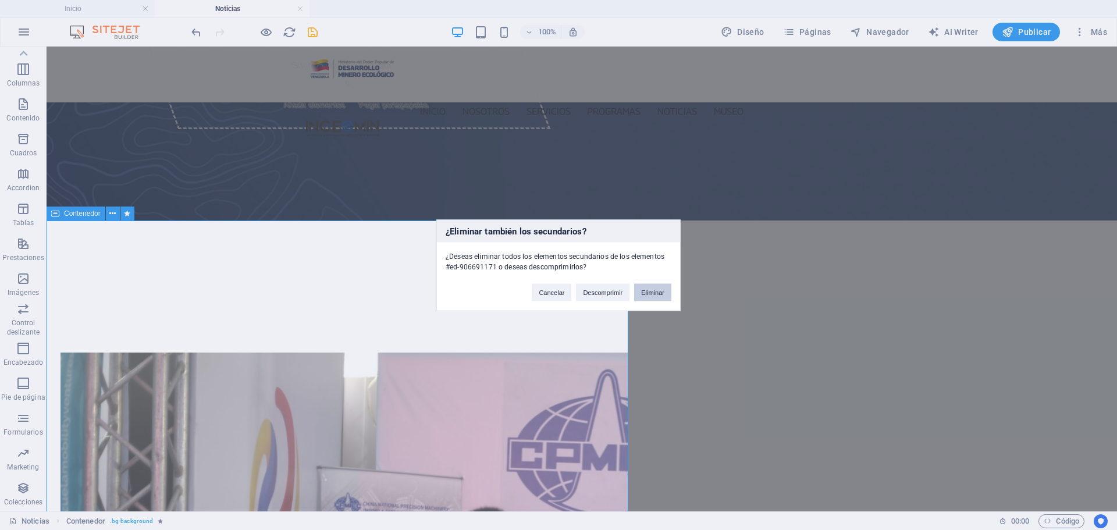
click at [653, 293] on button "Eliminar" at bounding box center [652, 291] width 37 height 17
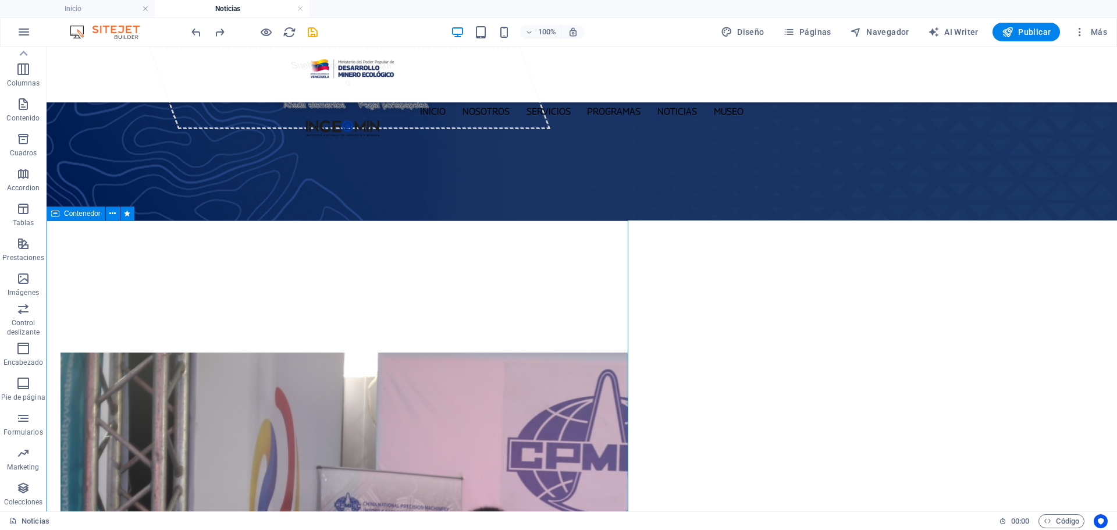
click at [60, 220] on div "Contenedor" at bounding box center [76, 214] width 59 height 14
click at [62, 213] on div "Contenedor" at bounding box center [76, 214] width 59 height 14
click at [112, 215] on icon at bounding box center [112, 214] width 6 height 12
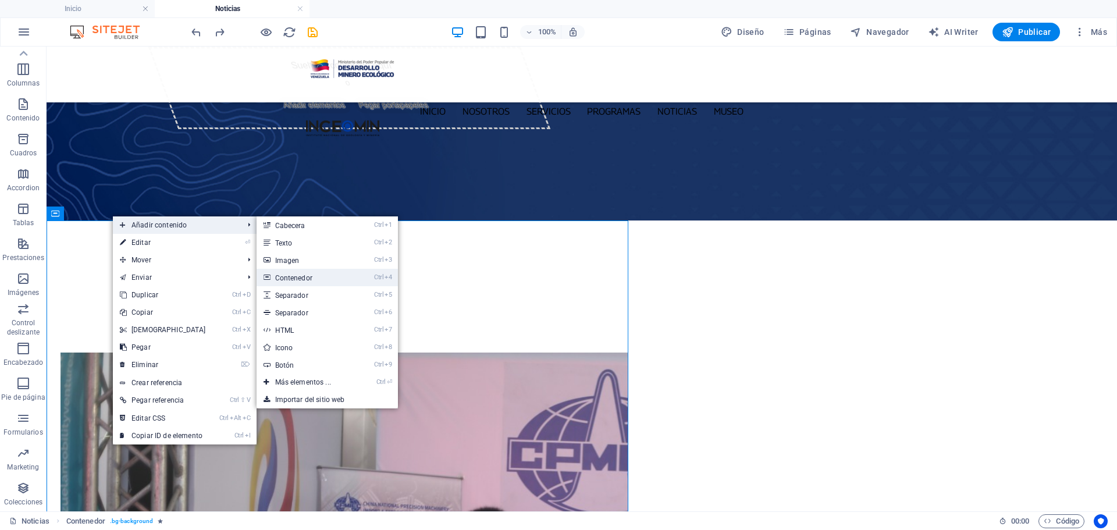
click at [336, 282] on link "Ctrl 4 Contenedor" at bounding box center [306, 277] width 98 height 17
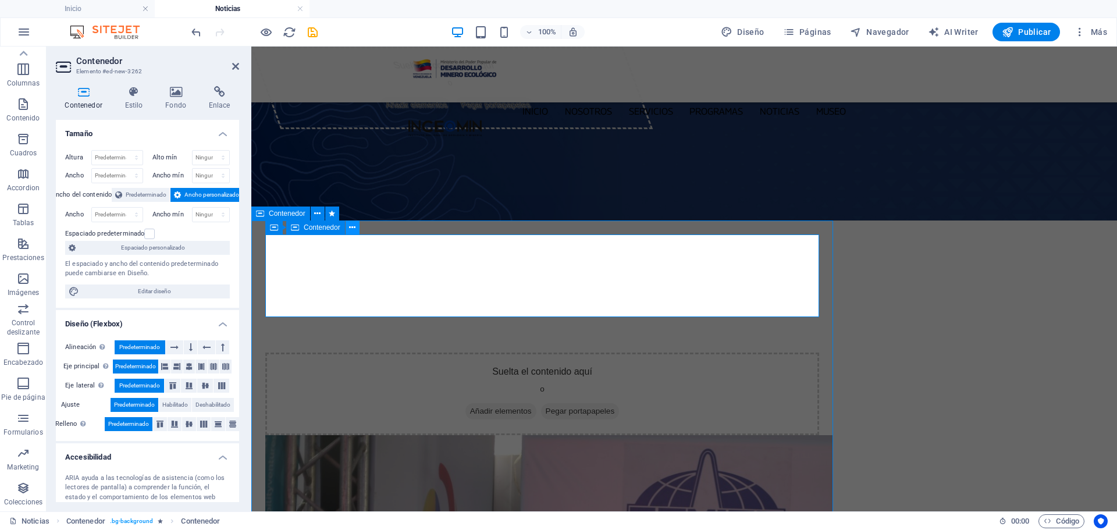
click at [350, 229] on icon at bounding box center [352, 228] width 6 height 12
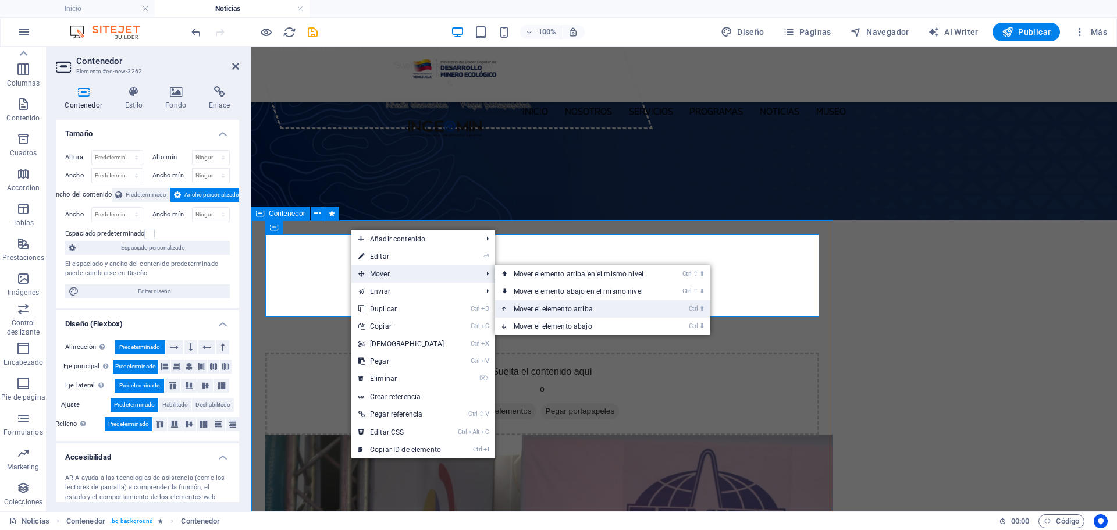
click at [599, 304] on link "Ctrl ⬆ Mover el elemento arriba" at bounding box center [581, 308] width 172 height 17
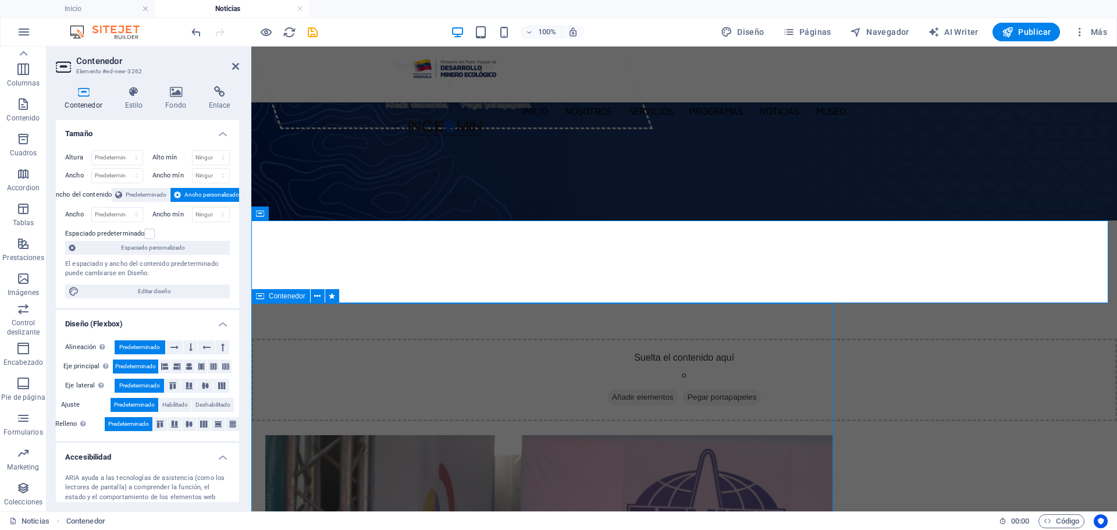
drag, startPoint x: 310, startPoint y: 241, endPoint x: 311, endPoint y: 234, distance: 7.1
click at [311, 339] on div "Suelta el contenido aquí o Añadir elementos Pegar portapapeles" at bounding box center [684, 380] width 866 height 83
click at [17, 72] on icon "button" at bounding box center [23, 69] width 14 height 14
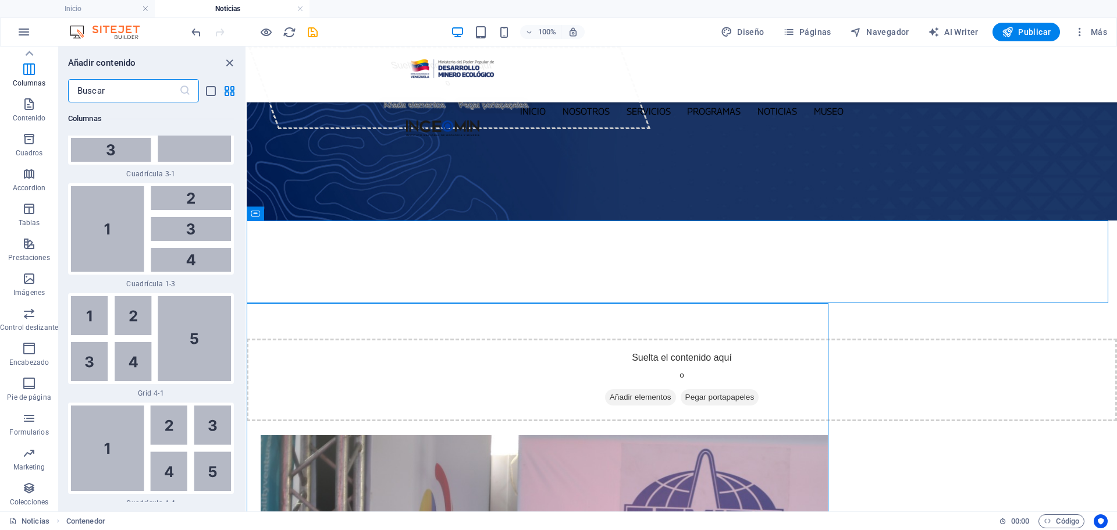
scroll to position [2940, 0]
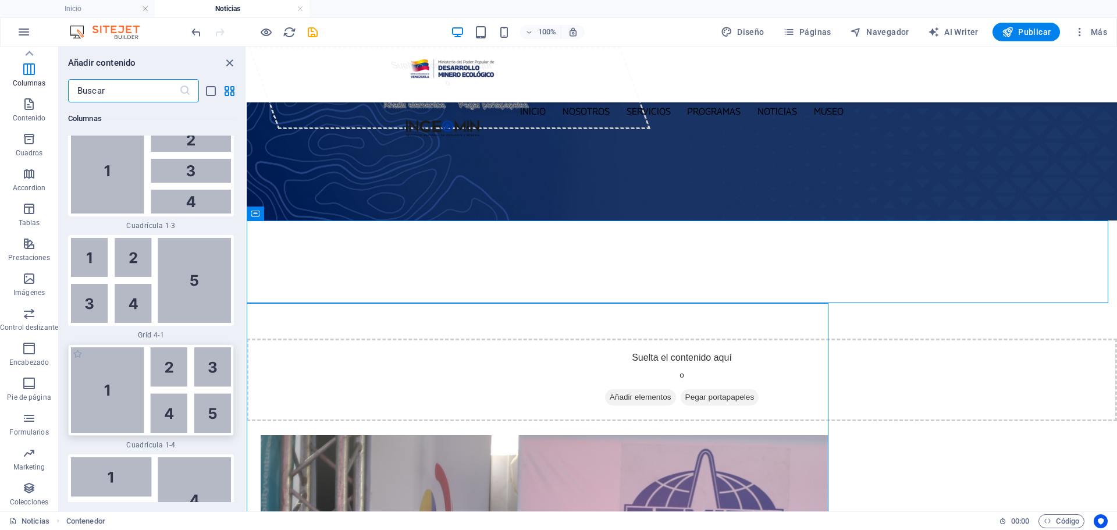
click at [133, 380] on img at bounding box center [151, 390] width 160 height 86
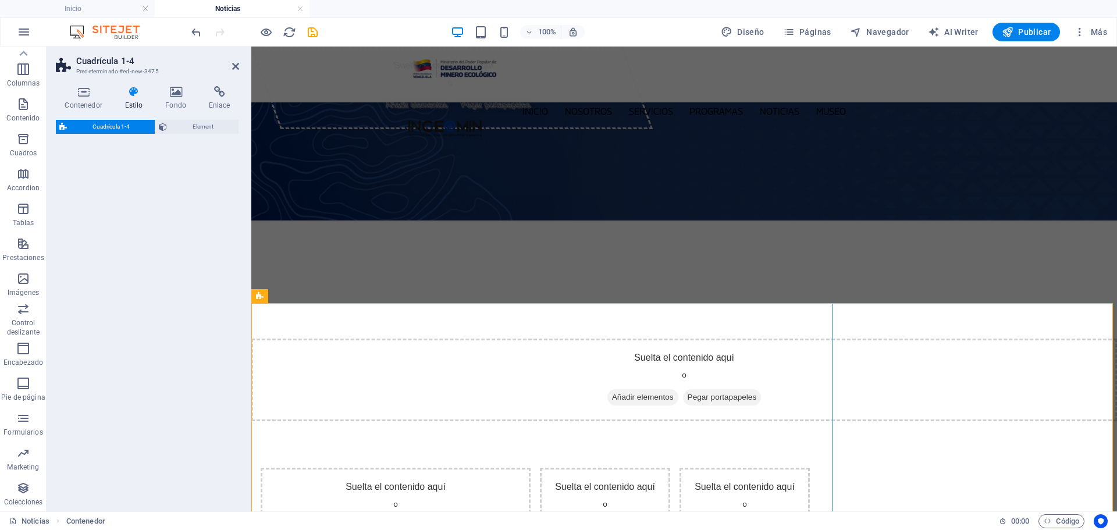
select select "rem"
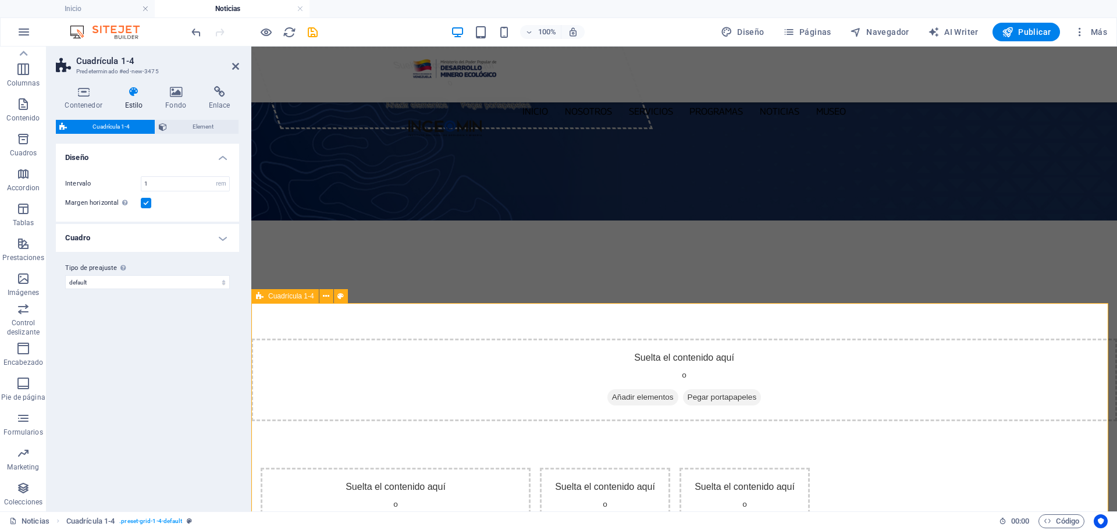
click at [277, 296] on span "Cuadrícula 1-4" at bounding box center [291, 296] width 46 height 7
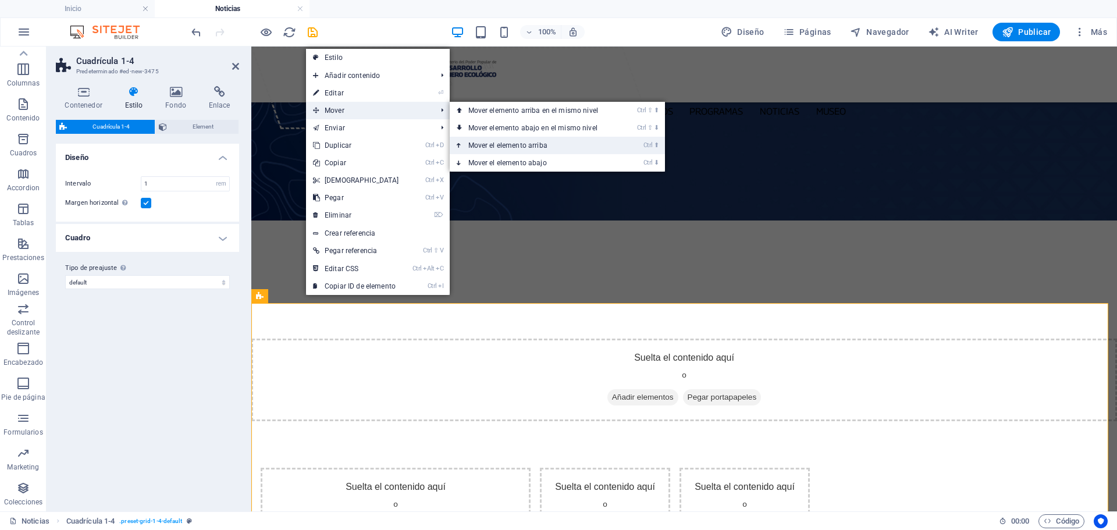
click at [549, 144] on link "Ctrl ⬆ Mover el elemento arriba" at bounding box center [536, 145] width 172 height 17
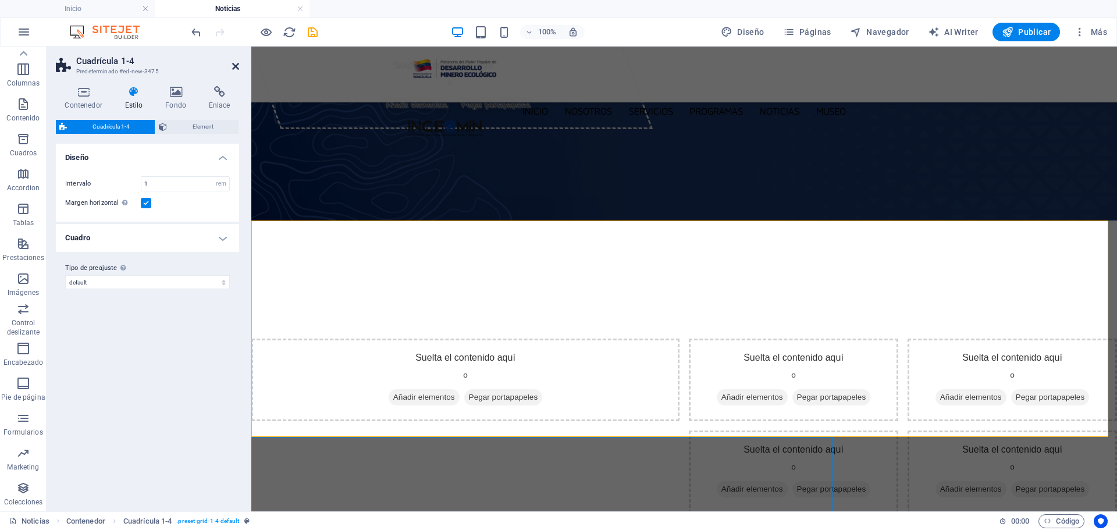
click at [234, 63] on icon at bounding box center [235, 66] width 7 height 9
